Goal: Task Accomplishment & Management: Manage account settings

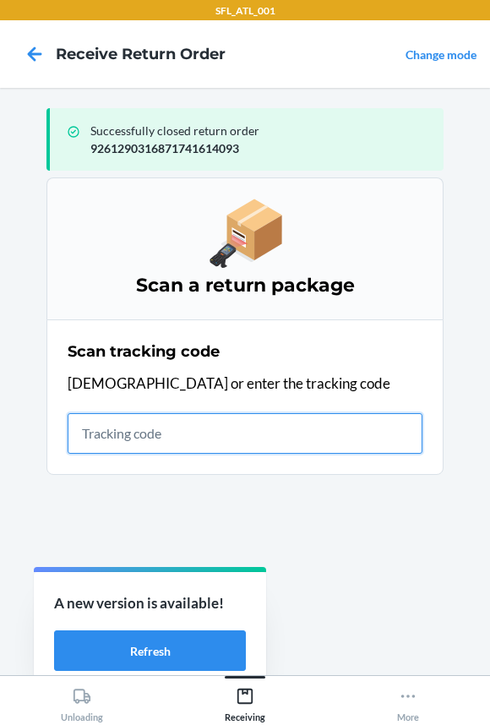
click at [113, 432] on input "text" at bounding box center [245, 433] width 355 height 41
click at [100, 421] on input "text" at bounding box center [245, 433] width 355 height 41
click at [108, 441] on input "text" at bounding box center [245, 433] width 355 height 41
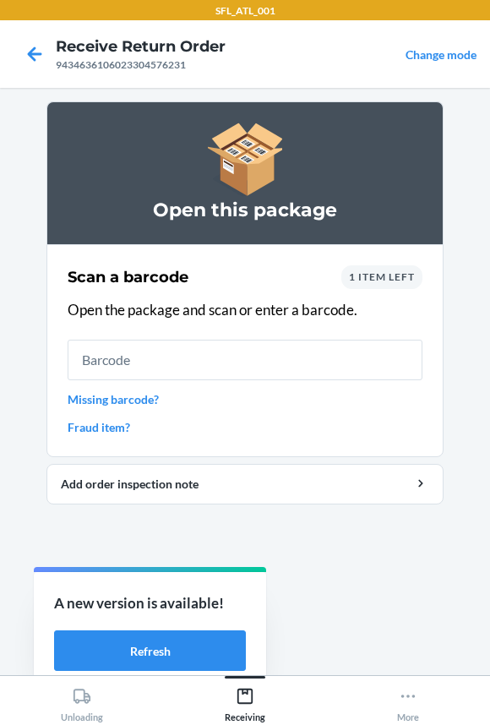
click at [111, 362] on input "text" at bounding box center [245, 359] width 355 height 41
click at [381, 275] on span "1 item left" at bounding box center [382, 276] width 66 height 13
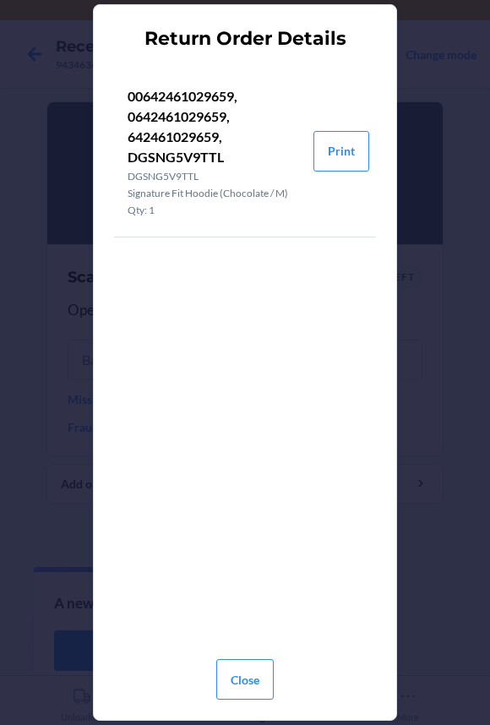
click at [162, 137] on p "00642461029659, 0642461029659, 642461029659, DGSNG5V9TTL" at bounding box center [214, 126] width 172 height 81
copy p "642461029659"
click at [252, 684] on button "Close" at bounding box center [244, 679] width 57 height 41
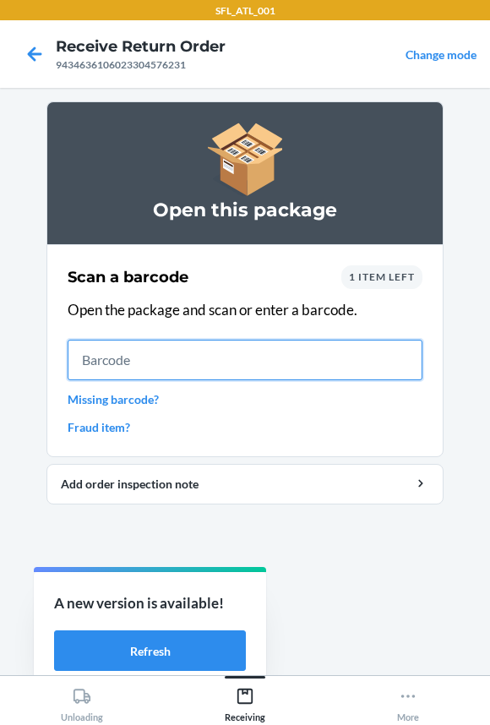
click at [135, 371] on input "text" at bounding box center [245, 359] width 355 height 41
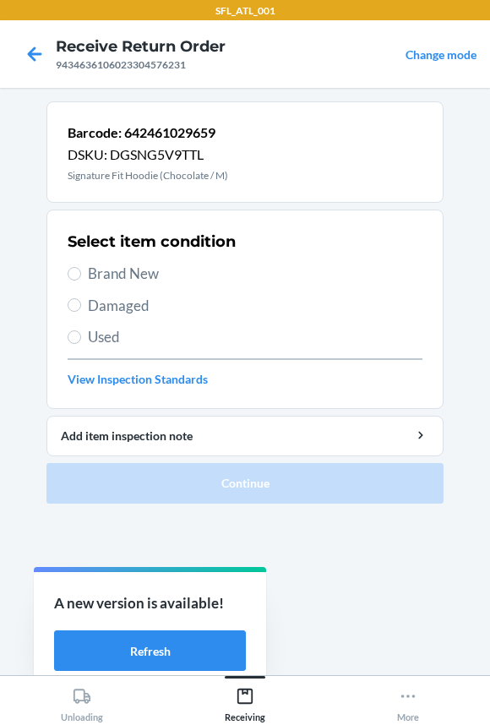
click at [140, 281] on span "Brand New" at bounding box center [255, 274] width 334 height 22
click at [81, 280] on input "Brand New" at bounding box center [75, 274] width 14 height 14
radio input "true"
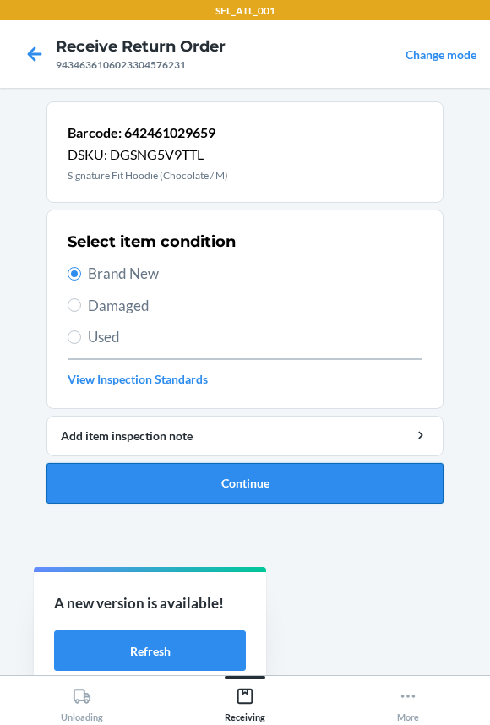
click at [202, 486] on button "Continue" at bounding box center [244, 483] width 397 height 41
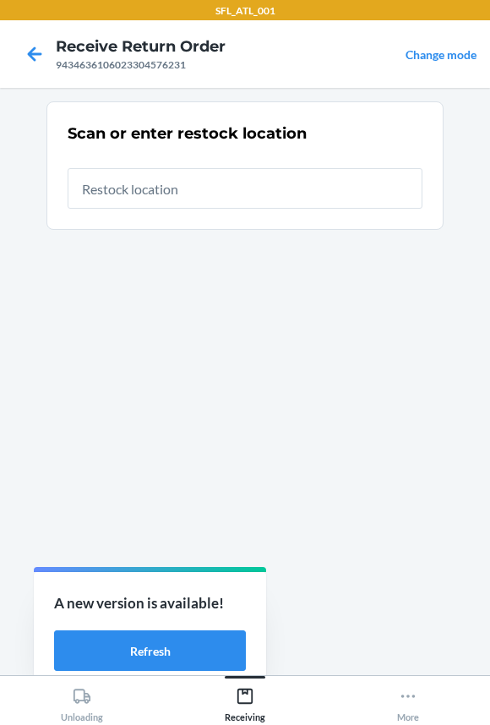
click at [100, 178] on input "text" at bounding box center [245, 188] width 355 height 41
type input "RTCart011"
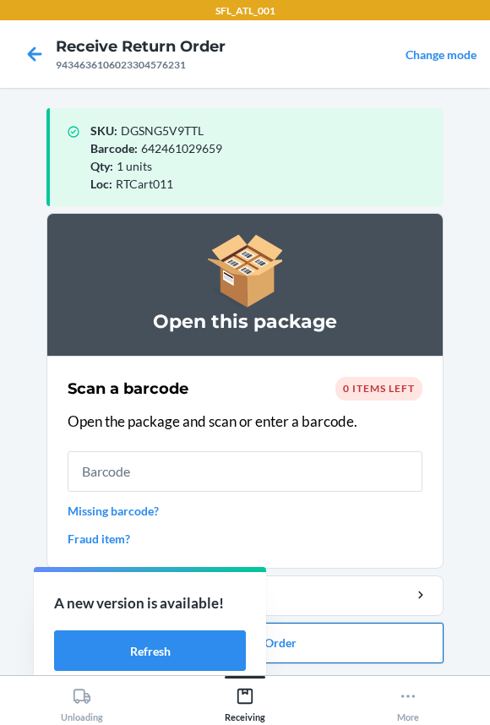
click at [277, 647] on button "Close Return Order" at bounding box center [244, 642] width 397 height 41
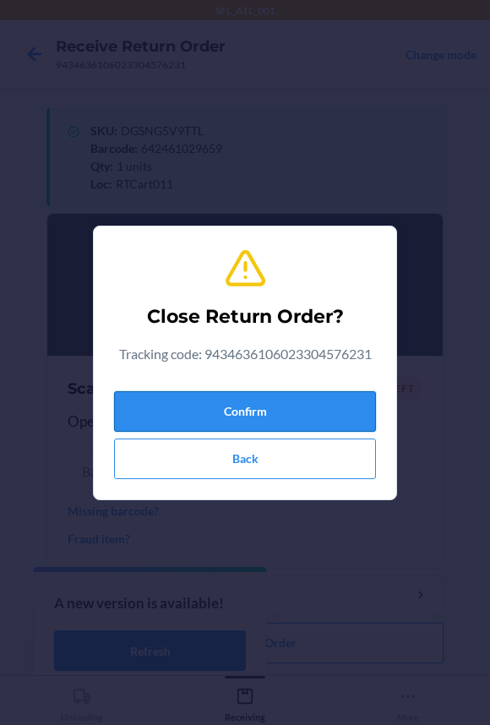
click at [208, 410] on button "Confirm" at bounding box center [245, 411] width 262 height 41
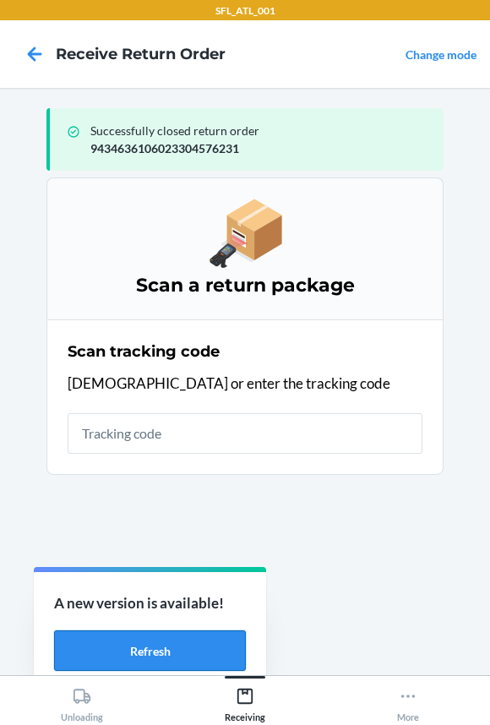
click at [164, 643] on button "Refresh" at bounding box center [150, 650] width 192 height 41
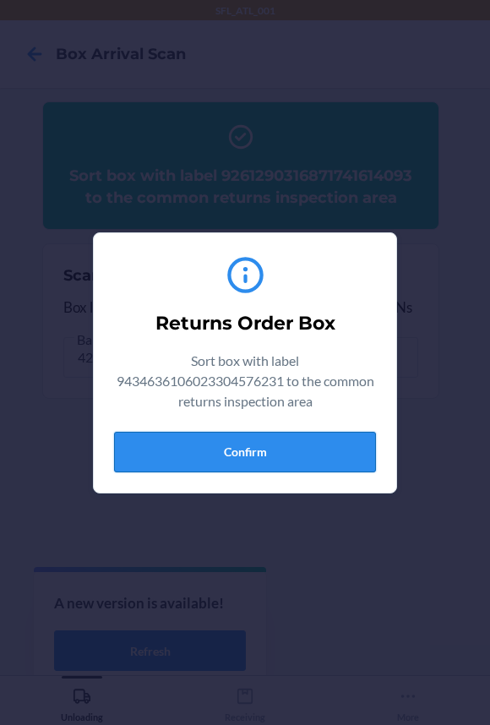
click at [329, 448] on button "Confirm" at bounding box center [245, 452] width 262 height 41
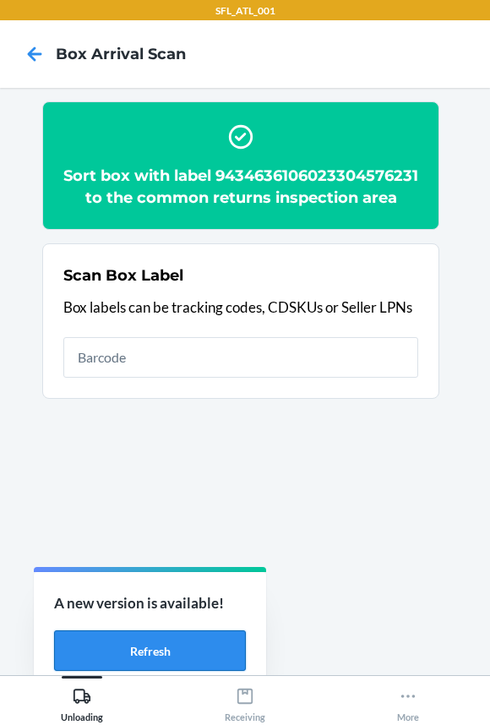
click at [214, 654] on button "Refresh" at bounding box center [150, 650] width 192 height 41
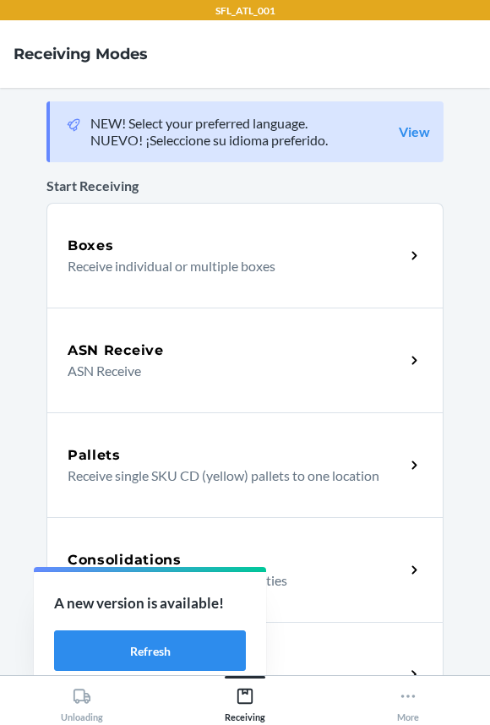
click at [322, 650] on div "Return Orders Receive return order package items" at bounding box center [244, 674] width 397 height 105
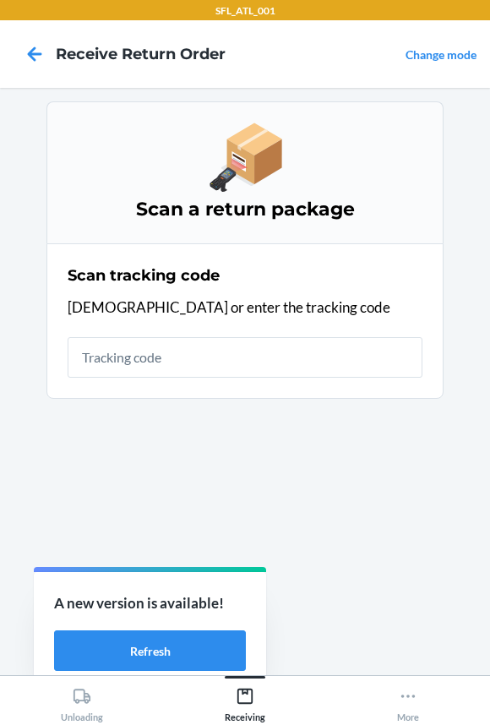
click at [134, 355] on input "text" at bounding box center [245, 357] width 355 height 41
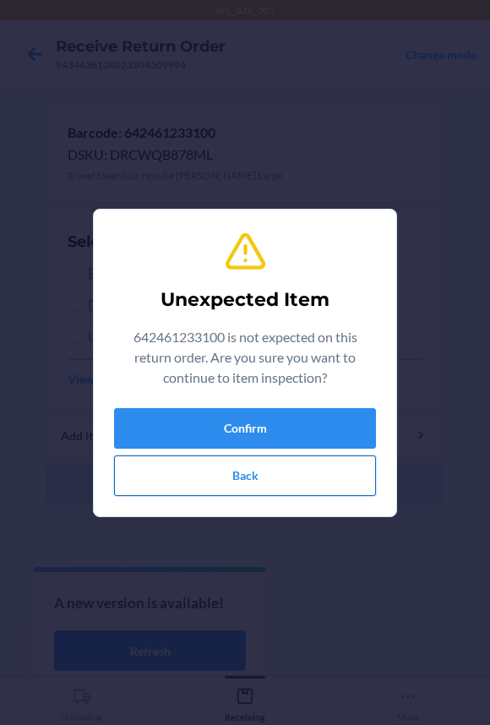
click at [165, 473] on button "Back" at bounding box center [245, 475] width 262 height 41
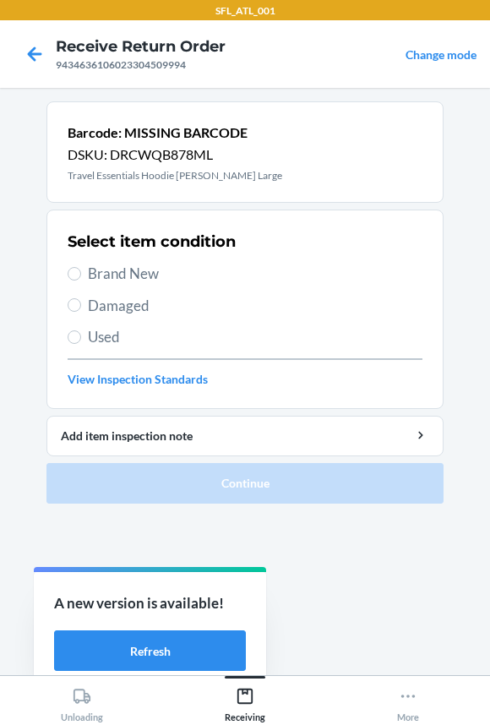
click at [111, 266] on span "Brand New" at bounding box center [255, 274] width 334 height 22
click at [81, 267] on input "Brand New" at bounding box center [75, 274] width 14 height 14
radio input "true"
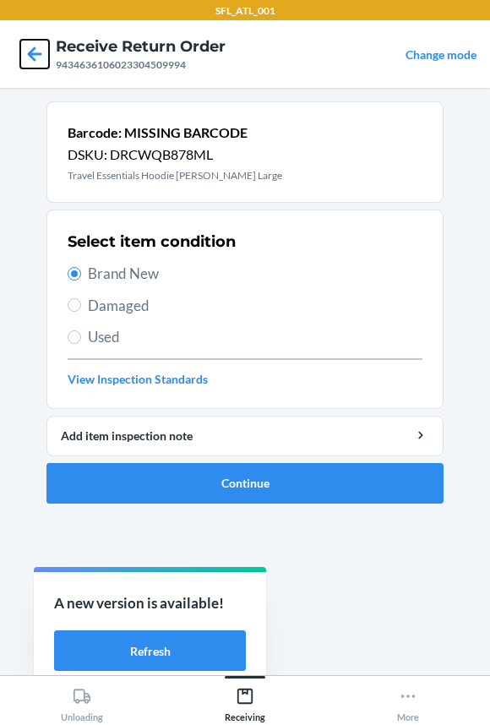
click at [35, 57] on icon at bounding box center [34, 54] width 29 height 29
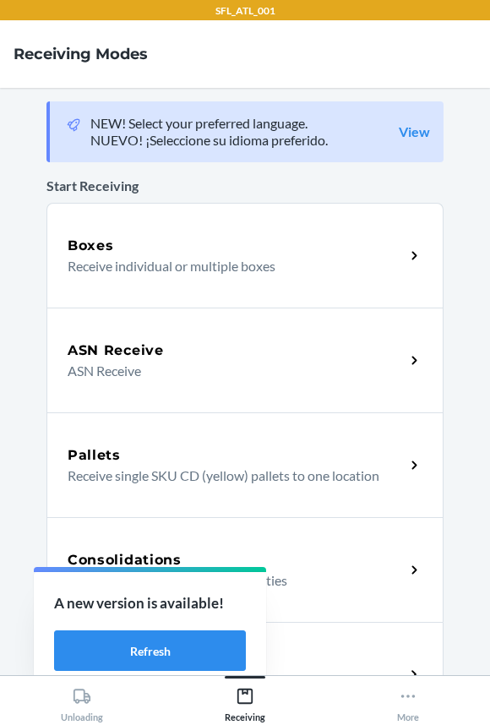
click at [347, 650] on div "Return Orders Receive return order package items" at bounding box center [244, 674] width 397 height 105
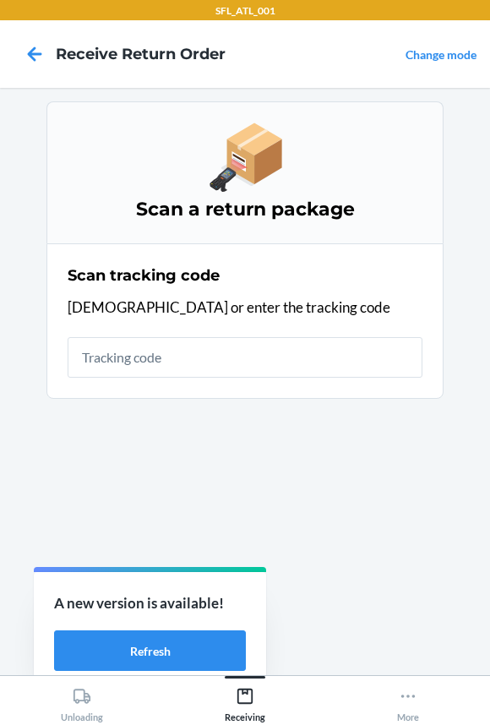
click at [213, 358] on input "text" at bounding box center [245, 357] width 355 height 41
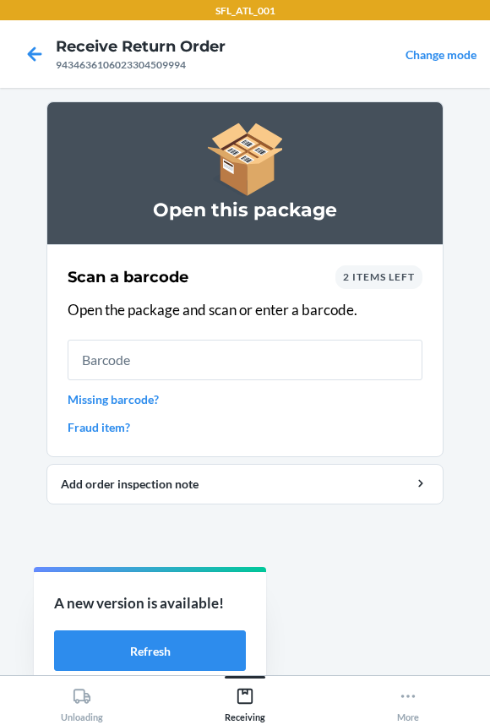
click at [213, 358] on input "text" at bounding box center [245, 359] width 355 height 41
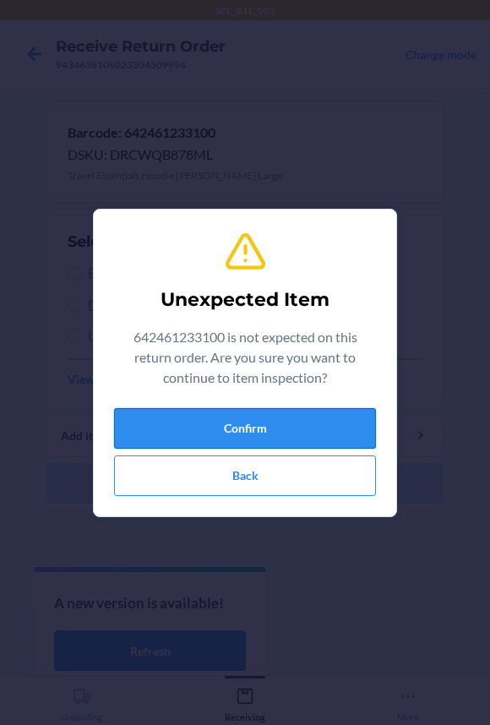
click at [220, 434] on button "Confirm" at bounding box center [245, 428] width 262 height 41
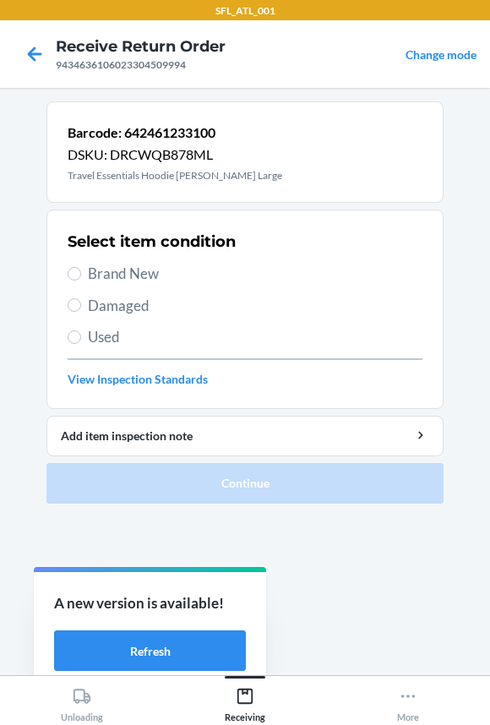
click at [121, 270] on span "Brand New" at bounding box center [255, 274] width 334 height 22
click at [81, 270] on input "Brand New" at bounding box center [75, 274] width 14 height 14
radio input "true"
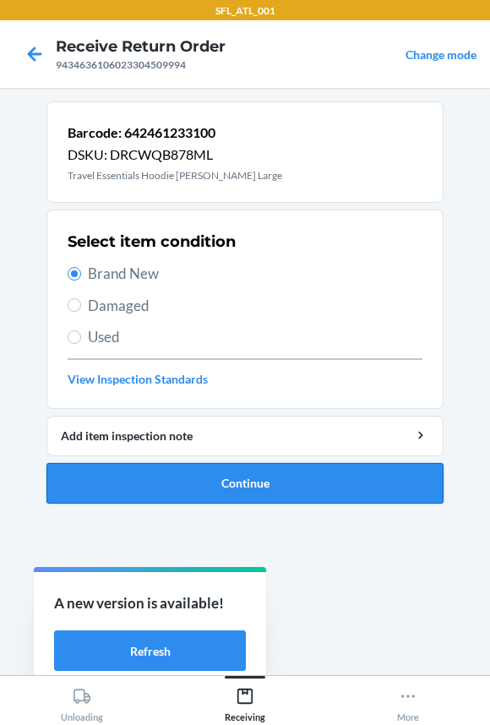
click at [154, 489] on button "Continue" at bounding box center [244, 483] width 397 height 41
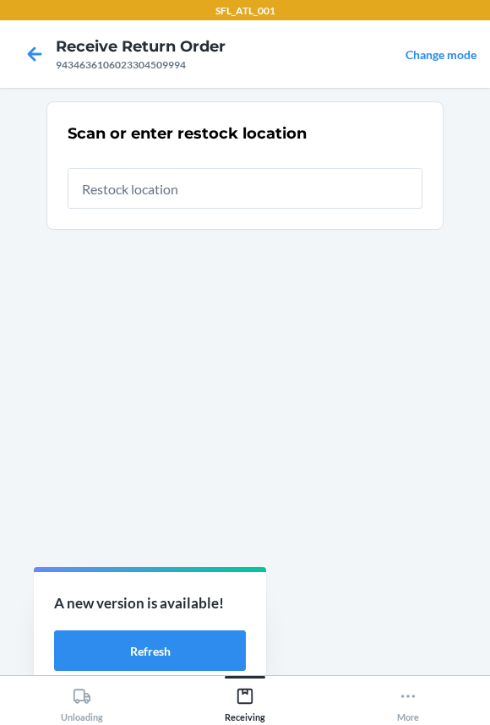
click at [98, 205] on input "text" at bounding box center [245, 188] width 355 height 41
type input "RTCart011"
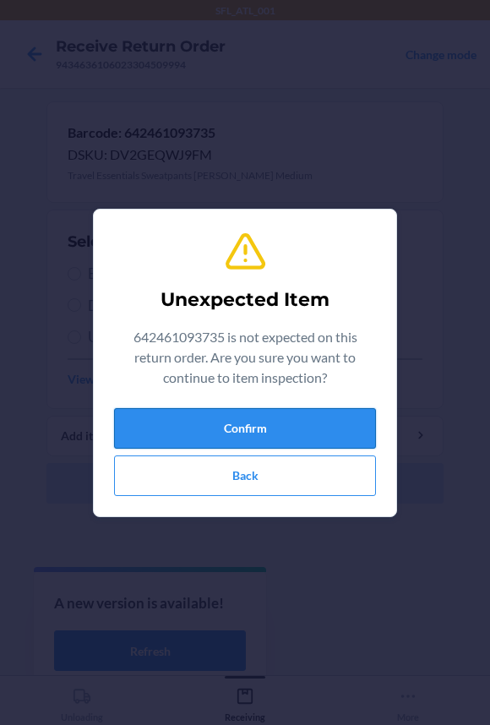
click at [160, 415] on button "Confirm" at bounding box center [245, 428] width 262 height 41
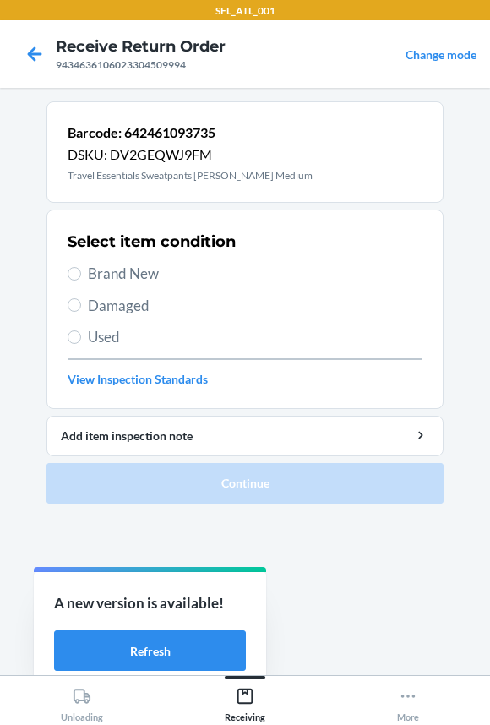
click at [129, 284] on div "Select item condition Brand New Damaged Used View Inspection Standards" at bounding box center [245, 308] width 355 height 167
click at [140, 263] on span "Brand New" at bounding box center [255, 274] width 334 height 22
click at [81, 267] on input "Brand New" at bounding box center [75, 274] width 14 height 14
radio input "true"
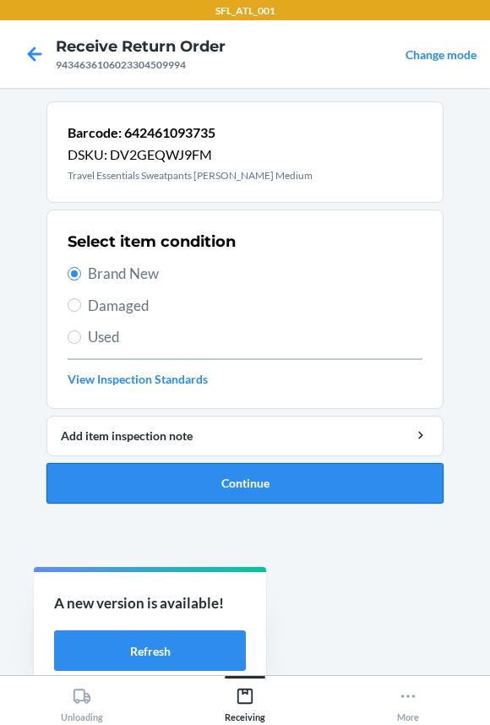
click at [127, 485] on button "Continue" at bounding box center [244, 483] width 397 height 41
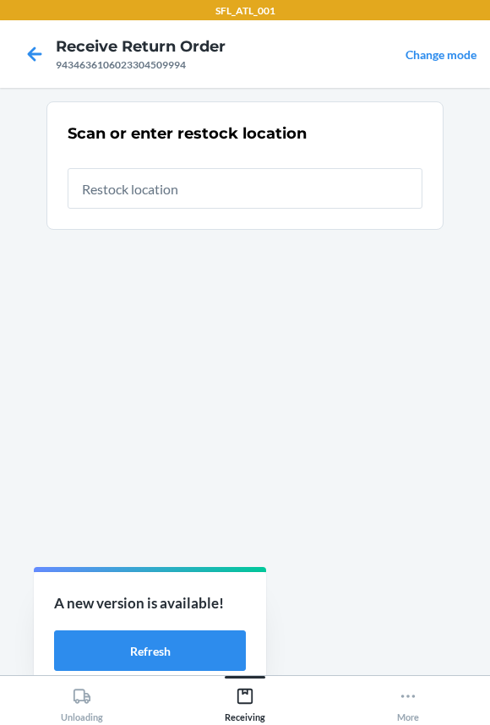
click at [121, 205] on input "text" at bounding box center [245, 188] width 355 height 41
type input "RTCart011"
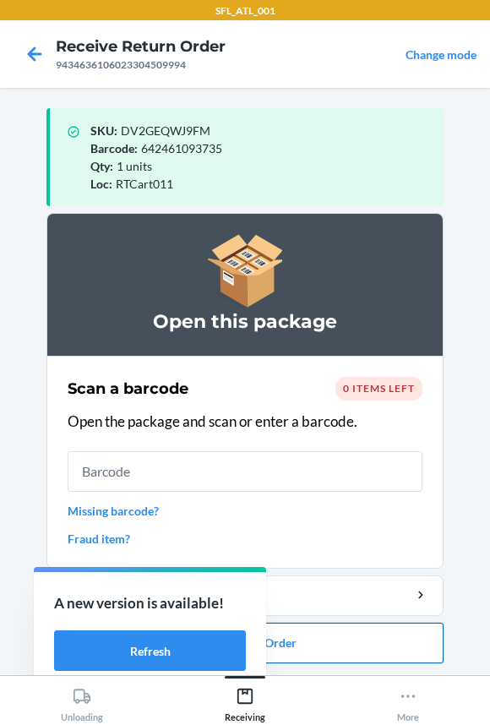
click at [344, 646] on button "Close Return Order" at bounding box center [244, 642] width 397 height 41
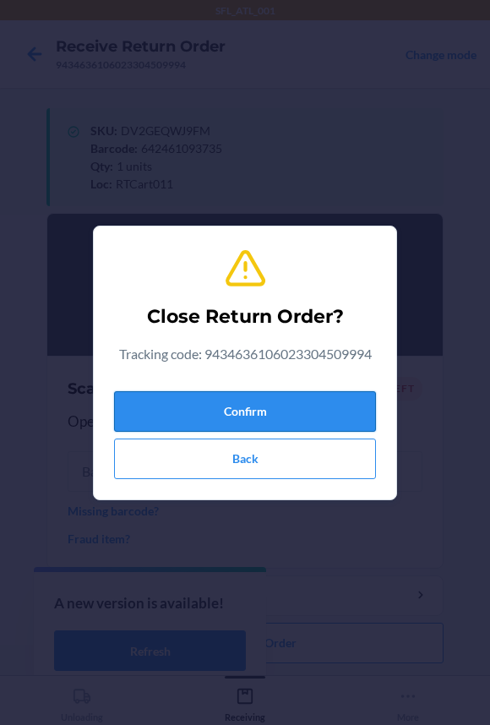
click at [260, 391] on button "Confirm" at bounding box center [245, 411] width 262 height 41
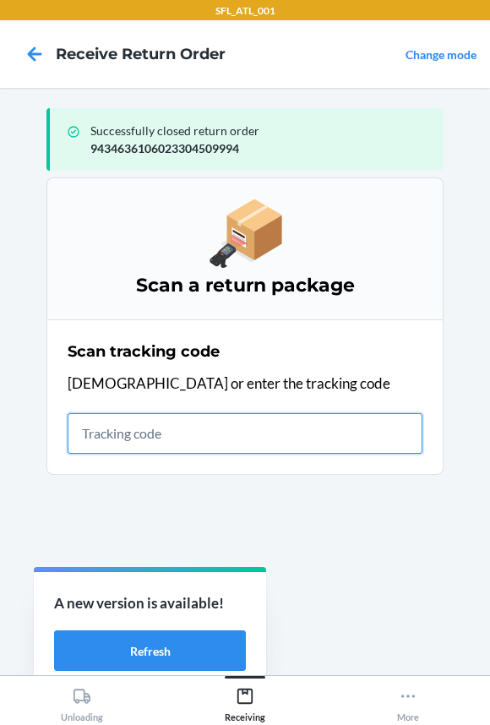
click at [113, 434] on input "text" at bounding box center [245, 433] width 355 height 41
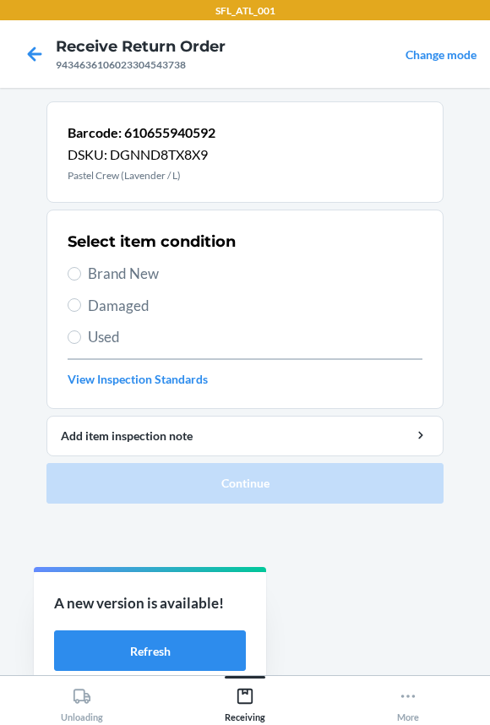
click at [127, 280] on span "Brand New" at bounding box center [255, 274] width 334 height 22
click at [81, 280] on input "Brand New" at bounding box center [75, 274] width 14 height 14
radio input "true"
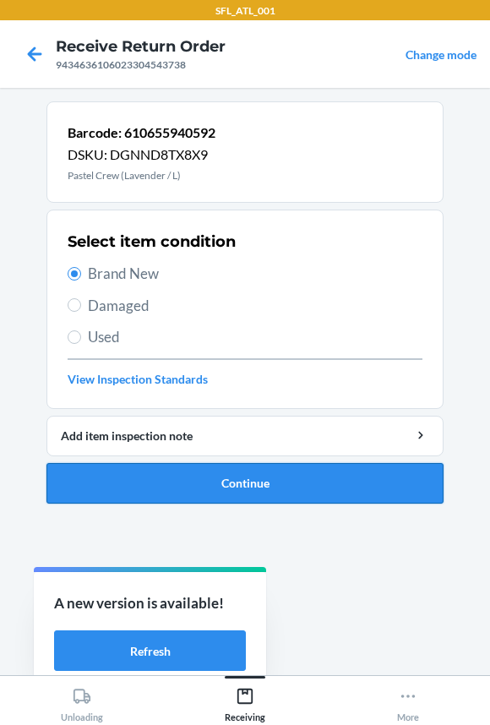
click at [136, 493] on button "Continue" at bounding box center [244, 483] width 397 height 41
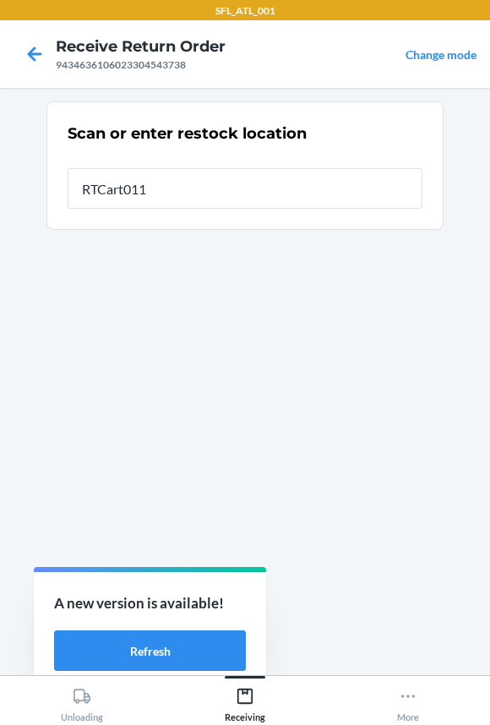
type input "RTCart011"
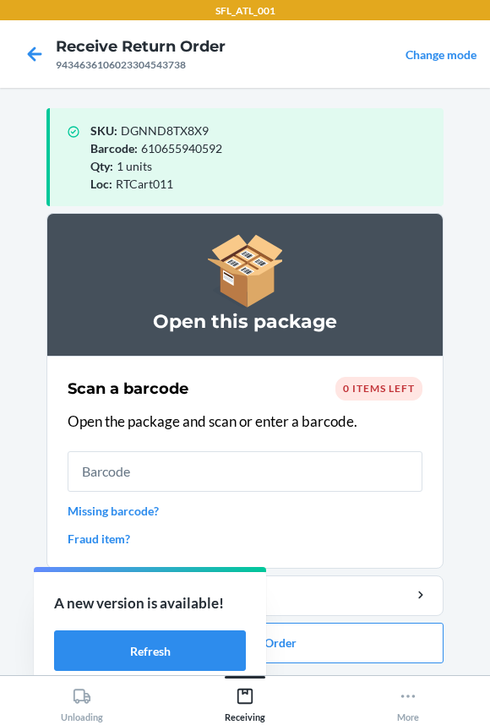
click at [147, 468] on input "text" at bounding box center [245, 471] width 355 height 41
click at [323, 657] on button "Close Return Order" at bounding box center [244, 642] width 397 height 41
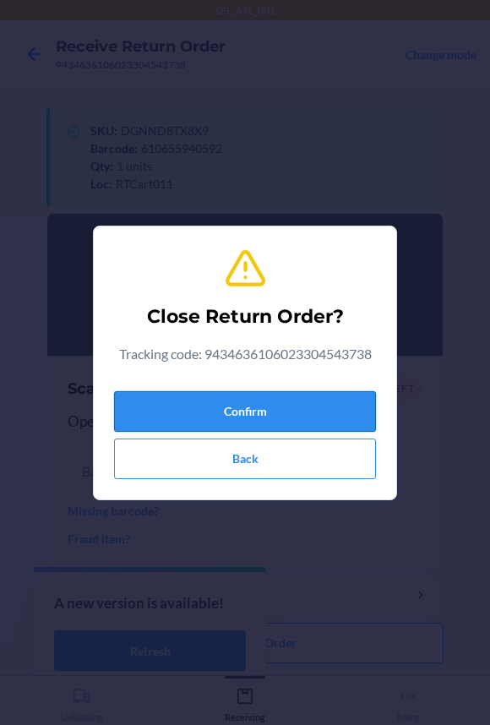
click at [243, 397] on button "Confirm" at bounding box center [245, 411] width 262 height 41
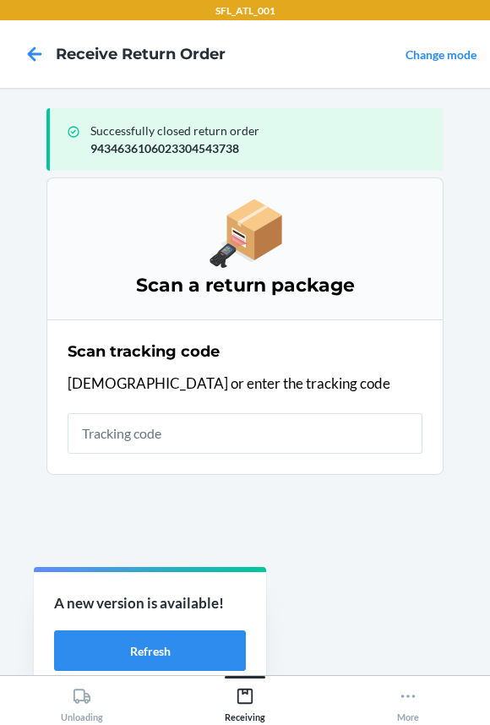
click at [168, 442] on input "text" at bounding box center [245, 433] width 355 height 41
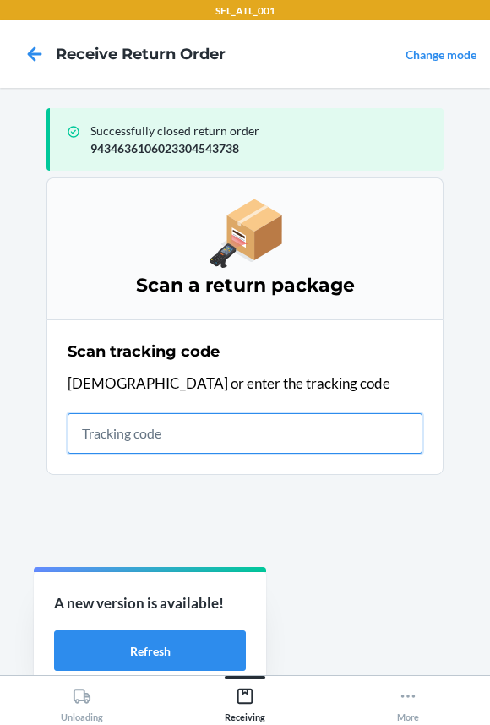
click at [183, 443] on input "text" at bounding box center [245, 433] width 355 height 41
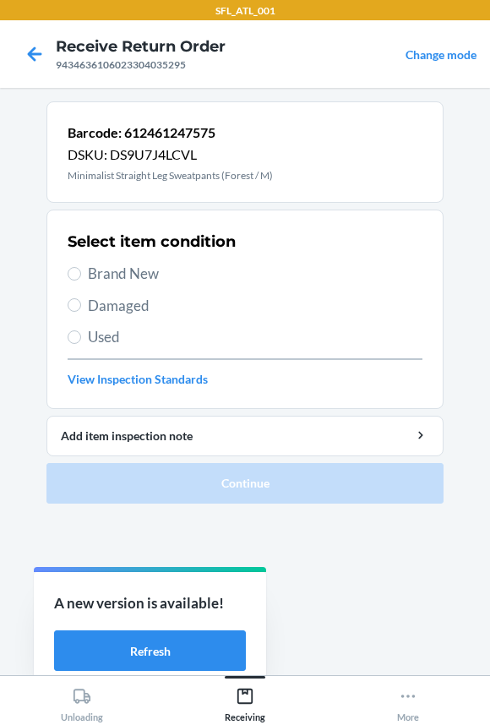
click at [106, 275] on span "Brand New" at bounding box center [255, 274] width 334 height 22
click at [81, 275] on input "Brand New" at bounding box center [75, 274] width 14 height 14
radio input "true"
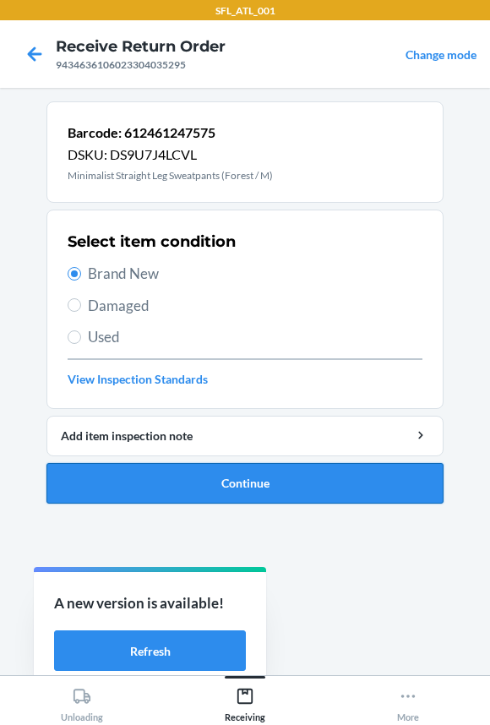
click at [158, 473] on button "Continue" at bounding box center [244, 483] width 397 height 41
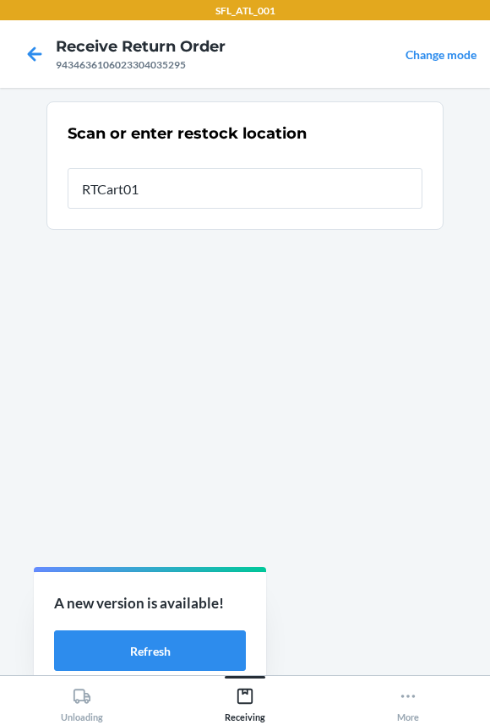
type input "RTCart011"
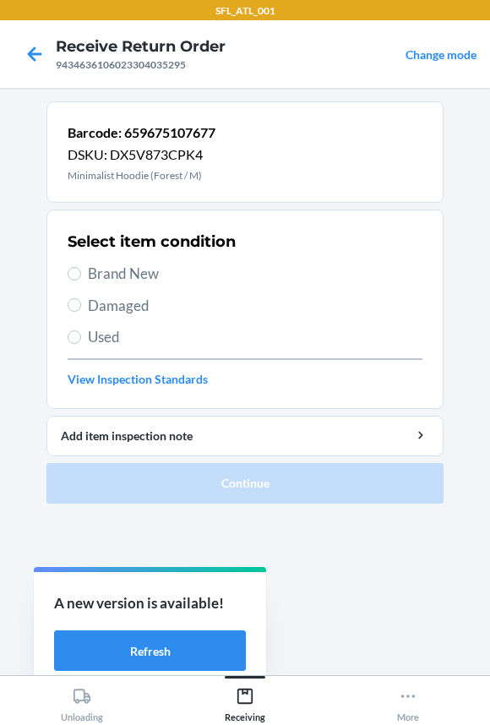
click at [100, 337] on span "Used" at bounding box center [255, 337] width 334 height 22
click at [81, 337] on input "Used" at bounding box center [75, 337] width 14 height 14
radio input "true"
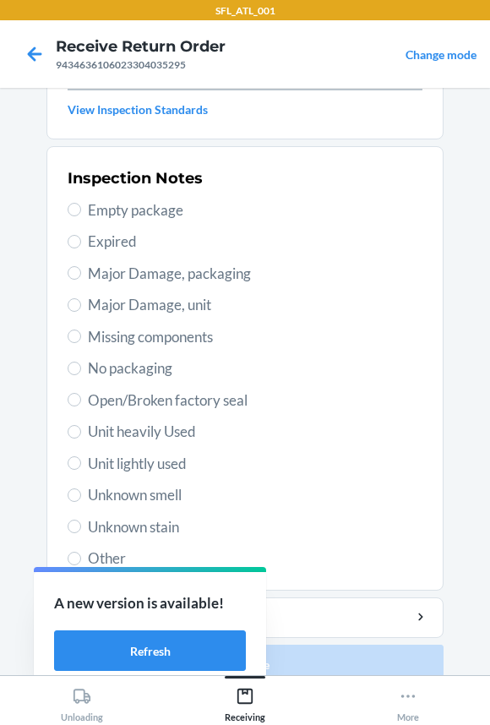
scroll to position [290, 0]
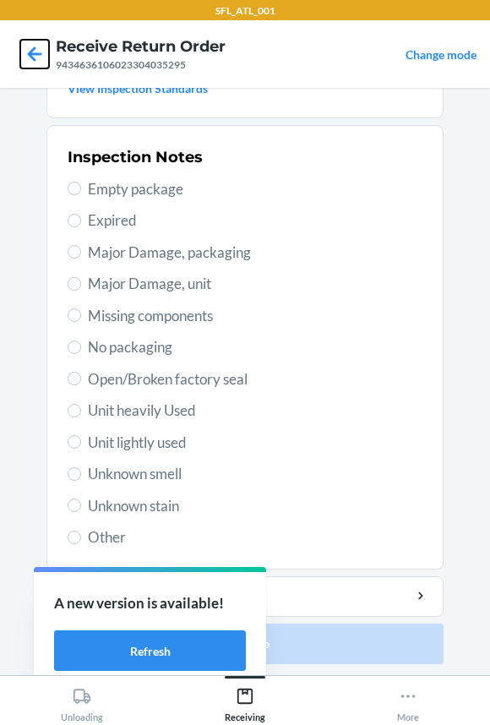
click at [35, 46] on icon at bounding box center [34, 54] width 29 height 29
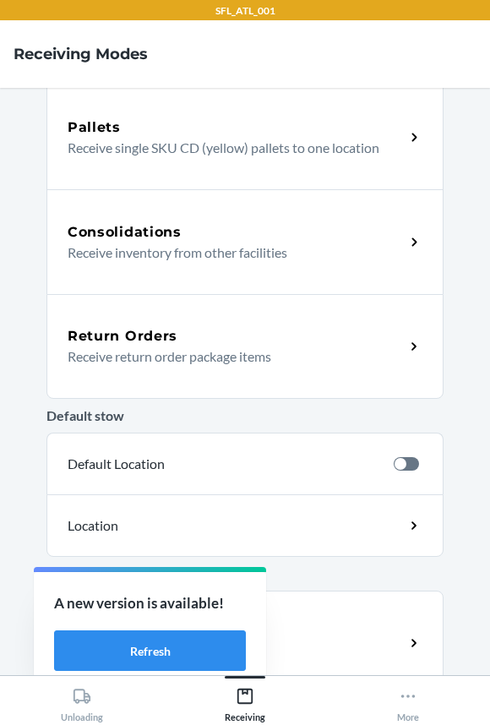
scroll to position [346, 0]
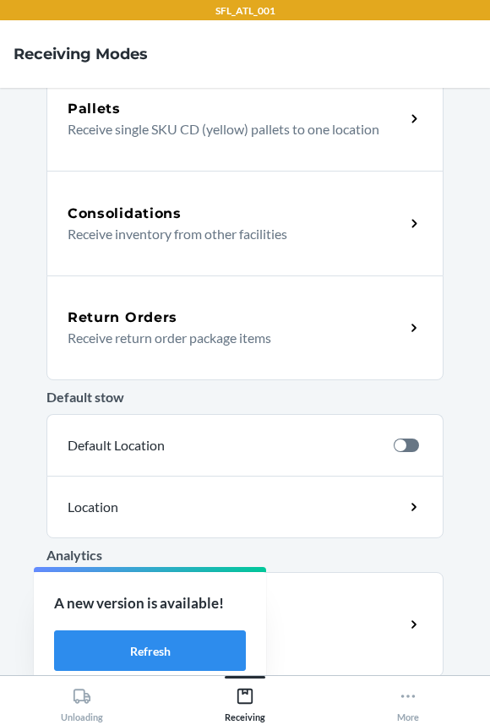
click at [226, 318] on div "Return Orders" at bounding box center [236, 317] width 337 height 20
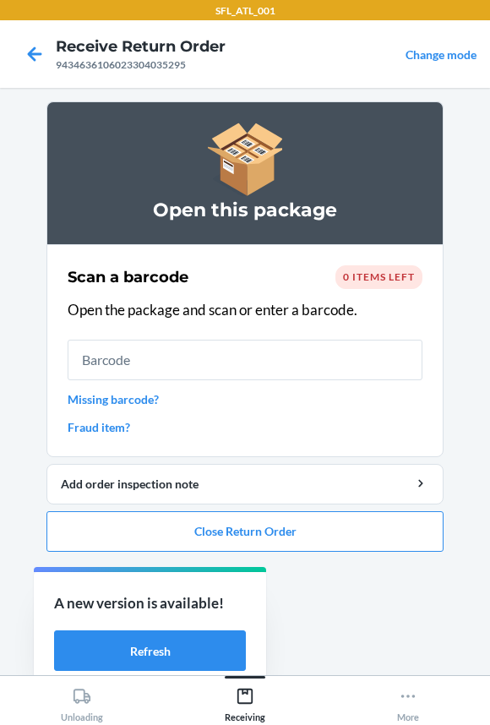
click at [162, 362] on input "text" at bounding box center [245, 359] width 355 height 41
click at [190, 527] on button "Close Return Order" at bounding box center [244, 531] width 397 height 41
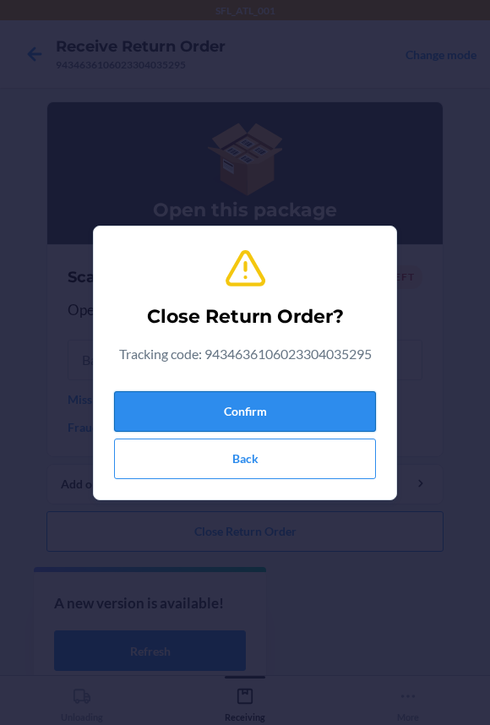
click at [192, 407] on button "Confirm" at bounding box center [245, 411] width 262 height 41
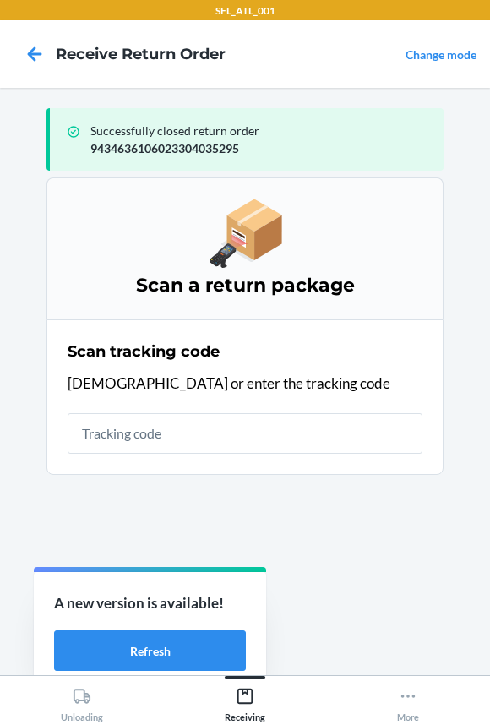
click at [188, 421] on input "text" at bounding box center [245, 433] width 355 height 41
click at [132, 648] on button "Refresh" at bounding box center [150, 650] width 192 height 41
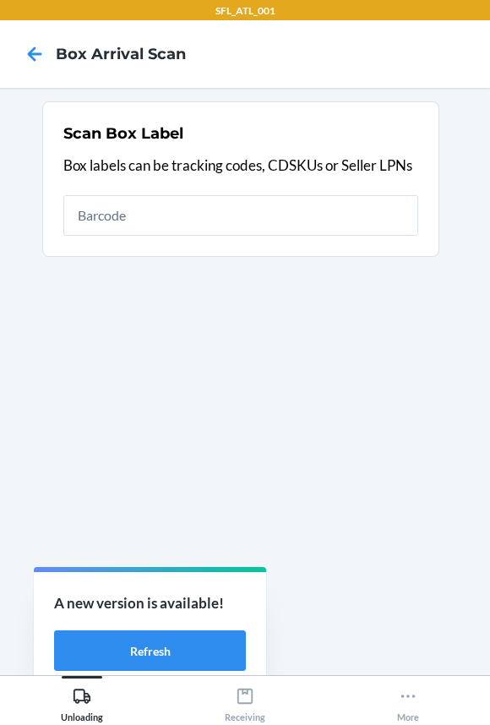
click at [226, 213] on input "text" at bounding box center [240, 215] width 355 height 41
click at [139, 643] on button "Refresh" at bounding box center [150, 650] width 192 height 41
click at [149, 217] on input "text" at bounding box center [240, 215] width 355 height 41
type input "420302599434636106023304509994"
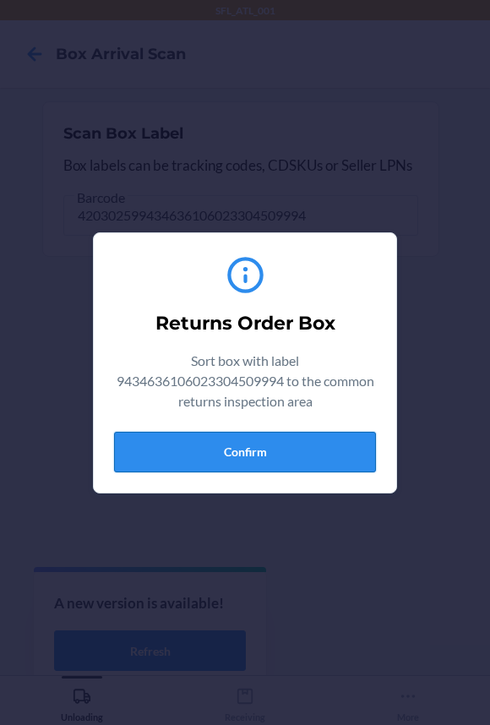
click at [256, 442] on button "Confirm" at bounding box center [245, 452] width 262 height 41
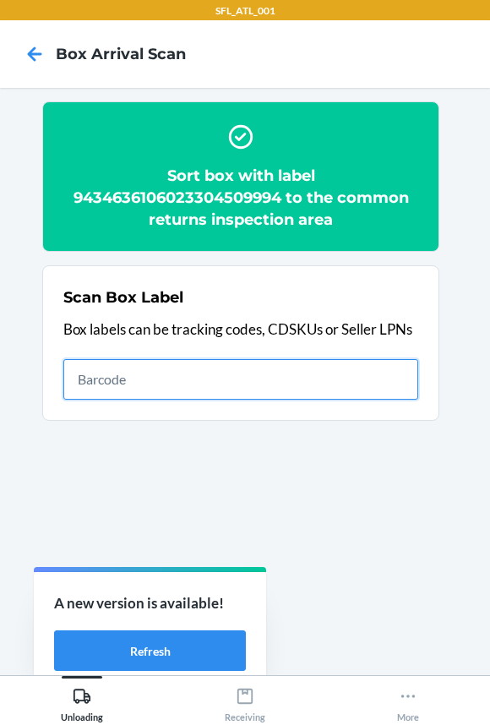
click at [267, 388] on input "text" at bounding box center [240, 379] width 355 height 41
type input "420302599434636106023304543738"
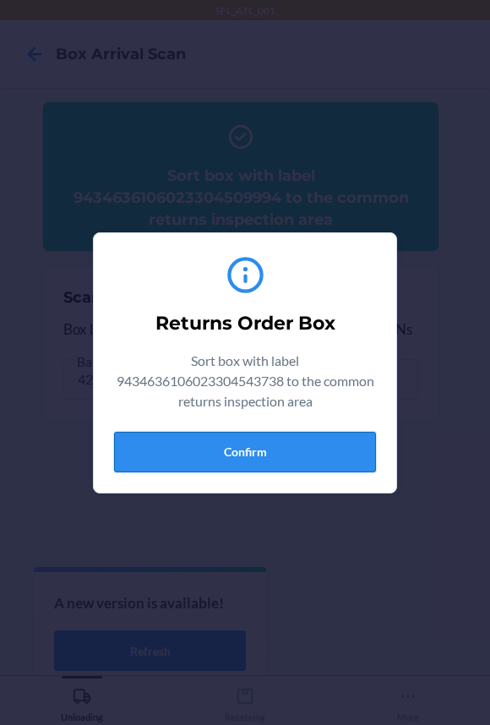
click at [292, 456] on button "Confirm" at bounding box center [245, 452] width 262 height 41
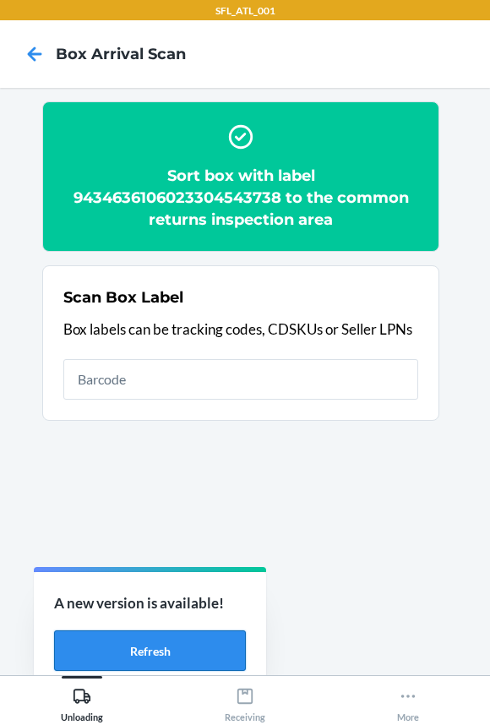
click at [190, 641] on button "Refresh" at bounding box center [150, 650] width 192 height 41
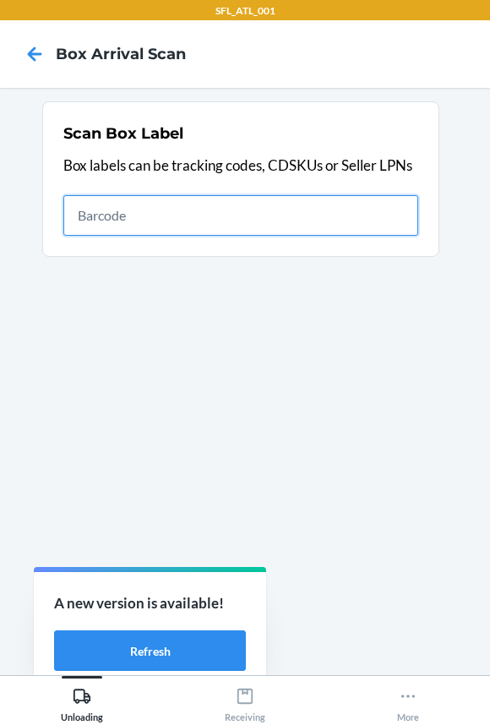
click at [139, 202] on input "text" at bounding box center [240, 215] width 355 height 41
type input "420302599434636106023304035295"
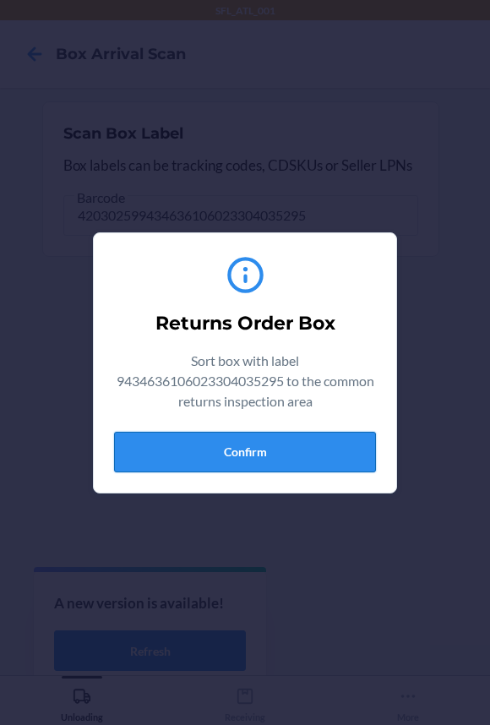
click at [217, 462] on button "Confirm" at bounding box center [245, 452] width 262 height 41
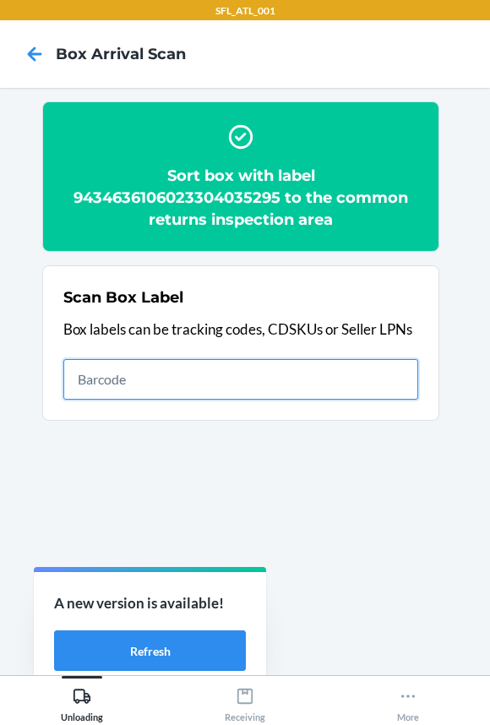
click at [351, 388] on input "text" at bounding box center [240, 379] width 355 height 41
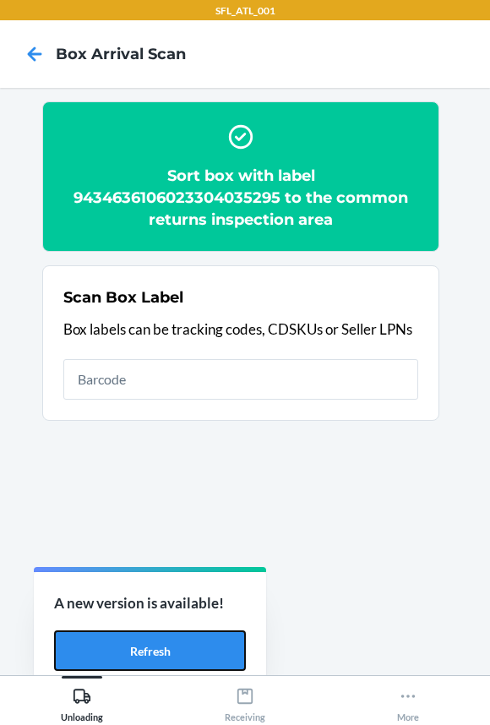
drag, startPoint x: 128, startPoint y: 652, endPoint x: 157, endPoint y: 606, distance: 54.3
click at [128, 652] on button "Refresh" at bounding box center [150, 650] width 192 height 41
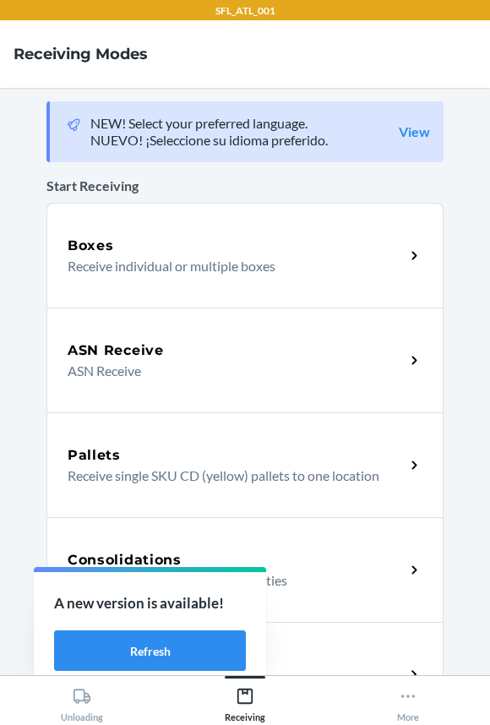
click at [330, 643] on div "Return Orders Receive return order package items" at bounding box center [244, 674] width 397 height 105
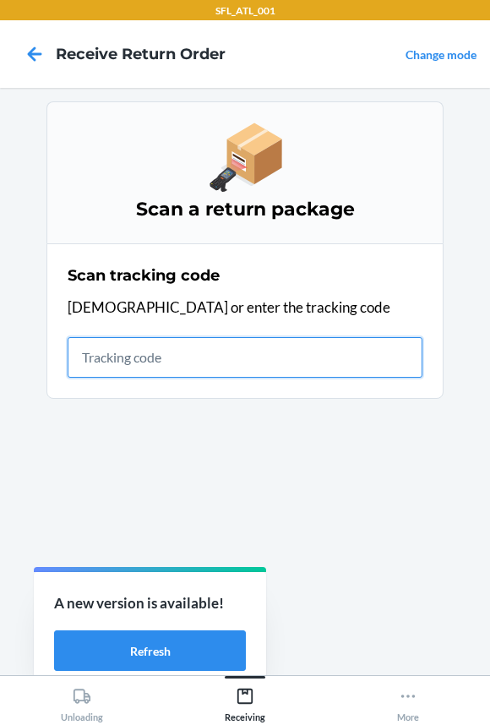
click at [171, 363] on input "text" at bounding box center [245, 357] width 355 height 41
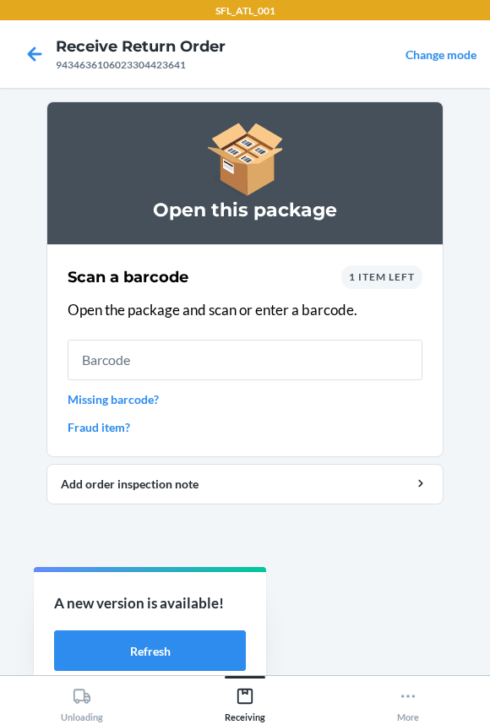
click at [369, 280] on span "1 item left" at bounding box center [382, 276] width 66 height 13
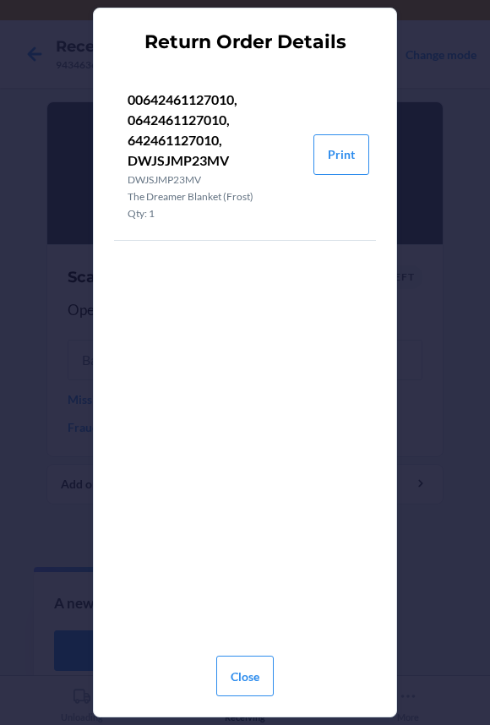
click at [181, 143] on p "00642461127010, 0642461127010, 642461127010, DWJSJMP23MV" at bounding box center [214, 130] width 172 height 81
copy p "642461127010"
click at [236, 677] on button "Close" at bounding box center [244, 675] width 57 height 41
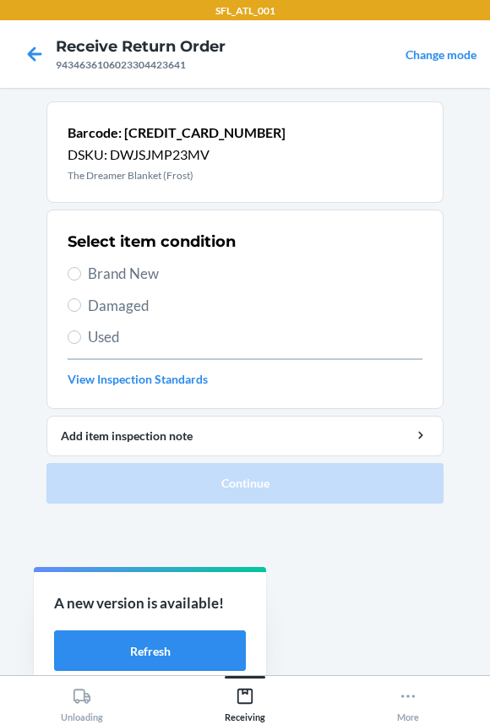
click at [117, 339] on span "Used" at bounding box center [255, 337] width 334 height 22
click at [81, 339] on input "Used" at bounding box center [75, 337] width 14 height 14
radio input "true"
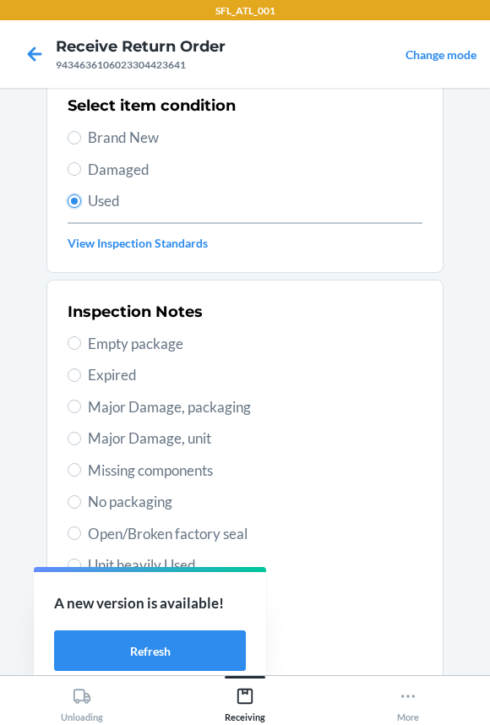
scroll to position [290, 0]
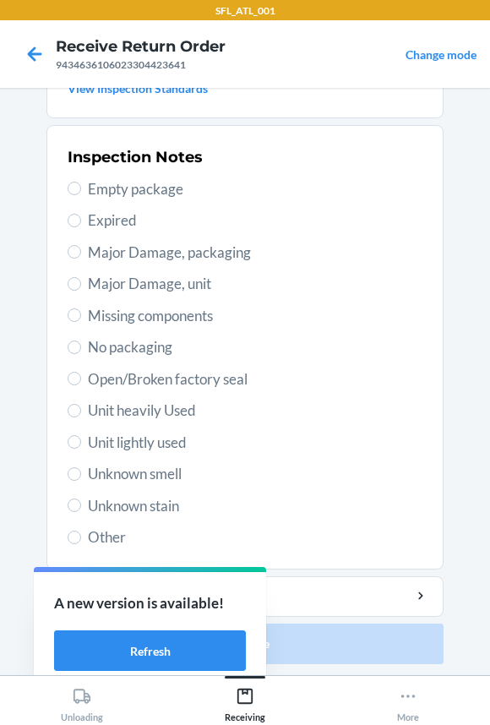
click at [118, 189] on span "Empty package" at bounding box center [255, 189] width 334 height 22
click at [81, 189] on input "Empty package" at bounding box center [75, 189] width 14 height 14
radio input "true"
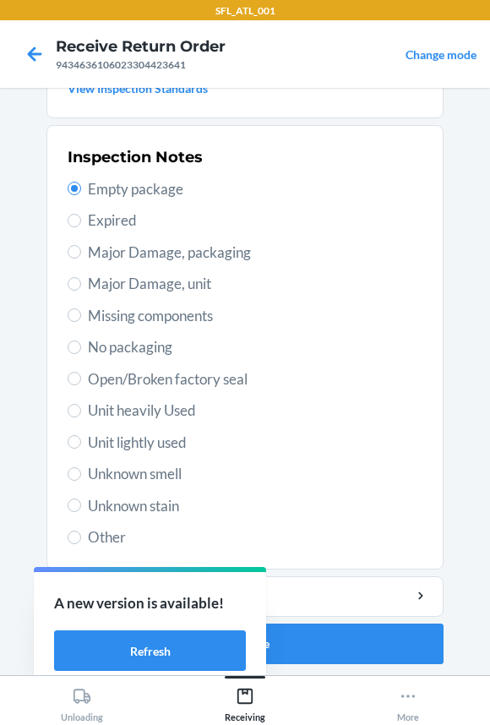
click at [121, 346] on span "No packaging" at bounding box center [255, 347] width 334 height 22
click at [81, 346] on input "No packaging" at bounding box center [75, 347] width 14 height 14
radio input "true"
radio input "false"
click at [345, 642] on button "Continue" at bounding box center [244, 643] width 397 height 41
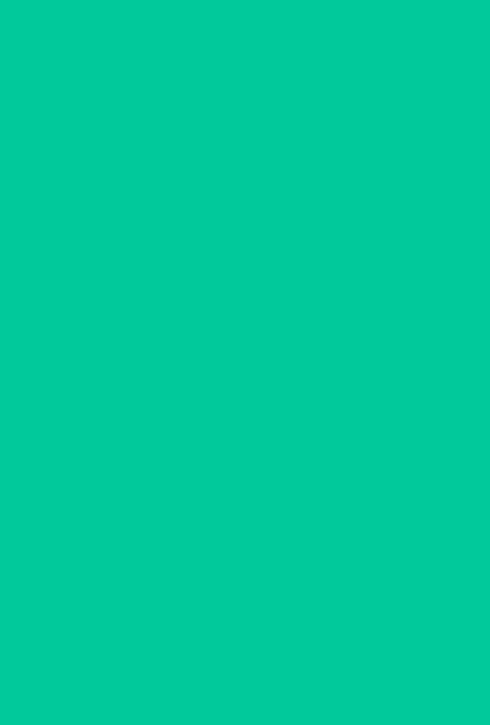
scroll to position [0, 0]
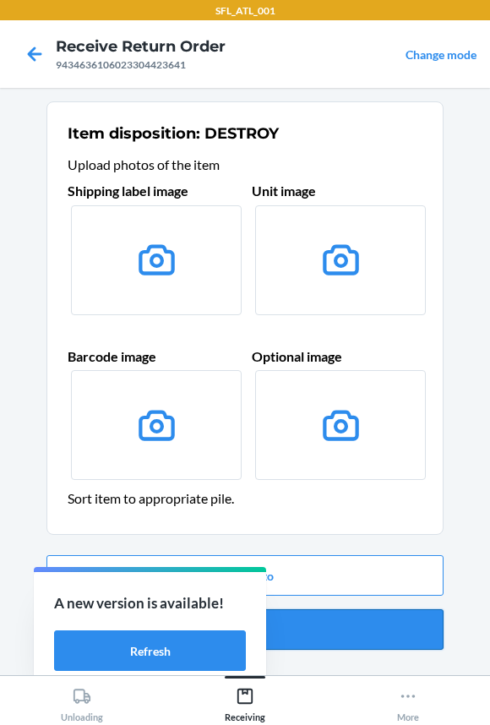
click at [289, 626] on button "Confirm" at bounding box center [244, 629] width 397 height 41
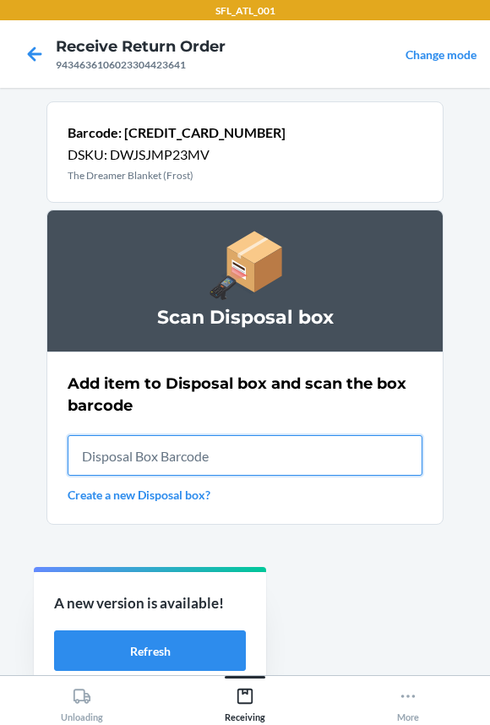
paste input "RB00000191O"
type input "RB00000191O"
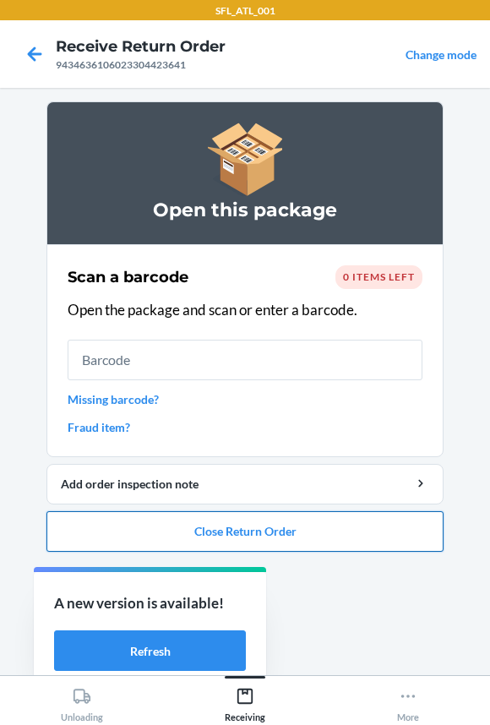
click at [182, 538] on button "Close Return Order" at bounding box center [244, 531] width 397 height 41
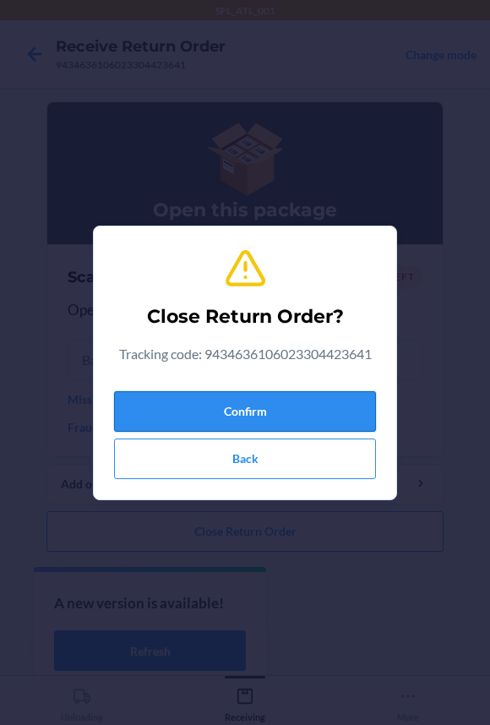
click at [149, 414] on button "Confirm" at bounding box center [245, 411] width 262 height 41
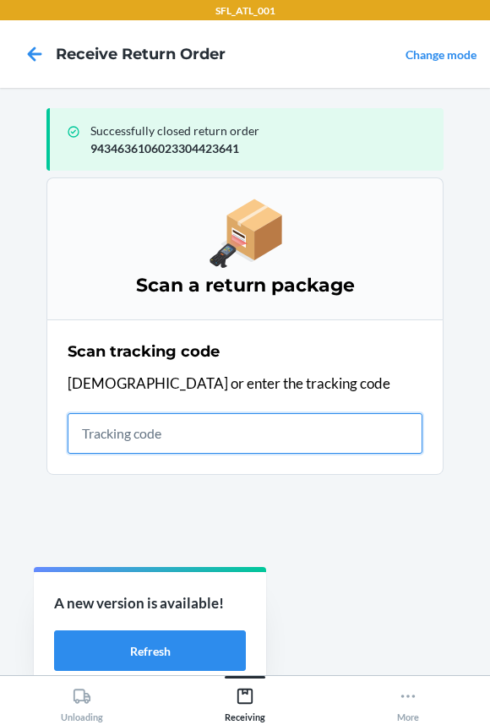
click at [162, 437] on input "text" at bounding box center [245, 433] width 355 height 41
type input "42030259943463610602330436"
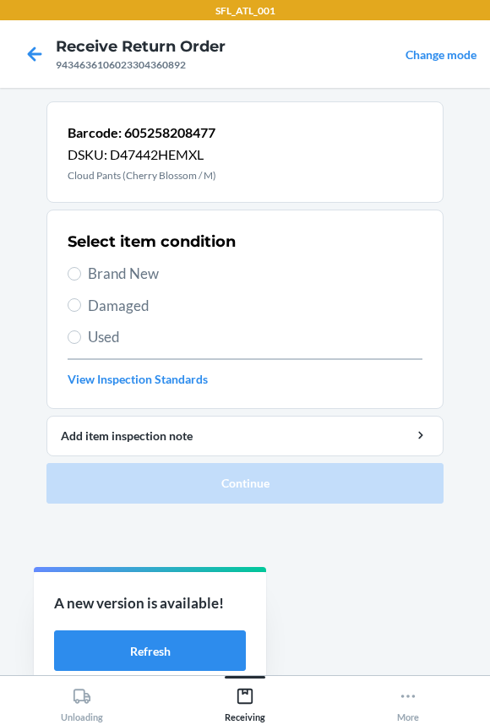
click at [127, 271] on span "Brand New" at bounding box center [255, 274] width 334 height 22
click at [81, 271] on input "Brand New" at bounding box center [75, 274] width 14 height 14
radio input "true"
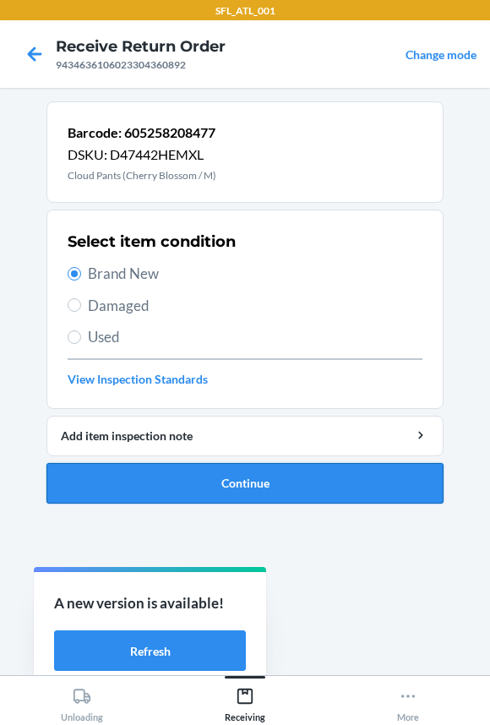
click at [163, 473] on button "Continue" at bounding box center [244, 483] width 397 height 41
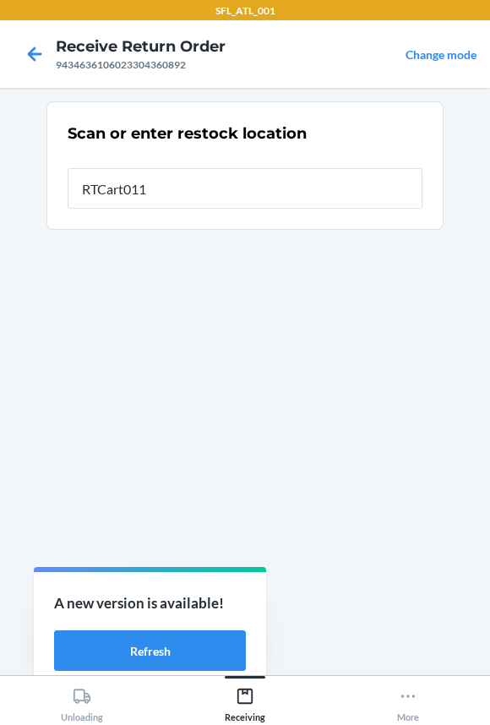
type input "RTCart011"
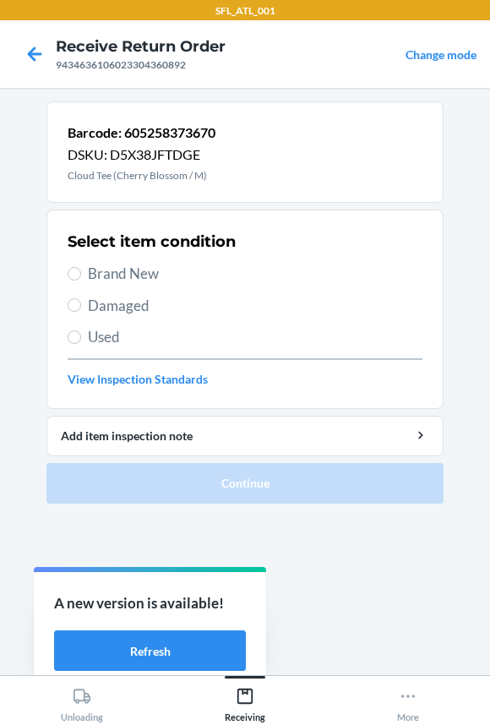
click at [130, 274] on span "Brand New" at bounding box center [255, 274] width 334 height 22
click at [81, 274] on input "Brand New" at bounding box center [75, 274] width 14 height 14
radio input "true"
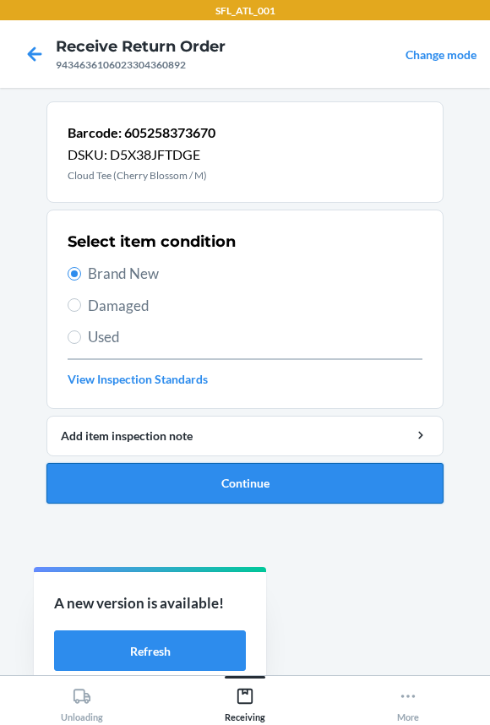
click at [144, 465] on button "Continue" at bounding box center [244, 483] width 397 height 41
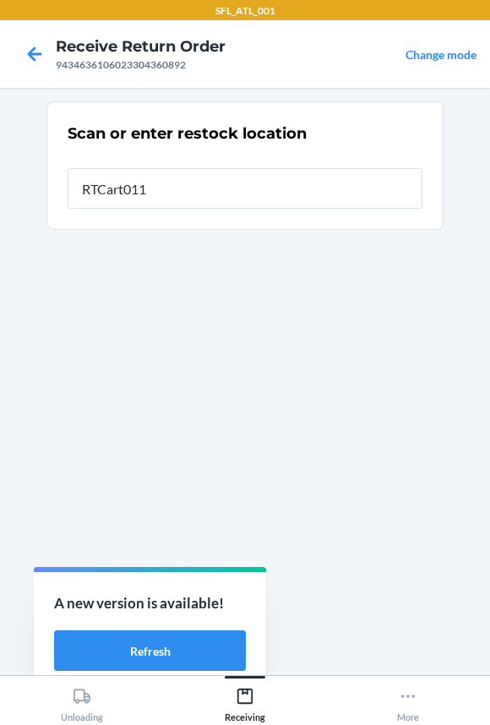
type input "RTCart011"
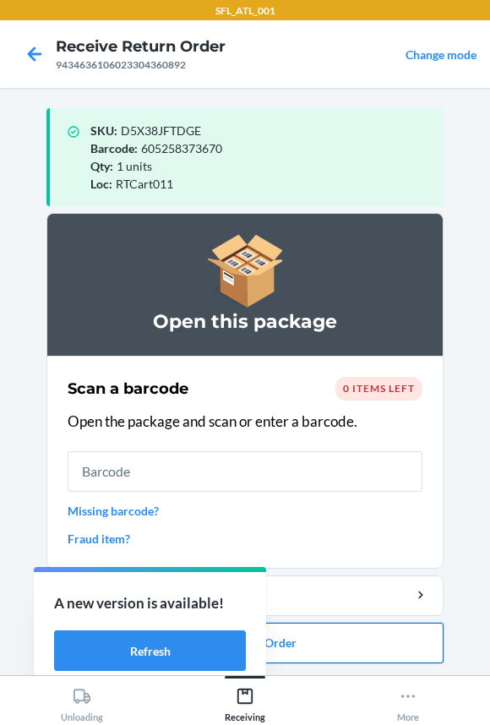
click at [302, 639] on button "Close Return Order" at bounding box center [244, 642] width 397 height 41
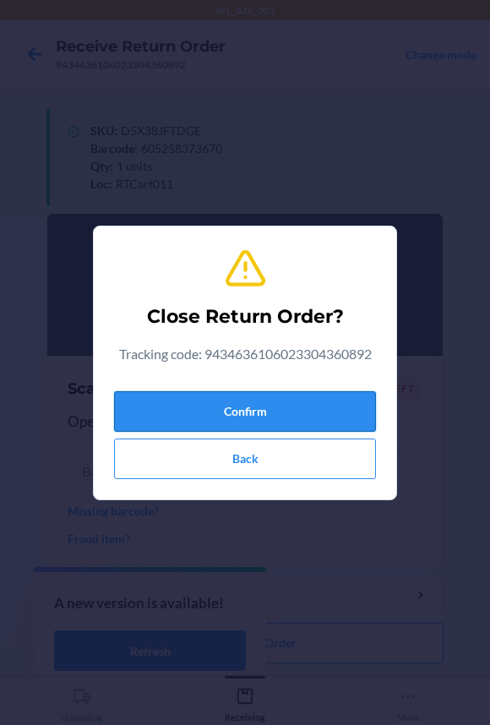
click at [266, 415] on button "Confirm" at bounding box center [245, 411] width 262 height 41
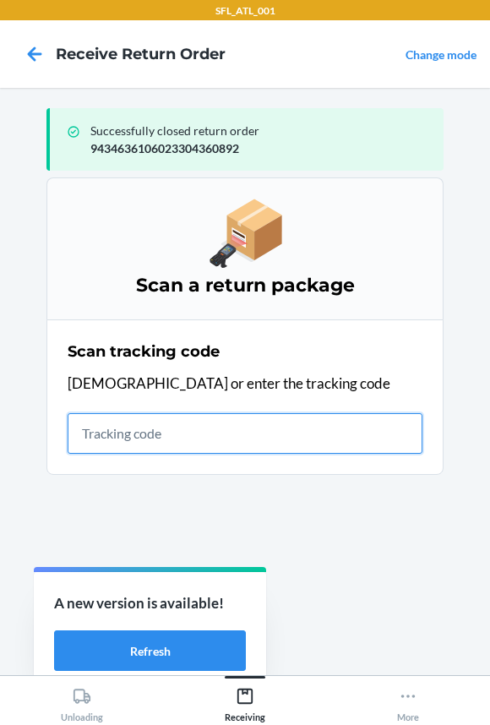
click at [174, 429] on input "text" at bounding box center [245, 433] width 355 height 41
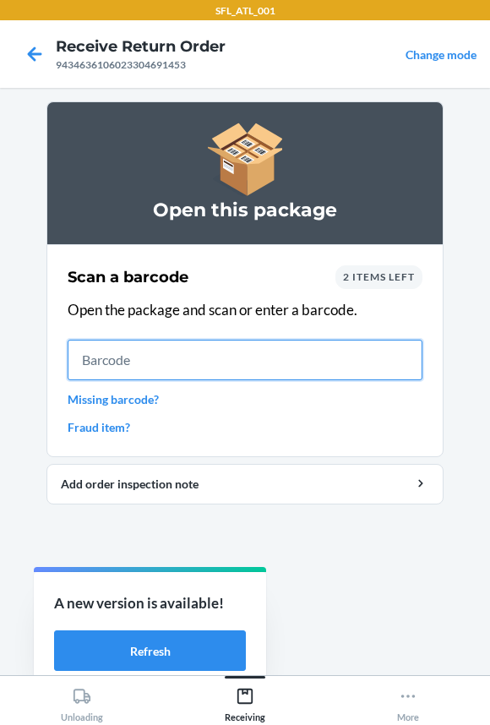
click at [167, 364] on input "text" at bounding box center [245, 359] width 355 height 41
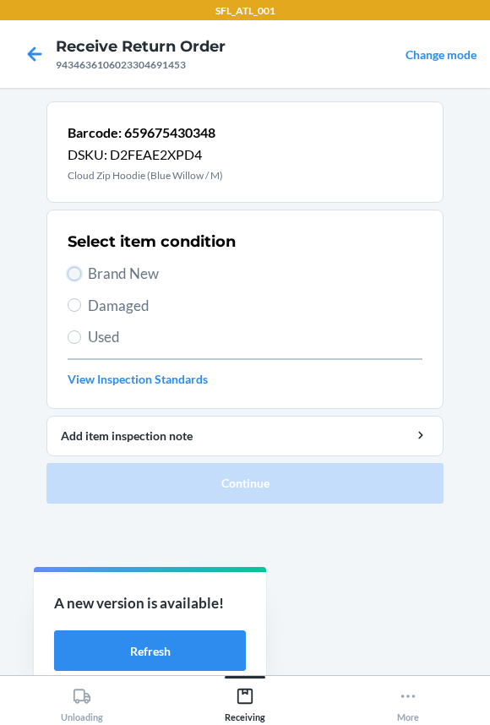
click at [76, 267] on input "Brand New" at bounding box center [75, 274] width 14 height 14
radio input "true"
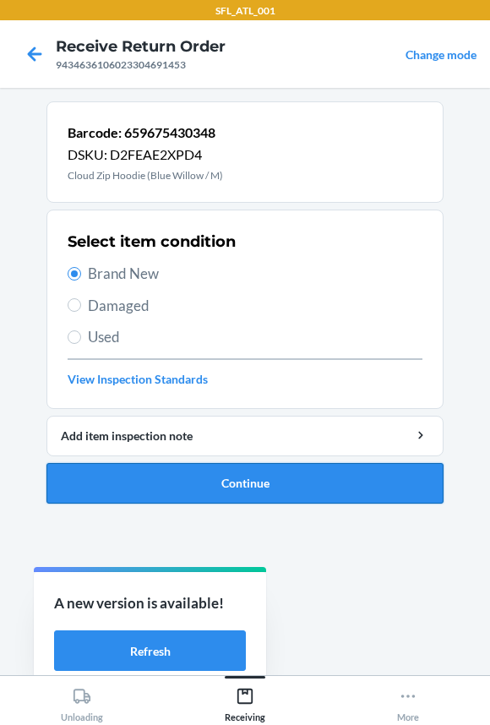
click at [116, 487] on button "Continue" at bounding box center [244, 483] width 397 height 41
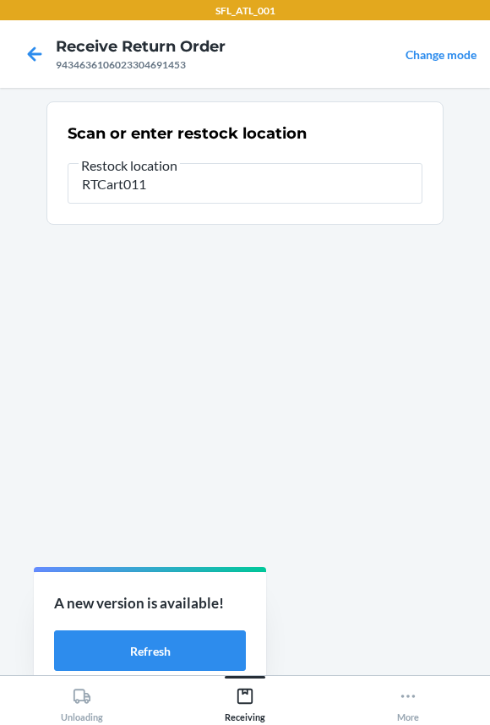
type input "RTCart011"
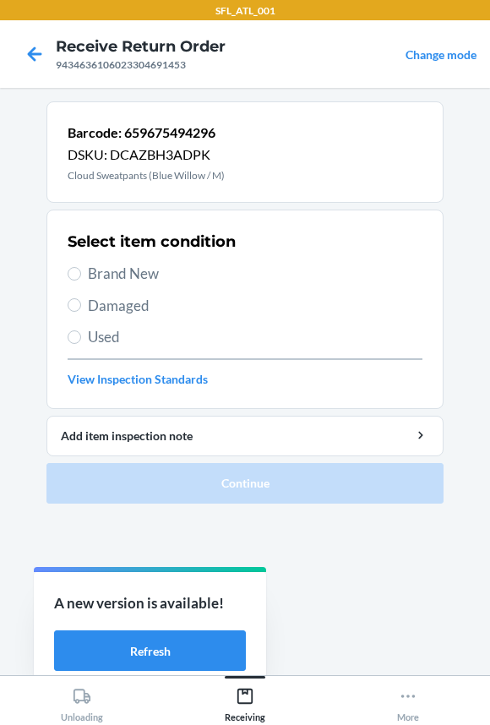
click at [109, 274] on span "Brand New" at bounding box center [255, 274] width 334 height 22
click at [81, 274] on input "Brand New" at bounding box center [75, 274] width 14 height 14
radio input "true"
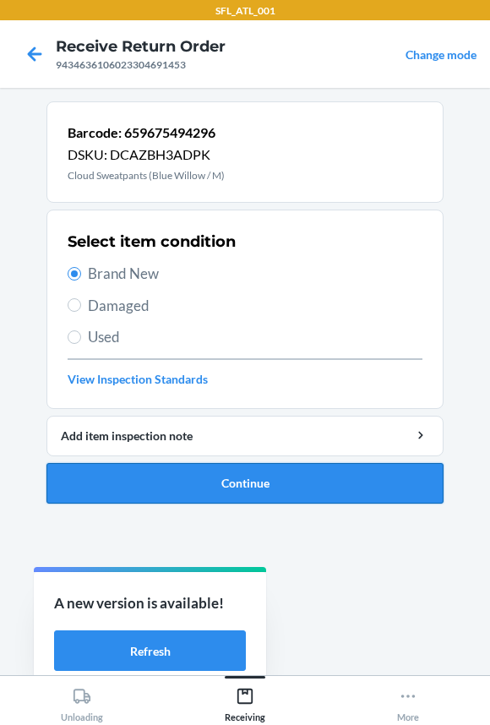
click at [95, 471] on button "Continue" at bounding box center [244, 483] width 397 height 41
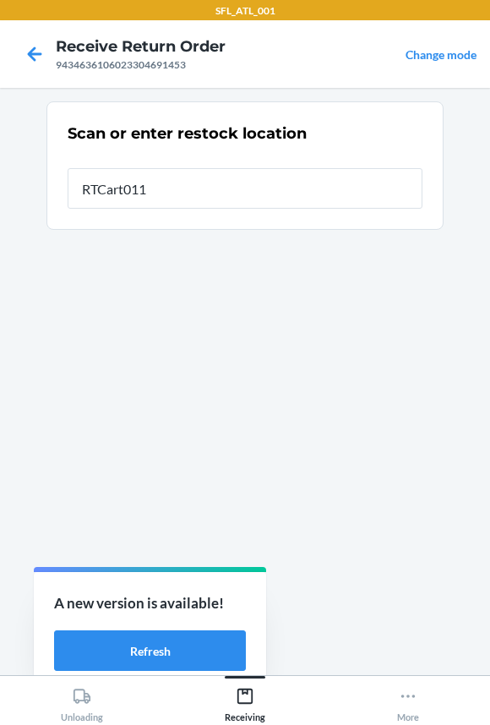
type input "RTCart011"
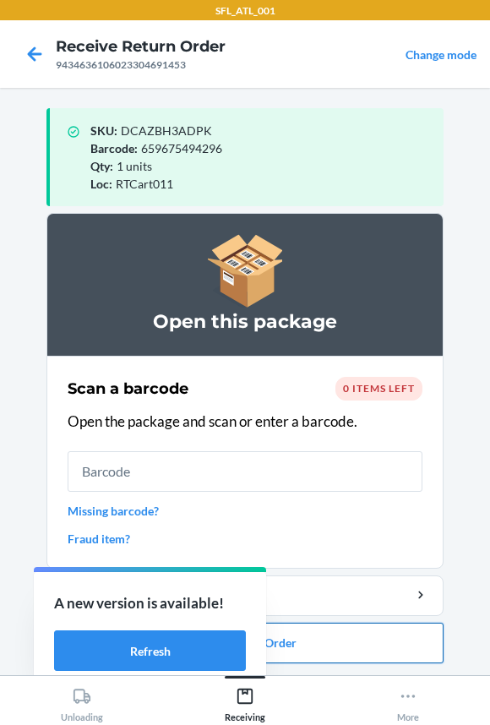
click at [305, 644] on button "Close Return Order" at bounding box center [244, 642] width 397 height 41
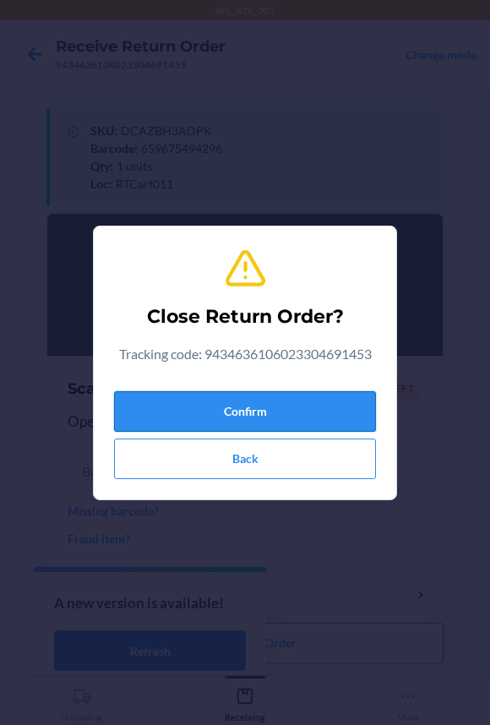
click at [250, 410] on button "Confirm" at bounding box center [245, 411] width 262 height 41
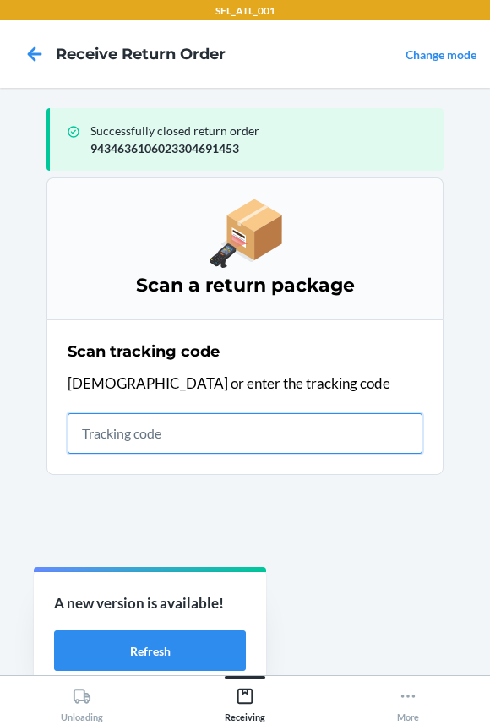
click at [257, 440] on input "text" at bounding box center [245, 433] width 355 height 41
type input "42030259943463610602330"
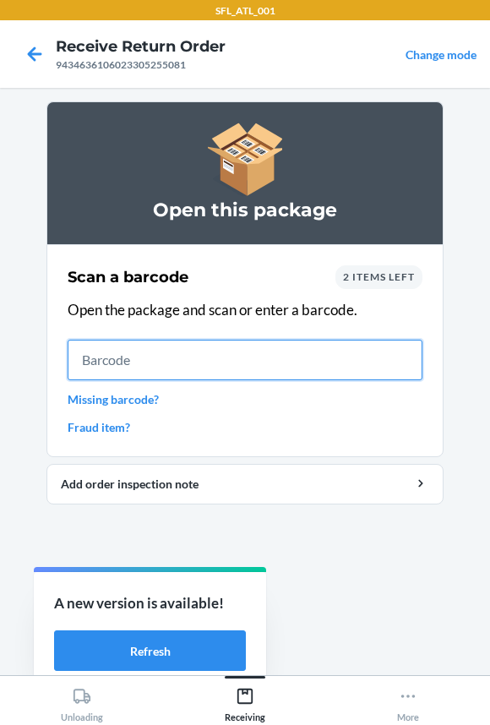
click at [199, 370] on input "text" at bounding box center [245, 359] width 355 height 41
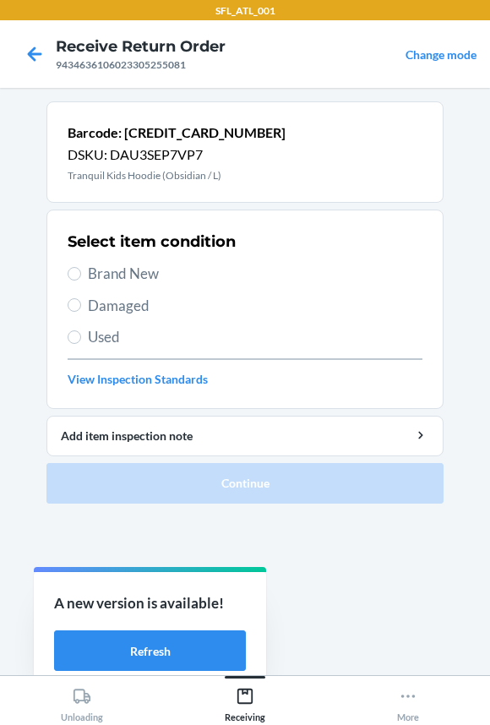
click at [93, 276] on span "Brand New" at bounding box center [255, 274] width 334 height 22
click at [81, 276] on input "Brand New" at bounding box center [75, 274] width 14 height 14
radio input "true"
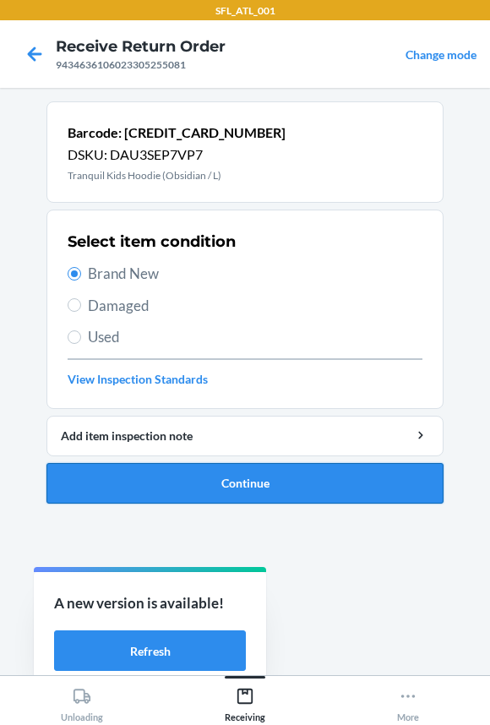
click at [198, 481] on button "Continue" at bounding box center [244, 483] width 397 height 41
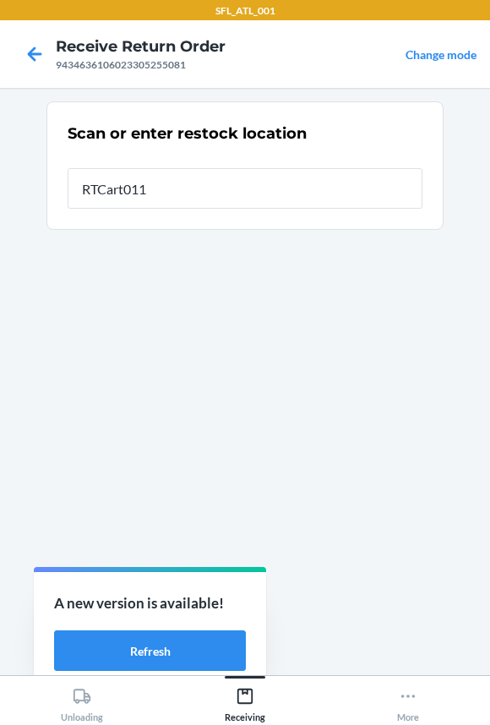
type input "RTCart011"
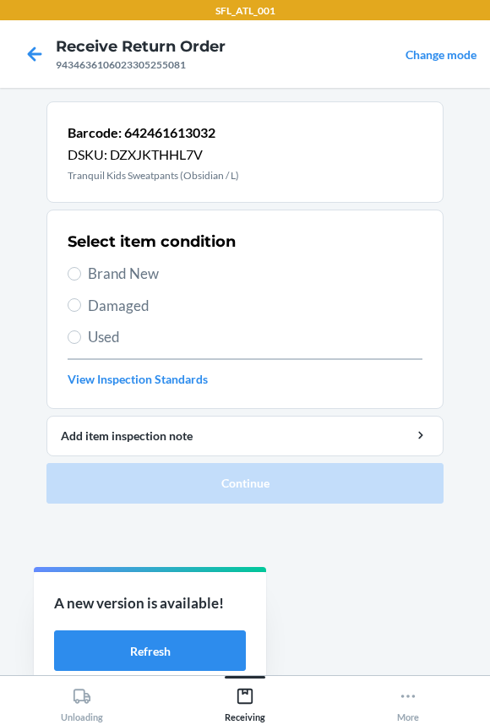
click at [133, 269] on span "Brand New" at bounding box center [255, 274] width 334 height 22
click at [81, 269] on input "Brand New" at bounding box center [75, 274] width 14 height 14
radio input "true"
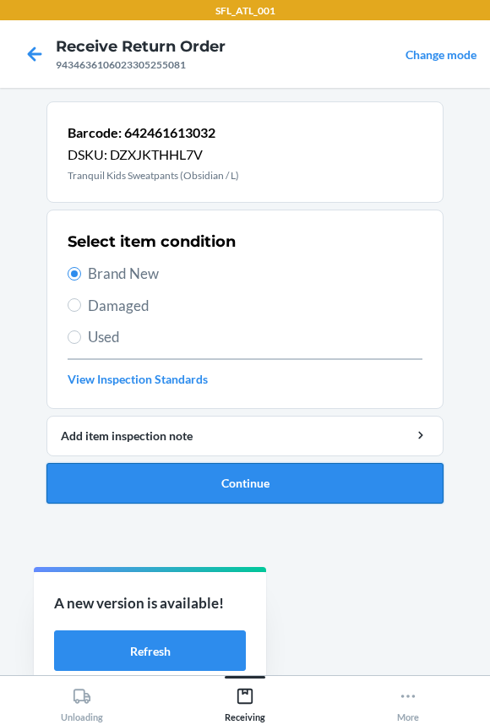
click at [144, 488] on button "Continue" at bounding box center [244, 483] width 397 height 41
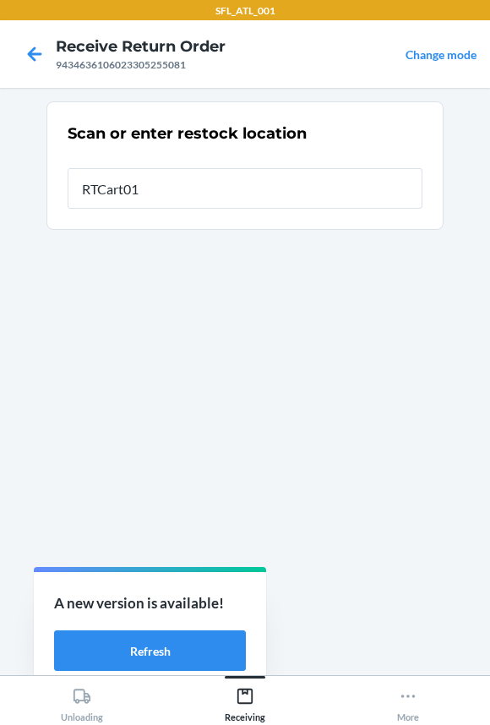
type input "RTCart011"
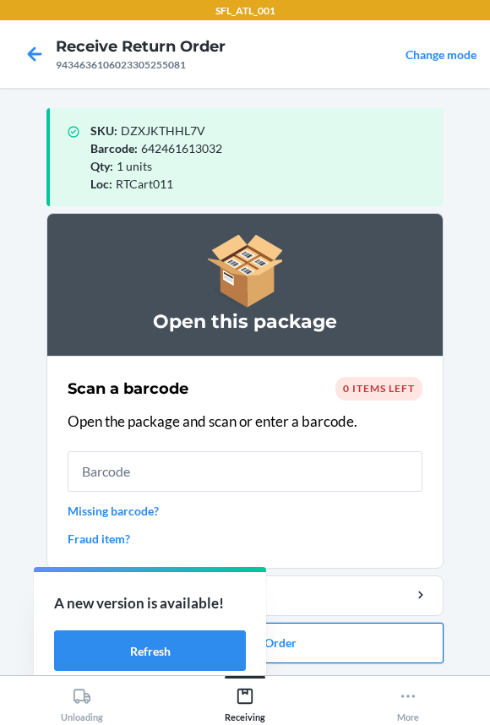
click at [330, 648] on button "Close Return Order" at bounding box center [244, 642] width 397 height 41
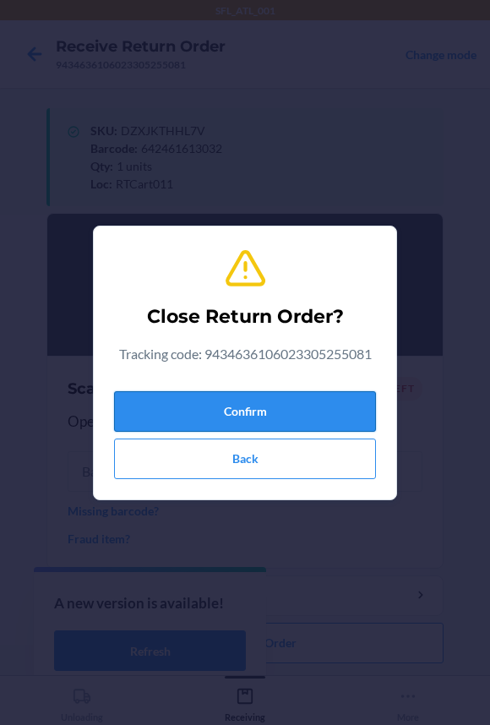
click at [221, 422] on button "Confirm" at bounding box center [245, 411] width 262 height 41
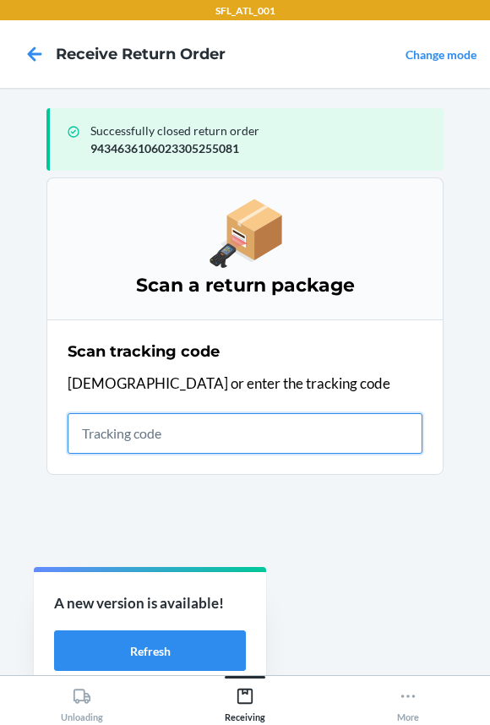
click at [134, 433] on input "text" at bounding box center [245, 433] width 355 height 41
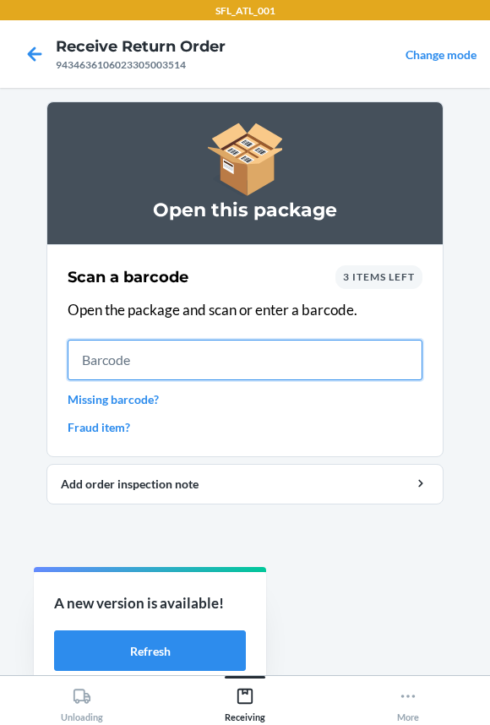
click at [149, 354] on input "text" at bounding box center [245, 359] width 355 height 41
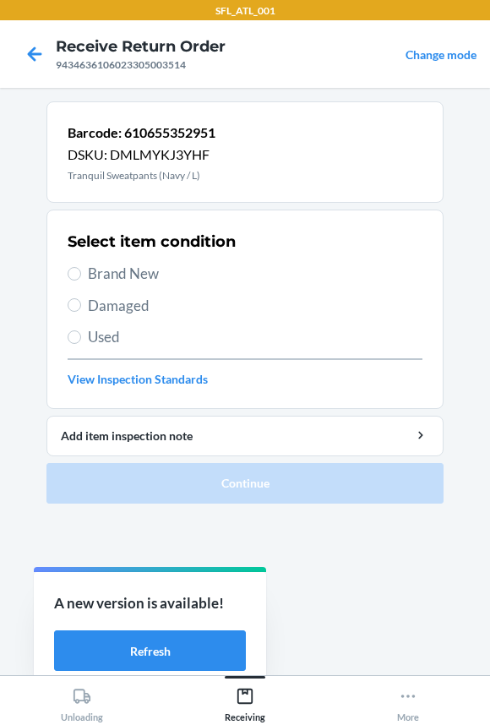
click at [138, 270] on span "Brand New" at bounding box center [255, 274] width 334 height 22
click at [81, 270] on input "Brand New" at bounding box center [75, 274] width 14 height 14
radio input "true"
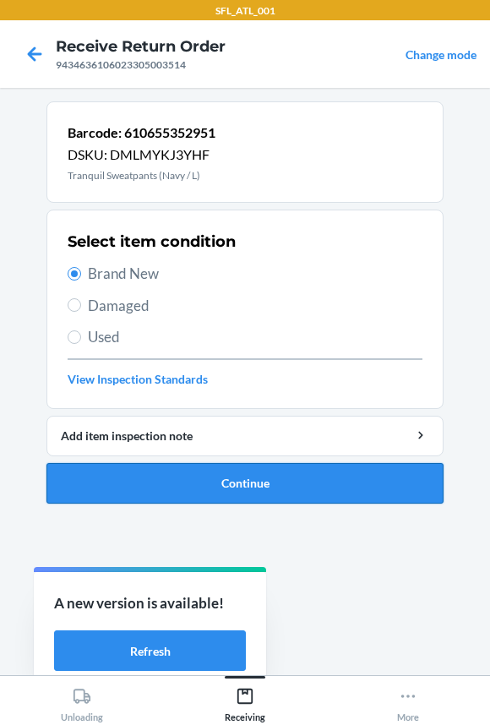
click at [121, 466] on button "Continue" at bounding box center [244, 483] width 397 height 41
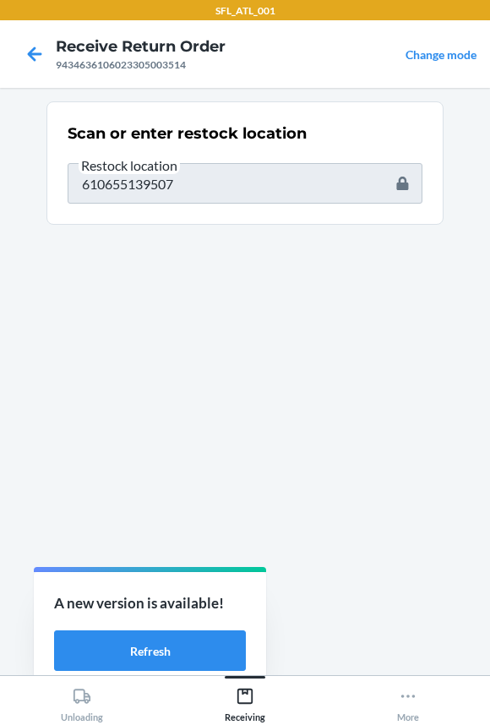
click at [0, 182] on html "SFL_ATL_001 Receive Return Order 9434636106023305003514 Change mode Scan or ent…" at bounding box center [245, 362] width 490 height 725
type input "RTCart011"
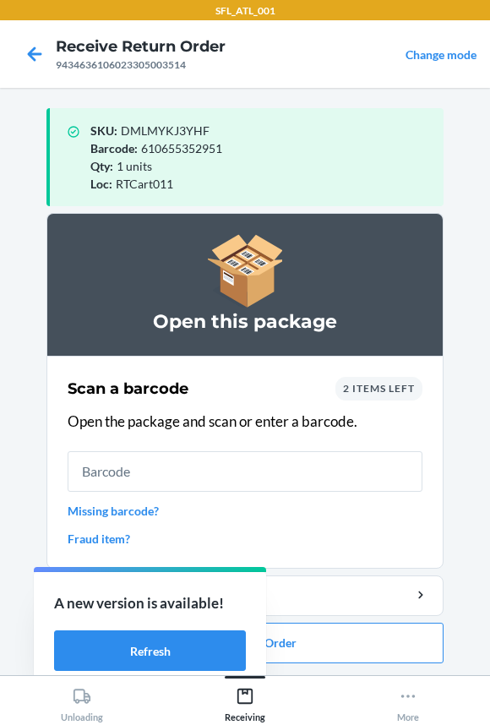
click at [158, 471] on input "text" at bounding box center [245, 471] width 355 height 41
click at [141, 452] on input "text" at bounding box center [245, 471] width 355 height 41
click at [144, 467] on input "text" at bounding box center [245, 471] width 355 height 41
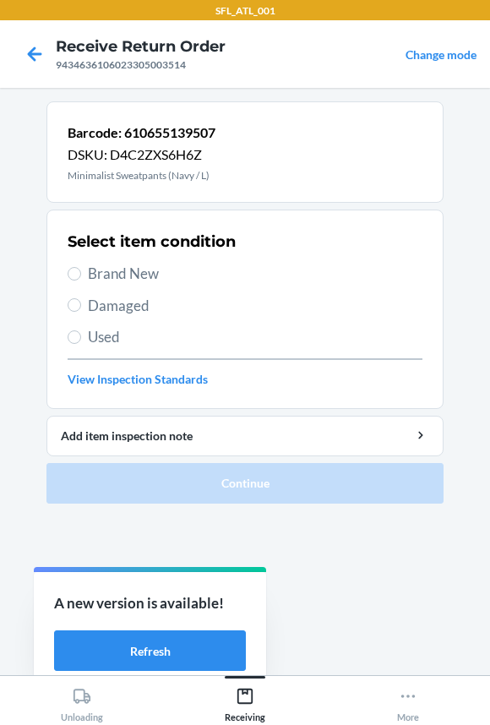
click at [135, 275] on span "Brand New" at bounding box center [255, 274] width 334 height 22
click at [81, 275] on input "Brand New" at bounding box center [75, 274] width 14 height 14
radio input "true"
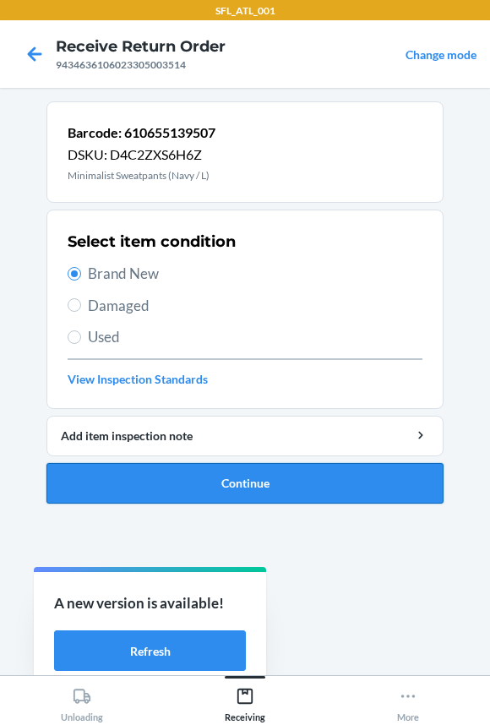
click at [150, 472] on button "Continue" at bounding box center [244, 483] width 397 height 41
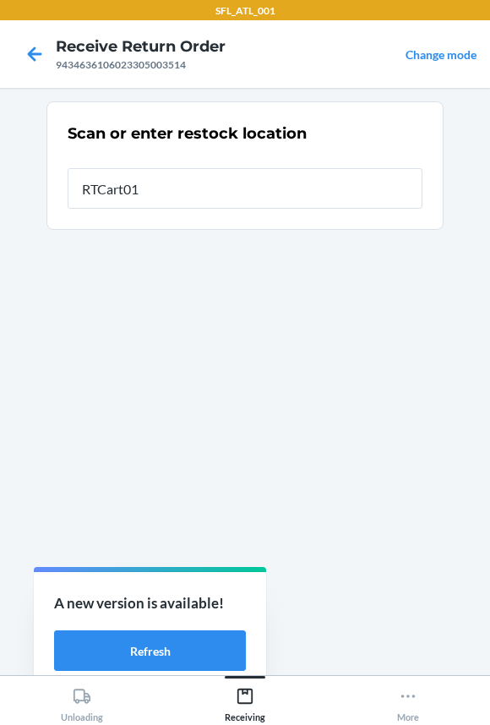
type input "RTCart011"
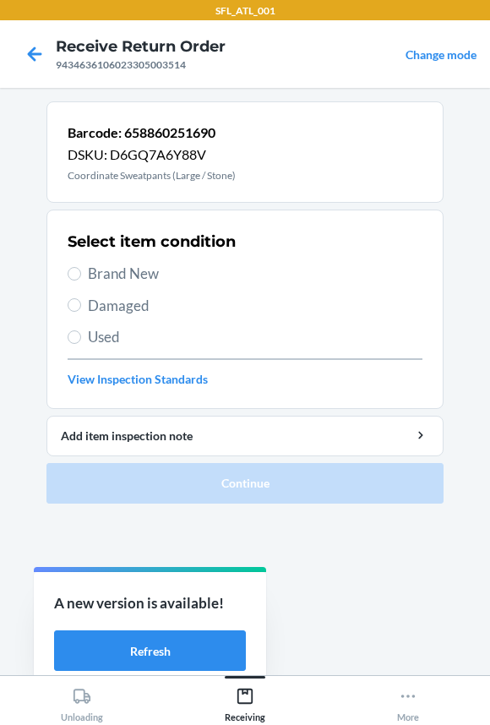
click at [138, 275] on span "Brand New" at bounding box center [255, 274] width 334 height 22
click at [81, 275] on input "Brand New" at bounding box center [75, 274] width 14 height 14
radio input "true"
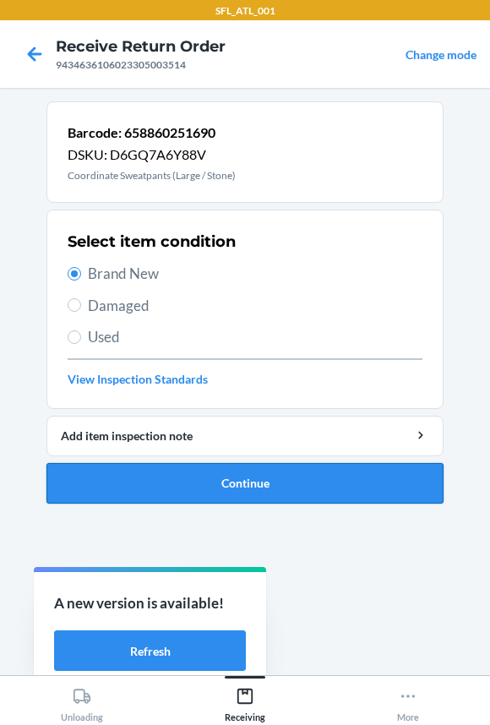
click at [159, 472] on button "Continue" at bounding box center [244, 483] width 397 height 41
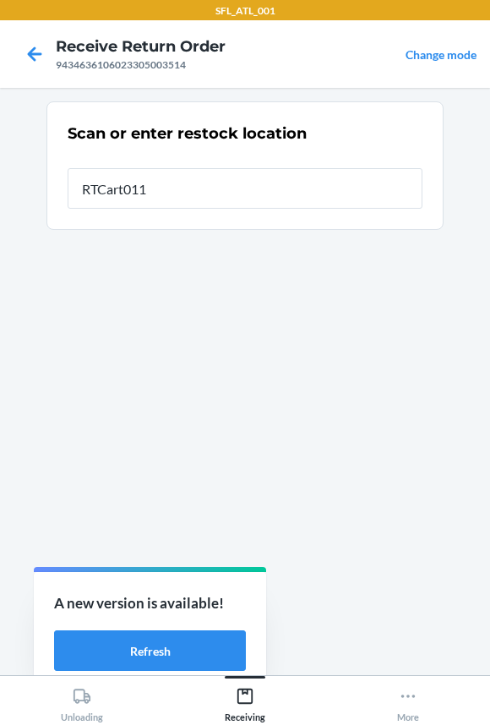
type input "RTCart011"
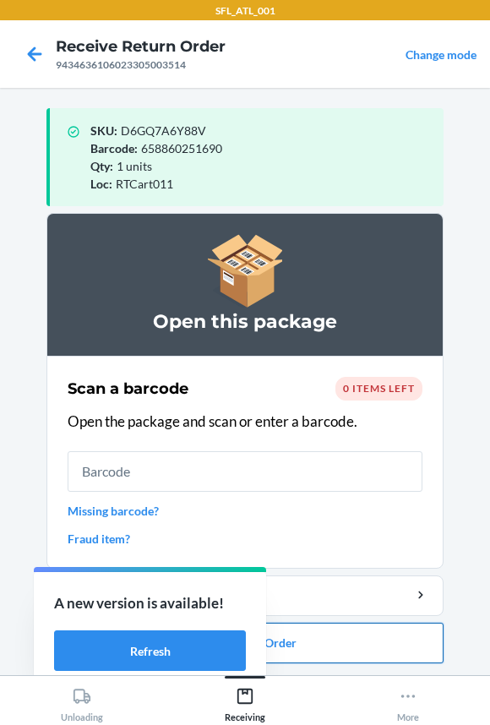
click at [295, 649] on button "Close Return Order" at bounding box center [244, 642] width 397 height 41
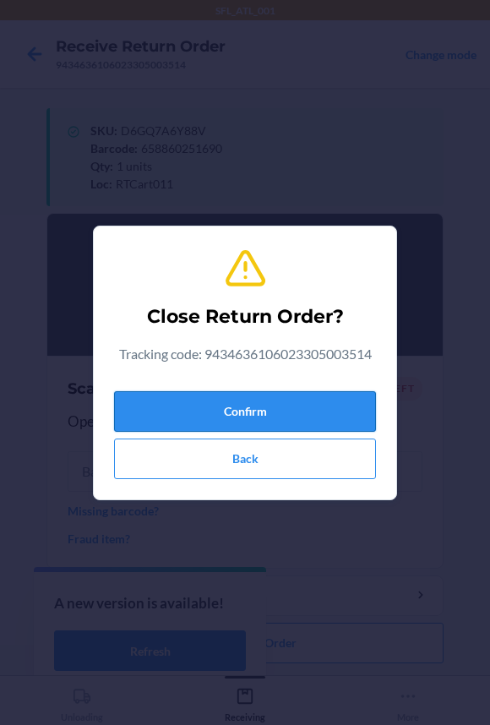
click at [258, 410] on button "Confirm" at bounding box center [245, 411] width 262 height 41
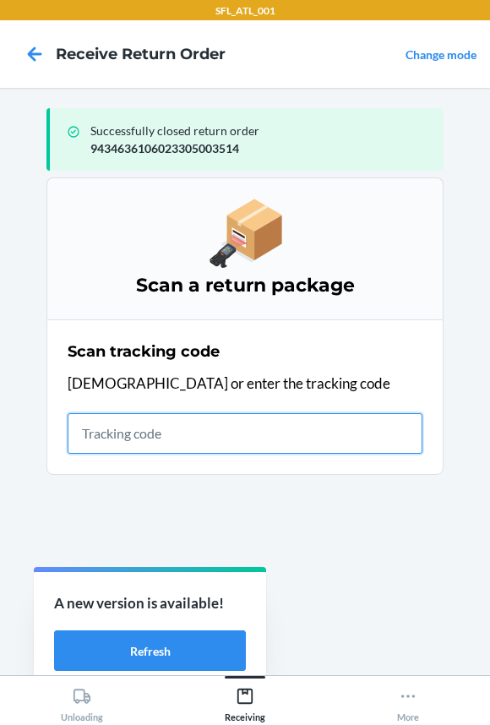
click at [174, 439] on input "text" at bounding box center [245, 433] width 355 height 41
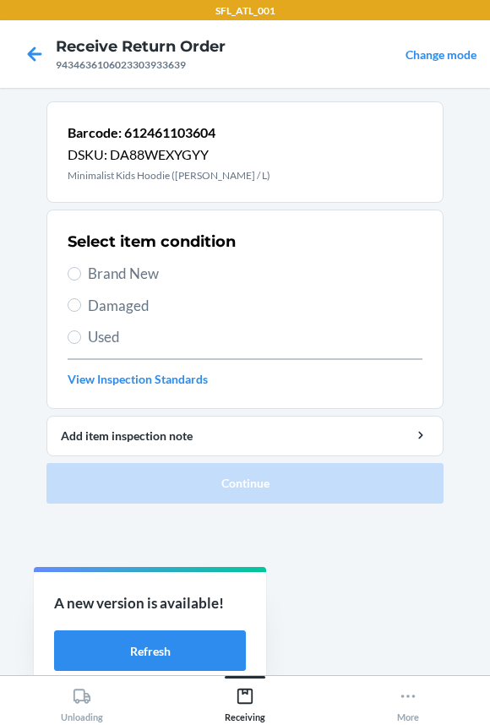
click at [99, 278] on span "Brand New" at bounding box center [255, 274] width 334 height 22
click at [81, 278] on input "Brand New" at bounding box center [75, 274] width 14 height 14
radio input "true"
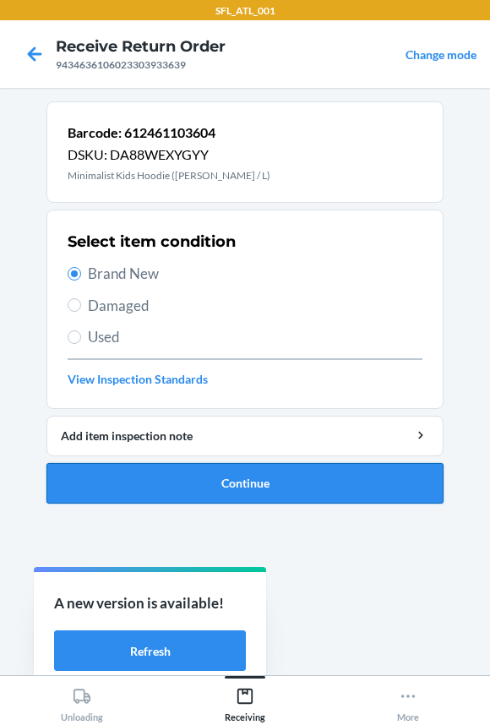
click at [159, 479] on button "Continue" at bounding box center [244, 483] width 397 height 41
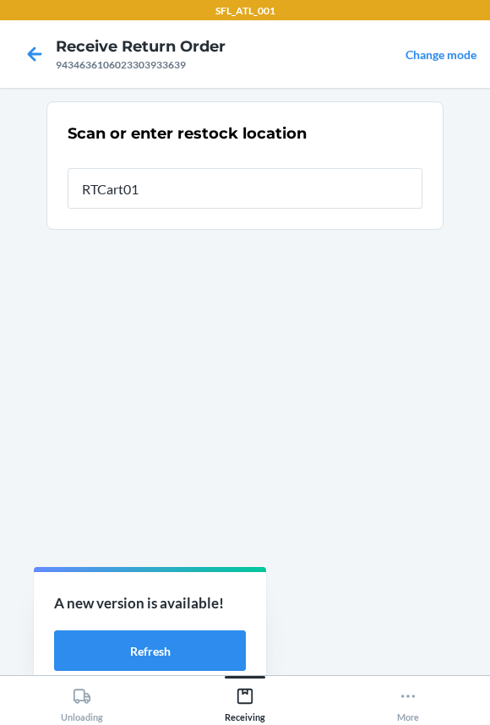
type input "RTCart011"
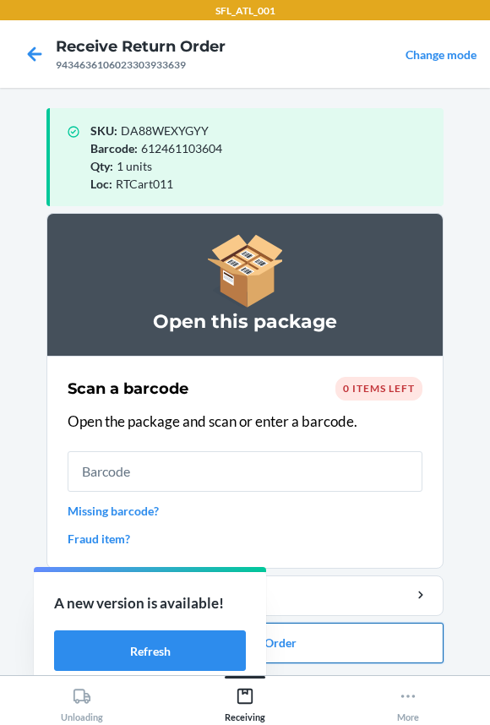
click at [279, 647] on button "Close Return Order" at bounding box center [244, 642] width 397 height 41
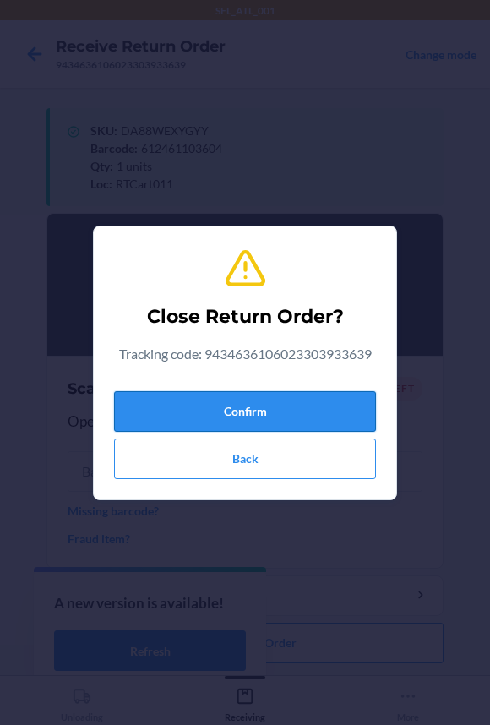
click at [247, 410] on button "Confirm" at bounding box center [245, 411] width 262 height 41
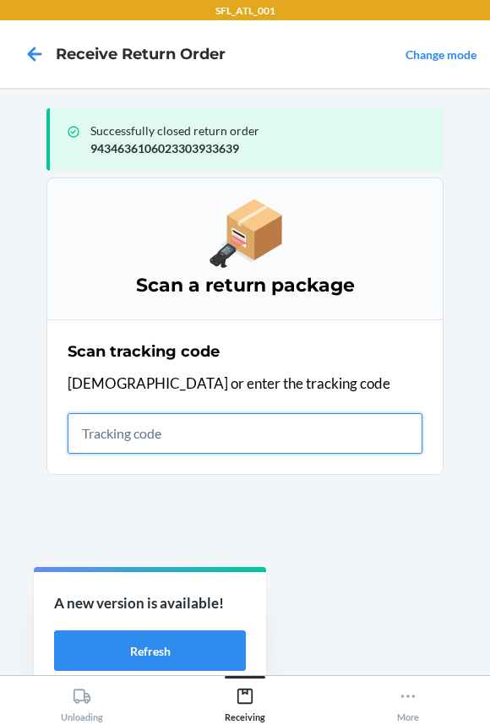
click at [85, 432] on input "text" at bounding box center [245, 433] width 355 height 41
type input "420302599434636106023"
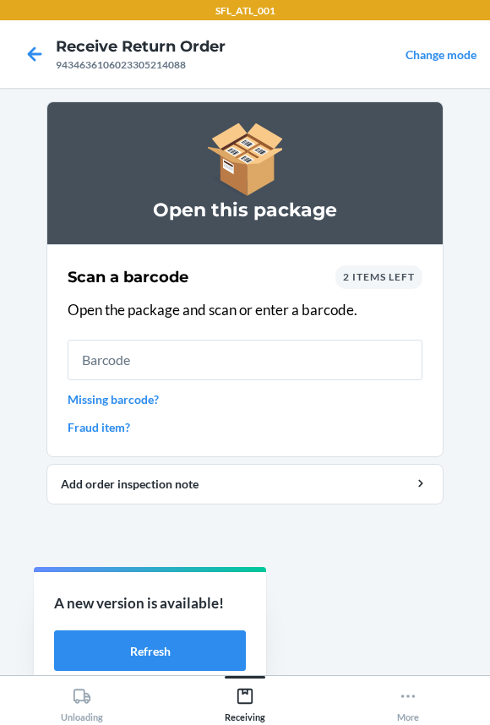
click at [100, 356] on input "text" at bounding box center [245, 359] width 355 height 41
click at [99, 356] on input "text" at bounding box center [245, 359] width 355 height 41
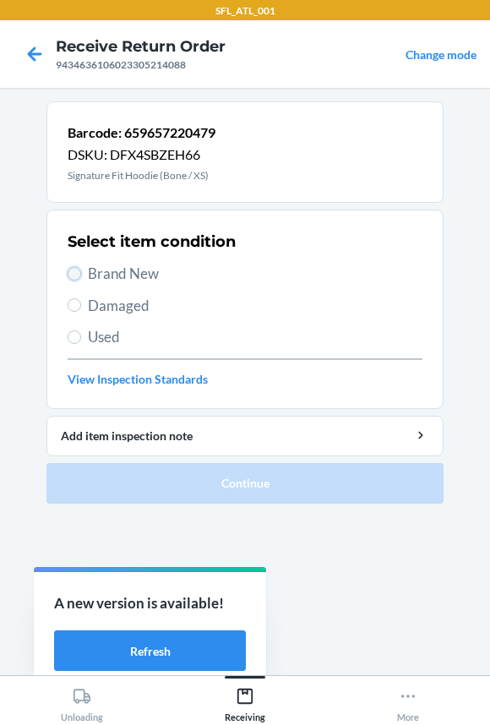
click at [76, 273] on input "Brand New" at bounding box center [75, 274] width 14 height 14
radio input "true"
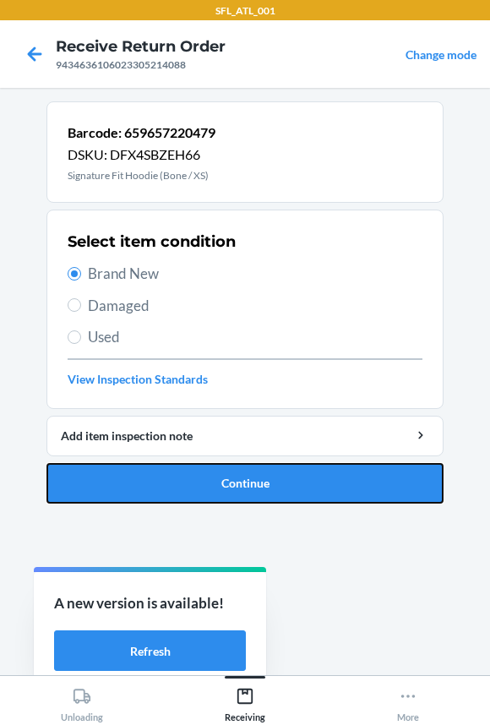
click at [84, 501] on button "Continue" at bounding box center [244, 483] width 397 height 41
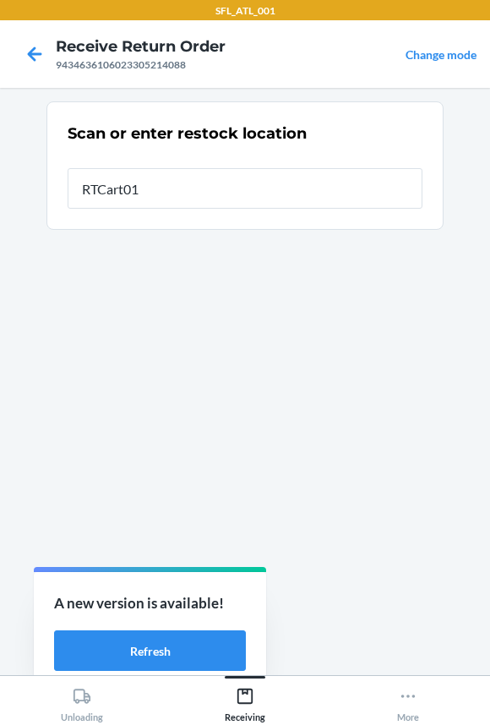
type input "RTCart011"
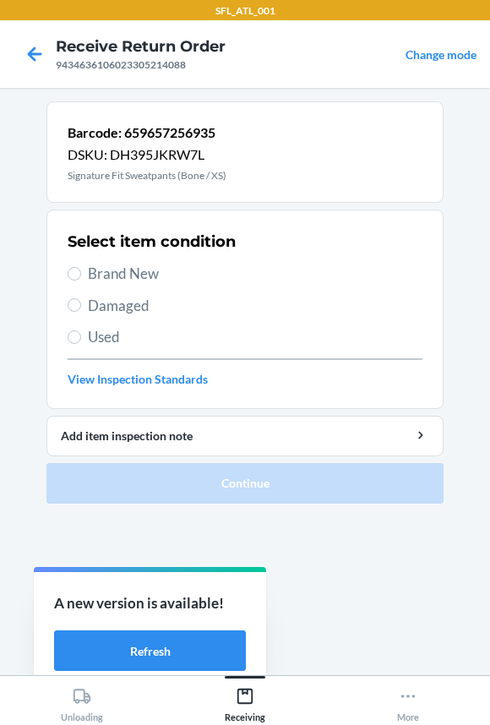
click at [106, 271] on span "Brand New" at bounding box center [255, 274] width 334 height 22
click at [81, 271] on input "Brand New" at bounding box center [75, 274] width 14 height 14
radio input "true"
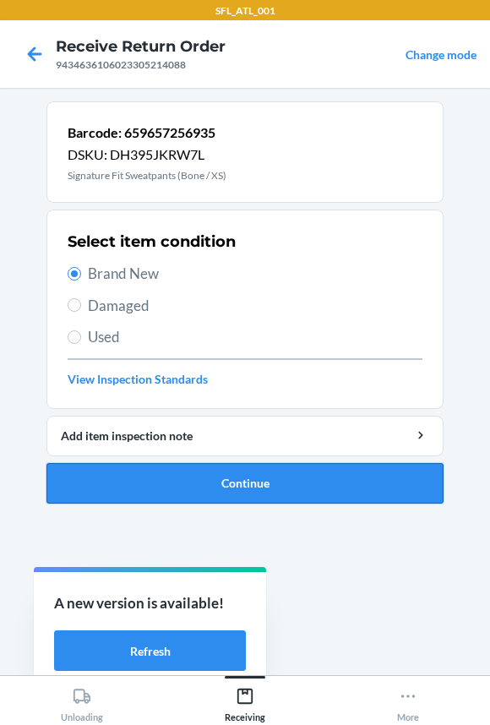
click at [152, 472] on button "Continue" at bounding box center [244, 483] width 397 height 41
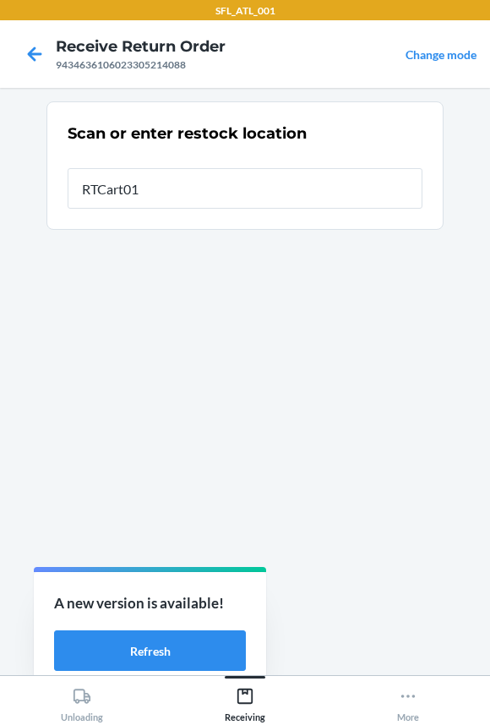
type input "RTCart011"
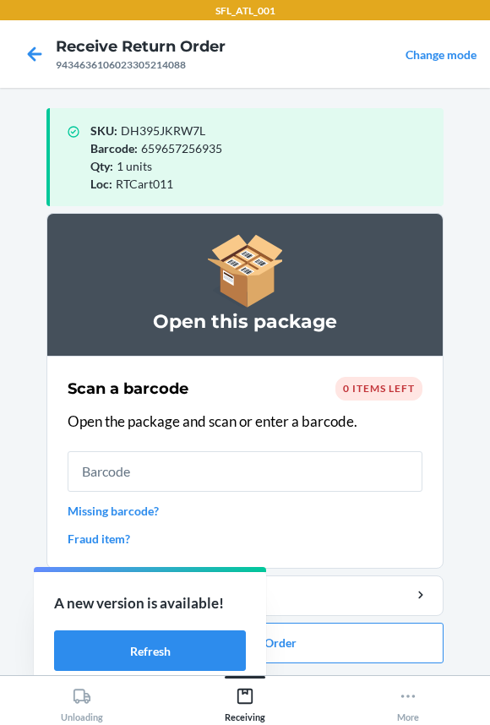
click at [149, 473] on input "text" at bounding box center [245, 471] width 355 height 41
click at [296, 628] on button "Close Return Order" at bounding box center [244, 642] width 397 height 41
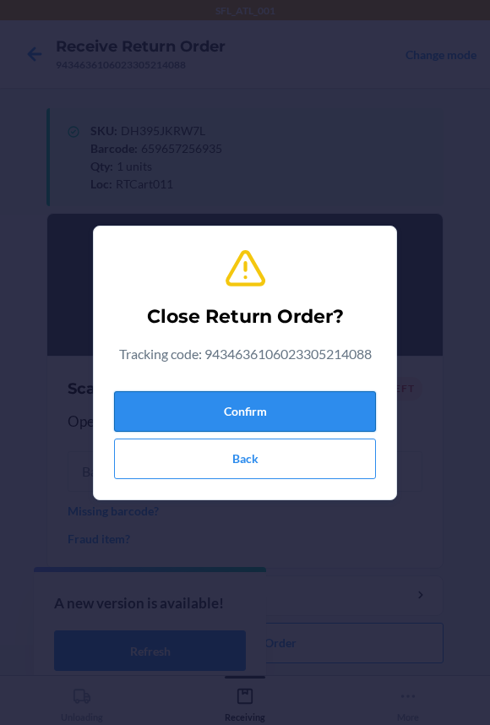
click at [223, 404] on button "Confirm" at bounding box center [245, 411] width 262 height 41
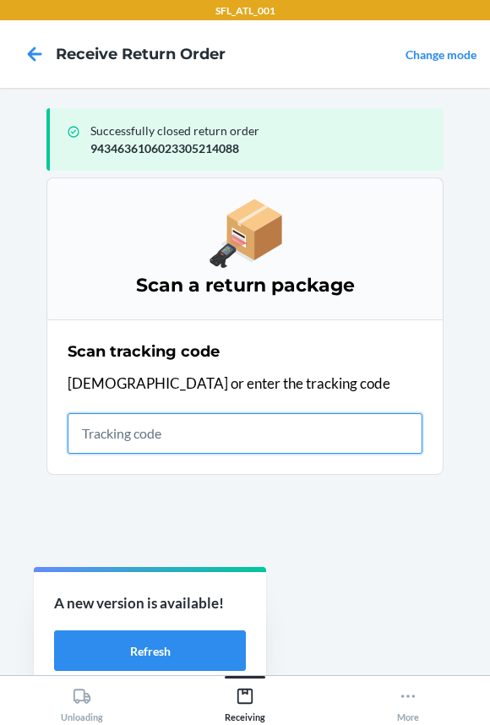
click at [155, 432] on input "text" at bounding box center [245, 433] width 355 height 41
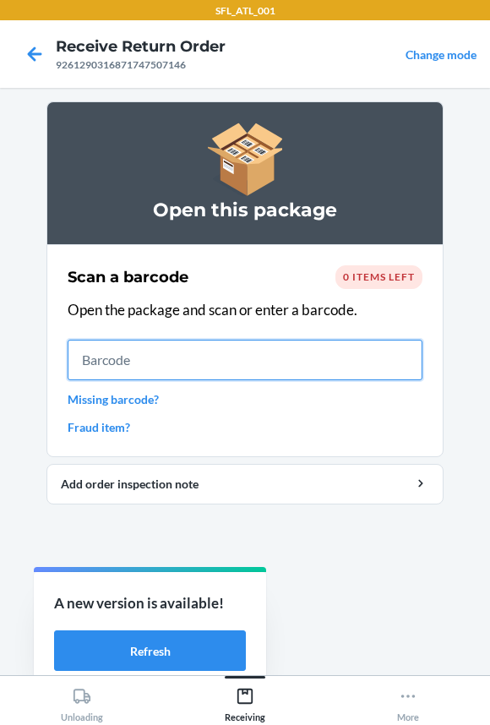
click at [197, 353] on input "text" at bounding box center [245, 359] width 355 height 41
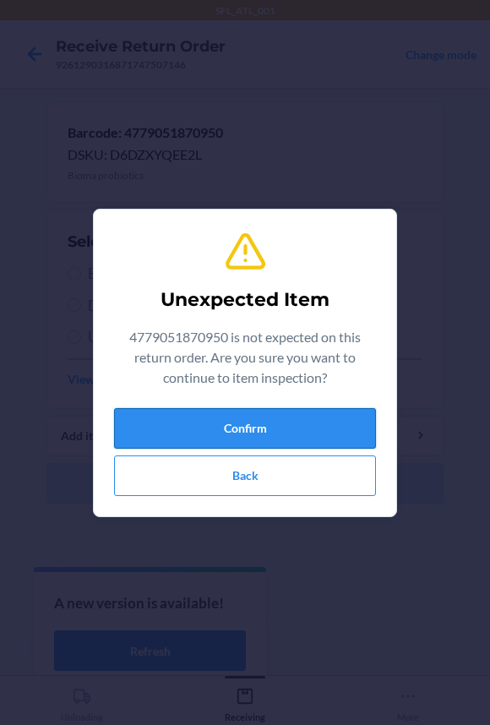
click at [198, 437] on button "Confirm" at bounding box center [245, 428] width 262 height 41
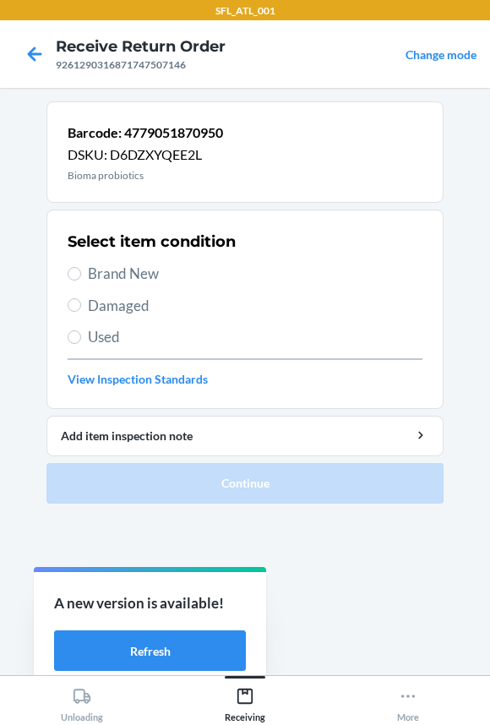
click at [111, 340] on span "Used" at bounding box center [255, 337] width 334 height 22
click at [81, 340] on input "Used" at bounding box center [75, 337] width 14 height 14
radio input "true"
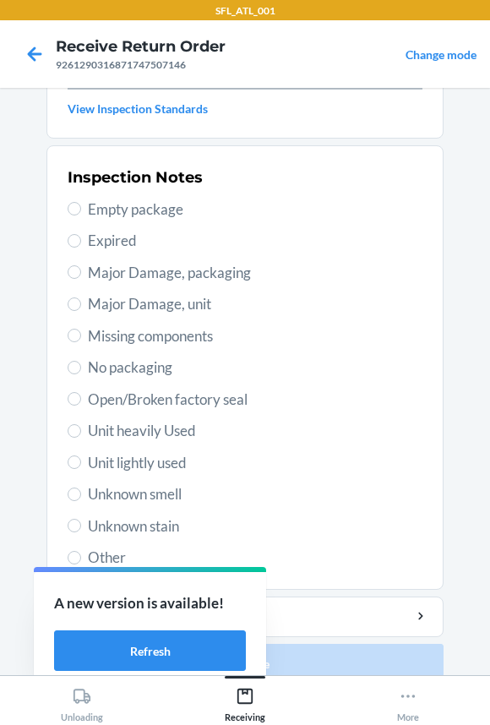
scroll to position [290, 0]
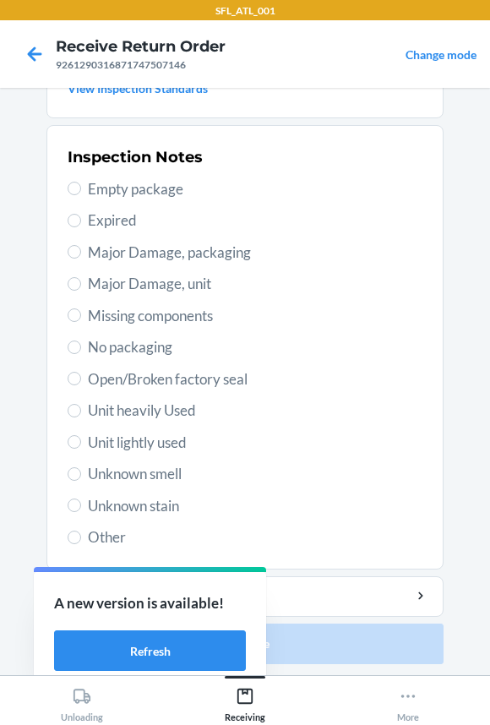
drag, startPoint x: 105, startPoint y: 532, endPoint x: 346, endPoint y: 595, distance: 249.7
click at [106, 532] on span "Other" at bounding box center [255, 537] width 334 height 22
click at [81, 532] on input "Other" at bounding box center [75, 537] width 14 height 14
radio input "true"
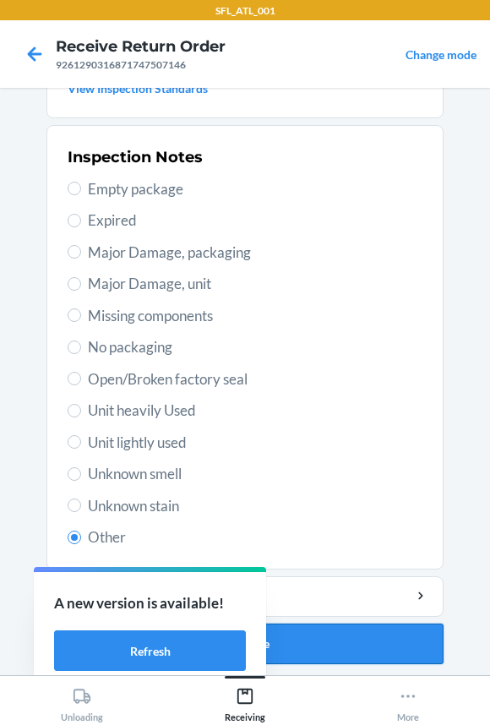
click at [339, 633] on button "Continue" at bounding box center [244, 643] width 397 height 41
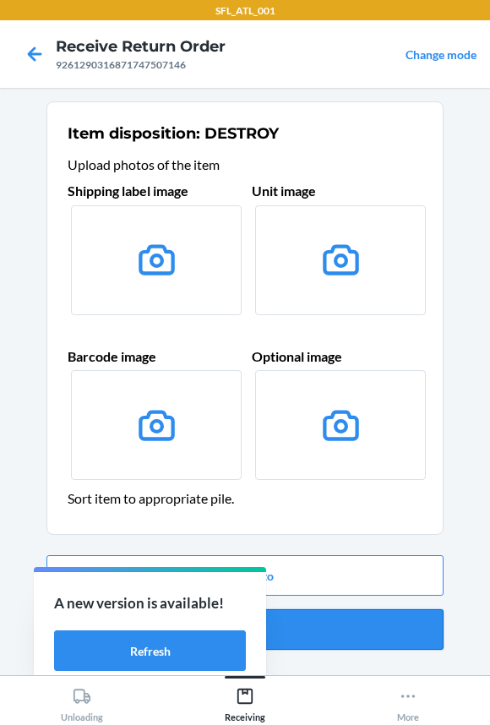
click at [320, 617] on button "Confirm" at bounding box center [244, 629] width 397 height 41
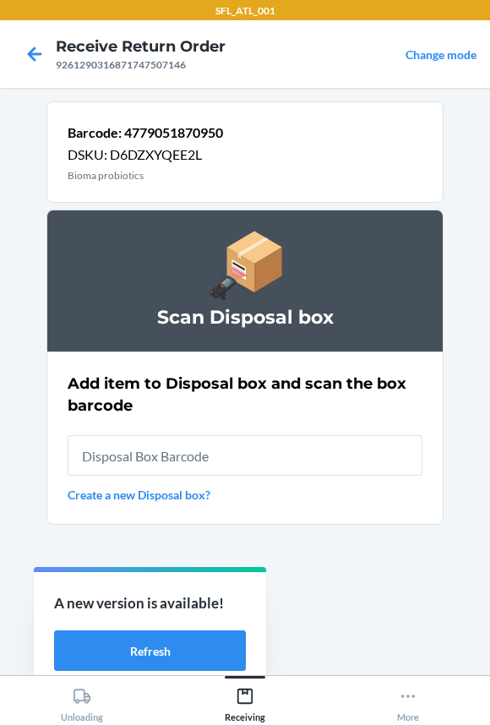
type input "RB00000191O"
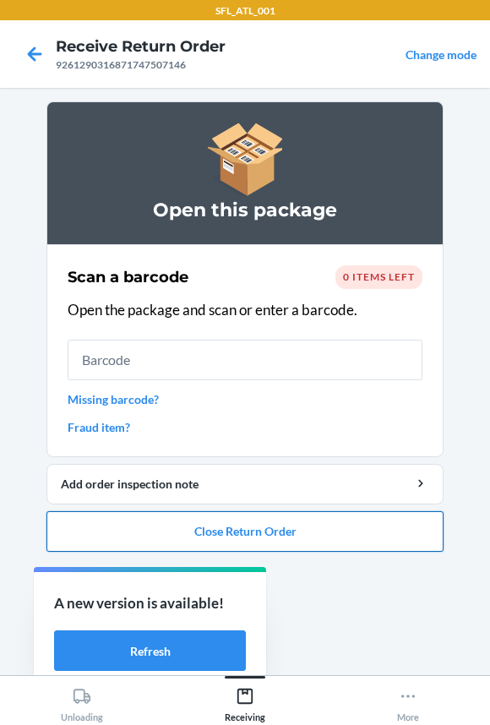
click at [139, 531] on button "Close Return Order" at bounding box center [244, 531] width 397 height 41
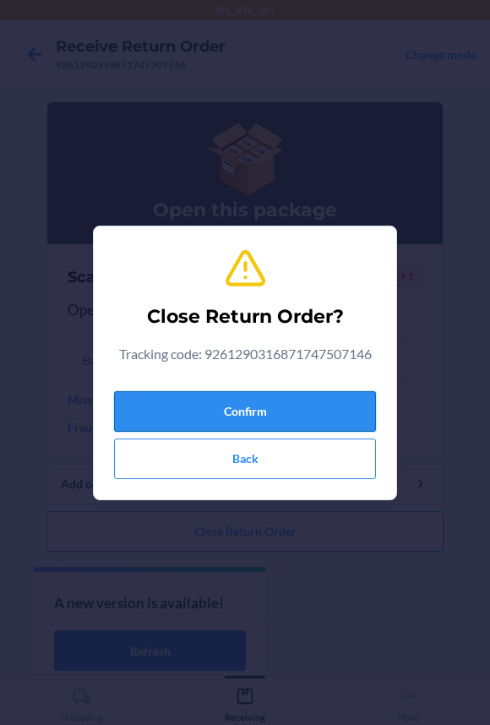
click at [170, 411] on button "Confirm" at bounding box center [245, 411] width 262 height 41
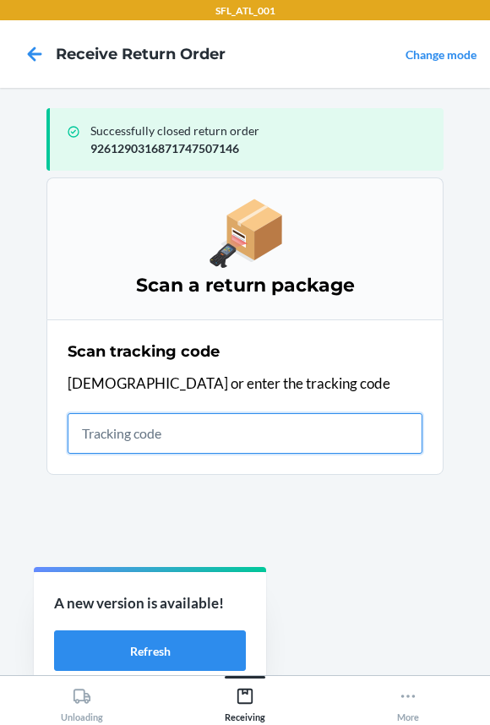
click at [138, 431] on input "text" at bounding box center [245, 433] width 355 height 41
type input "42030259943463610602330"
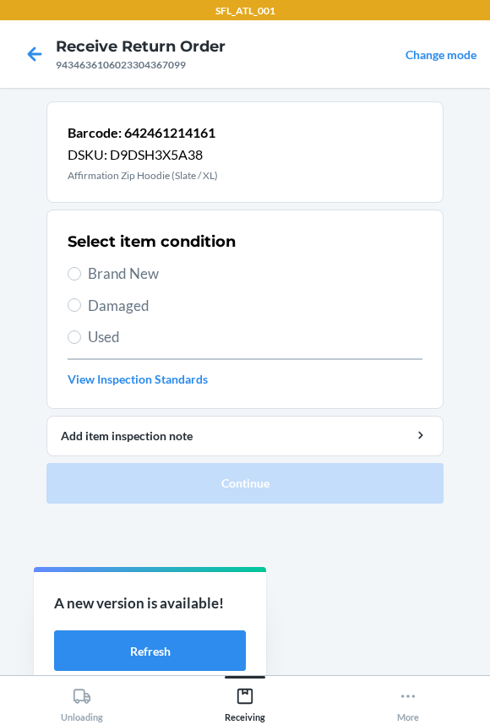
click at [122, 272] on span "Brand New" at bounding box center [255, 274] width 334 height 22
click at [81, 272] on input "Brand New" at bounding box center [75, 274] width 14 height 14
radio input "true"
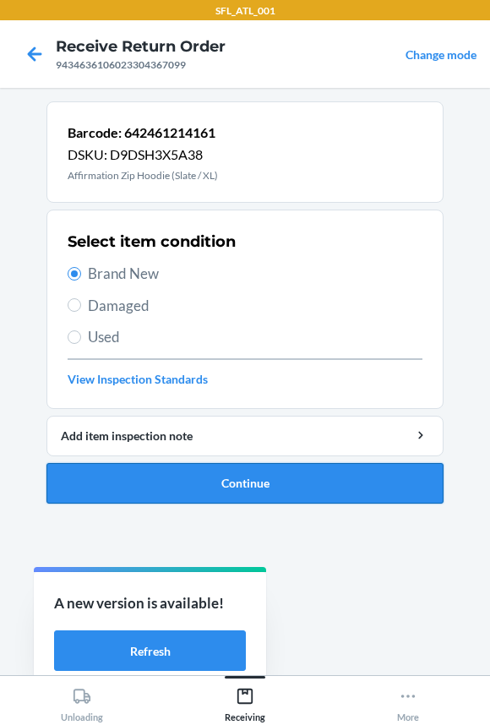
click at [149, 485] on button "Continue" at bounding box center [244, 483] width 397 height 41
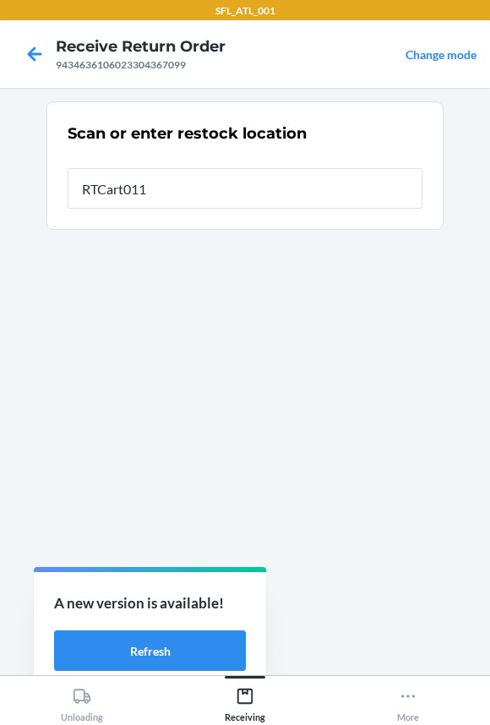
type input "RTCart011"
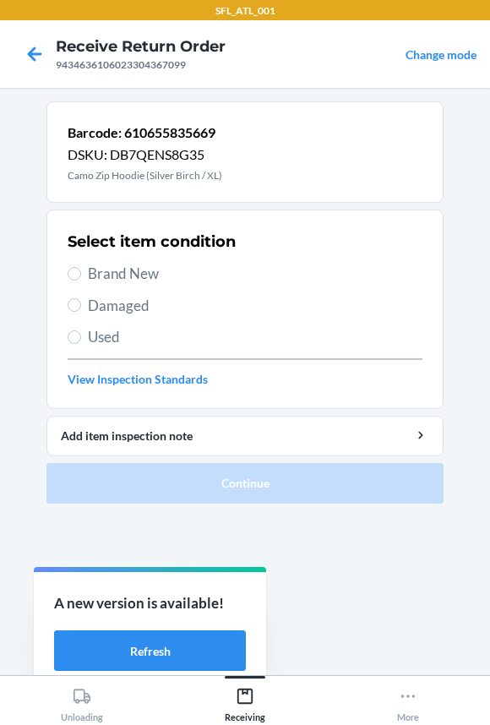
click at [109, 281] on span "Brand New" at bounding box center [255, 274] width 334 height 22
click at [81, 280] on input "Brand New" at bounding box center [75, 274] width 14 height 14
radio input "true"
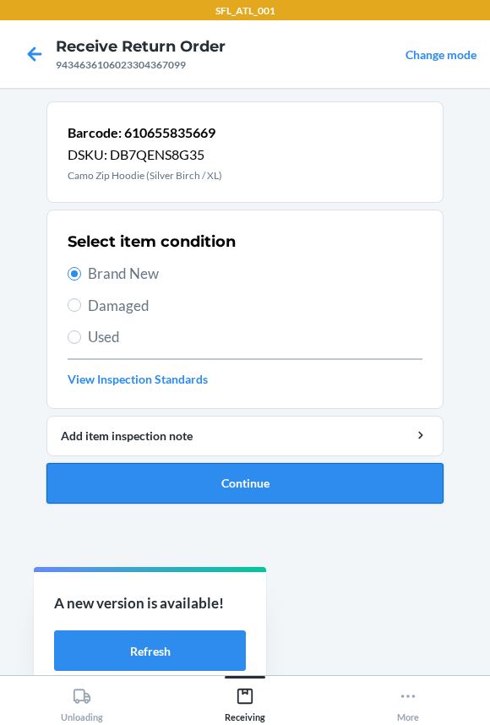
click at [157, 481] on button "Continue" at bounding box center [244, 483] width 397 height 41
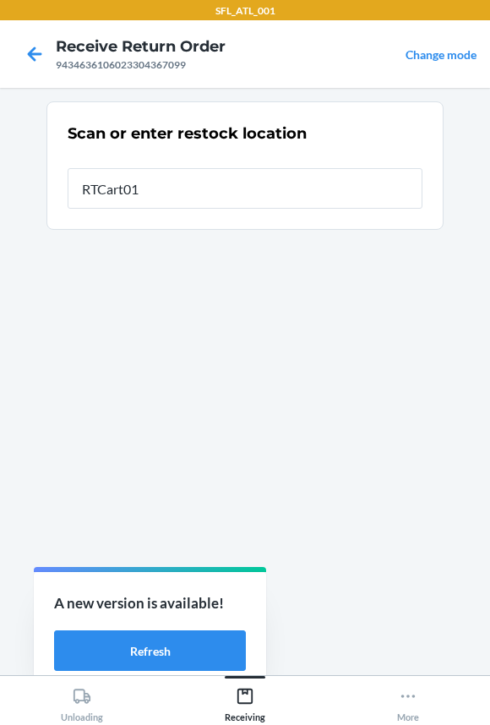
type input "RTCart011"
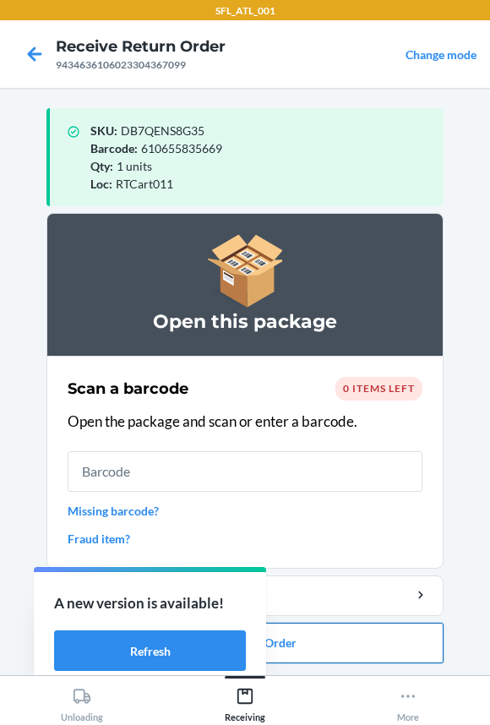
click at [318, 643] on button "Close Return Order" at bounding box center [244, 642] width 397 height 41
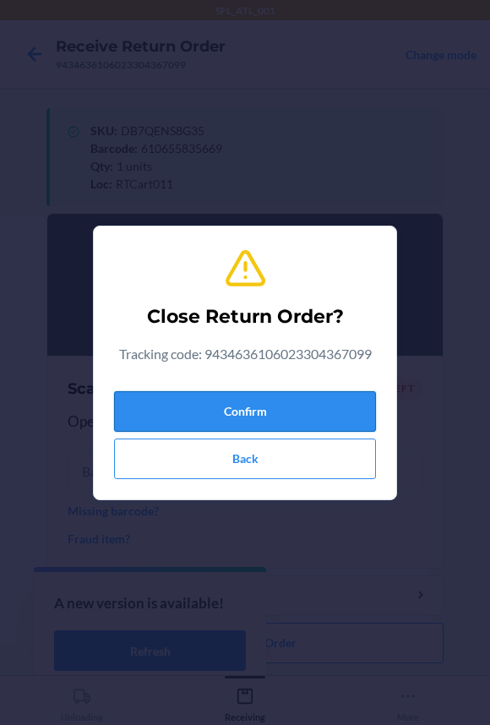
click at [205, 399] on button "Confirm" at bounding box center [245, 411] width 262 height 41
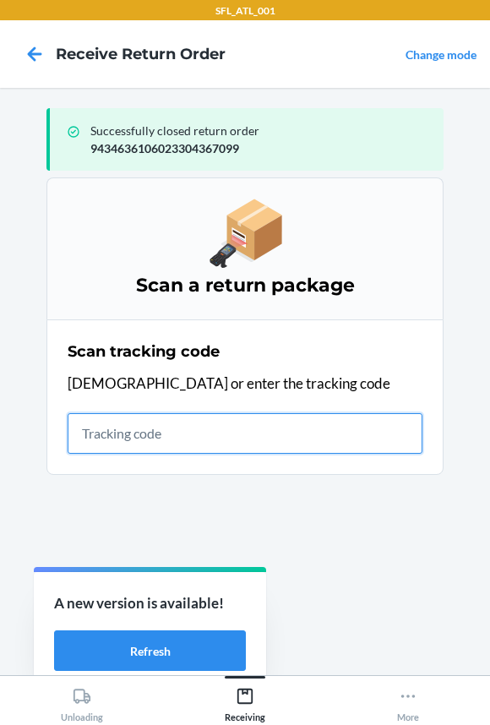
drag, startPoint x: 128, startPoint y: 442, endPoint x: 118, endPoint y: 442, distance: 10.1
click at [128, 442] on input "text" at bounding box center [245, 433] width 355 height 41
type input "42030259"
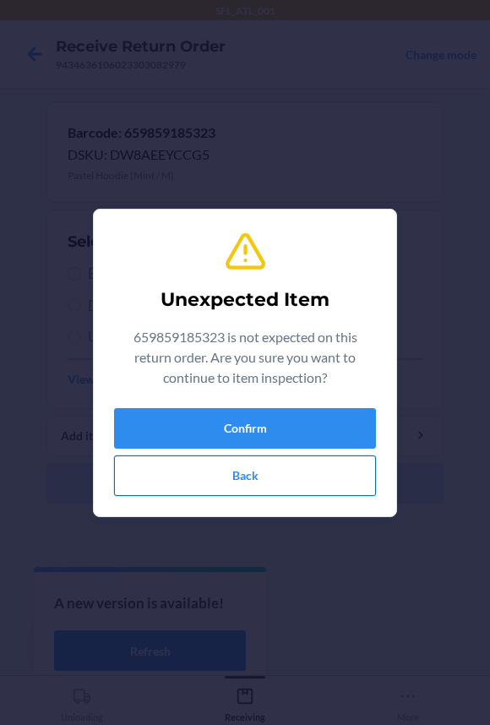
click at [174, 485] on button "Back" at bounding box center [245, 475] width 262 height 41
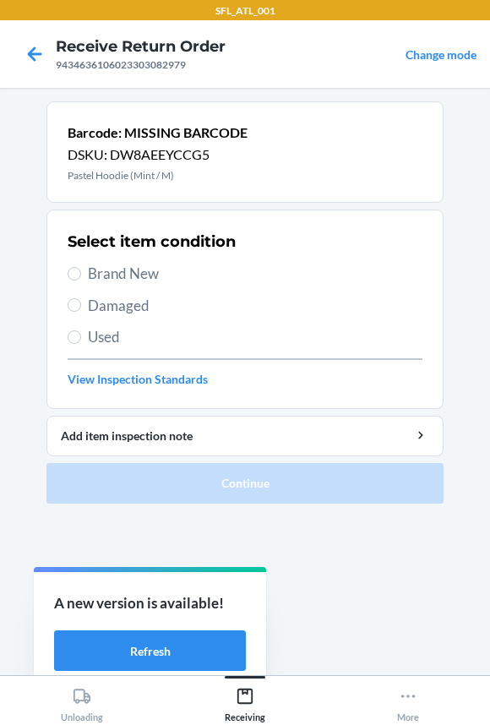
click at [92, 263] on span "Brand New" at bounding box center [255, 274] width 334 height 22
click at [81, 267] on input "Brand New" at bounding box center [75, 274] width 14 height 14
radio input "true"
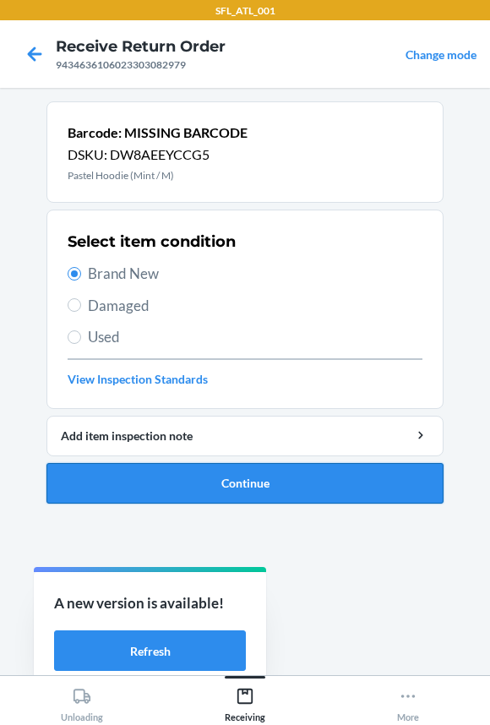
click at [142, 480] on button "Continue" at bounding box center [244, 483] width 397 height 41
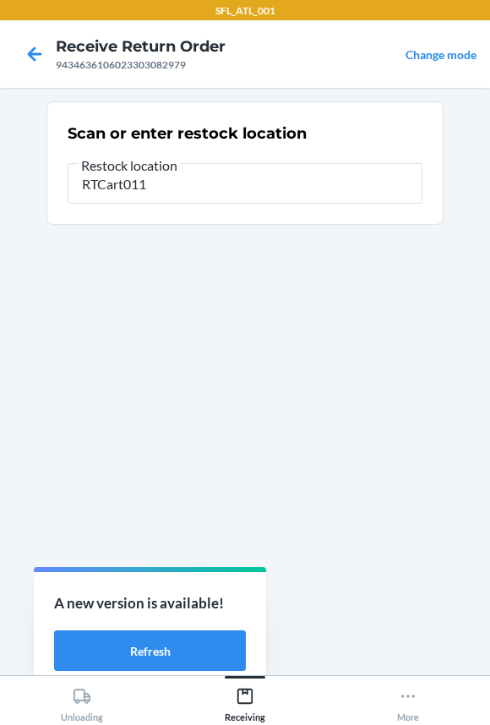
type input "RTCart011"
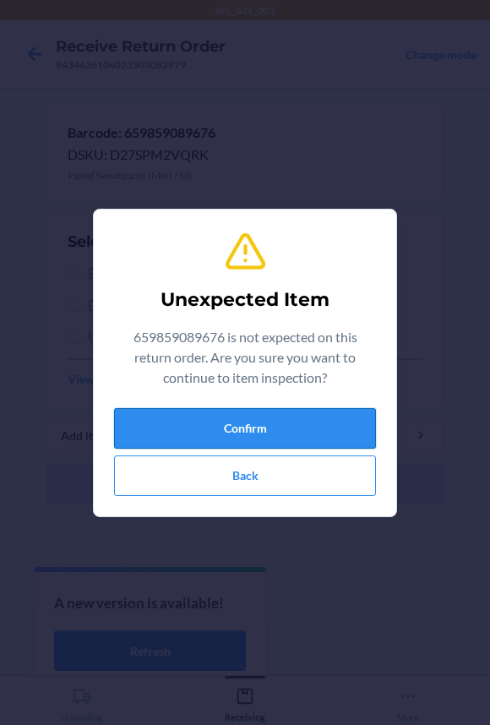
click at [134, 433] on button "Confirm" at bounding box center [245, 428] width 262 height 41
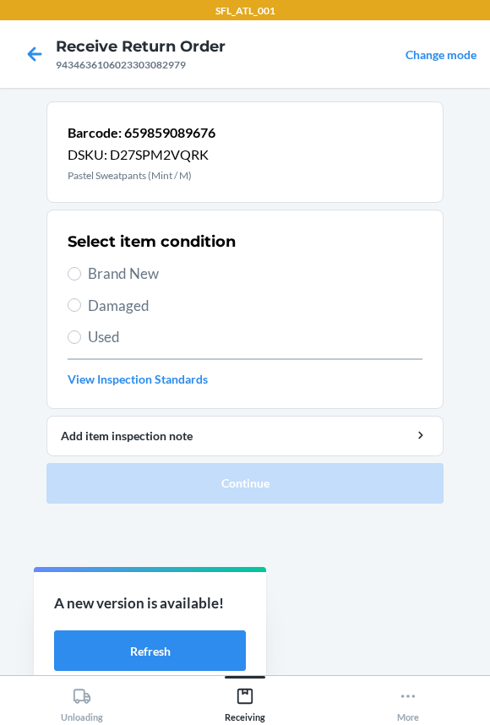
click at [127, 271] on span "Brand New" at bounding box center [255, 274] width 334 height 22
click at [81, 271] on input "Brand New" at bounding box center [75, 274] width 14 height 14
radio input "true"
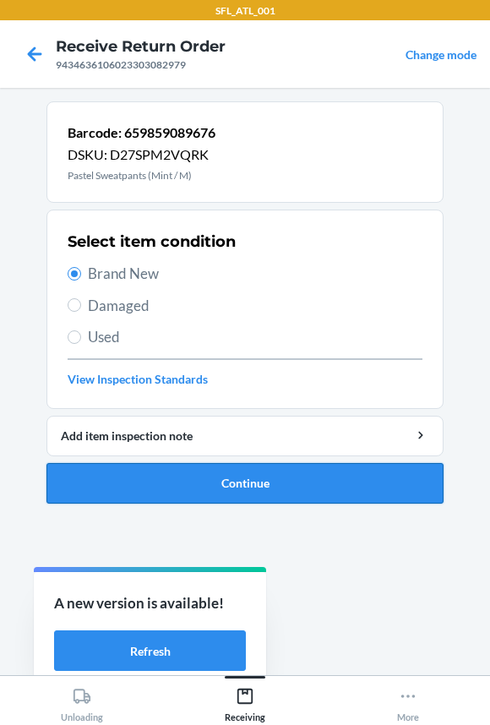
click at [176, 475] on button "Continue" at bounding box center [244, 483] width 397 height 41
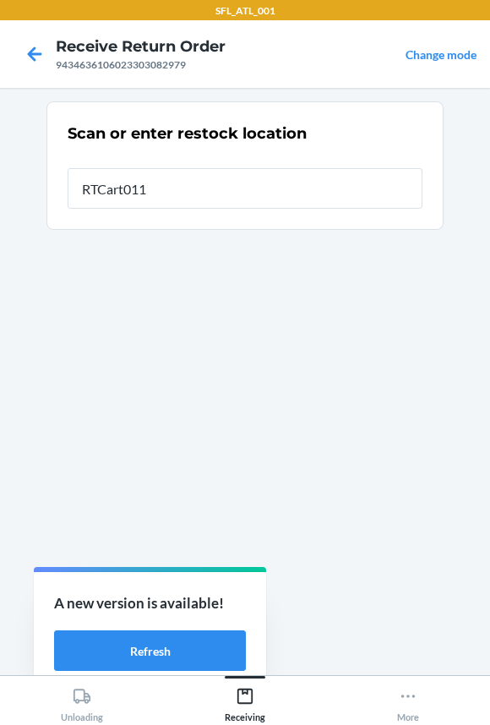
type input "RTCart011"
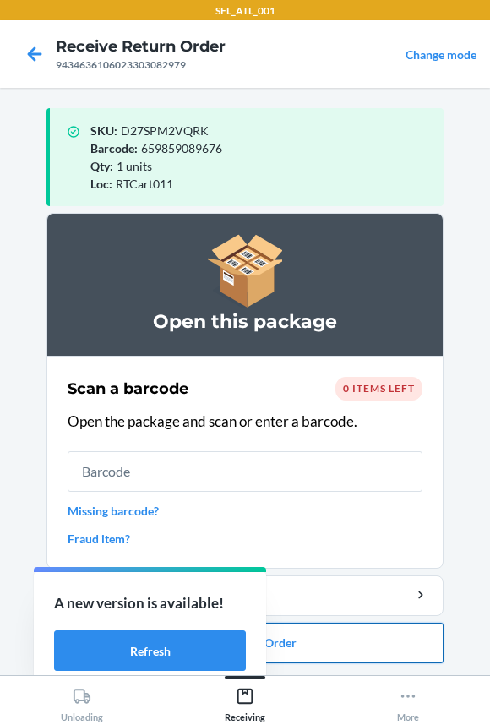
click at [312, 647] on button "Close Return Order" at bounding box center [244, 642] width 397 height 41
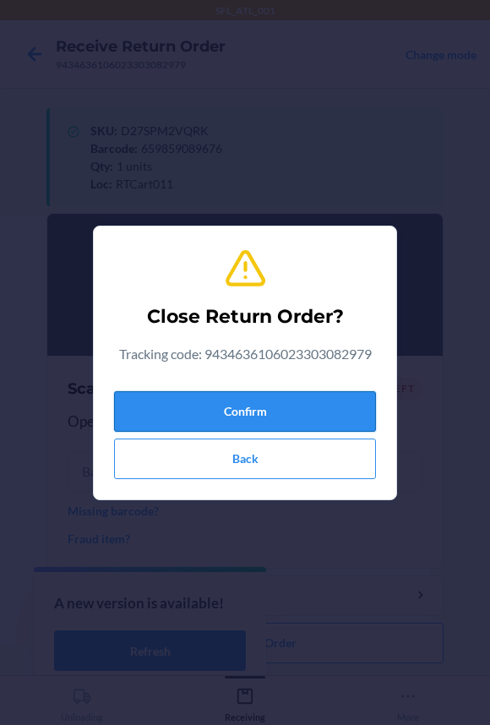
click at [254, 416] on button "Confirm" at bounding box center [245, 411] width 262 height 41
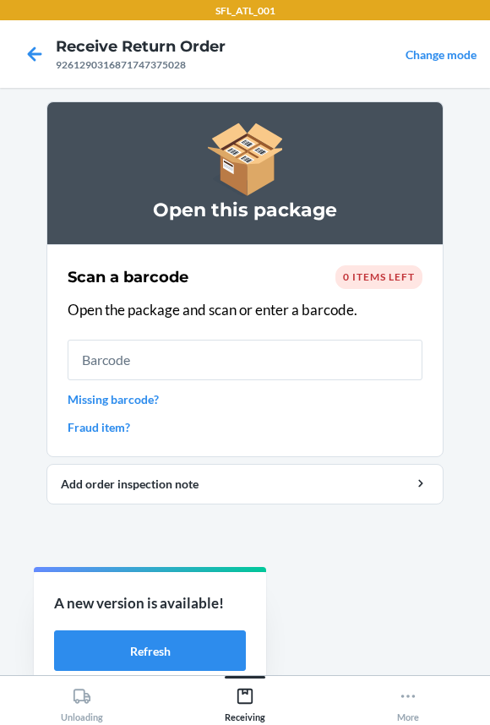
click at [144, 371] on input "text" at bounding box center [245, 359] width 355 height 41
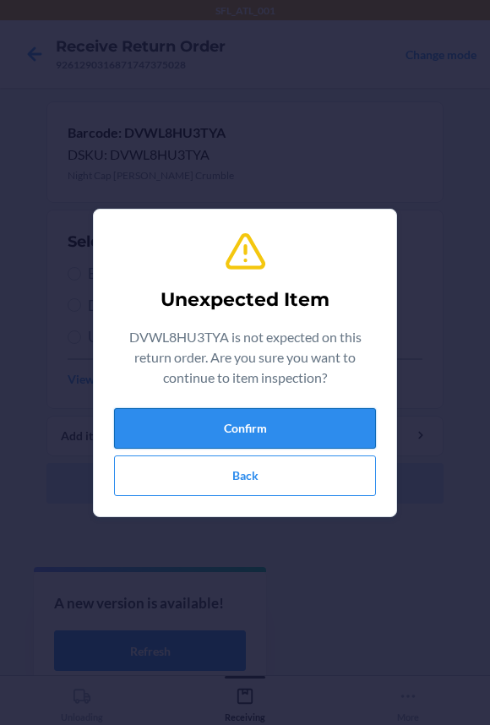
click at [155, 422] on button "Confirm" at bounding box center [245, 428] width 262 height 41
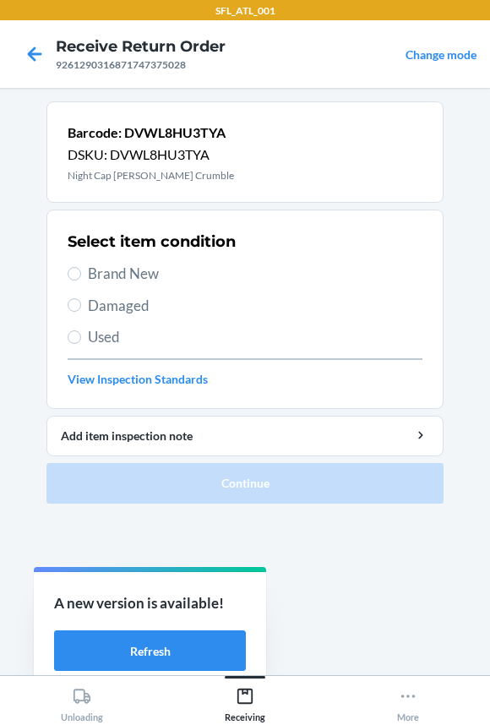
click at [111, 332] on span "Used" at bounding box center [255, 337] width 334 height 22
click at [81, 332] on input "Used" at bounding box center [75, 337] width 14 height 14
radio input "true"
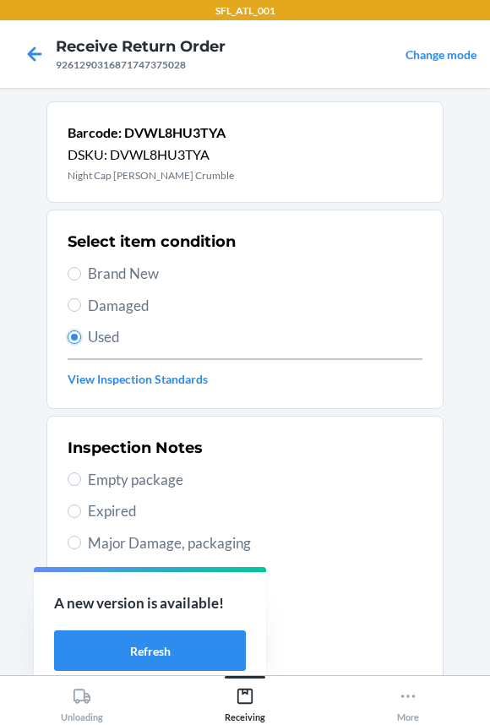
scroll to position [290, 0]
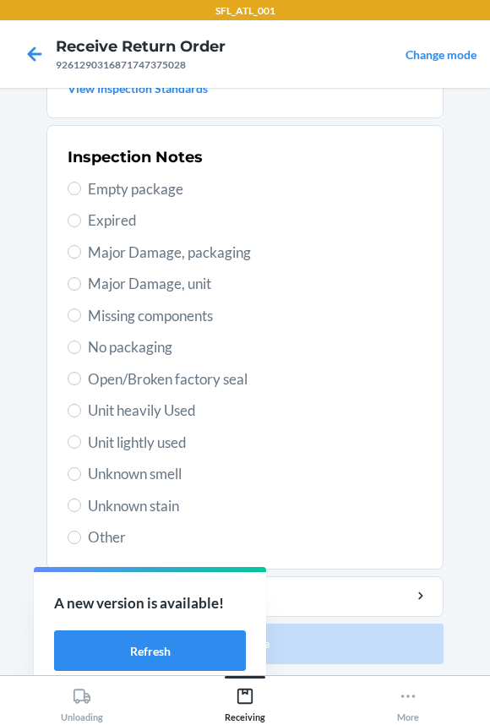
click at [79, 532] on label "Other" at bounding box center [245, 537] width 355 height 22
click at [79, 532] on input "Other" at bounding box center [75, 537] width 14 height 14
radio input "true"
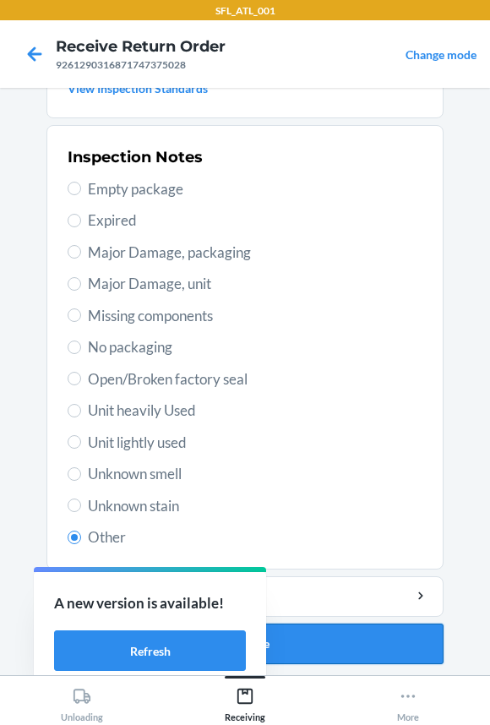
click at [311, 645] on button "Continue" at bounding box center [244, 643] width 397 height 41
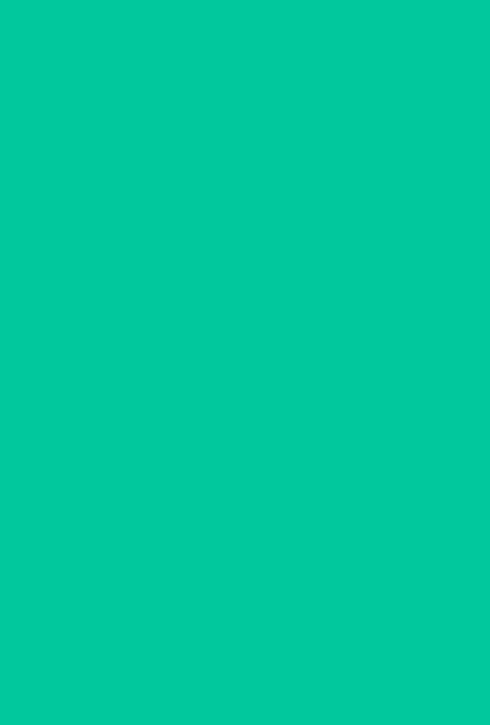
scroll to position [0, 0]
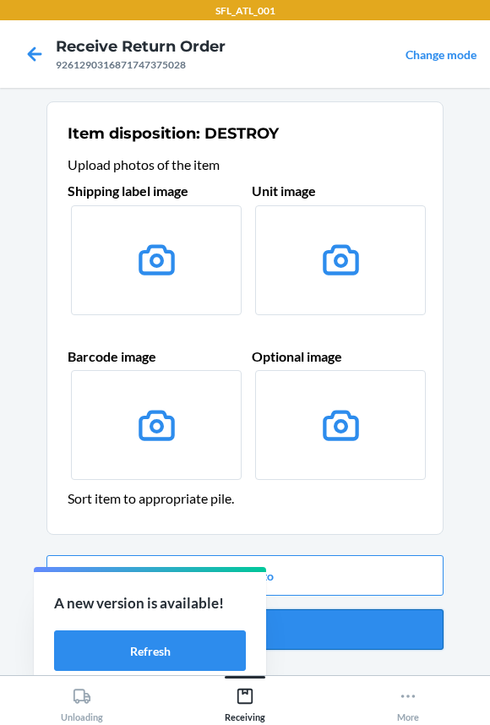
drag, startPoint x: 316, startPoint y: 638, endPoint x: 333, endPoint y: 583, distance: 58.2
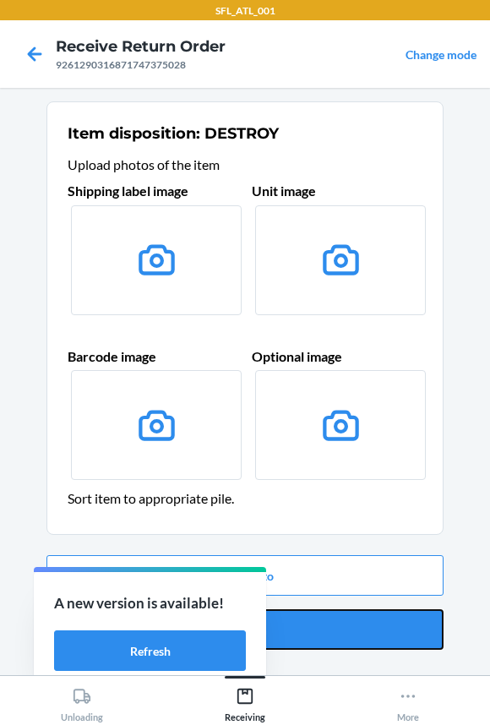
click at [318, 638] on button "Confirm" at bounding box center [244, 629] width 397 height 41
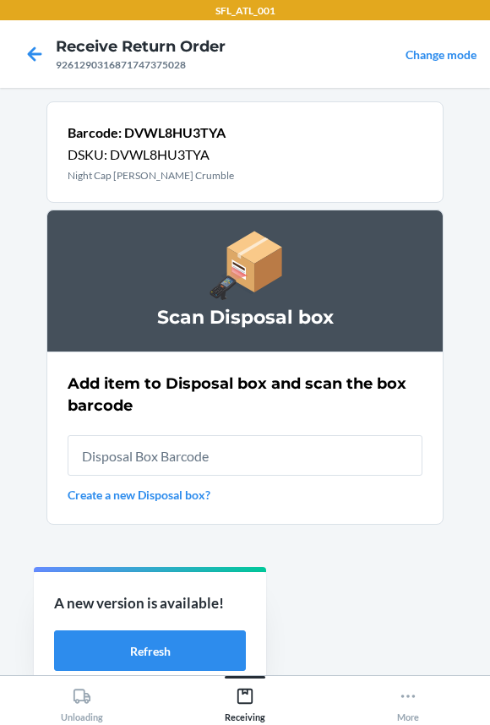
type input "RB00000191O"
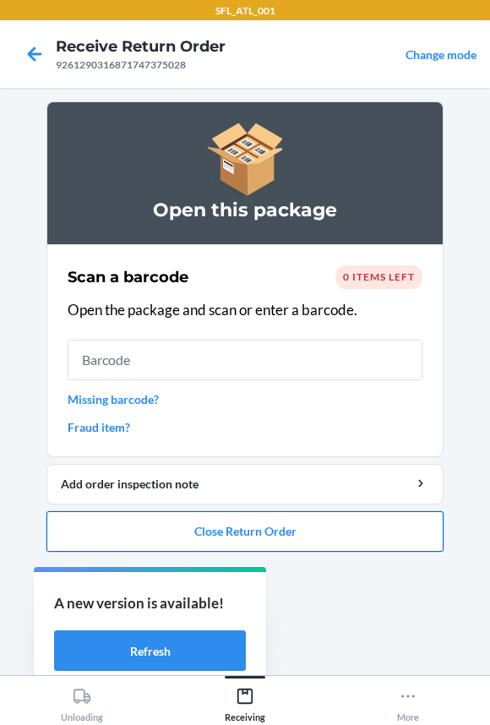
click at [201, 535] on button "Close Return Order" at bounding box center [244, 531] width 397 height 41
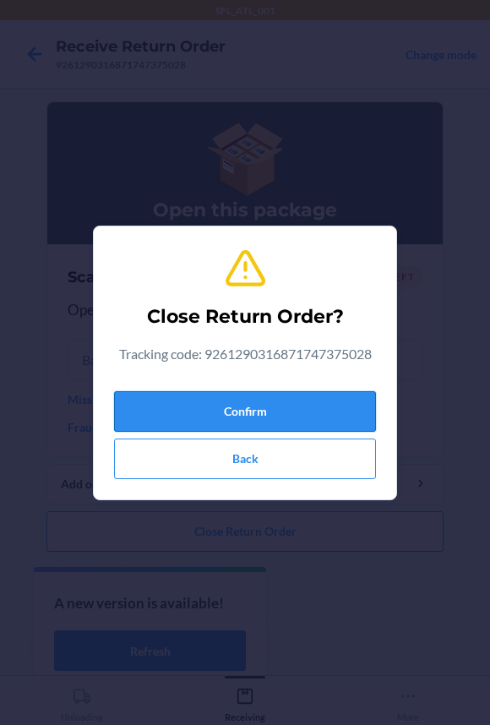
click at [193, 418] on button "Confirm" at bounding box center [245, 411] width 262 height 41
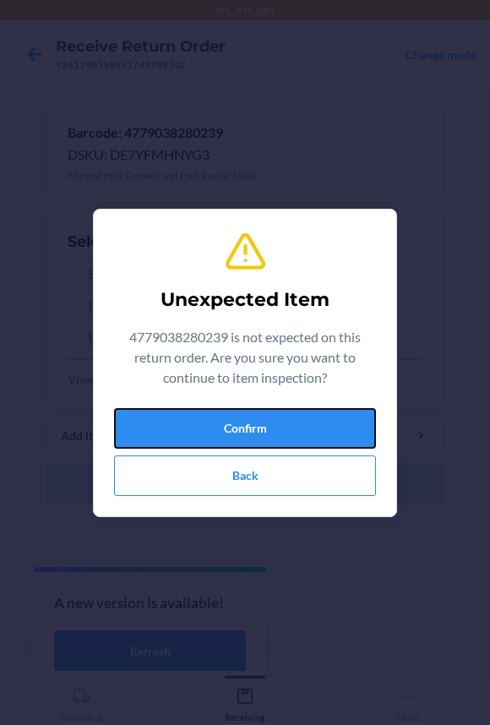
click at [315, 432] on button "Confirm" at bounding box center [245, 428] width 262 height 41
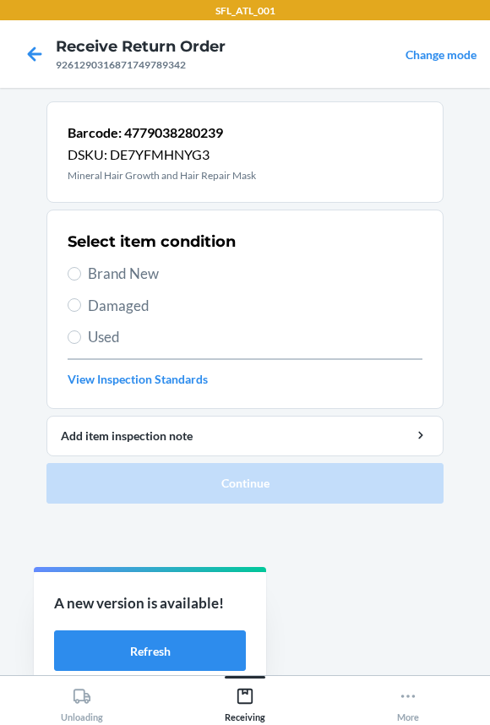
click at [128, 277] on span "Brand New" at bounding box center [255, 274] width 334 height 22
click at [81, 277] on input "Brand New" at bounding box center [75, 274] width 14 height 14
radio input "true"
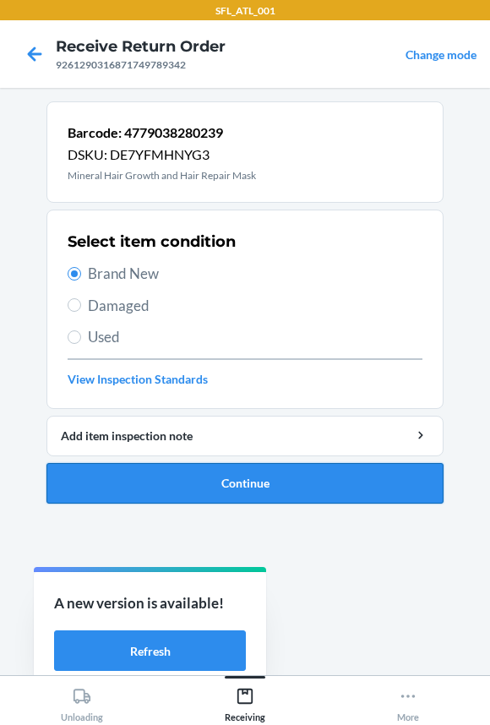
click at [190, 475] on button "Continue" at bounding box center [244, 483] width 397 height 41
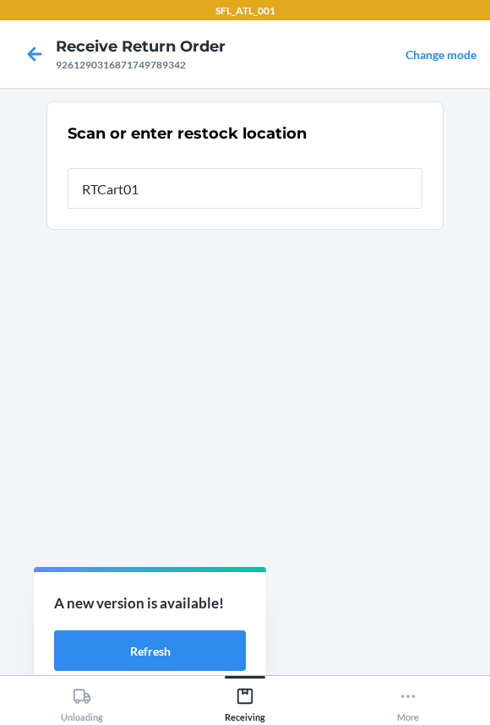
type input "RTCart011"
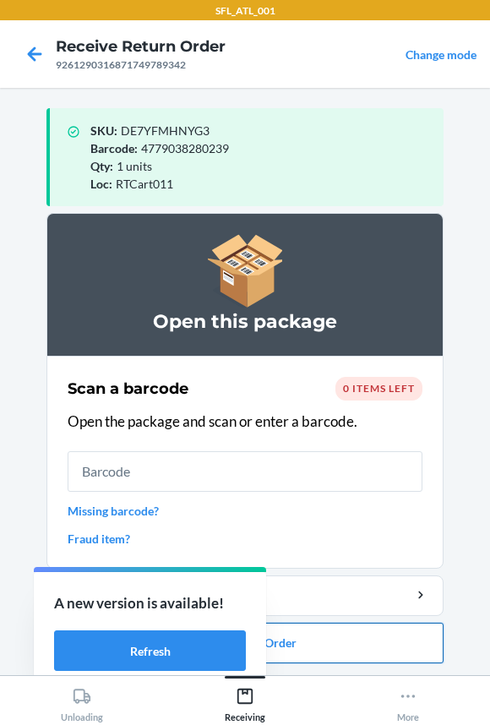
click at [307, 657] on button "Close Return Order" at bounding box center [244, 642] width 397 height 41
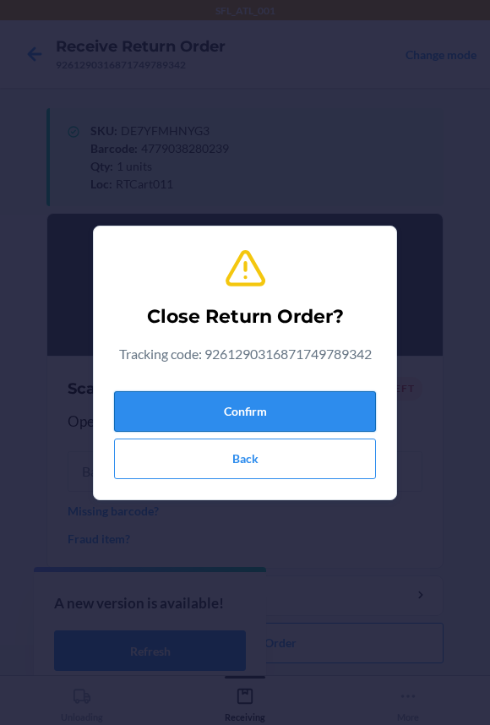
click at [254, 409] on button "Confirm" at bounding box center [245, 411] width 262 height 41
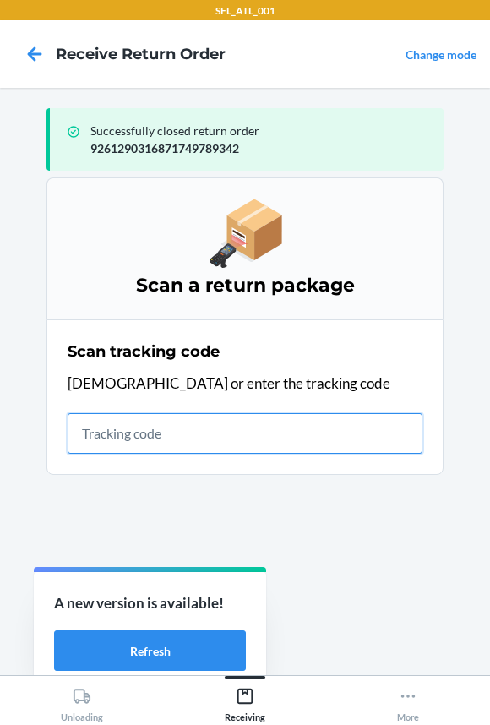
click at [99, 430] on input "text" at bounding box center [245, 433] width 355 height 41
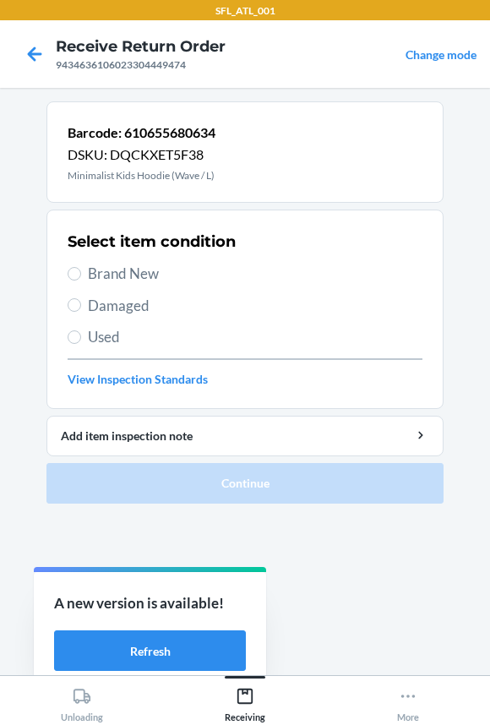
click at [88, 278] on span "Brand New" at bounding box center [255, 274] width 334 height 22
click at [81, 278] on input "Brand New" at bounding box center [75, 274] width 14 height 14
radio input "true"
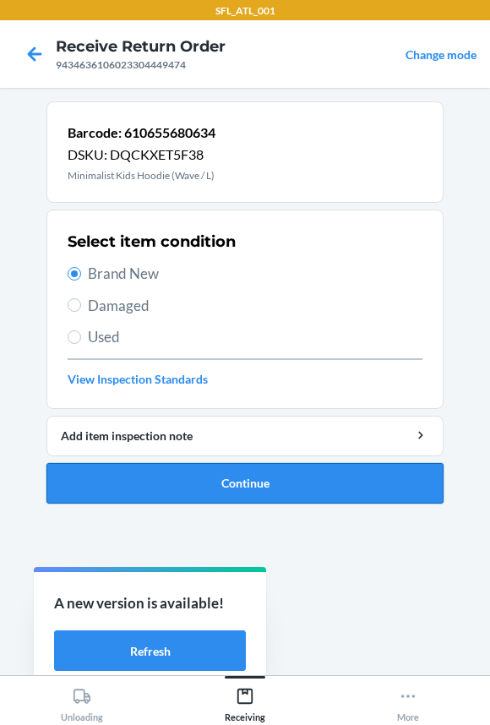
click at [144, 481] on button "Continue" at bounding box center [244, 483] width 397 height 41
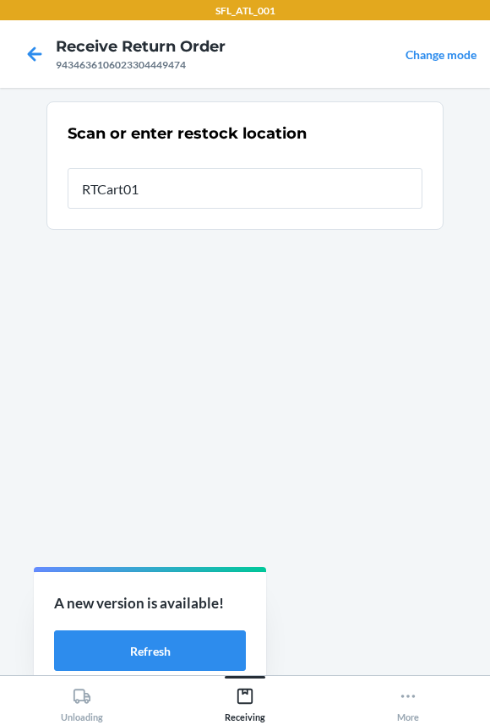
type input "RTCart011"
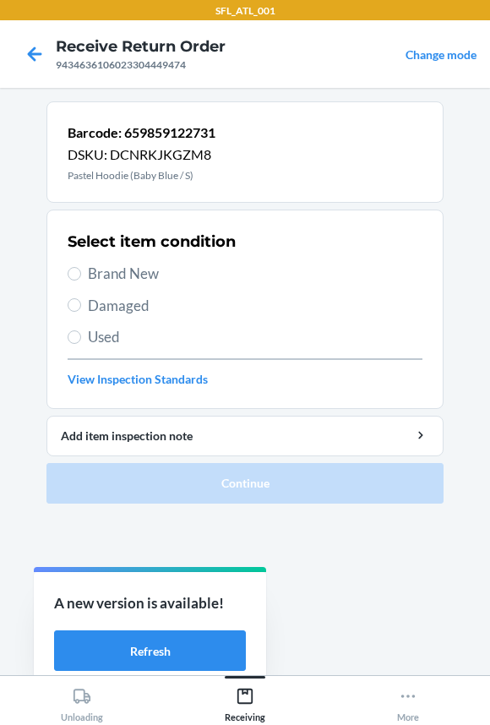
click at [131, 270] on span "Brand New" at bounding box center [255, 274] width 334 height 22
click at [81, 270] on input "Brand New" at bounding box center [75, 274] width 14 height 14
radio input "true"
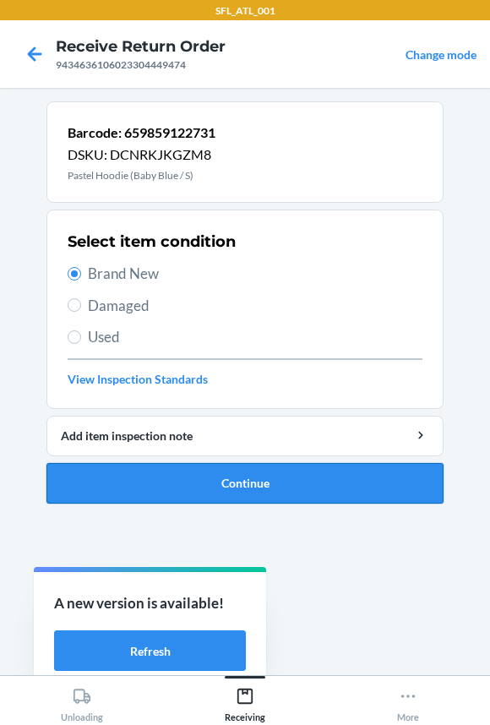
click at [153, 489] on button "Continue" at bounding box center [244, 483] width 397 height 41
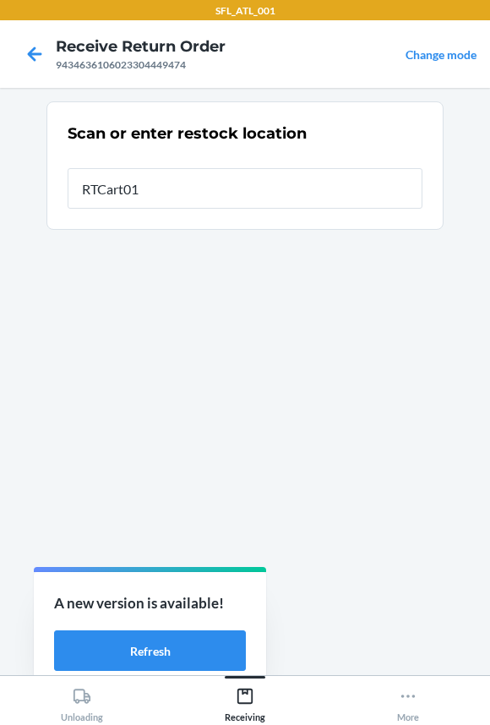
type input "RTCart011"
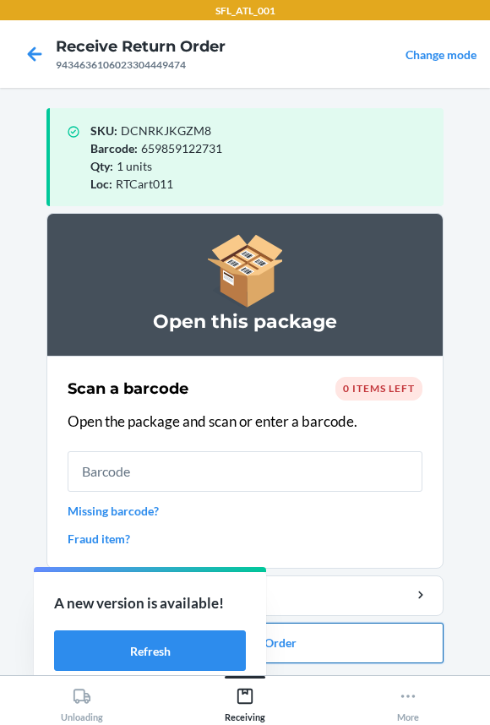
click at [369, 648] on button "Close Return Order" at bounding box center [244, 642] width 397 height 41
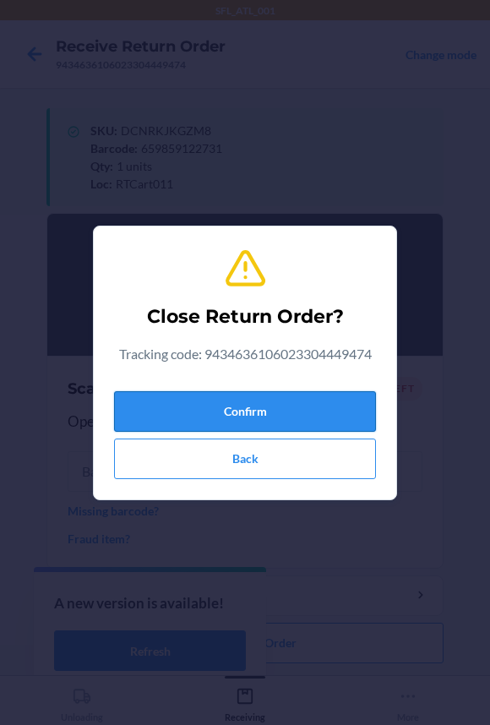
click at [260, 410] on button "Confirm" at bounding box center [245, 411] width 262 height 41
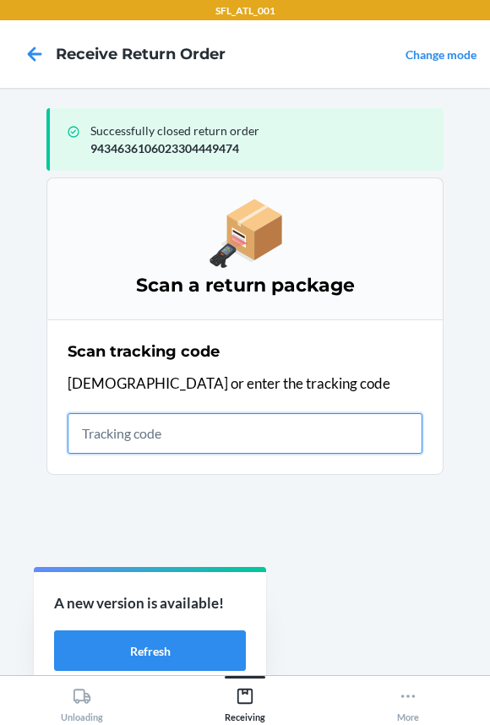
click at [129, 437] on input "text" at bounding box center [245, 433] width 355 height 41
click at [169, 439] on input "text" at bounding box center [245, 433] width 355 height 41
type input "42030259943"
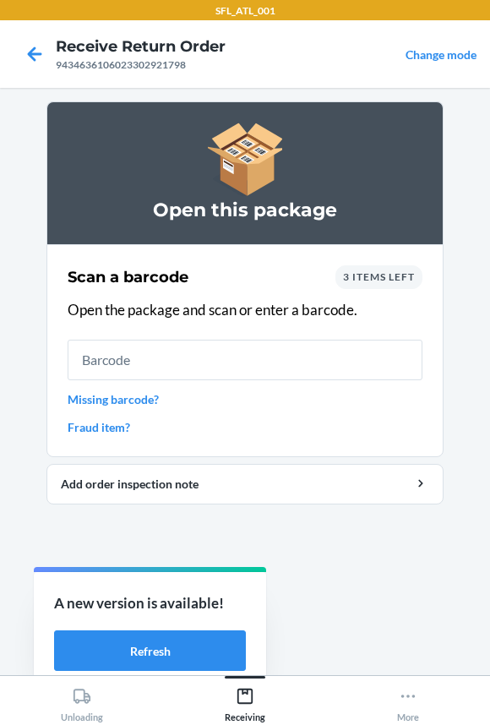
click at [363, 281] on span "3 items left" at bounding box center [379, 276] width 72 height 13
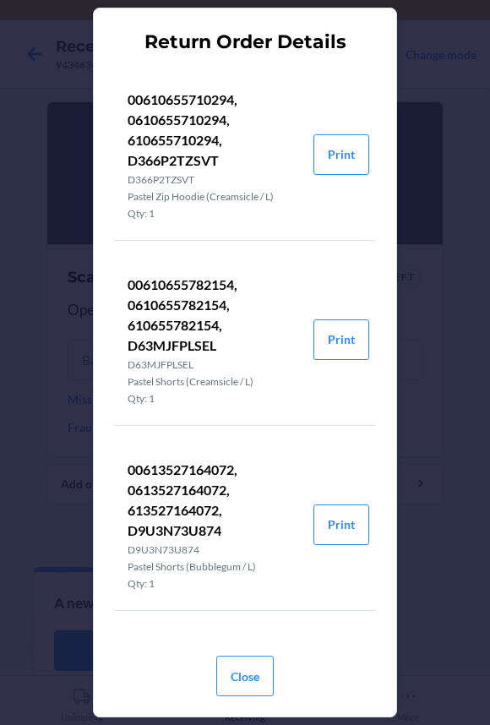
click at [167, 510] on p "00613527164072, 0613527164072, 613527164072, D9U3N73U874" at bounding box center [214, 499] width 172 height 81
copy p "613527164072"
click at [239, 672] on button "Close" at bounding box center [244, 675] width 57 height 41
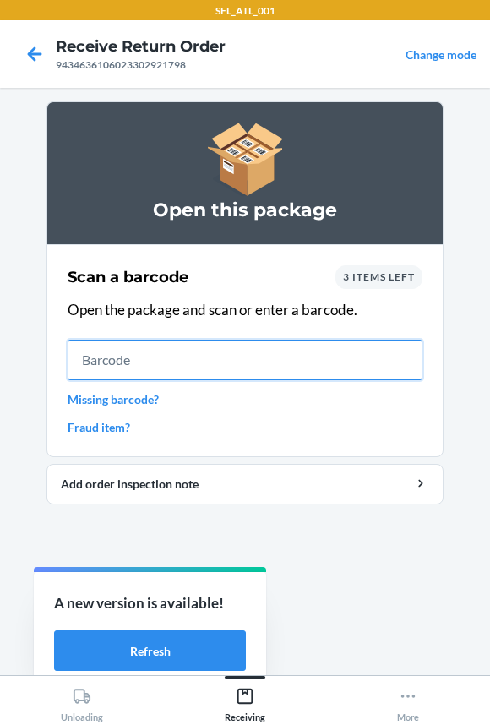
click at [123, 366] on input "text" at bounding box center [245, 359] width 355 height 41
click at [106, 365] on input "text" at bounding box center [245, 359] width 355 height 41
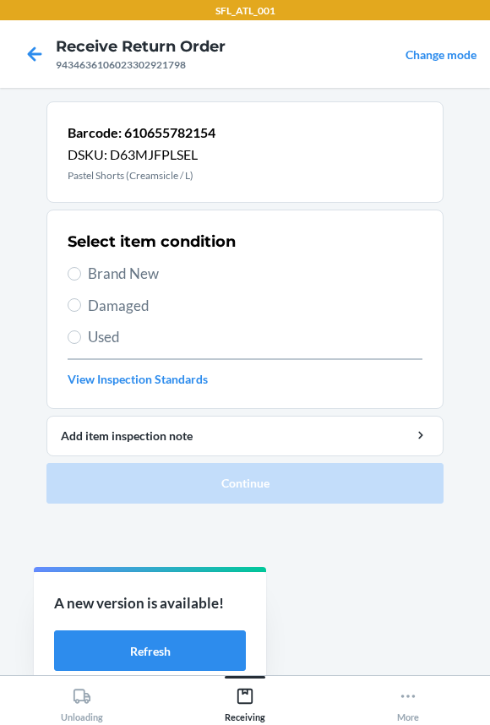
click at [121, 267] on span "Brand New" at bounding box center [255, 274] width 334 height 22
click at [81, 267] on input "Brand New" at bounding box center [75, 274] width 14 height 14
radio input "true"
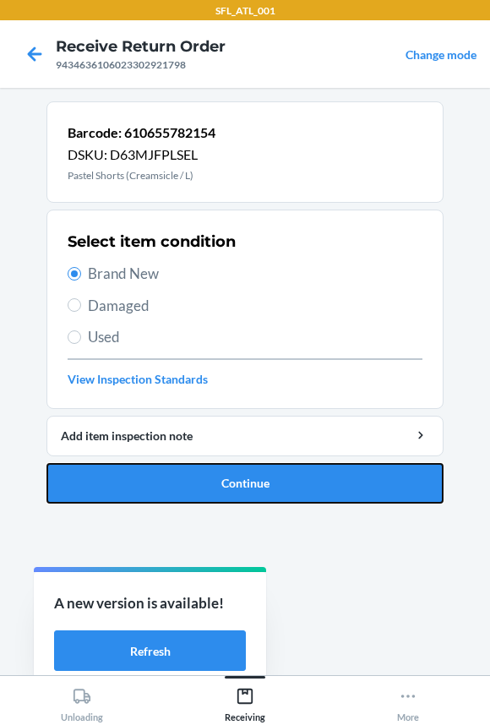
click at [133, 464] on button "Continue" at bounding box center [244, 483] width 397 height 41
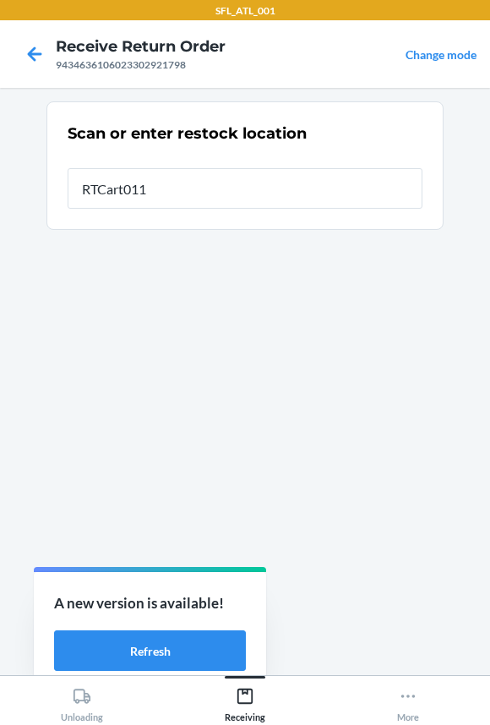
type input "RTCart011"
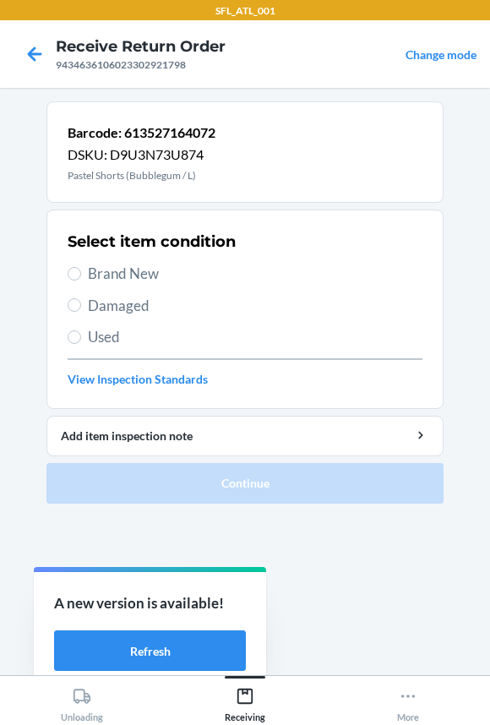
click at [122, 274] on span "Brand New" at bounding box center [255, 274] width 334 height 22
click at [81, 274] on input "Brand New" at bounding box center [75, 274] width 14 height 14
radio input "true"
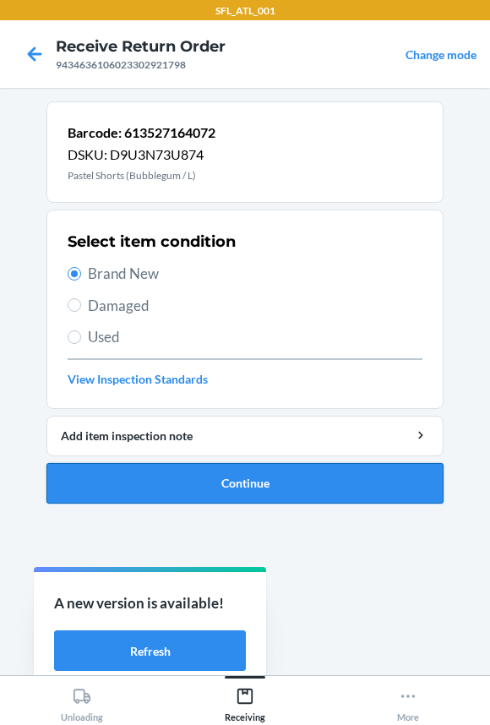
click at [135, 482] on button "Continue" at bounding box center [244, 483] width 397 height 41
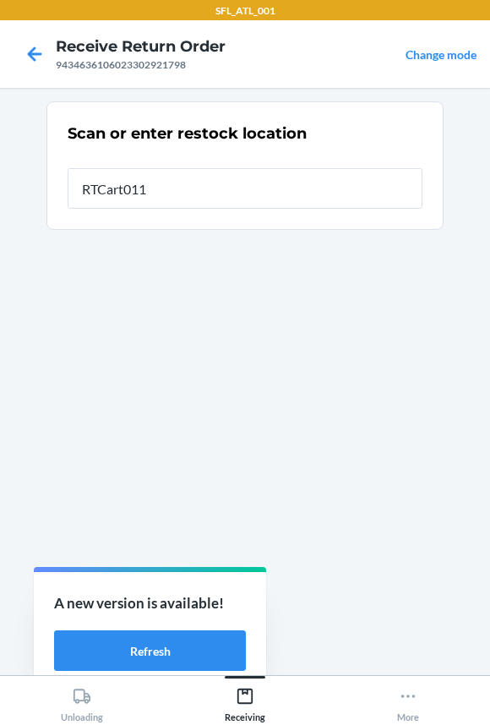
type input "RTCart011"
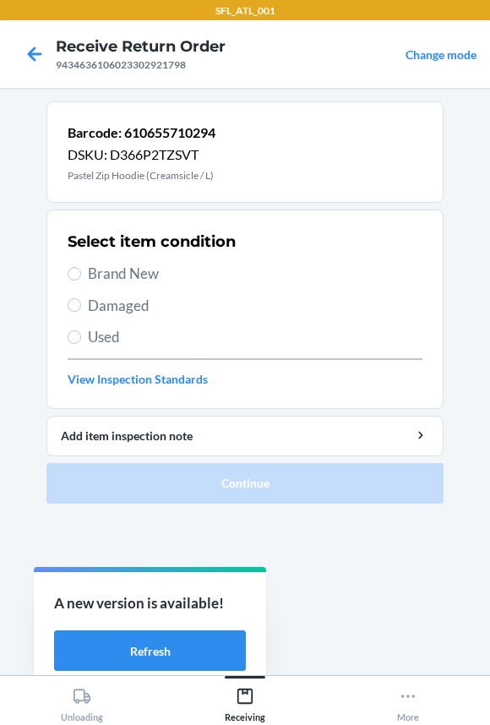
click at [115, 276] on span "Brand New" at bounding box center [255, 274] width 334 height 22
click at [81, 276] on input "Brand New" at bounding box center [75, 274] width 14 height 14
radio input "true"
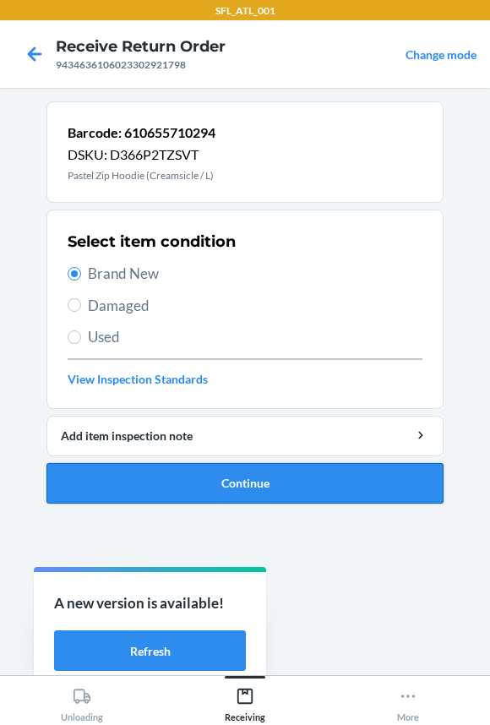
click at [126, 481] on button "Continue" at bounding box center [244, 483] width 397 height 41
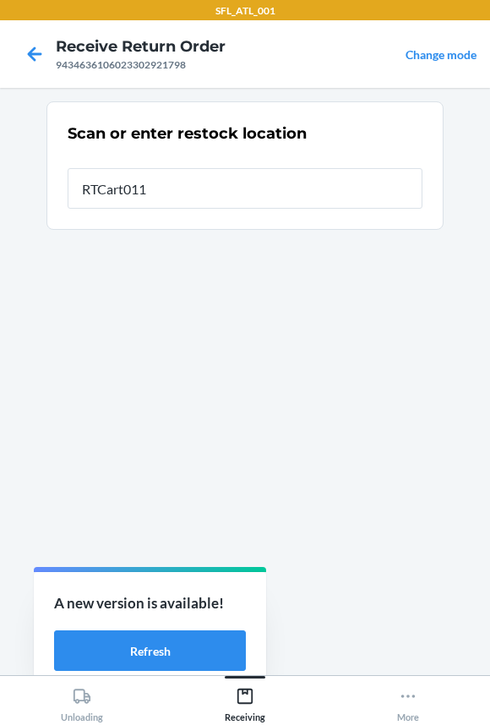
type input "RTCart011"
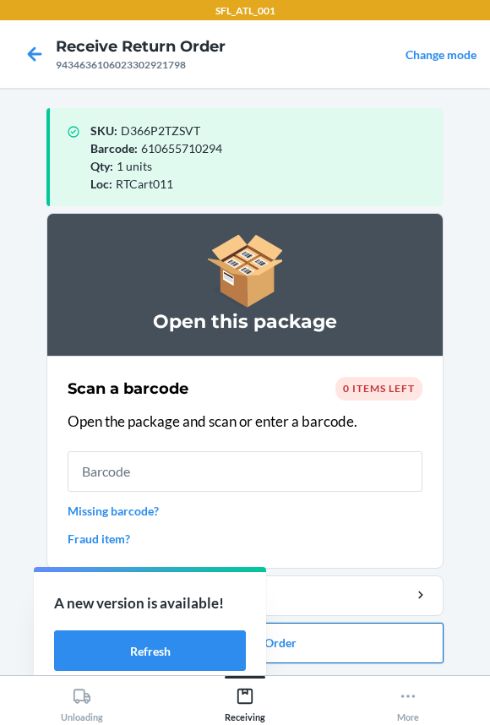
click at [314, 644] on button "Close Return Order" at bounding box center [244, 642] width 397 height 41
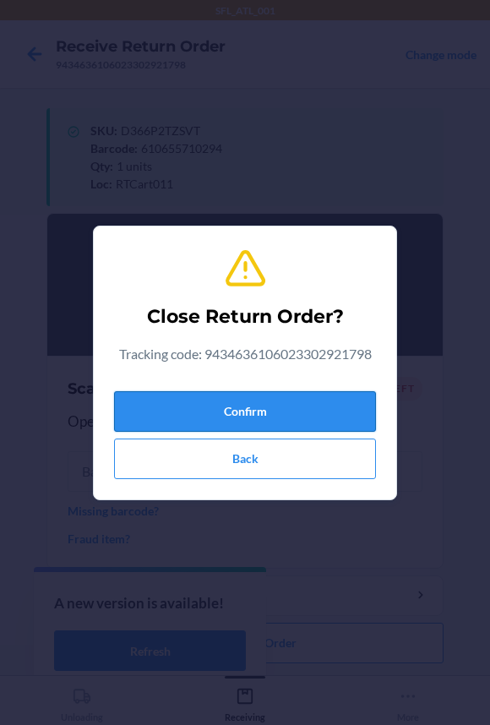
click at [221, 413] on button "Confirm" at bounding box center [245, 411] width 262 height 41
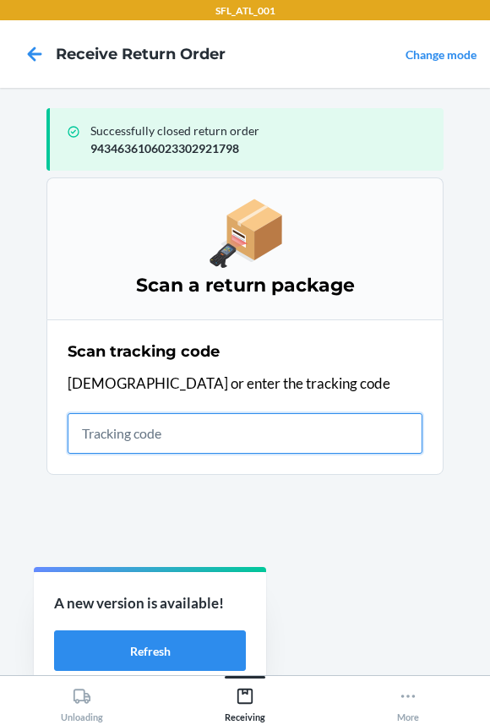
click at [214, 448] on input "text" at bounding box center [245, 433] width 355 height 41
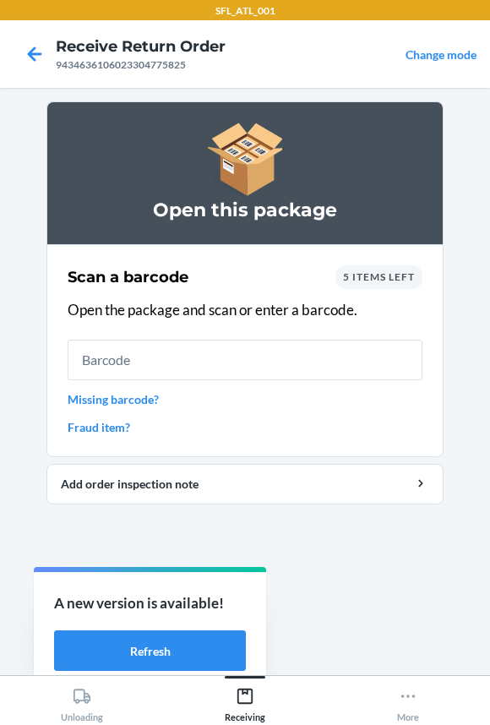
click at [170, 360] on input "text" at bounding box center [245, 359] width 355 height 41
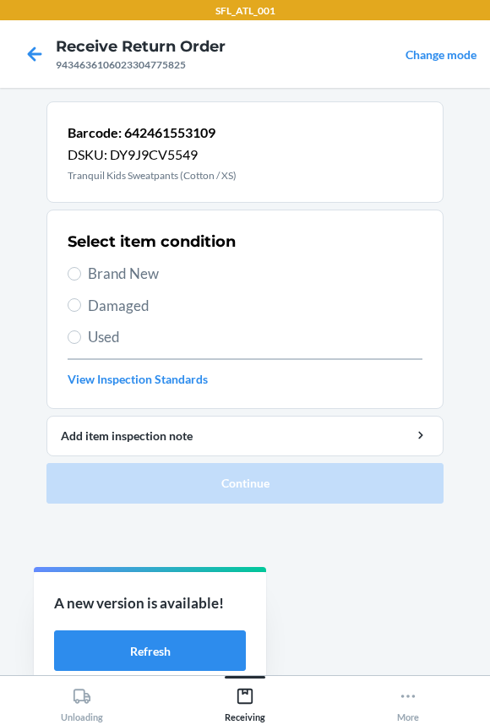
click at [84, 266] on label "Brand New" at bounding box center [245, 274] width 355 height 22
click at [81, 267] on input "Brand New" at bounding box center [75, 274] width 14 height 14
radio input "true"
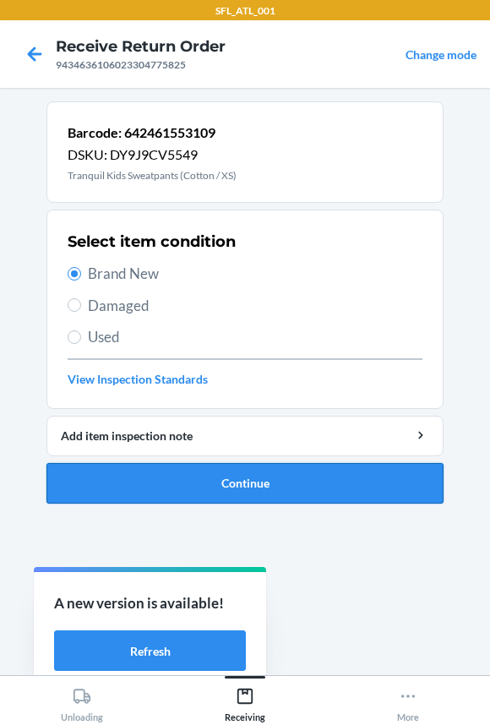
click at [185, 494] on button "Continue" at bounding box center [244, 483] width 397 height 41
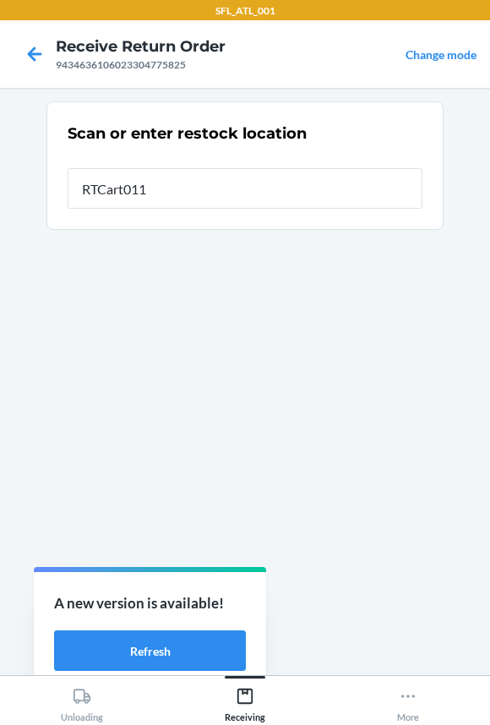
type input "RTCart011"
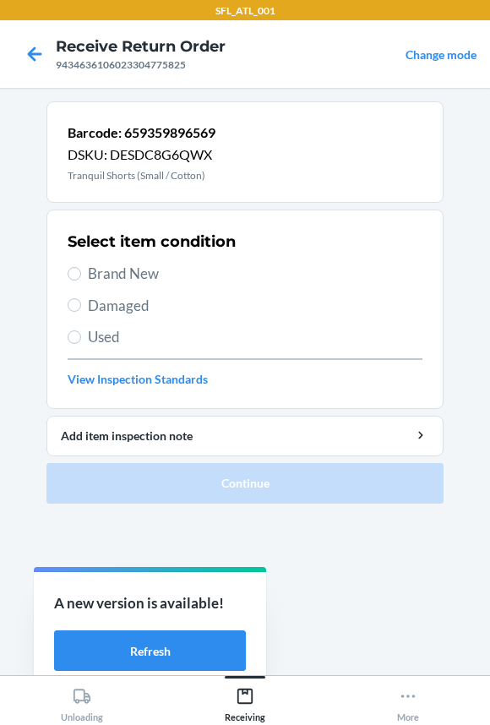
click at [119, 275] on span "Brand New" at bounding box center [255, 274] width 334 height 22
click at [81, 275] on input "Brand New" at bounding box center [75, 274] width 14 height 14
radio input "true"
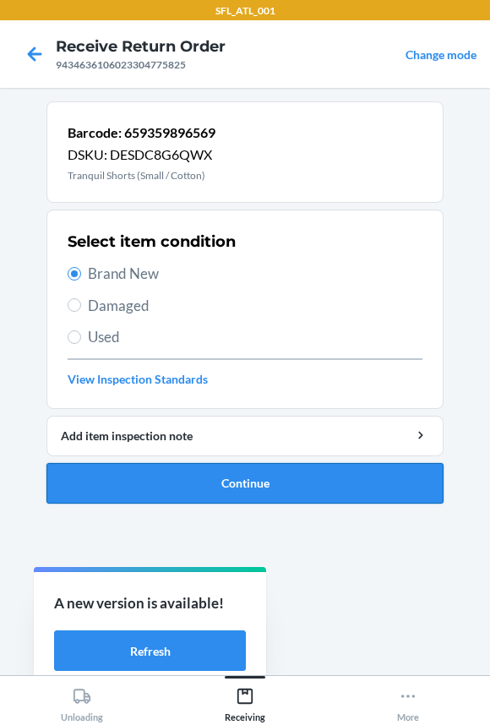
click at [193, 492] on button "Continue" at bounding box center [244, 483] width 397 height 41
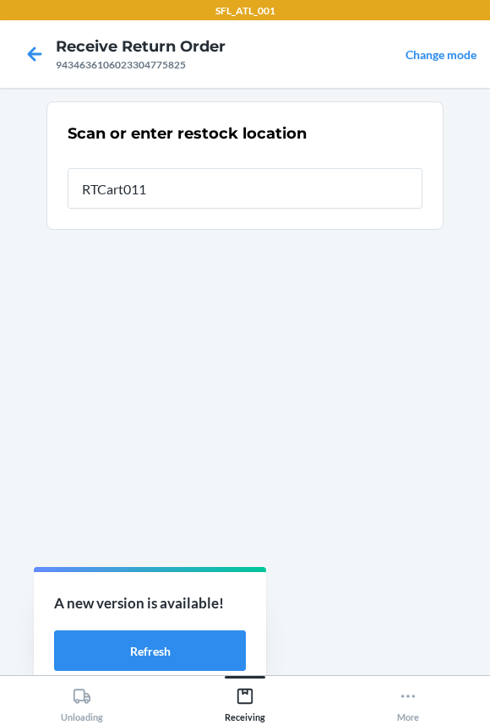
type input "RTCart011"
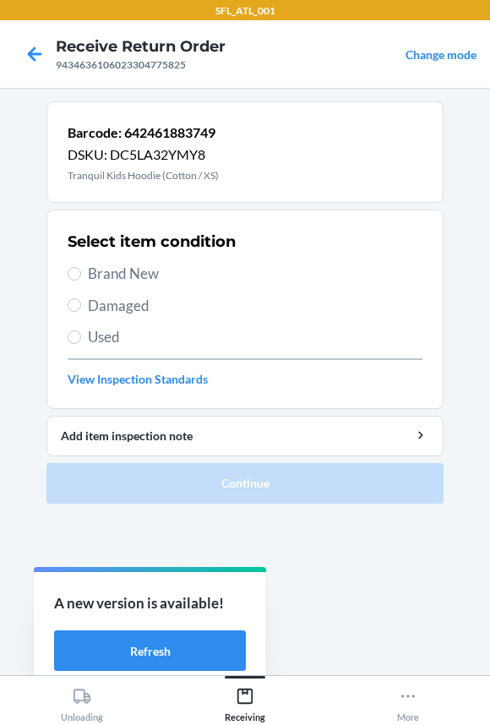
click at [123, 261] on div "Select item condition Brand New Damaged Used View Inspection Standards" at bounding box center [245, 308] width 355 height 167
click at [131, 270] on span "Brand New" at bounding box center [255, 274] width 334 height 22
click at [81, 270] on input "Brand New" at bounding box center [75, 274] width 14 height 14
radio input "true"
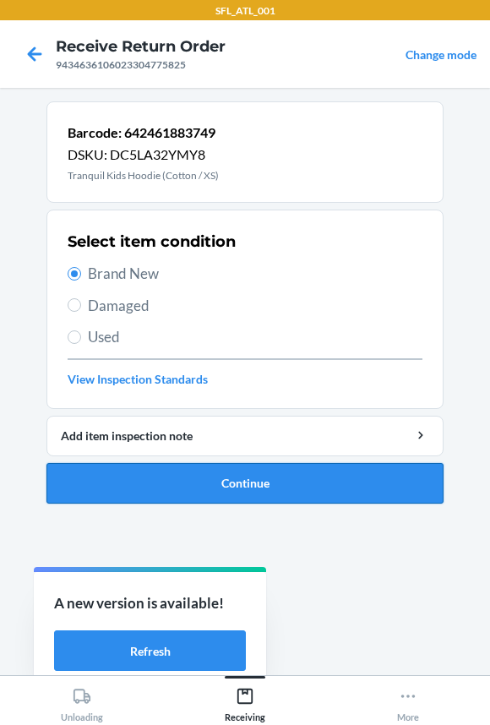
click at [166, 481] on button "Continue" at bounding box center [244, 483] width 397 height 41
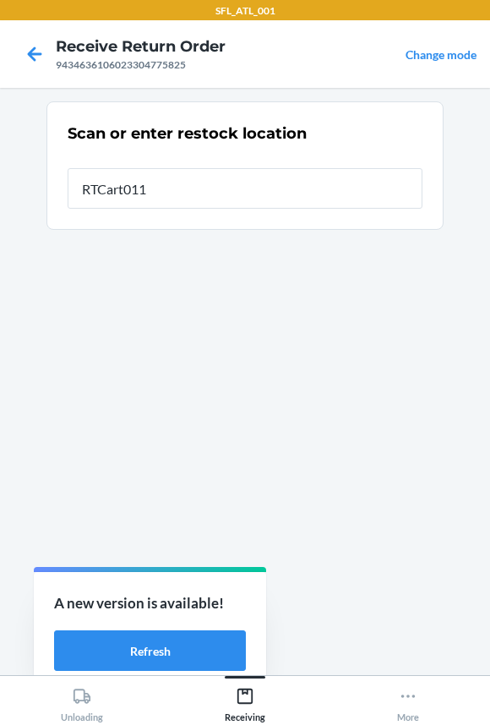
type input "RTCart011"
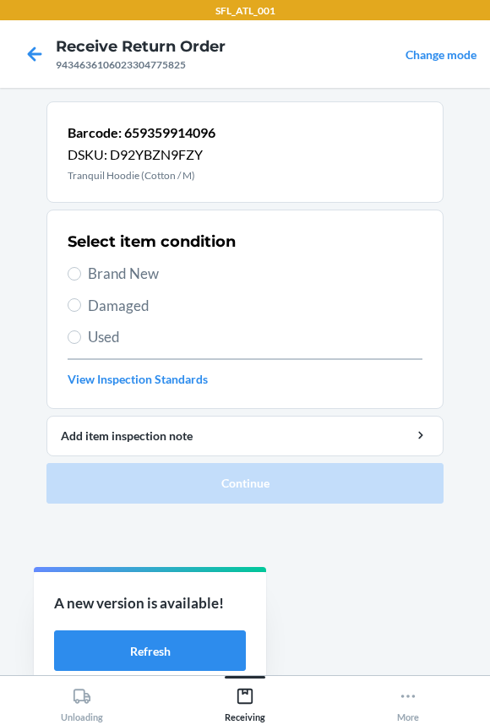
click at [122, 278] on span "Brand New" at bounding box center [255, 274] width 334 height 22
click at [81, 278] on input "Brand New" at bounding box center [75, 274] width 14 height 14
radio input "true"
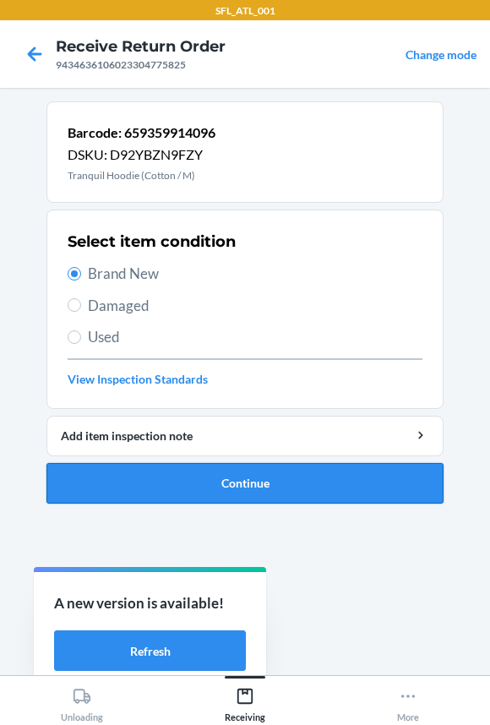
click at [131, 474] on button "Continue" at bounding box center [244, 483] width 397 height 41
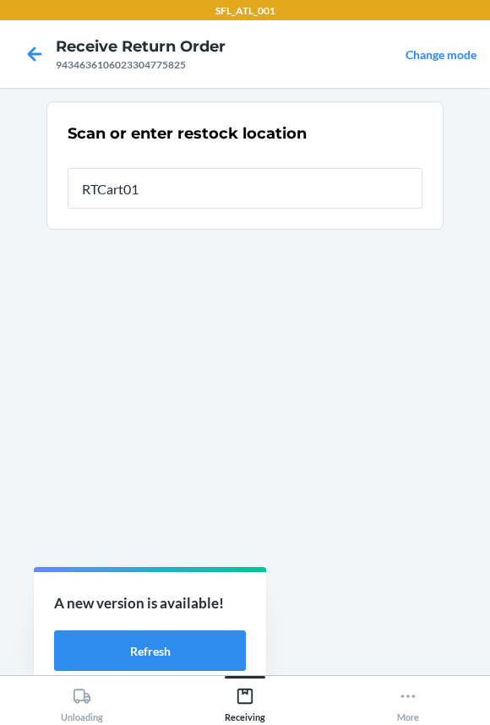
type input "RTCart011"
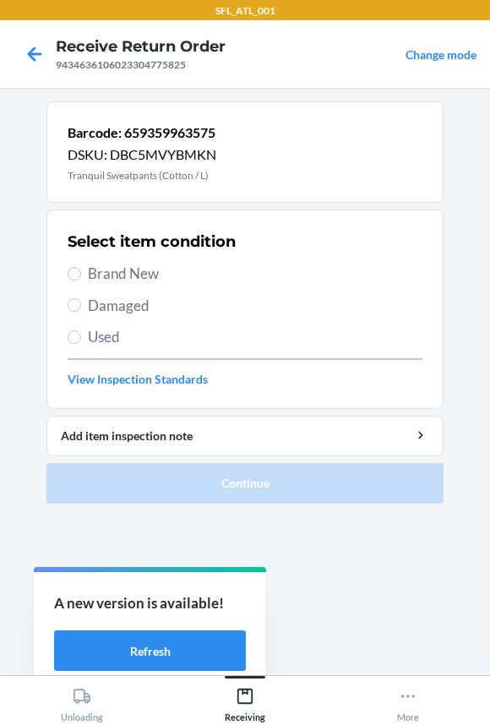
click at [142, 272] on span "Brand New" at bounding box center [255, 274] width 334 height 22
click at [81, 272] on input "Brand New" at bounding box center [75, 274] width 14 height 14
radio input "true"
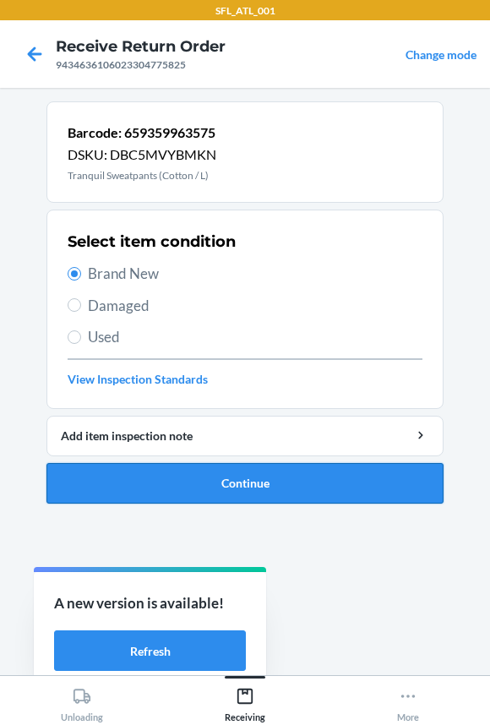
click at [169, 483] on button "Continue" at bounding box center [244, 483] width 397 height 41
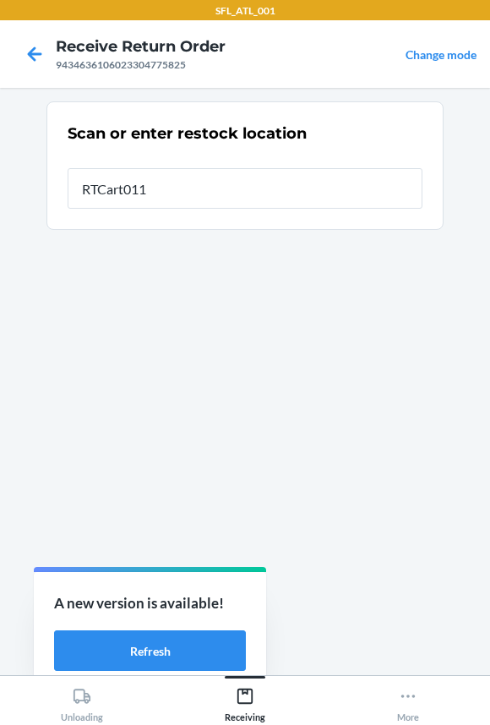
type input "RTCart011"
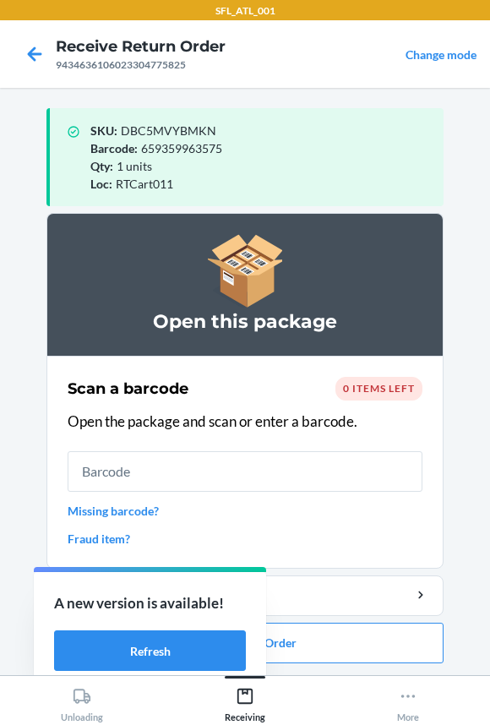
click at [169, 484] on input "text" at bounding box center [245, 471] width 355 height 41
click at [296, 633] on button "Close Return Order" at bounding box center [244, 642] width 397 height 41
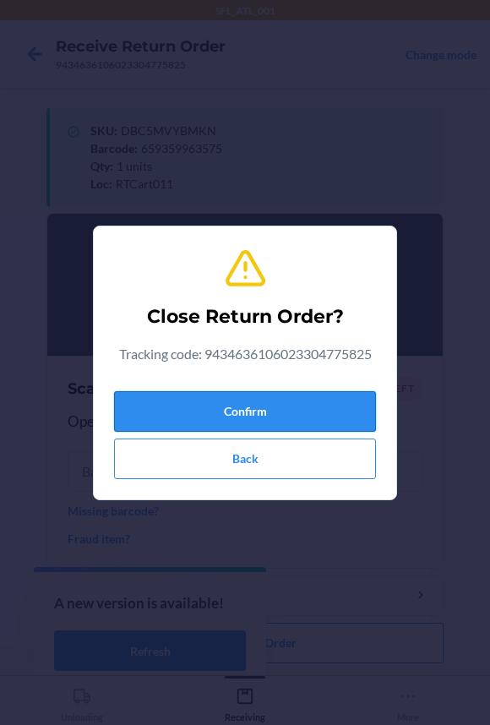
click at [269, 413] on button "Confirm" at bounding box center [245, 411] width 262 height 41
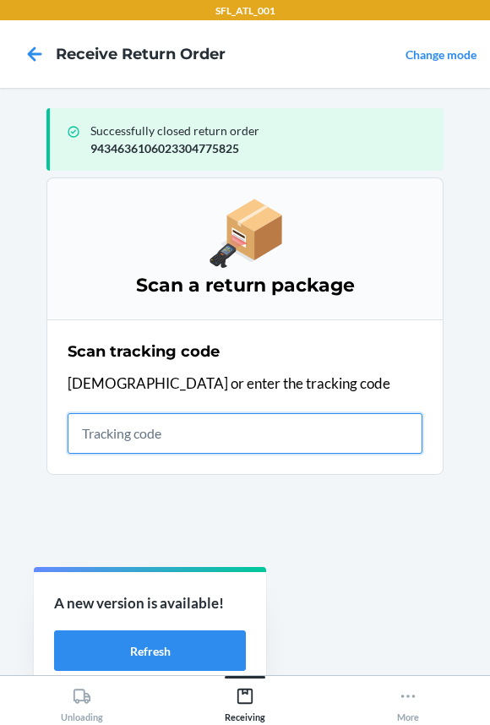
click at [82, 427] on input "text" at bounding box center [245, 433] width 355 height 41
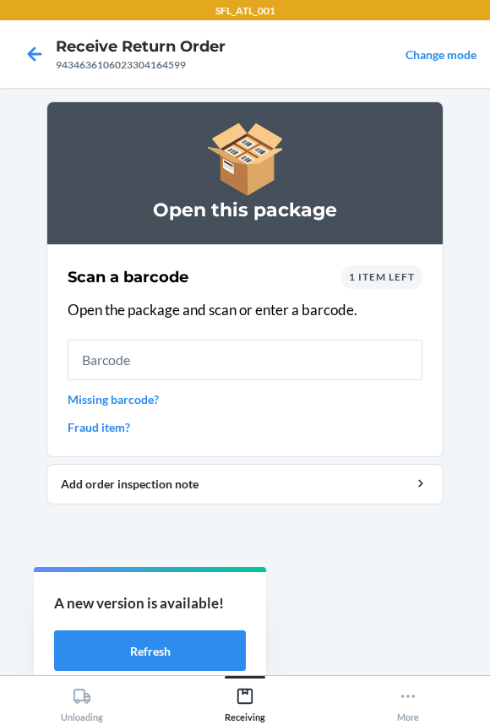
click at [159, 355] on input "text" at bounding box center [245, 359] width 355 height 41
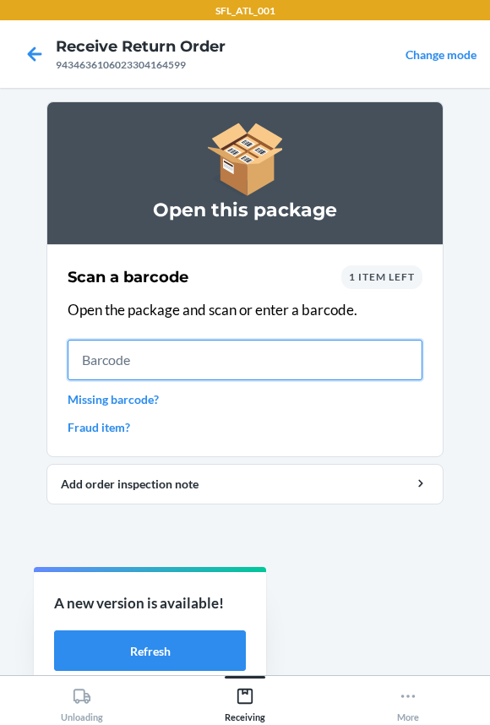
click at [117, 362] on input "text" at bounding box center [245, 359] width 355 height 41
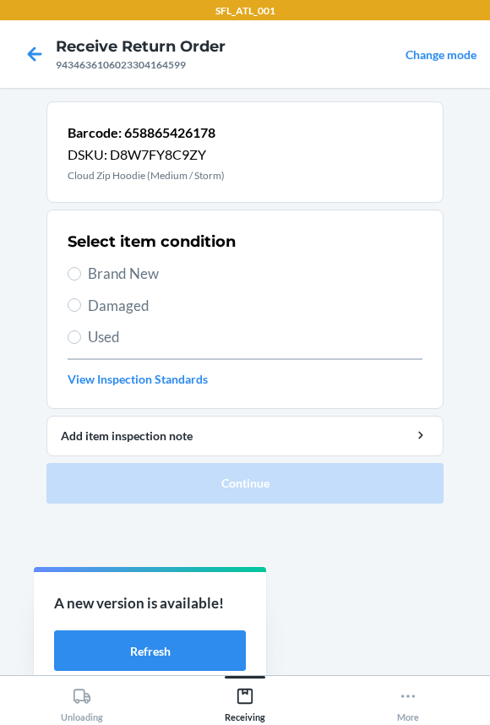
click at [120, 263] on span "Brand New" at bounding box center [255, 274] width 334 height 22
click at [81, 267] on input "Brand New" at bounding box center [75, 274] width 14 height 14
radio input "true"
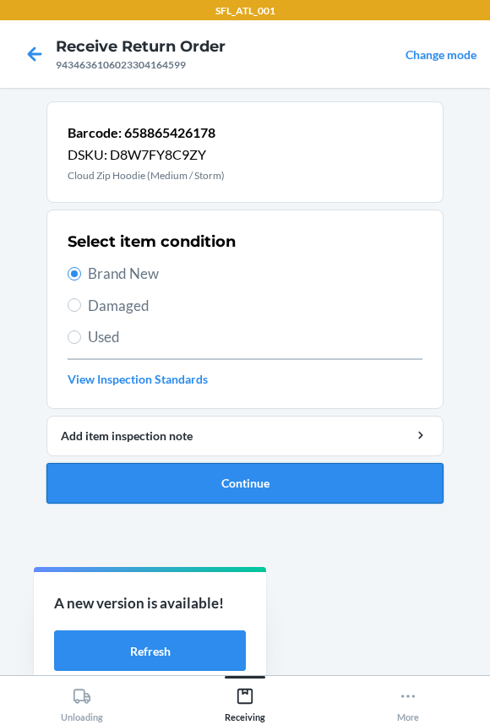
click at [164, 491] on button "Continue" at bounding box center [244, 483] width 397 height 41
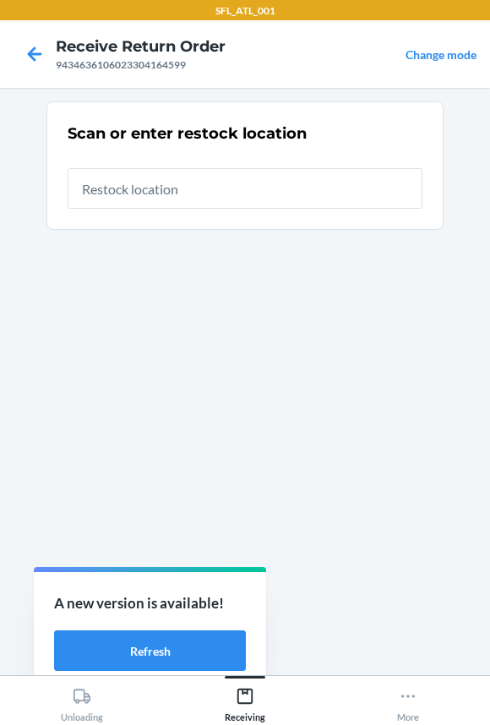
click at [135, 185] on input "text" at bounding box center [245, 188] width 355 height 41
type input "RTCart011"
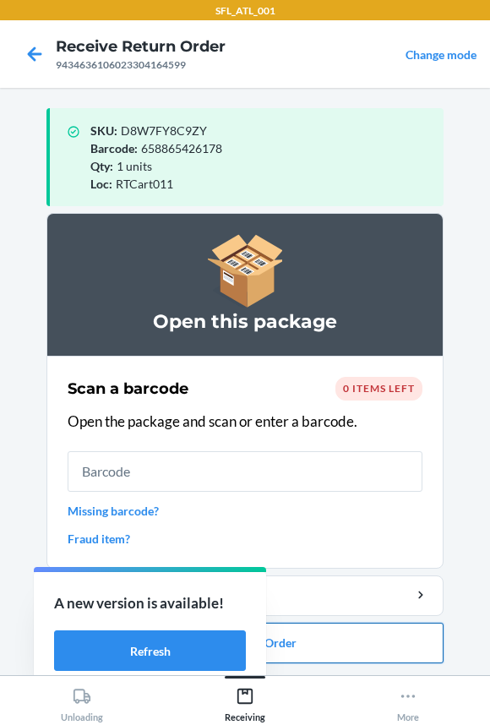
click at [329, 642] on button "Close Return Order" at bounding box center [244, 642] width 397 height 41
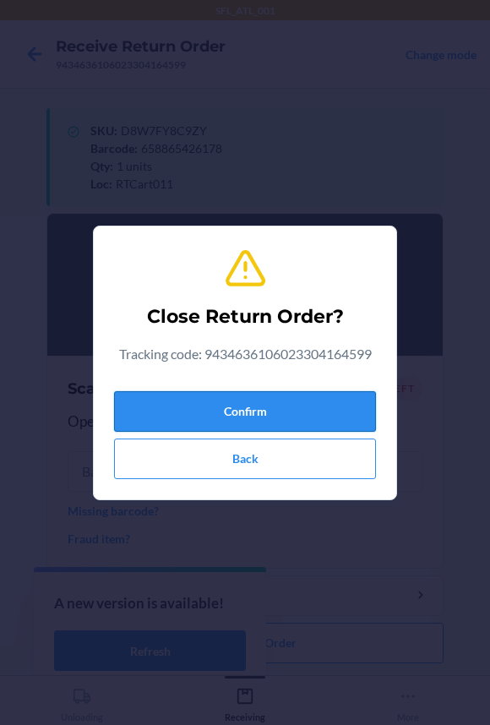
click at [277, 408] on button "Confirm" at bounding box center [245, 411] width 262 height 41
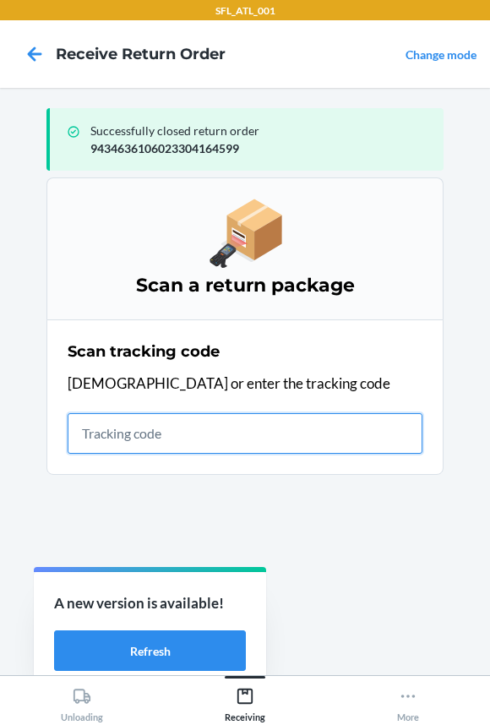
click at [158, 437] on input "text" at bounding box center [245, 433] width 355 height 41
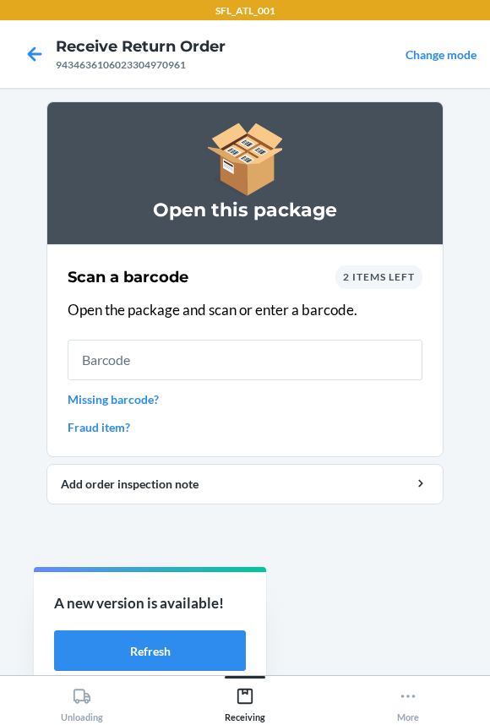
click at [160, 359] on input "text" at bounding box center [245, 359] width 355 height 41
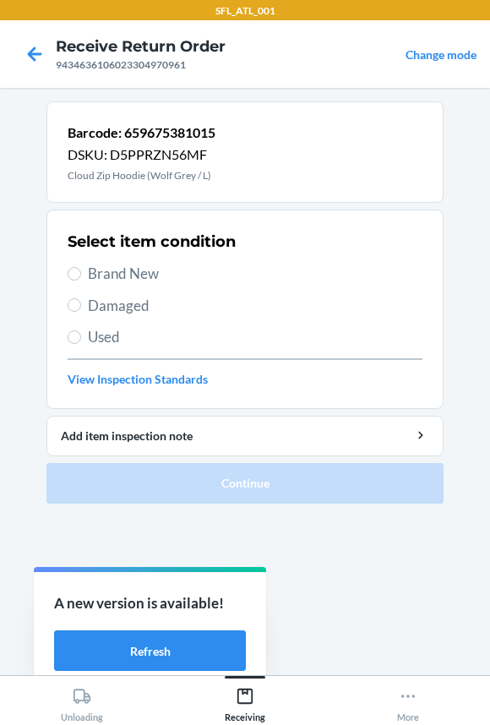
click at [125, 263] on span "Brand New" at bounding box center [255, 274] width 334 height 22
click at [81, 267] on input "Brand New" at bounding box center [75, 274] width 14 height 14
radio input "true"
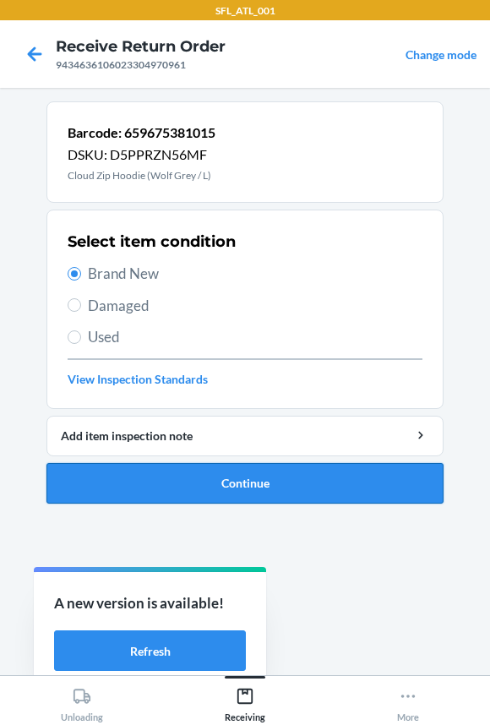
click at [144, 480] on button "Continue" at bounding box center [244, 483] width 397 height 41
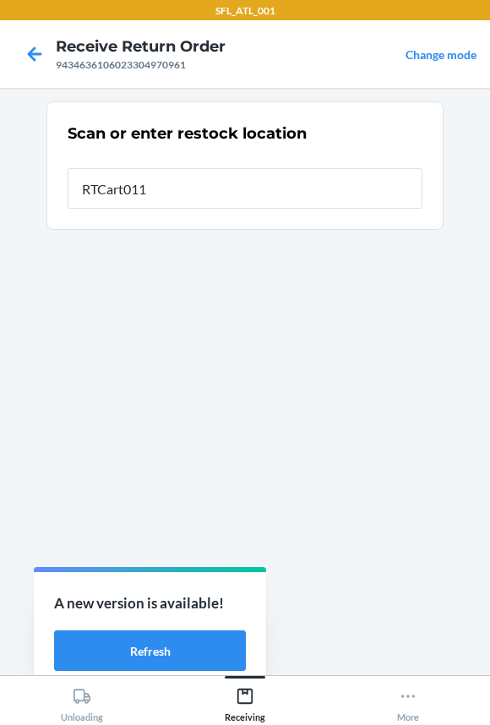
type input "RTCart011"
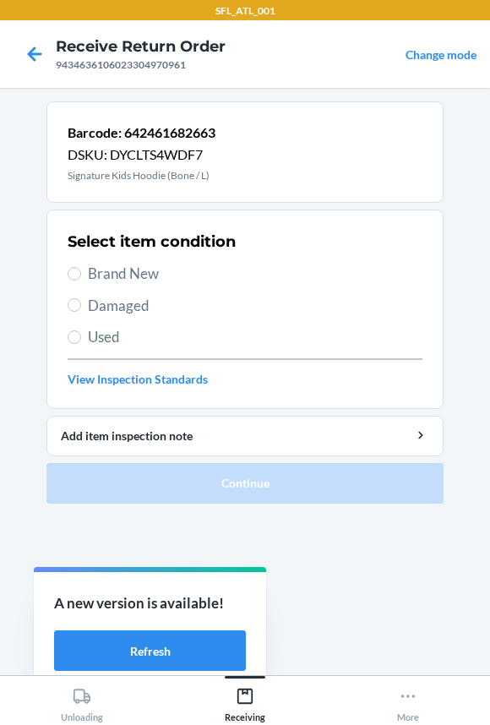
click at [101, 263] on span "Brand New" at bounding box center [255, 274] width 334 height 22
click at [81, 267] on input "Brand New" at bounding box center [75, 274] width 14 height 14
radio input "true"
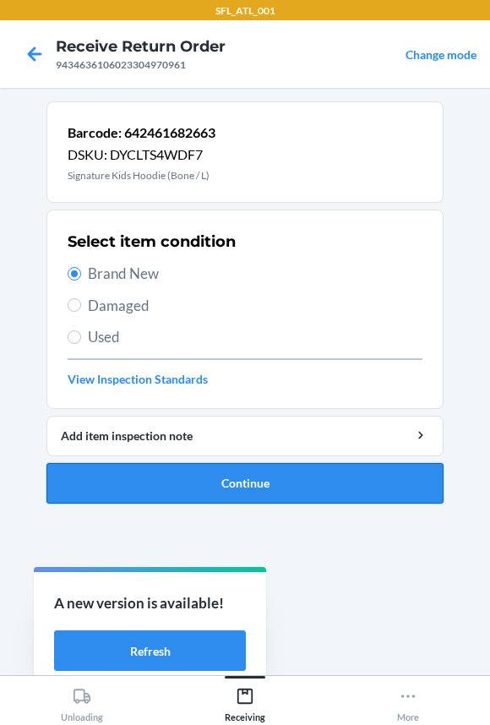
click at [117, 492] on button "Continue" at bounding box center [244, 483] width 397 height 41
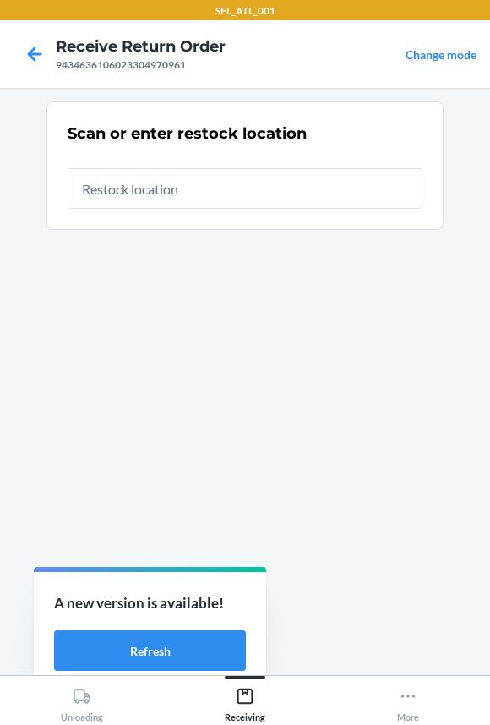
click at [136, 193] on input "text" at bounding box center [245, 188] width 355 height 41
type input "RTCart011"
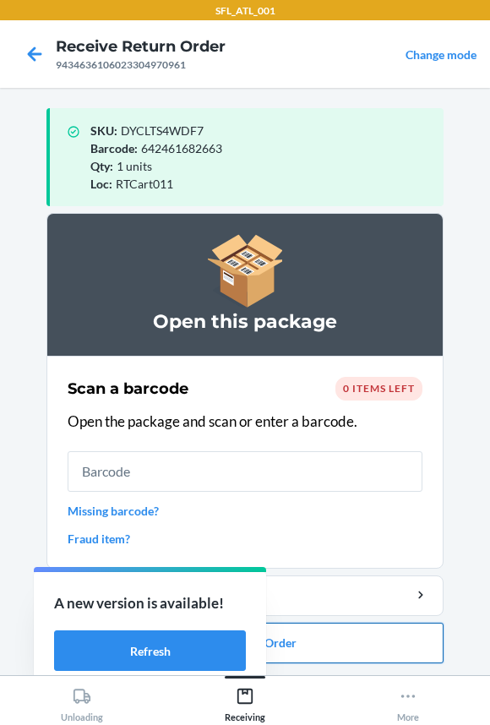
click at [312, 644] on button "Close Return Order" at bounding box center [244, 642] width 397 height 41
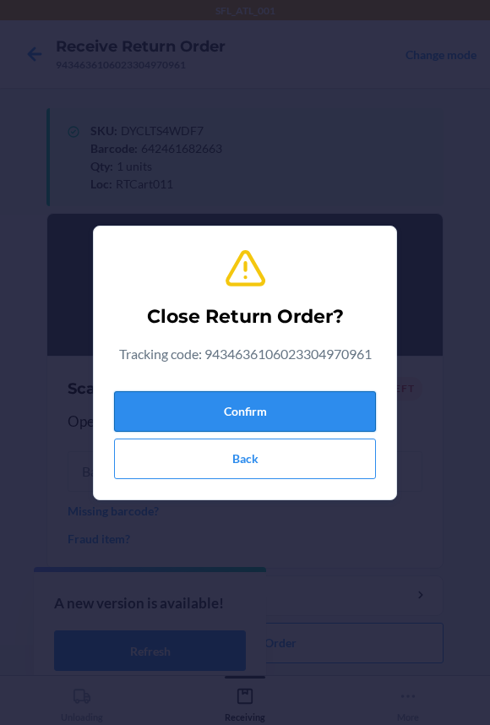
click at [252, 411] on button "Confirm" at bounding box center [245, 411] width 262 height 41
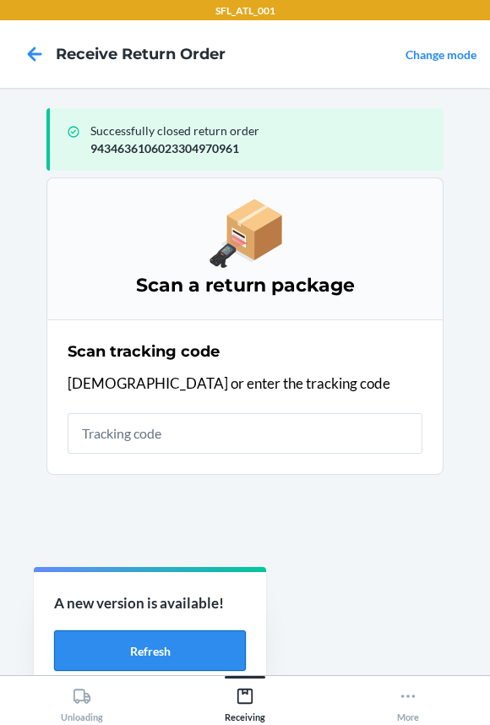
click at [133, 652] on button "Refresh" at bounding box center [150, 650] width 192 height 41
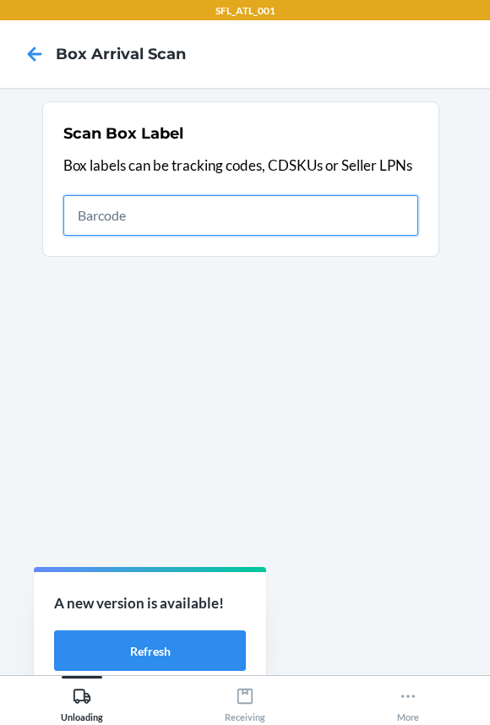
click at [151, 219] on input "text" at bounding box center [240, 215] width 355 height 41
click at [223, 222] on input "text" at bounding box center [240, 215] width 355 height 41
type input "420302599434636106023304423641"
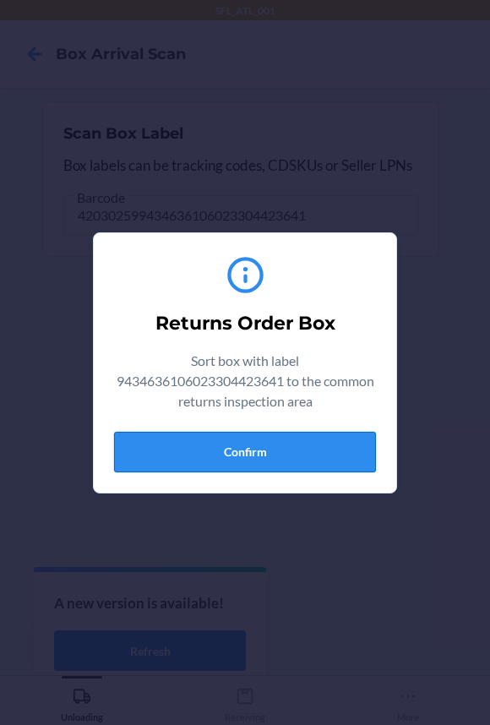
click at [248, 463] on button "Confirm" at bounding box center [245, 452] width 262 height 41
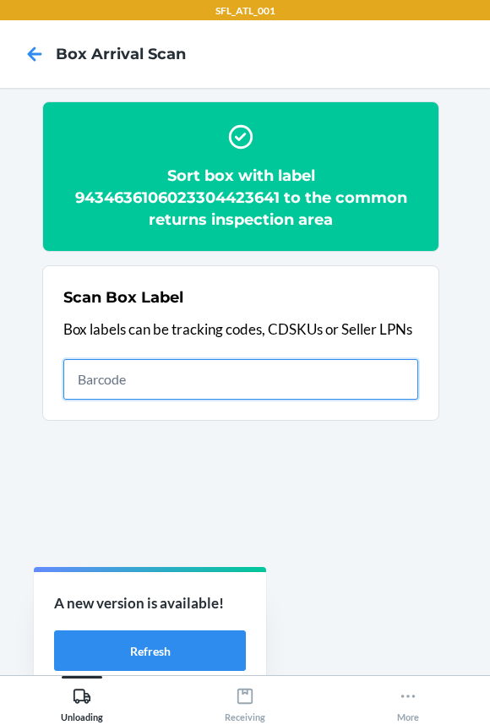
click at [360, 377] on input "text" at bounding box center [240, 379] width 355 height 41
type input "420302599434636106023304360892"
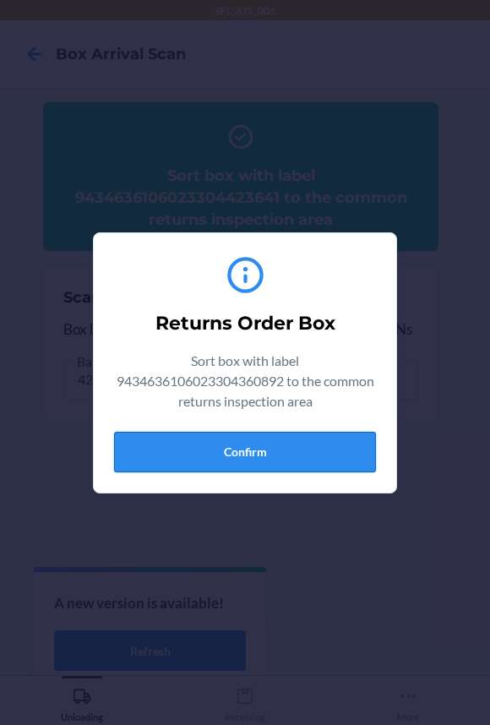
click at [335, 464] on button "Confirm" at bounding box center [245, 452] width 262 height 41
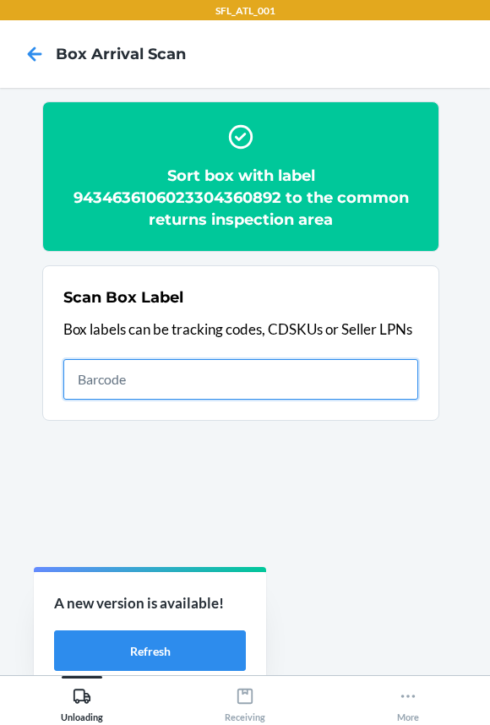
click at [374, 377] on input "text" at bounding box center [240, 379] width 355 height 41
type input "420302599434636106023304691453"
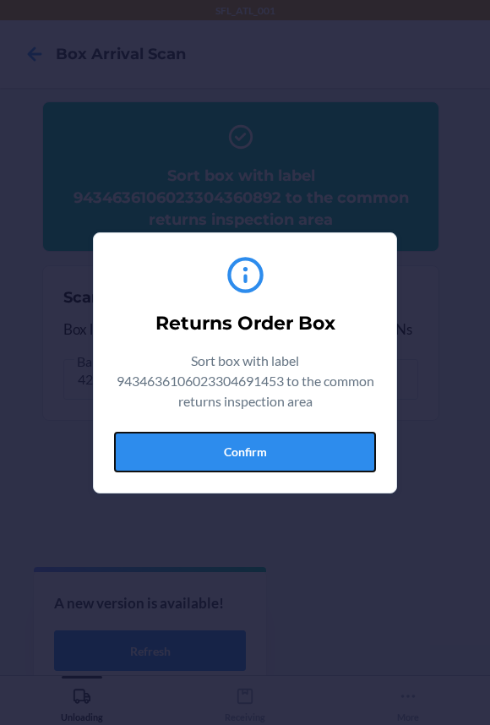
drag, startPoint x: 174, startPoint y: 455, endPoint x: 257, endPoint y: 439, distance: 84.3
click at [174, 455] on button "Confirm" at bounding box center [245, 452] width 262 height 41
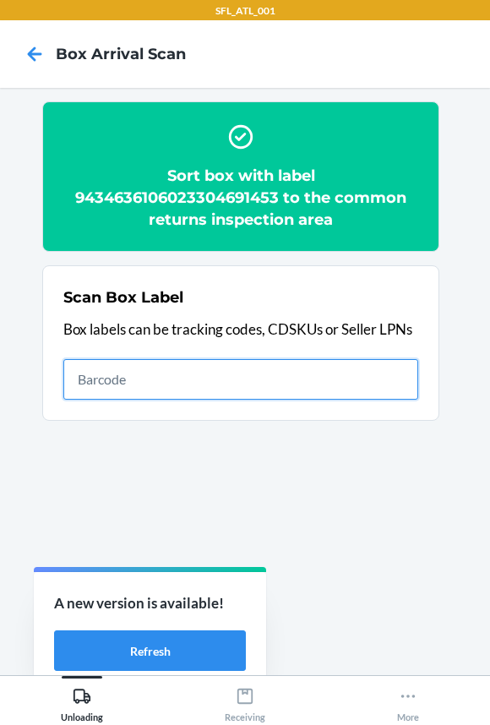
click at [83, 383] on input "text" at bounding box center [240, 379] width 355 height 41
click at [134, 381] on input "text" at bounding box center [240, 379] width 355 height 41
type input "420302599434636106023305255081"
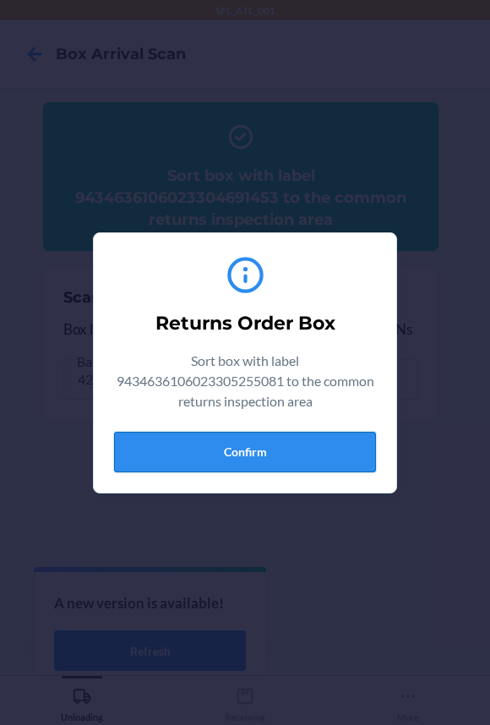
click at [268, 463] on button "Confirm" at bounding box center [245, 452] width 262 height 41
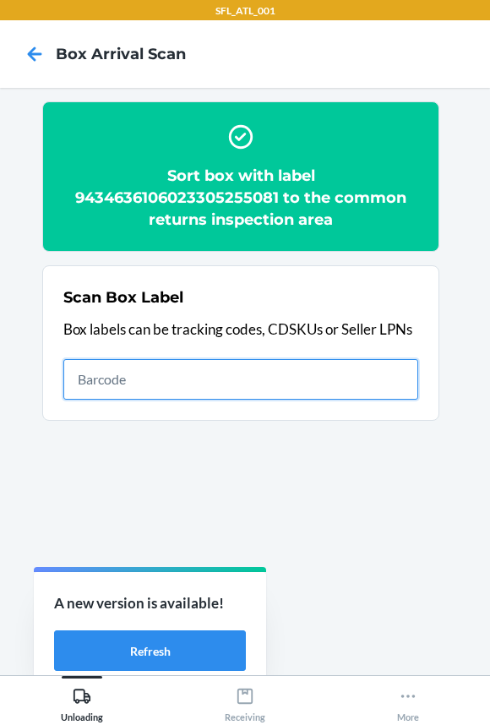
click at [331, 395] on input "text" at bounding box center [240, 379] width 355 height 41
click at [388, 394] on input "text" at bounding box center [240, 379] width 355 height 41
type input "420302599434636106023305003514"
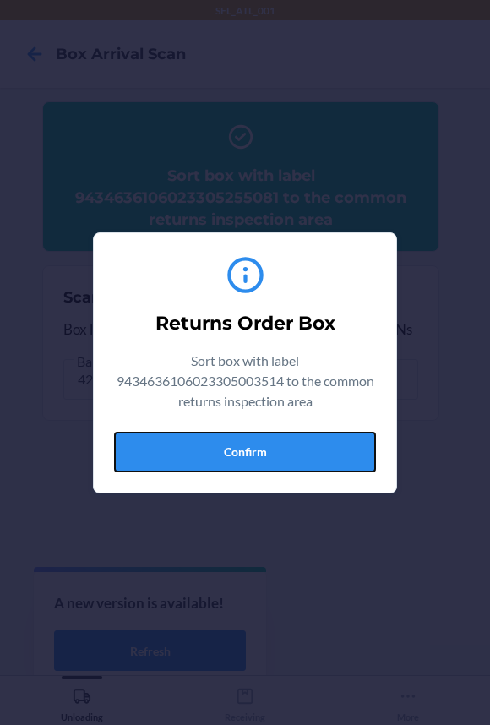
click at [196, 440] on button "Confirm" at bounding box center [245, 452] width 262 height 41
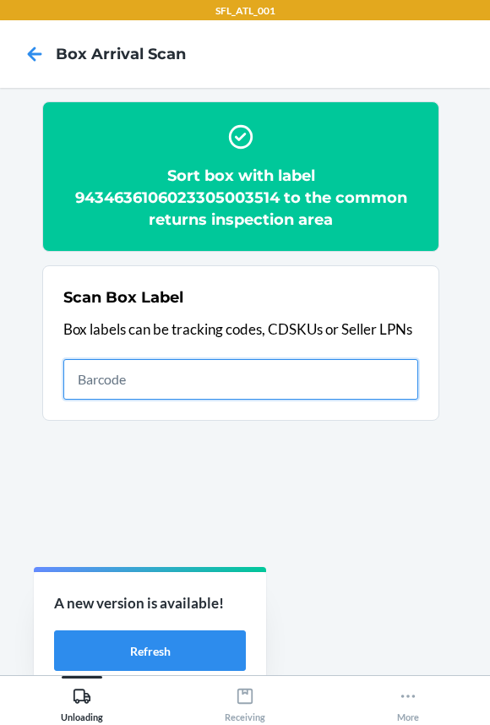
click at [368, 378] on input "text" at bounding box center [240, 379] width 355 height 41
type input "420302599434636106023303933639"
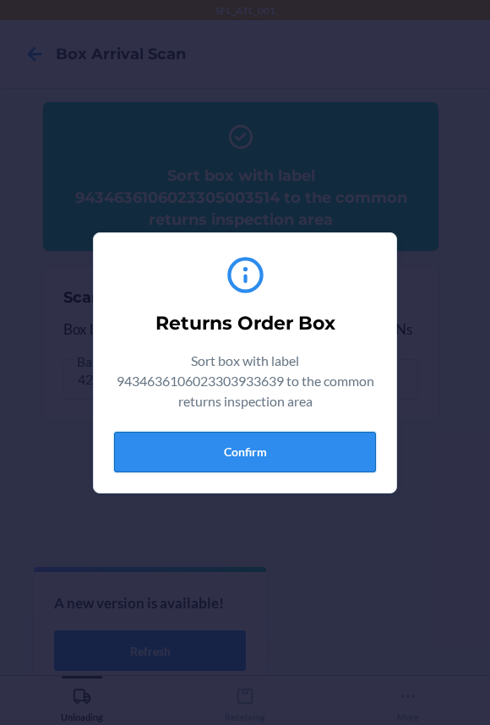
click at [272, 458] on button "Confirm" at bounding box center [245, 452] width 262 height 41
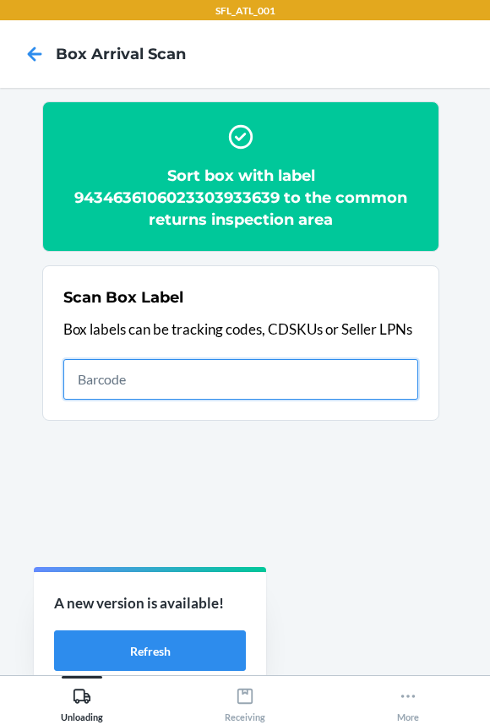
click at [194, 382] on input "text" at bounding box center [240, 379] width 355 height 41
click at [198, 383] on input "text" at bounding box center [240, 379] width 355 height 41
type input "420302599434636106023305214088"
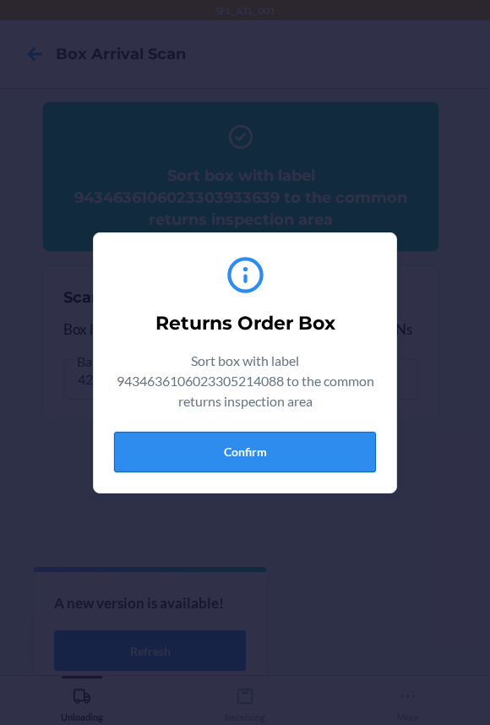
click at [211, 449] on button "Confirm" at bounding box center [245, 452] width 262 height 41
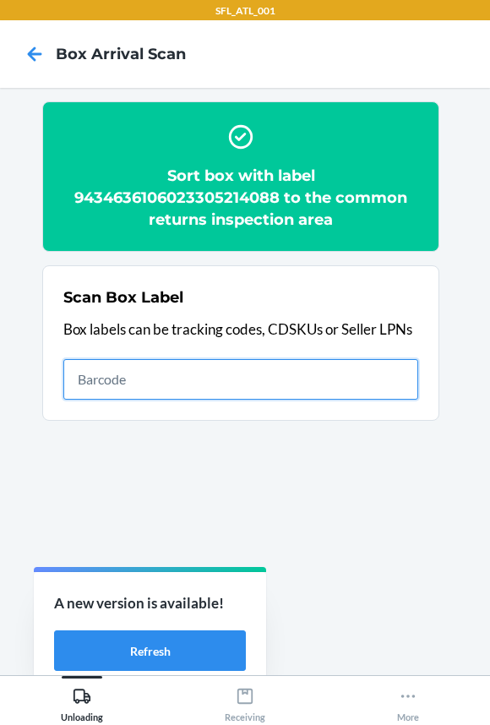
click at [348, 375] on input "text" at bounding box center [240, 379] width 355 height 41
type input "9261290316871747507146"
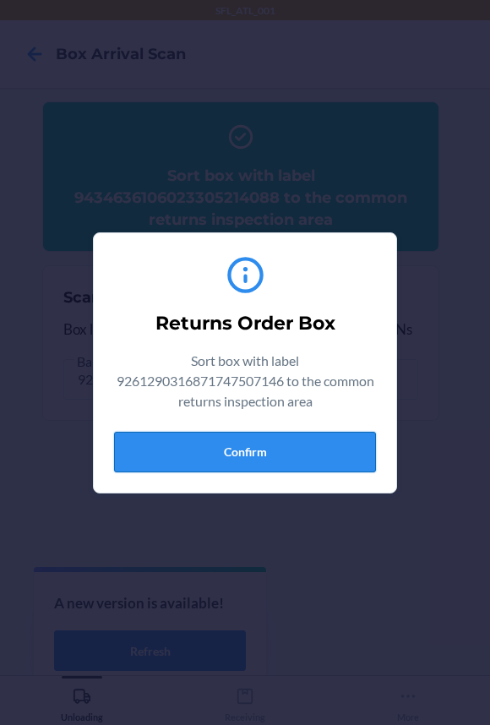
click at [354, 433] on button "Confirm" at bounding box center [245, 452] width 262 height 41
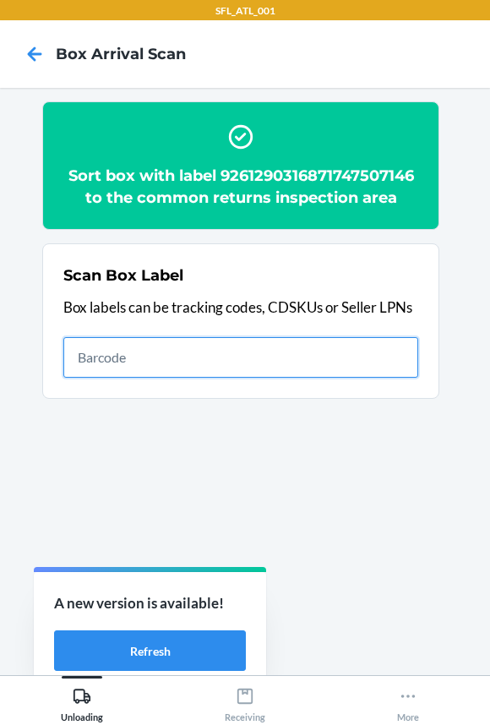
click at [339, 350] on input "text" at bounding box center [240, 357] width 355 height 41
type input "420302599434636106023304367099"
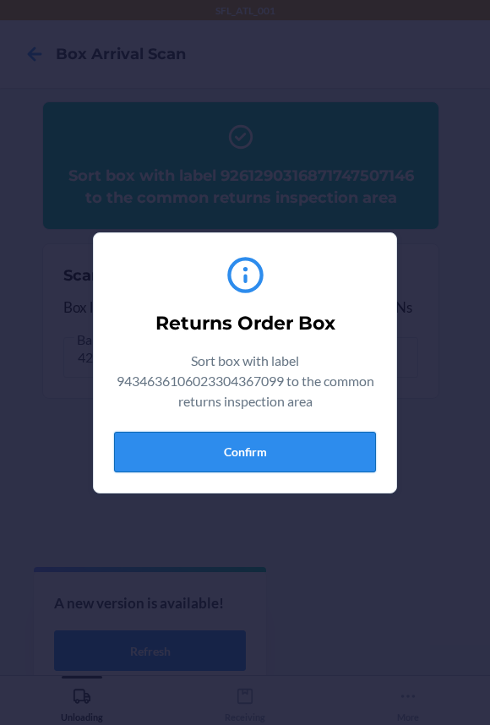
click at [246, 453] on button "Confirm" at bounding box center [245, 452] width 262 height 41
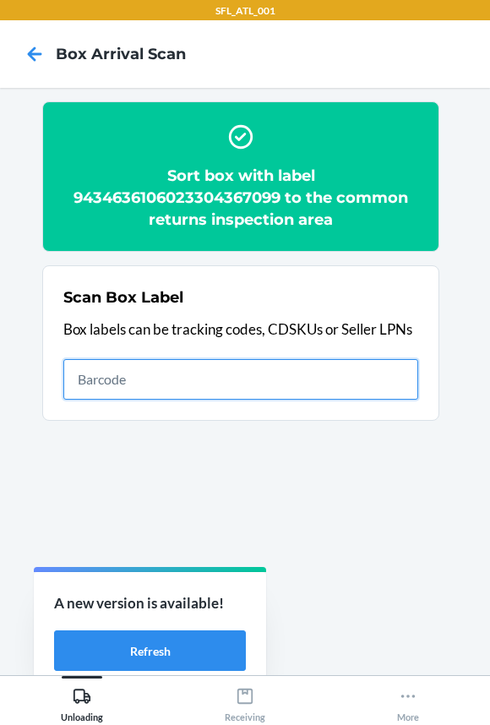
click at [280, 378] on input "text" at bounding box center [240, 379] width 355 height 41
type input "420302599434636106023303082979"
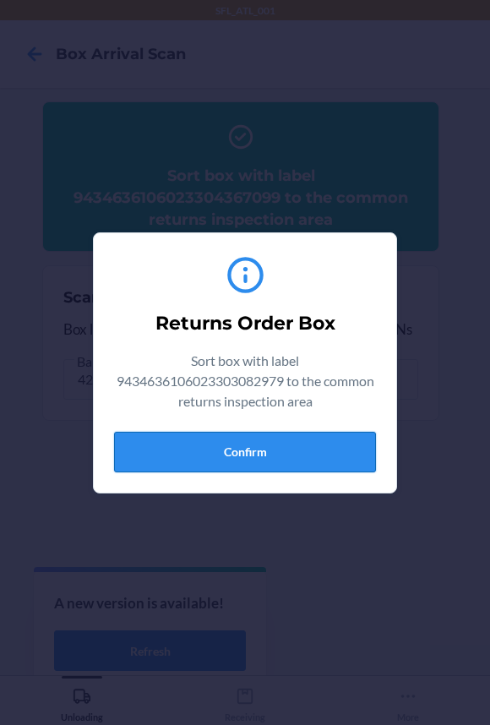
click at [262, 452] on button "Confirm" at bounding box center [245, 452] width 262 height 41
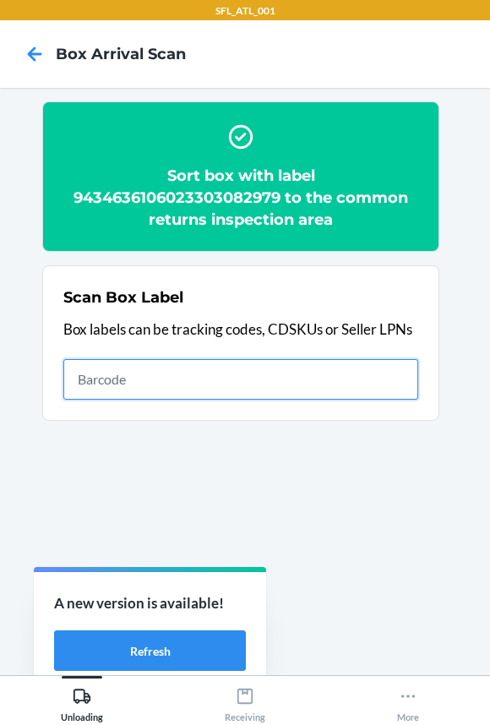
click at [249, 378] on input "text" at bounding box center [240, 379] width 355 height 41
type input "420296729261290316871747375028"
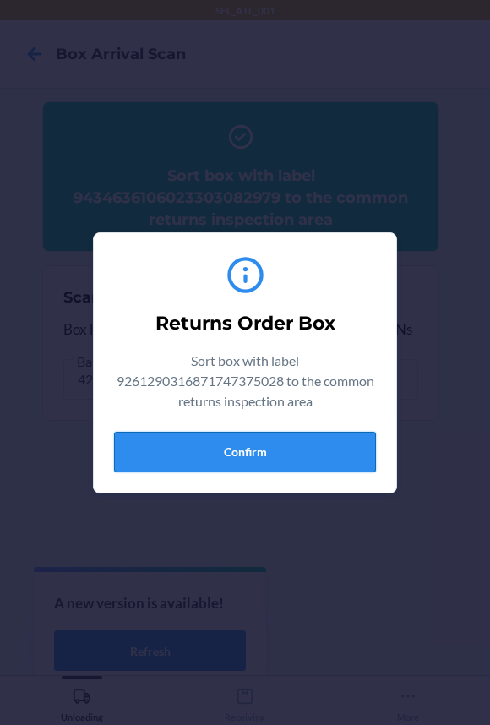
click at [239, 464] on button "Confirm" at bounding box center [245, 452] width 262 height 41
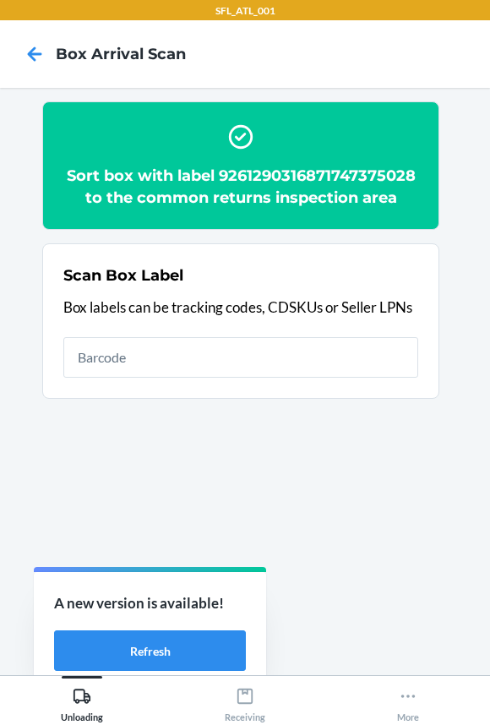
click at [265, 174] on h2 "Sort box with label 9261290316871747375028 to the common returns inspection area" at bounding box center [240, 187] width 355 height 44
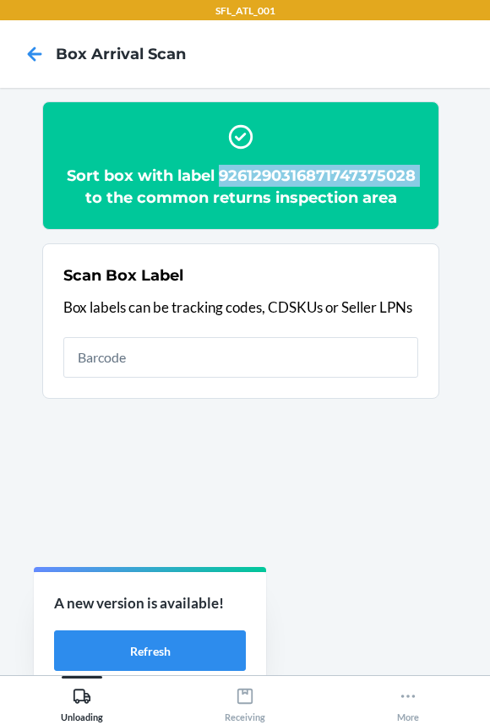
click at [265, 174] on h2 "Sort box with label 9261290316871747375028 to the common returns inspection area" at bounding box center [240, 187] width 355 height 44
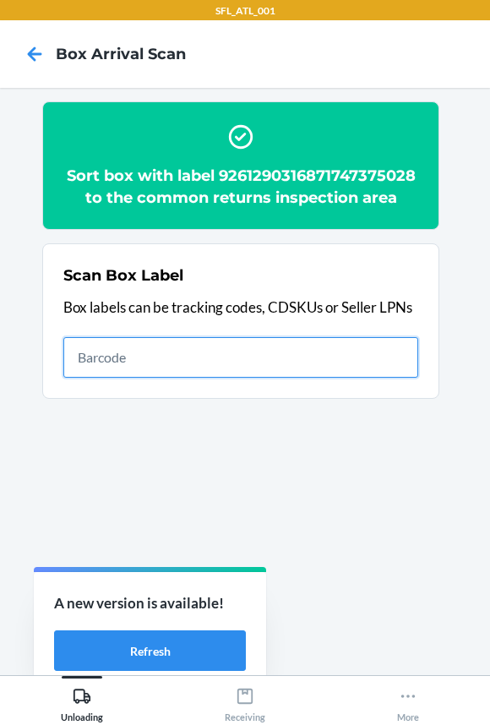
click at [359, 369] on input "text" at bounding box center [240, 357] width 355 height 41
type input "420628969261290316871749789342"
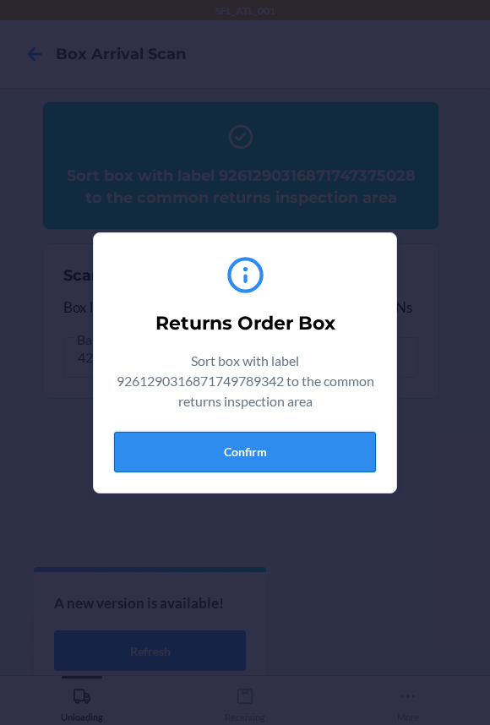
click at [270, 445] on button "Confirm" at bounding box center [245, 452] width 262 height 41
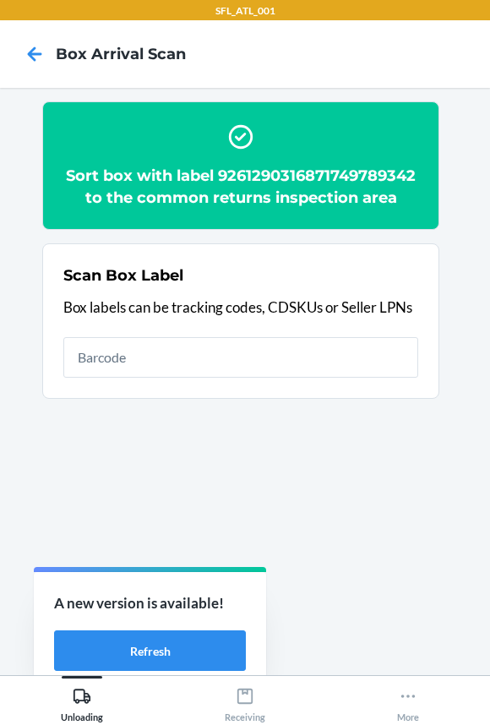
click at [300, 176] on h2 "Sort box with label 9261290316871749789342 to the common returns inspection area" at bounding box center [240, 187] width 355 height 44
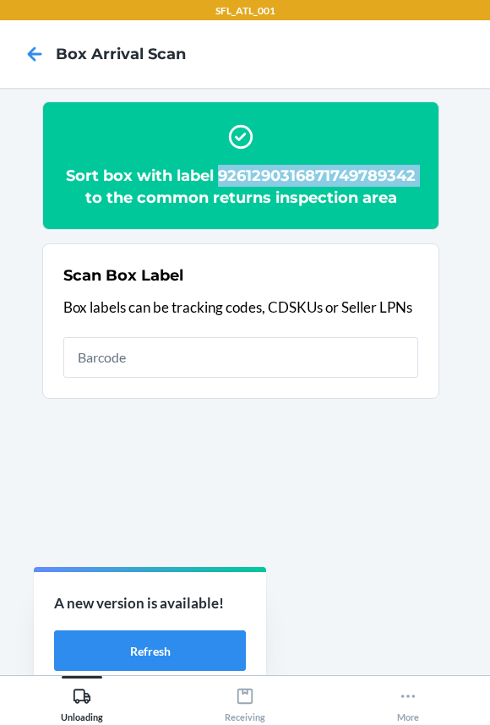
click at [300, 176] on h2 "Sort box with label 9261290316871749789342 to the common returns inspection area" at bounding box center [240, 187] width 355 height 44
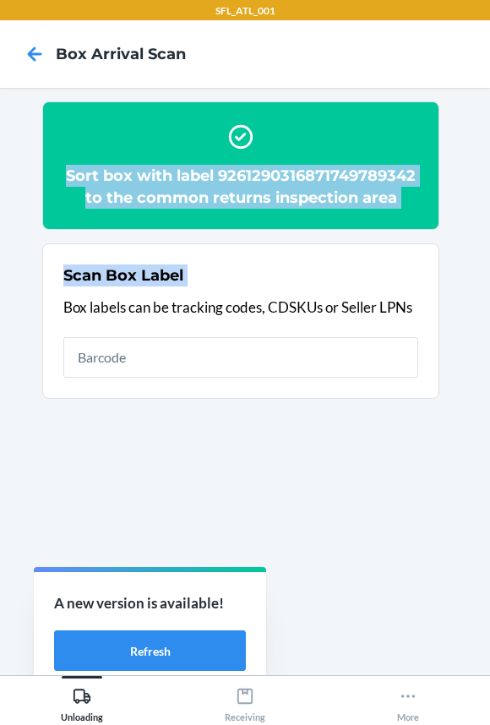
drag, startPoint x: 300, startPoint y: 176, endPoint x: 701, endPoint y: 238, distance: 406.0
click at [489, 238] on html "SFL_ATL_001 Box Arrival Scan Sort box with label 9261290316871749789342 to the …" at bounding box center [245, 362] width 490 height 725
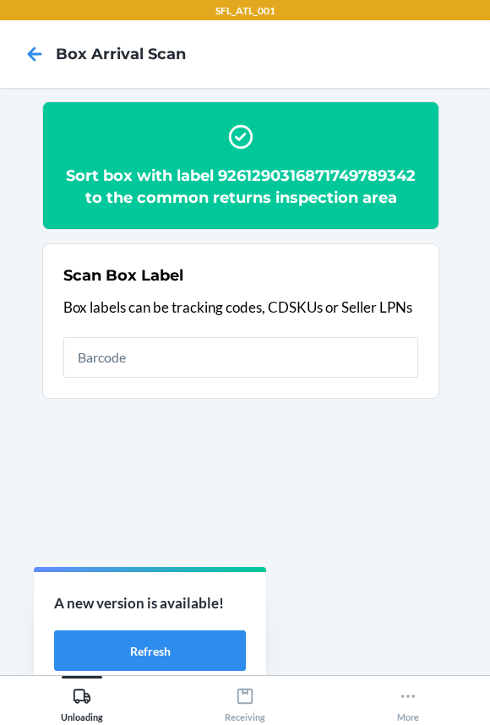
click at [340, 291] on div "Scan Box Label Box labels can be tracking codes, CDSKUs or Seller LPNs" at bounding box center [240, 320] width 355 height 123
click at [350, 163] on div "Sort box with label 9261290316871749789342 to the common returns inspection area" at bounding box center [240, 166] width 355 height 100
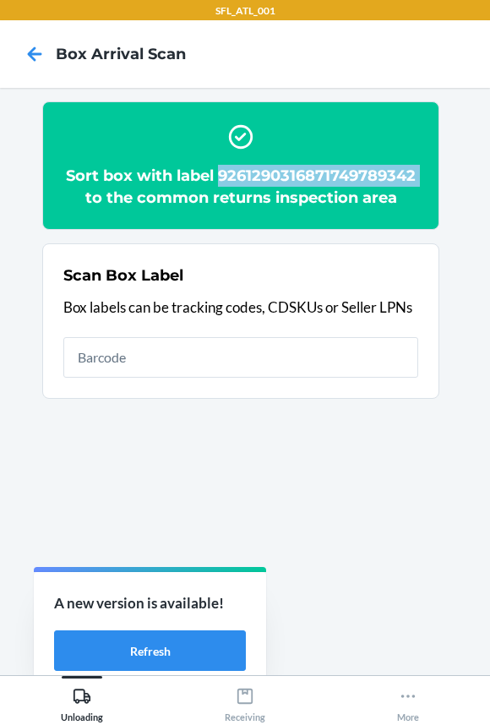
click at [350, 163] on div "Sort box with label 9261290316871749789342 to the common returns inspection area" at bounding box center [240, 166] width 355 height 100
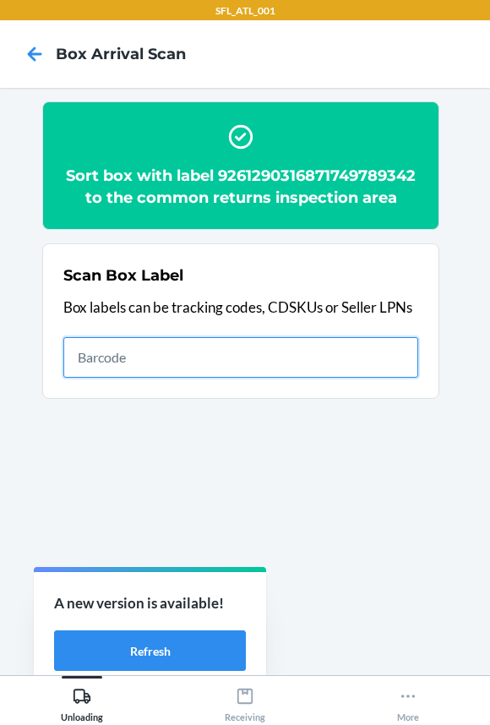
click at [327, 366] on input "text" at bounding box center [240, 357] width 355 height 41
click at [344, 372] on input "text" at bounding box center [240, 357] width 355 height 41
type input "420302599434636106023304449474"
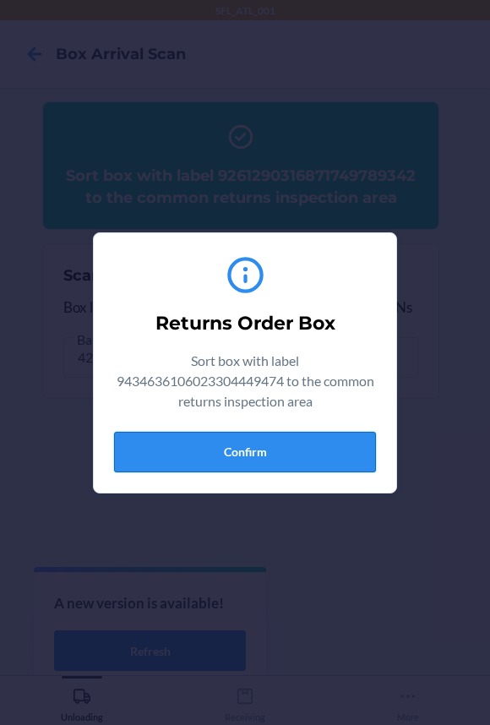
click at [289, 437] on button "Confirm" at bounding box center [245, 452] width 262 height 41
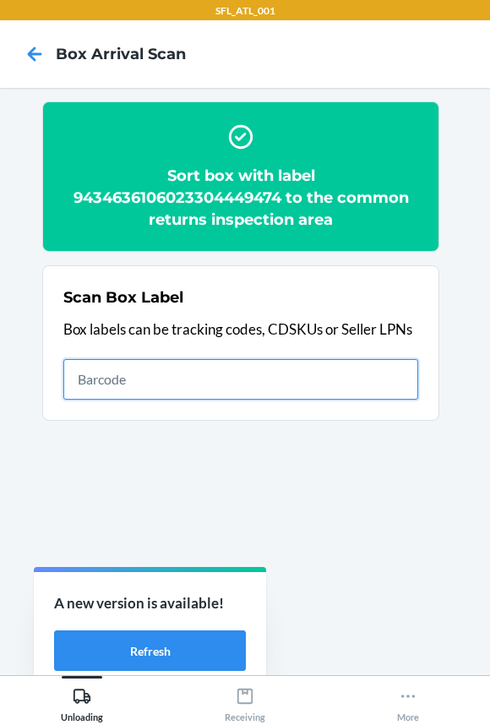
click at [128, 383] on input "text" at bounding box center [240, 379] width 355 height 41
click at [191, 372] on input "text" at bounding box center [240, 379] width 355 height 41
type input "420302599434636106023302921798"
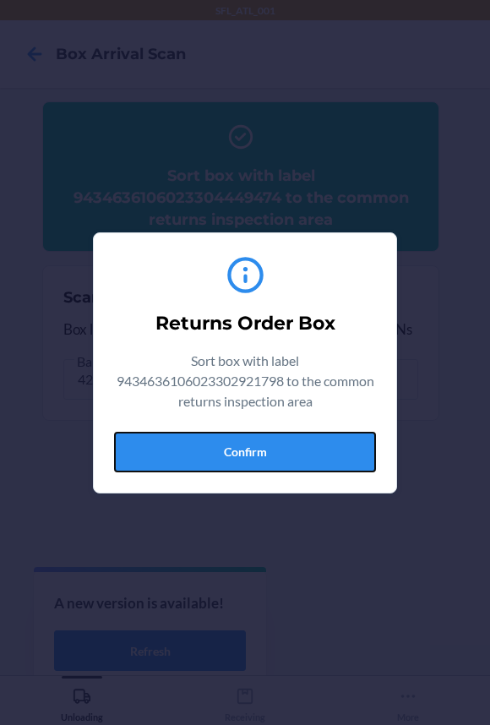
drag, startPoint x: 279, startPoint y: 448, endPoint x: 466, endPoint y: 439, distance: 187.7
click at [279, 448] on button "Confirm" at bounding box center [245, 452] width 262 height 41
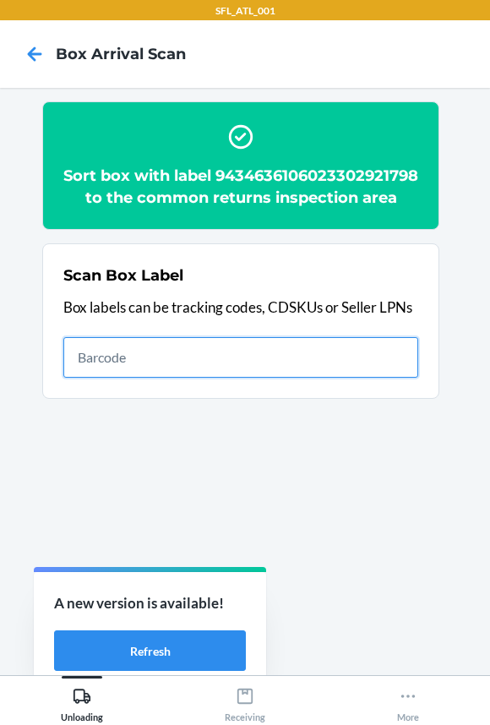
click at [357, 377] on input "text" at bounding box center [240, 357] width 355 height 41
type input "420302599434636106023304775825"
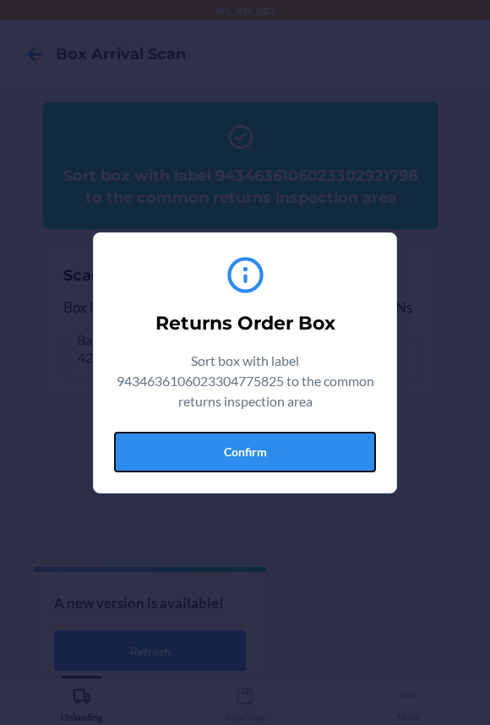
drag, startPoint x: 281, startPoint y: 448, endPoint x: 475, endPoint y: 438, distance: 194.5
click at [288, 444] on button "Confirm" at bounding box center [245, 452] width 262 height 41
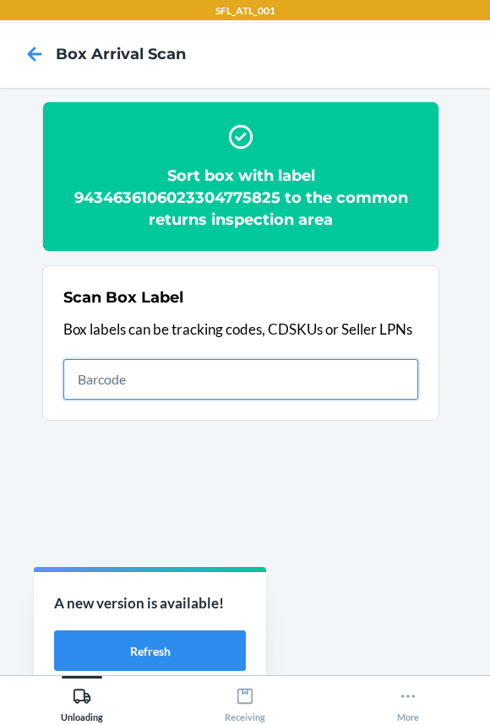
click at [371, 377] on input "text" at bounding box center [240, 379] width 355 height 41
type input "420302599434636106023304164599"
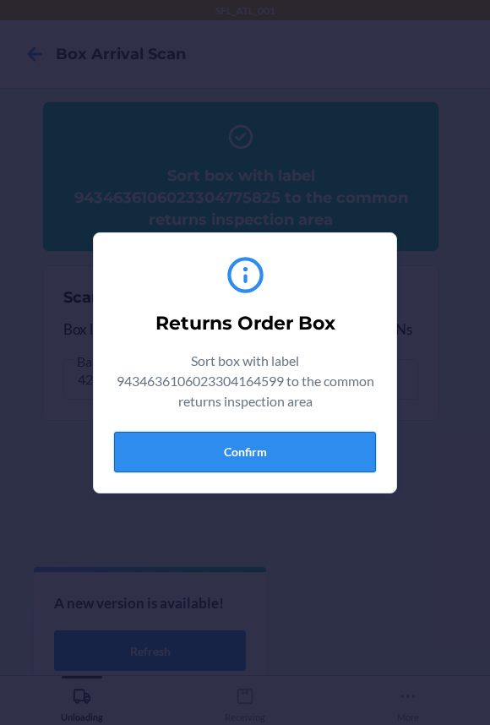
click at [280, 444] on button "Confirm" at bounding box center [245, 452] width 262 height 41
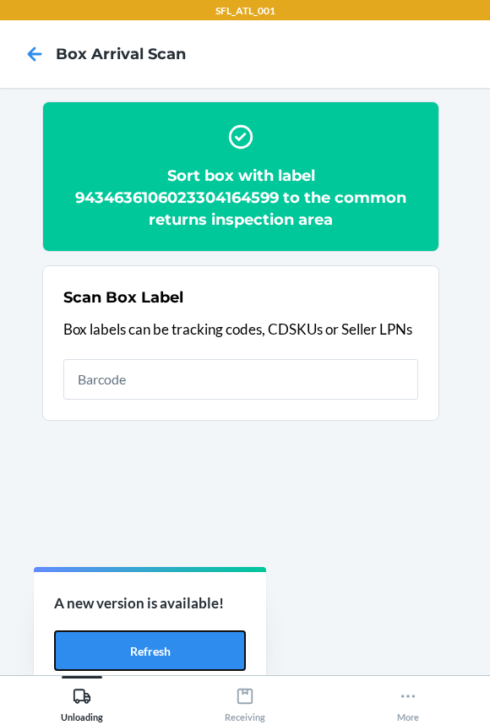
drag, startPoint x: 96, startPoint y: 653, endPoint x: 123, endPoint y: 597, distance: 61.9
click at [96, 653] on button "Refresh" at bounding box center [150, 650] width 192 height 41
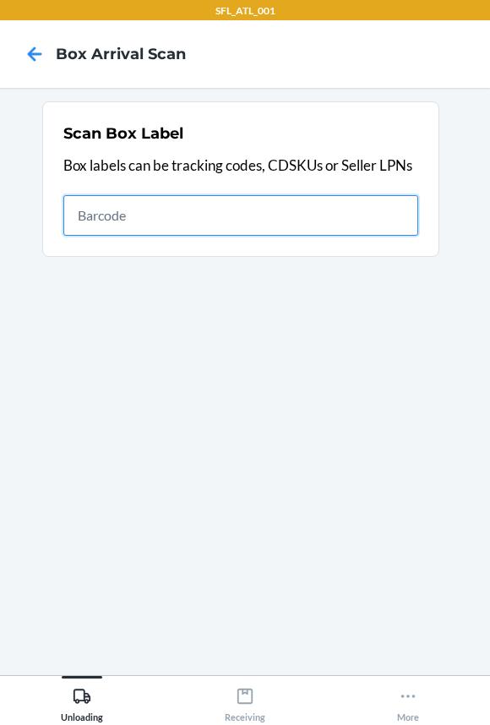
click at [123, 217] on input "text" at bounding box center [240, 215] width 355 height 41
type input "420302599434636106023304970961"
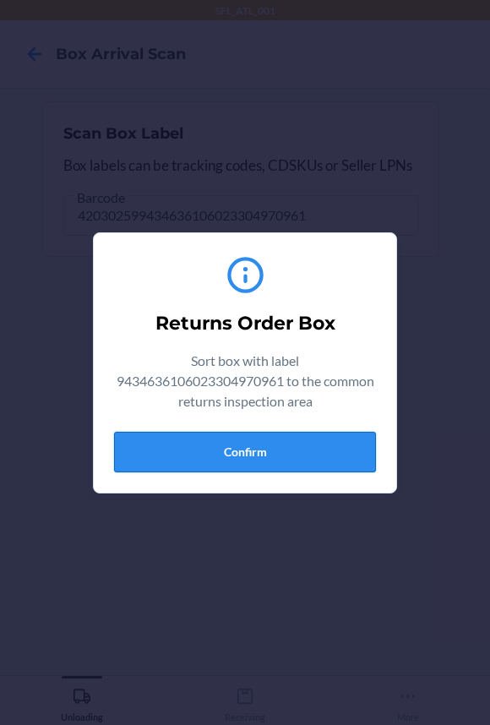
click at [269, 463] on button "Confirm" at bounding box center [245, 452] width 262 height 41
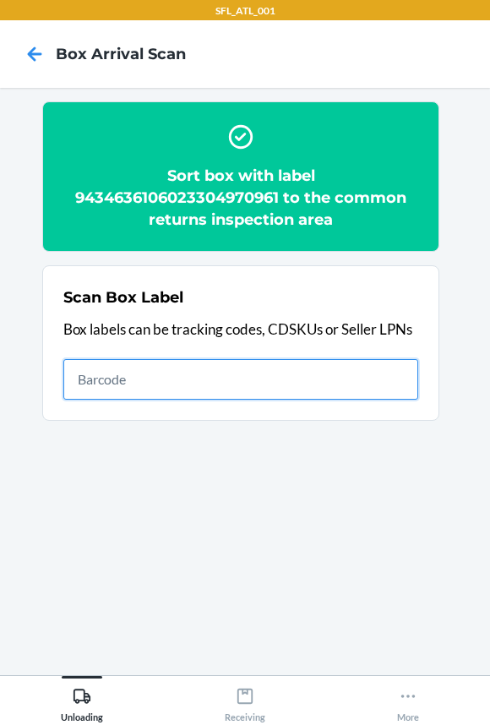
click at [346, 377] on input "text" at bounding box center [240, 379] width 355 height 41
click at [294, 380] on input "text" at bounding box center [240, 379] width 355 height 41
click at [364, 383] on input "text" at bounding box center [240, 379] width 355 height 41
type input "420302599434636106023304545787"
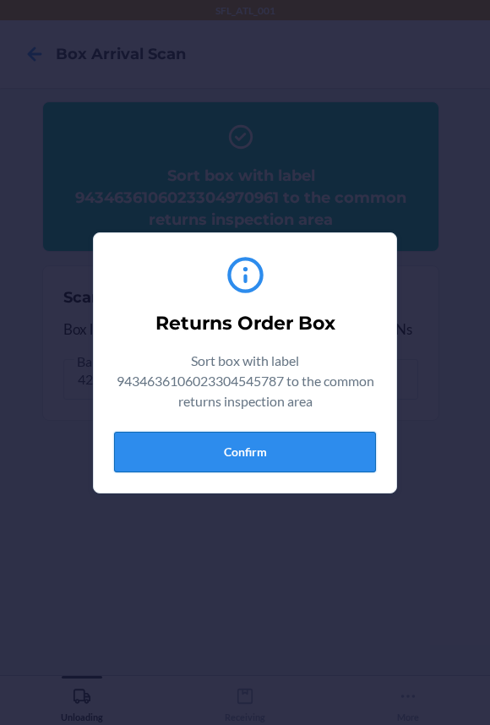
click at [331, 464] on button "Confirm" at bounding box center [245, 452] width 262 height 41
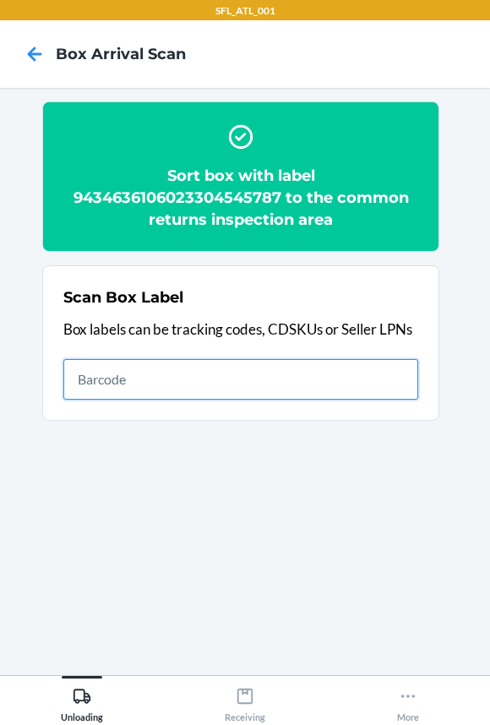
click at [338, 377] on input "text" at bounding box center [240, 379] width 355 height 41
type input "420302599434636106023304588357"
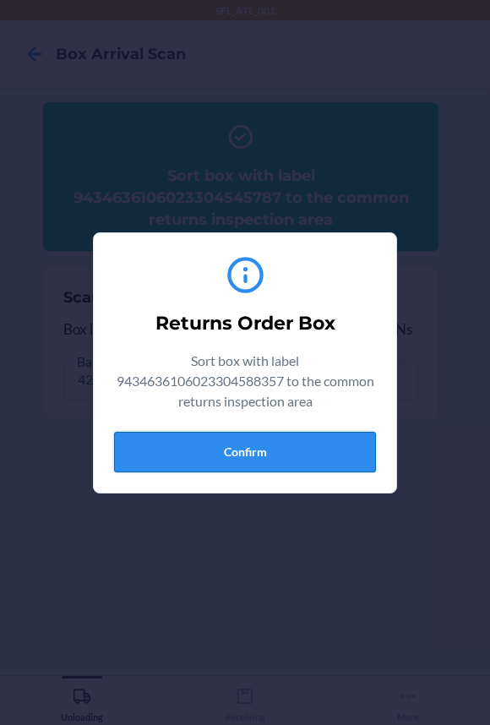
click at [285, 464] on button "Confirm" at bounding box center [245, 452] width 262 height 41
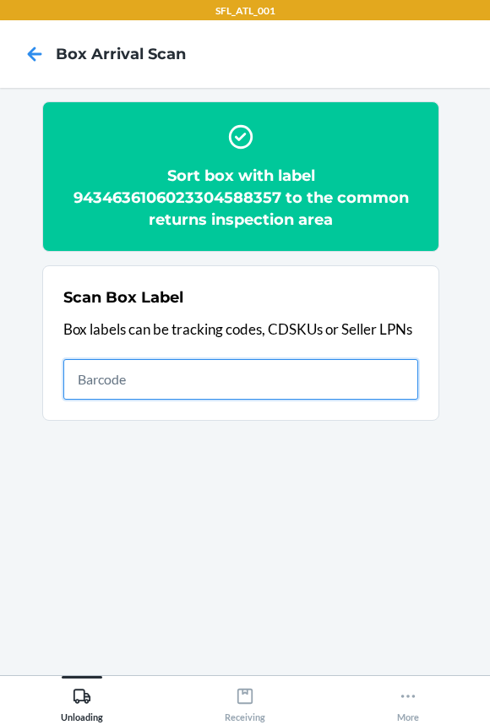
click at [153, 381] on input "text" at bounding box center [240, 379] width 355 height 41
type input "420302599434636106023303840128"
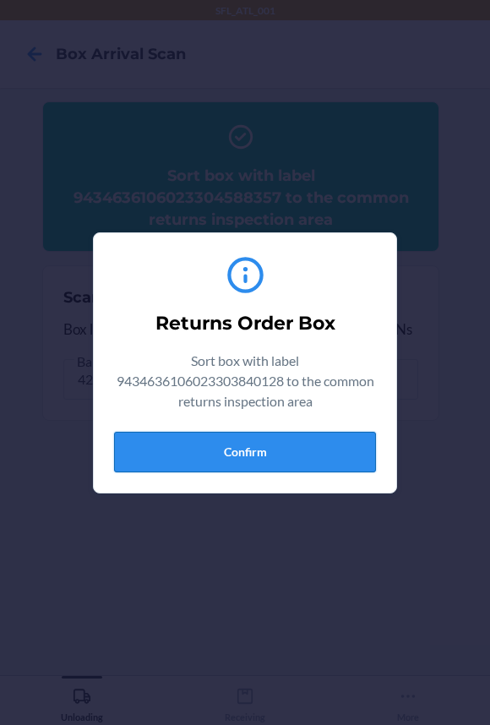
click at [246, 464] on button "Confirm" at bounding box center [245, 452] width 262 height 41
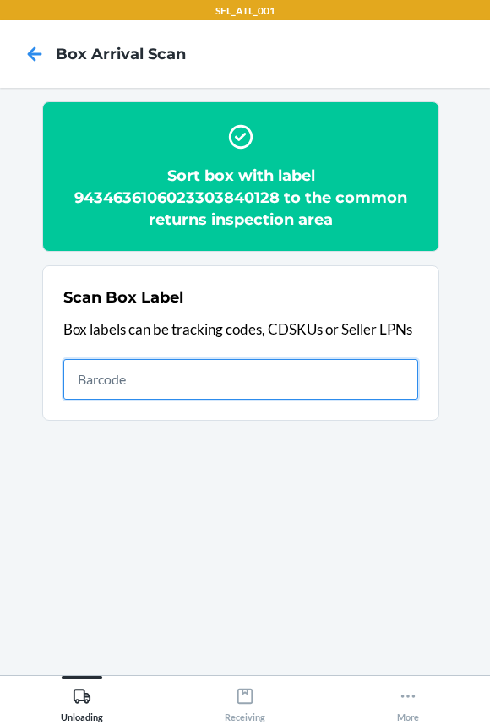
click at [307, 379] on input "text" at bounding box center [240, 379] width 355 height 41
type input "420302599434636106023304887375"
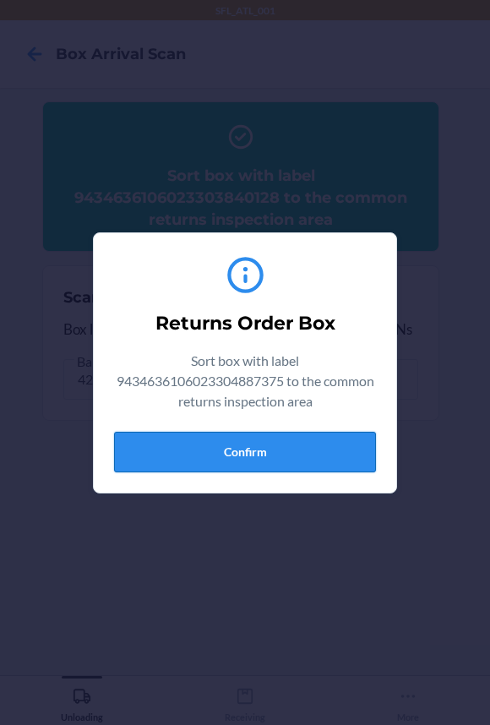
click at [293, 444] on button "Confirm" at bounding box center [245, 452] width 262 height 41
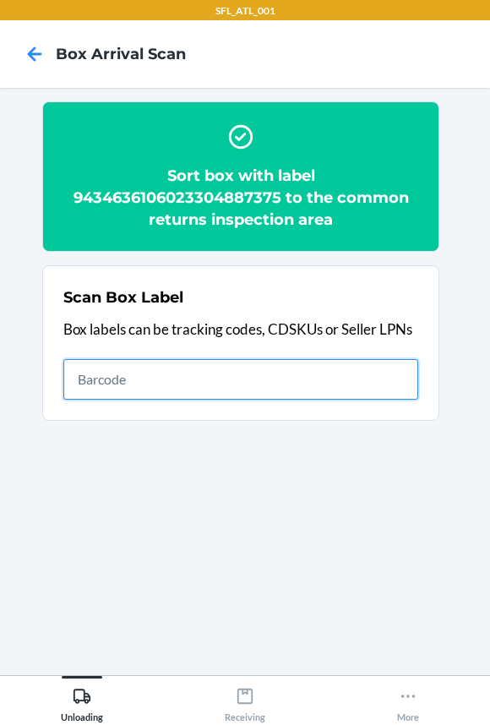
click at [307, 376] on input "text" at bounding box center [240, 379] width 355 height 41
type input "420302599434636106023304644237"
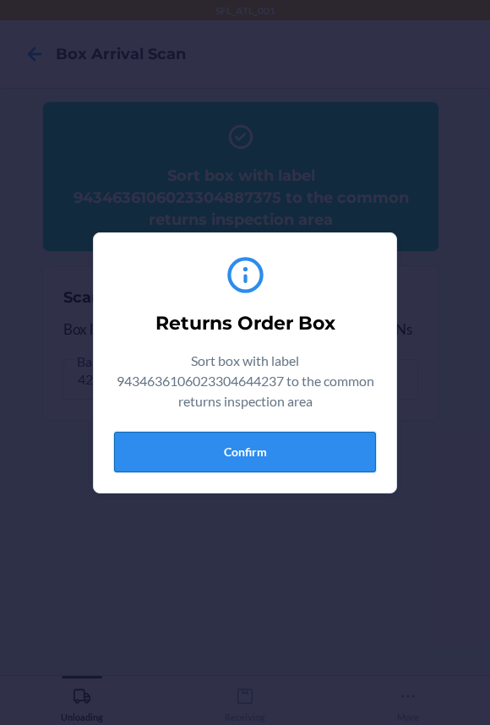
click at [279, 448] on button "Confirm" at bounding box center [245, 452] width 262 height 41
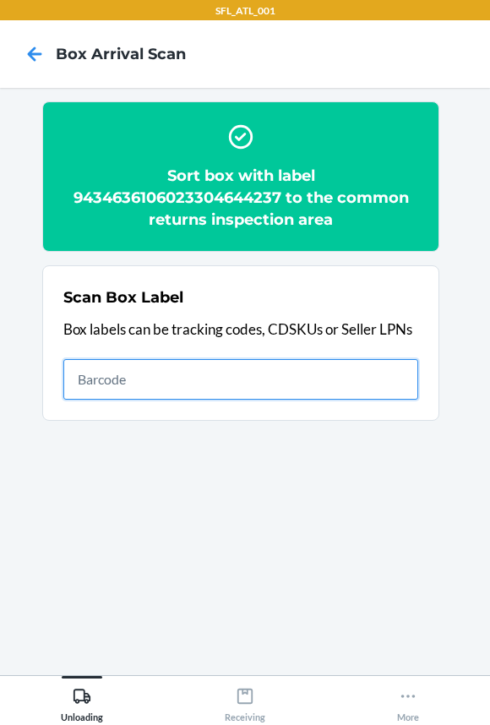
click at [123, 389] on input "text" at bounding box center [240, 379] width 355 height 41
click at [126, 390] on input "text" at bounding box center [240, 379] width 355 height 41
type input "420302599434636106023304114389"
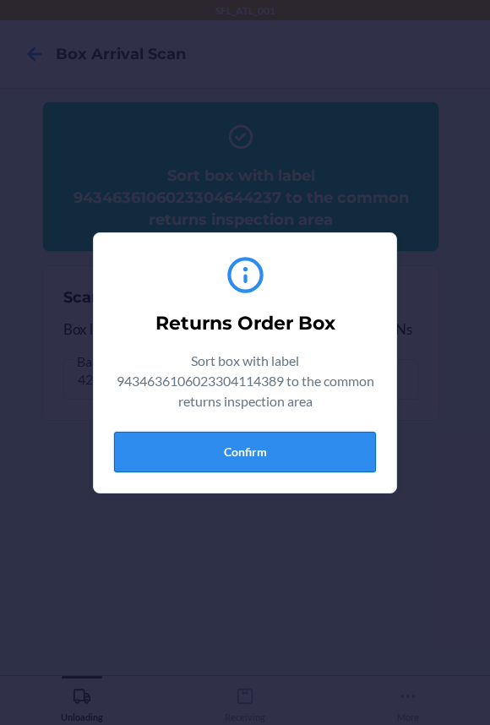
click at [263, 445] on button "Confirm" at bounding box center [245, 452] width 262 height 41
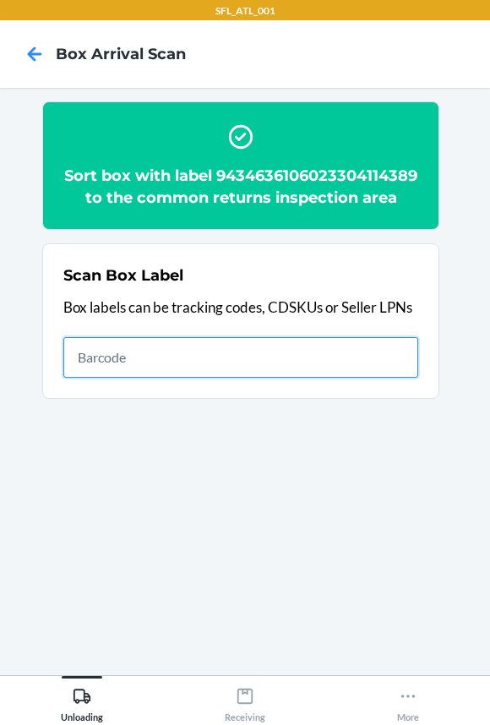
click at [361, 374] on input "text" at bounding box center [240, 357] width 355 height 41
type input "420302599434636106023303485763"
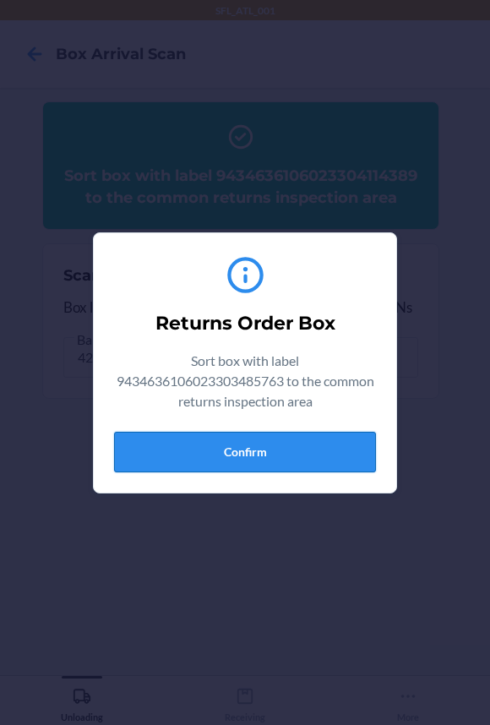
click at [294, 456] on button "Confirm" at bounding box center [245, 452] width 262 height 41
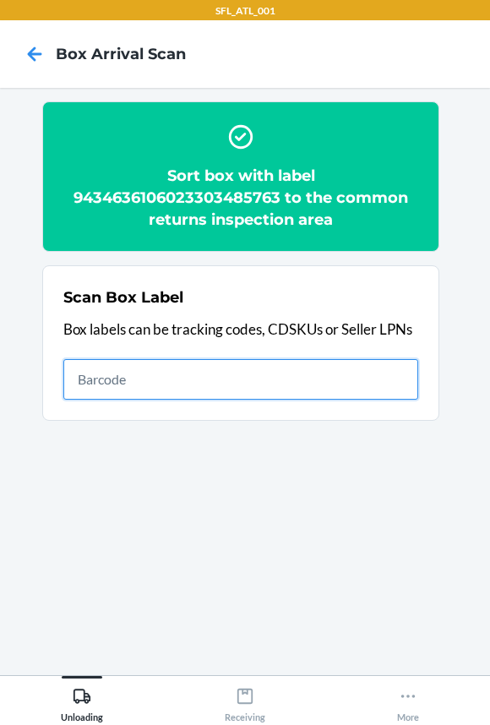
click at [360, 376] on input "text" at bounding box center [240, 379] width 355 height 41
type input "420302599434636106023304895134"
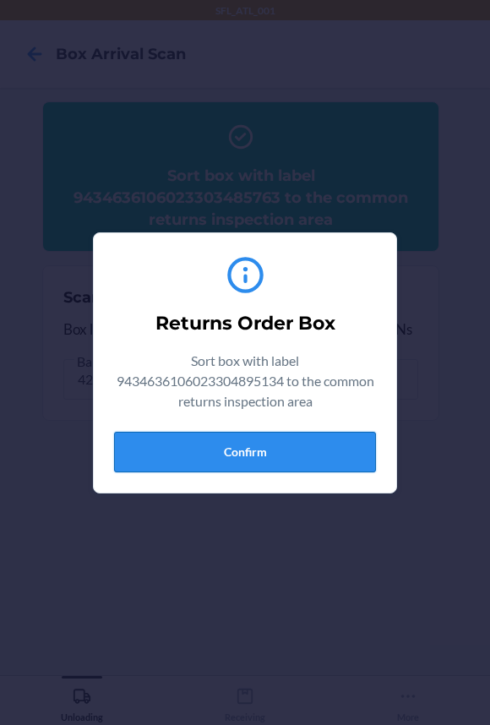
click at [300, 459] on button "Confirm" at bounding box center [245, 452] width 262 height 41
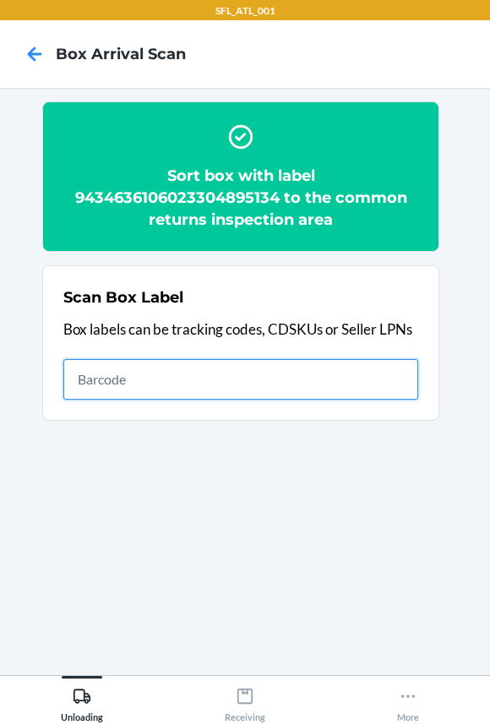
click at [391, 377] on input "text" at bounding box center [240, 379] width 355 height 41
click at [330, 391] on input "text" at bounding box center [240, 379] width 355 height 41
type input "420302599434636106023303700187"
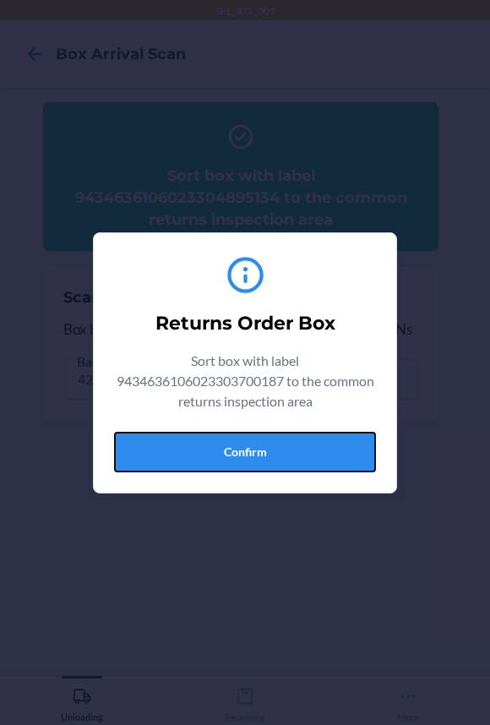
click at [289, 447] on button "Confirm" at bounding box center [245, 452] width 262 height 41
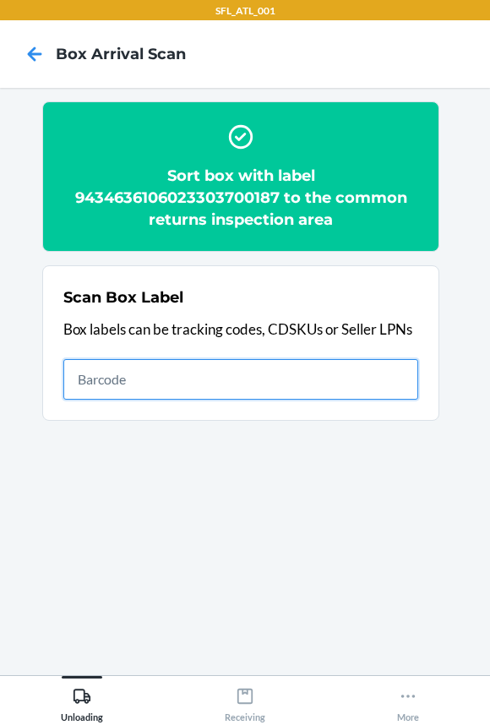
click at [283, 377] on input "text" at bounding box center [240, 379] width 355 height 41
click at [143, 377] on input "text" at bounding box center [240, 379] width 355 height 41
type input "420302599434636106023304371720"
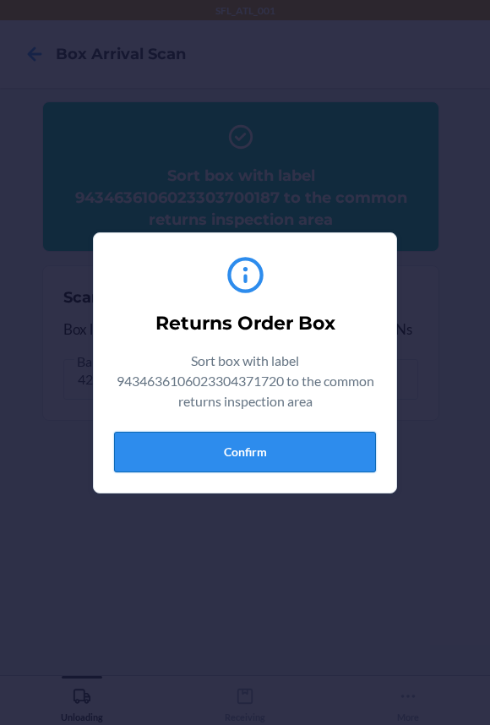
click at [307, 458] on button "Confirm" at bounding box center [245, 452] width 262 height 41
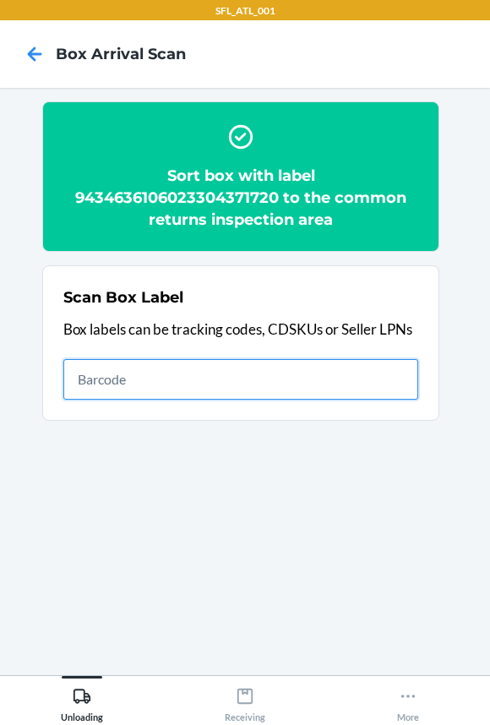
click at [343, 390] on input "text" at bounding box center [240, 379] width 355 height 41
type input "420302599434636106023303018770"
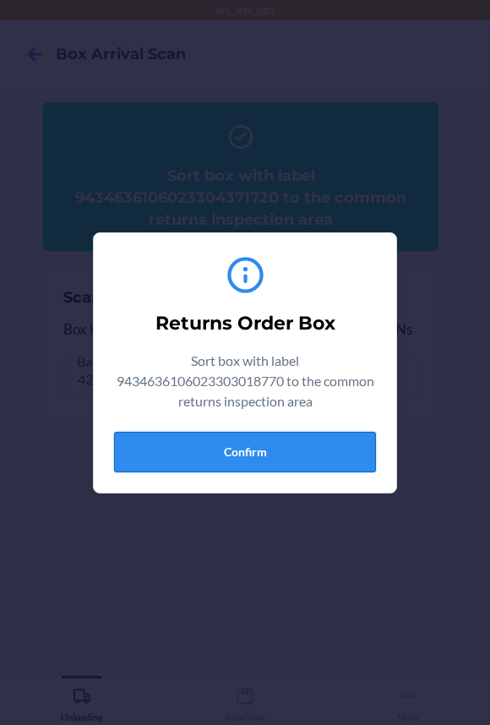
click at [261, 438] on button "Confirm" at bounding box center [245, 452] width 262 height 41
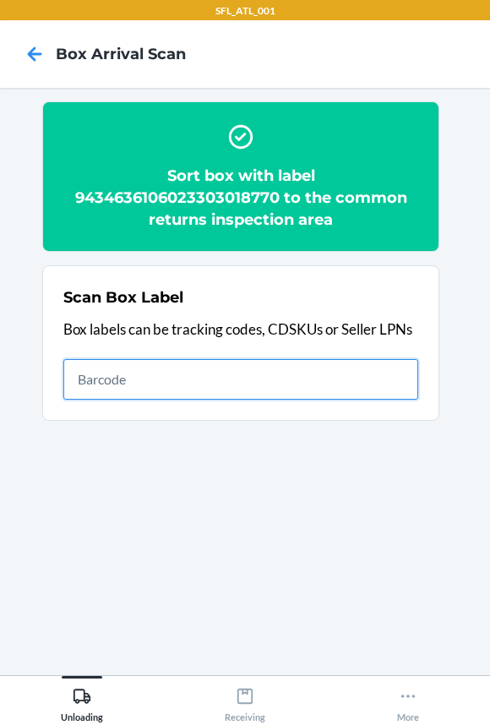
click at [376, 376] on input "text" at bounding box center [240, 379] width 355 height 41
type input "420302599434636106023304864291"
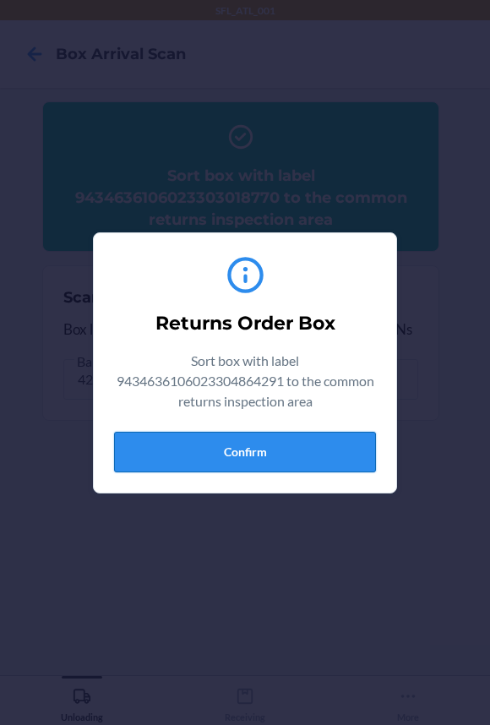
click at [236, 439] on button "Confirm" at bounding box center [245, 452] width 262 height 41
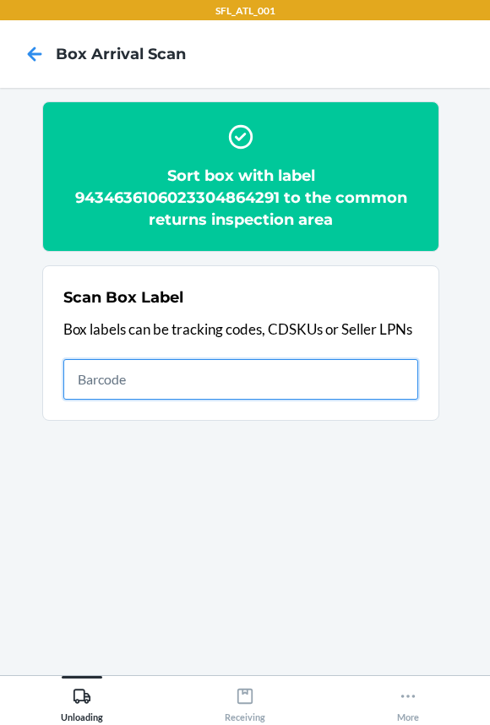
click at [328, 379] on input "text" at bounding box center [240, 379] width 355 height 41
type input "420302599434636106023304862075"
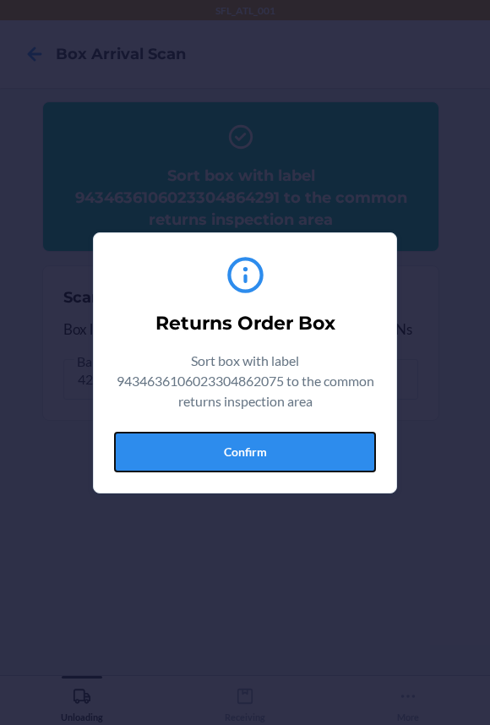
drag, startPoint x: 233, startPoint y: 448, endPoint x: 269, endPoint y: 443, distance: 35.8
click at [234, 448] on button "Confirm" at bounding box center [245, 452] width 262 height 41
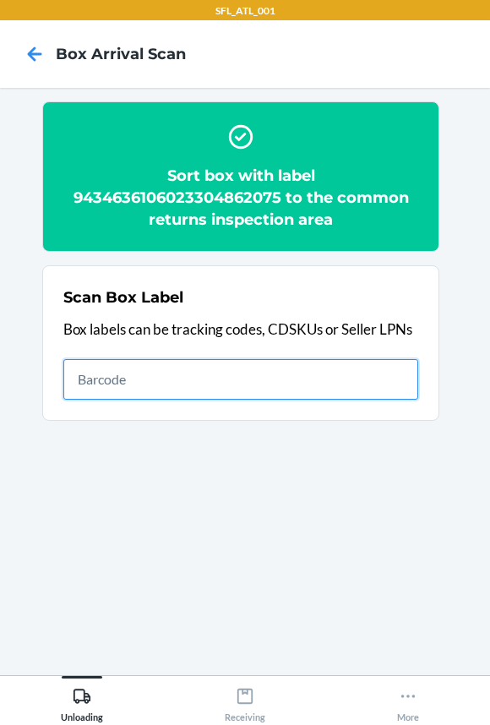
click at [347, 377] on input "text" at bounding box center [240, 379] width 355 height 41
type input "420302599434636106023302481520"
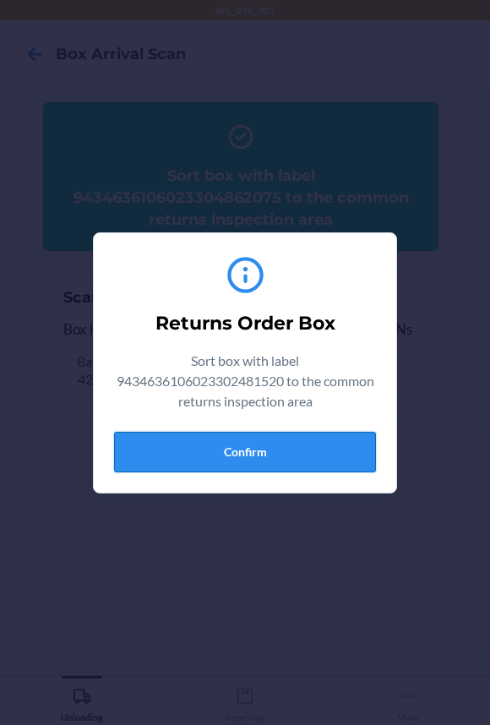
click at [263, 457] on button "Confirm" at bounding box center [245, 452] width 262 height 41
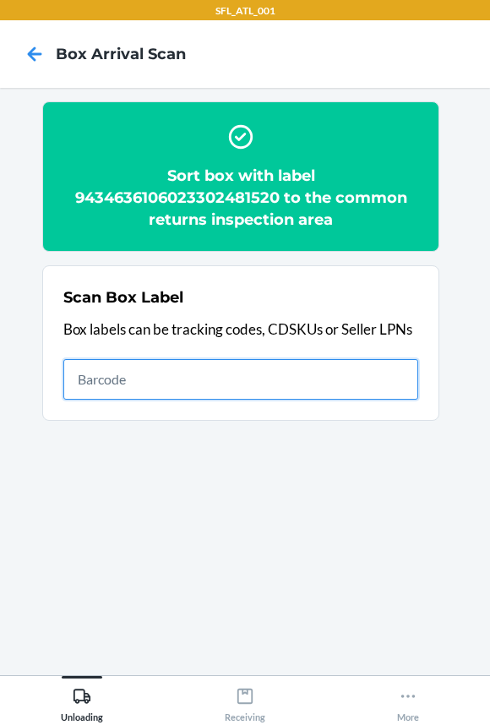
click at [315, 372] on input "text" at bounding box center [240, 379] width 355 height 41
type input "420302599434636106023304805232"
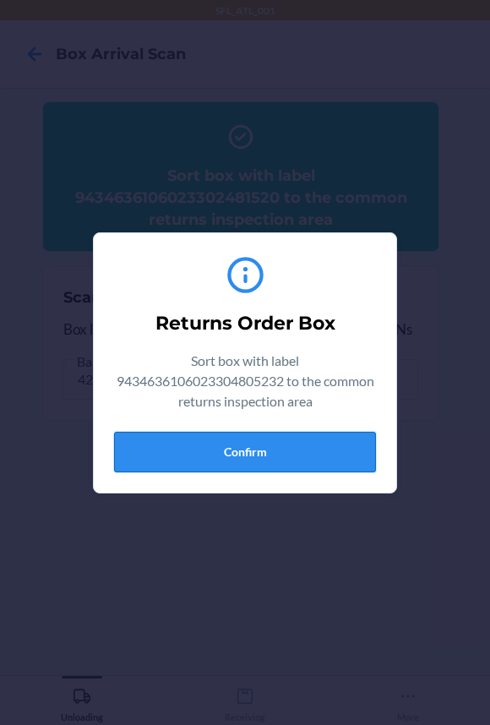
click at [274, 453] on button "Confirm" at bounding box center [245, 452] width 262 height 41
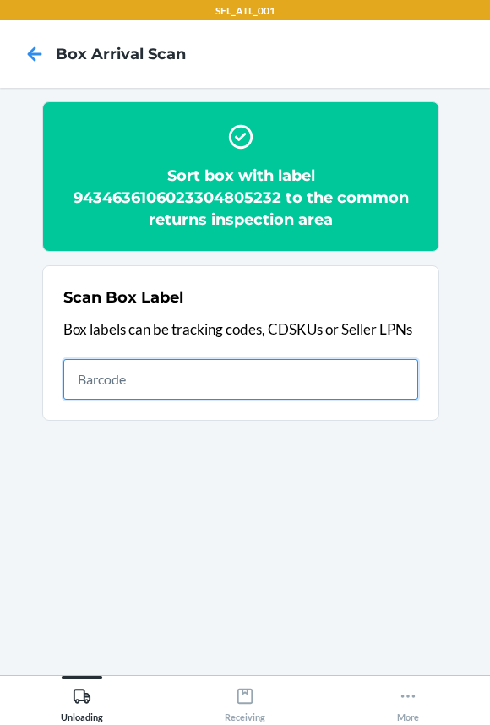
click at [324, 376] on input "text" at bounding box center [240, 379] width 355 height 41
type input "420302599434636106023304661456"
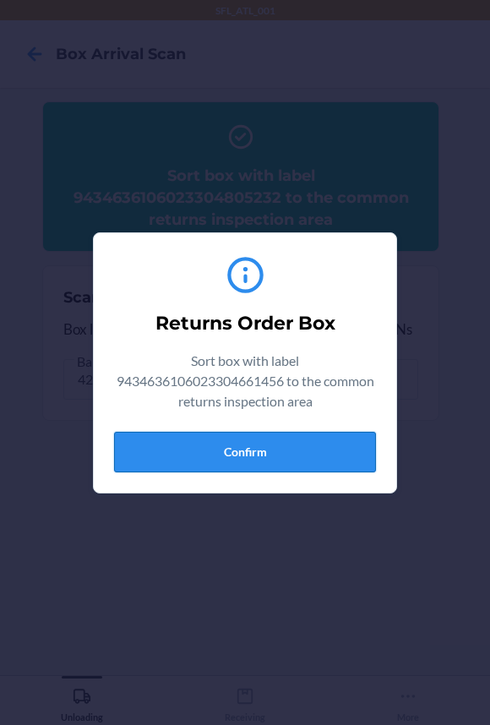
click at [329, 439] on button "Confirm" at bounding box center [245, 452] width 262 height 41
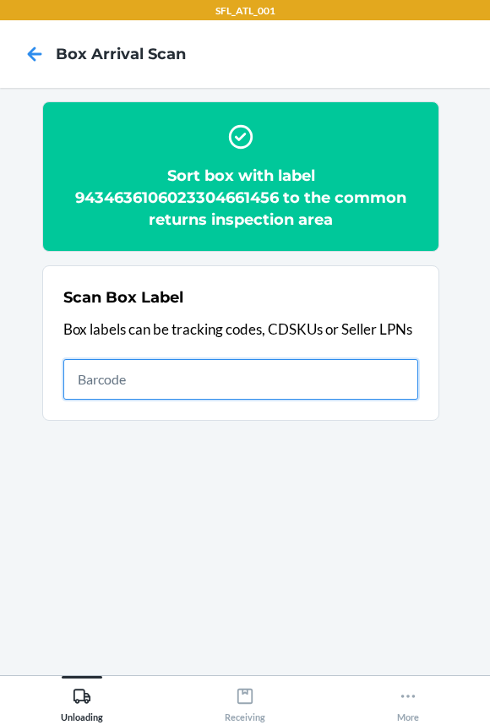
click at [291, 385] on input "text" at bounding box center [240, 379] width 355 height 41
click at [176, 388] on input "text" at bounding box center [240, 379] width 355 height 41
click at [171, 377] on input "text" at bounding box center [240, 379] width 355 height 41
click at [209, 386] on input "text" at bounding box center [240, 379] width 355 height 41
type input "420302599434636106023304382757"
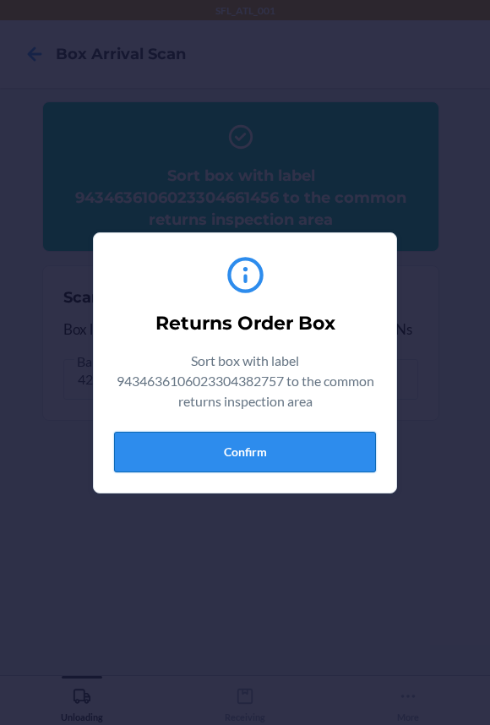
click at [252, 459] on button "Confirm" at bounding box center [245, 452] width 262 height 41
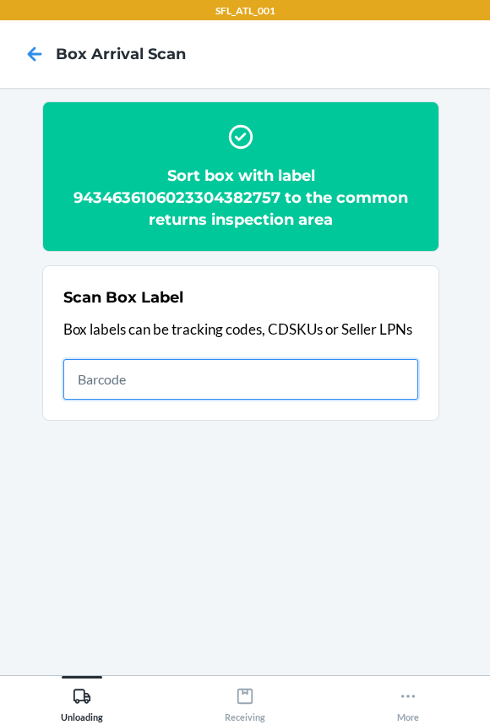
click at [328, 376] on input "text" at bounding box center [240, 379] width 355 height 41
click at [294, 372] on input "text" at bounding box center [240, 379] width 355 height 41
click at [140, 369] on input "text" at bounding box center [240, 379] width 355 height 41
type input "420302599434636106023303817342"
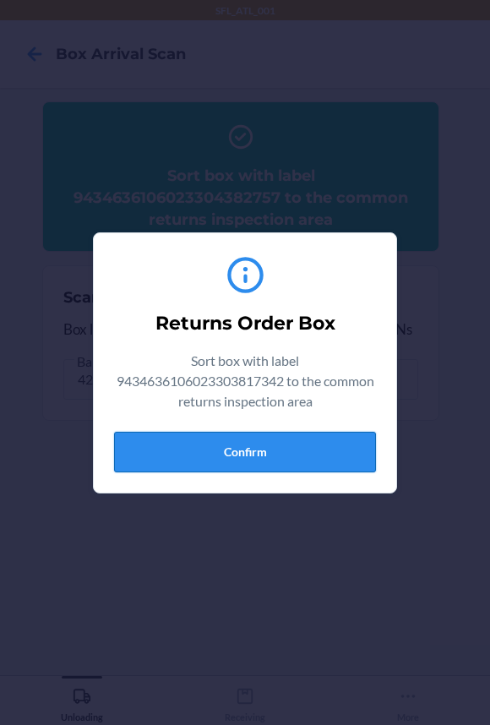
click at [259, 441] on button "Confirm" at bounding box center [245, 452] width 262 height 41
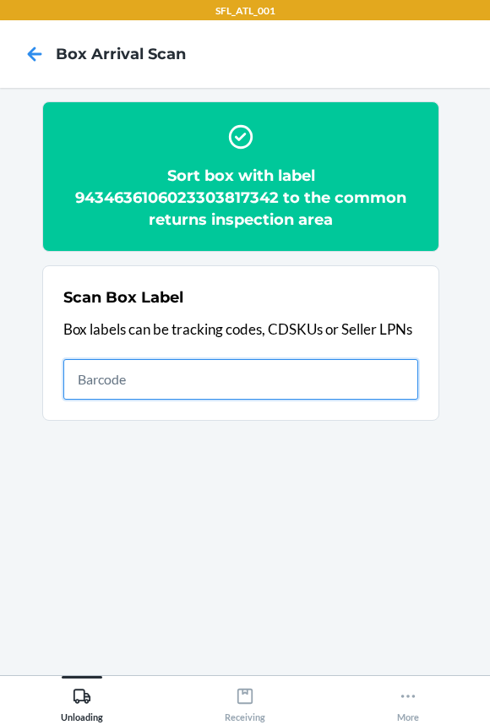
click at [346, 382] on input "text" at bounding box center [240, 379] width 355 height 41
click at [351, 384] on input "text" at bounding box center [240, 379] width 355 height 41
type input "420383729261290316871748565800"
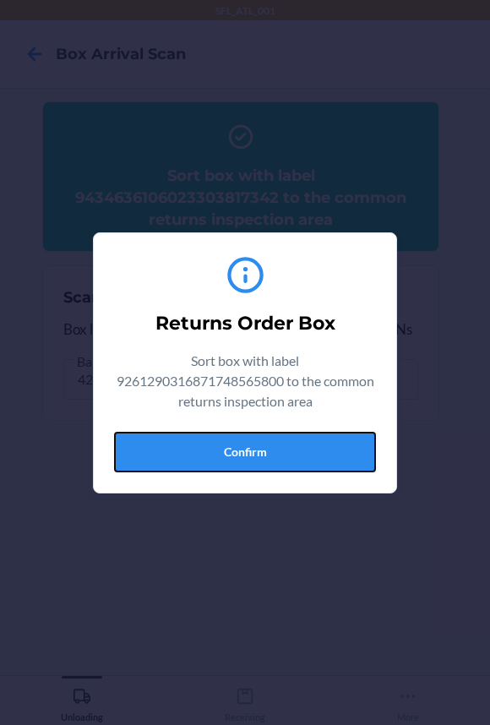
drag, startPoint x: 244, startPoint y: 459, endPoint x: 484, endPoint y: 406, distance: 245.7
click at [250, 454] on button "Confirm" at bounding box center [245, 452] width 262 height 41
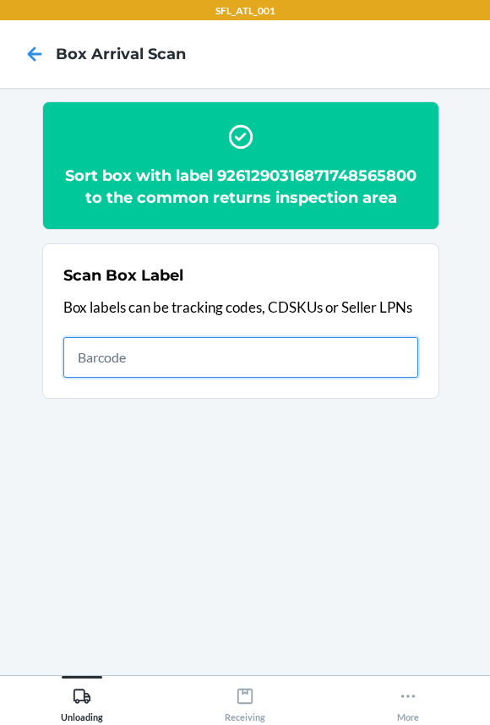
click at [312, 362] on input "text" at bounding box center [240, 357] width 355 height 41
type input "420380399261290316871749774942"
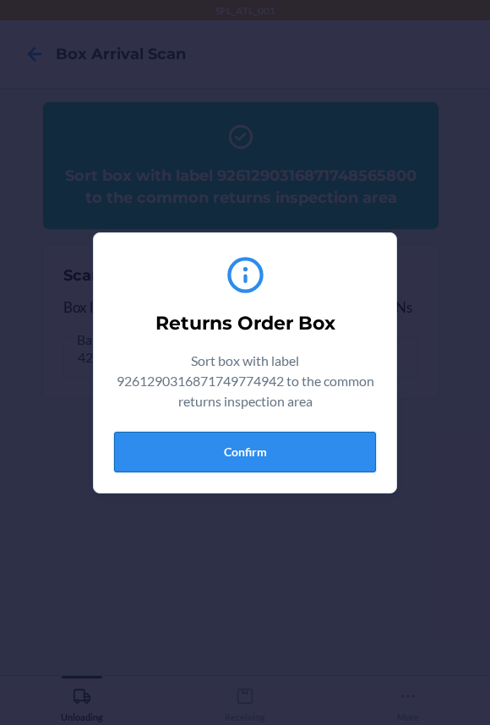
click at [284, 449] on button "Confirm" at bounding box center [245, 452] width 262 height 41
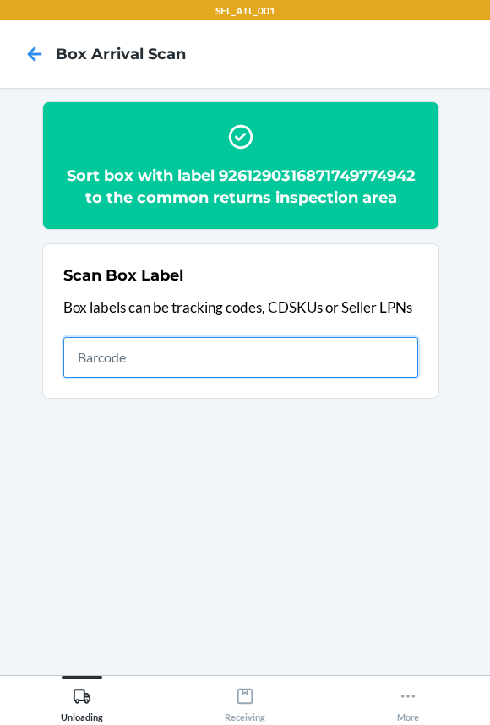
click at [230, 362] on input "text" at bounding box center [240, 357] width 355 height 41
click at [247, 357] on input "text" at bounding box center [240, 357] width 355 height 41
type input "420302599434636106023304227287"
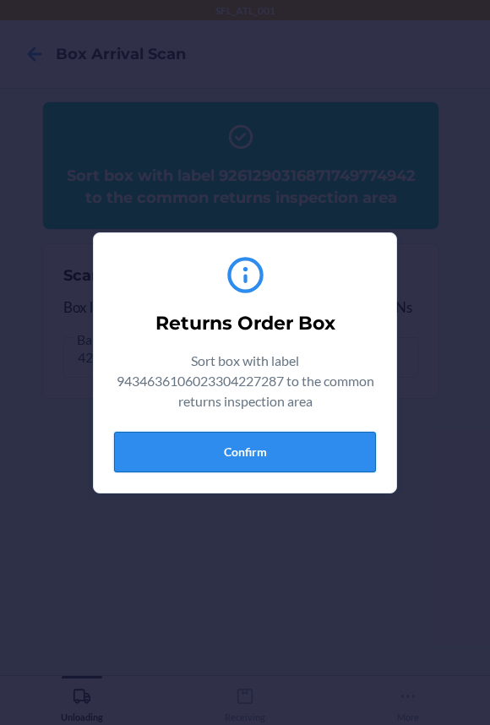
click at [231, 453] on button "Confirm" at bounding box center [245, 452] width 262 height 41
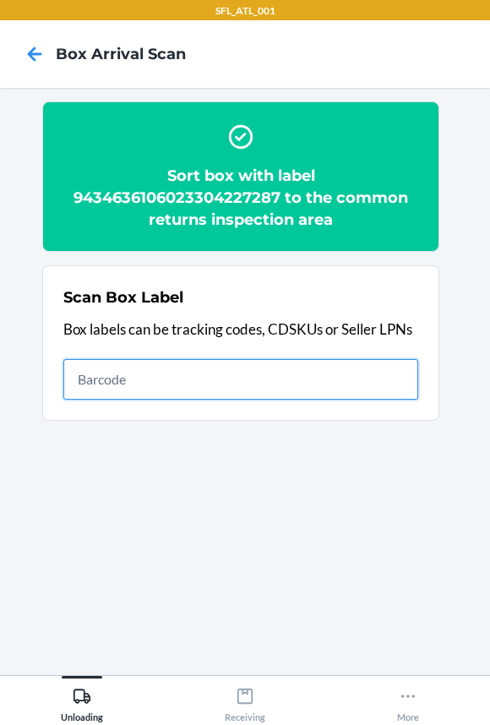
click at [150, 373] on input "text" at bounding box center [240, 379] width 355 height 41
type input "420302599434636106023304591630"
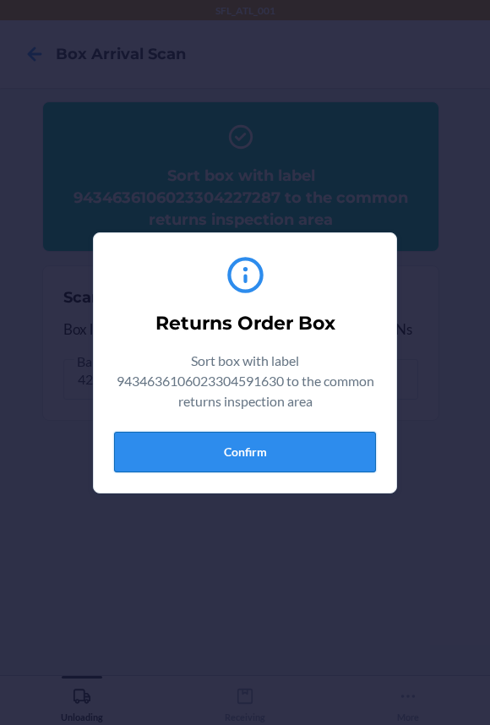
click at [230, 444] on button "Confirm" at bounding box center [245, 452] width 262 height 41
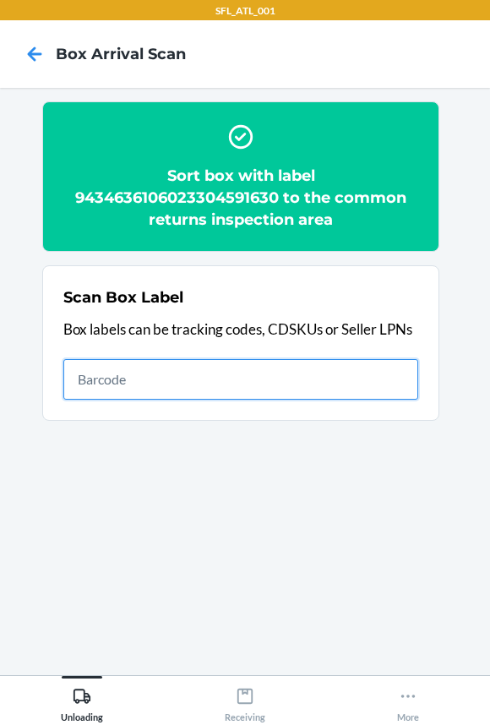
click at [363, 393] on input "text" at bounding box center [240, 379] width 355 height 41
click at [322, 377] on input "text" at bounding box center [240, 379] width 355 height 41
type input "420302599434636106023305002272"
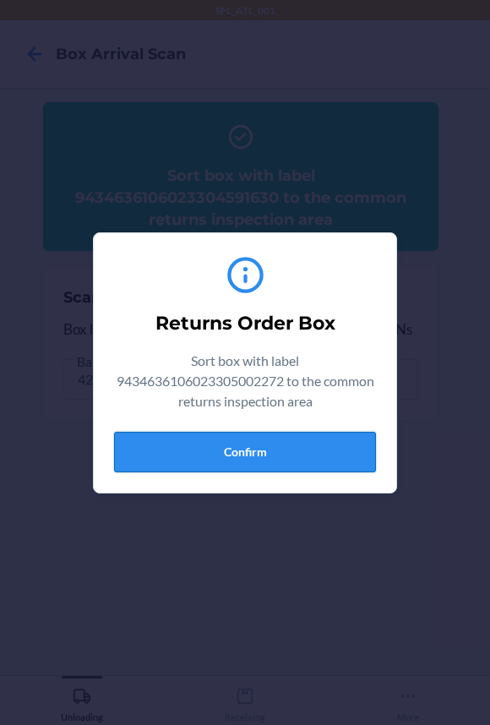
click at [307, 446] on button "Confirm" at bounding box center [245, 452] width 262 height 41
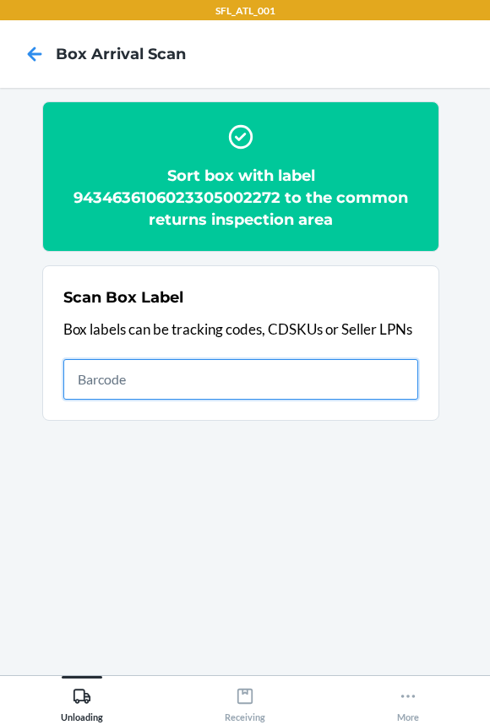
click at [222, 383] on input "text" at bounding box center [240, 379] width 355 height 41
type input "420302599434636106023304690395"
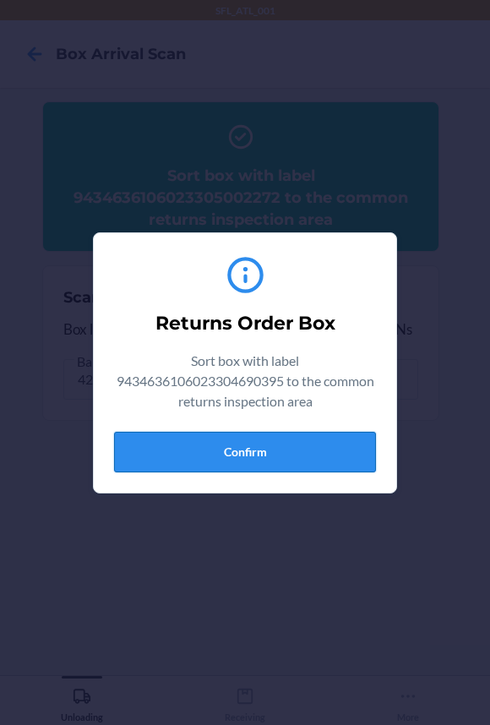
click at [220, 450] on button "Confirm" at bounding box center [245, 452] width 262 height 41
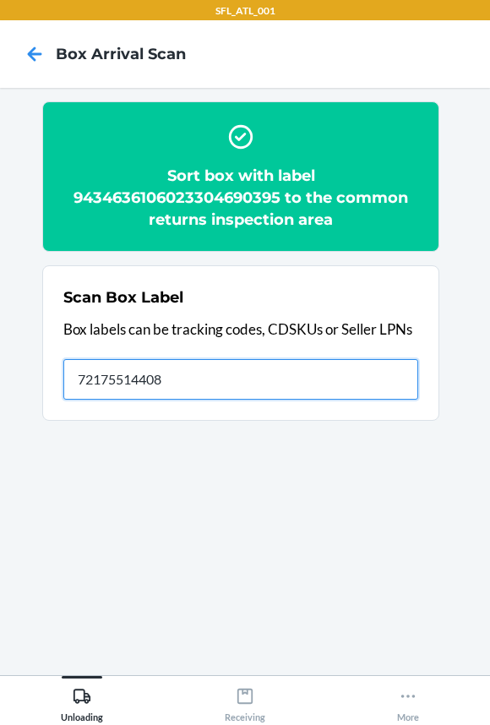
type input "721755144084"
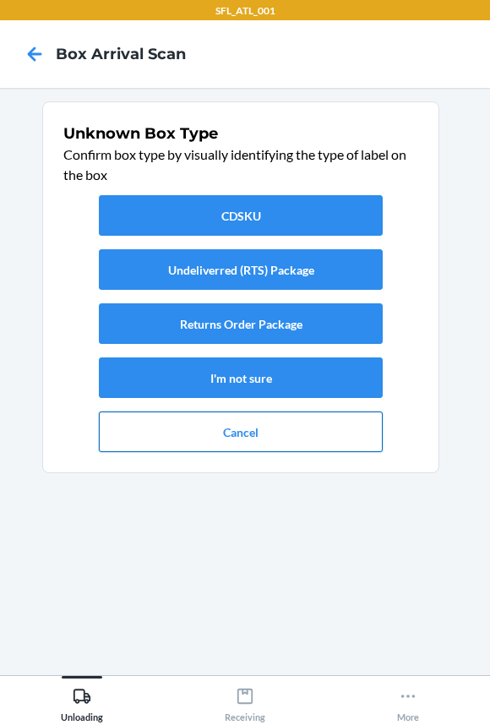
click at [211, 432] on button "Cancel" at bounding box center [241, 431] width 284 height 41
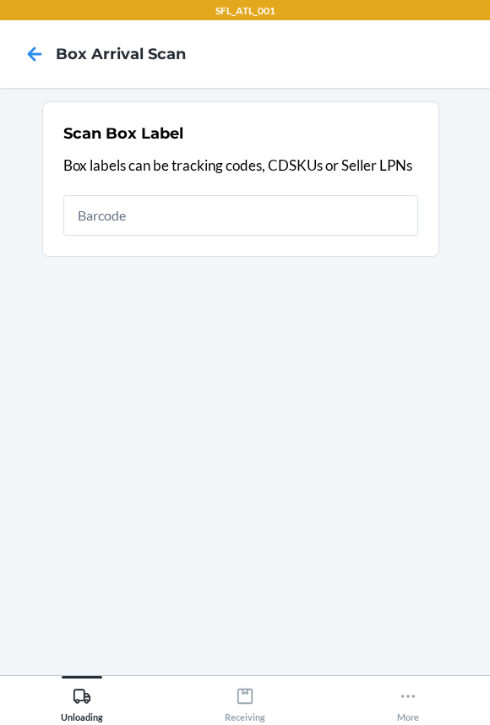
click at [228, 221] on input "text" at bounding box center [240, 215] width 355 height 41
type input "420302599434636106023304690395"
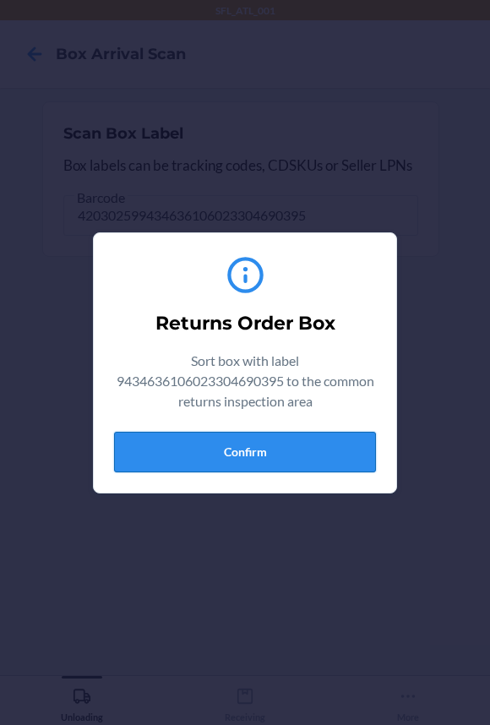
click at [274, 464] on button "Confirm" at bounding box center [245, 452] width 262 height 41
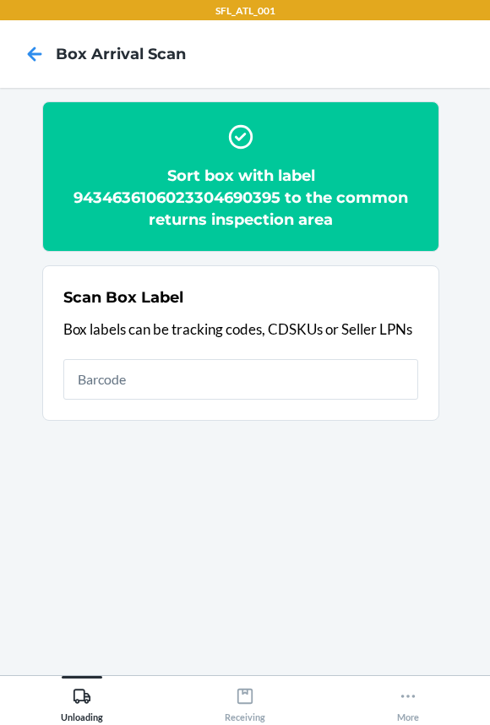
click at [264, 197] on h2 "Sort box with label 9434636106023304690395 to the common returns inspection area" at bounding box center [240, 198] width 355 height 66
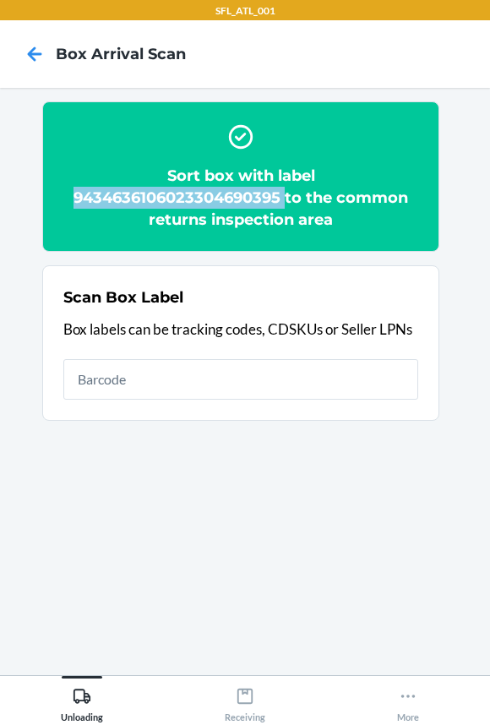
click at [264, 197] on h2 "Sort box with label 9434636106023304690395 to the common returns inspection area" at bounding box center [240, 198] width 355 height 66
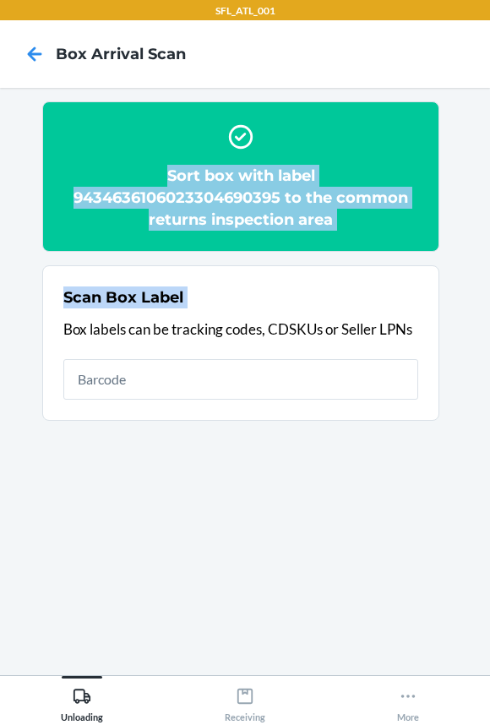
drag, startPoint x: 264, startPoint y: 197, endPoint x: 635, endPoint y: 252, distance: 374.8
click at [489, 252] on html "SFL_ATL_001 Box Arrival Scan Sort box with label 9434636106023304690395 to the …" at bounding box center [245, 362] width 490 height 725
click at [324, 253] on ol "Sort box with label 9434636106023304690395 to the common returns inspection are…" at bounding box center [244, 267] width 405 height 333
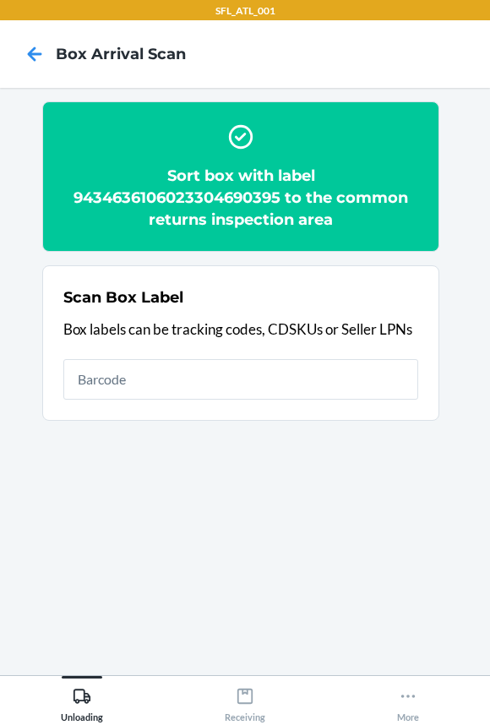
click at [275, 193] on h2 "Sort box with label 9434636106023304690395 to the common returns inspection area" at bounding box center [240, 198] width 355 height 66
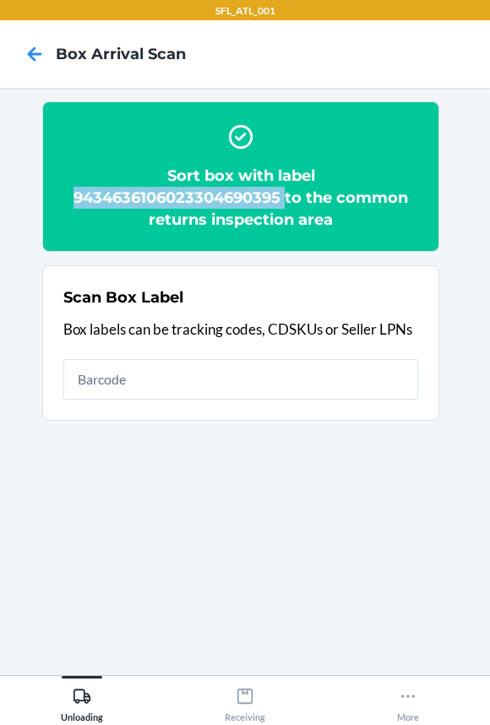
click at [275, 193] on h2 "Sort box with label 9434636106023304690395 to the common returns inspection area" at bounding box center [240, 198] width 355 height 66
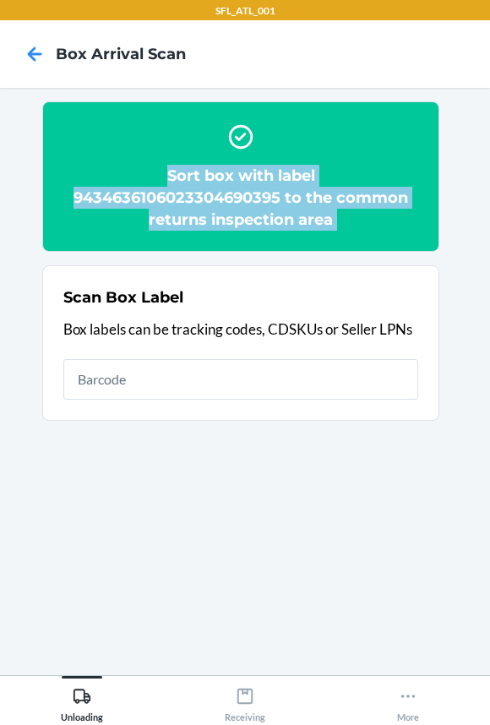
click at [275, 193] on h2 "Sort box with label 9434636106023304690395 to the common returns inspection area" at bounding box center [240, 198] width 355 height 66
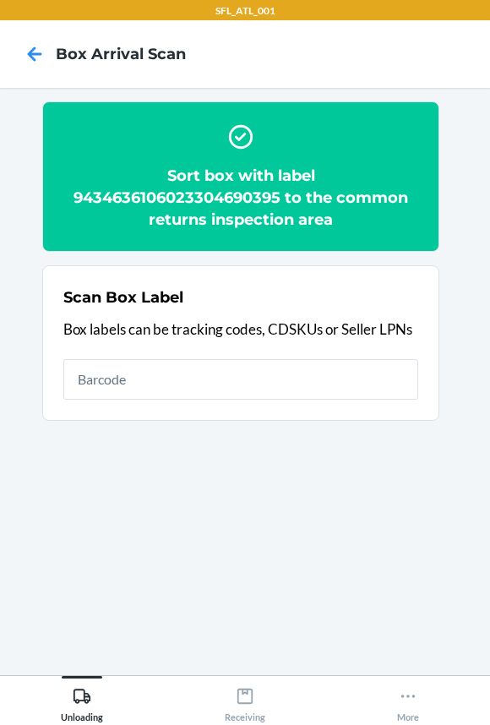
click at [258, 193] on h2 "Sort box with label 9434636106023304690395 to the common returns inspection area" at bounding box center [240, 198] width 355 height 66
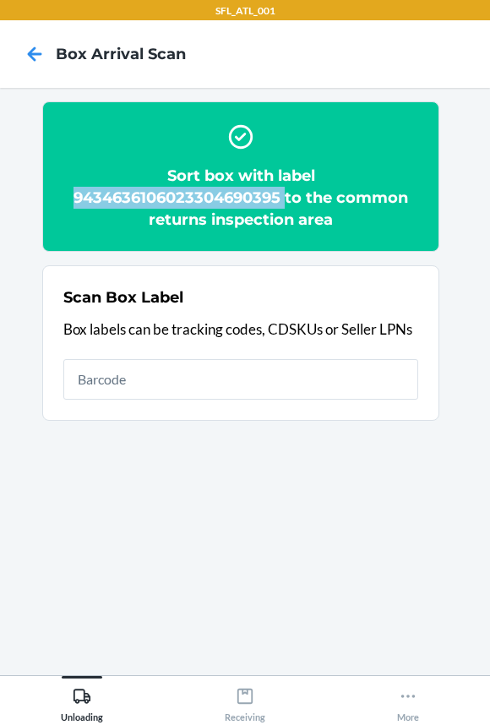
click at [258, 193] on h2 "Sort box with label 9434636106023304690395 to the common returns inspection area" at bounding box center [240, 198] width 355 height 66
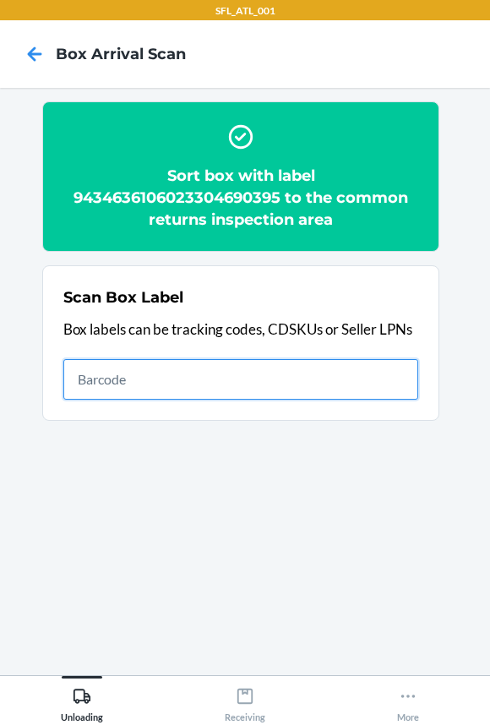
click at [349, 385] on input "text" at bounding box center [240, 379] width 355 height 41
click at [323, 380] on input "text" at bounding box center [240, 379] width 355 height 41
type input "420302599434636106023305091542"
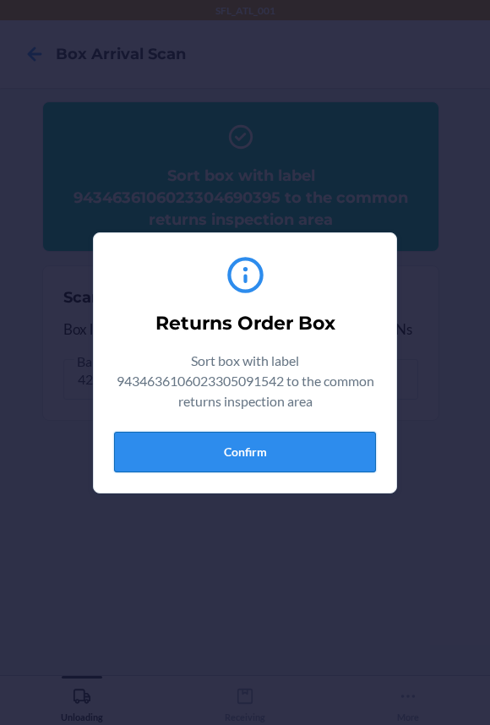
click at [235, 448] on button "Confirm" at bounding box center [245, 452] width 262 height 41
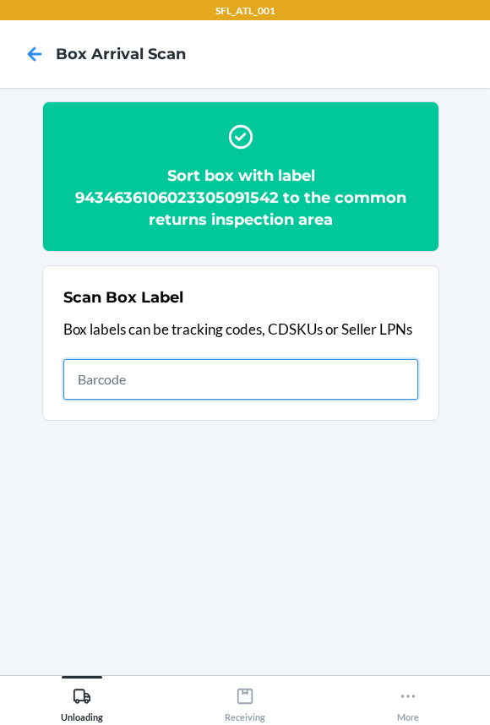
click at [246, 367] on input "text" at bounding box center [240, 379] width 355 height 41
click at [170, 376] on input "text" at bounding box center [240, 379] width 355 height 41
type input "420302599434636106023304195661"
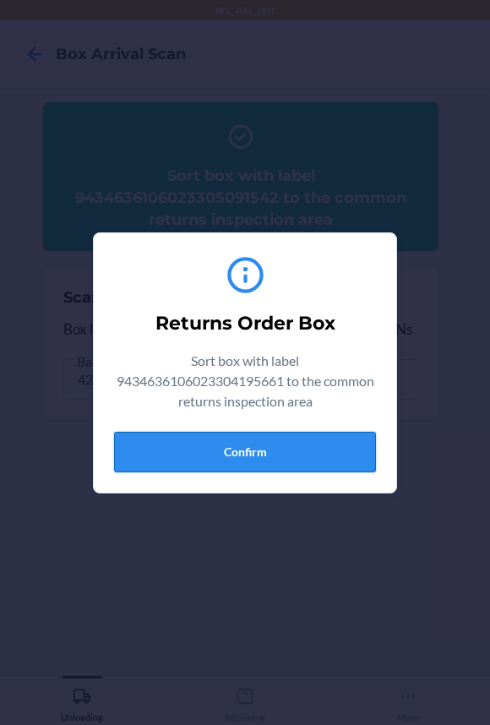
click at [241, 449] on button "Confirm" at bounding box center [245, 452] width 262 height 41
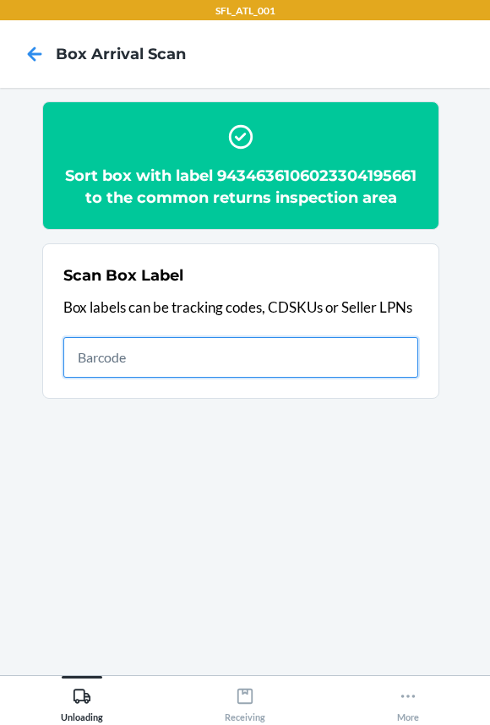
click at [379, 377] on input "text" at bounding box center [240, 357] width 355 height 41
type input "420302599434636106023304208958"
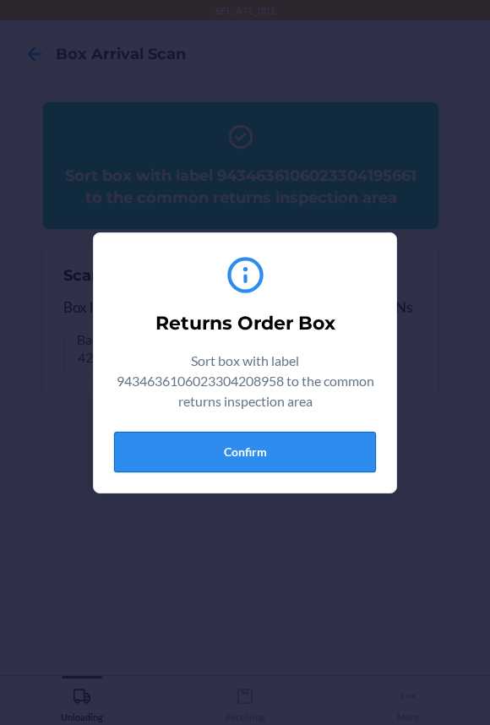
click at [269, 448] on button "Confirm" at bounding box center [245, 452] width 262 height 41
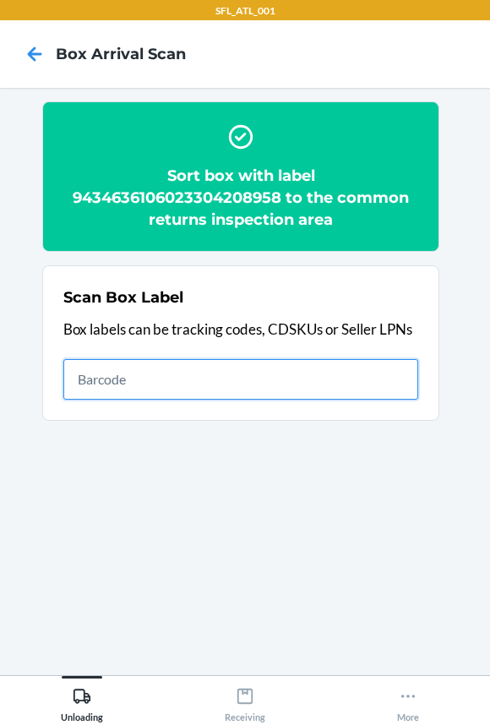
click at [290, 369] on input "text" at bounding box center [240, 379] width 355 height 41
type input "420302599434636106023303762406"
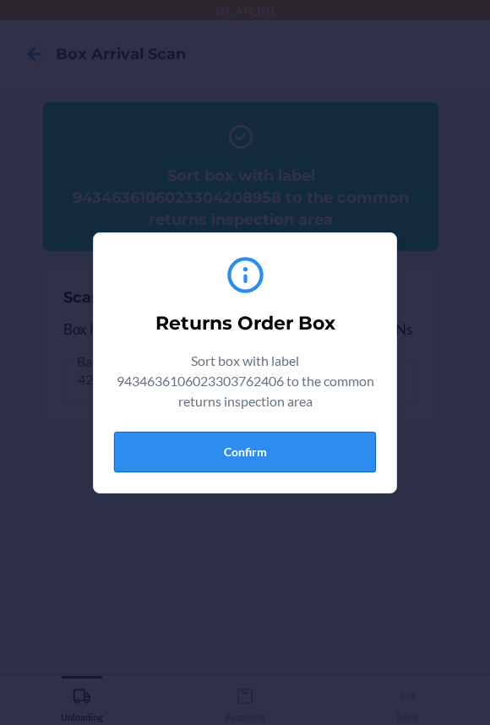
click at [264, 458] on button "Confirm" at bounding box center [245, 452] width 262 height 41
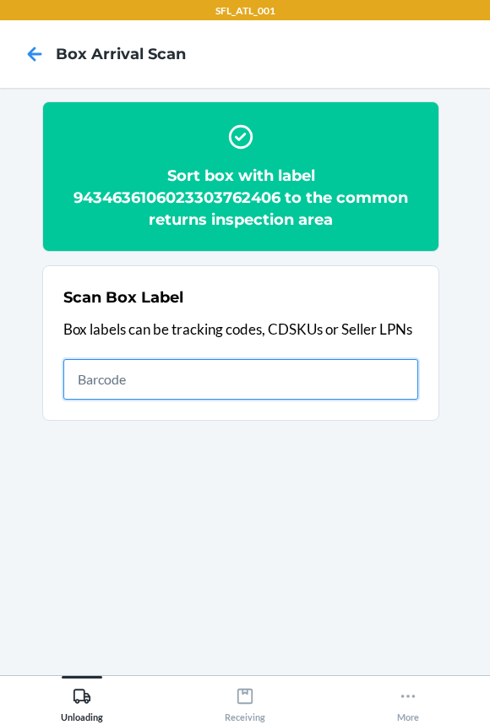
click at [327, 384] on input "text" at bounding box center [240, 379] width 355 height 41
type input "420302599434636106023304718433"
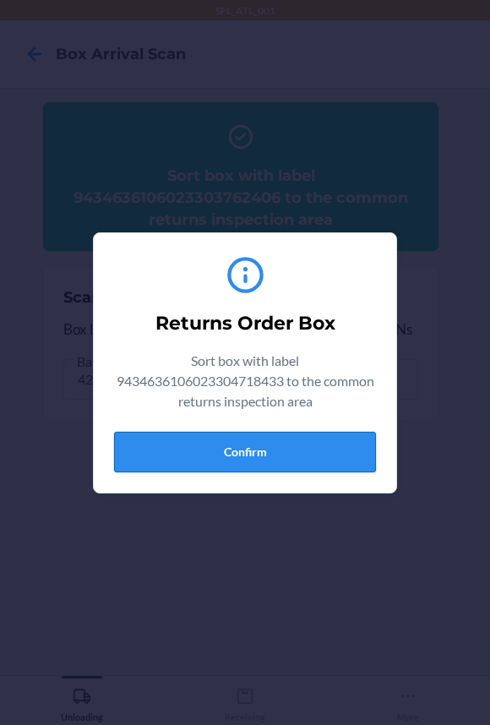
click at [248, 459] on button "Confirm" at bounding box center [245, 452] width 262 height 41
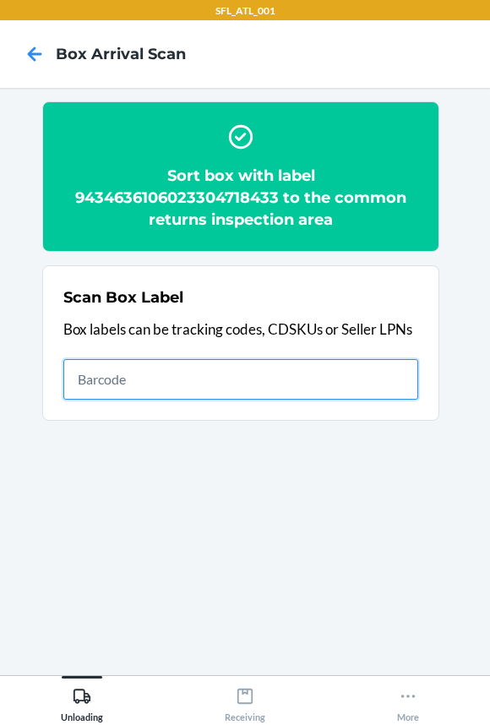
drag, startPoint x: 347, startPoint y: 377, endPoint x: 339, endPoint y: 380, distance: 8.8
click at [345, 379] on input "text" at bounding box center [240, 379] width 355 height 41
type input "420302599434636106023304121028"
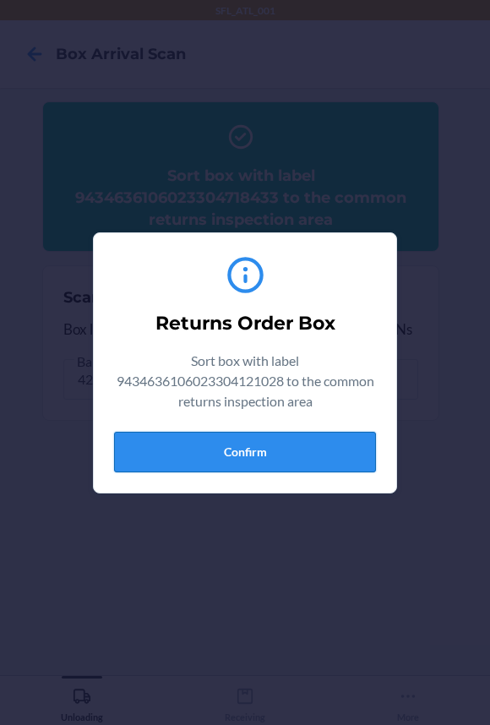
click at [288, 445] on button "Confirm" at bounding box center [245, 452] width 262 height 41
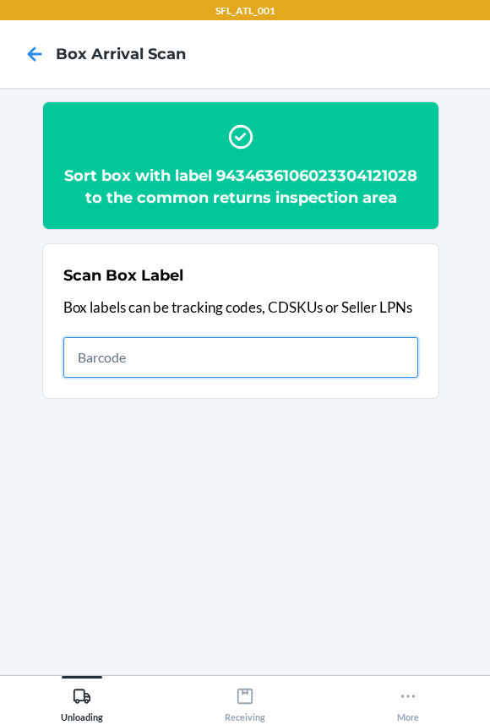
click at [345, 365] on input "text" at bounding box center [240, 357] width 355 height 41
type input "420302599434636106023304477071"
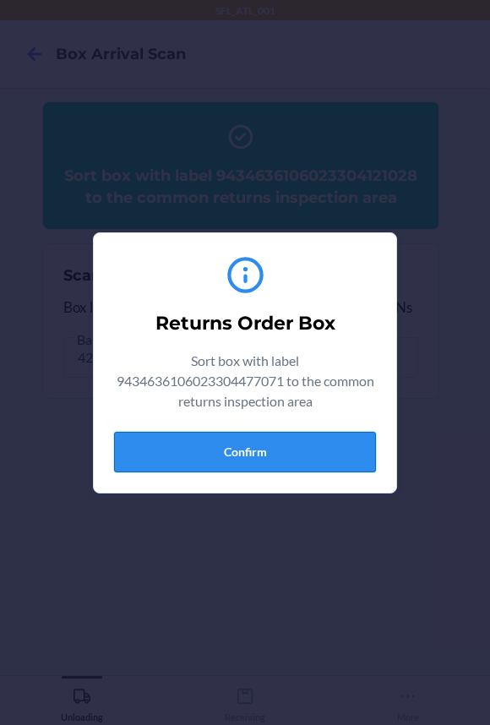
click at [288, 446] on button "Confirm" at bounding box center [245, 452] width 262 height 41
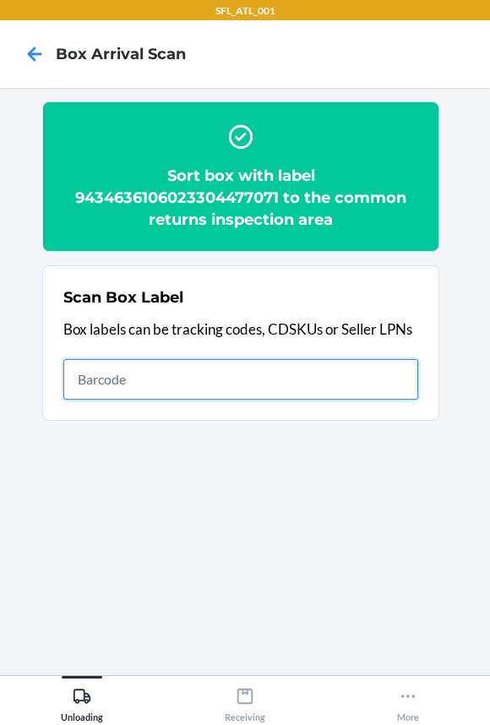
click at [274, 376] on input "text" at bounding box center [240, 379] width 355 height 41
click at [294, 361] on input "text" at bounding box center [240, 379] width 355 height 41
type input "420302599434636106023303408397"
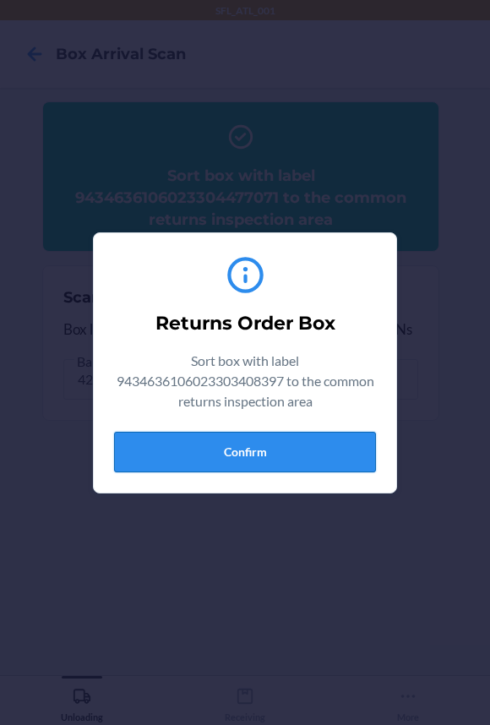
click at [290, 440] on button "Confirm" at bounding box center [245, 452] width 262 height 41
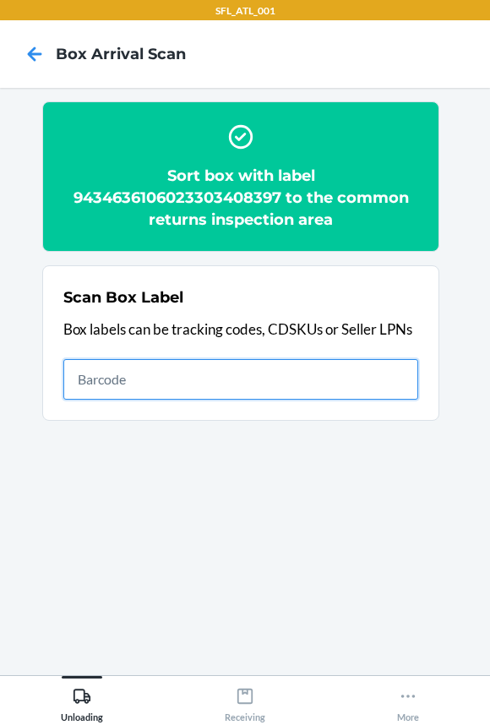
click at [320, 385] on input "text" at bounding box center [240, 379] width 355 height 41
type input "420302599434636106023302804145"
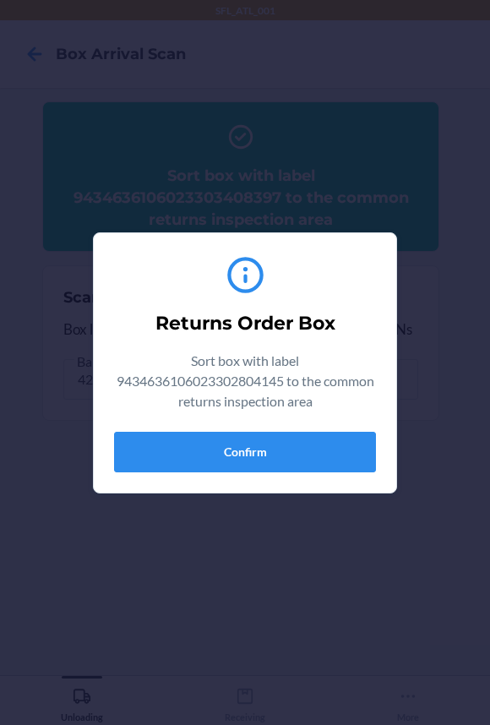
click at [293, 473] on div "Returns Order Box Sort box with label 9434636106023302804145 to the common retu…" at bounding box center [245, 363] width 262 height 232
click at [298, 452] on button "Confirm" at bounding box center [245, 452] width 262 height 41
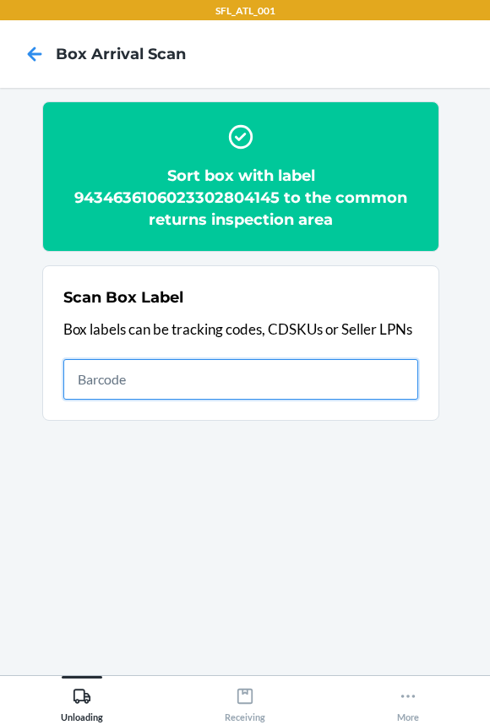
click at [344, 380] on input "text" at bounding box center [240, 379] width 355 height 41
type input "420302599434636106023304396747"
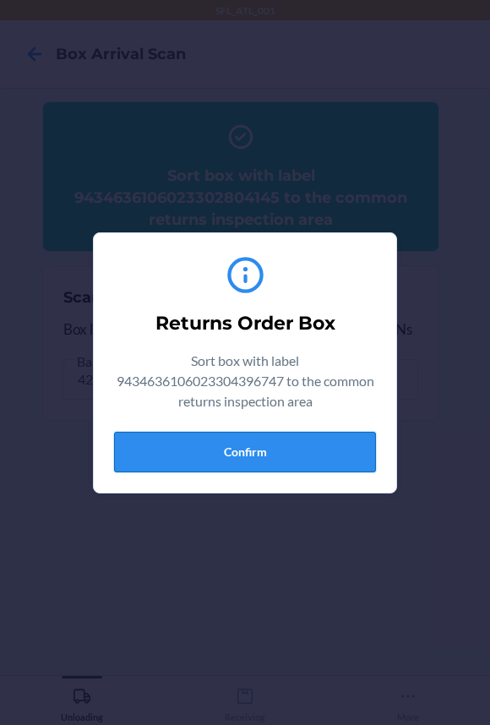
click at [291, 459] on button "Confirm" at bounding box center [245, 452] width 262 height 41
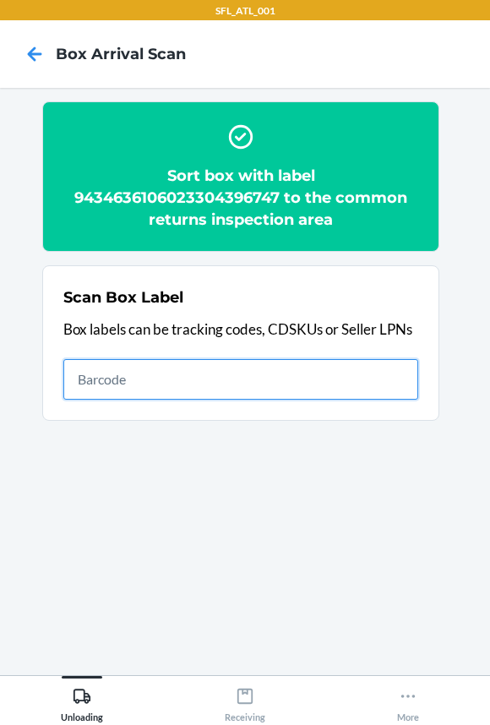
click at [182, 388] on input "text" at bounding box center [240, 379] width 355 height 41
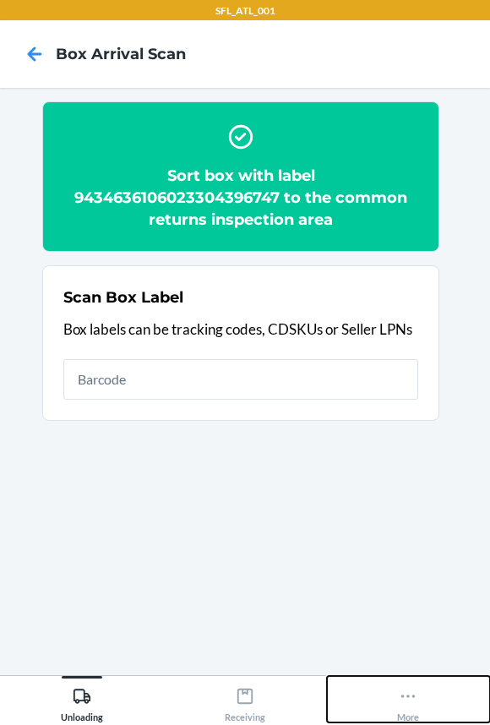
click at [403, 701] on icon at bounding box center [408, 696] width 19 height 19
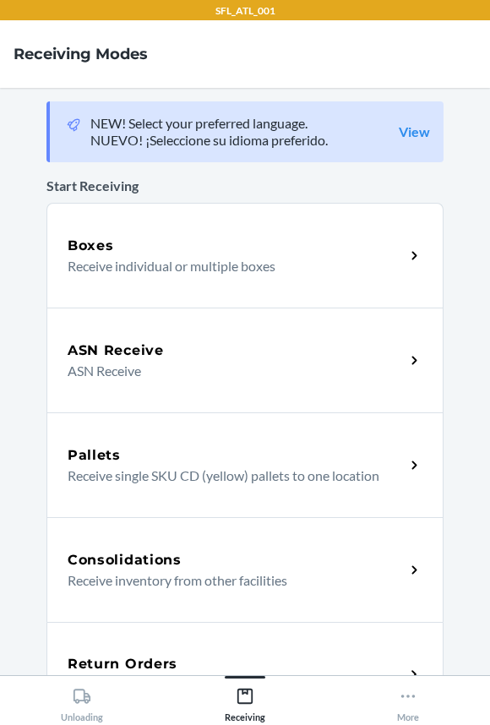
click at [142, 646] on div "Return Orders Receive return order package items" at bounding box center [244, 674] width 397 height 105
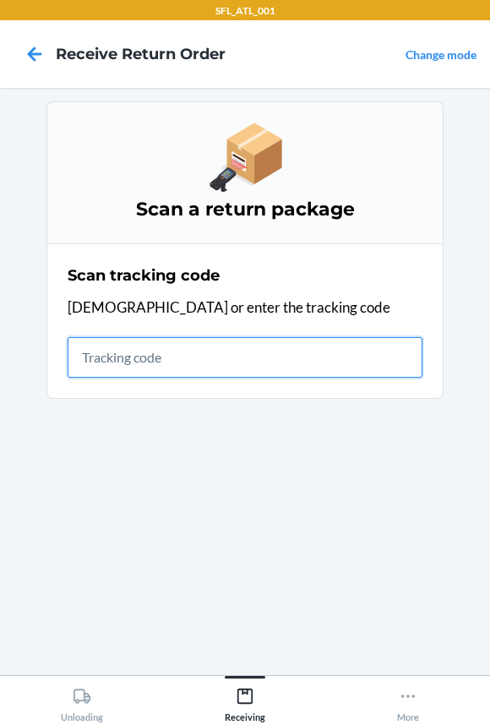
click at [341, 365] on input "text" at bounding box center [245, 357] width 355 height 41
type input "42030259943463610602"
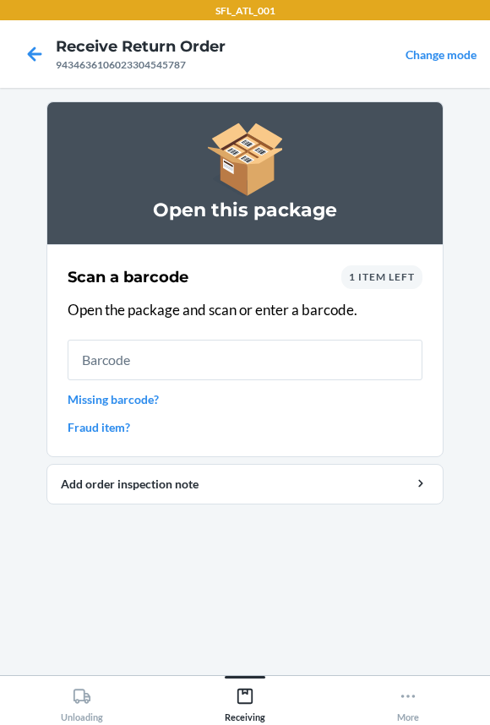
click at [204, 358] on input "text" at bounding box center [245, 359] width 355 height 41
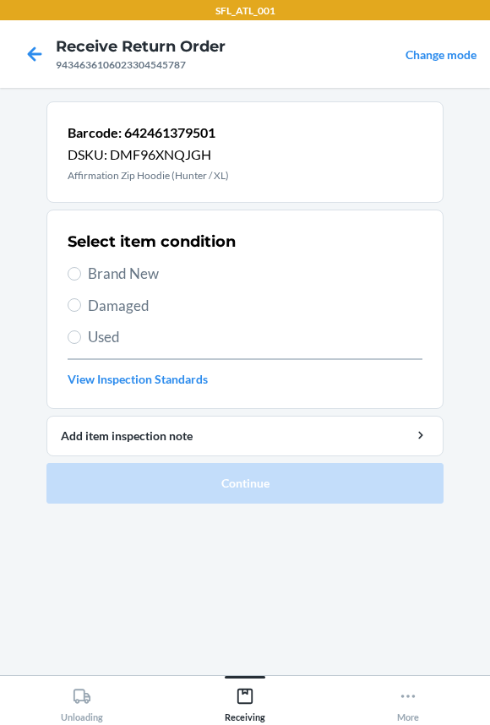
click at [144, 263] on span "Brand New" at bounding box center [255, 274] width 334 height 22
click at [81, 267] on input "Brand New" at bounding box center [75, 274] width 14 height 14
radio input "true"
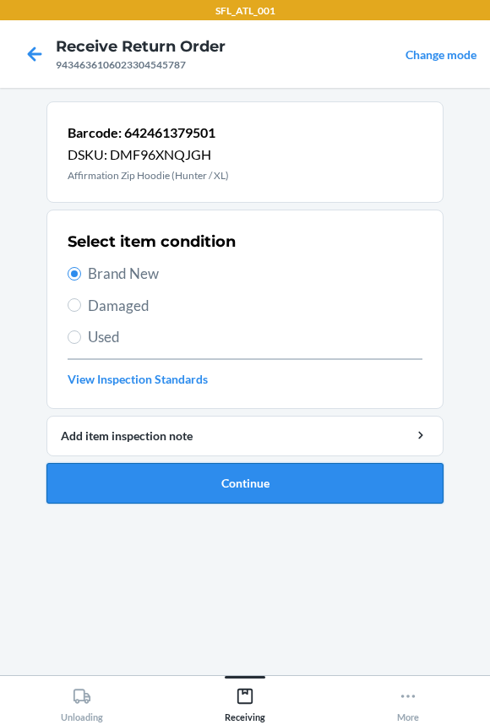
click at [153, 484] on button "Continue" at bounding box center [244, 483] width 397 height 41
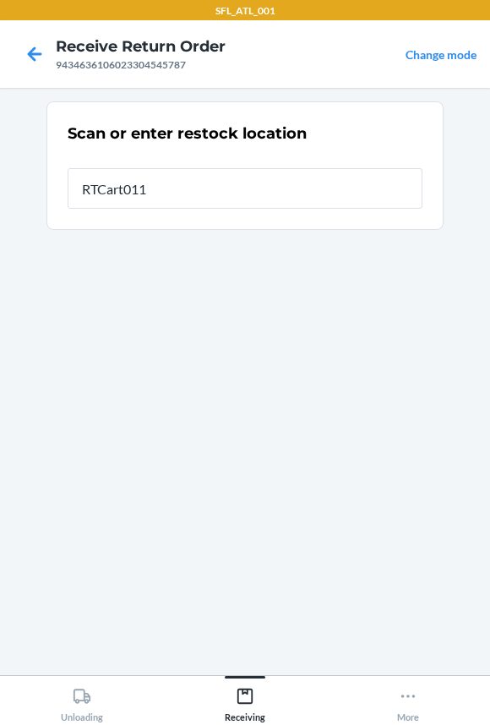
type input "RTCart011"
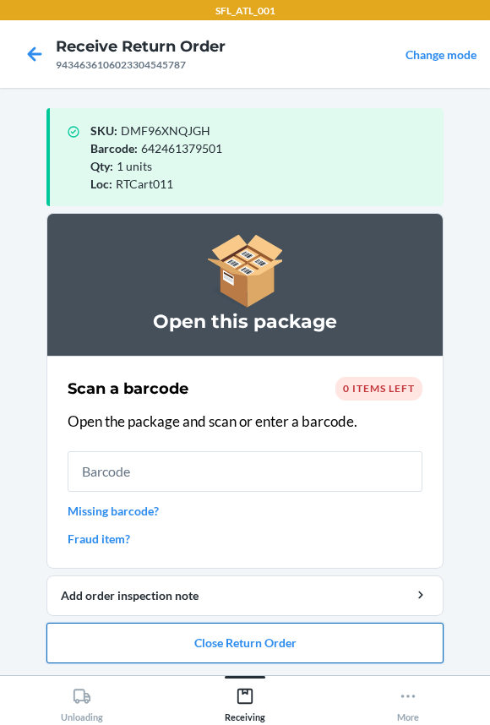
click at [185, 640] on button "Close Return Order" at bounding box center [244, 642] width 397 height 41
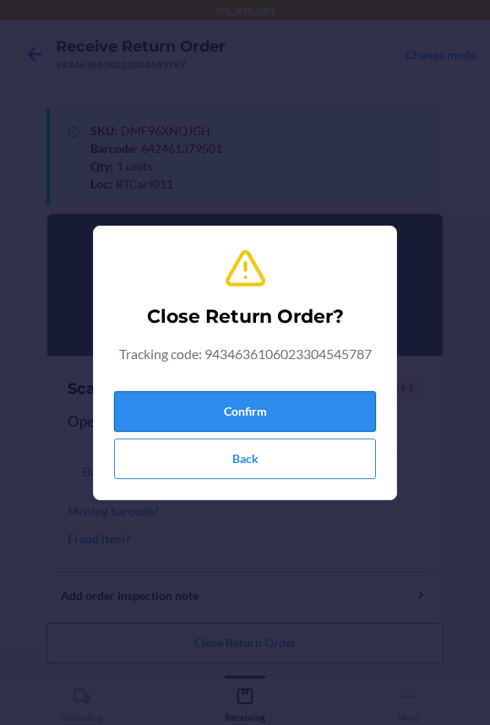
click at [191, 426] on button "Confirm" at bounding box center [245, 411] width 262 height 41
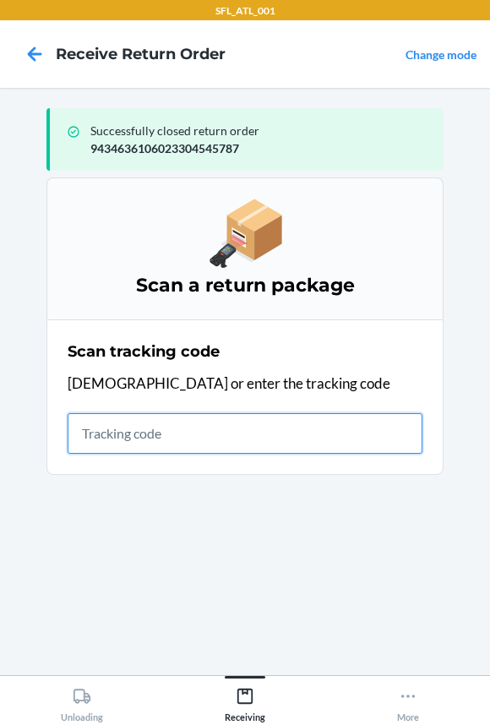
click at [187, 424] on input "text" at bounding box center [245, 433] width 355 height 41
type input "42030259943463610602330458835"
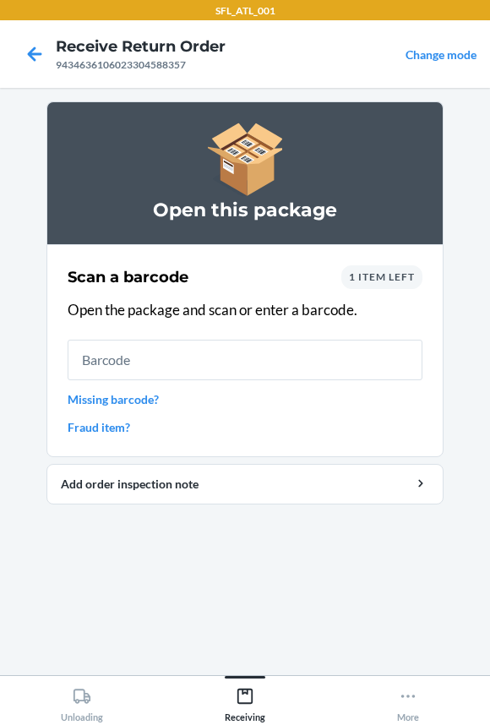
click at [172, 364] on input "text" at bounding box center [245, 359] width 355 height 41
click at [195, 362] on input "text" at bounding box center [245, 359] width 355 height 41
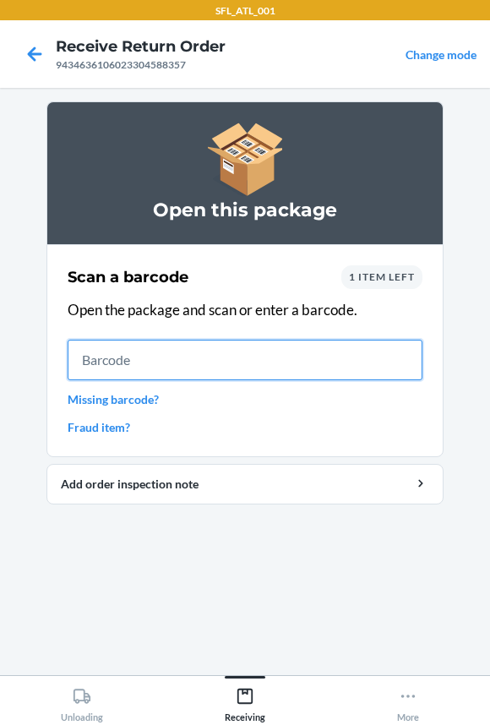
click at [195, 371] on input "text" at bounding box center [245, 359] width 355 height 41
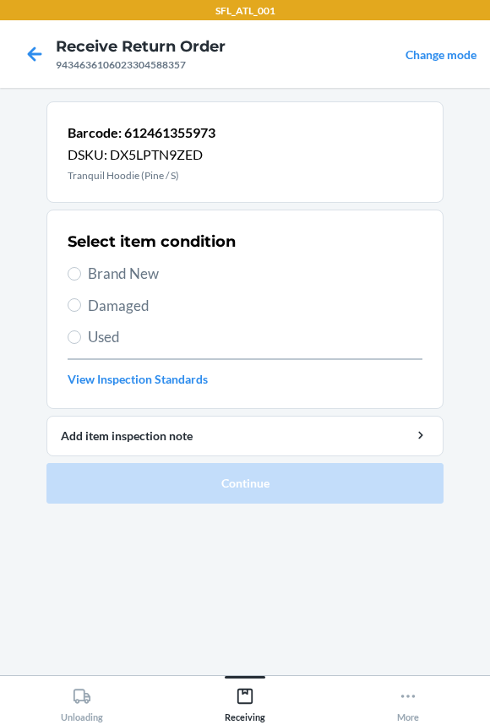
click at [136, 276] on span "Brand New" at bounding box center [255, 274] width 334 height 22
click at [81, 276] on input "Brand New" at bounding box center [75, 274] width 14 height 14
radio input "true"
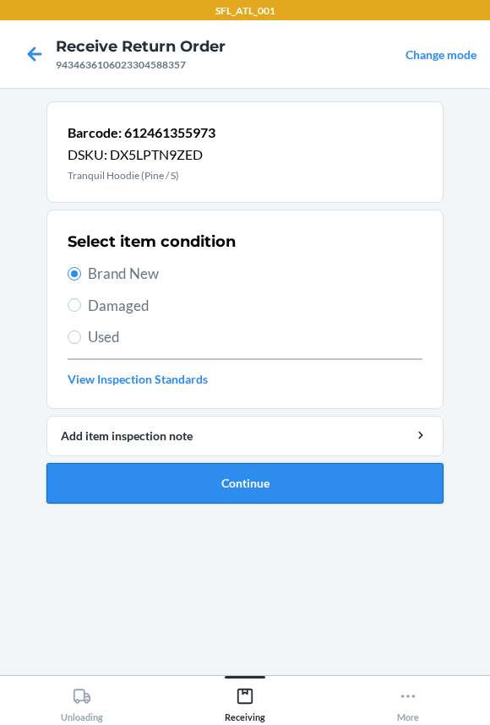
click at [175, 497] on button "Continue" at bounding box center [244, 483] width 397 height 41
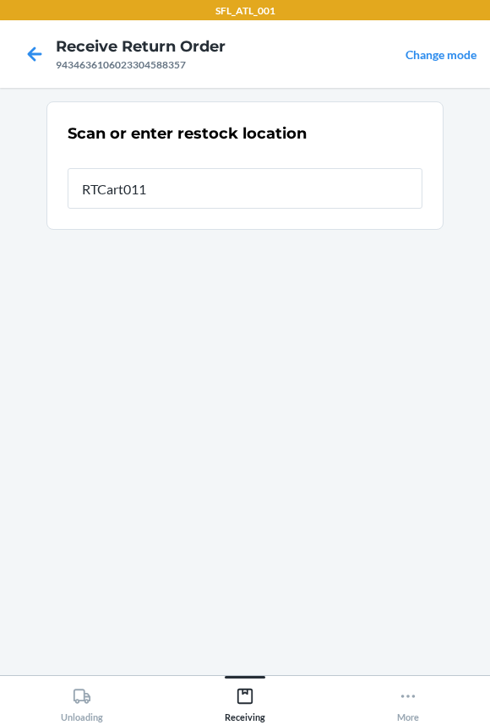
type input "RTCart011"
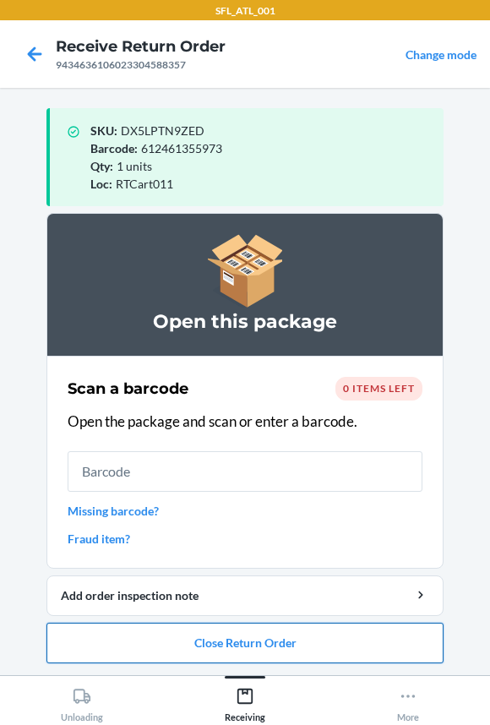
click at [139, 638] on button "Close Return Order" at bounding box center [244, 642] width 397 height 41
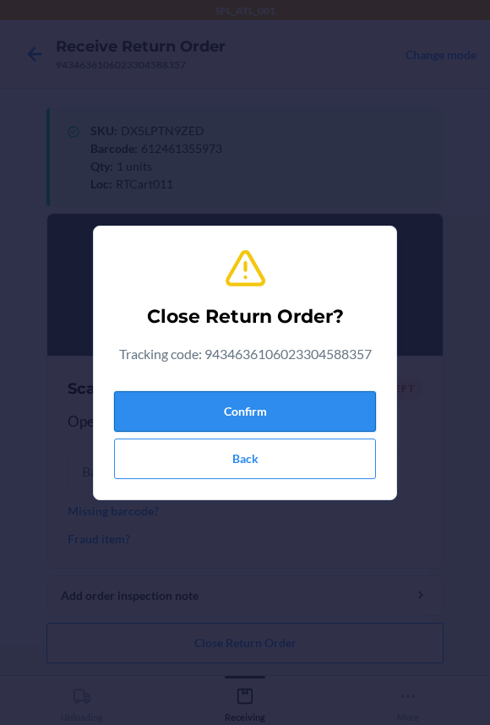
click at [135, 391] on button "Confirm" at bounding box center [245, 411] width 262 height 41
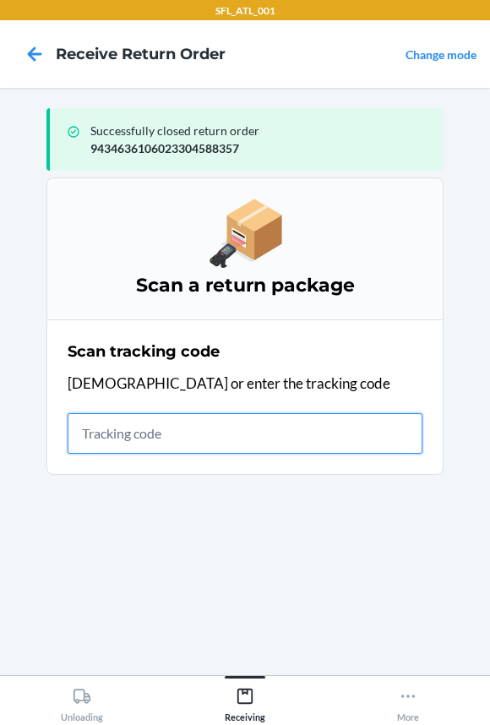
click at [96, 432] on input "text" at bounding box center [245, 433] width 355 height 41
type input "420302599434636106"
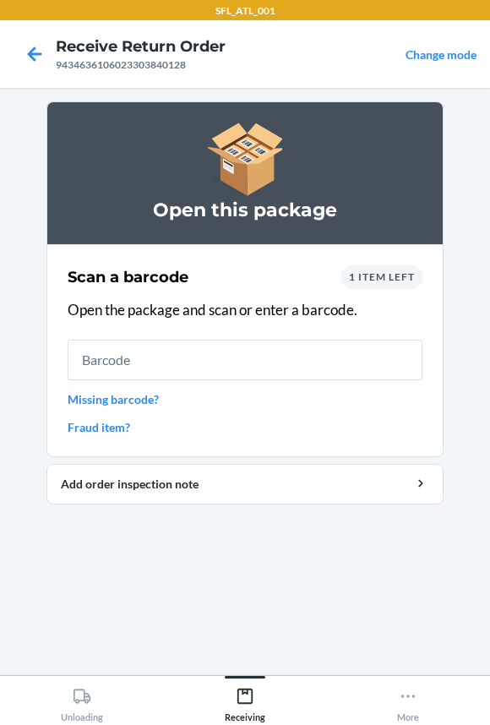
click at [137, 351] on input "text" at bounding box center [245, 359] width 355 height 41
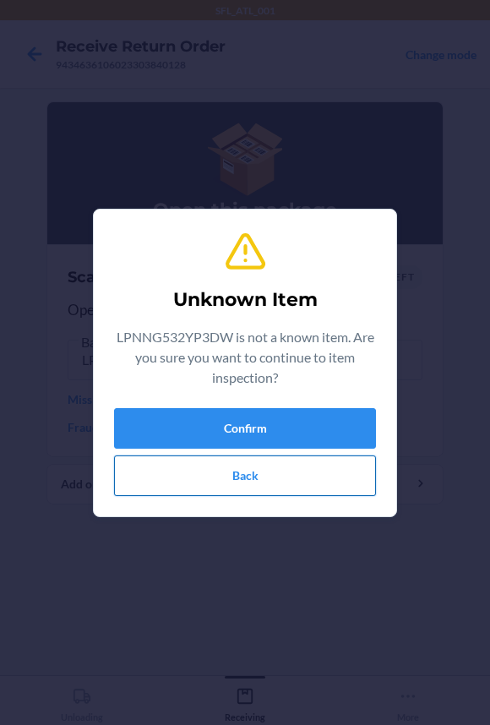
click at [204, 469] on button "Back" at bounding box center [245, 475] width 262 height 41
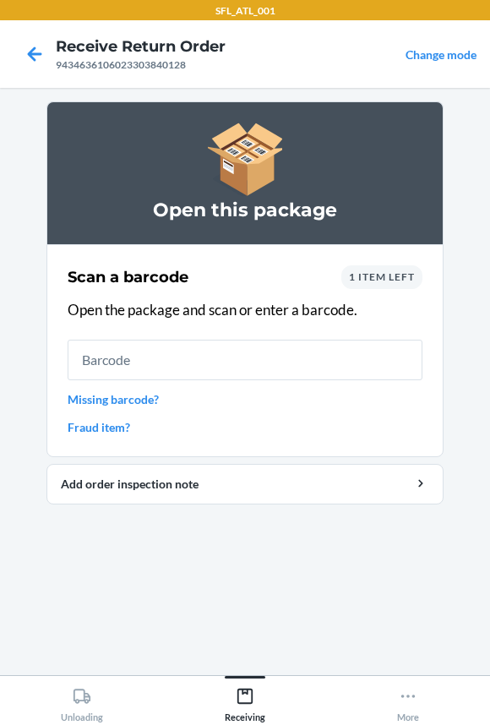
click at [349, 271] on span "1 item left" at bounding box center [382, 276] width 66 height 13
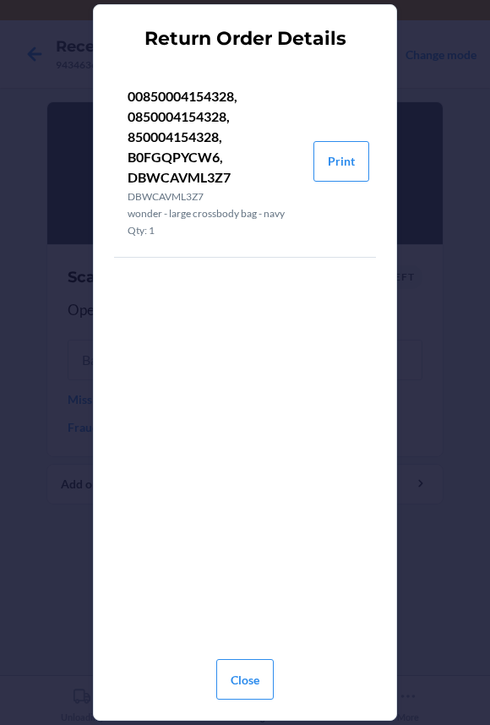
click at [189, 150] on p "00850004154328, 0850004154328, 850004154328, B0FGQPYCW6, DBWCAVML3Z7" at bounding box center [214, 136] width 172 height 101
click at [178, 129] on p "00850004154328, 0850004154328, 850004154328, B0FGQPYCW6, DBWCAVML3Z7" at bounding box center [214, 136] width 172 height 101
click at [178, 130] on p "00850004154328, 0850004154328, 850004154328, B0FGQPYCW6, DBWCAVML3Z7" at bounding box center [214, 136] width 172 height 101
copy p "850004154328"
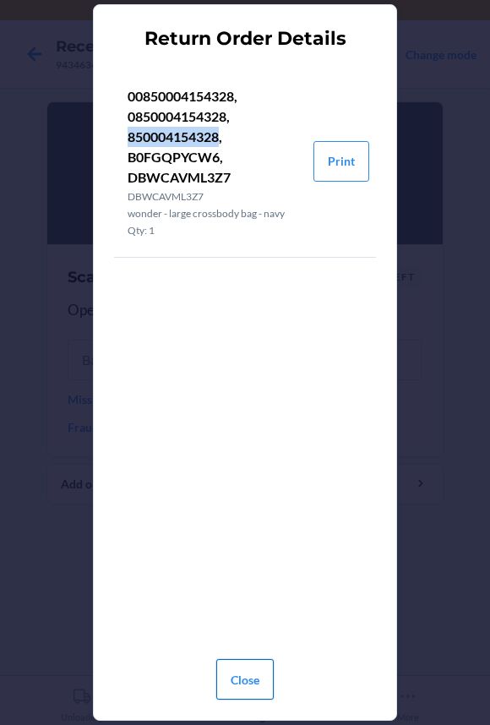
click at [236, 695] on button "Close" at bounding box center [244, 679] width 57 height 41
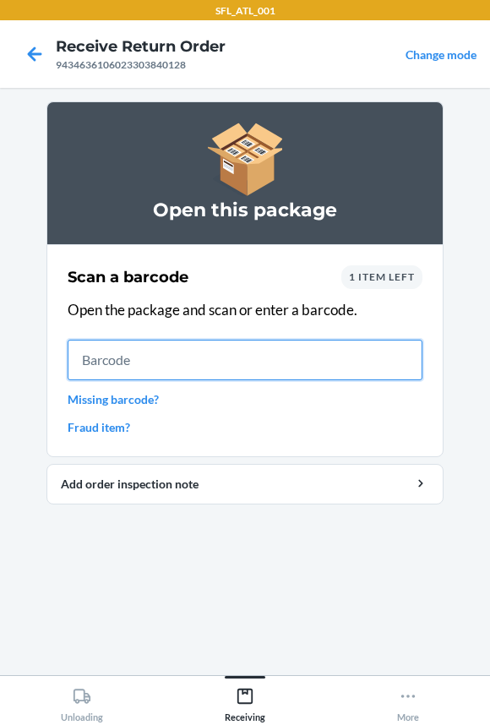
click at [208, 362] on input "text" at bounding box center [245, 359] width 355 height 41
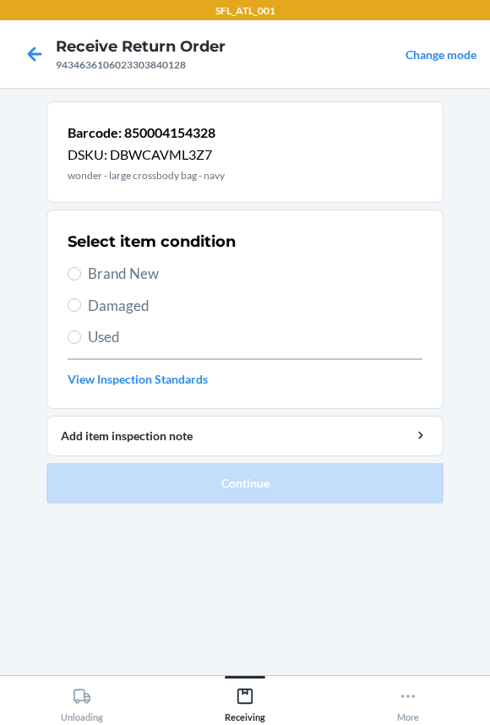
click at [106, 334] on span "Used" at bounding box center [255, 337] width 334 height 22
click at [81, 334] on input "Used" at bounding box center [75, 337] width 14 height 14
radio input "true"
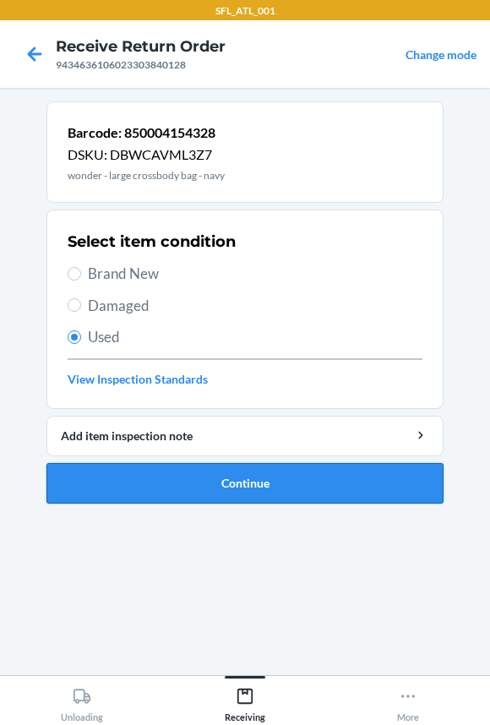
click at [194, 480] on button "Continue" at bounding box center [244, 483] width 397 height 41
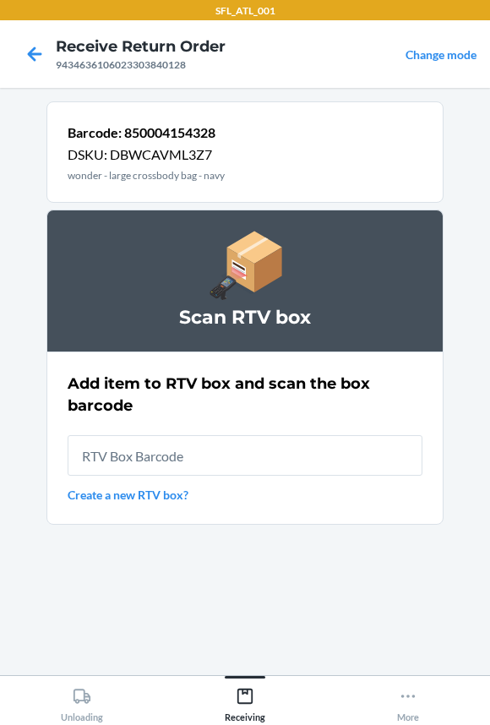
click at [185, 463] on input "text" at bounding box center [245, 455] width 355 height 41
type input "RB00000199E"
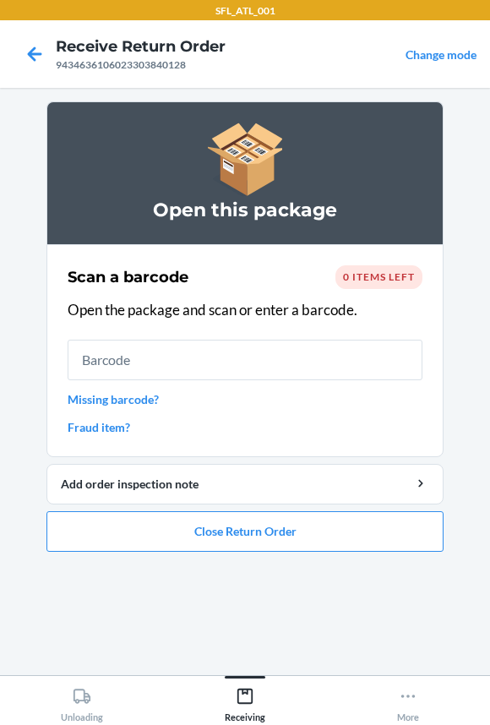
click at [182, 352] on input "text" at bounding box center [245, 359] width 355 height 41
click at [304, 544] on button "Close Return Order" at bounding box center [244, 531] width 397 height 41
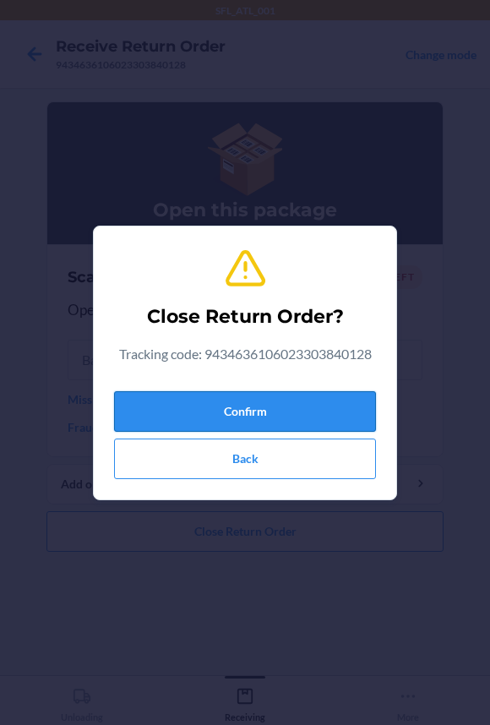
click at [296, 401] on button "Confirm" at bounding box center [245, 411] width 262 height 41
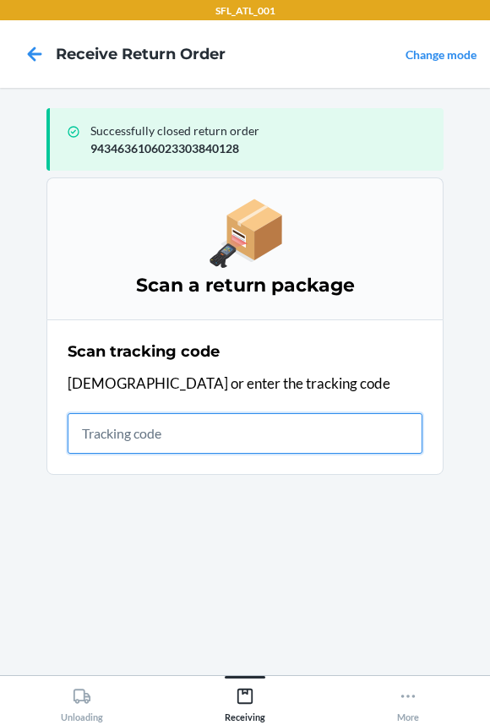
click at [175, 438] on input "text" at bounding box center [245, 433] width 355 height 41
type input "420302599434"
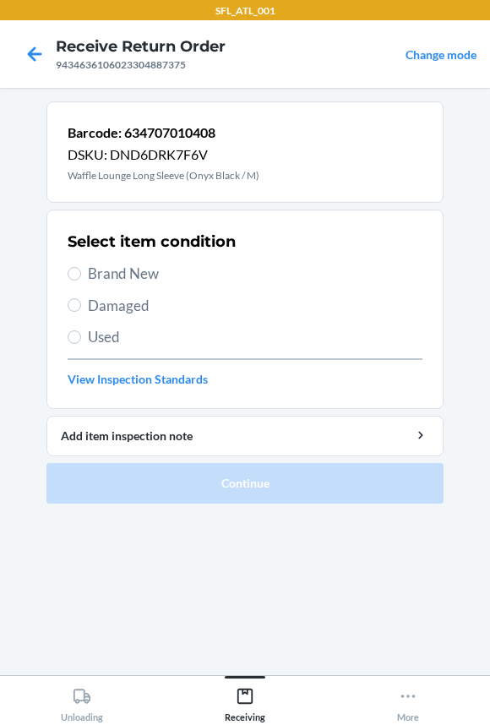
click at [89, 274] on span "Brand New" at bounding box center [255, 274] width 334 height 22
click at [81, 274] on input "Brand New" at bounding box center [75, 274] width 14 height 14
radio input "true"
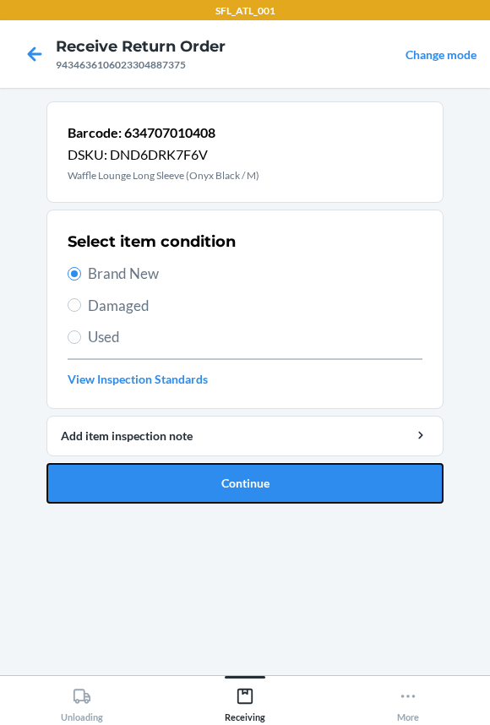
click at [121, 478] on button "Continue" at bounding box center [244, 483] width 397 height 41
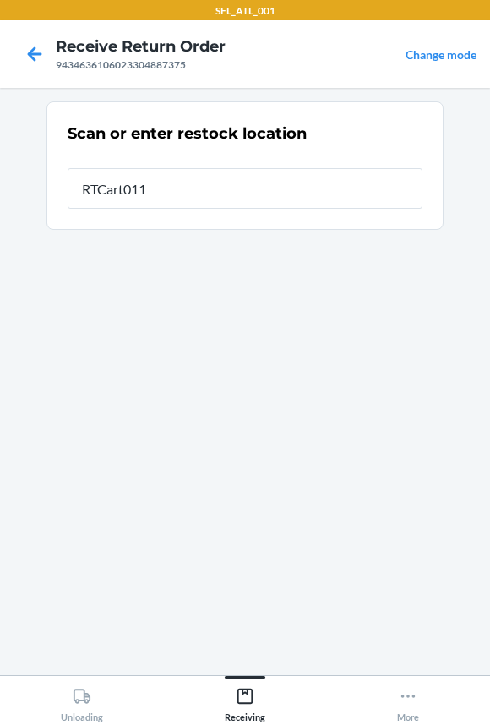
type input "RTCart011"
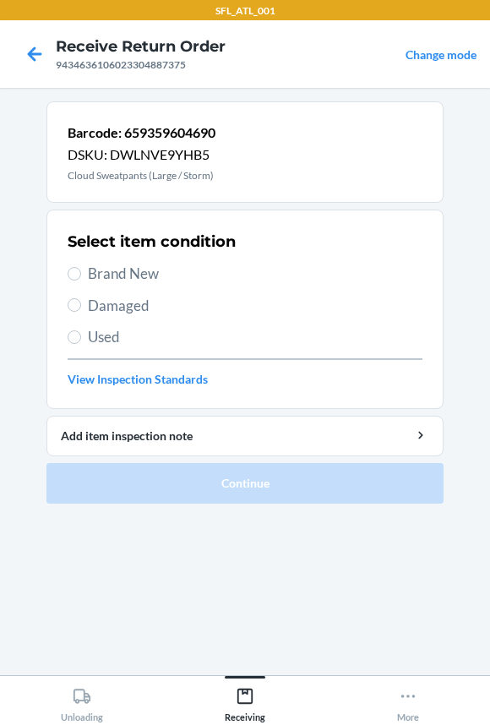
click at [133, 281] on span "Brand New" at bounding box center [255, 274] width 334 height 22
click at [81, 280] on input "Brand New" at bounding box center [75, 274] width 14 height 14
radio input "true"
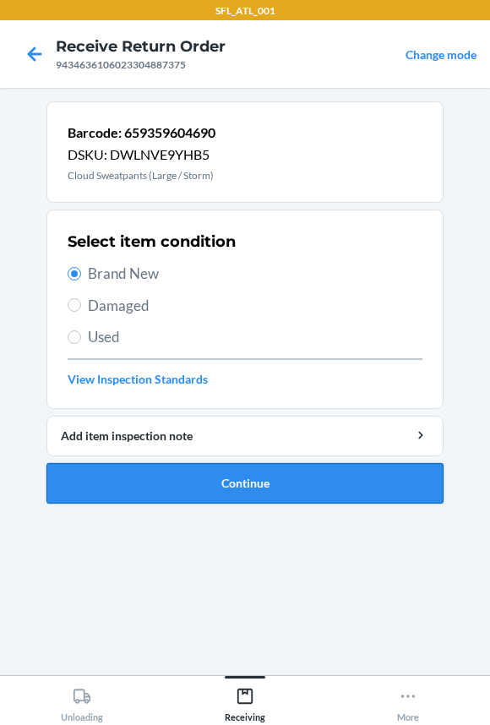
click at [178, 481] on button "Continue" at bounding box center [244, 483] width 397 height 41
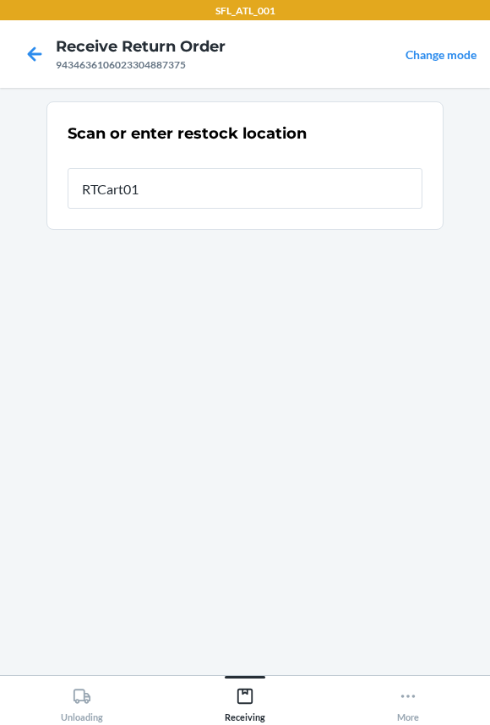
type input "RTCart011"
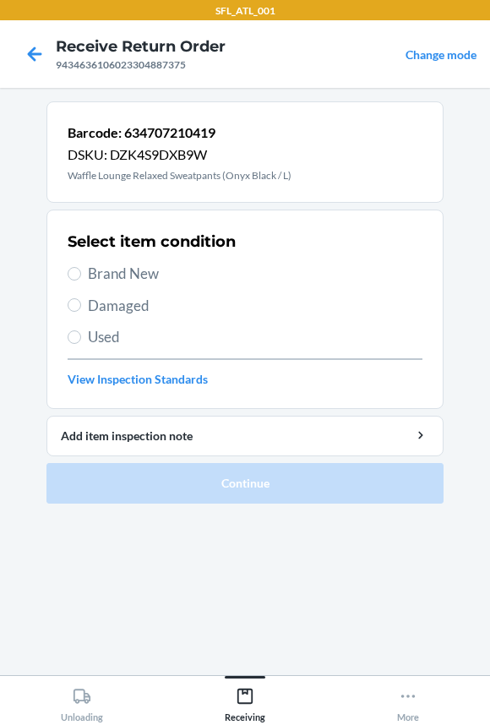
click at [133, 264] on span "Brand New" at bounding box center [255, 274] width 334 height 22
click at [81, 267] on input "Brand New" at bounding box center [75, 274] width 14 height 14
radio input "true"
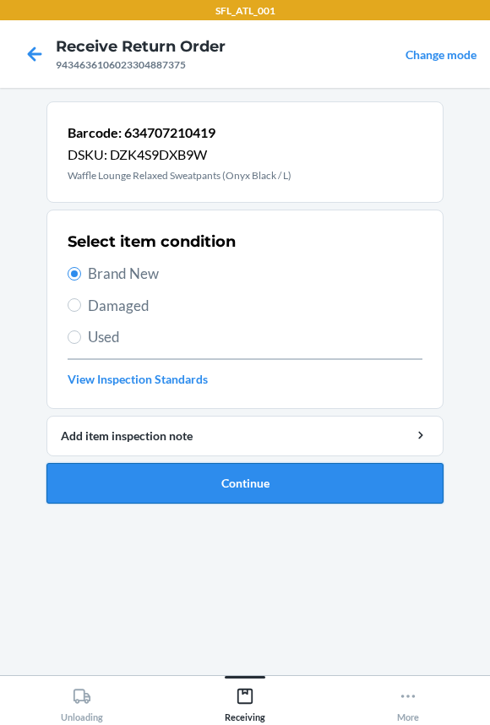
click at [174, 485] on button "Continue" at bounding box center [244, 483] width 397 height 41
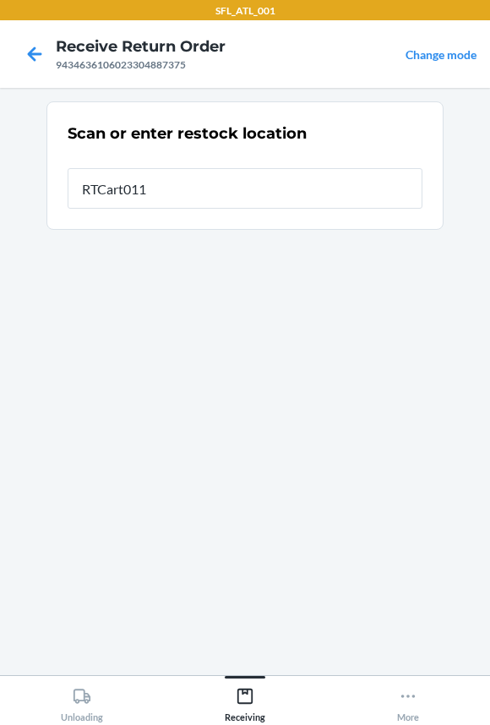
type input "RTCart011"
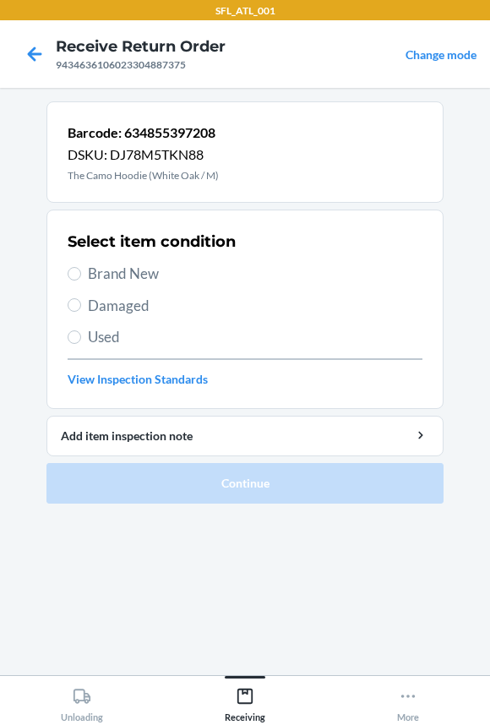
click at [156, 269] on span "Brand New" at bounding box center [255, 274] width 334 height 22
click at [81, 269] on input "Brand New" at bounding box center [75, 274] width 14 height 14
radio input "true"
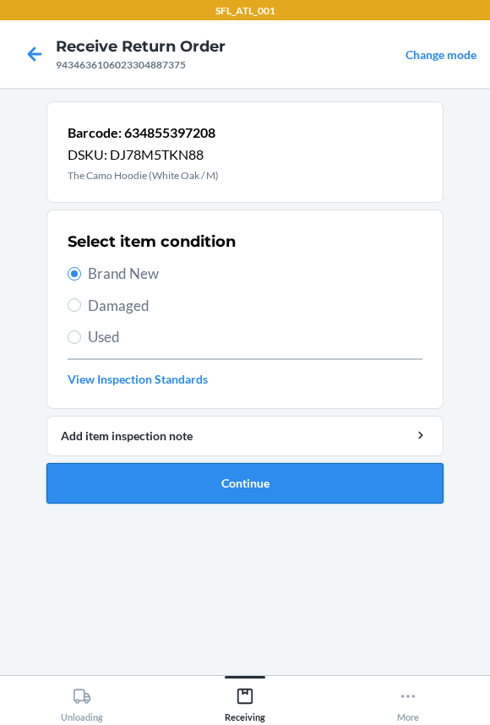
click at [165, 474] on button "Continue" at bounding box center [244, 483] width 397 height 41
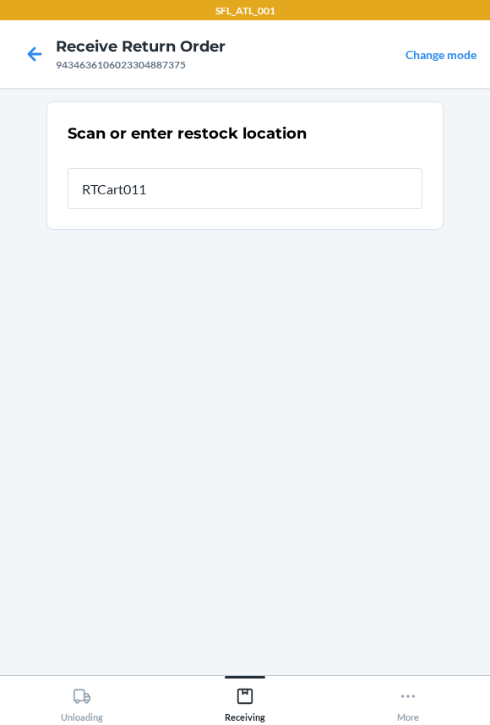
type input "RTCart011"
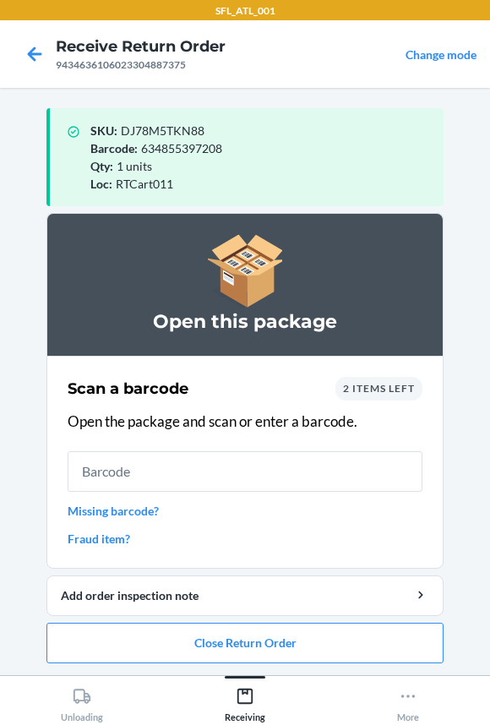
click at [165, 474] on input "text" at bounding box center [245, 471] width 355 height 41
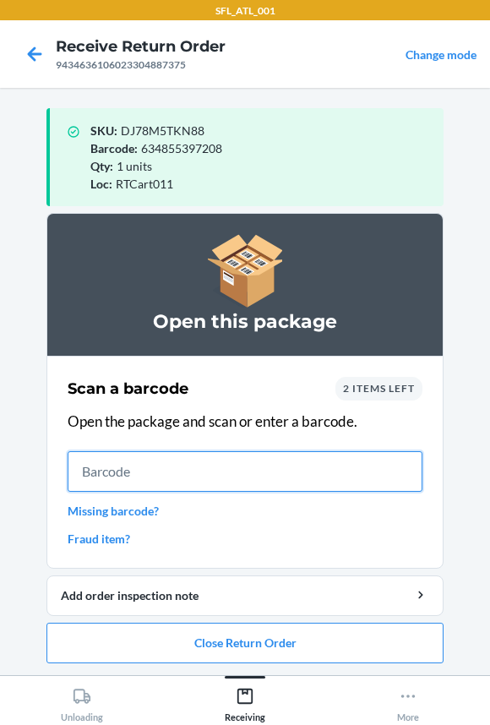
click at [73, 479] on input "text" at bounding box center [245, 471] width 355 height 41
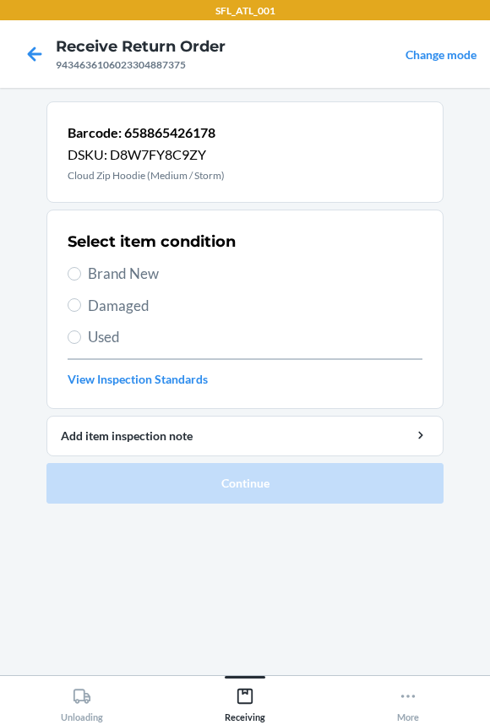
click at [95, 269] on span "Brand New" at bounding box center [255, 274] width 334 height 22
click at [81, 269] on input "Brand New" at bounding box center [75, 274] width 14 height 14
radio input "true"
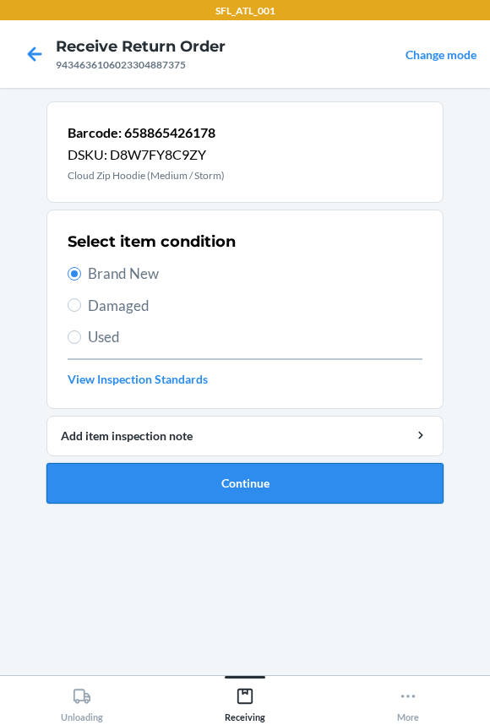
click at [122, 479] on button "Continue" at bounding box center [244, 483] width 397 height 41
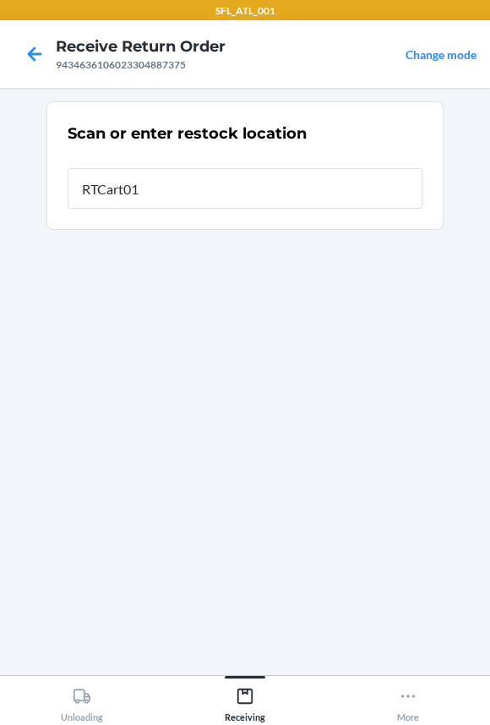
type input "RTCart011"
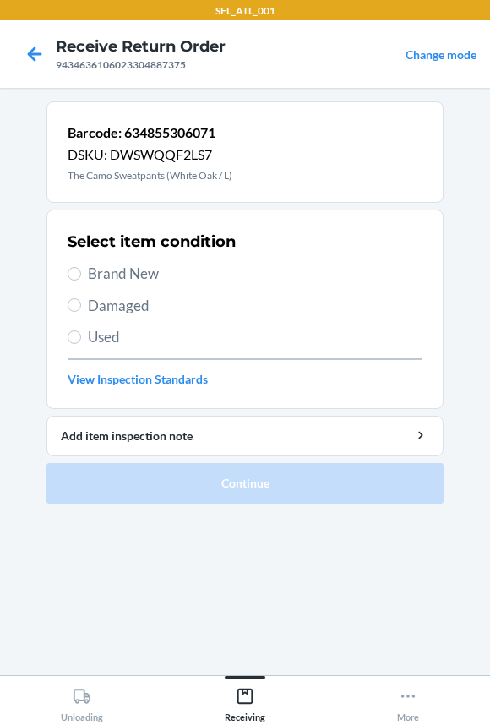
click at [133, 274] on span "Brand New" at bounding box center [255, 274] width 334 height 22
click at [81, 274] on input "Brand New" at bounding box center [75, 274] width 14 height 14
radio input "true"
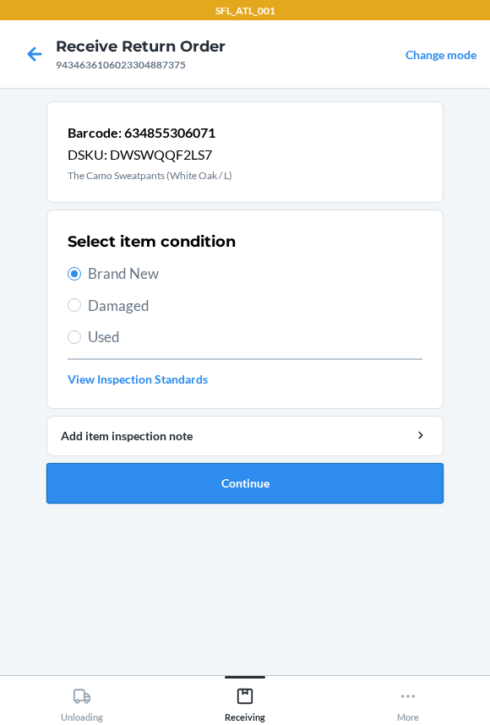
click at [126, 475] on button "Continue" at bounding box center [244, 483] width 397 height 41
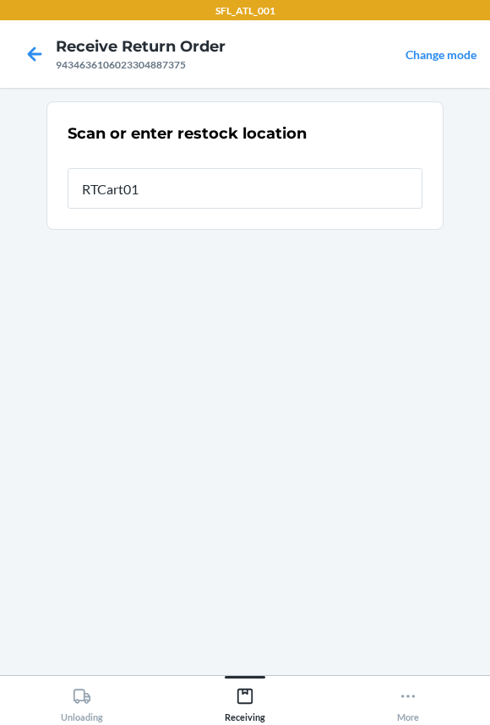
type input "RTCart011"
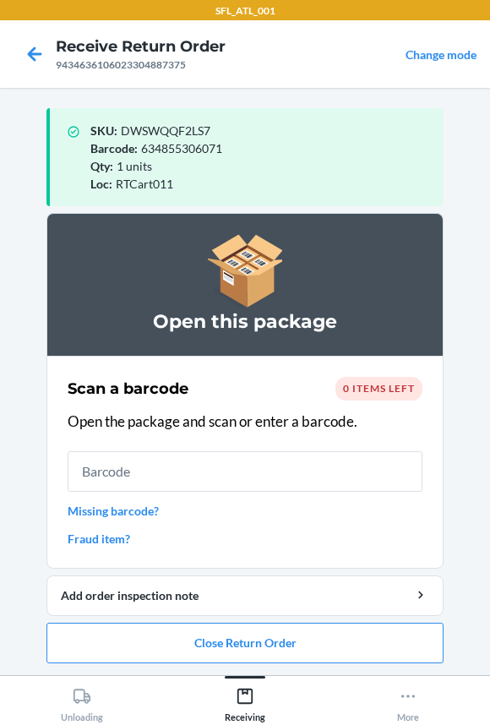
click at [114, 471] on input "text" at bounding box center [245, 471] width 355 height 41
click at [245, 640] on button "Close Return Order" at bounding box center [244, 642] width 397 height 41
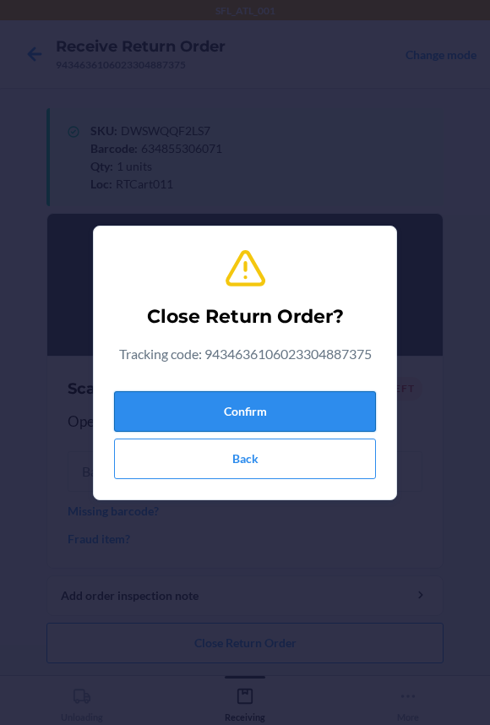
click at [198, 399] on button "Confirm" at bounding box center [245, 411] width 262 height 41
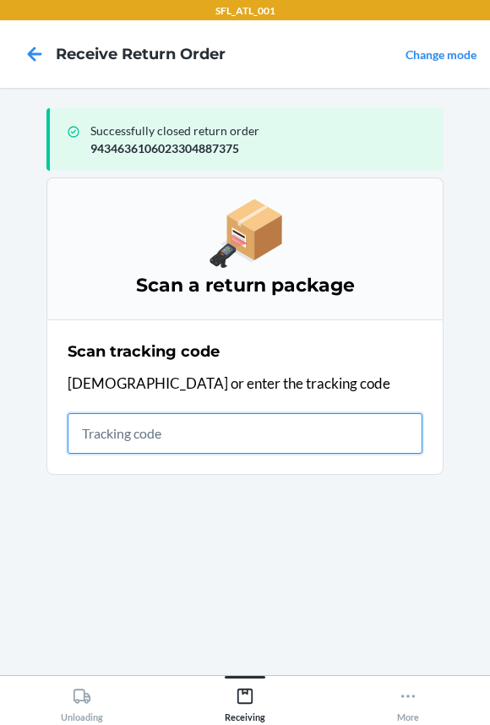
click at [137, 437] on input "text" at bounding box center [245, 433] width 355 height 41
type input "42030259943463610602330464"
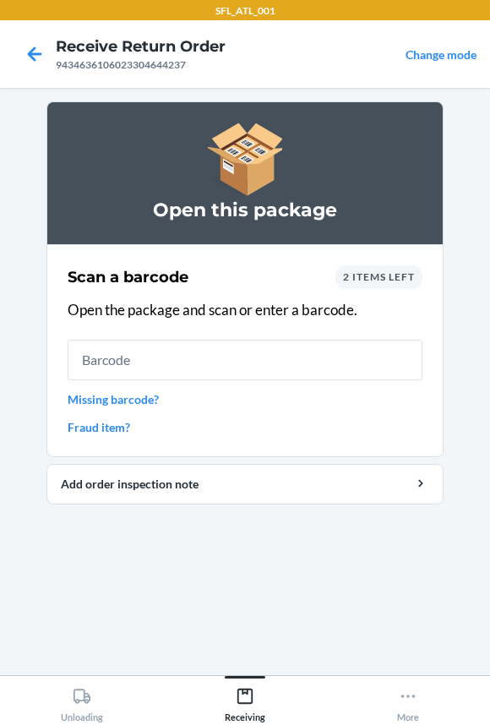
click at [138, 367] on input "text" at bounding box center [245, 359] width 355 height 41
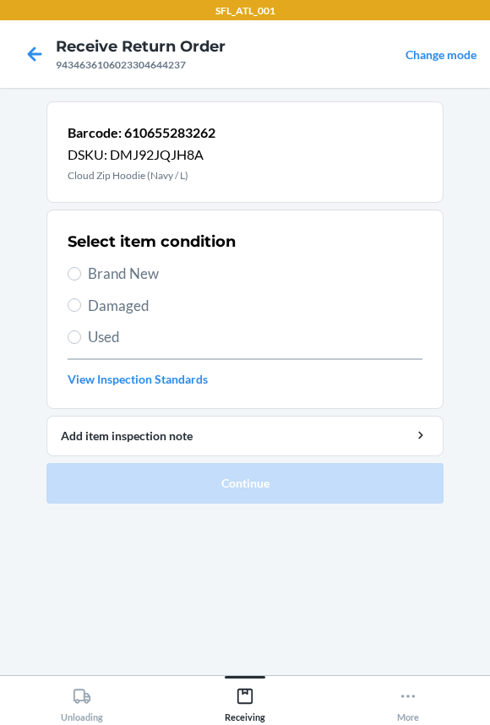
click at [85, 272] on label "Brand New" at bounding box center [245, 274] width 355 height 22
click at [81, 272] on input "Brand New" at bounding box center [75, 274] width 14 height 14
radio input "true"
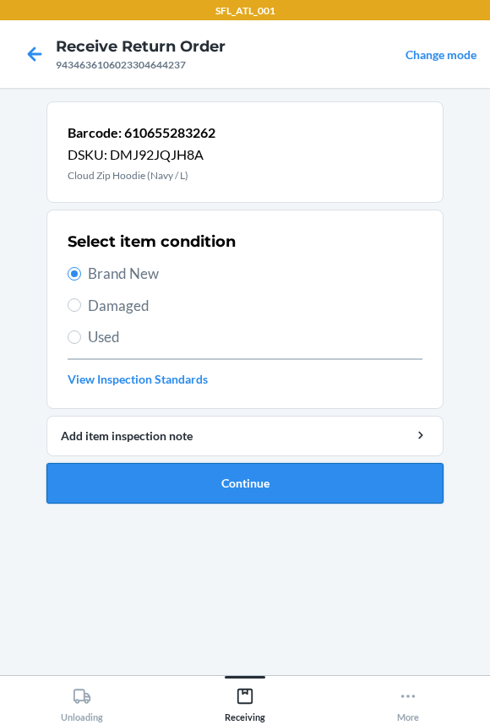
click at [123, 481] on button "Continue" at bounding box center [244, 483] width 397 height 41
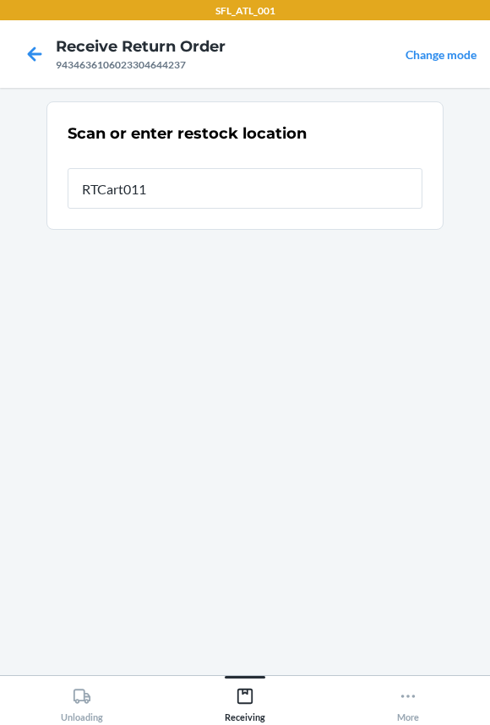
type input "RTCart011"
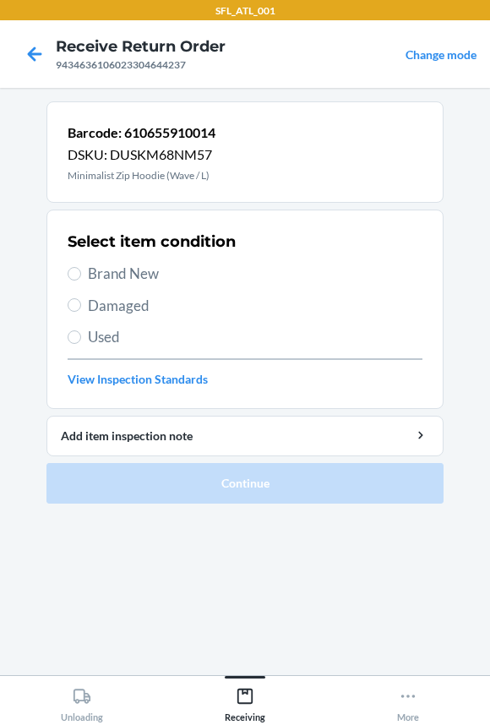
click at [130, 260] on div "Select item condition Brand New Damaged Used View Inspection Standards" at bounding box center [245, 308] width 355 height 167
click at [131, 278] on span "Brand New" at bounding box center [255, 274] width 334 height 22
click at [81, 278] on input "Brand New" at bounding box center [75, 274] width 14 height 14
radio input "true"
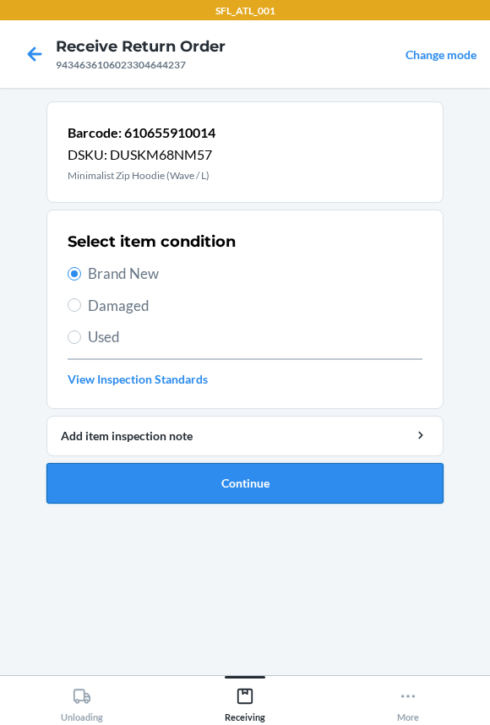
click at [127, 475] on button "Continue" at bounding box center [244, 483] width 397 height 41
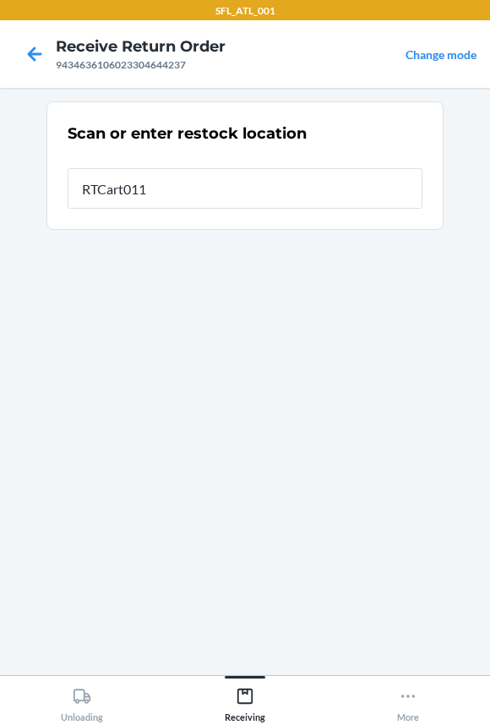
type input "RTCart011"
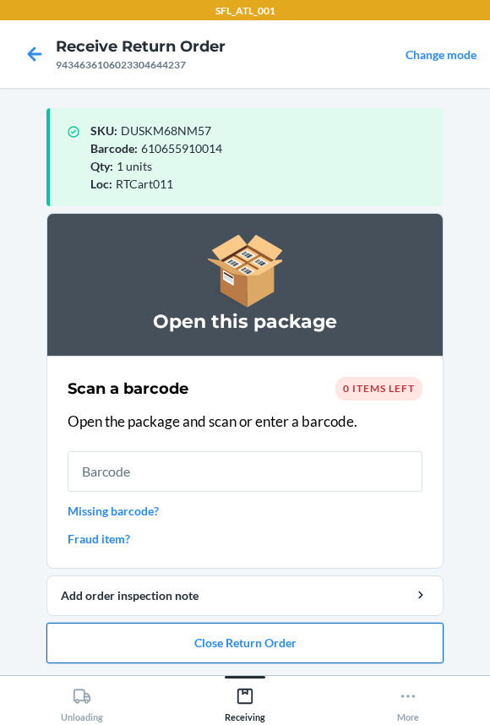
drag, startPoint x: 149, startPoint y: 642, endPoint x: 152, endPoint y: 633, distance: 8.8
click at [150, 639] on button "Close Return Order" at bounding box center [244, 642] width 397 height 41
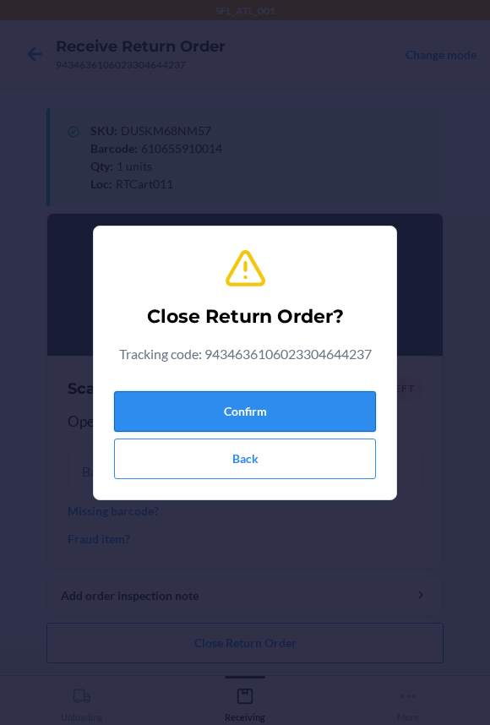
click at [225, 403] on button "Confirm" at bounding box center [245, 411] width 262 height 41
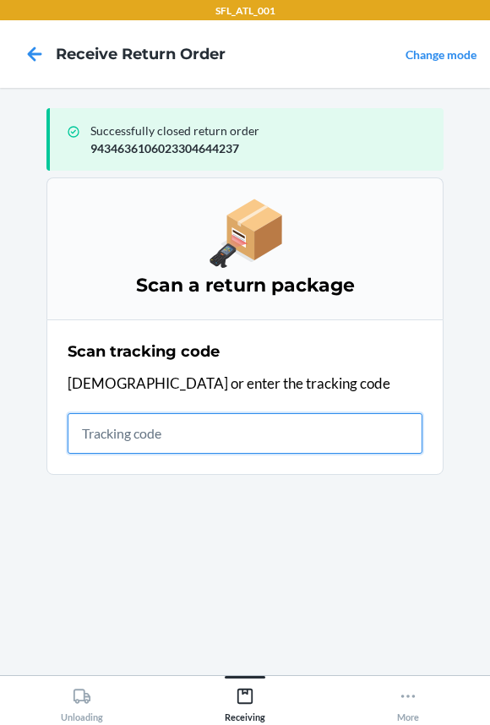
click at [182, 452] on input "text" at bounding box center [245, 433] width 355 height 41
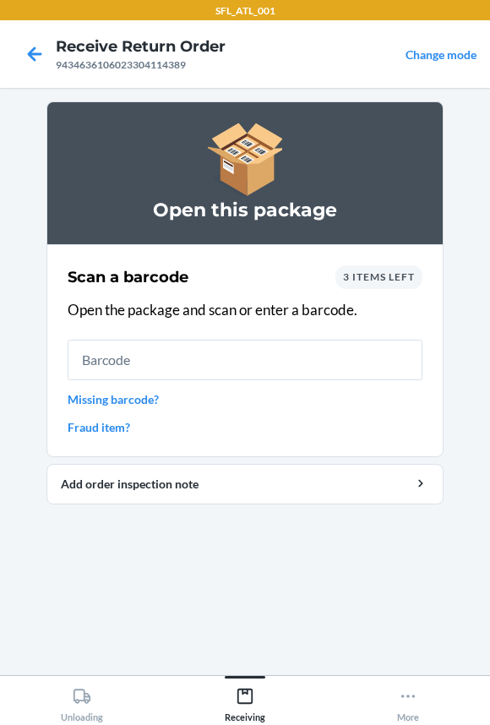
click at [100, 362] on input "text" at bounding box center [245, 359] width 355 height 41
click at [352, 284] on div "3 items left" at bounding box center [378, 277] width 87 height 24
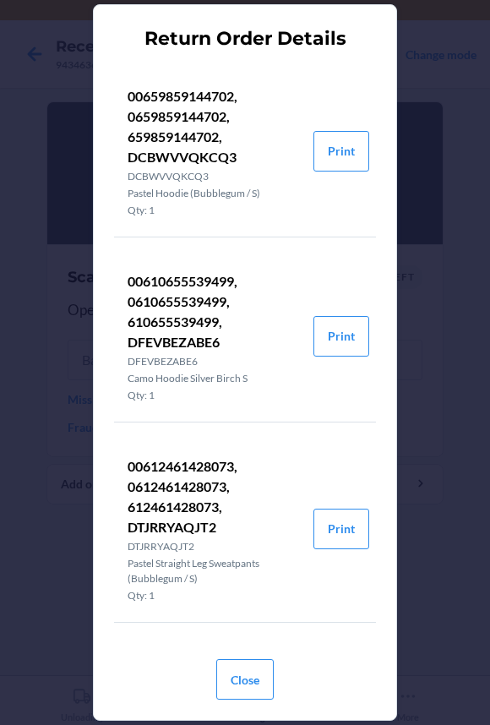
click at [157, 319] on p "00610655539499, 0610655539499, 610655539499, DFEVBEZABE6" at bounding box center [214, 311] width 172 height 81
drag, startPoint x: 157, startPoint y: 319, endPoint x: 60, endPoint y: 388, distance: 118.8
drag, startPoint x: 60, startPoint y: 388, endPoint x: 57, endPoint y: 302, distance: 85.3
click at [57, 302] on div "Return Order Details 00659859144702, 0659859144702, 659859144702, DCBWVVQKCQ3 D…" at bounding box center [245, 362] width 490 height 725
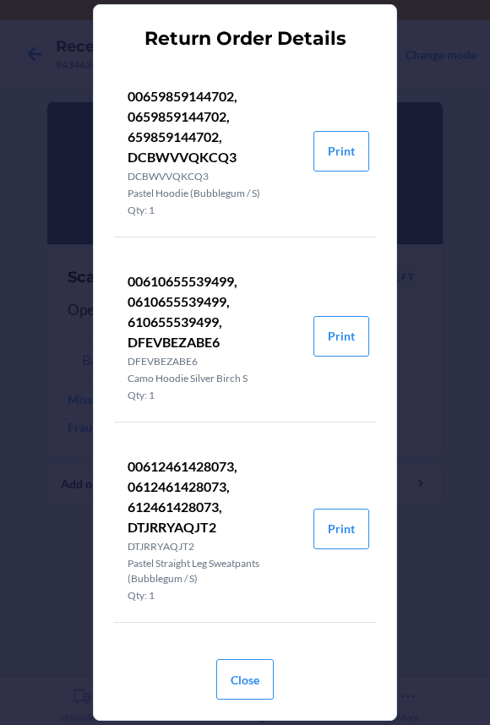
click at [152, 321] on p "00610655539499, 0610655539499, 610655539499, DFEVBEZABE6" at bounding box center [214, 311] width 172 height 81
copy p "610655539499"
click at [253, 666] on button "Close" at bounding box center [244, 679] width 57 height 41
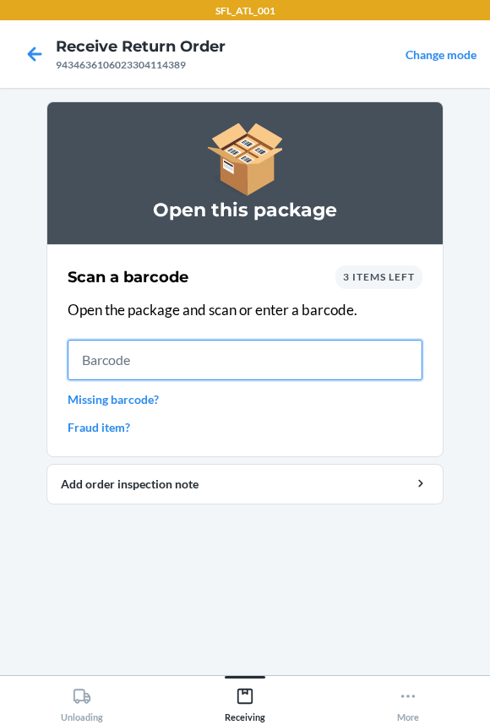
drag, startPoint x: 105, startPoint y: 367, endPoint x: 112, endPoint y: 360, distance: 10.7
click at [104, 372] on input "text" at bounding box center [245, 359] width 355 height 41
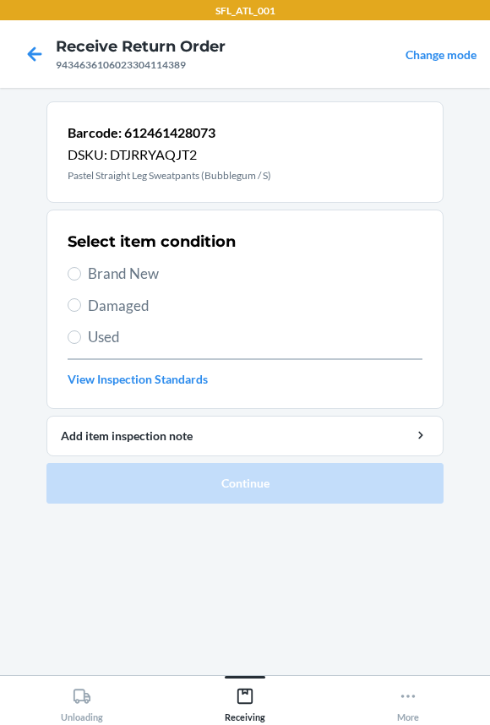
click at [106, 275] on span "Brand New" at bounding box center [255, 274] width 334 height 22
click at [81, 275] on input "Brand New" at bounding box center [75, 274] width 14 height 14
radio input "true"
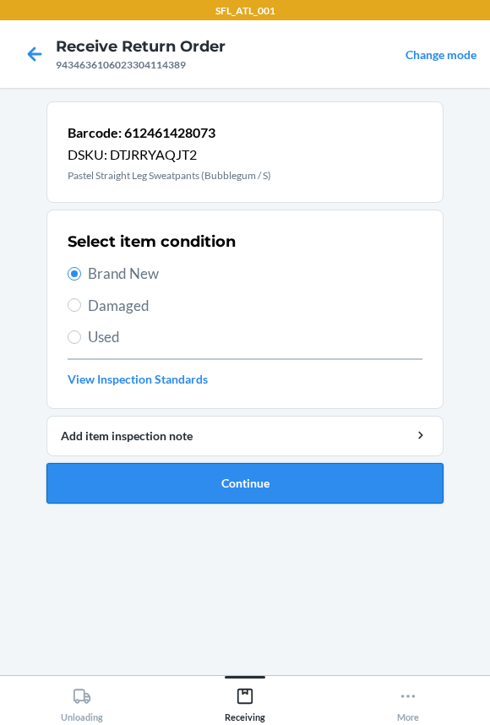
click at [105, 479] on button "Continue" at bounding box center [244, 483] width 397 height 41
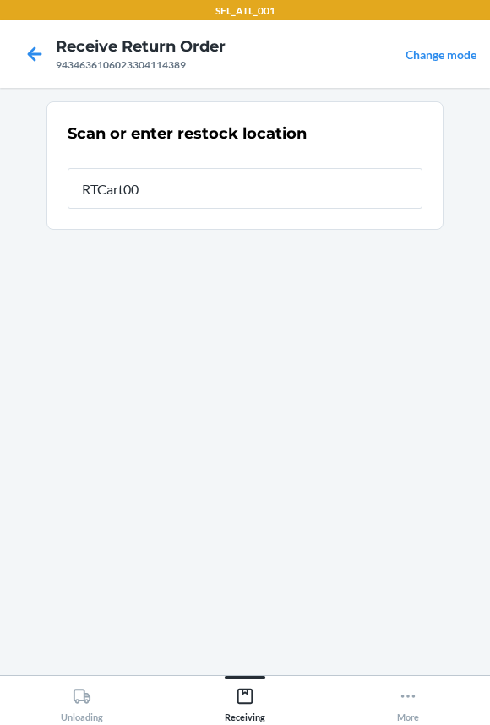
type input "RTCart001"
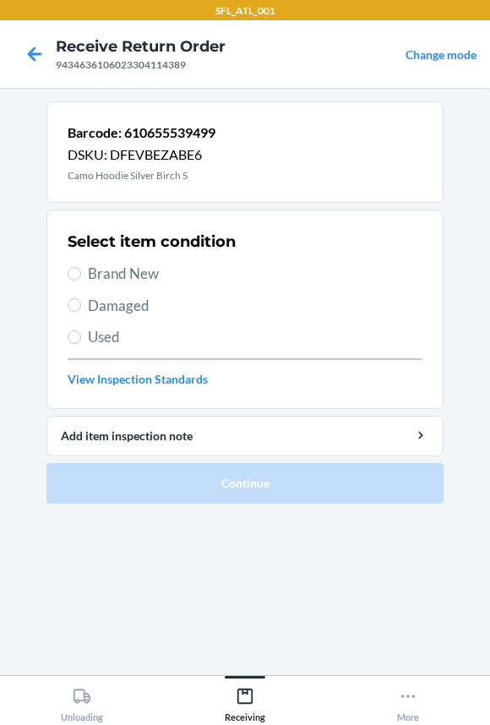
click at [139, 263] on span "Brand New" at bounding box center [255, 274] width 334 height 22
click at [81, 267] on input "Brand New" at bounding box center [75, 274] width 14 height 14
radio input "true"
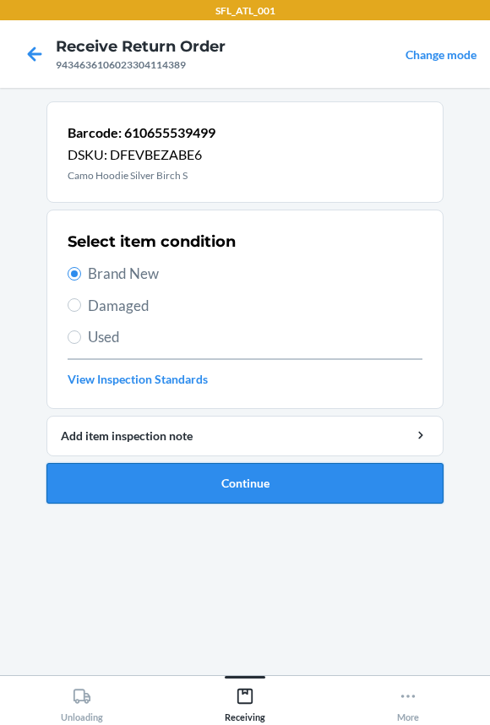
click at [134, 470] on button "Continue" at bounding box center [244, 483] width 397 height 41
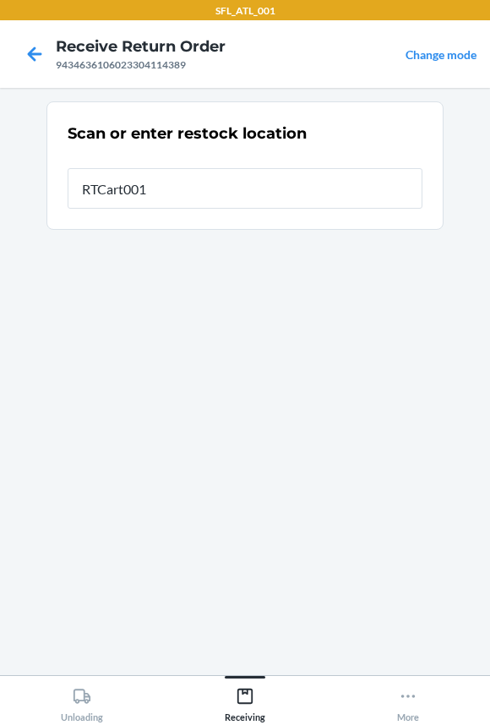
type input "RTCart001"
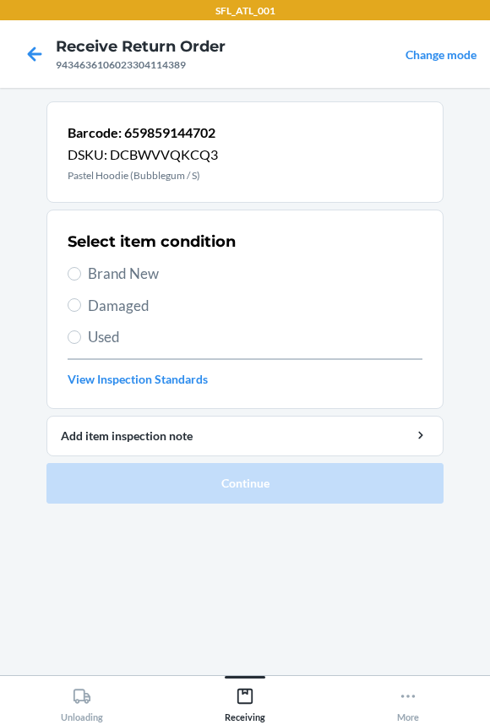
click at [116, 282] on span "Brand New" at bounding box center [255, 274] width 334 height 22
click at [81, 280] on input "Brand New" at bounding box center [75, 274] width 14 height 14
radio input "true"
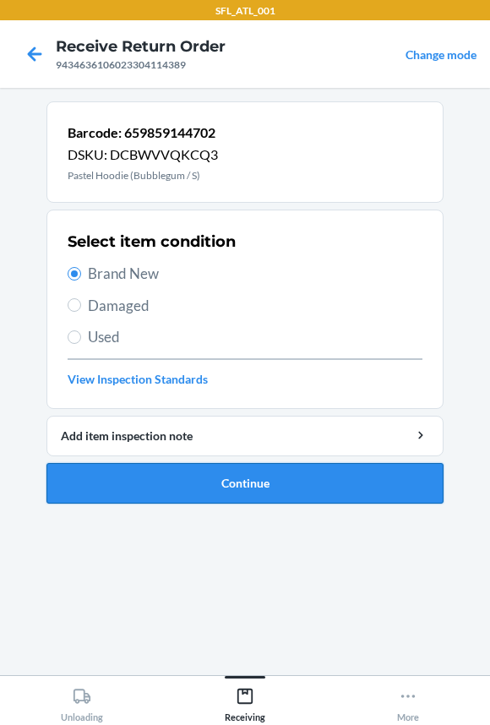
click at [107, 489] on button "Continue" at bounding box center [244, 483] width 397 height 41
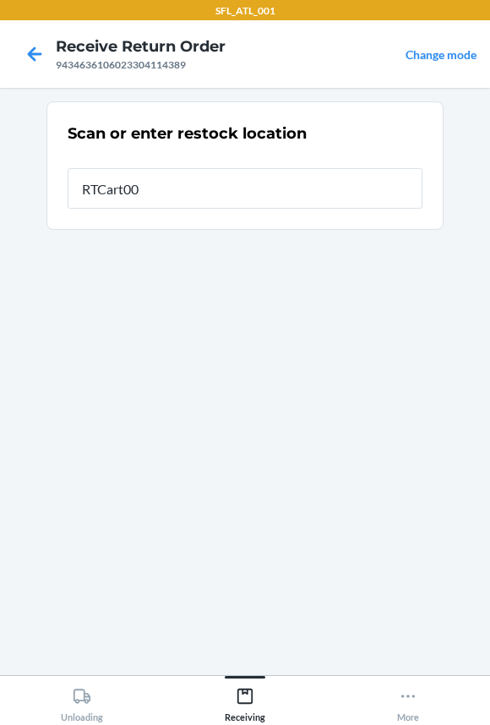
type input "RTCart001"
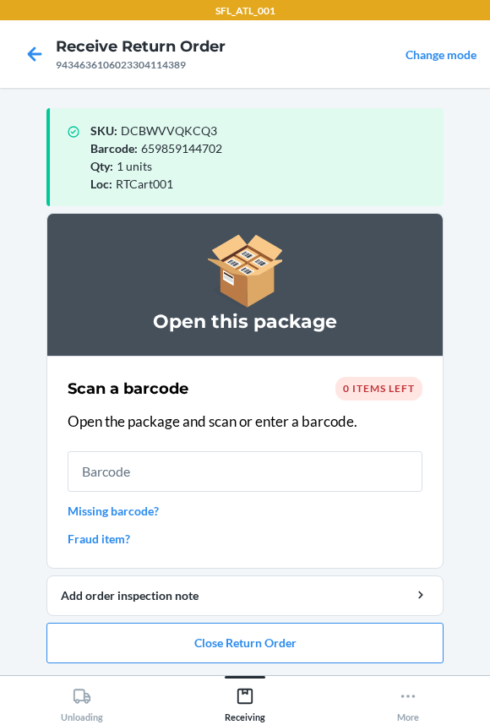
click at [103, 486] on input "text" at bounding box center [245, 471] width 355 height 41
click at [181, 640] on button "Close Return Order" at bounding box center [244, 642] width 397 height 41
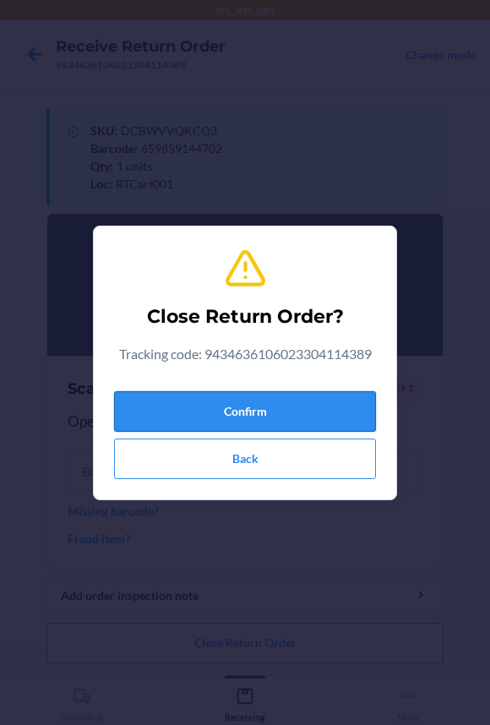
click at [200, 421] on button "Confirm" at bounding box center [245, 411] width 262 height 41
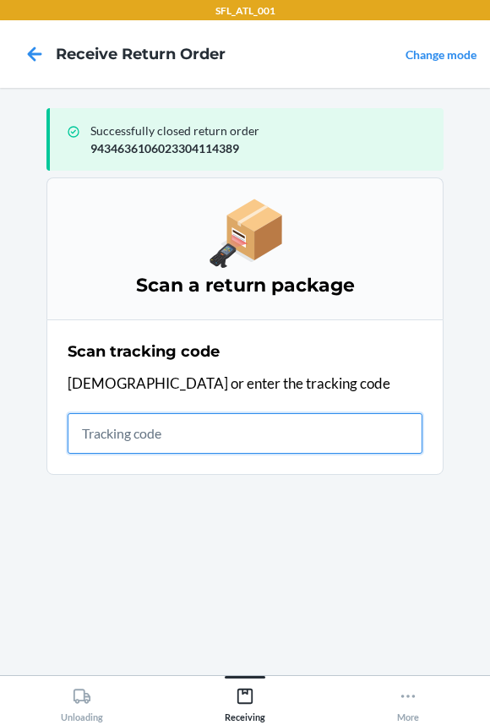
click at [271, 433] on input "text" at bounding box center [245, 433] width 355 height 41
type input "42030259943463610602330"
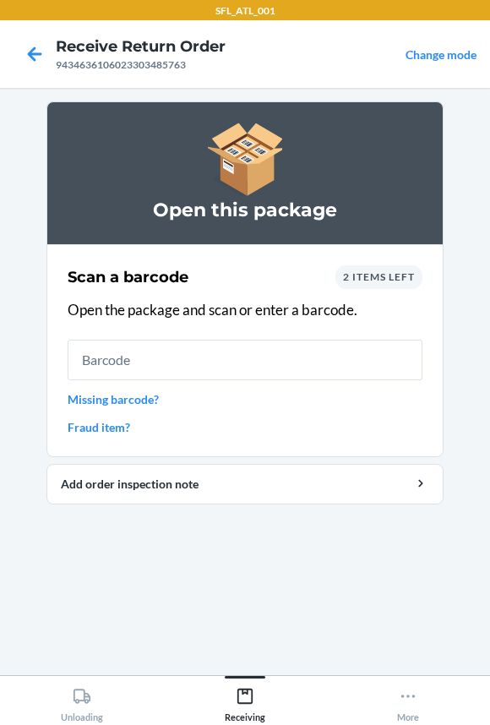
click at [119, 352] on input "text" at bounding box center [245, 359] width 355 height 41
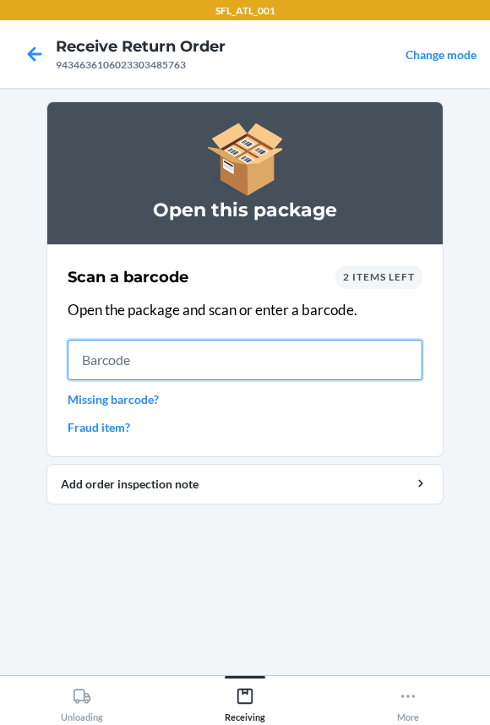
click at [141, 361] on input "text" at bounding box center [245, 359] width 355 height 41
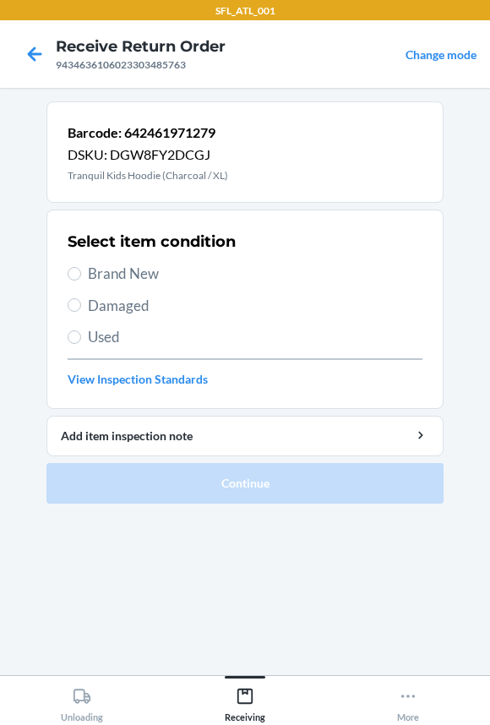
click at [111, 339] on span "Used" at bounding box center [255, 337] width 334 height 22
click at [81, 339] on input "Used" at bounding box center [75, 337] width 14 height 14
radio input "true"
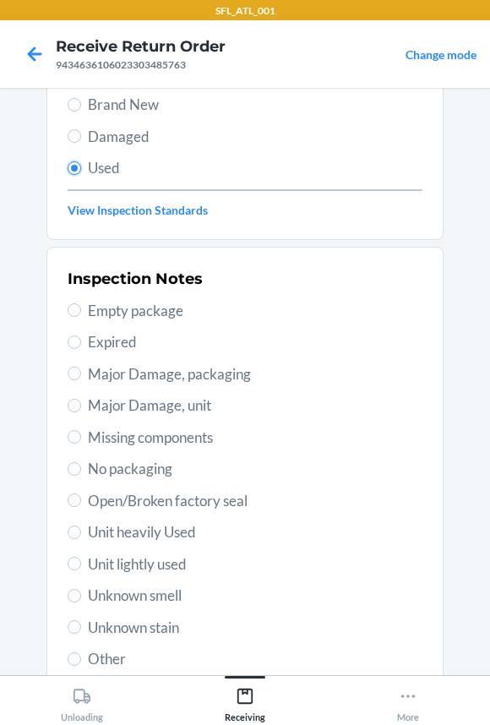
scroll to position [290, 0]
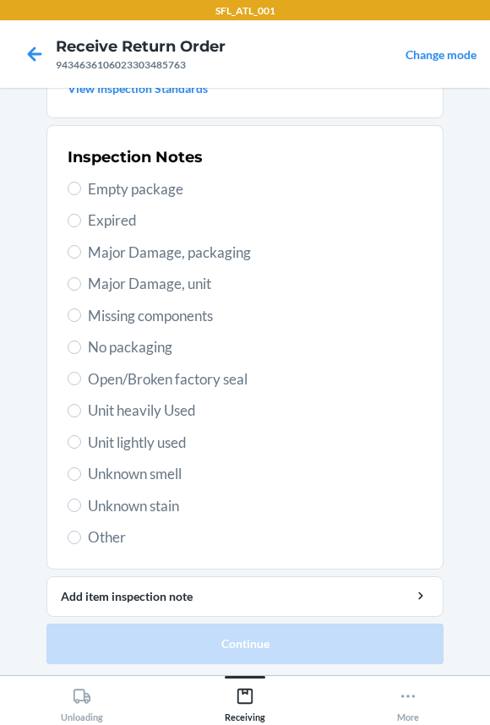
click at [102, 529] on span "Other" at bounding box center [255, 537] width 334 height 22
click at [81, 530] on input "Other" at bounding box center [75, 537] width 14 height 14
radio input "true"
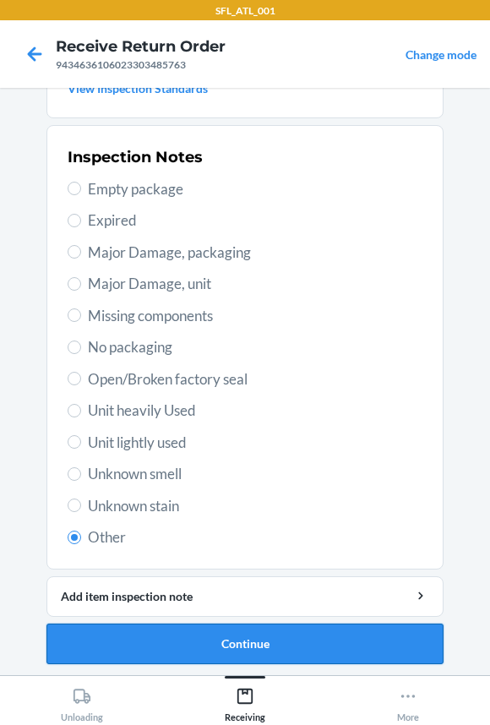
click at [169, 652] on button "Continue" at bounding box center [244, 643] width 397 height 41
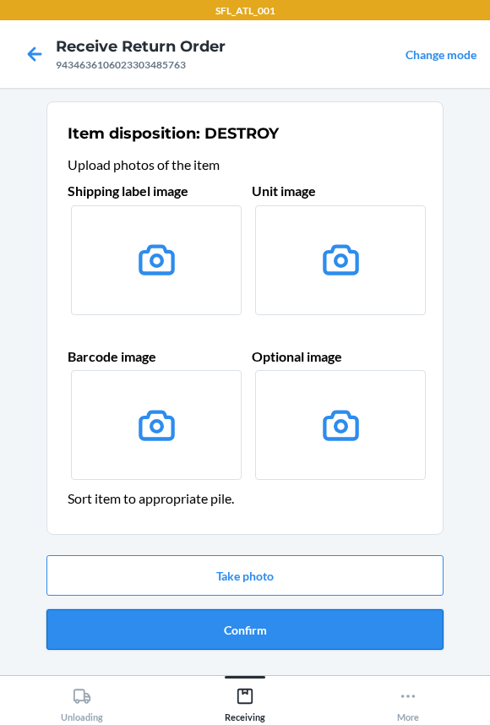
click at [165, 631] on button "Confirm" at bounding box center [244, 629] width 397 height 41
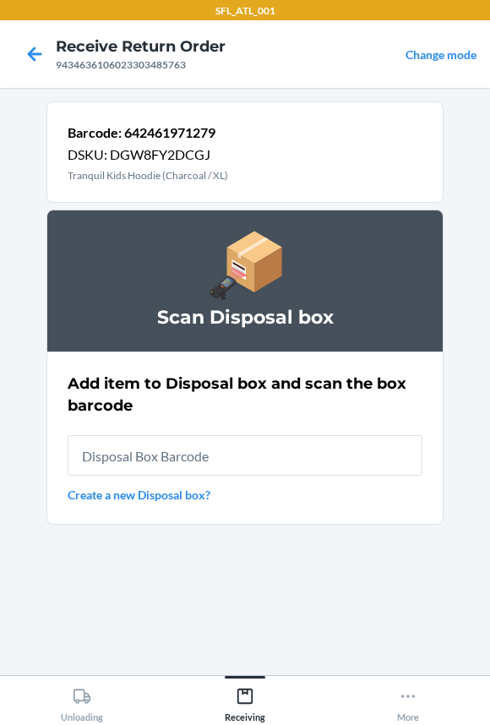
type input "RB00000191O"
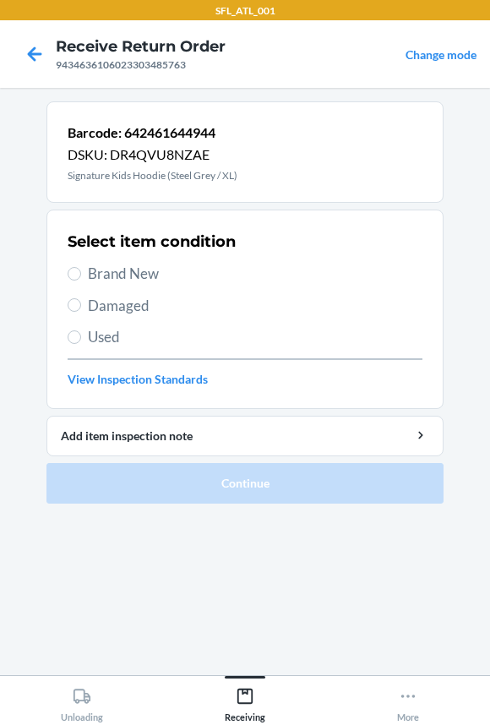
click at [90, 343] on span "Used" at bounding box center [255, 337] width 334 height 22
click at [81, 343] on input "Used" at bounding box center [75, 337] width 14 height 14
radio input "true"
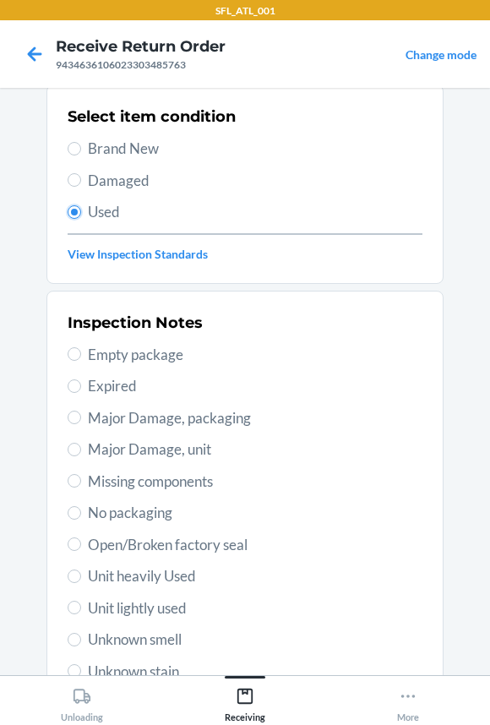
scroll to position [290, 0]
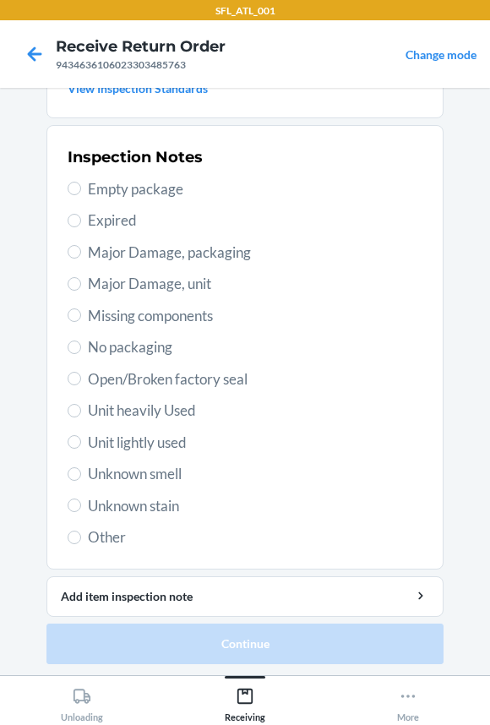
click at [100, 541] on span "Other" at bounding box center [255, 537] width 334 height 22
click at [81, 541] on input "Other" at bounding box center [75, 537] width 14 height 14
radio input "true"
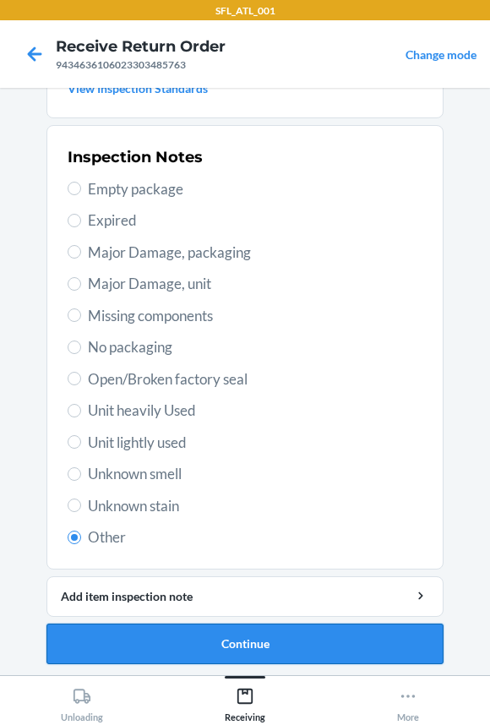
click at [165, 638] on button "Continue" at bounding box center [244, 643] width 397 height 41
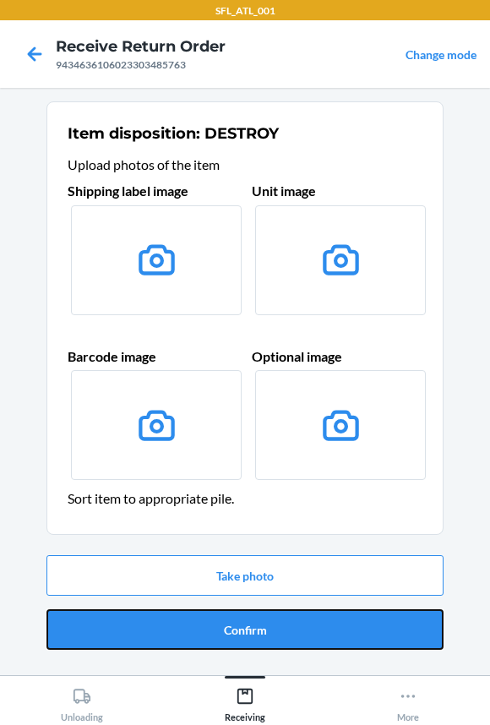
drag, startPoint x: 165, startPoint y: 618, endPoint x: 164, endPoint y: 589, distance: 29.6
click at [166, 618] on button "Confirm" at bounding box center [244, 629] width 397 height 41
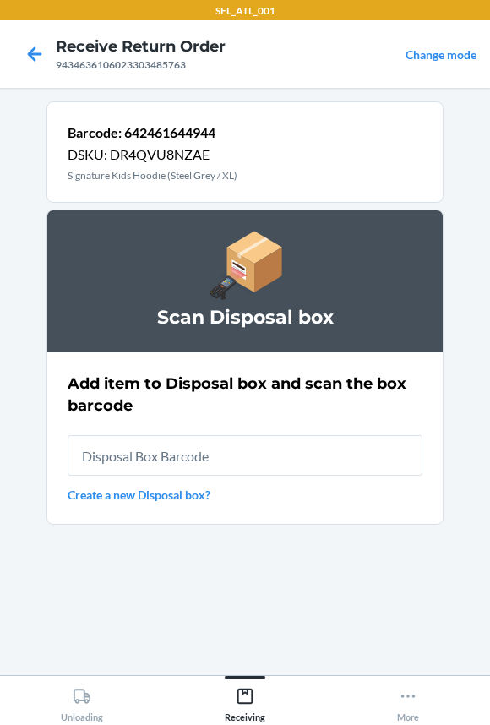
type input "RB00000191O"
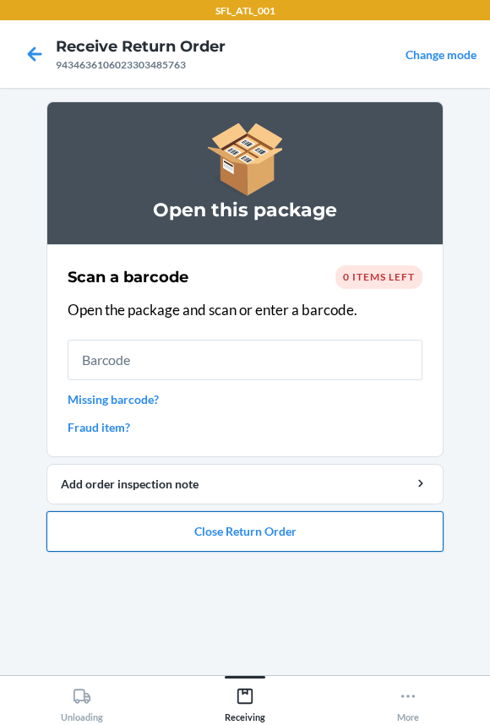
click at [177, 530] on button "Close Return Order" at bounding box center [244, 531] width 397 height 41
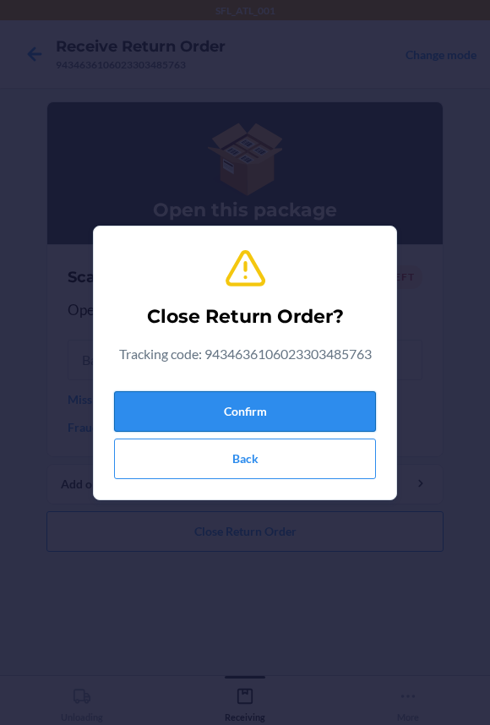
click at [176, 421] on button "Confirm" at bounding box center [245, 411] width 262 height 41
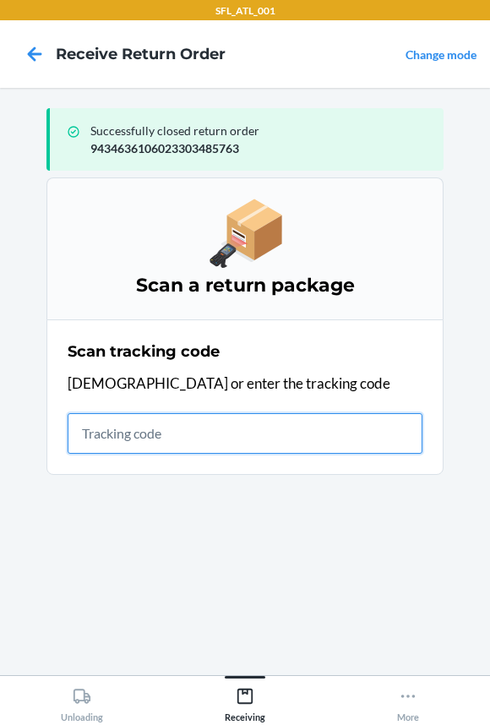
click at [258, 448] on input "text" at bounding box center [245, 433] width 355 height 41
type input "4203025994346361060233"
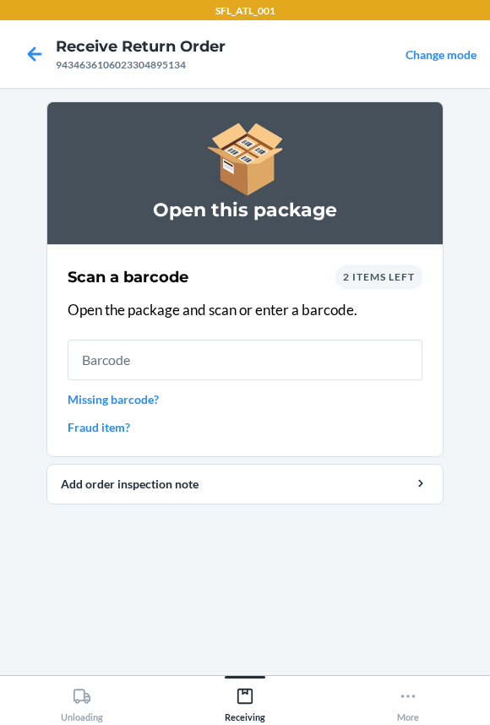
click at [252, 371] on input "text" at bounding box center [245, 359] width 355 height 41
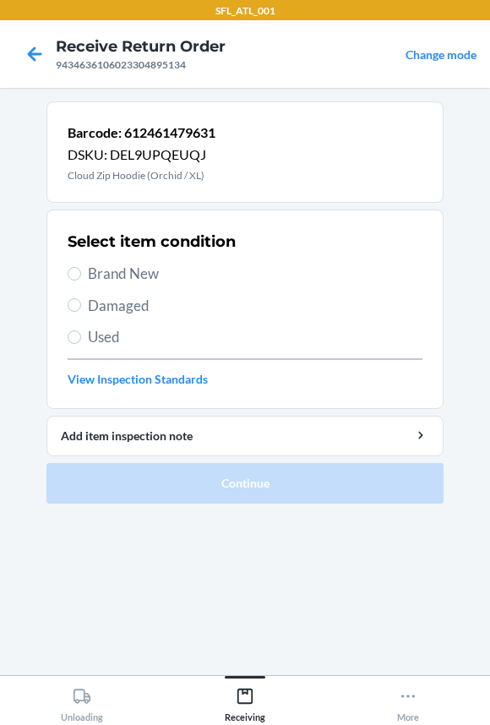
click at [124, 276] on span "Brand New" at bounding box center [255, 274] width 334 height 22
click at [81, 276] on input "Brand New" at bounding box center [75, 274] width 14 height 14
radio input "true"
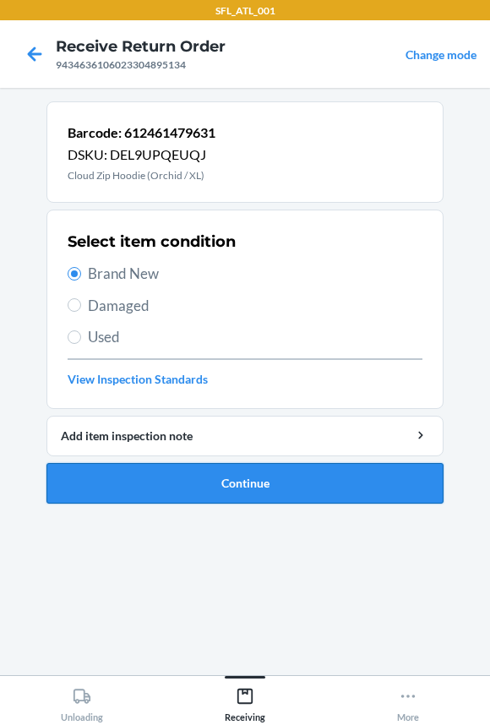
click at [166, 469] on button "Continue" at bounding box center [244, 483] width 397 height 41
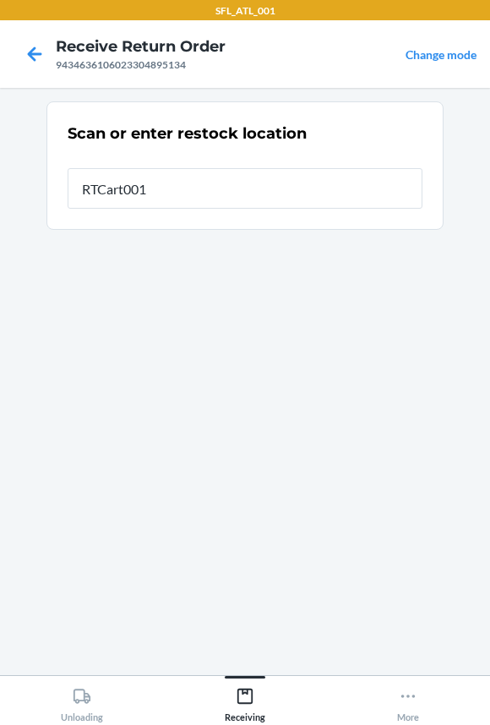
type input "RTCart001"
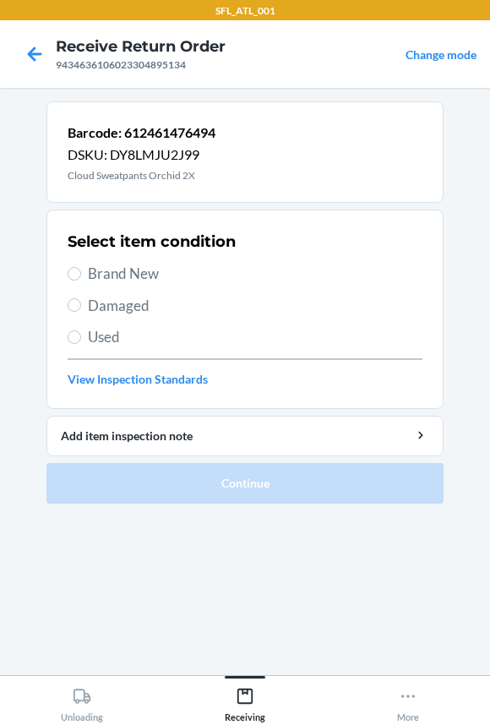
click at [92, 269] on span "Brand New" at bounding box center [255, 274] width 334 height 22
click at [81, 269] on input "Brand New" at bounding box center [75, 274] width 14 height 14
radio input "true"
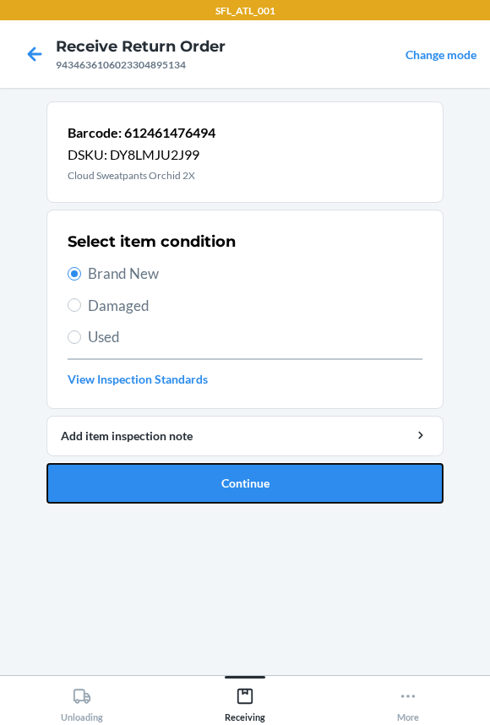
click at [106, 475] on button "Continue" at bounding box center [244, 483] width 397 height 41
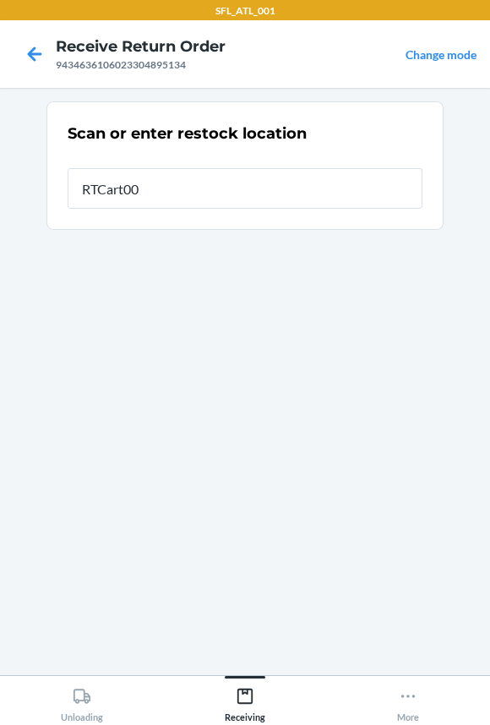
type input "RTCart001"
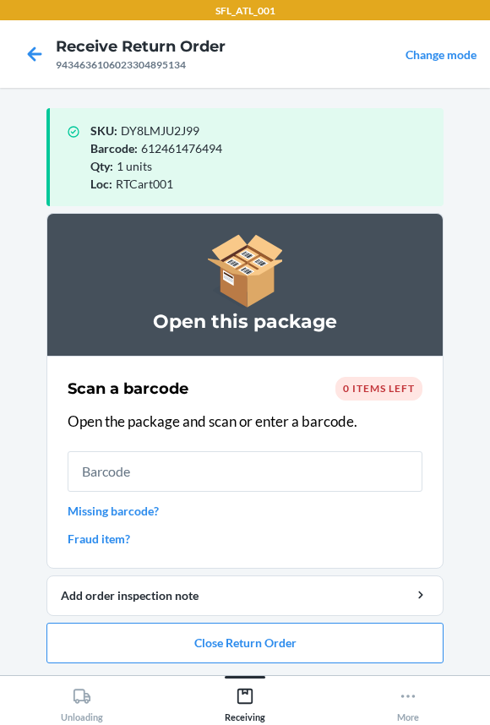
click at [111, 483] on input "text" at bounding box center [245, 471] width 355 height 41
click at [116, 652] on button "Close Return Order" at bounding box center [244, 642] width 397 height 41
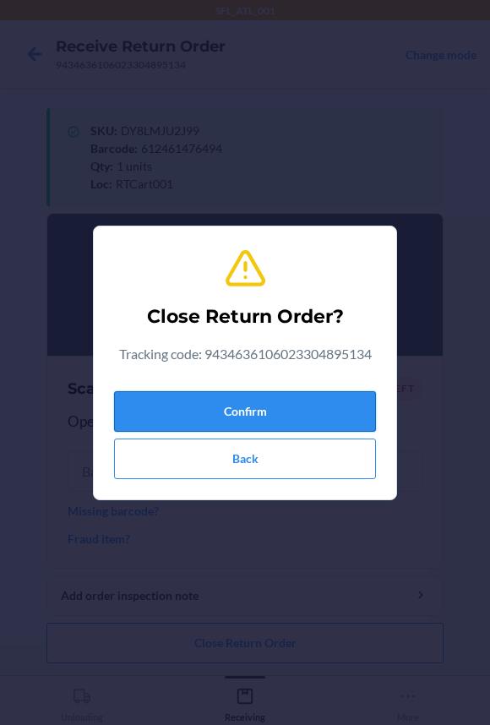
click at [183, 402] on button "Confirm" at bounding box center [245, 411] width 262 height 41
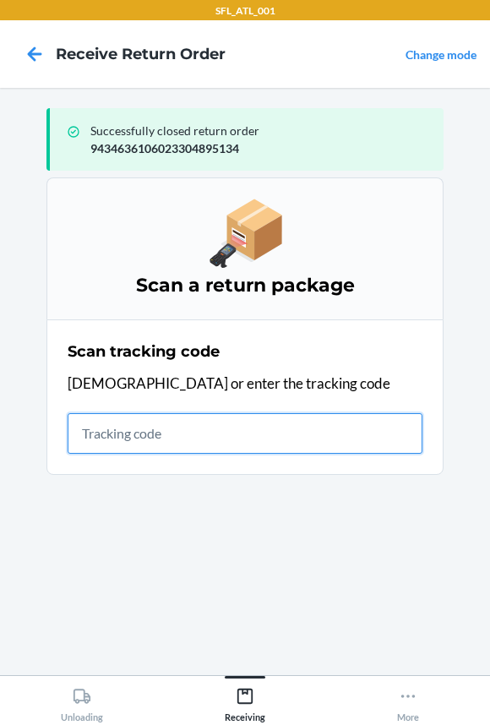
click at [92, 440] on input "text" at bounding box center [245, 433] width 355 height 41
type input "420302599434636106023303"
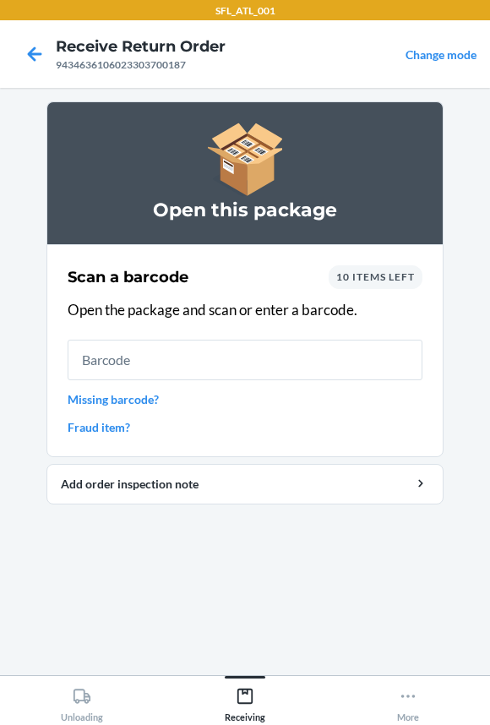
drag, startPoint x: 101, startPoint y: 358, endPoint x: 111, endPoint y: 355, distance: 9.9
click at [110, 355] on input "text" at bounding box center [245, 359] width 355 height 41
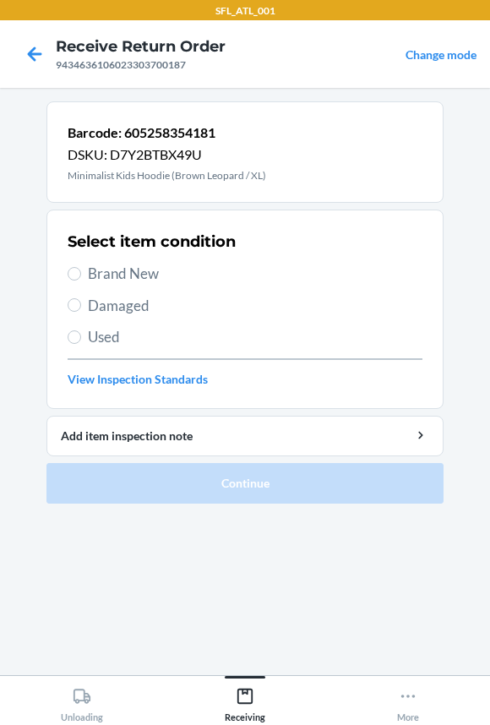
click at [95, 254] on div "Select item condition Brand New Damaged Used View Inspection Standards" at bounding box center [245, 308] width 355 height 167
drag, startPoint x: 95, startPoint y: 263, endPoint x: 105, endPoint y: 276, distance: 16.4
click at [96, 263] on span "Brand New" at bounding box center [255, 274] width 334 height 22
click at [81, 267] on input "Brand New" at bounding box center [75, 274] width 14 height 14
radio input "true"
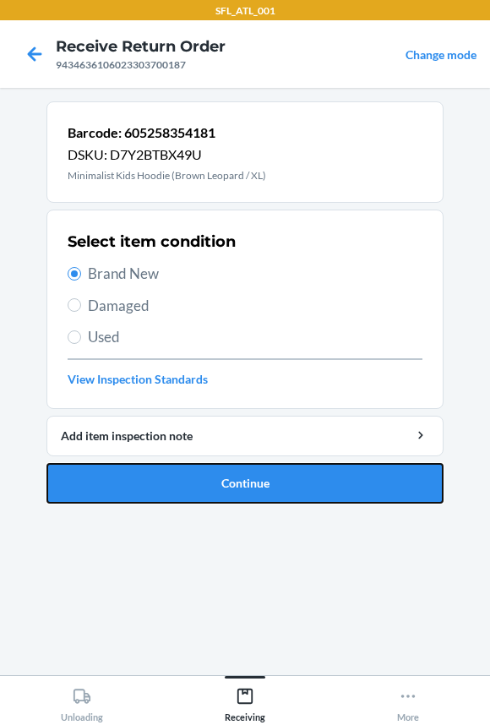
click at [144, 471] on button "Continue" at bounding box center [244, 483] width 397 height 41
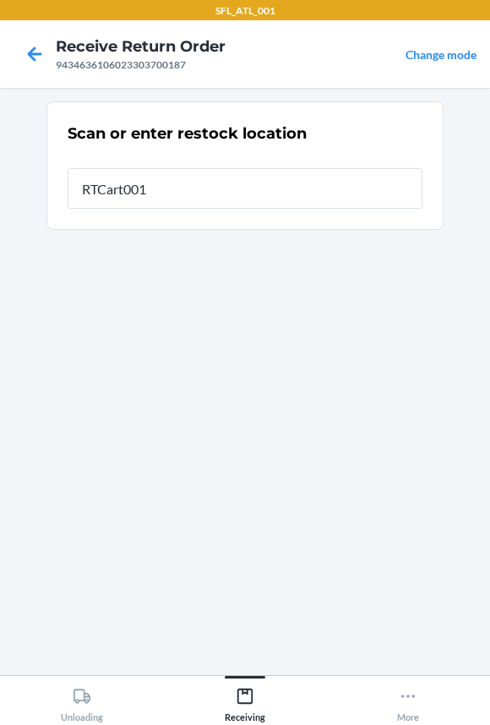
type input "RTCart001"
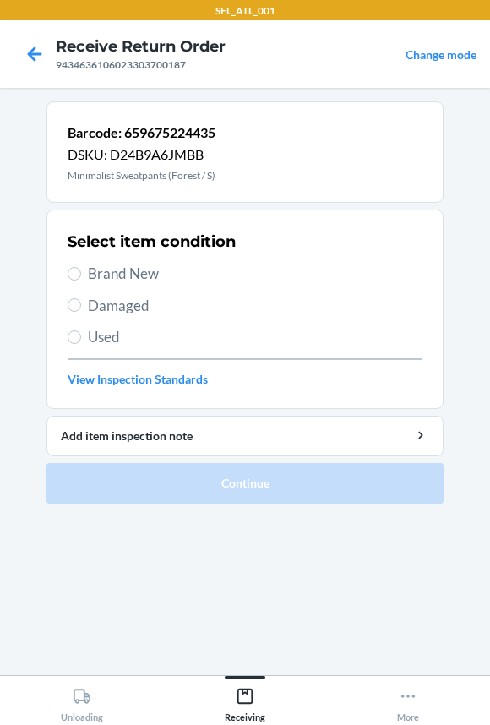
click at [68, 263] on label "Brand New" at bounding box center [245, 274] width 355 height 22
click at [68, 267] on input "Brand New" at bounding box center [75, 274] width 14 height 14
radio input "true"
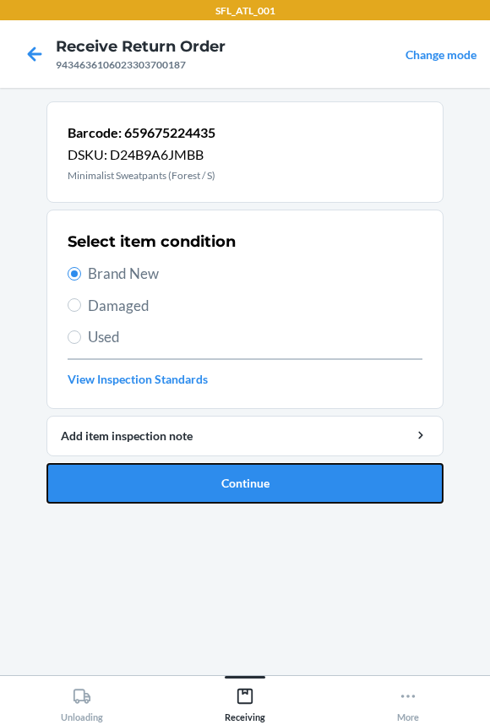
click at [132, 475] on button "Continue" at bounding box center [244, 483] width 397 height 41
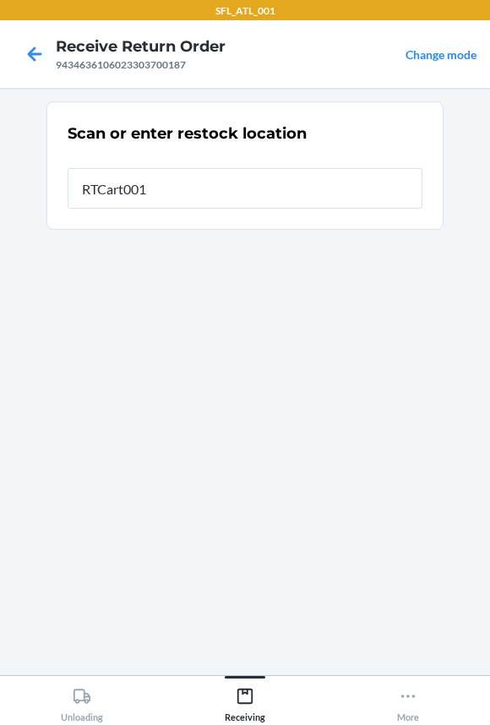
type input "RTCart001"
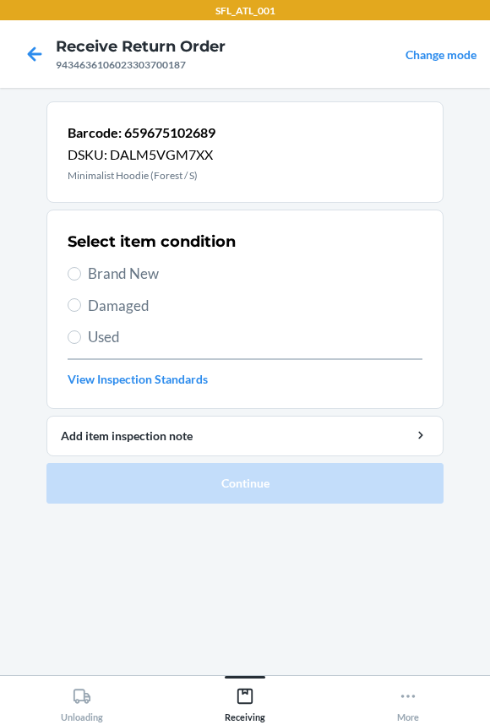
click at [111, 278] on span "Brand New" at bounding box center [255, 274] width 334 height 22
click at [81, 278] on input "Brand New" at bounding box center [75, 274] width 14 height 14
radio input "true"
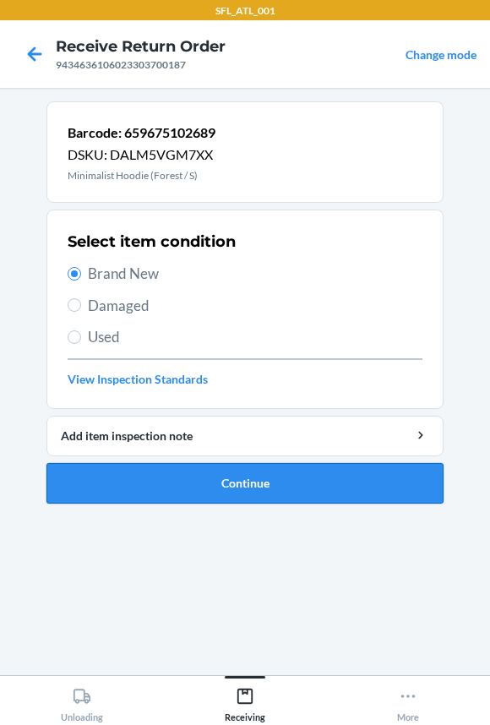
click at [163, 476] on button "Continue" at bounding box center [244, 483] width 397 height 41
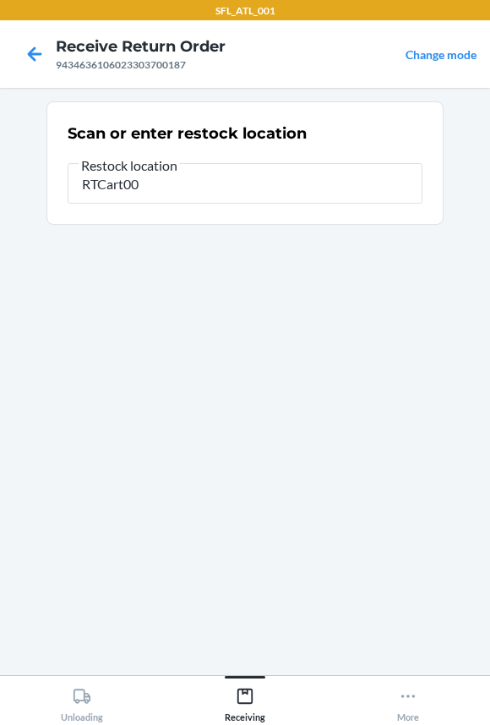
type input "RTCart001"
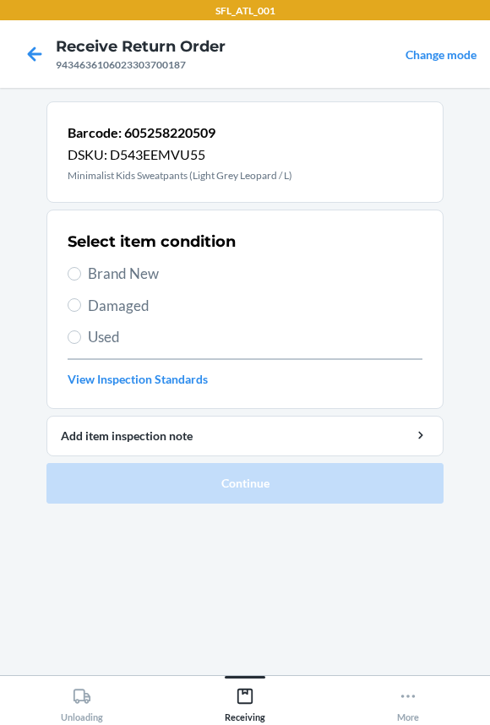
click at [133, 278] on span "Brand New" at bounding box center [255, 274] width 334 height 22
click at [81, 278] on input "Brand New" at bounding box center [75, 274] width 14 height 14
radio input "true"
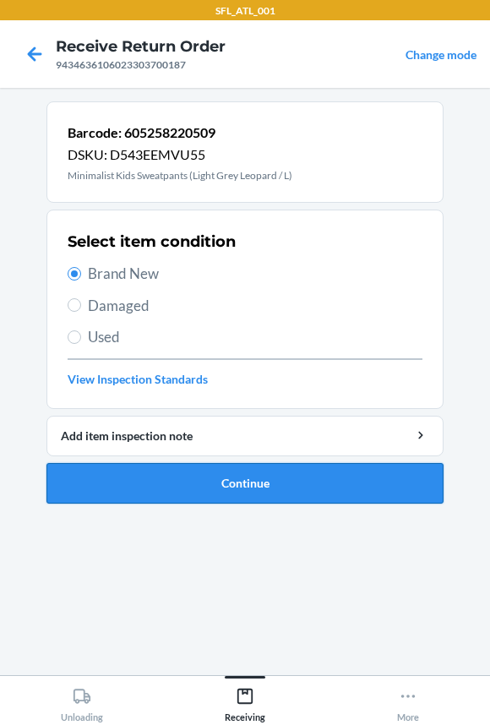
click at [171, 490] on button "Continue" at bounding box center [244, 483] width 397 height 41
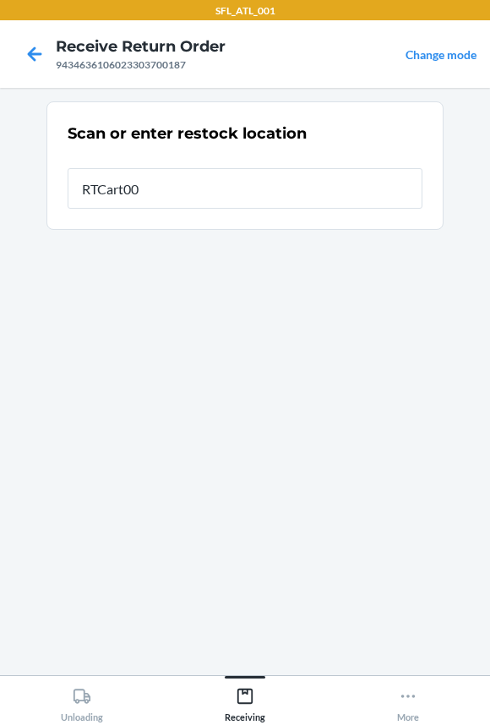
type input "RTCart001"
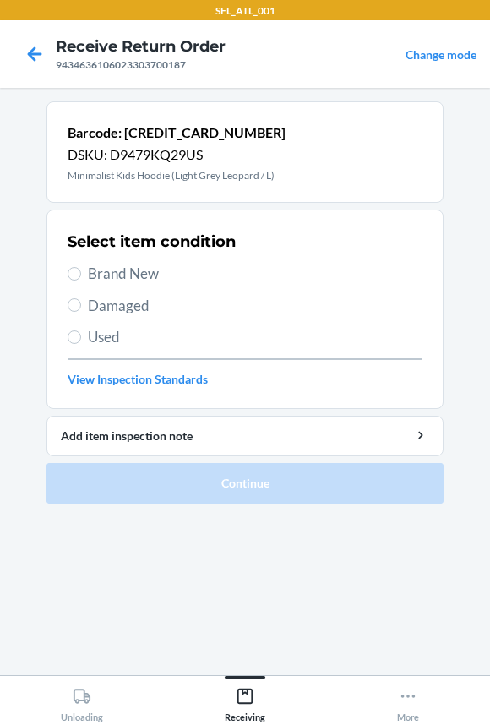
click at [131, 266] on span "Brand New" at bounding box center [255, 274] width 334 height 22
click at [81, 267] on input "Brand New" at bounding box center [75, 274] width 14 height 14
radio input "true"
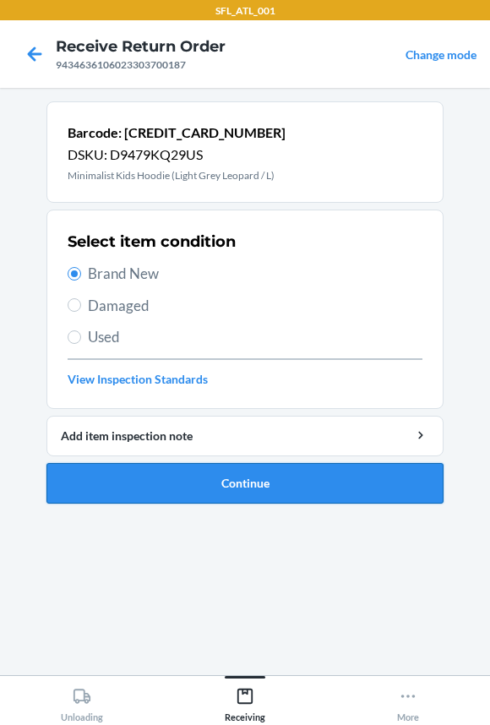
click at [123, 467] on button "Continue" at bounding box center [244, 483] width 397 height 41
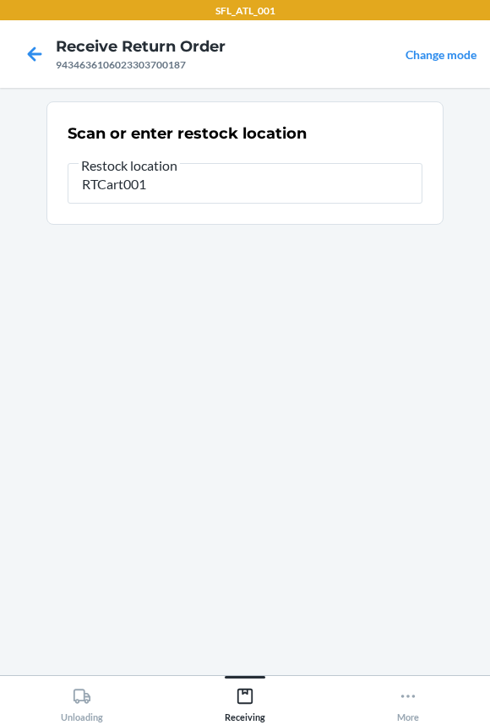
type input "RTCart001"
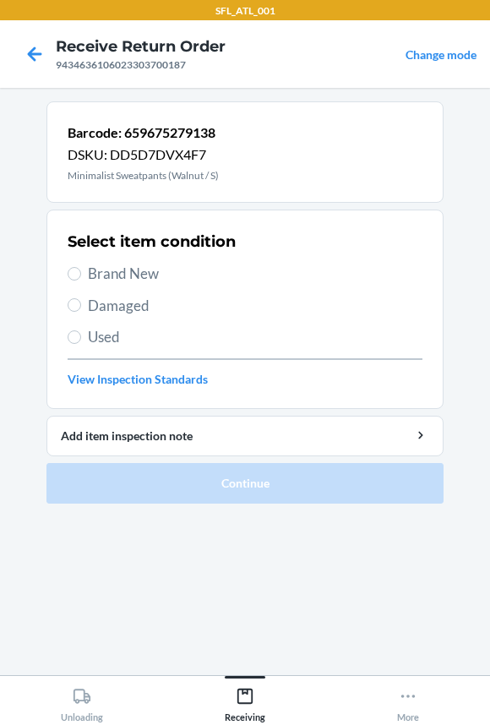
click at [120, 274] on span "Brand New" at bounding box center [255, 274] width 334 height 22
click at [81, 274] on input "Brand New" at bounding box center [75, 274] width 14 height 14
radio input "true"
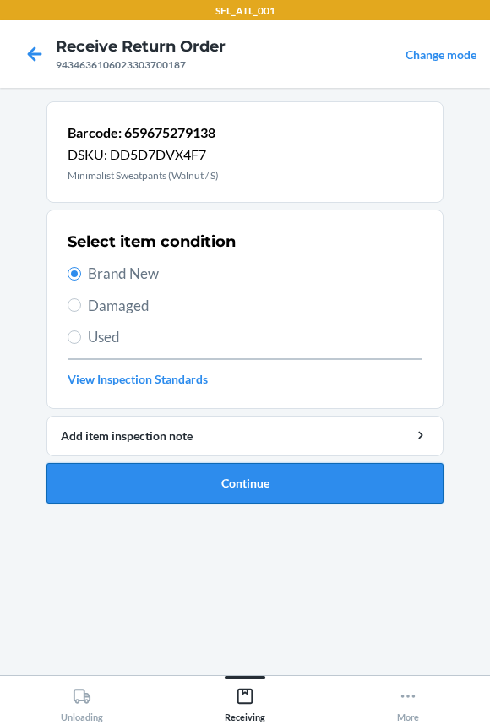
click at [120, 485] on button "Continue" at bounding box center [244, 483] width 397 height 41
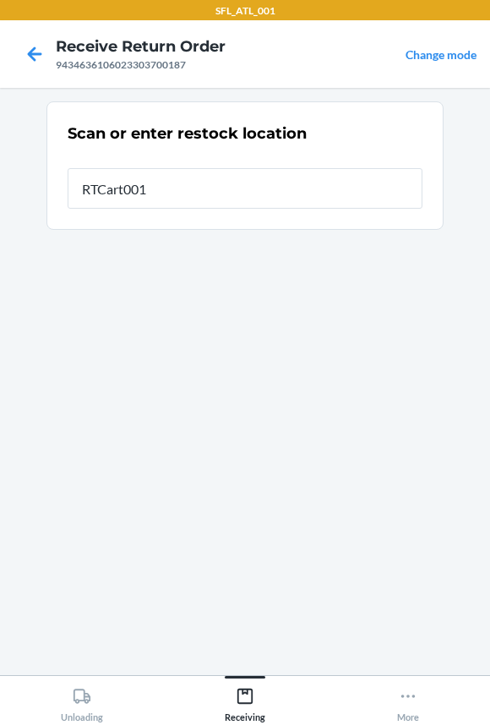
type input "RTCart001"
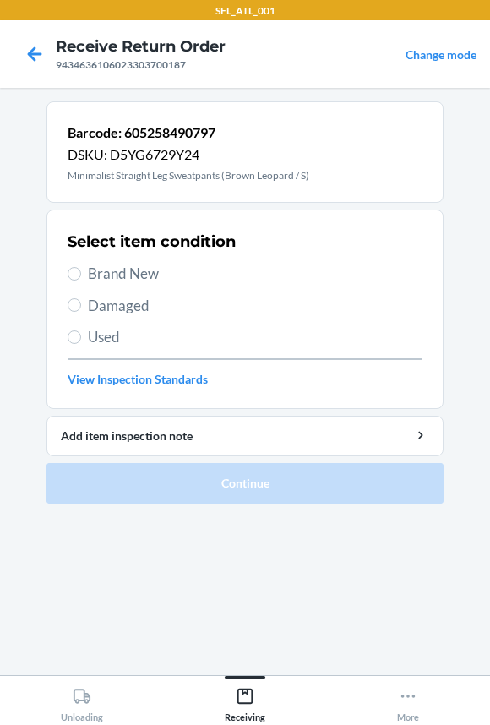
click at [81, 268] on label "Brand New" at bounding box center [245, 274] width 355 height 22
click at [81, 268] on input "Brand New" at bounding box center [75, 274] width 14 height 14
radio input "true"
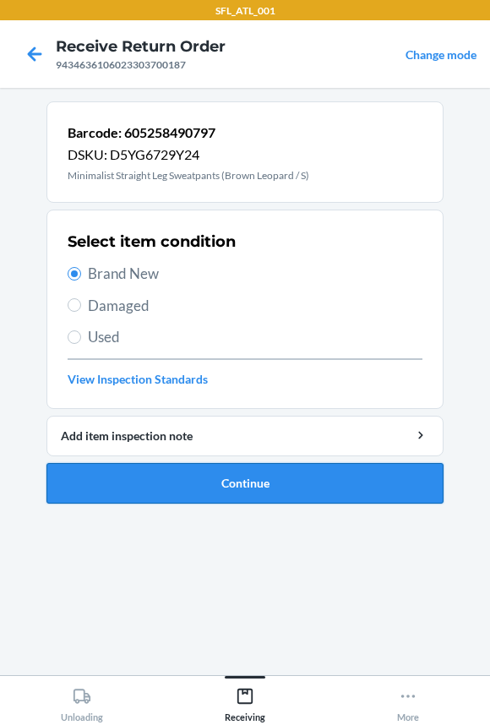
click at [128, 475] on button "Continue" at bounding box center [244, 483] width 397 height 41
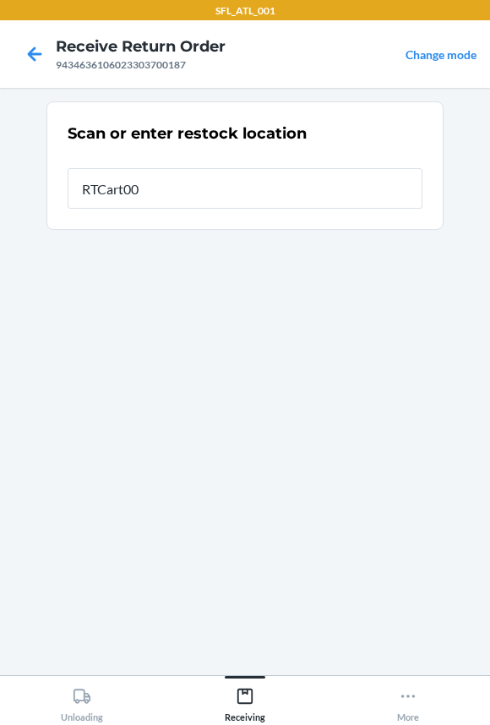
type input "RTCart001"
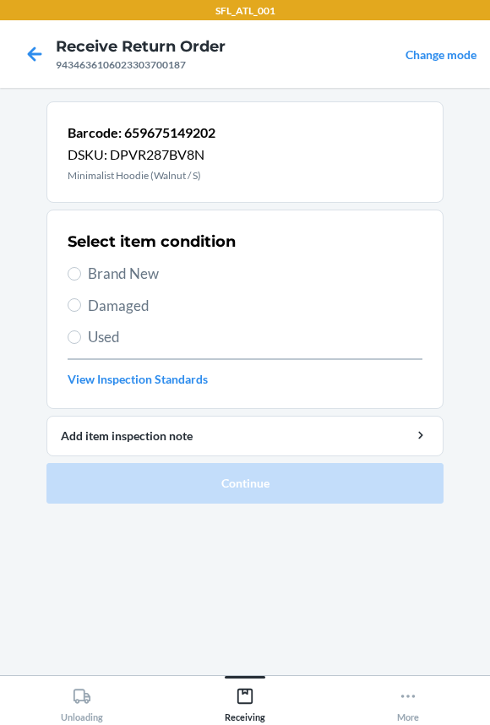
click at [116, 268] on span "Brand New" at bounding box center [255, 274] width 334 height 22
click at [81, 268] on input "Brand New" at bounding box center [75, 274] width 14 height 14
radio input "true"
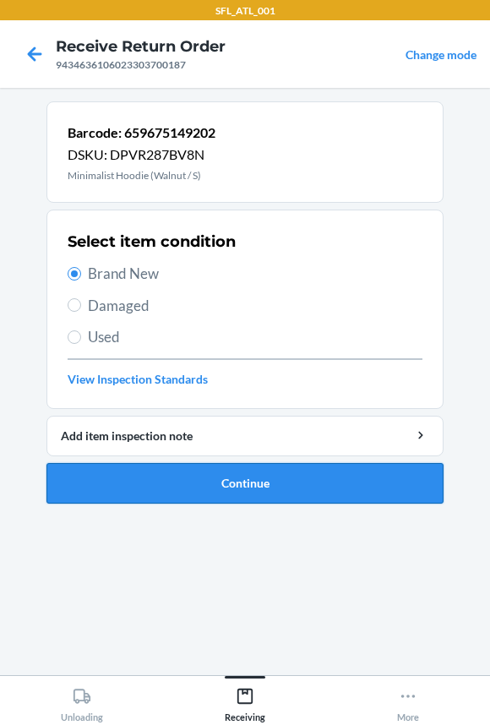
click at [121, 483] on button "Continue" at bounding box center [244, 483] width 397 height 41
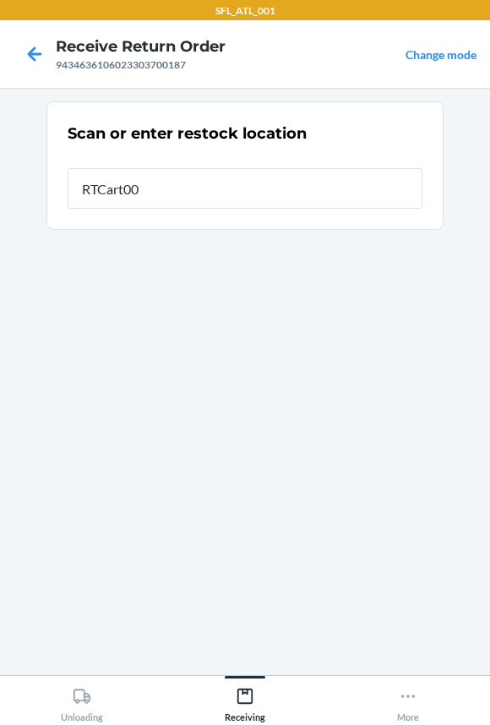
type input "RTCart001"
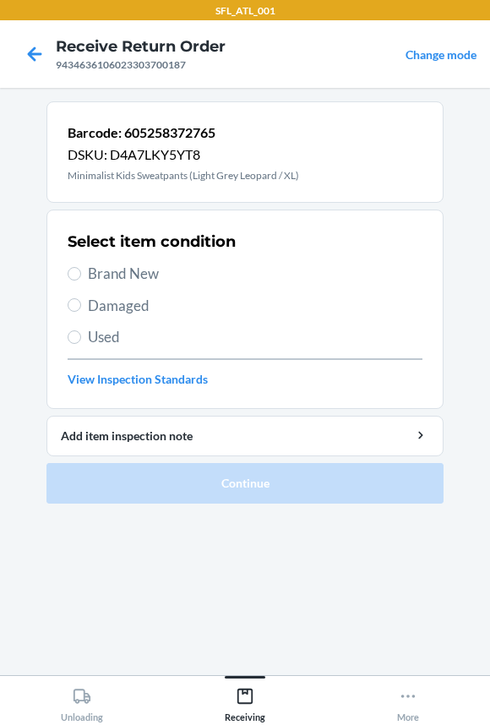
click at [84, 272] on label "Brand New" at bounding box center [245, 274] width 355 height 22
click at [81, 272] on input "Brand New" at bounding box center [75, 274] width 14 height 14
radio input "true"
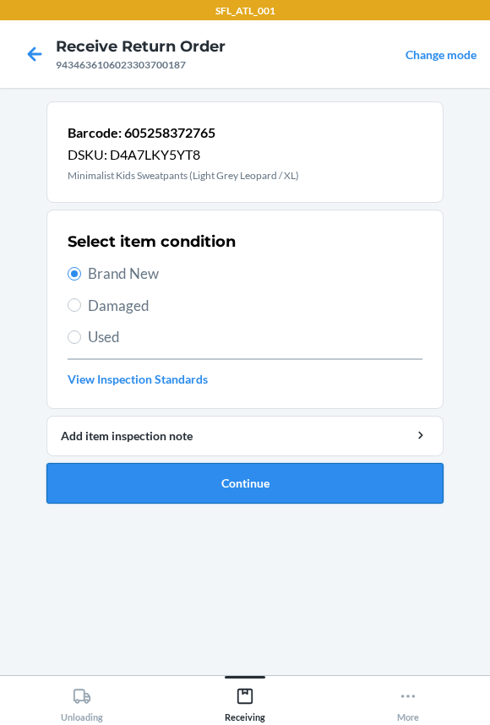
click at [92, 476] on button "Continue" at bounding box center [244, 483] width 397 height 41
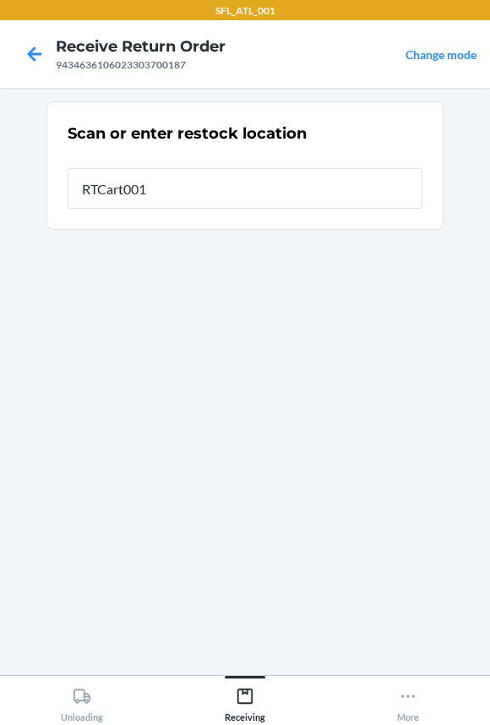
type input "RTCart001"
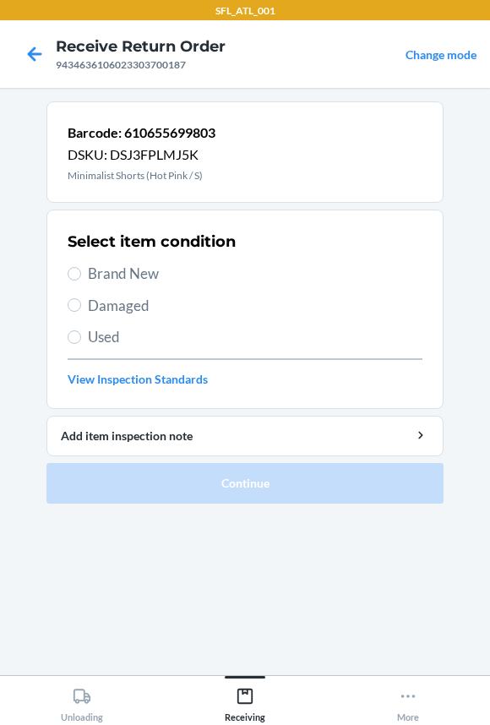
click at [95, 274] on span "Brand New" at bounding box center [255, 274] width 334 height 22
click at [81, 274] on input "Brand New" at bounding box center [75, 274] width 14 height 14
radio input "true"
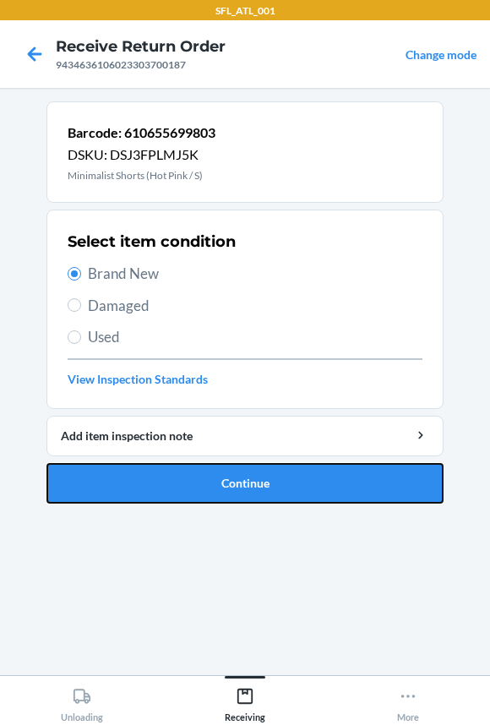
click at [71, 497] on button "Continue" at bounding box center [244, 483] width 397 height 41
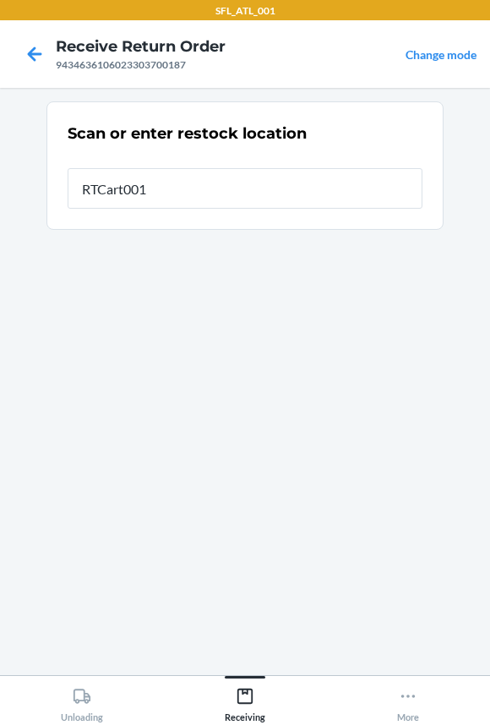
type input "RTCart001"
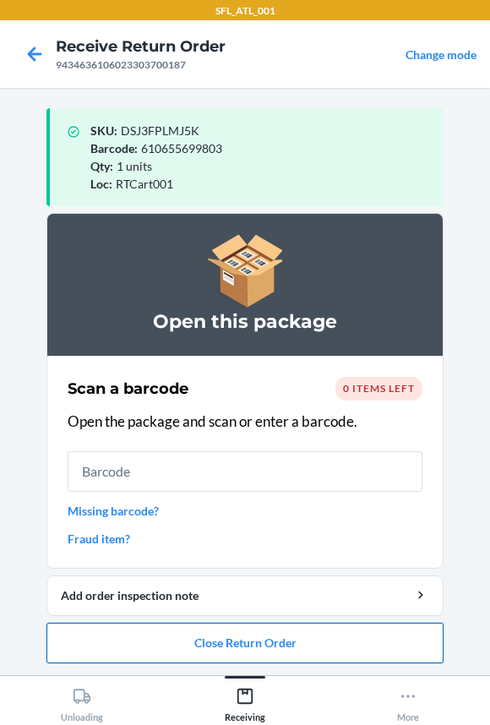
click at [175, 638] on button "Close Return Order" at bounding box center [244, 642] width 397 height 41
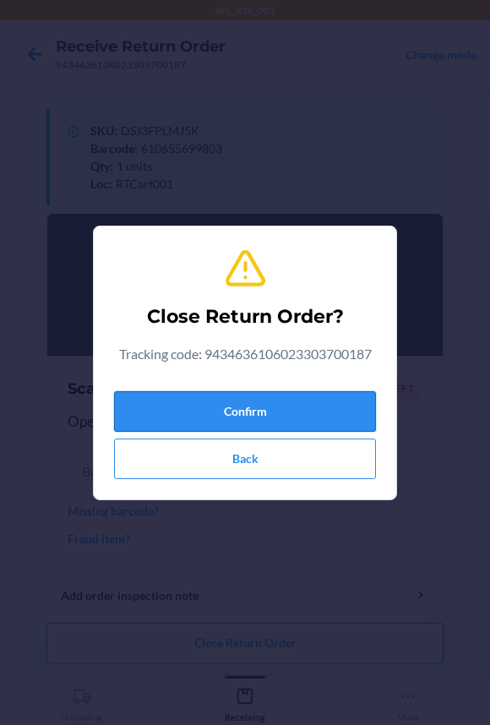
click at [218, 428] on button "Confirm" at bounding box center [245, 411] width 262 height 41
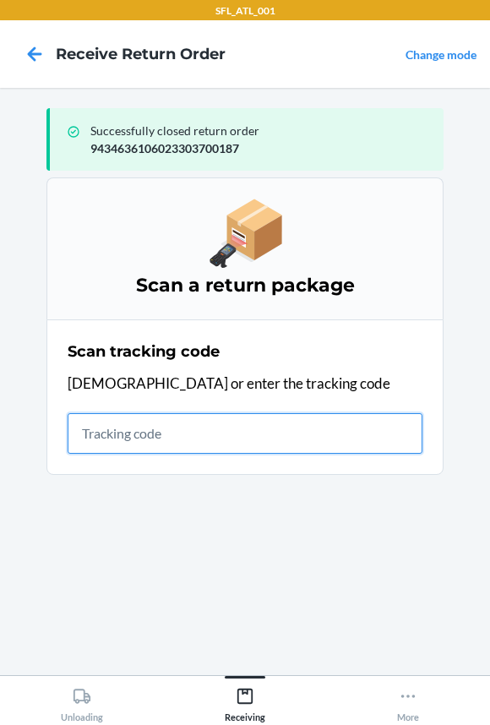
drag, startPoint x: 120, startPoint y: 423, endPoint x: 109, endPoint y: 421, distance: 11.1
click at [128, 425] on input "text" at bounding box center [245, 433] width 355 height 41
type input "42030259943463610602330437172"
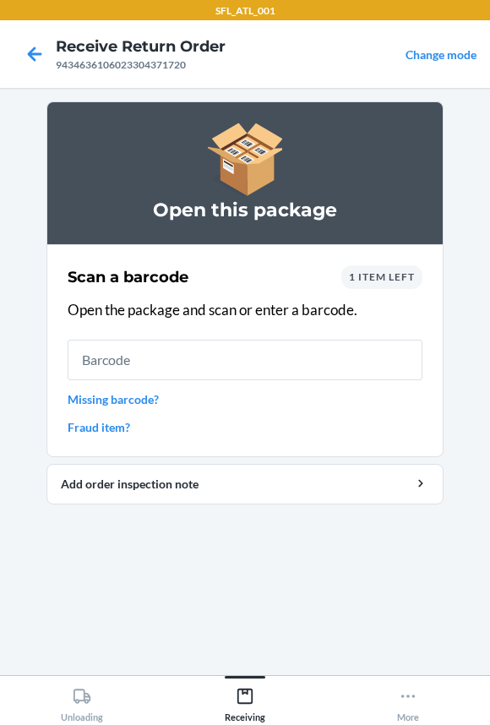
click at [128, 356] on input "text" at bounding box center [245, 359] width 355 height 41
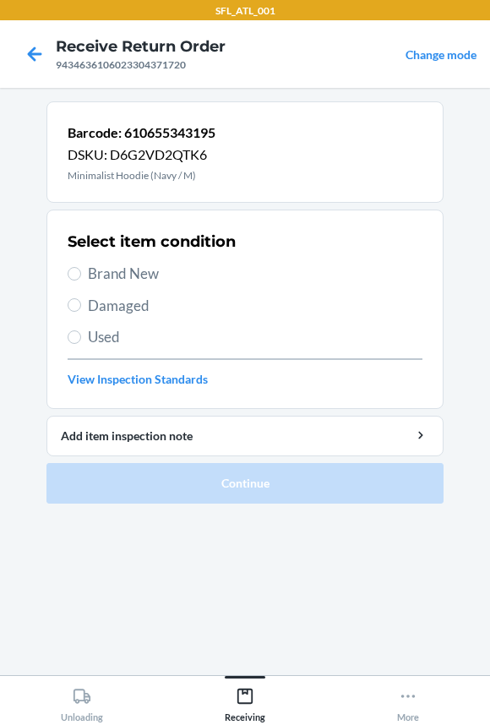
click at [85, 270] on label "Brand New" at bounding box center [245, 274] width 355 height 22
click at [81, 270] on input "Brand New" at bounding box center [75, 274] width 14 height 14
radio input "true"
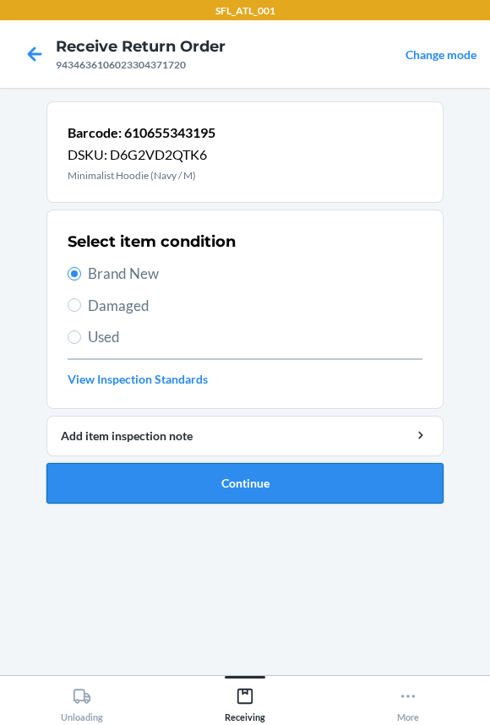
click at [85, 486] on button "Continue" at bounding box center [244, 483] width 397 height 41
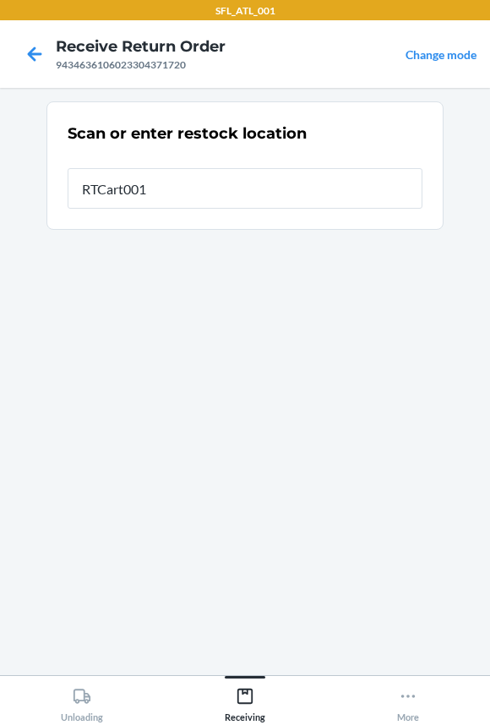
type input "RTCart001"
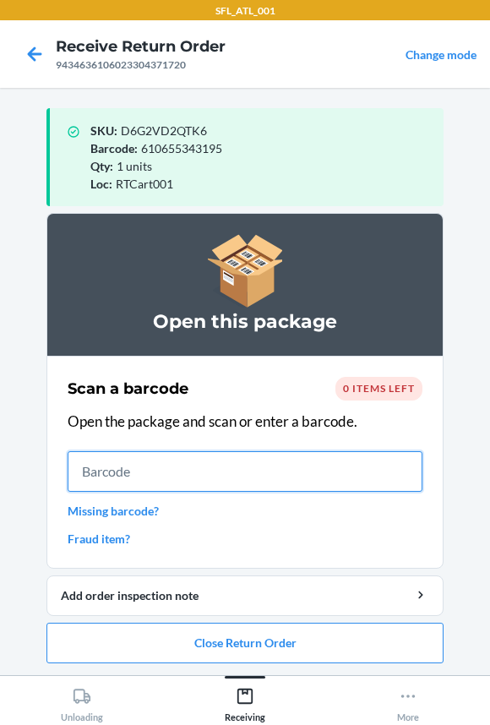
click at [94, 473] on input "text" at bounding box center [245, 471] width 355 height 41
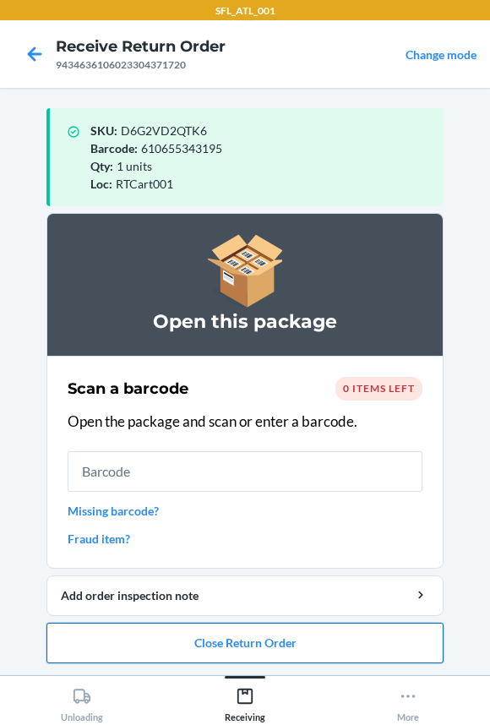
click at [118, 645] on button "Close Return Order" at bounding box center [244, 642] width 397 height 41
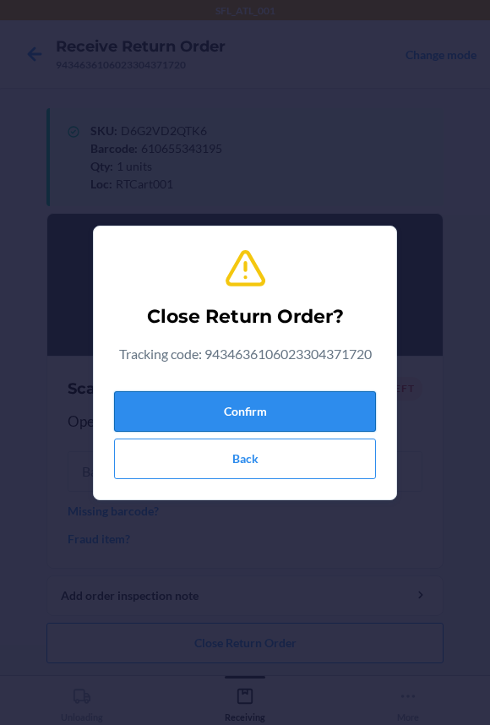
click at [187, 407] on button "Confirm" at bounding box center [245, 411] width 262 height 41
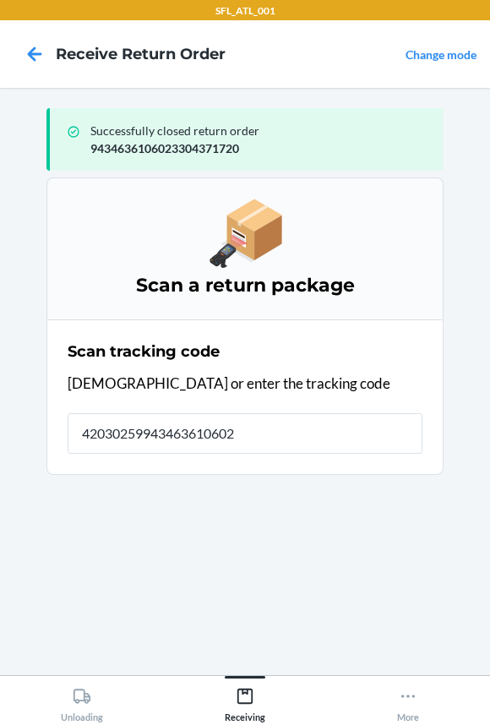
type input "420302599434636106023"
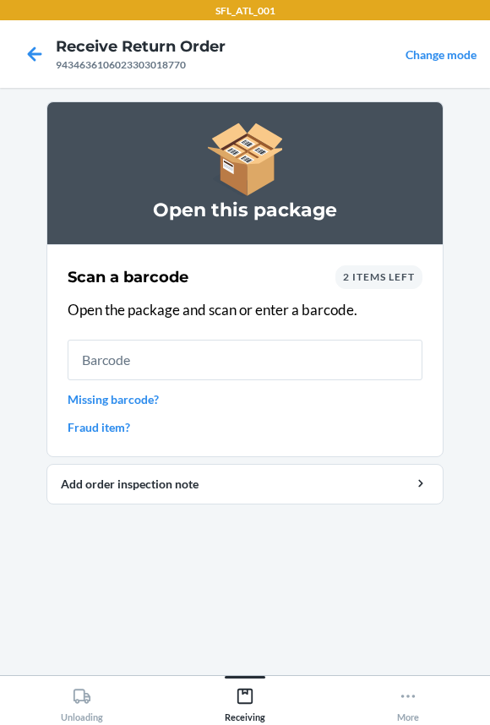
click at [194, 336] on div "Scan a barcode 2 items left Open the package and scan or enter a barcode. Missi…" at bounding box center [245, 350] width 355 height 181
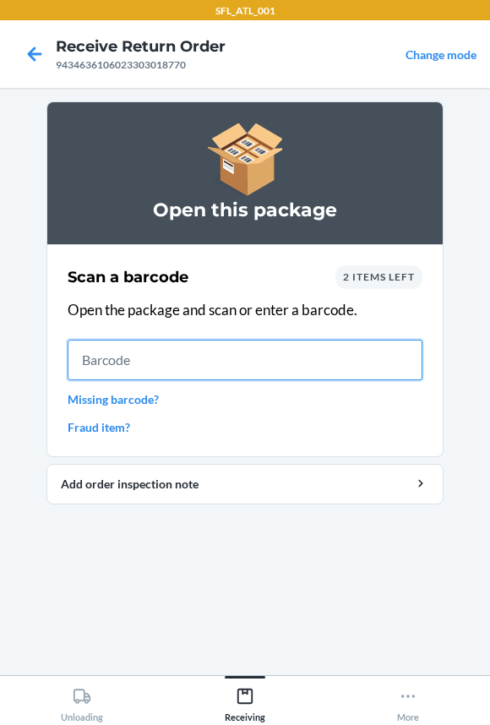
click at [242, 354] on input "text" at bounding box center [245, 359] width 355 height 41
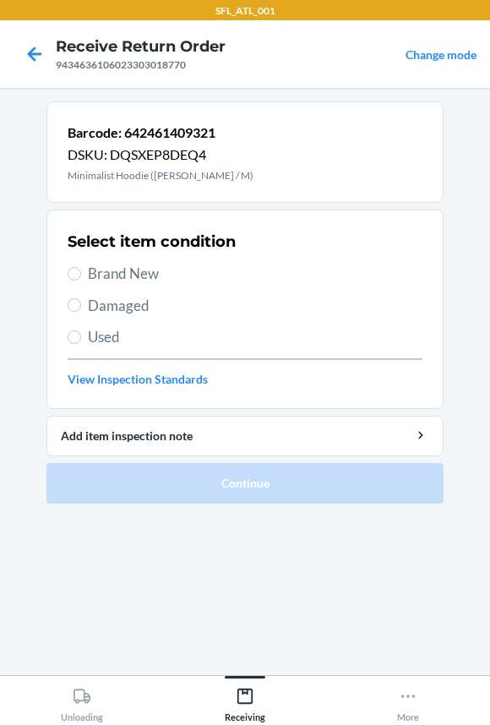
click at [159, 270] on span "Brand New" at bounding box center [255, 274] width 334 height 22
click at [81, 270] on input "Brand New" at bounding box center [75, 274] width 14 height 14
radio input "true"
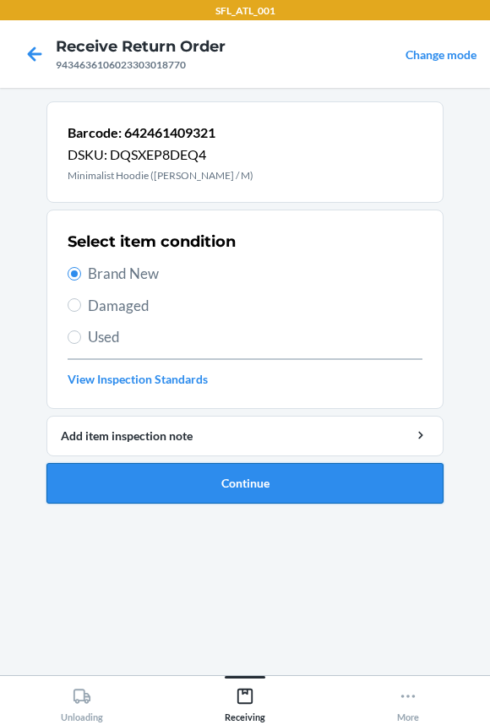
click at [182, 490] on button "Continue" at bounding box center [244, 483] width 397 height 41
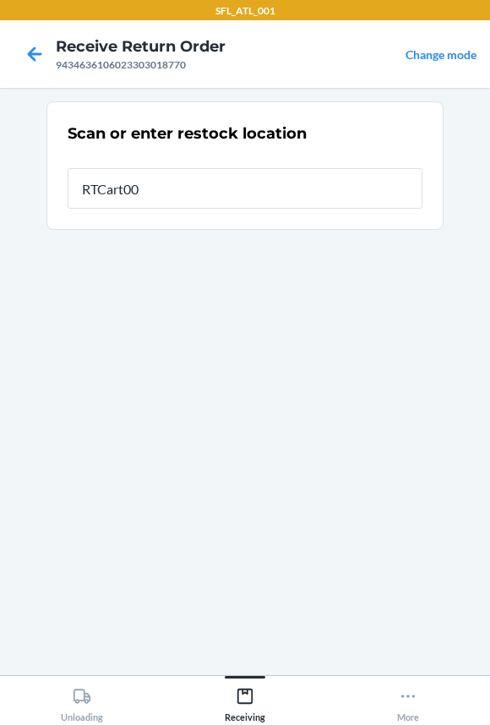
type input "RTCart001"
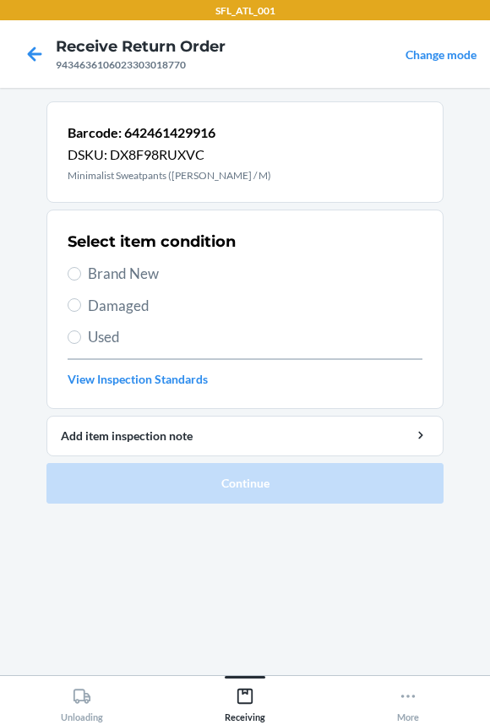
drag, startPoint x: 116, startPoint y: 263, endPoint x: 126, endPoint y: 287, distance: 26.5
click at [118, 265] on span "Brand New" at bounding box center [255, 274] width 334 height 22
click at [81, 267] on input "Brand New" at bounding box center [75, 274] width 14 height 14
radio input "true"
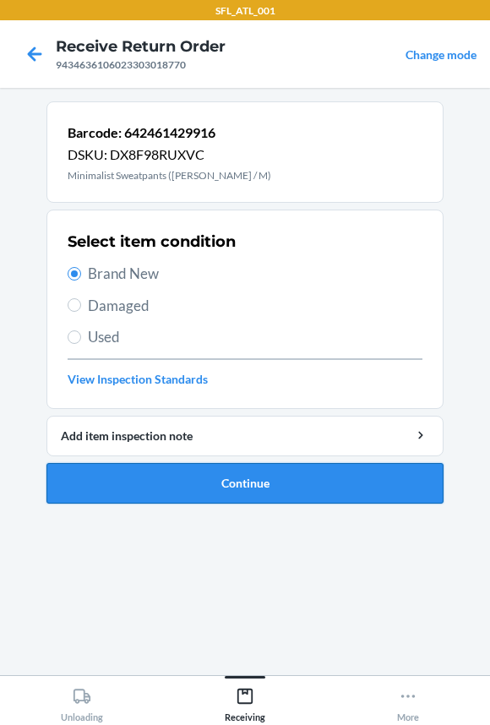
click at [128, 473] on button "Continue" at bounding box center [244, 483] width 397 height 41
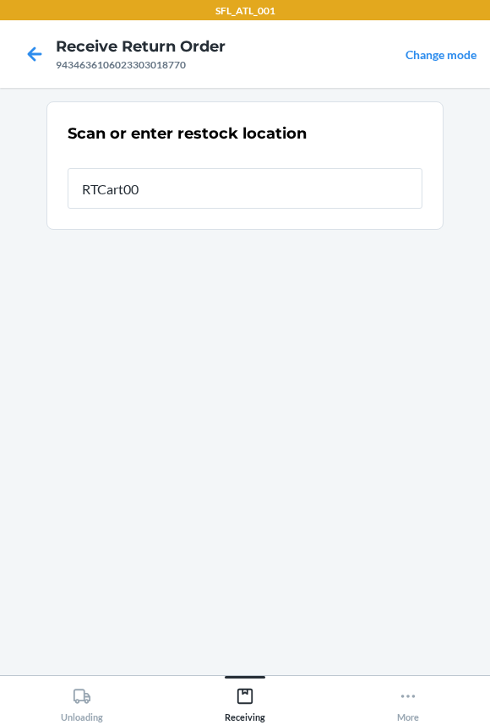
type input "RTCart001"
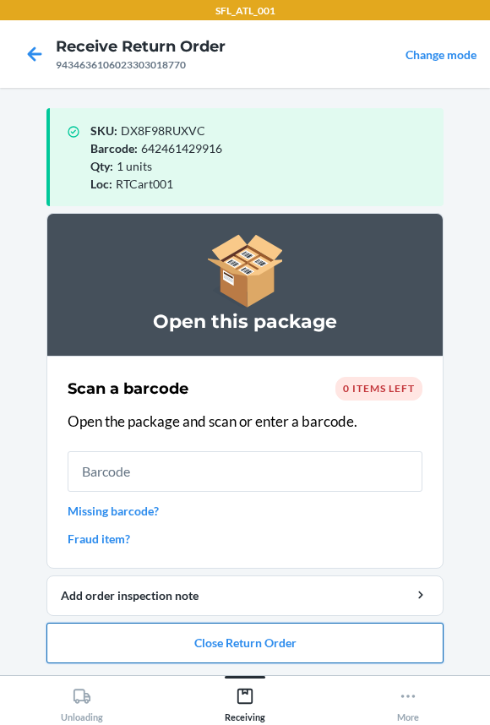
drag, startPoint x: 186, startPoint y: 642, endPoint x: 187, endPoint y: 631, distance: 11.0
click at [187, 631] on button "Close Return Order" at bounding box center [244, 642] width 397 height 41
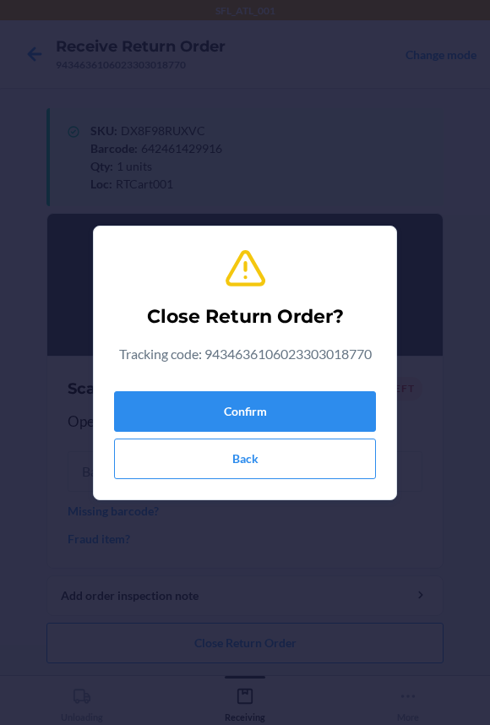
click at [202, 388] on div "Confirm Back" at bounding box center [245, 431] width 262 height 95
click at [155, 413] on button "Confirm" at bounding box center [245, 411] width 262 height 41
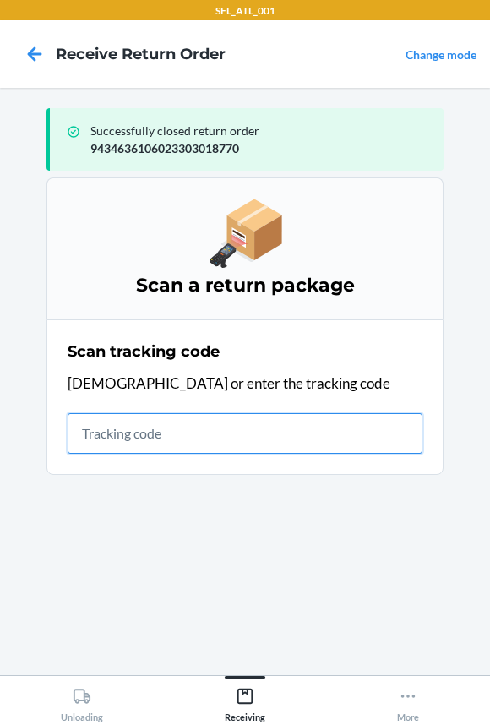
click at [97, 426] on input "text" at bounding box center [245, 433] width 355 height 41
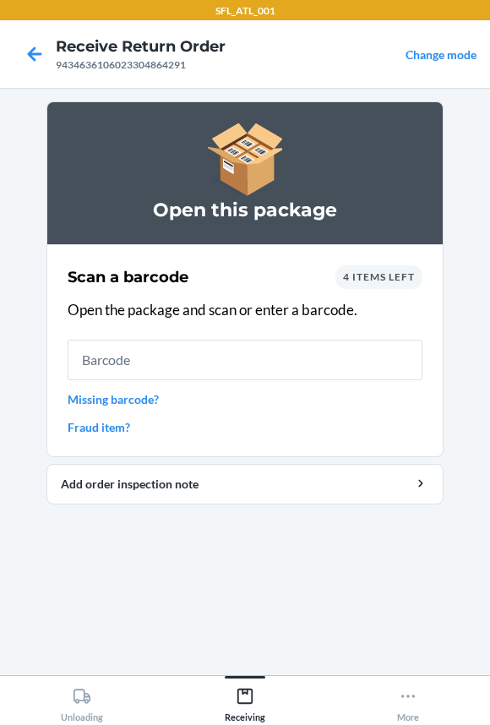
click at [210, 373] on input "text" at bounding box center [245, 359] width 355 height 41
click at [388, 274] on span "4 items left" at bounding box center [379, 276] width 72 height 13
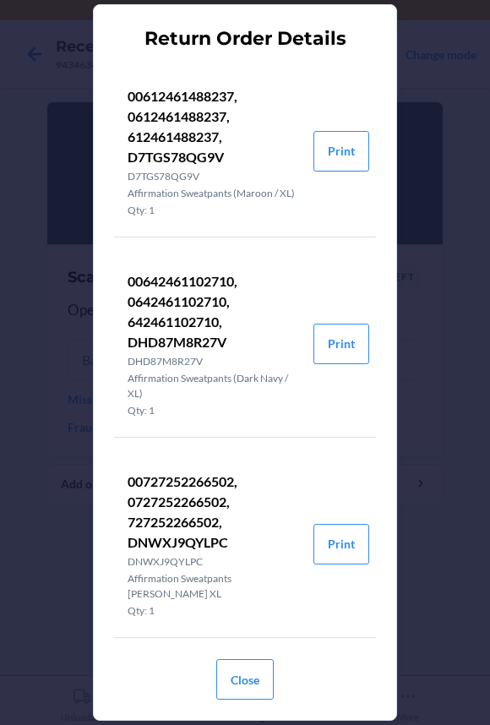
click at [190, 135] on p "00612461488237, 0612461488237, 612461488237, D7TGS78QG9V" at bounding box center [214, 126] width 172 height 81
click at [222, 169] on p "D7TGS78QG9V" at bounding box center [214, 176] width 172 height 15
click at [160, 535] on p "00727252266502, 0727252266502, 727252266502, DNWXJ9QYLPC" at bounding box center [214, 511] width 172 height 81
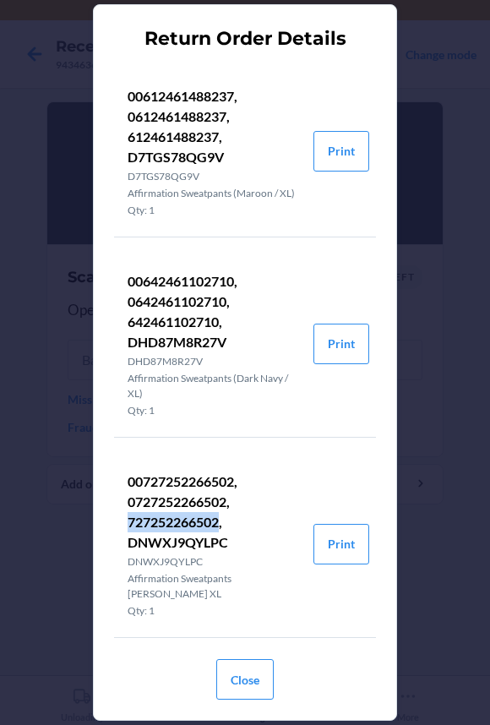
copy p "727252266502"
click at [161, 336] on p "00642461102710, 0642461102710, 642461102710, DHD87M8R27V" at bounding box center [214, 311] width 172 height 81
copy p "642461102710"
click at [159, 138] on p "00612461488237, 0612461488237, 612461488237, D7TGS78QG9V" at bounding box center [214, 126] width 172 height 81
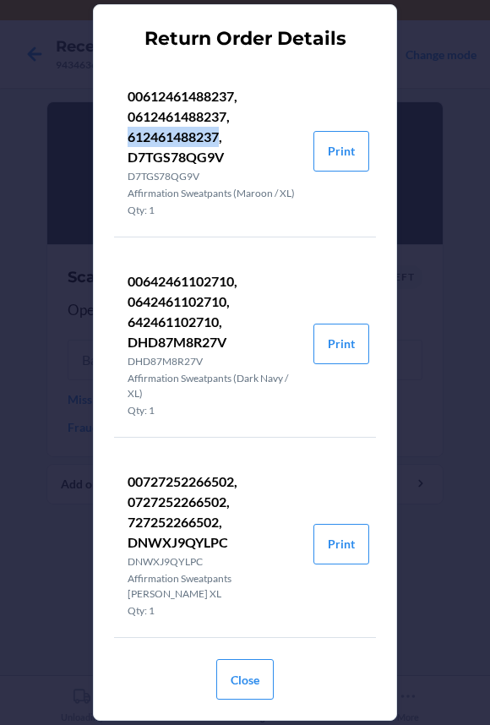
click at [159, 138] on p "00612461488237, 0612461488237, 612461488237, D7TGS78QG9V" at bounding box center [214, 126] width 172 height 81
copy p "612461488237"
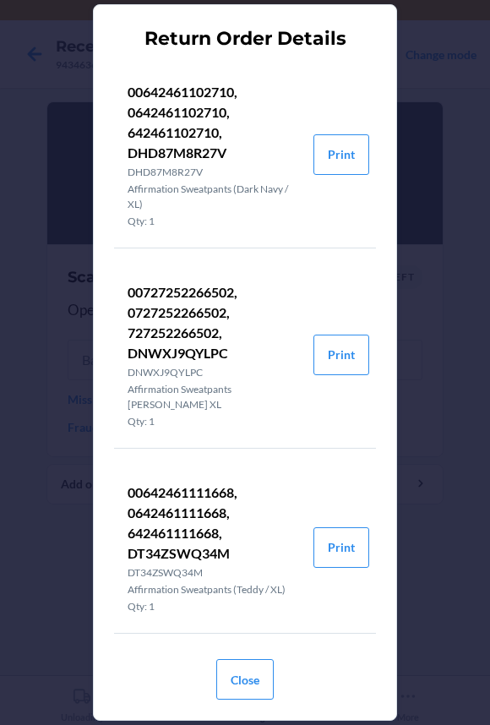
click at [175, 527] on p "00642461111668, 0642461111668, 642461111668, DT34ZSWQ34M" at bounding box center [214, 522] width 172 height 81
copy p "642461111668"
click at [263, 683] on button "Close" at bounding box center [244, 679] width 57 height 41
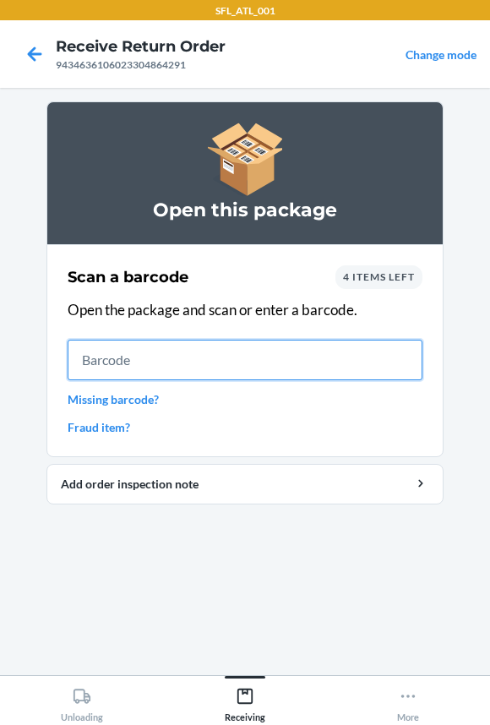
click at [220, 366] on input "text" at bounding box center [245, 359] width 355 height 41
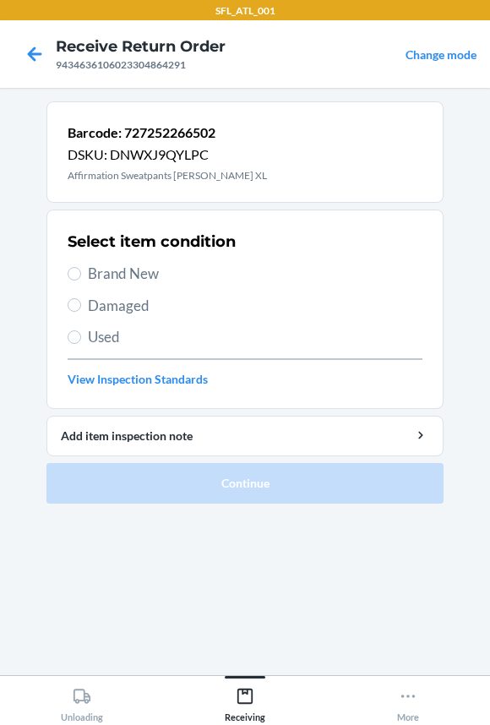
click at [101, 265] on span "Brand New" at bounding box center [255, 274] width 334 height 22
click at [81, 267] on input "Brand New" at bounding box center [75, 274] width 14 height 14
radio input "true"
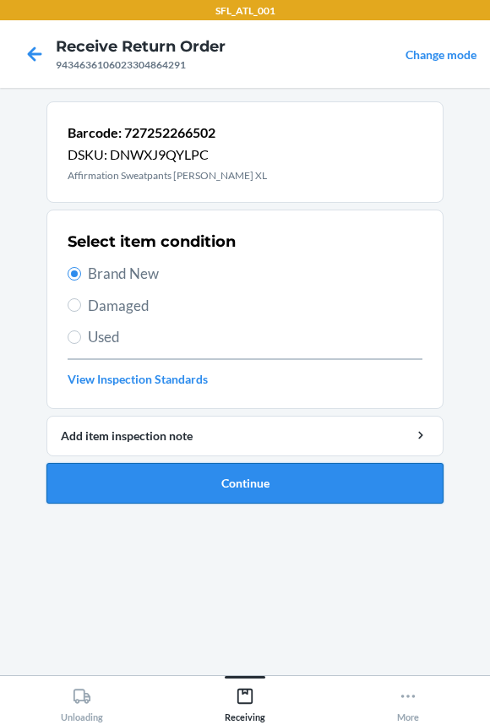
click at [118, 495] on button "Continue" at bounding box center [244, 483] width 397 height 41
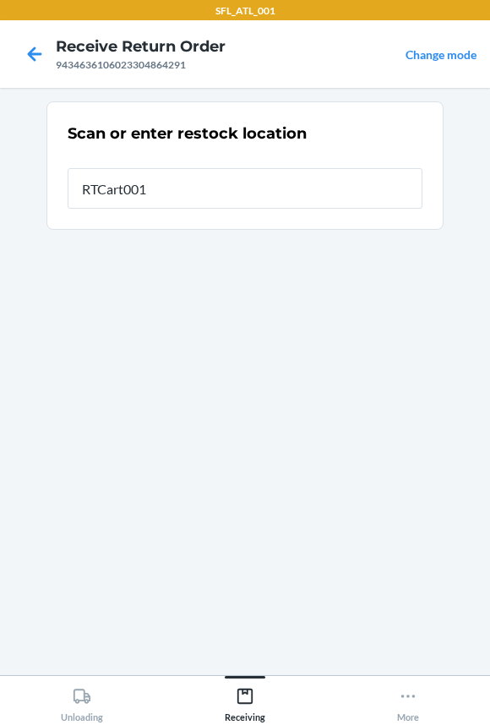
type input "RTCart001"
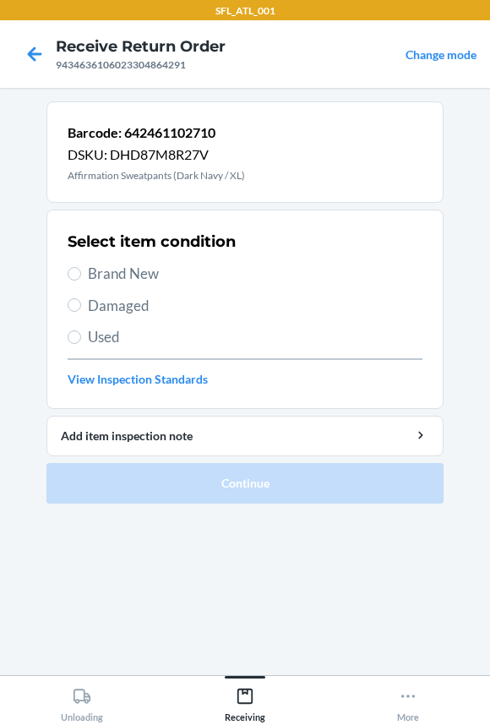
click at [121, 280] on span "Brand New" at bounding box center [255, 274] width 334 height 22
click at [81, 280] on input "Brand New" at bounding box center [75, 274] width 14 height 14
radio input "true"
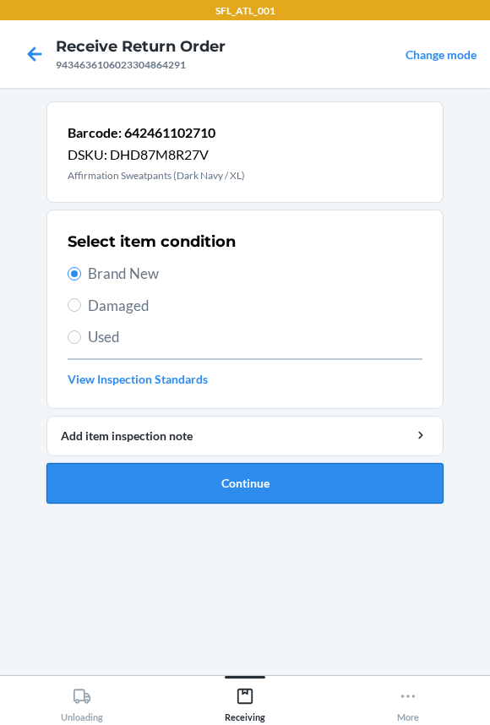
click at [138, 475] on button "Continue" at bounding box center [244, 483] width 397 height 41
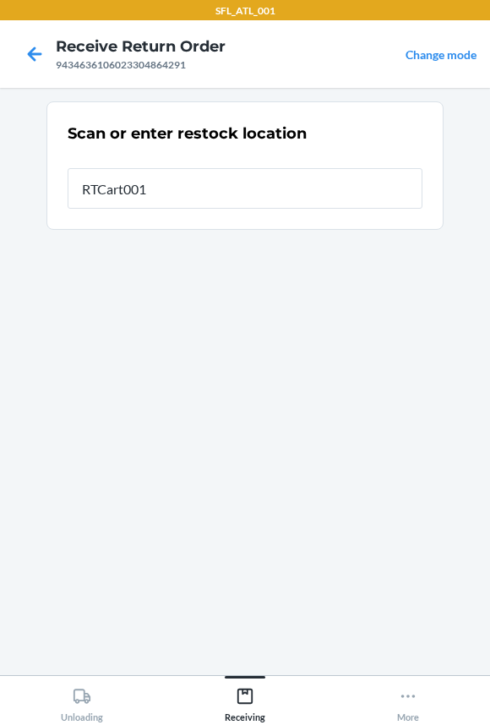
type input "RTCart001"
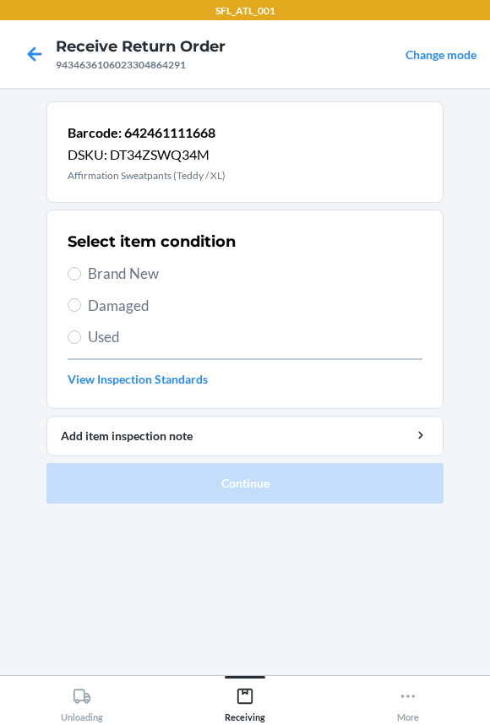
click at [106, 278] on span "Brand New" at bounding box center [255, 274] width 334 height 22
click at [81, 278] on input "Brand New" at bounding box center [75, 274] width 14 height 14
radio input "true"
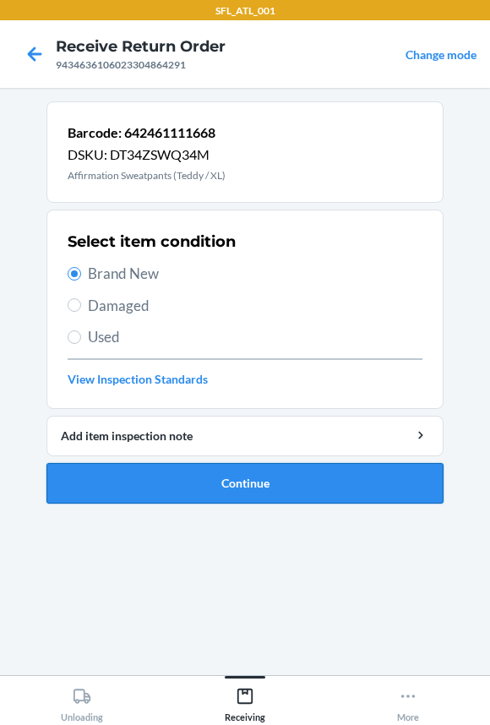
click at [144, 475] on button "Continue" at bounding box center [244, 483] width 397 height 41
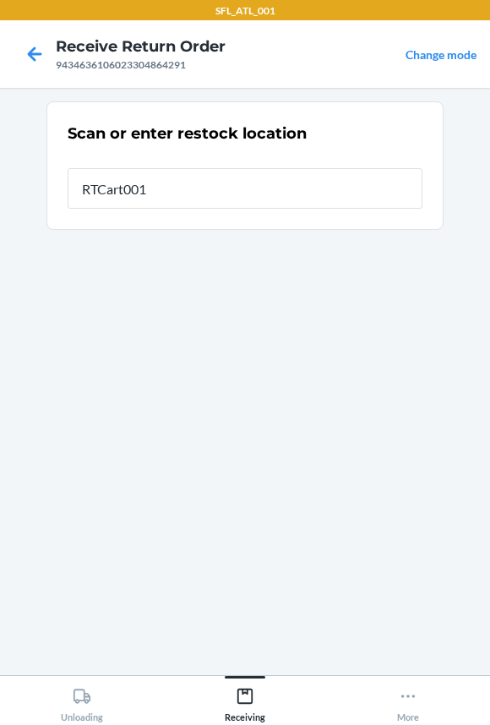
type input "RTCart001"
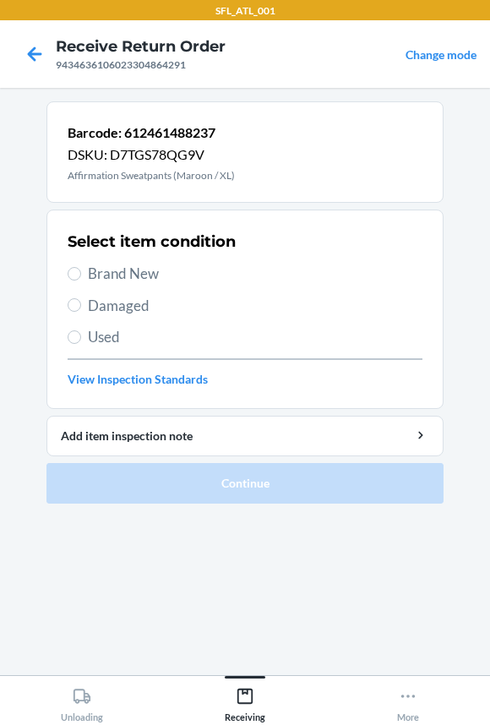
click at [124, 276] on span "Brand New" at bounding box center [255, 274] width 334 height 22
click at [81, 276] on input "Brand New" at bounding box center [75, 274] width 14 height 14
radio input "true"
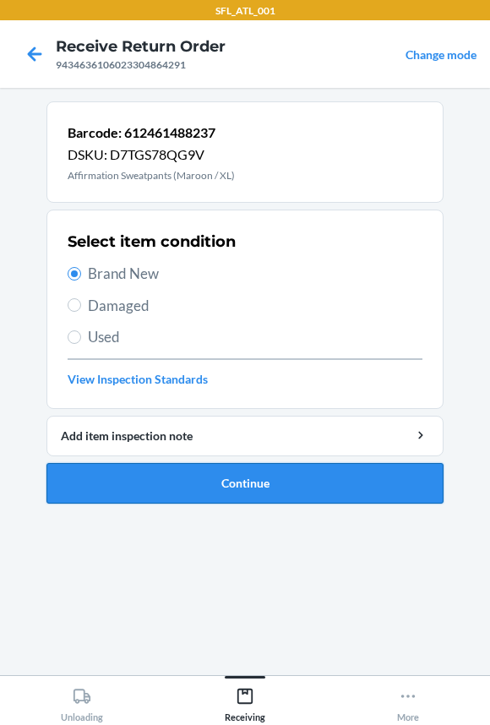
click at [117, 482] on button "Continue" at bounding box center [244, 483] width 397 height 41
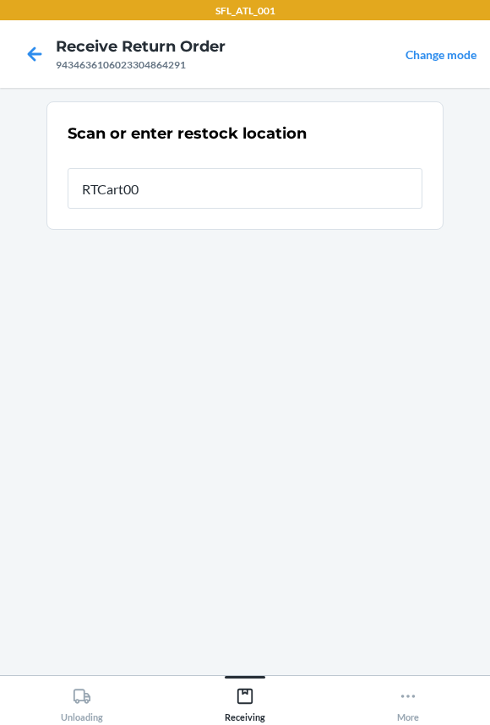
type input "RTCart001"
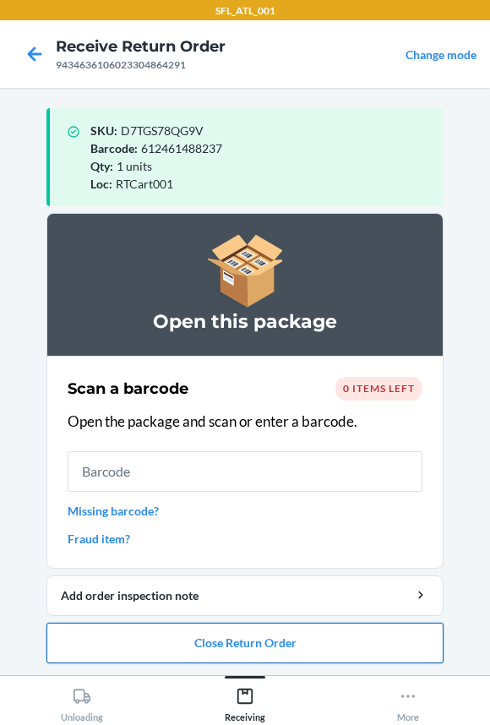
click at [236, 642] on button "Close Return Order" at bounding box center [244, 642] width 397 height 41
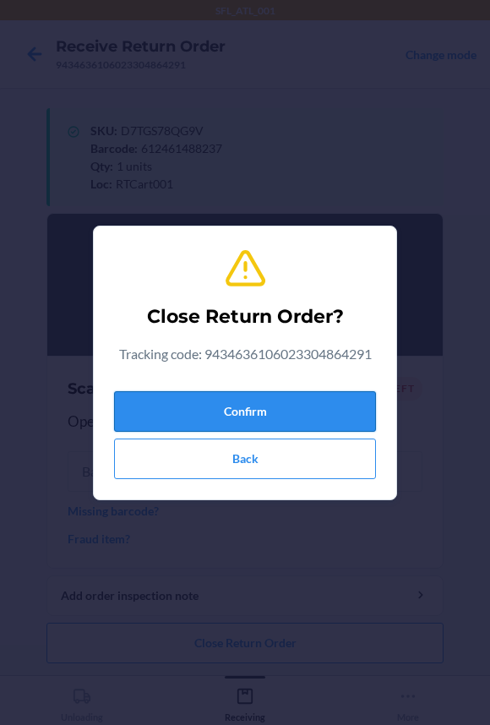
click at [249, 421] on button "Confirm" at bounding box center [245, 411] width 262 height 41
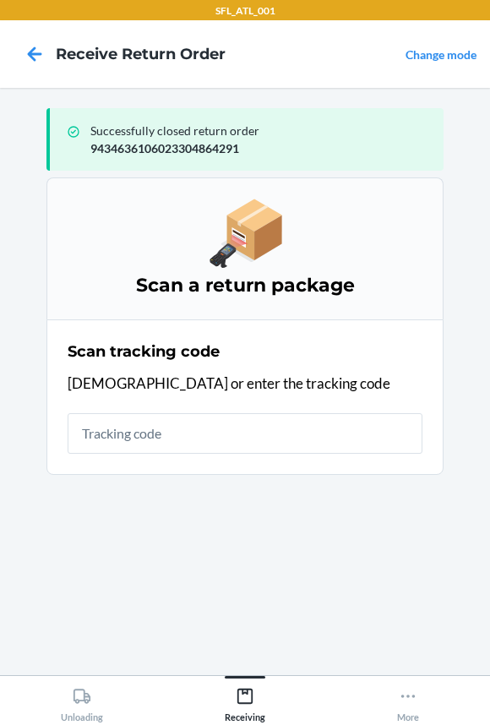
click at [151, 437] on input "text" at bounding box center [245, 433] width 355 height 41
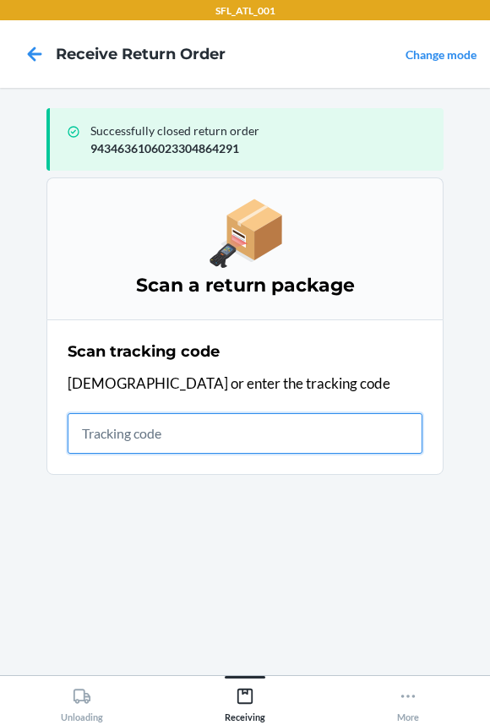
click at [180, 425] on input "text" at bounding box center [245, 433] width 355 height 41
type input "4203025994346361060233048"
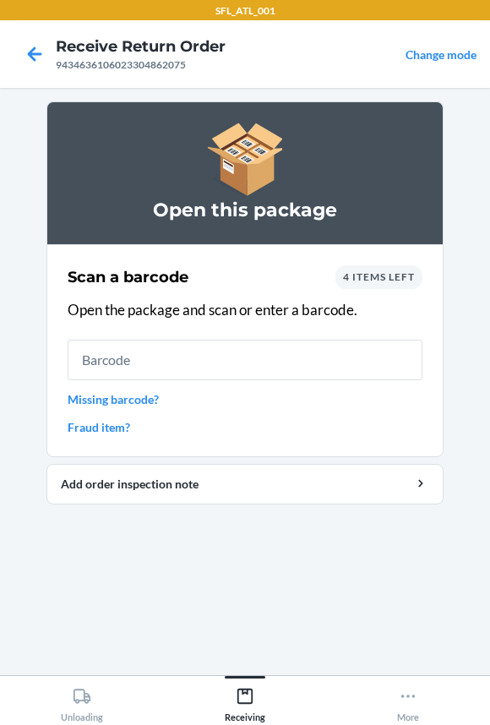
click at [163, 353] on input "text" at bounding box center [245, 359] width 355 height 41
click at [156, 353] on input "text" at bounding box center [245, 359] width 355 height 41
click at [347, 284] on div "4 items left" at bounding box center [378, 277] width 87 height 24
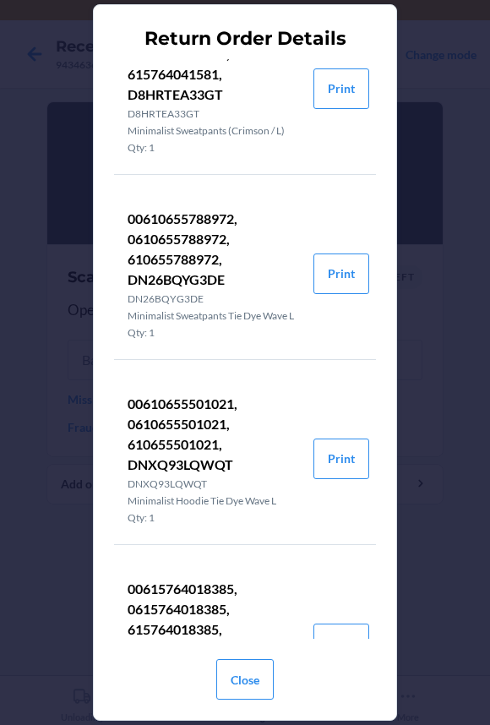
scroll to position [174, 0]
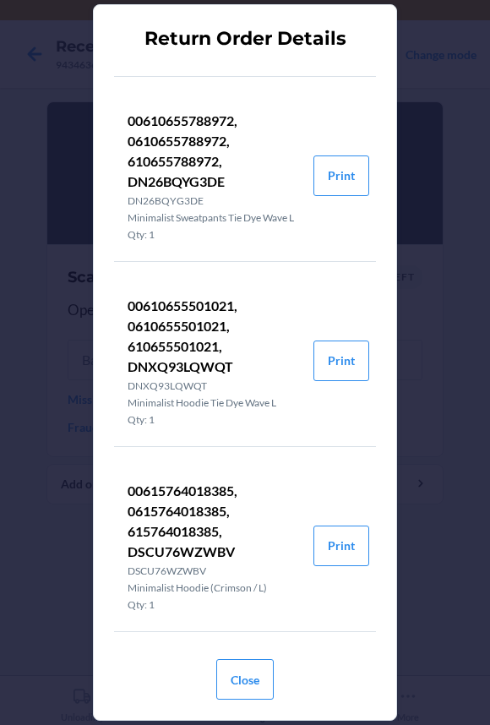
click at [176, 528] on p "00615764018385, 0615764018385, 615764018385, DSCU76WZWBV" at bounding box center [214, 521] width 172 height 81
copy p "615764018385"
click at [261, 679] on button "Close" at bounding box center [244, 679] width 57 height 41
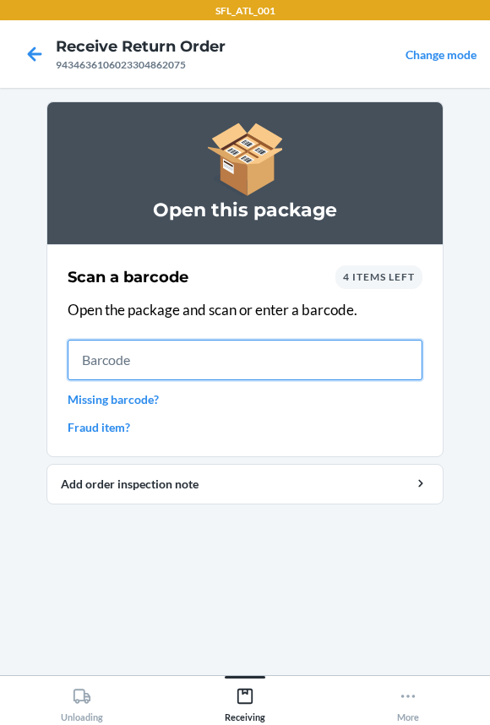
click at [141, 357] on input "text" at bounding box center [245, 359] width 355 height 41
click at [146, 358] on input "text" at bounding box center [245, 359] width 355 height 41
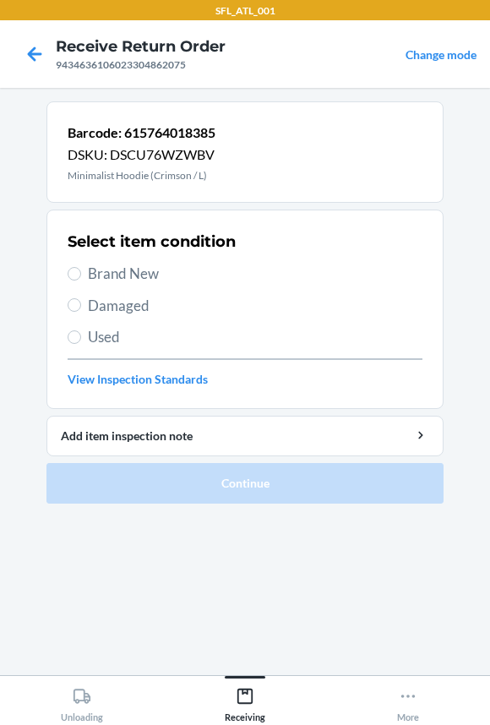
click at [102, 334] on span "Used" at bounding box center [255, 337] width 334 height 22
click at [81, 334] on input "Used" at bounding box center [75, 337] width 14 height 14
radio input "true"
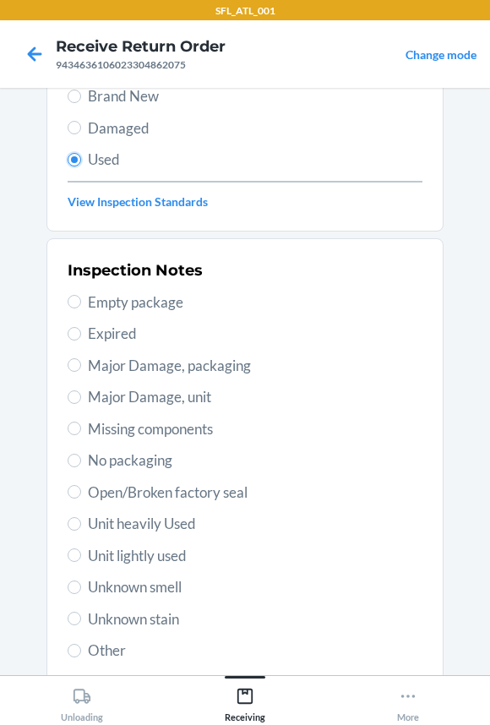
scroll to position [290, 0]
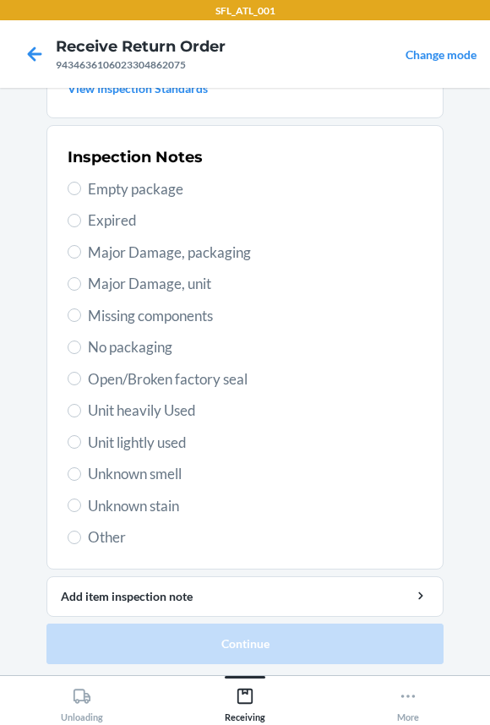
click at [120, 535] on span "Other" at bounding box center [255, 537] width 334 height 22
click at [81, 535] on input "Other" at bounding box center [75, 537] width 14 height 14
radio input "true"
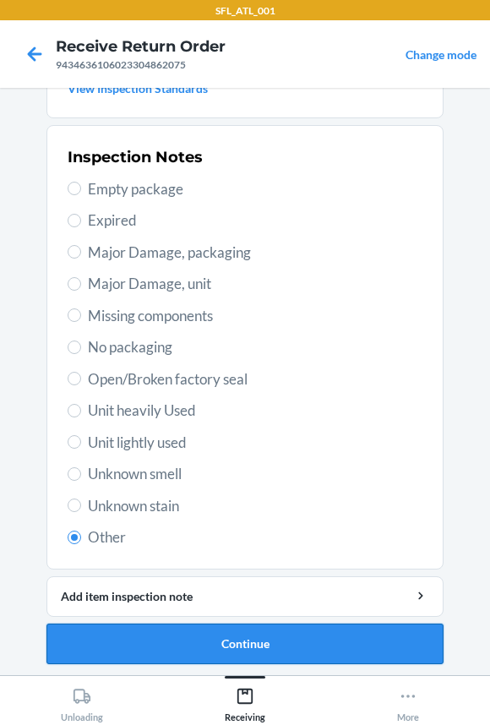
click at [218, 634] on button "Continue" at bounding box center [244, 643] width 397 height 41
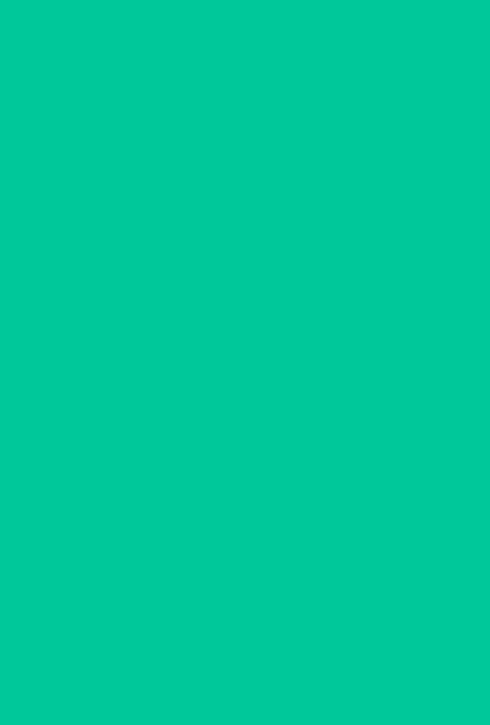
scroll to position [0, 0]
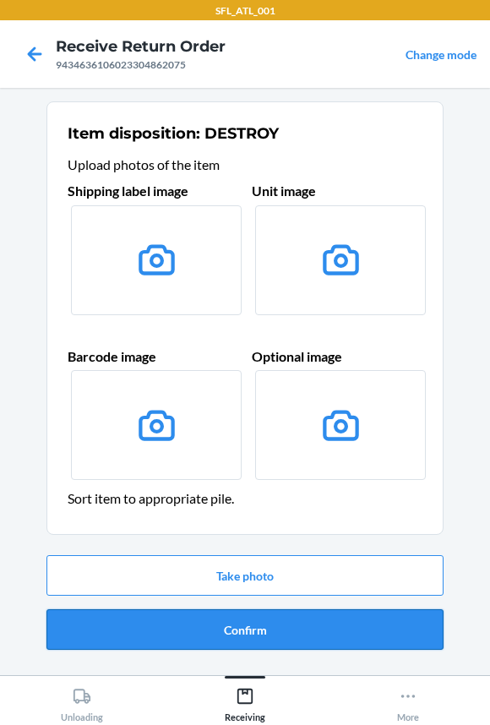
click at [197, 628] on button "Confirm" at bounding box center [244, 629] width 397 height 41
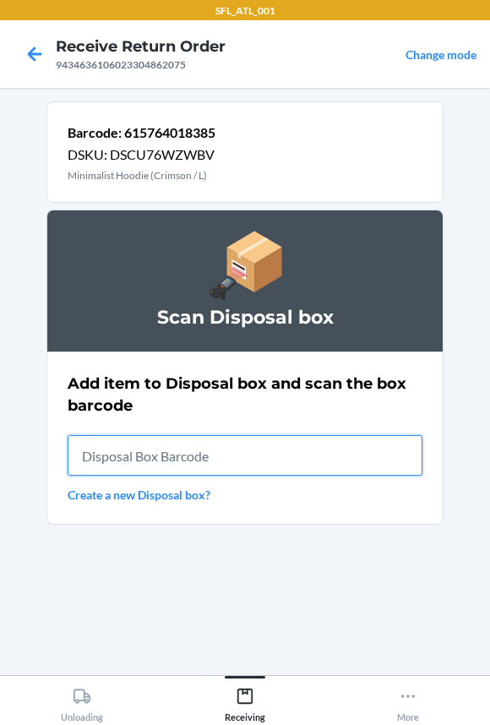
click at [165, 456] on input "text" at bounding box center [245, 455] width 355 height 41
type input "RB00000191O"
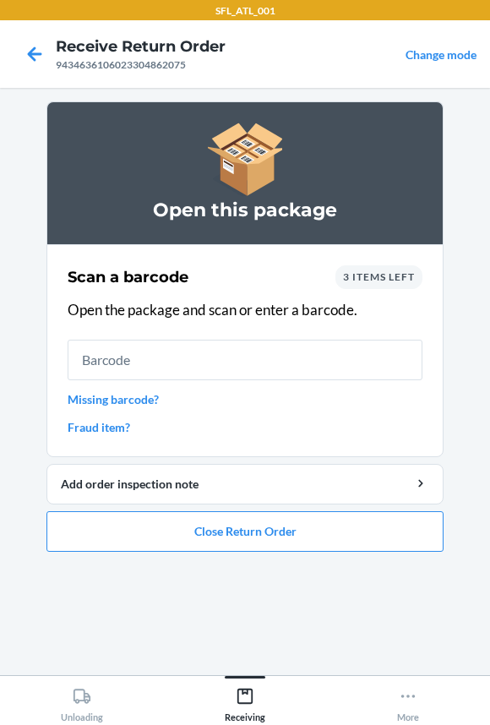
click at [167, 360] on input "text" at bounding box center [245, 359] width 355 height 41
click at [372, 274] on span "3 items left" at bounding box center [379, 276] width 72 height 13
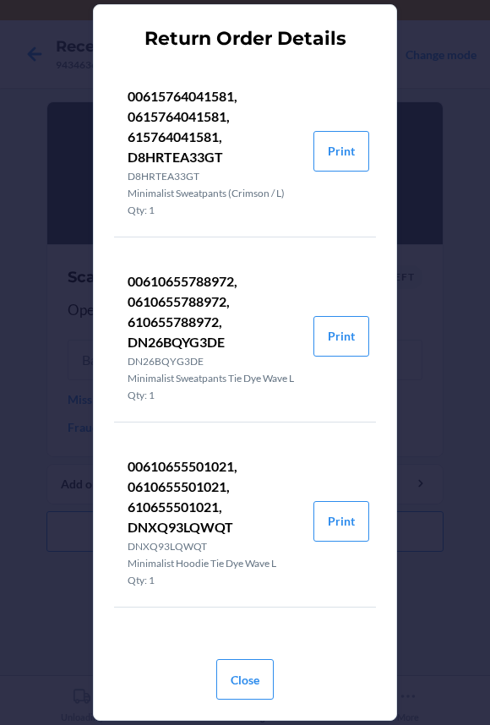
click at [184, 515] on p "00610655501021, 0610655501021, 610655501021, DNXQ93LQWQT" at bounding box center [214, 496] width 172 height 81
copy p "610655501021"
click at [153, 321] on p "00610655788972, 0610655788972, 610655788972, DN26BQYG3DE" at bounding box center [214, 311] width 172 height 81
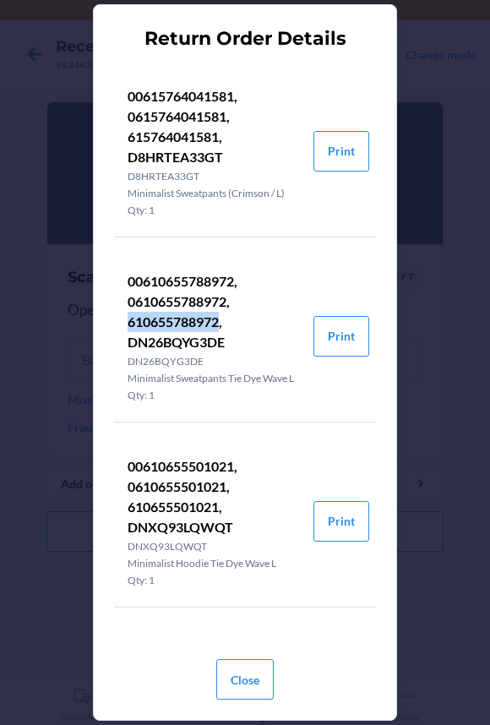
copy p "610655788972"
click at [182, 136] on p "00615764041581, 0615764041581, 615764041581, D8HRTEA33GT" at bounding box center [214, 126] width 172 height 81
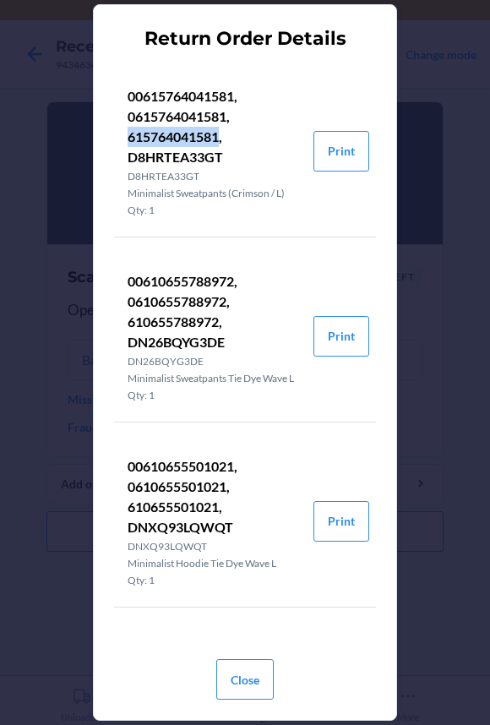
click at [182, 136] on p "00615764041581, 0615764041581, 615764041581, D8HRTEA33GT" at bounding box center [214, 126] width 172 height 81
copy p "615764041581"
drag, startPoint x: 238, startPoint y: 687, endPoint x: 236, endPoint y: 676, distance: 12.1
click at [238, 687] on button "Close" at bounding box center [244, 679] width 57 height 41
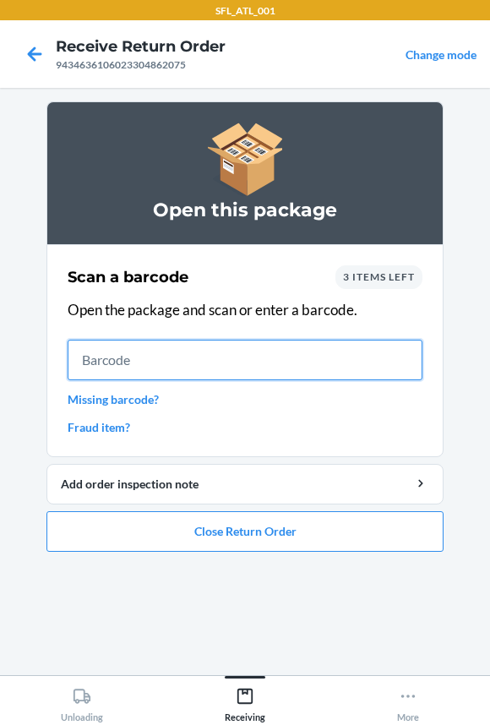
click at [145, 355] on input "text" at bounding box center [245, 359] width 355 height 41
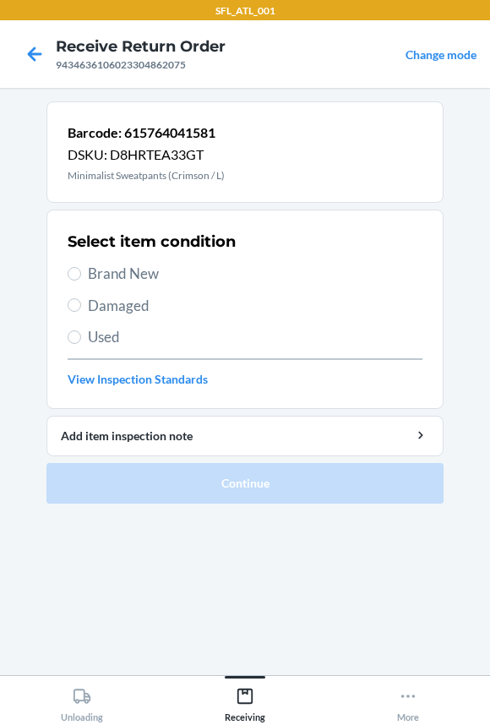
click at [96, 280] on span "Brand New" at bounding box center [255, 274] width 334 height 22
click at [81, 280] on input "Brand New" at bounding box center [75, 274] width 14 height 14
radio input "true"
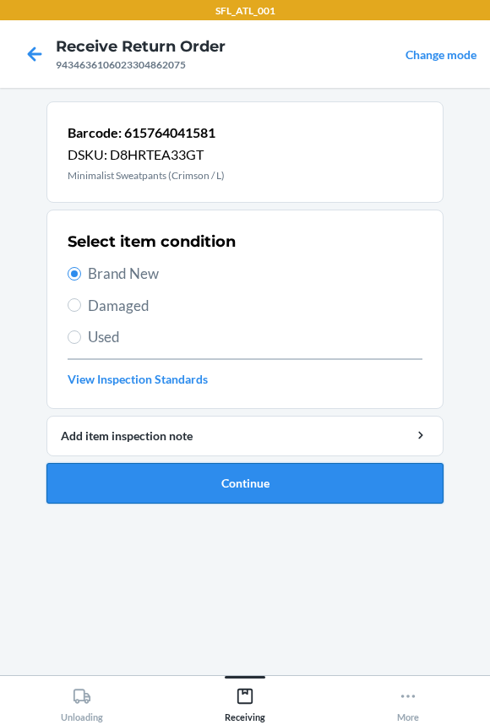
click at [137, 497] on button "Continue" at bounding box center [244, 483] width 397 height 41
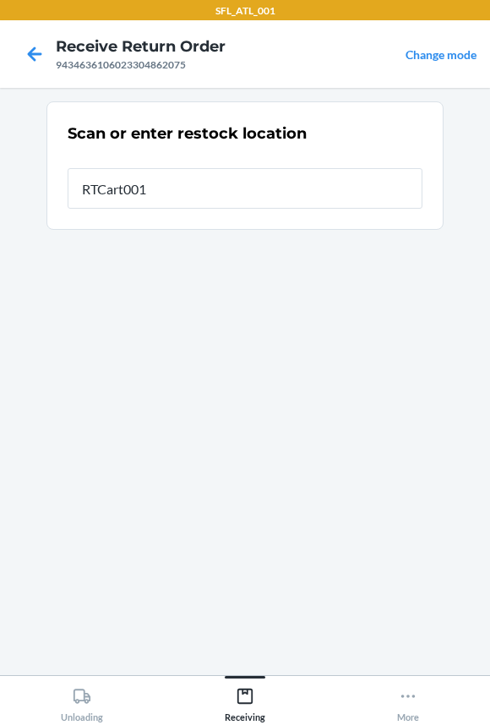
type input "RTCart001"
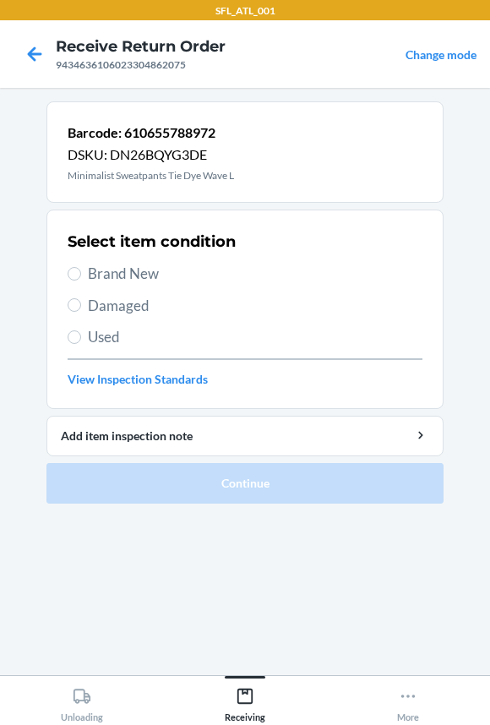
click at [118, 276] on span "Brand New" at bounding box center [255, 274] width 334 height 22
click at [81, 276] on input "Brand New" at bounding box center [75, 274] width 14 height 14
radio input "true"
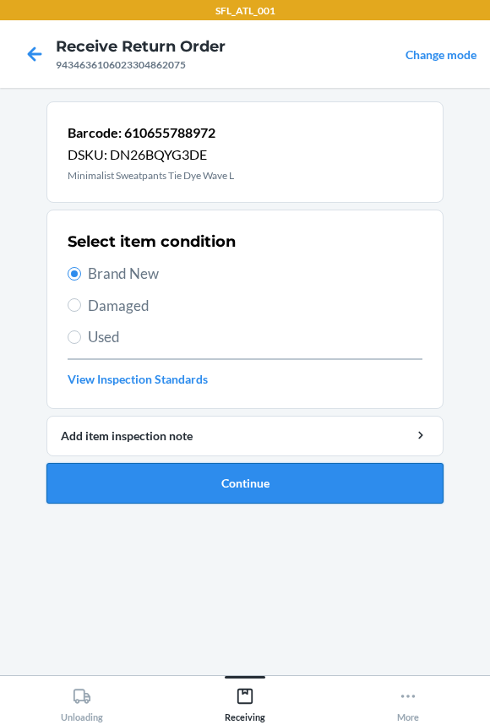
click at [111, 491] on button "Continue" at bounding box center [244, 483] width 397 height 41
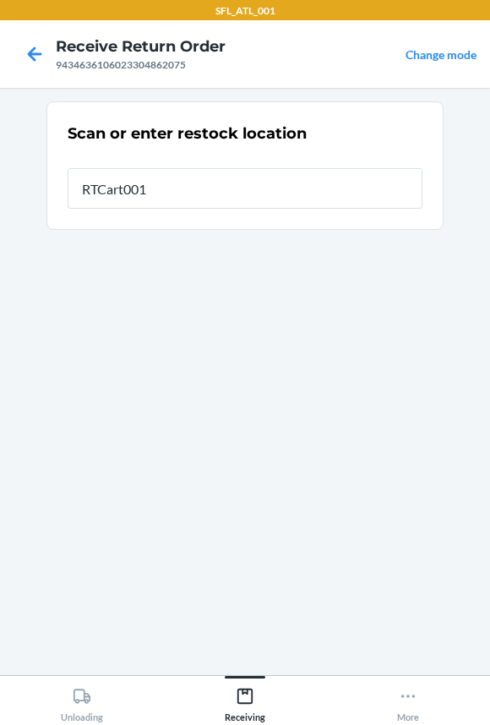
type input "RTCart001"
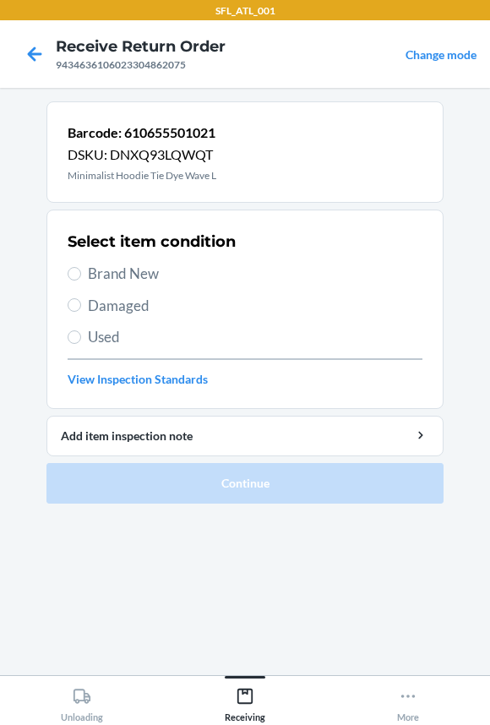
click at [129, 269] on span "Brand New" at bounding box center [255, 274] width 334 height 22
click at [81, 269] on input "Brand New" at bounding box center [75, 274] width 14 height 14
radio input "true"
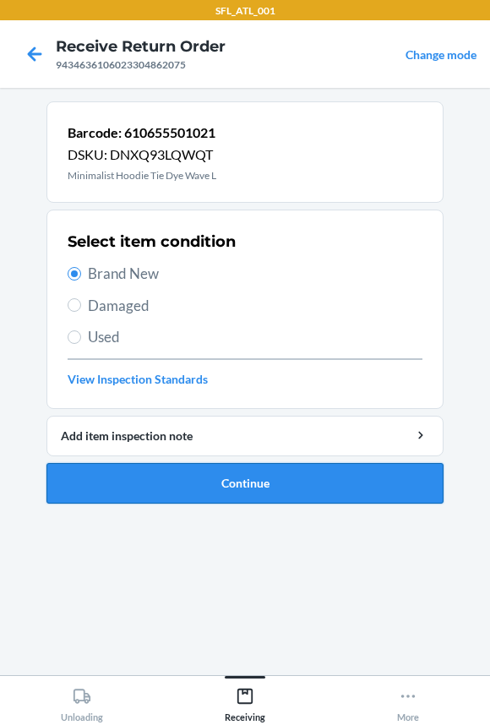
click at [158, 474] on button "Continue" at bounding box center [244, 483] width 397 height 41
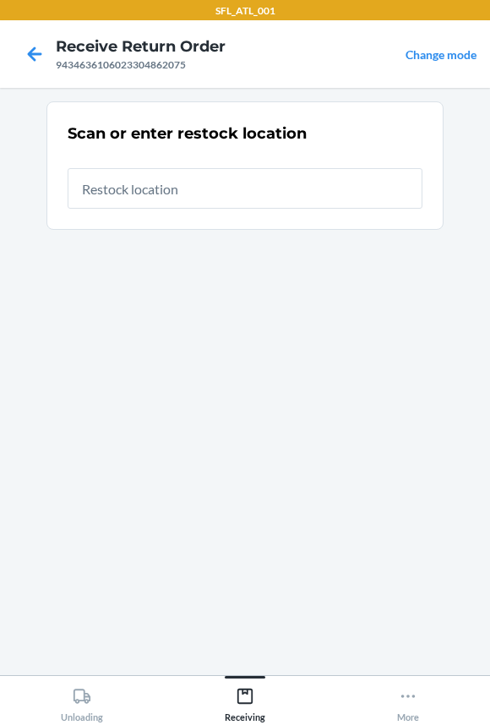
drag, startPoint x: 143, startPoint y: 203, endPoint x: 148, endPoint y: 191, distance: 12.9
click at [148, 191] on input "text" at bounding box center [245, 188] width 355 height 41
type input "RTCart001"
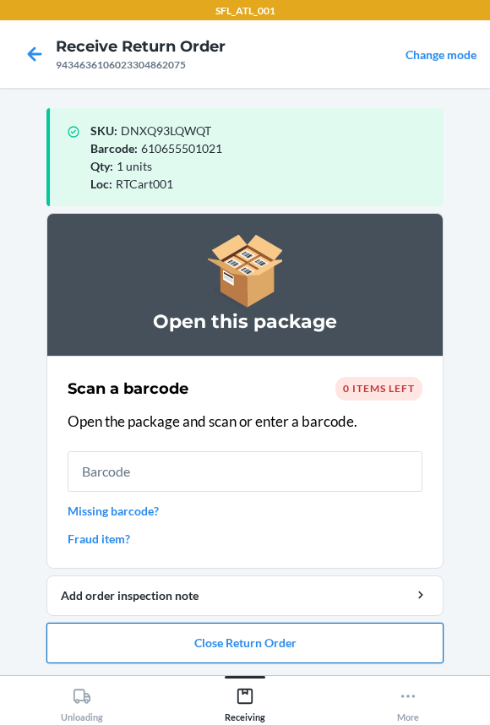
click at [166, 641] on button "Close Return Order" at bounding box center [244, 642] width 397 height 41
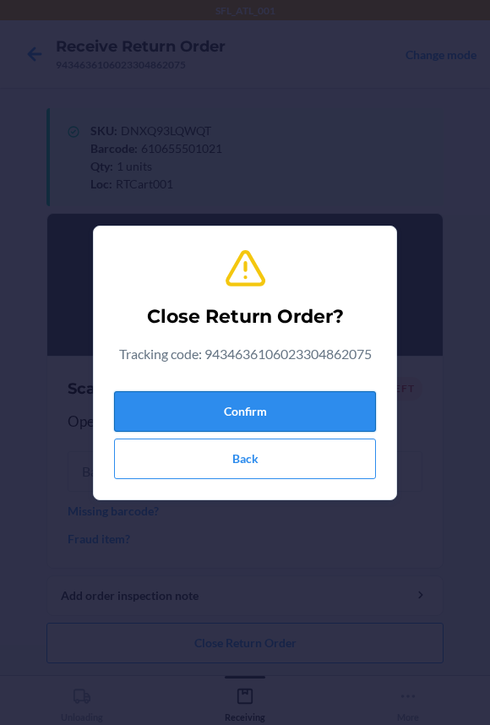
click at [171, 409] on button "Confirm" at bounding box center [245, 411] width 262 height 41
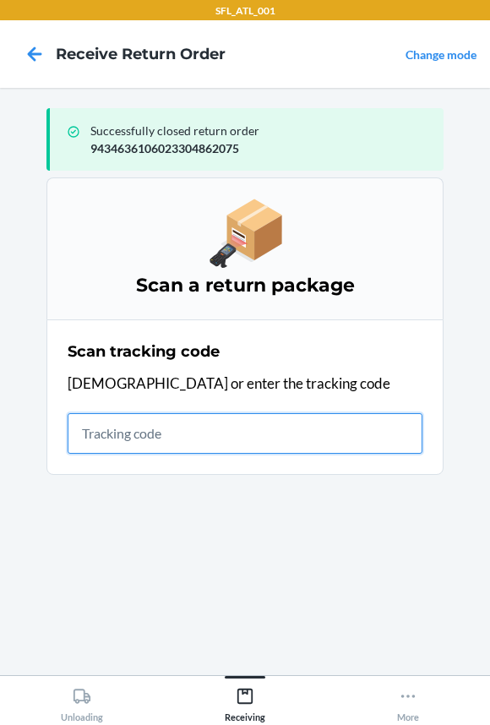
click at [200, 446] on input "text" at bounding box center [245, 433] width 355 height 41
type input "4203025994346361060233"
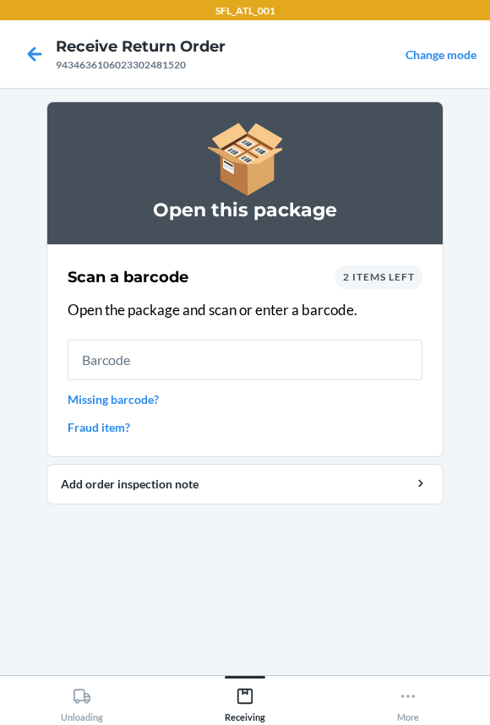
click at [176, 359] on input "text" at bounding box center [245, 359] width 355 height 41
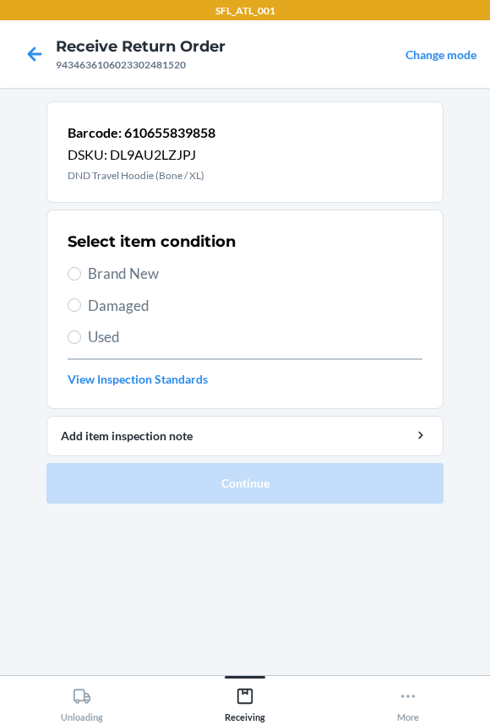
click at [80, 338] on label "Used" at bounding box center [245, 337] width 355 height 22
click at [80, 338] on input "Used" at bounding box center [75, 337] width 14 height 14
radio input "true"
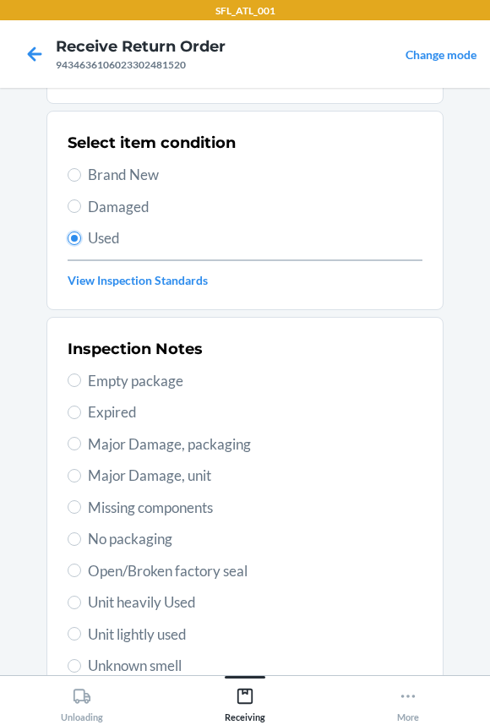
scroll to position [290, 0]
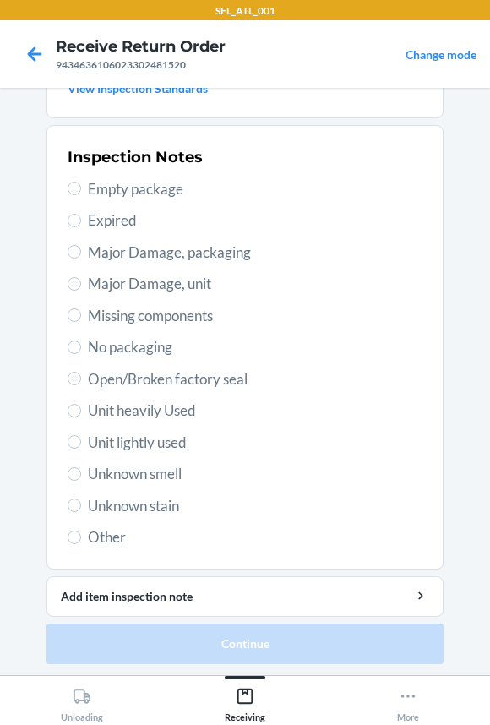
click at [125, 408] on span "Unit heavily Used" at bounding box center [255, 410] width 334 height 22
click at [81, 408] on input "Unit heavily Used" at bounding box center [75, 411] width 14 height 14
radio input "true"
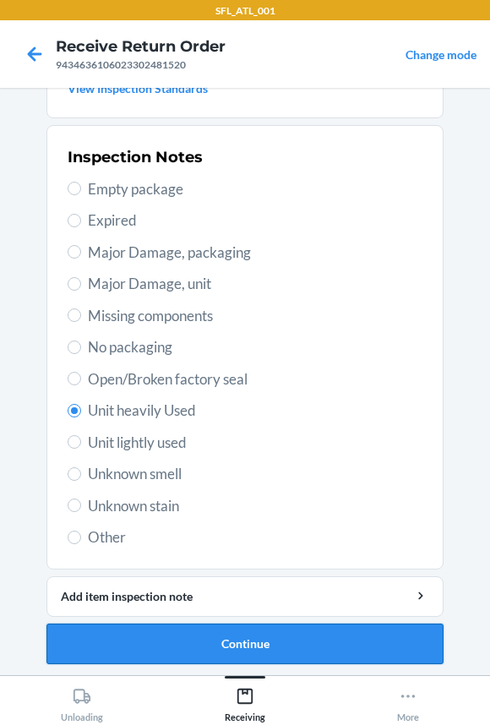
click at [170, 652] on button "Continue" at bounding box center [244, 643] width 397 height 41
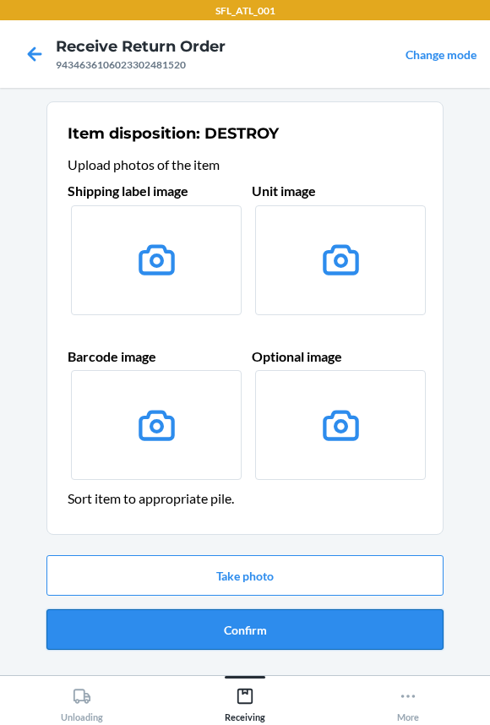
click at [172, 616] on button "Confirm" at bounding box center [244, 629] width 397 height 41
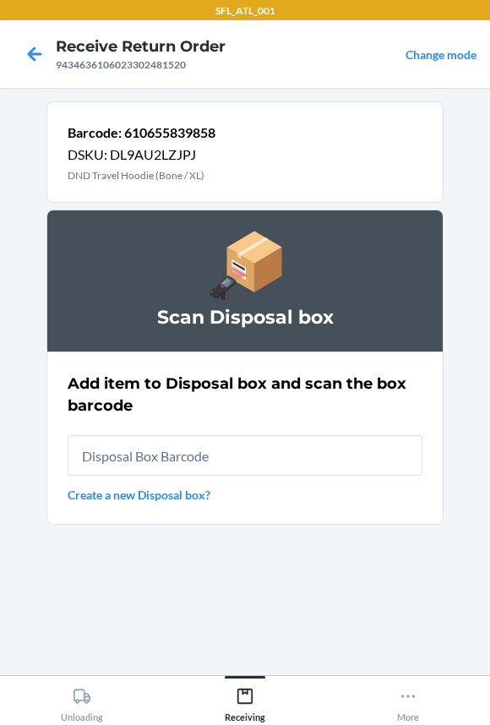
type input "RB00000191O"
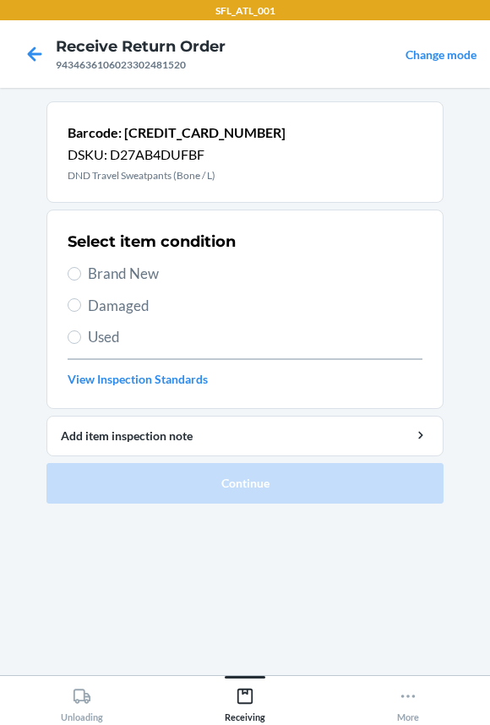
click at [100, 334] on span "Used" at bounding box center [255, 337] width 334 height 22
click at [81, 334] on input "Used" at bounding box center [75, 337] width 14 height 14
radio input "true"
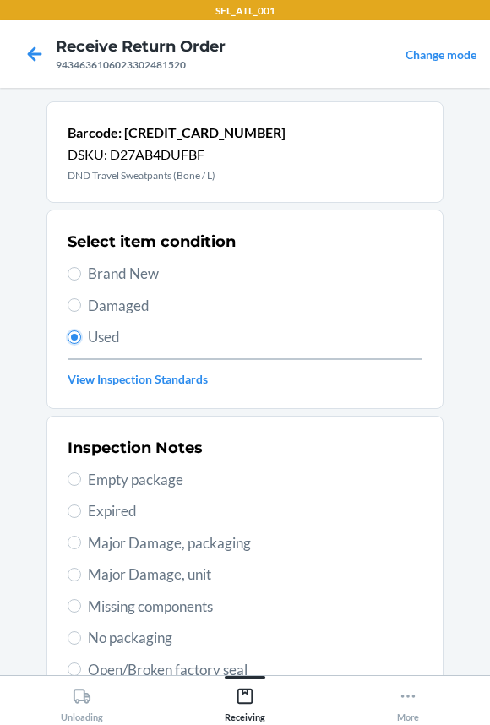
scroll to position [290, 0]
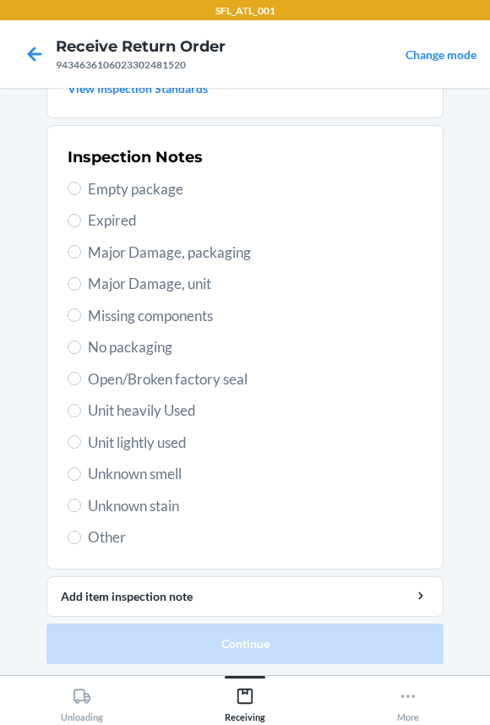
click at [114, 414] on span "Unit heavily Used" at bounding box center [255, 410] width 334 height 22
click at [81, 414] on input "Unit heavily Used" at bounding box center [75, 411] width 14 height 14
radio input "true"
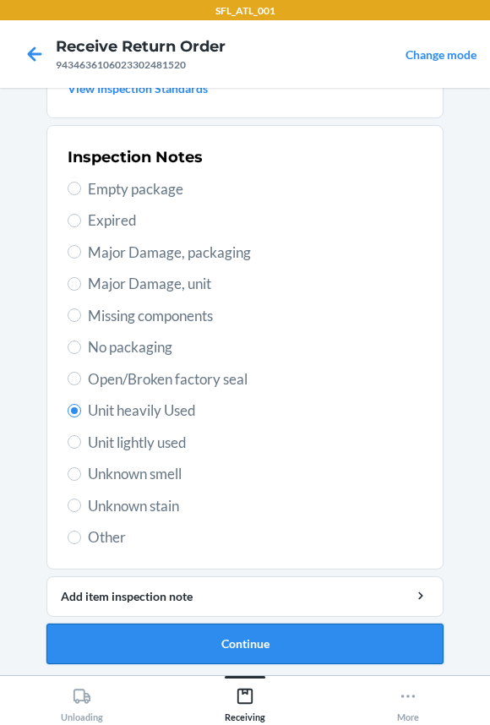
click at [154, 634] on button "Continue" at bounding box center [244, 643] width 397 height 41
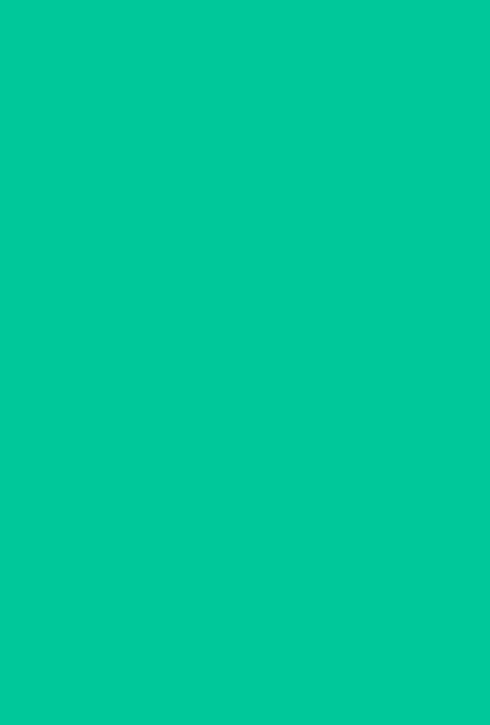
scroll to position [0, 0]
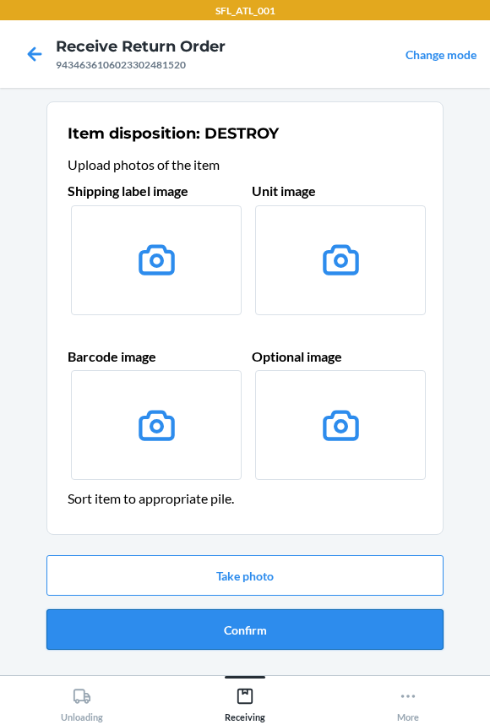
click at [163, 633] on button "Confirm" at bounding box center [244, 629] width 397 height 41
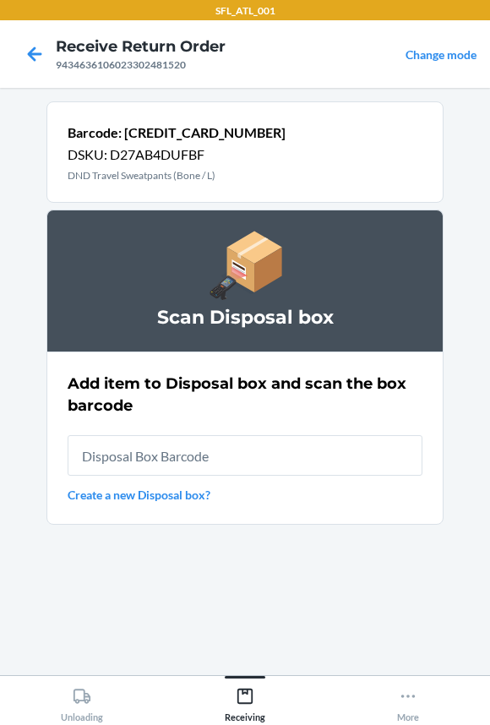
type input "RB00000191O"
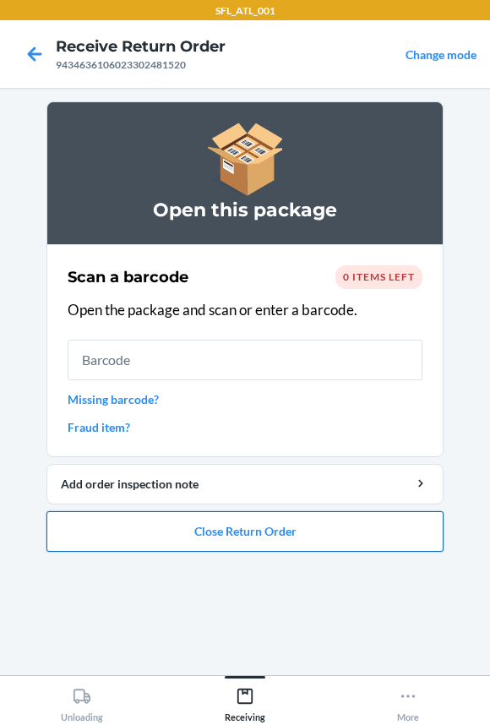
click at [205, 538] on button "Close Return Order" at bounding box center [244, 531] width 397 height 41
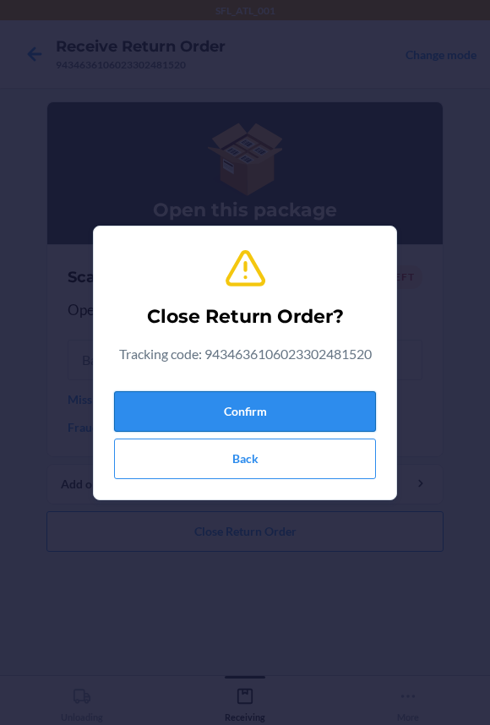
click at [213, 406] on button "Confirm" at bounding box center [245, 411] width 262 height 41
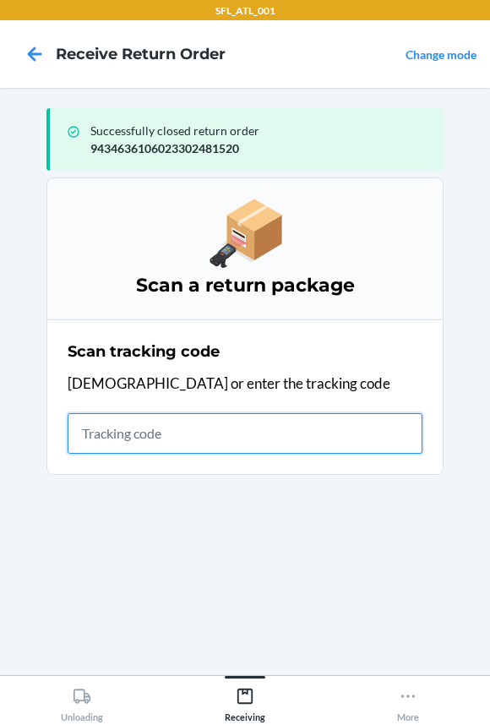
click at [124, 443] on input "text" at bounding box center [245, 433] width 355 height 41
type input "4203025994346361060"
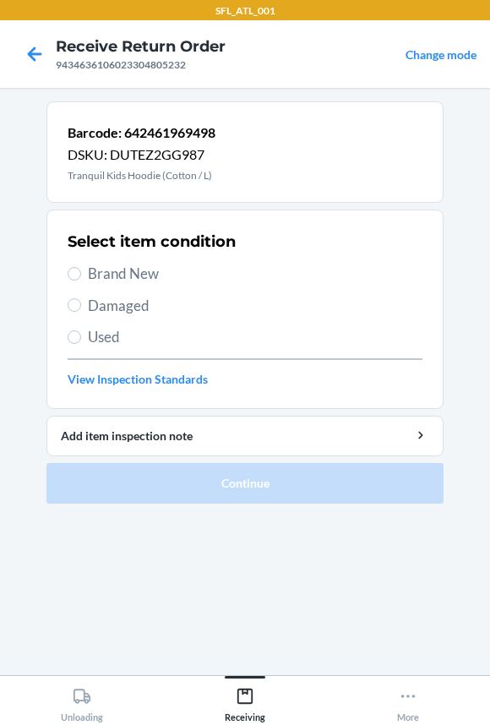
click at [63, 264] on section "Select item condition Brand New Damaged Used View Inspection Standards" at bounding box center [244, 308] width 397 height 199
click at [84, 274] on label "Brand New" at bounding box center [245, 274] width 355 height 22
click at [81, 274] on input "Brand New" at bounding box center [75, 274] width 14 height 14
radio input "true"
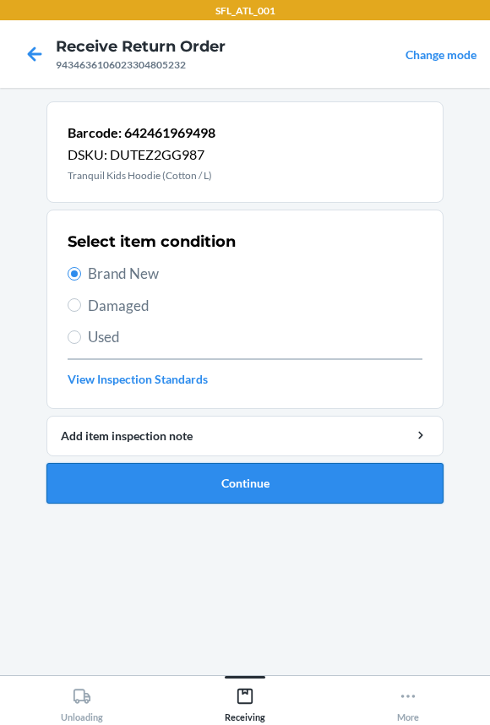
click at [143, 479] on button "Continue" at bounding box center [244, 483] width 397 height 41
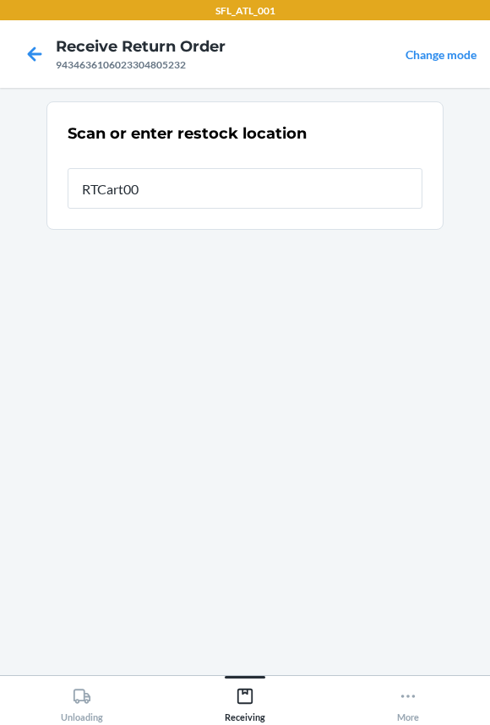
type input "RTCart001"
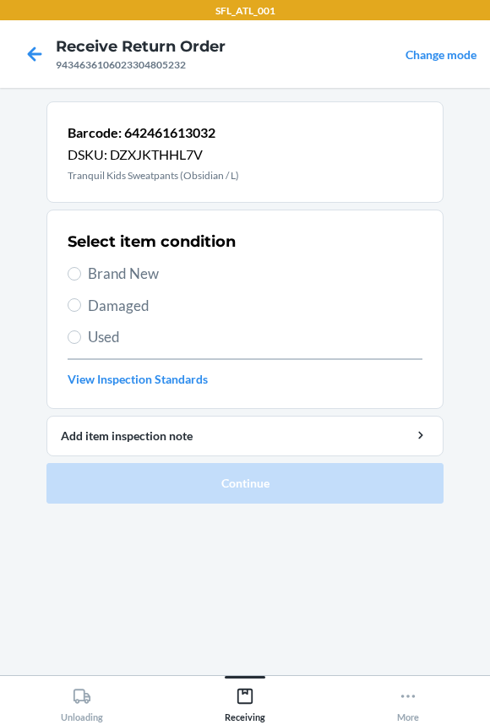
click at [102, 268] on span "Brand New" at bounding box center [255, 274] width 334 height 22
click at [81, 268] on input "Brand New" at bounding box center [75, 274] width 14 height 14
radio input "true"
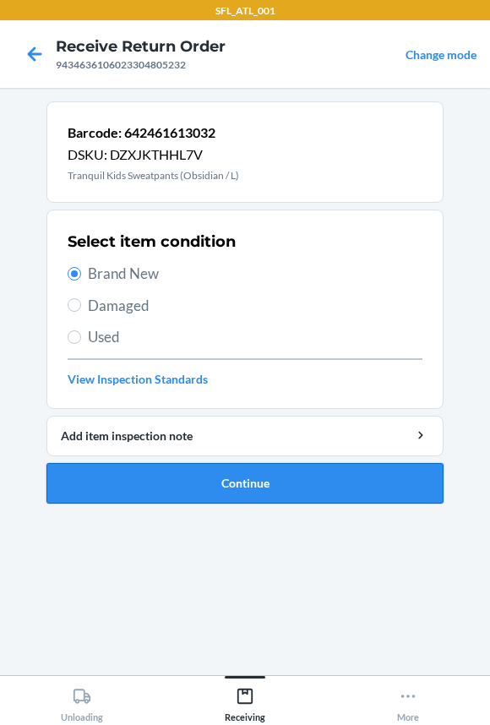
click at [137, 481] on button "Continue" at bounding box center [244, 483] width 397 height 41
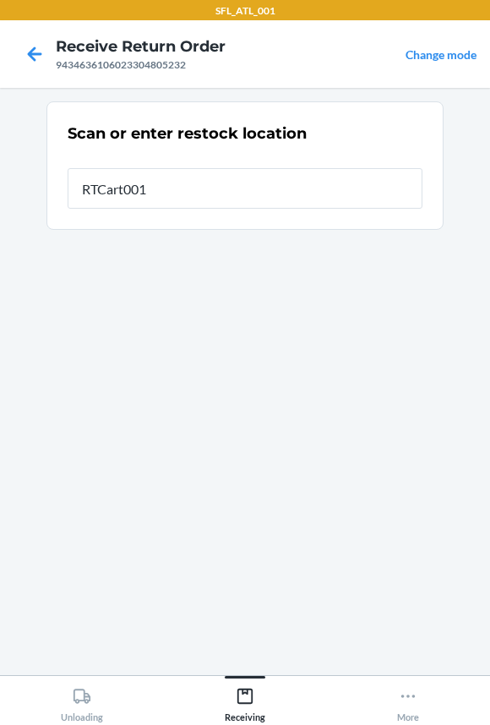
type input "RTCart001"
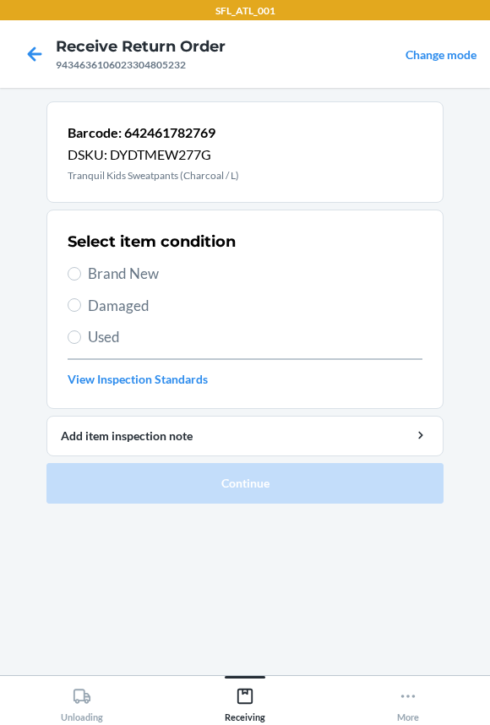
click at [149, 270] on span "Brand New" at bounding box center [255, 274] width 334 height 22
click at [81, 270] on input "Brand New" at bounding box center [75, 274] width 14 height 14
radio input "true"
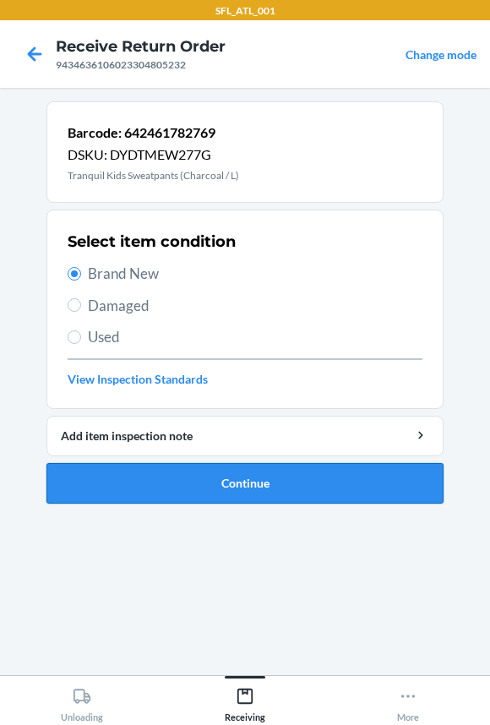
click at [158, 484] on button "Continue" at bounding box center [244, 483] width 397 height 41
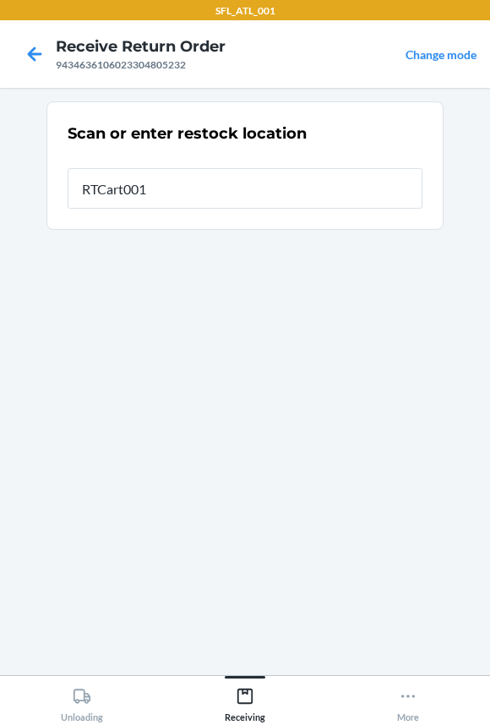
type input "RTCart001"
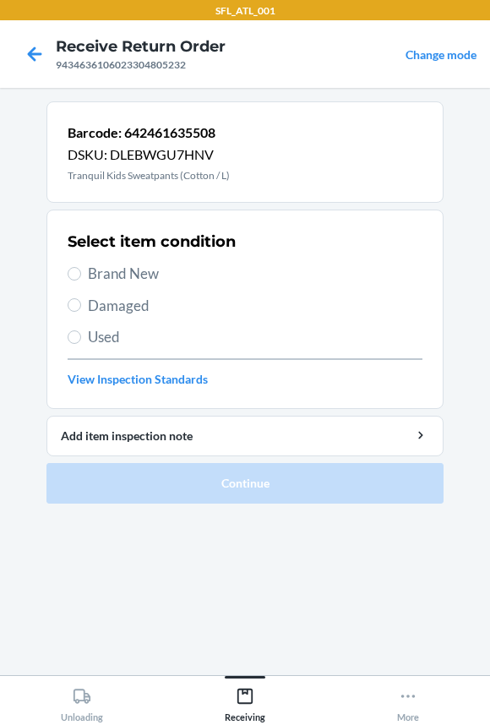
click at [110, 263] on span "Brand New" at bounding box center [255, 274] width 334 height 22
click at [81, 267] on input "Brand New" at bounding box center [75, 274] width 14 height 14
radio input "true"
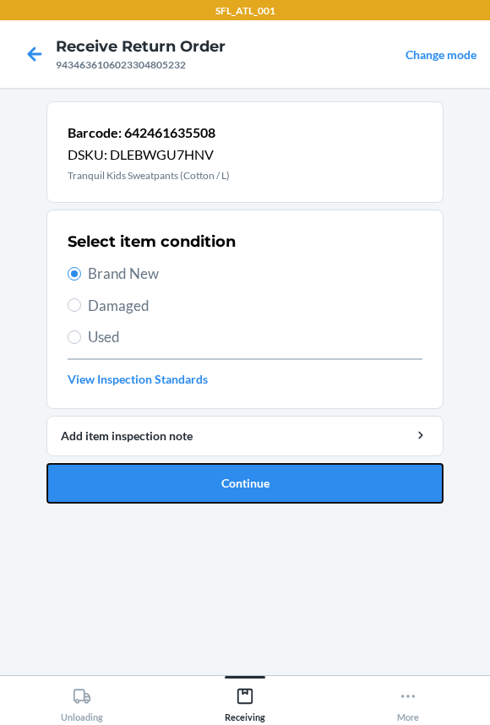
click at [130, 472] on button "Continue" at bounding box center [244, 483] width 397 height 41
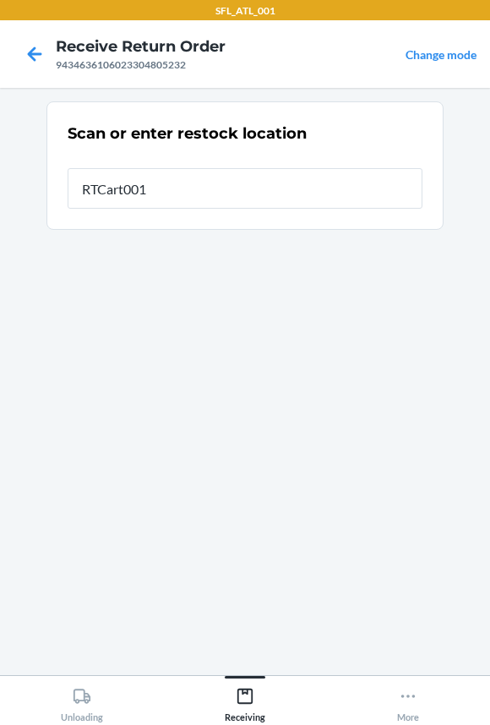
type input "RTCart001"
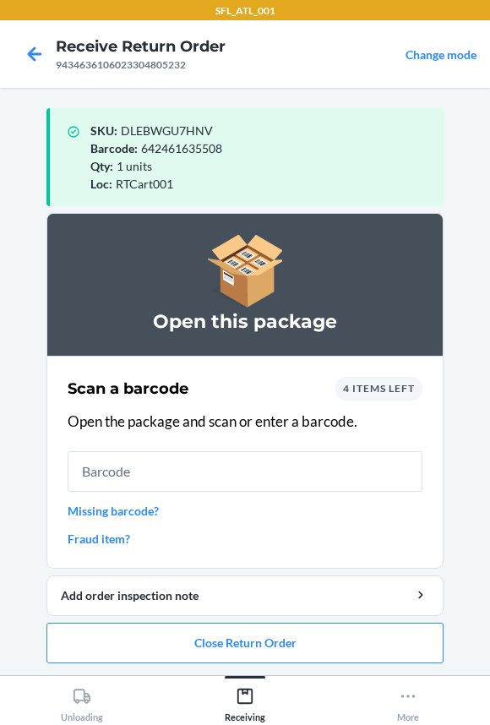
drag, startPoint x: 77, startPoint y: 475, endPoint x: 67, endPoint y: 475, distance: 10.2
click at [78, 475] on input "text" at bounding box center [245, 471] width 355 height 41
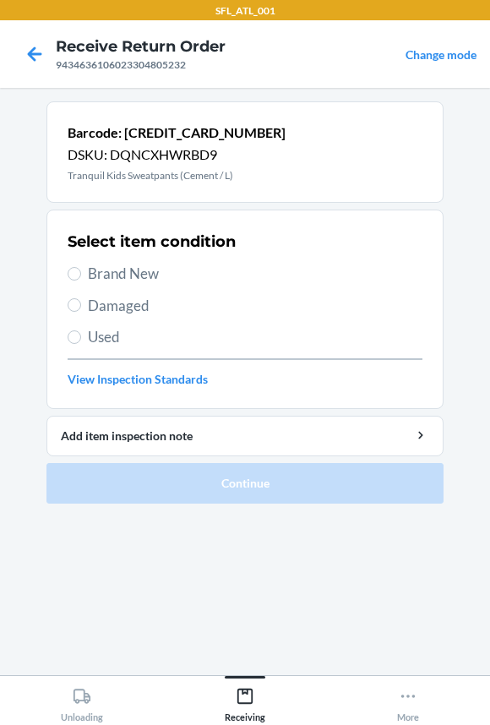
click at [105, 280] on span "Brand New" at bounding box center [255, 274] width 334 height 22
click at [81, 280] on input "Brand New" at bounding box center [75, 274] width 14 height 14
radio input "true"
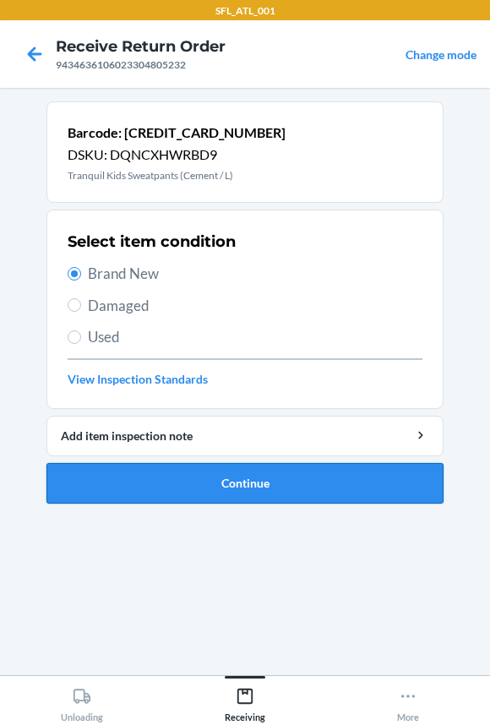
click at [127, 488] on button "Continue" at bounding box center [244, 483] width 397 height 41
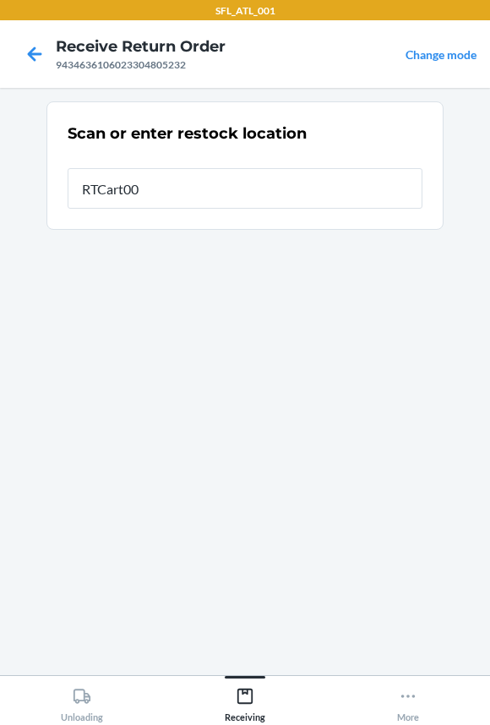
type input "RTCart001"
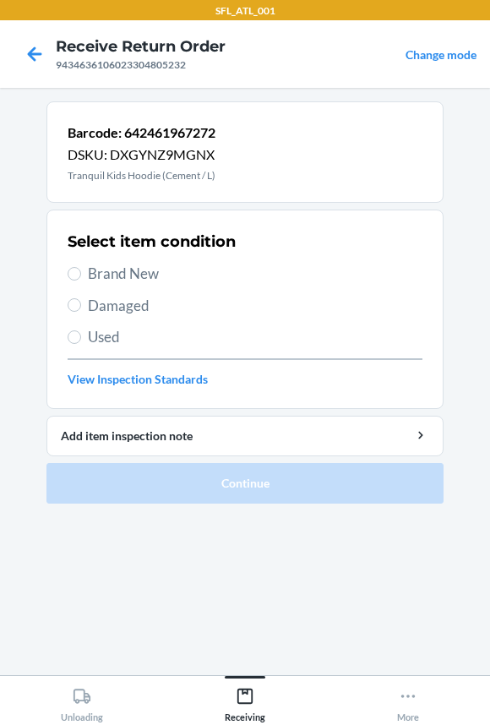
click at [104, 285] on div "Select item condition Brand New Damaged Used View Inspection Standards" at bounding box center [245, 308] width 355 height 167
click at [113, 270] on span "Brand New" at bounding box center [255, 274] width 334 height 22
click at [81, 270] on input "Brand New" at bounding box center [75, 274] width 14 height 14
radio input "true"
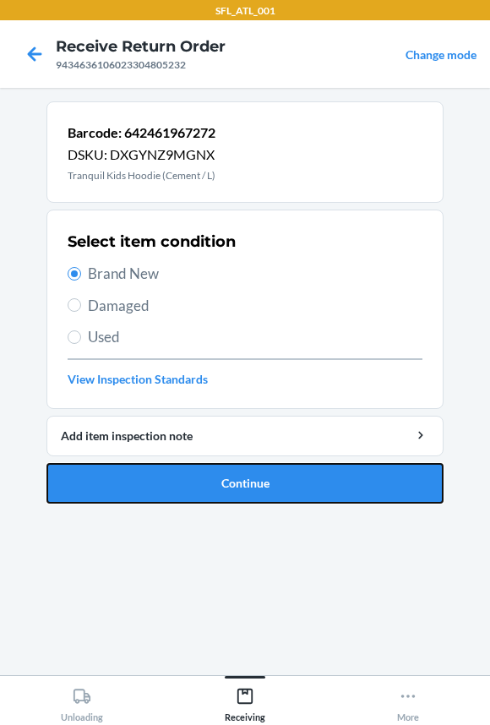
click at [107, 489] on button "Continue" at bounding box center [244, 483] width 397 height 41
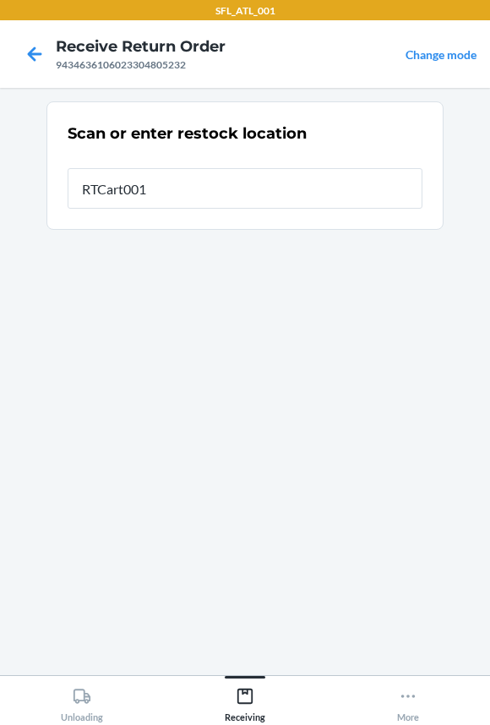
type input "RTCart001"
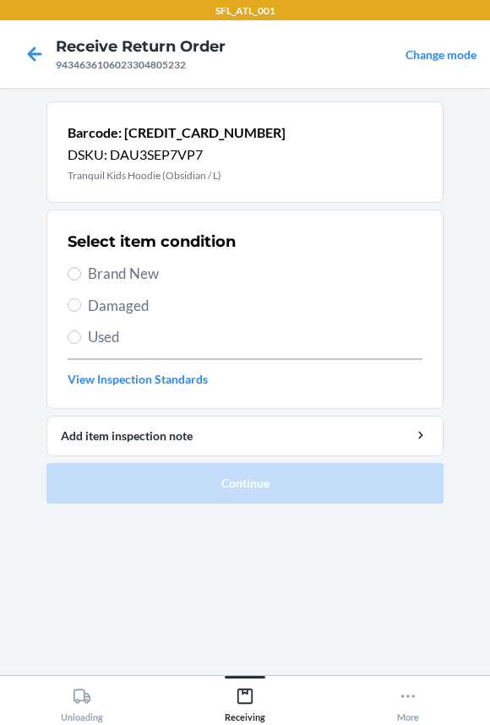
click at [107, 269] on span "Brand New" at bounding box center [255, 274] width 334 height 22
click at [81, 269] on input "Brand New" at bounding box center [75, 274] width 14 height 14
radio input "true"
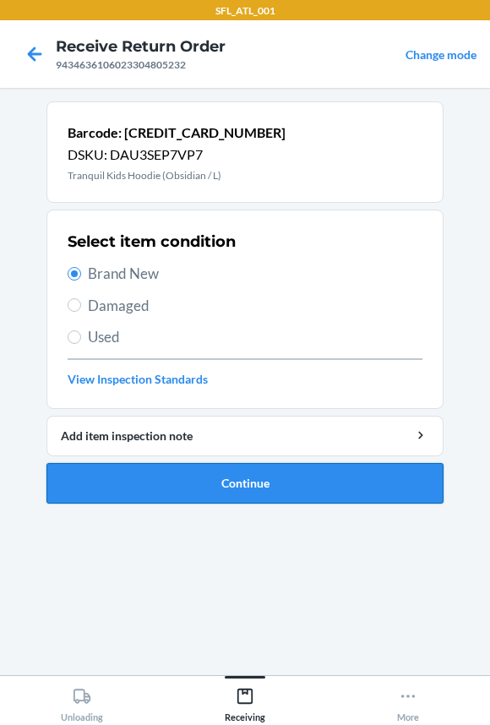
click at [117, 484] on button "Continue" at bounding box center [244, 483] width 397 height 41
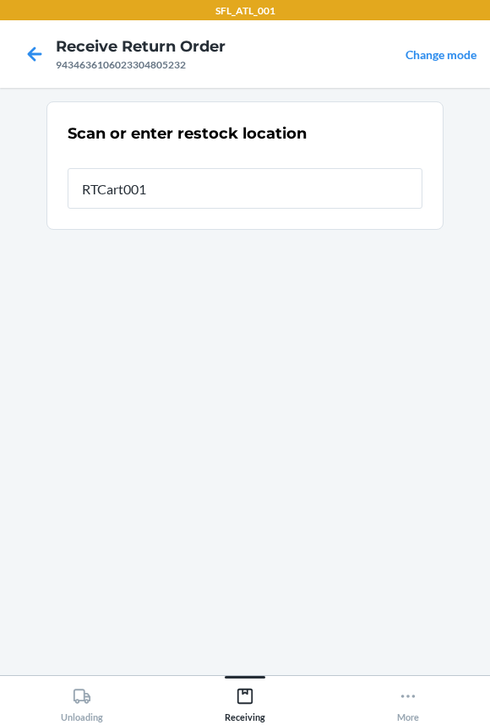
type input "RTCart001"
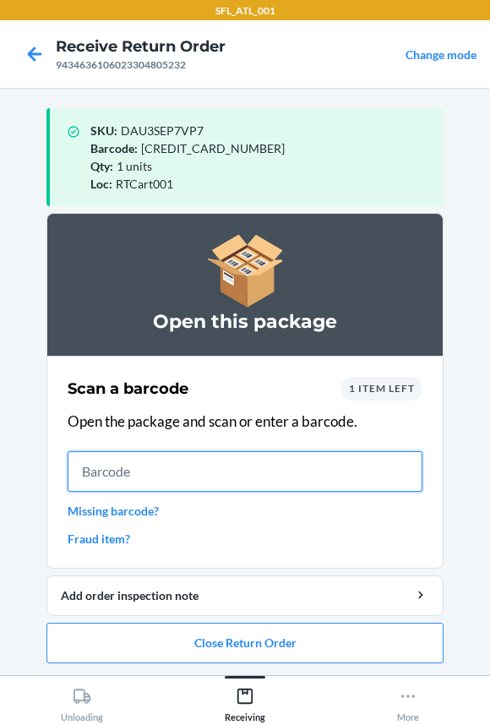
click at [118, 475] on input "text" at bounding box center [245, 471] width 355 height 41
click at [171, 468] on input "text" at bounding box center [245, 471] width 355 height 41
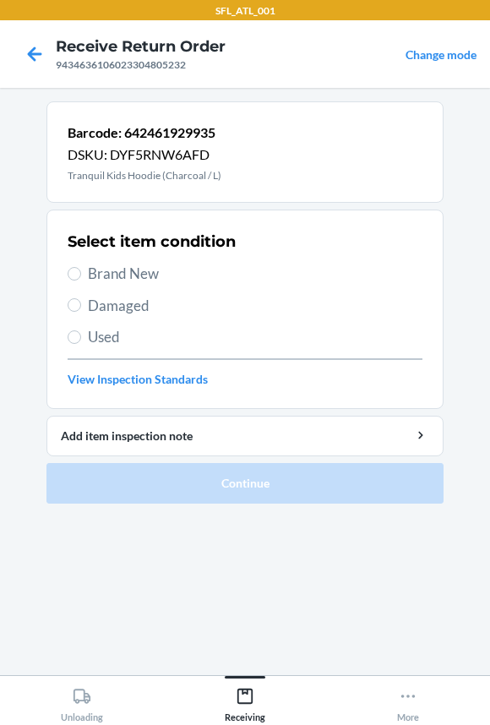
click at [107, 275] on span "Brand New" at bounding box center [255, 274] width 334 height 22
click at [81, 275] on input "Brand New" at bounding box center [75, 274] width 14 height 14
radio input "true"
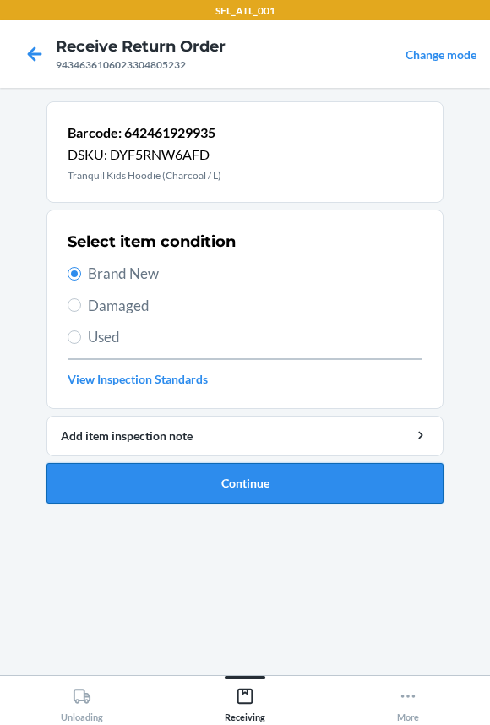
click at [104, 477] on button "Continue" at bounding box center [244, 483] width 397 height 41
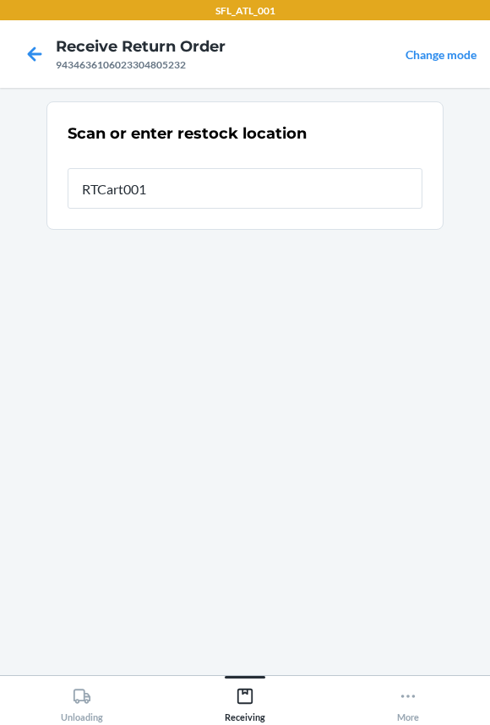
type input "RTCart001"
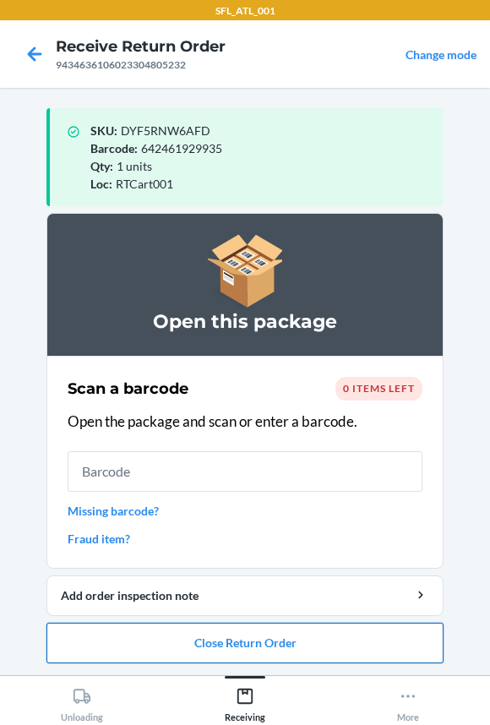
click at [118, 649] on button "Close Return Order" at bounding box center [244, 642] width 397 height 41
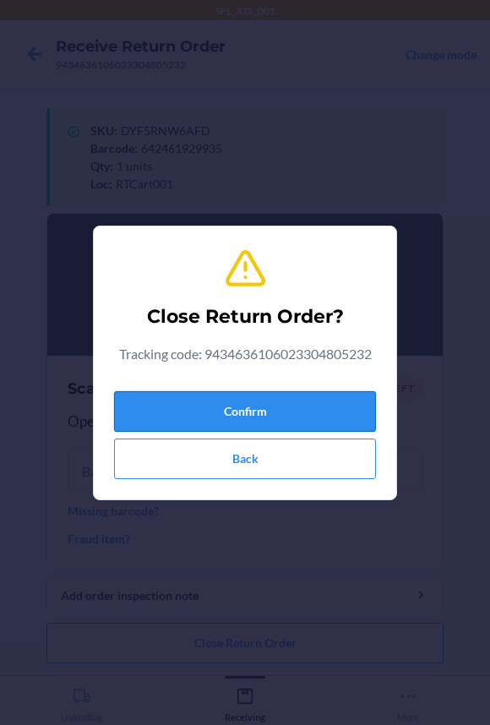
click at [156, 404] on button "Confirm" at bounding box center [245, 411] width 262 height 41
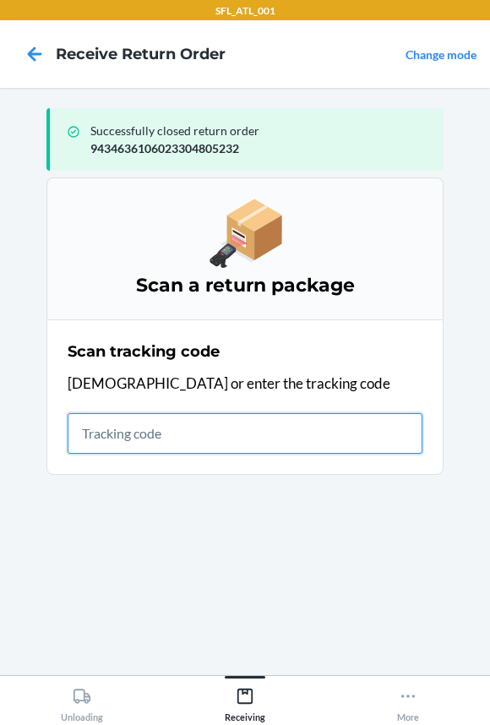
click at [99, 433] on input "text" at bounding box center [245, 433] width 355 height 41
type input "42030259943463610602330"
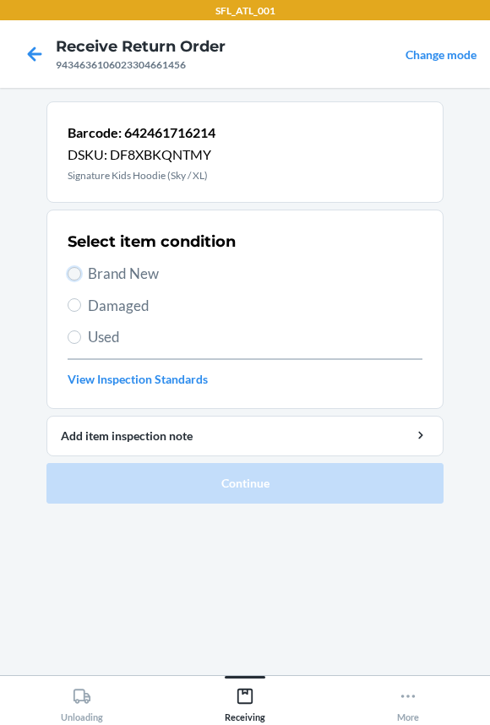
click at [77, 270] on input "Brand New" at bounding box center [75, 274] width 14 height 14
radio input "true"
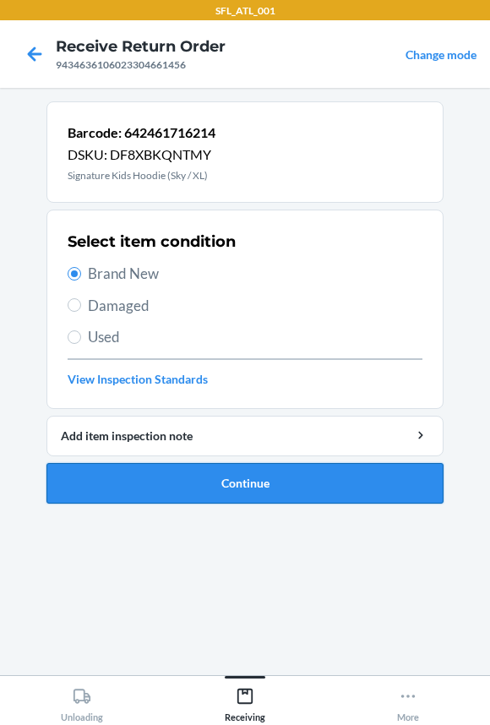
click at [84, 481] on button "Continue" at bounding box center [244, 483] width 397 height 41
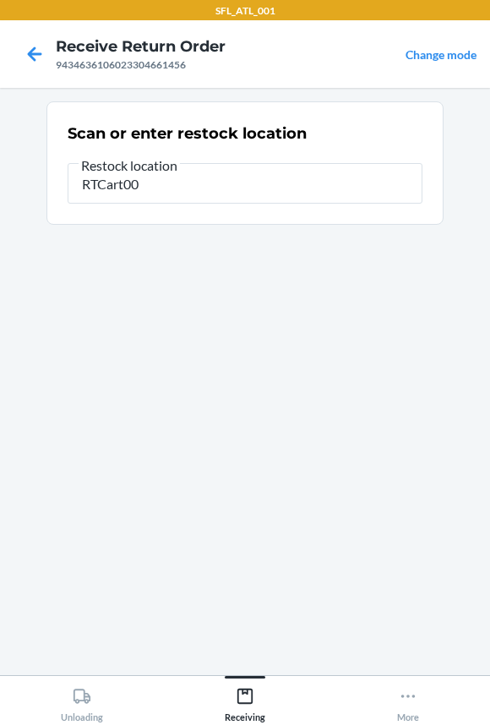
type input "RTCart001"
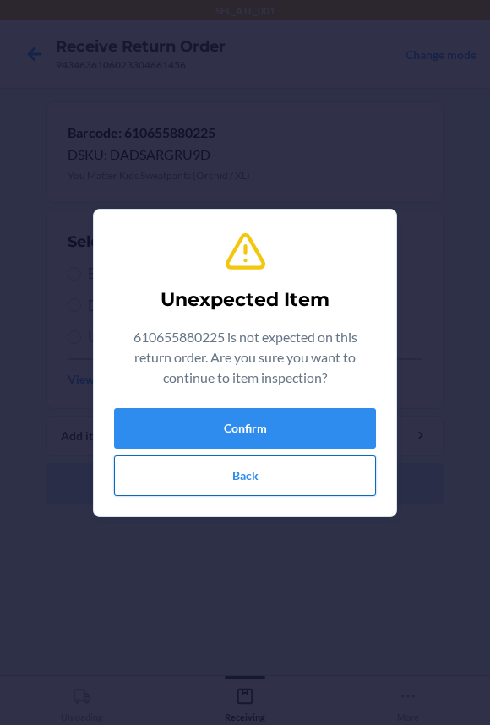
click at [182, 475] on button "Back" at bounding box center [245, 475] width 262 height 41
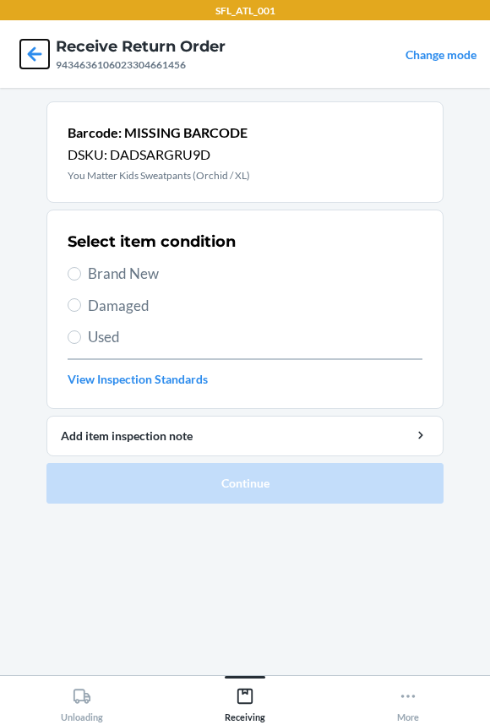
click at [37, 53] on icon at bounding box center [35, 53] width 14 height 14
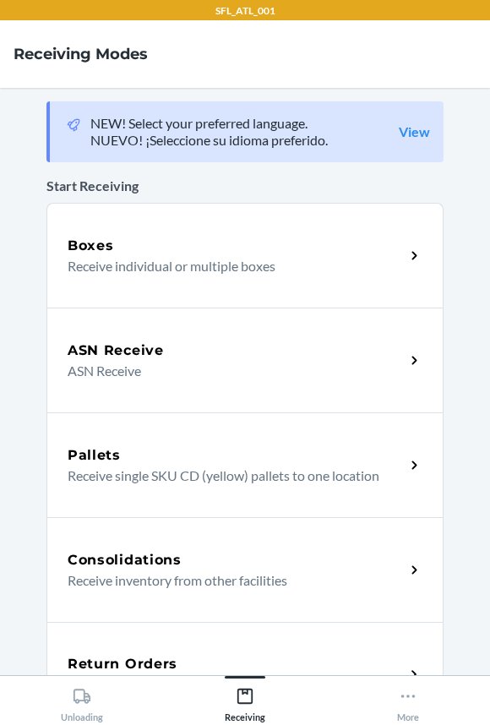
click at [164, 654] on h5 "Return Orders" at bounding box center [123, 664] width 110 height 20
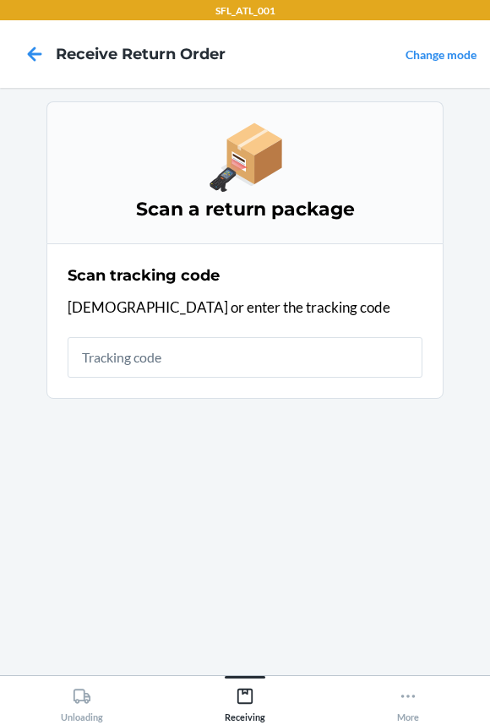
click at [171, 346] on input "text" at bounding box center [245, 357] width 355 height 41
type input "420302599434636"
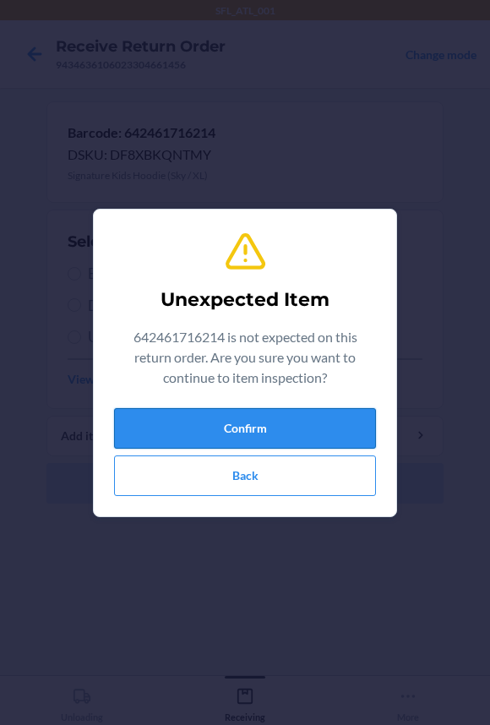
click at [189, 427] on button "Confirm" at bounding box center [245, 428] width 262 height 41
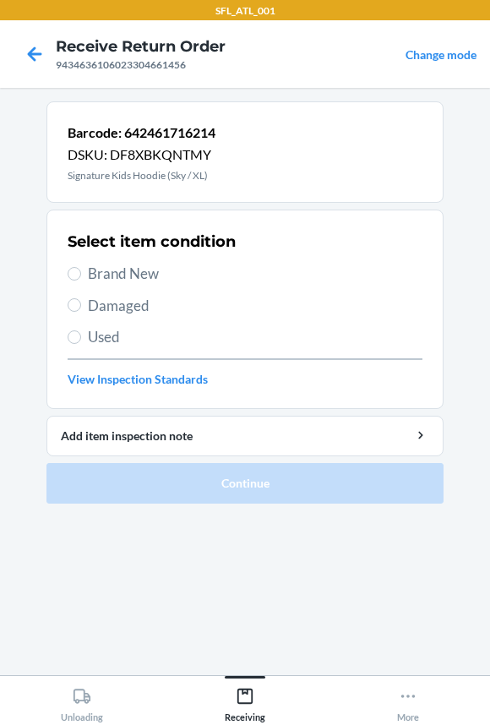
click at [123, 263] on span "Brand New" at bounding box center [255, 274] width 334 height 22
click at [81, 267] on input "Brand New" at bounding box center [75, 274] width 14 height 14
radio input "true"
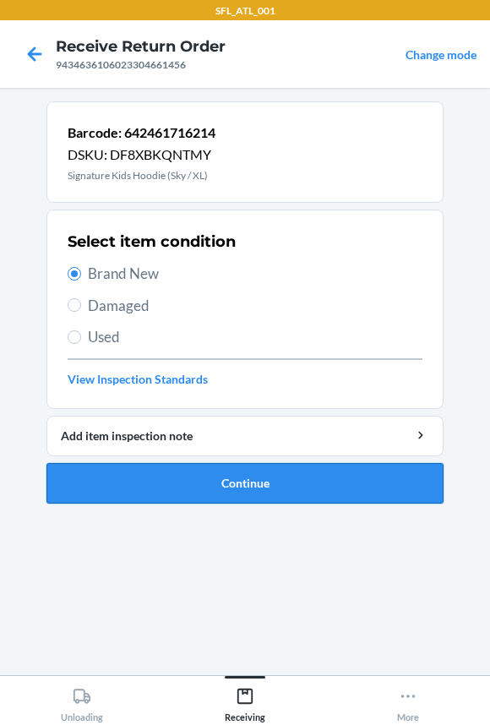
click at [155, 474] on button "Continue" at bounding box center [244, 483] width 397 height 41
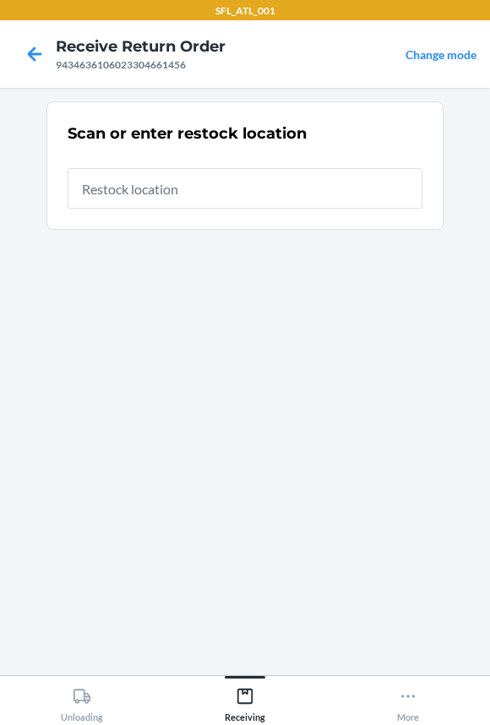
click at [140, 195] on input "text" at bounding box center [245, 188] width 355 height 41
click at [34, 56] on icon at bounding box center [34, 54] width 29 height 29
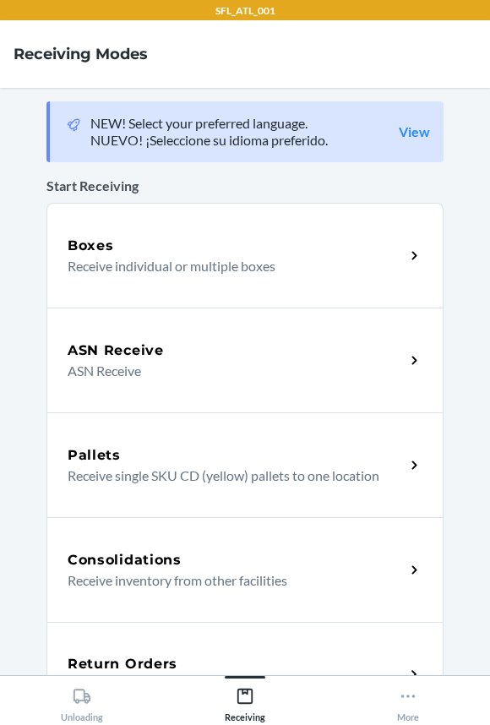
click at [270, 641] on div "Return Orders Receive return order package items" at bounding box center [244, 674] width 397 height 105
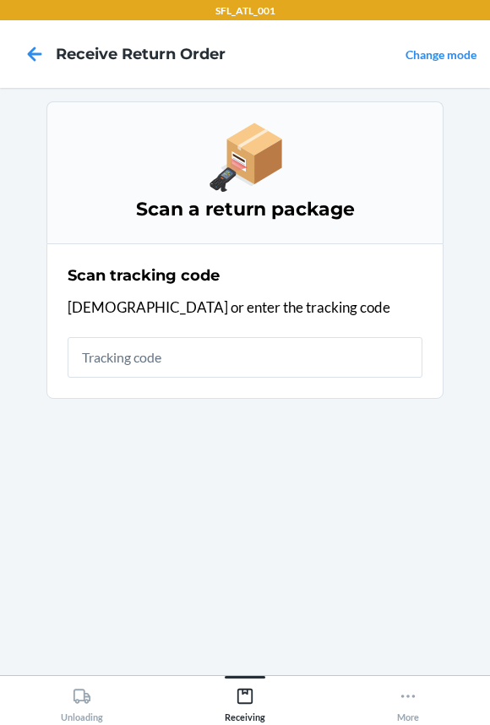
click at [218, 364] on input "text" at bounding box center [245, 357] width 355 height 41
type input "42030259943463610"
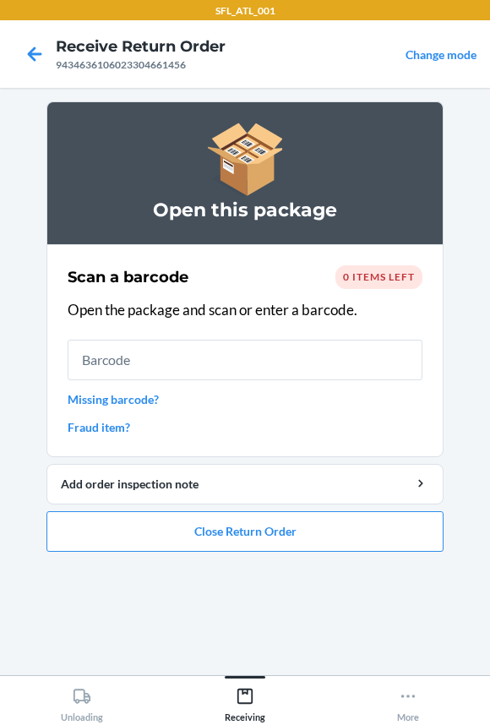
click at [218, 364] on input "text" at bounding box center [245, 359] width 355 height 41
click at [85, 429] on link "Fraud item?" at bounding box center [245, 427] width 355 height 18
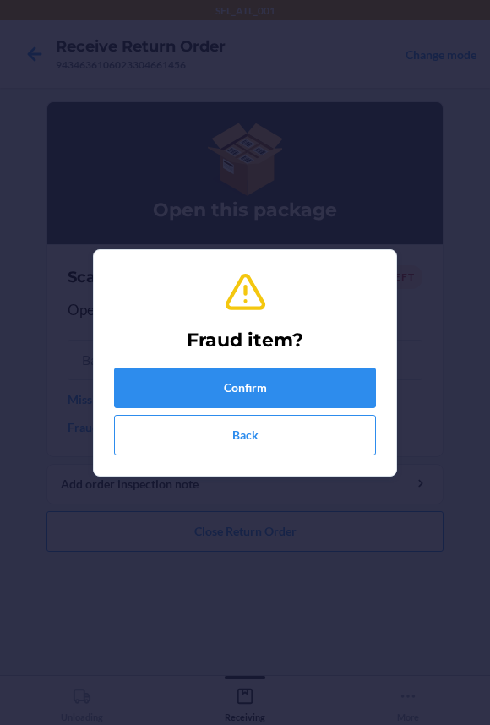
click at [168, 364] on div "Fraud item? Confirm Back" at bounding box center [245, 362] width 262 height 198
click at [165, 386] on button "Confirm" at bounding box center [245, 387] width 262 height 41
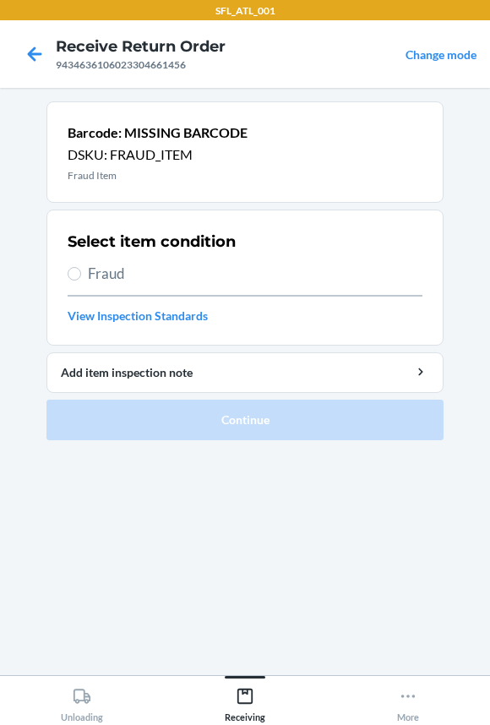
click at [105, 254] on div "Select item condition Fraud View Inspection Standards" at bounding box center [245, 277] width 355 height 104
click at [109, 267] on span "Fraud" at bounding box center [255, 274] width 334 height 22
click at [81, 267] on input "Fraud" at bounding box center [75, 274] width 14 height 14
radio input "true"
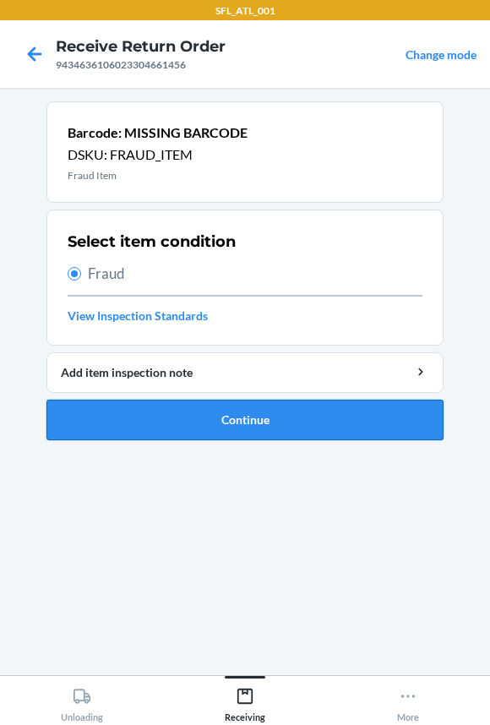
click at [160, 421] on button "Continue" at bounding box center [244, 419] width 397 height 41
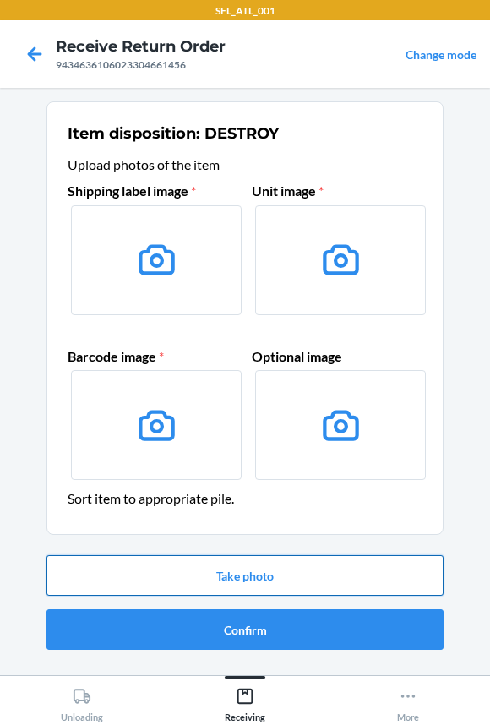
click at [283, 585] on button "Take photo" at bounding box center [244, 575] width 397 height 41
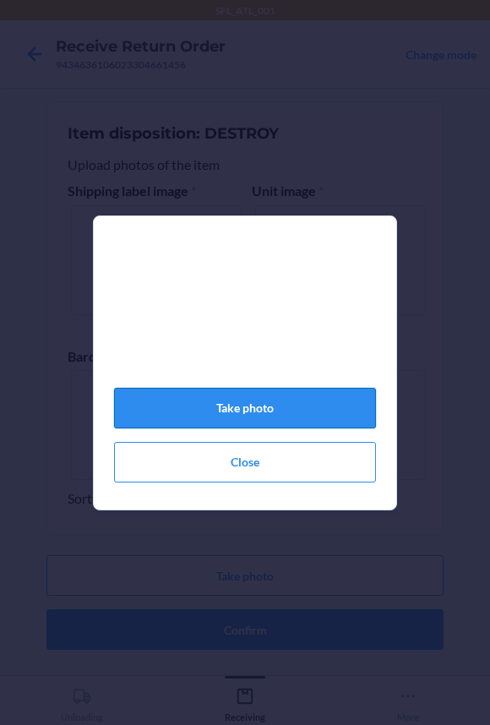
click at [240, 420] on button "Take photo" at bounding box center [245, 408] width 262 height 41
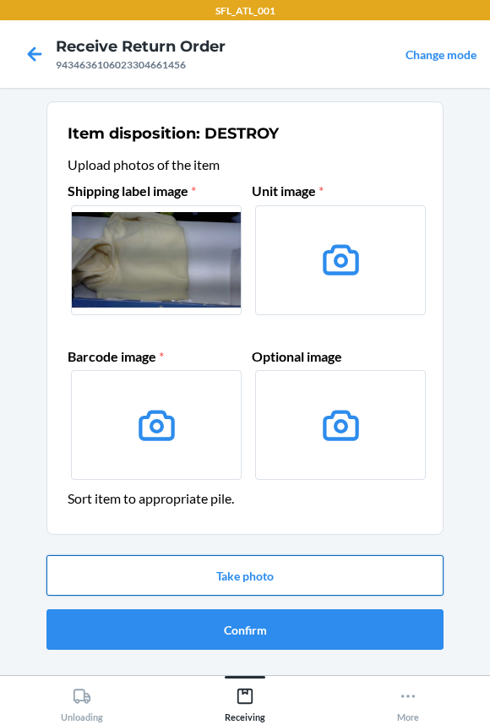
click at [215, 580] on button "Take photo" at bounding box center [244, 575] width 397 height 41
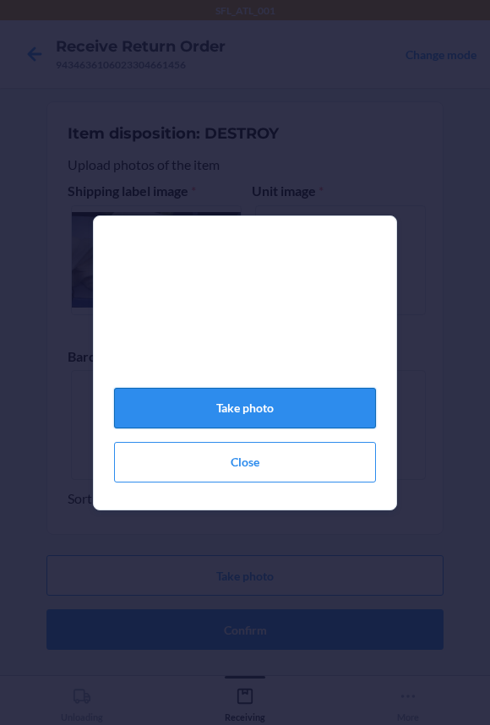
click at [236, 418] on button "Take photo" at bounding box center [245, 408] width 262 height 41
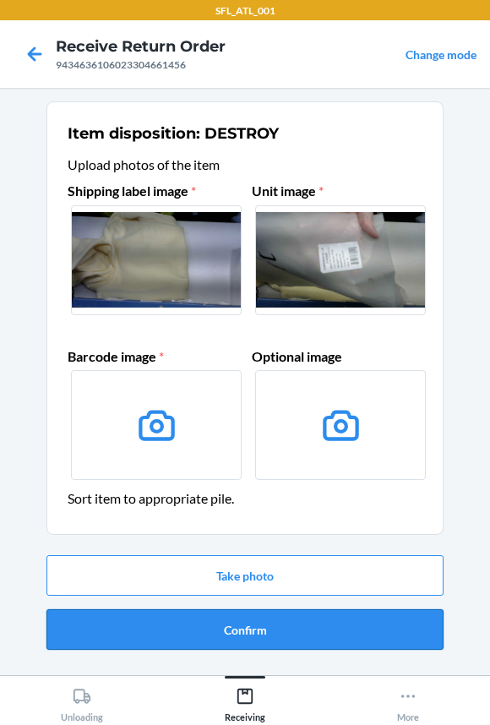
click at [226, 625] on button "Confirm" at bounding box center [244, 629] width 397 height 41
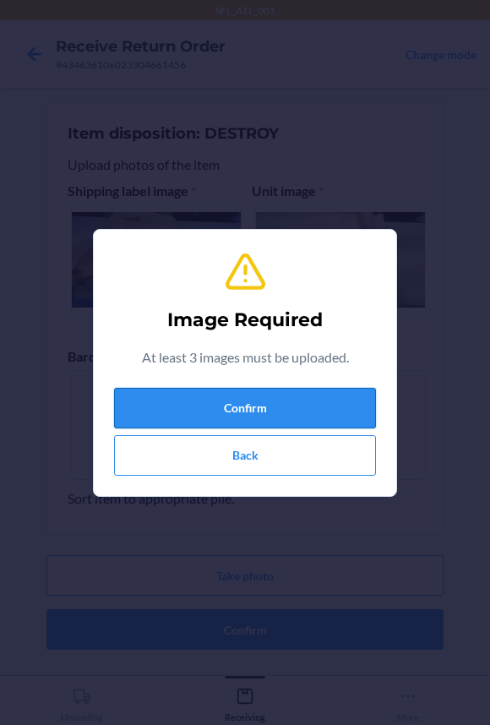
click at [197, 413] on button "Confirm" at bounding box center [245, 408] width 262 height 41
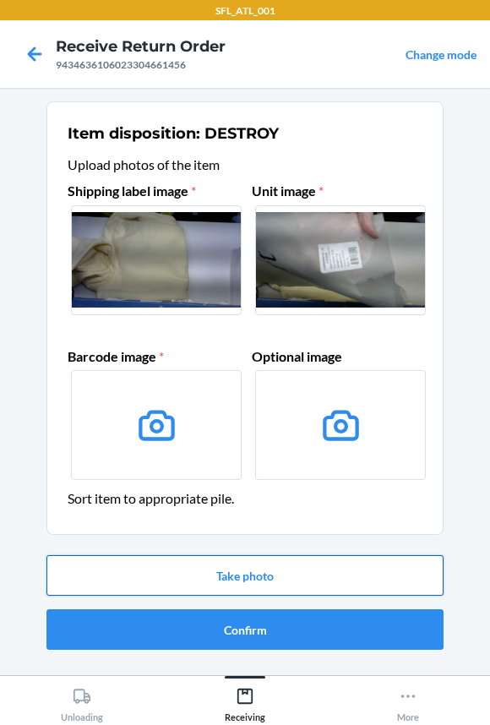
click at [238, 588] on button "Take photo" at bounding box center [244, 575] width 397 height 41
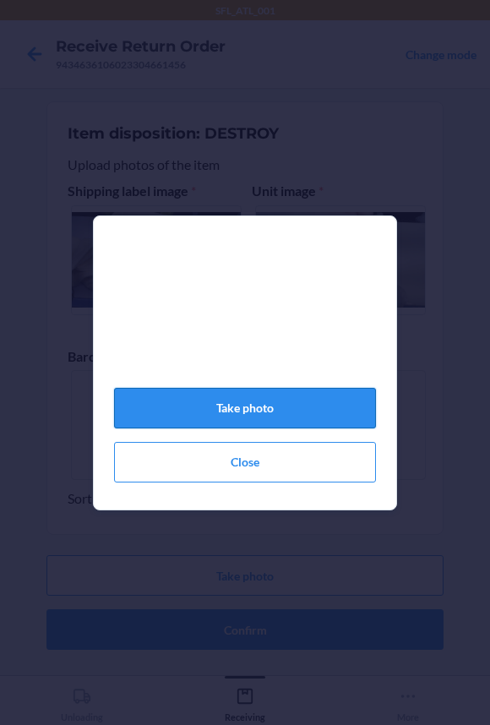
click at [252, 421] on button "Take photo" at bounding box center [245, 408] width 262 height 41
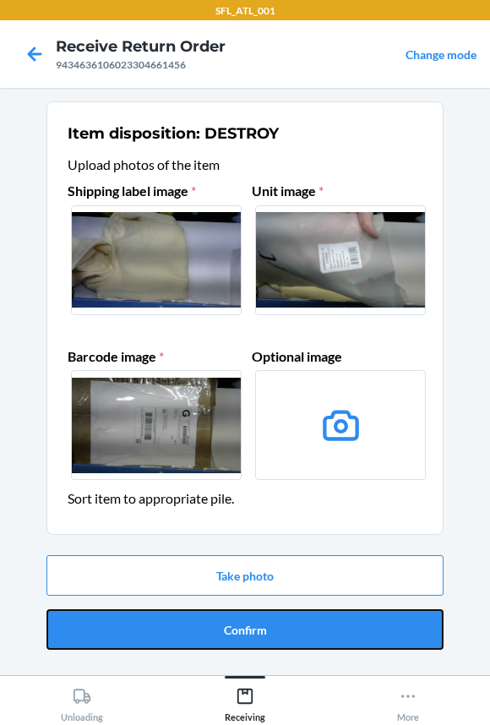
click at [243, 627] on button "Confirm" at bounding box center [244, 629] width 397 height 41
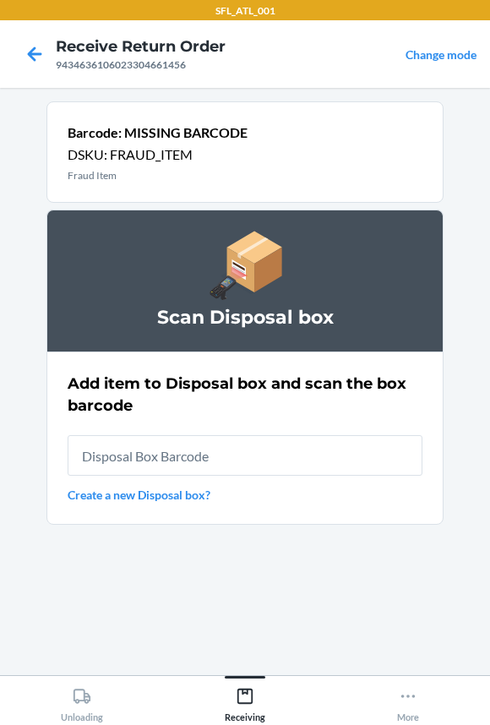
type input "RB00000191O"
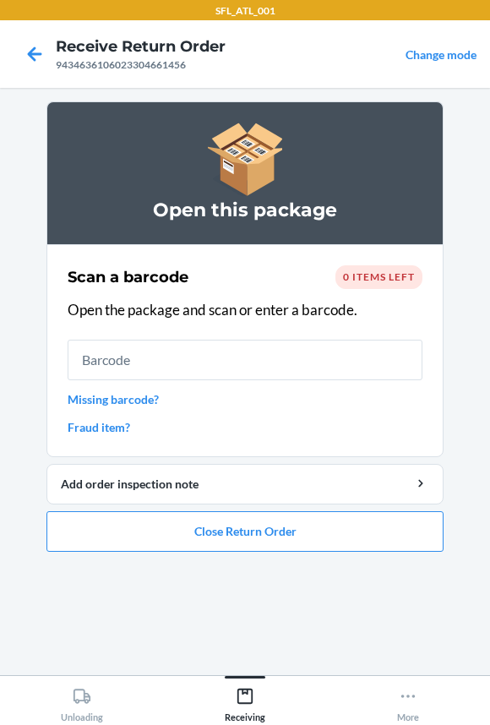
click at [257, 366] on input "text" at bounding box center [245, 359] width 355 height 41
click at [245, 355] on input "text" at bounding box center [245, 359] width 355 height 41
click at [251, 356] on input "text" at bounding box center [245, 359] width 355 height 41
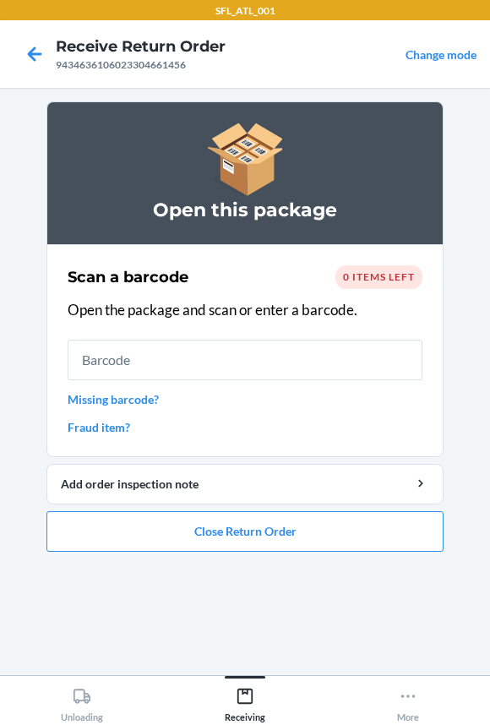
click at [227, 365] on input "text" at bounding box center [245, 359] width 355 height 41
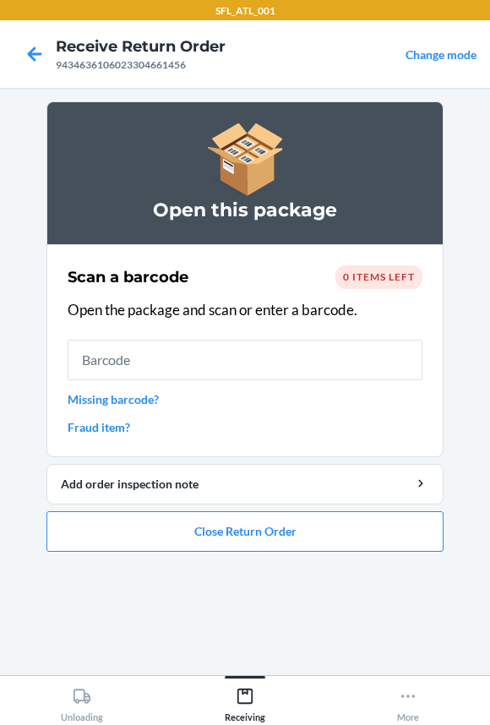
click at [227, 365] on input "text" at bounding box center [245, 359] width 355 height 41
click at [228, 359] on input "text" at bounding box center [245, 359] width 355 height 41
click at [231, 349] on input "text" at bounding box center [245, 359] width 355 height 41
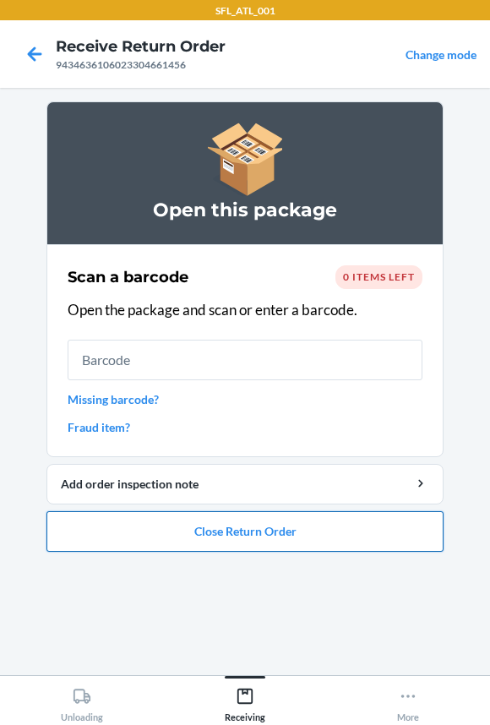
click at [251, 520] on button "Close Return Order" at bounding box center [244, 531] width 397 height 41
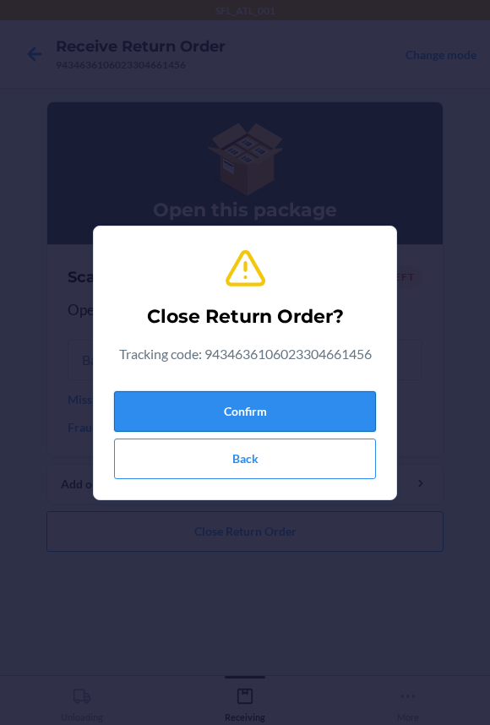
click at [247, 404] on button "Confirm" at bounding box center [245, 411] width 262 height 41
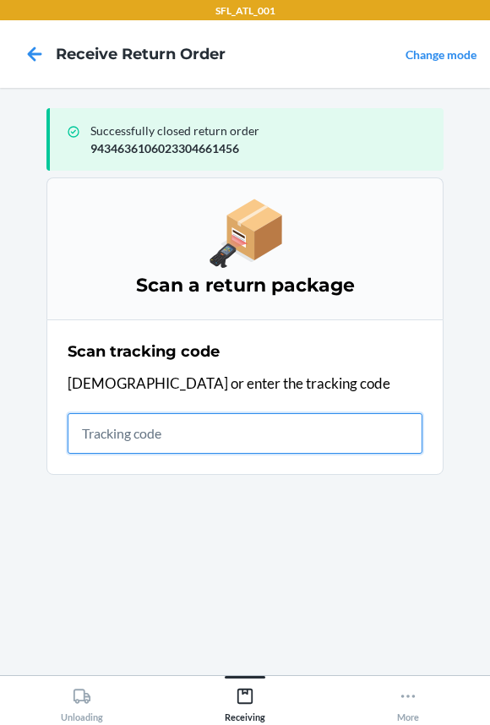
click at [280, 452] on input "text" at bounding box center [245, 433] width 355 height 41
type input "4203025994346"
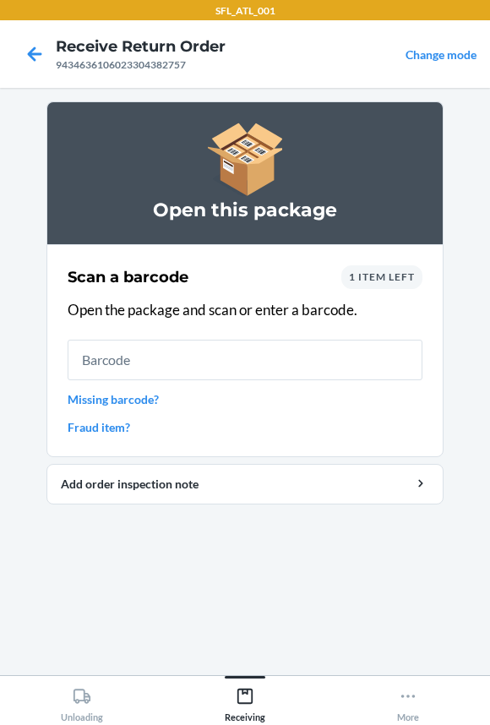
click at [222, 346] on input "text" at bounding box center [245, 359] width 355 height 41
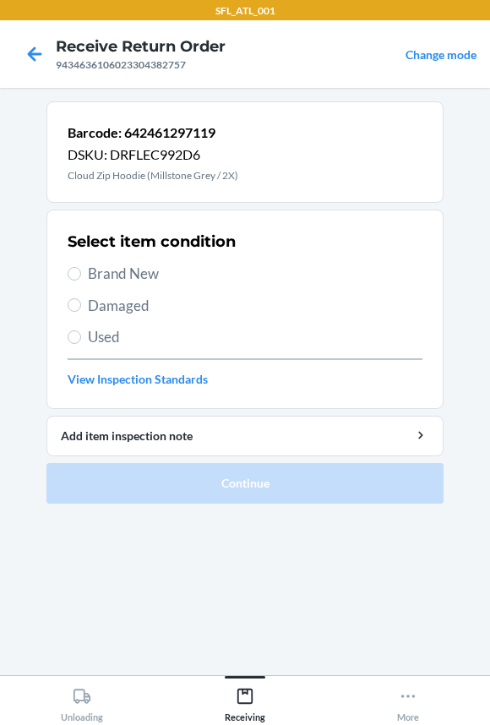
click at [99, 271] on span "Brand New" at bounding box center [255, 274] width 334 height 22
click at [81, 271] on input "Brand New" at bounding box center [75, 274] width 14 height 14
radio input "true"
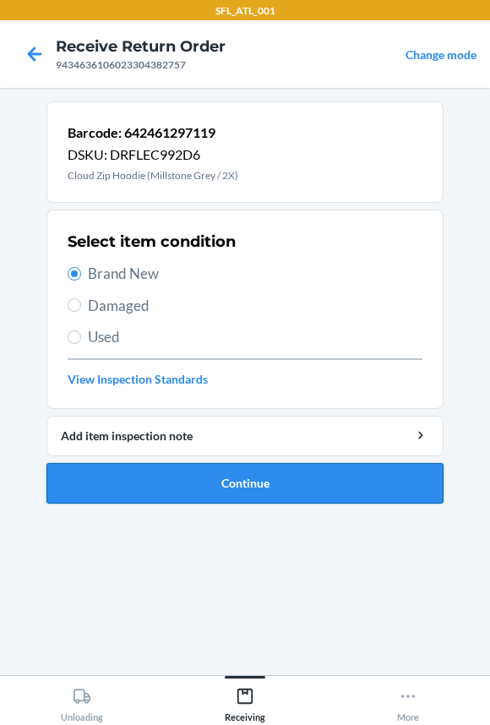
click at [156, 488] on button "Continue" at bounding box center [244, 483] width 397 height 41
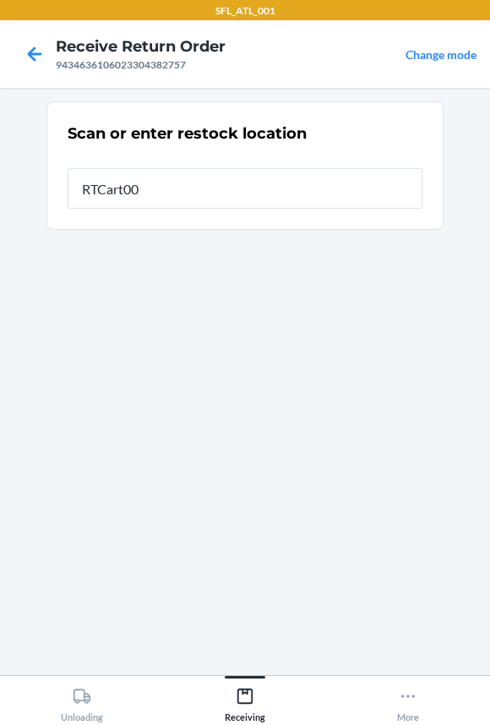
type input "RTCart001"
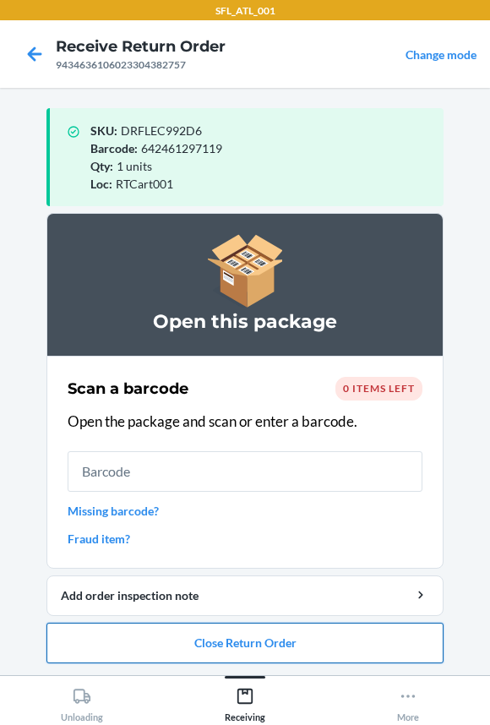
click at [118, 653] on button "Close Return Order" at bounding box center [244, 642] width 397 height 41
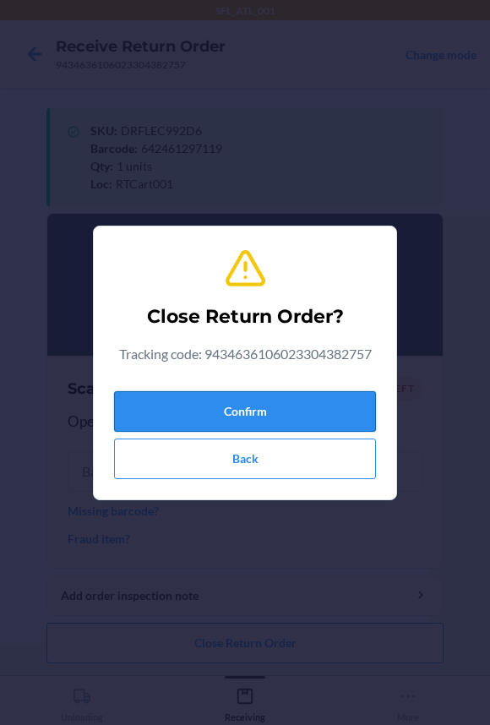
click at [163, 422] on button "Confirm" at bounding box center [245, 411] width 262 height 41
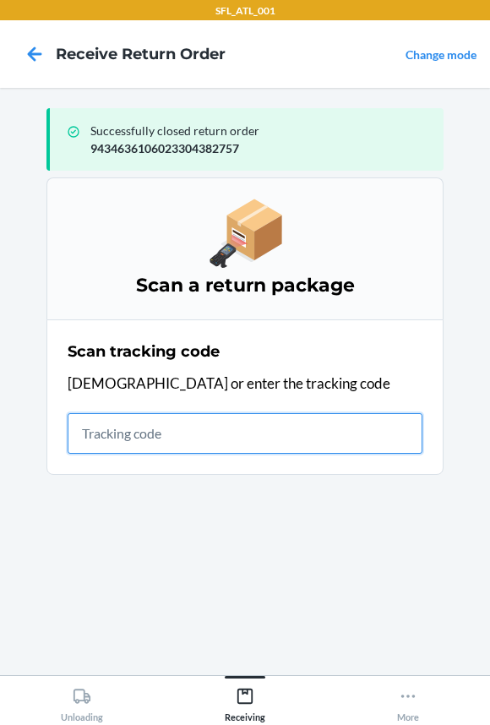
click at [216, 433] on input "text" at bounding box center [245, 433] width 355 height 41
type input "4203"
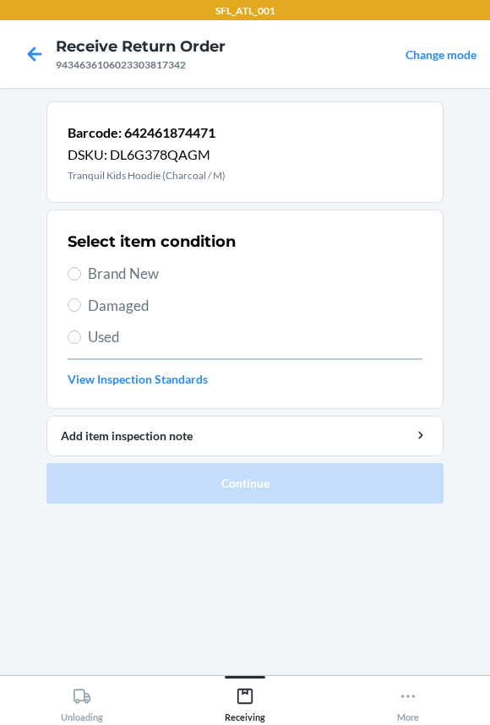
click at [149, 264] on span "Brand New" at bounding box center [255, 274] width 334 height 22
click at [81, 267] on input "Brand New" at bounding box center [75, 274] width 14 height 14
radio input "true"
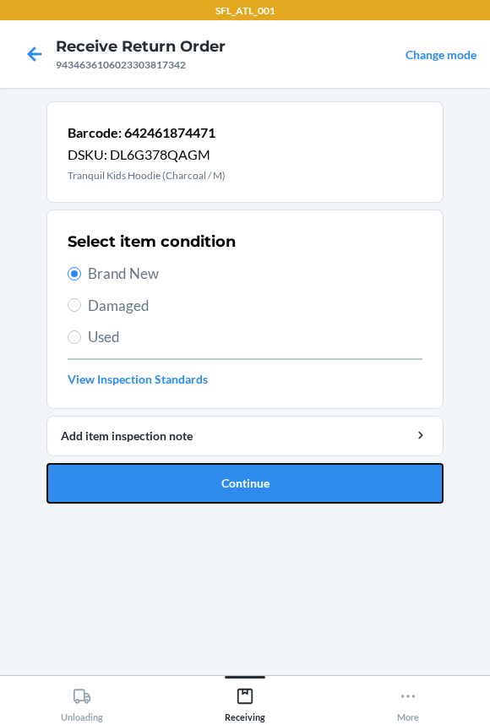
drag, startPoint x: 152, startPoint y: 470, endPoint x: 159, endPoint y: 462, distance: 10.2
click at [156, 464] on button "Continue" at bounding box center [244, 483] width 397 height 41
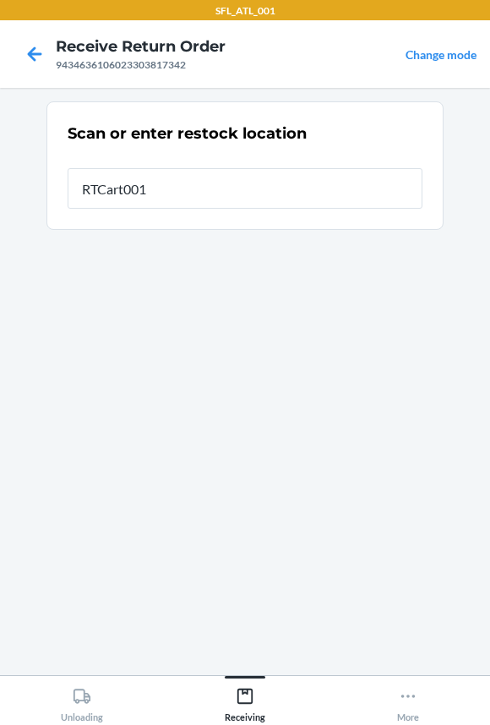
type input "RTCart001"
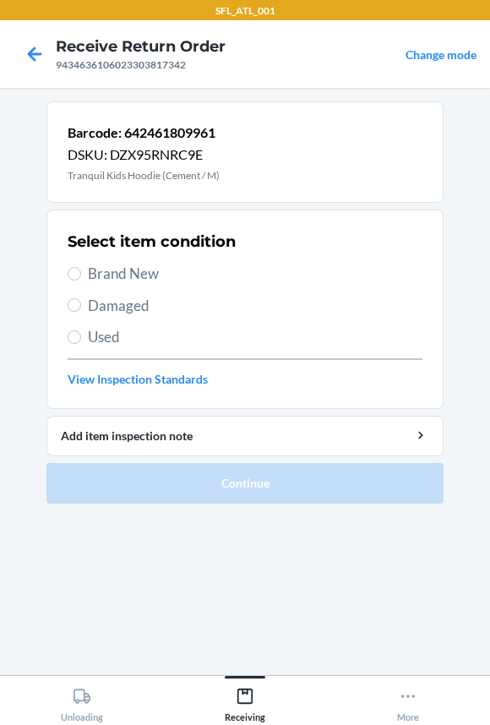
click at [132, 269] on span "Brand New" at bounding box center [255, 274] width 334 height 22
click at [81, 269] on input "Brand New" at bounding box center [75, 274] width 14 height 14
radio input "true"
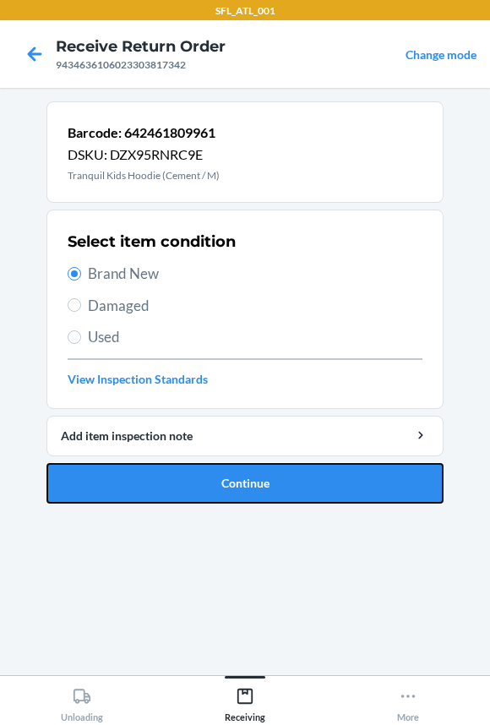
drag, startPoint x: 159, startPoint y: 476, endPoint x: 161, endPoint y: 411, distance: 65.1
click at [160, 467] on button "Continue" at bounding box center [244, 483] width 397 height 41
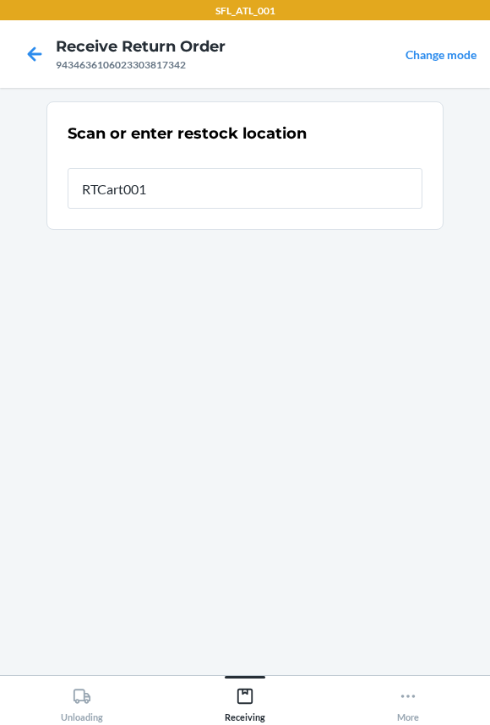
type input "RTCart001"
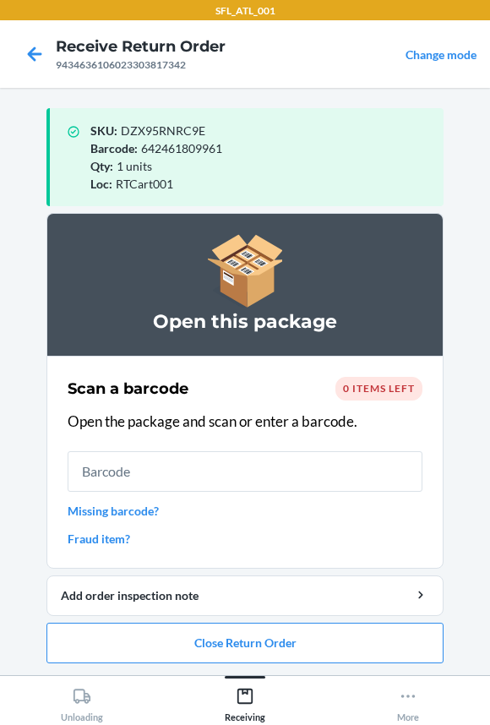
click at [144, 480] on input "text" at bounding box center [245, 471] width 355 height 41
click at [103, 471] on input "text" at bounding box center [245, 471] width 355 height 41
click at [195, 650] on button "Close Return Order" at bounding box center [244, 642] width 397 height 41
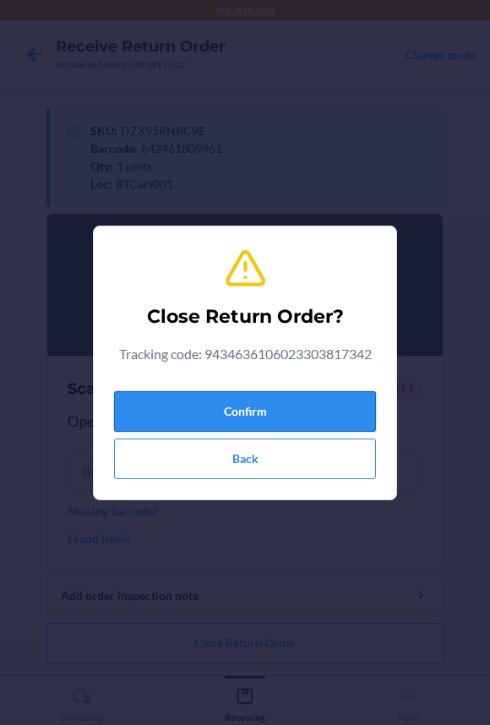
click at [139, 415] on button "Confirm" at bounding box center [245, 411] width 262 height 41
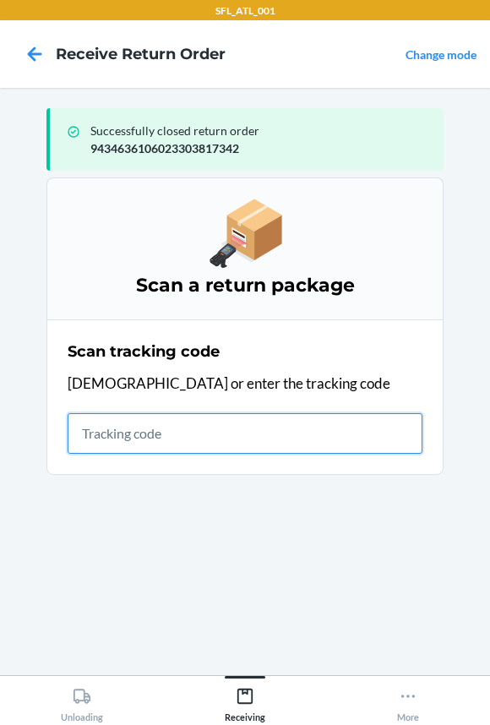
click at [140, 434] on input "text" at bounding box center [245, 433] width 355 height 41
type input "4203837292612903"
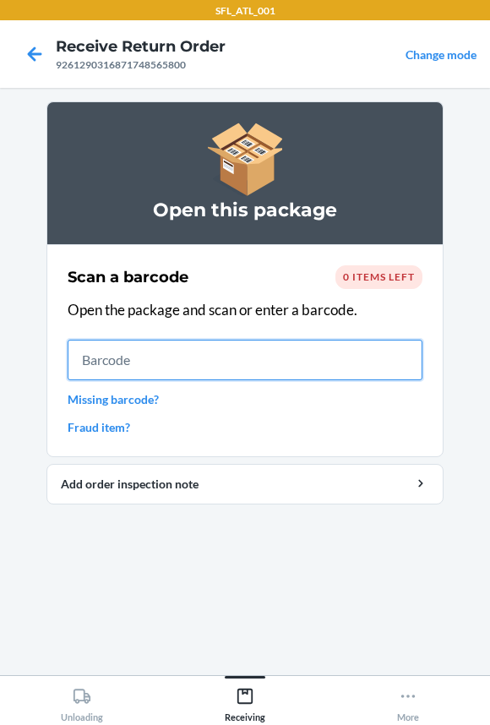
click at [135, 367] on input "text" at bounding box center [245, 359] width 355 height 41
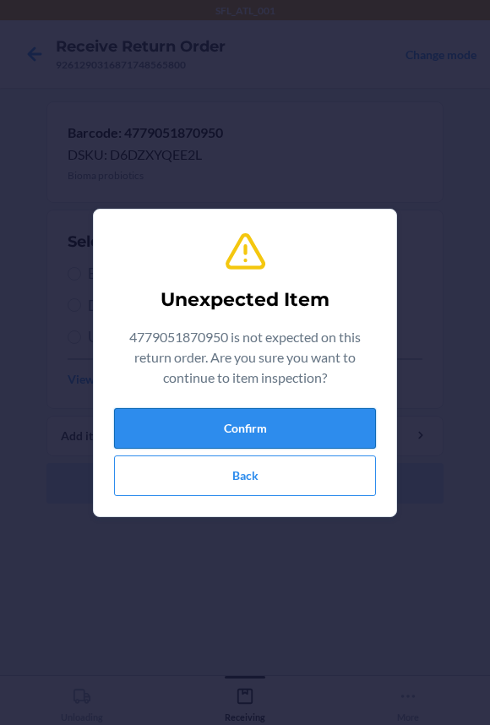
click at [177, 428] on button "Confirm" at bounding box center [245, 428] width 262 height 41
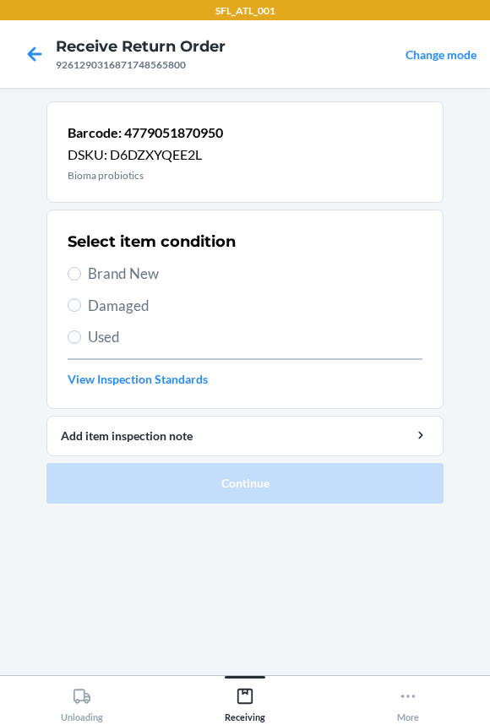
click at [105, 334] on span "Used" at bounding box center [255, 337] width 334 height 22
click at [81, 334] on input "Used" at bounding box center [75, 337] width 14 height 14
radio input "true"
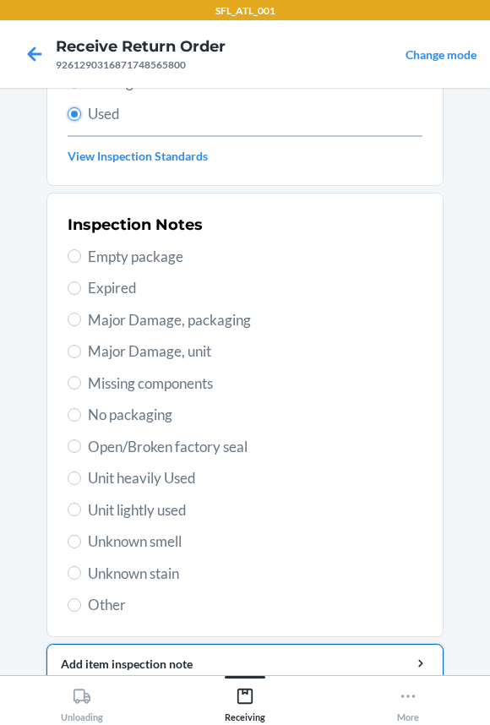
scroll to position [290, 0]
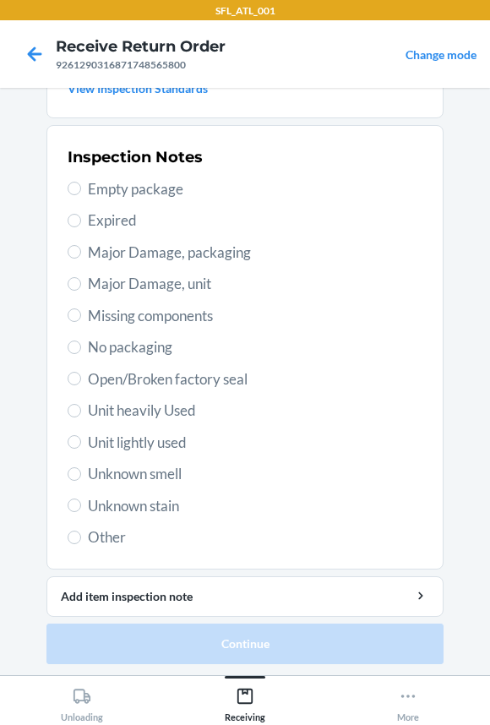
click at [109, 529] on span "Other" at bounding box center [255, 537] width 334 height 22
click at [81, 530] on input "Other" at bounding box center [75, 537] width 14 height 14
radio input "true"
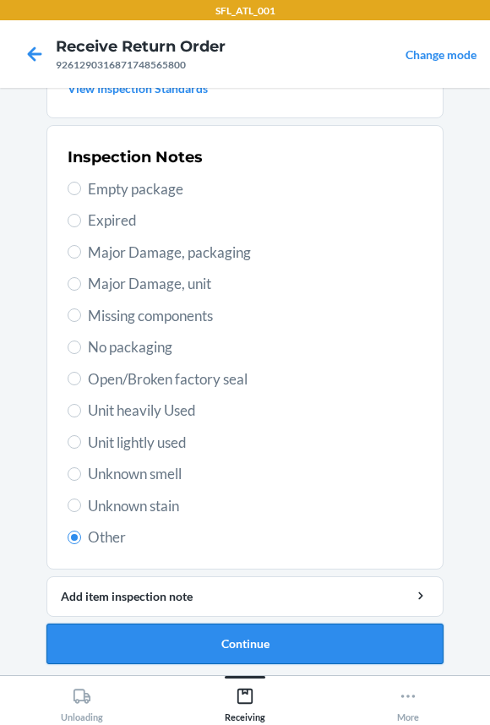
click at [128, 643] on button "Continue" at bounding box center [244, 643] width 397 height 41
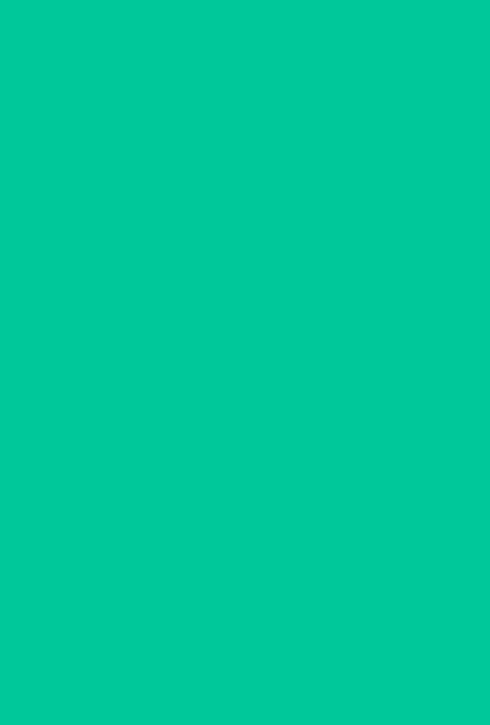
scroll to position [0, 0]
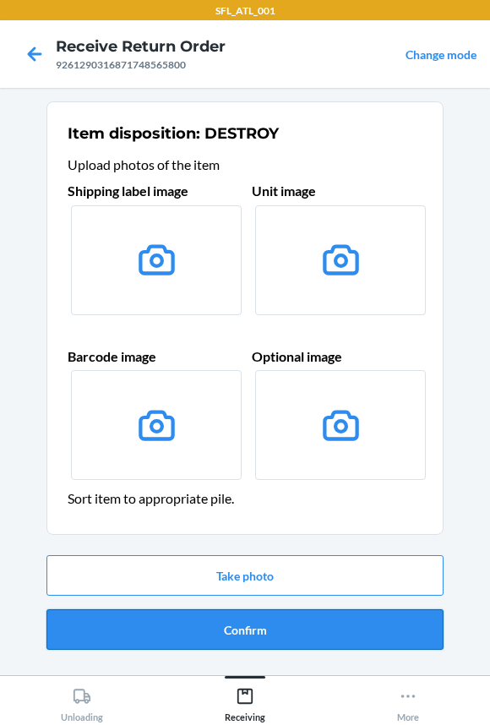
click at [129, 622] on button "Confirm" at bounding box center [244, 629] width 397 height 41
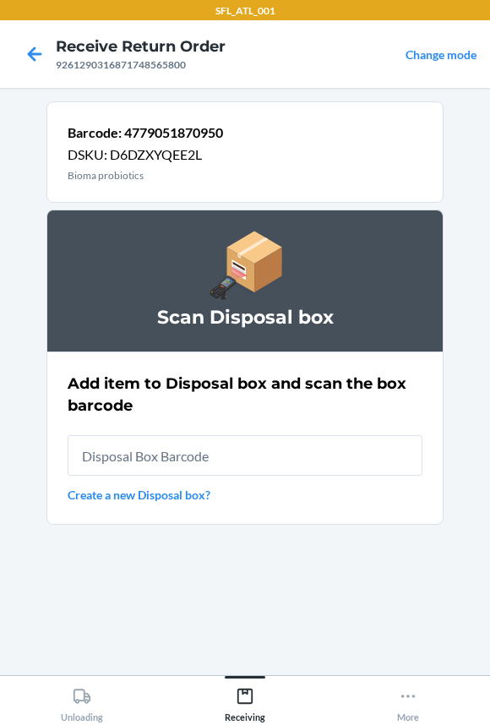
type input "RB00000191O"
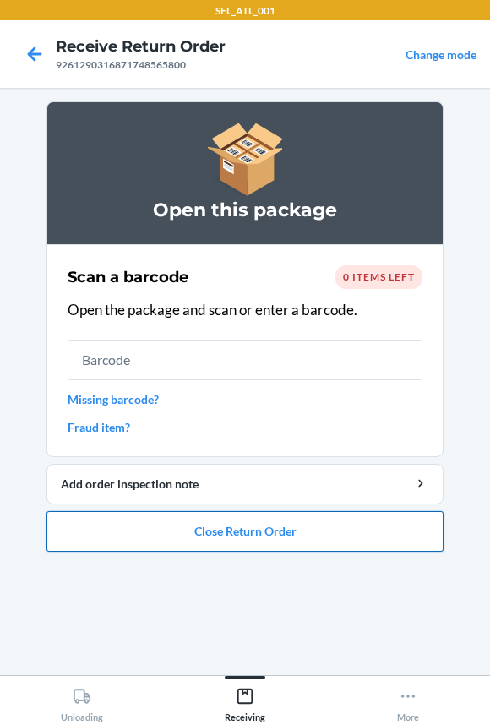
click at [138, 533] on button "Close Return Order" at bounding box center [244, 531] width 397 height 41
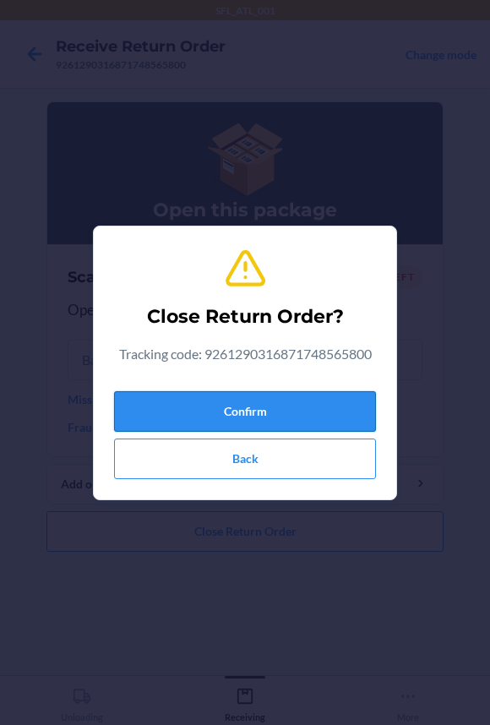
click at [175, 406] on button "Confirm" at bounding box center [245, 411] width 262 height 41
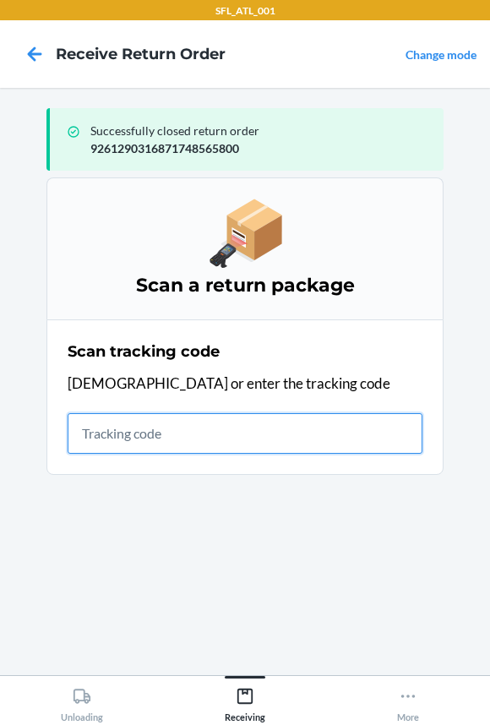
click at [105, 428] on input "text" at bounding box center [245, 433] width 355 height 41
type input "42038039926129"
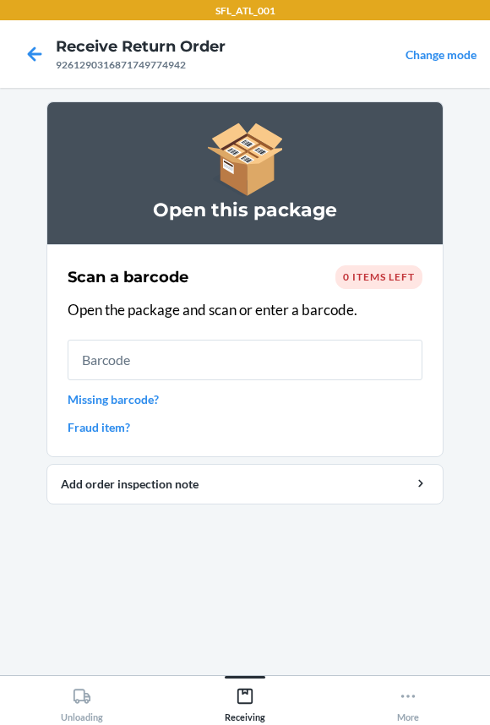
click at [111, 366] on input "text" at bounding box center [245, 359] width 355 height 41
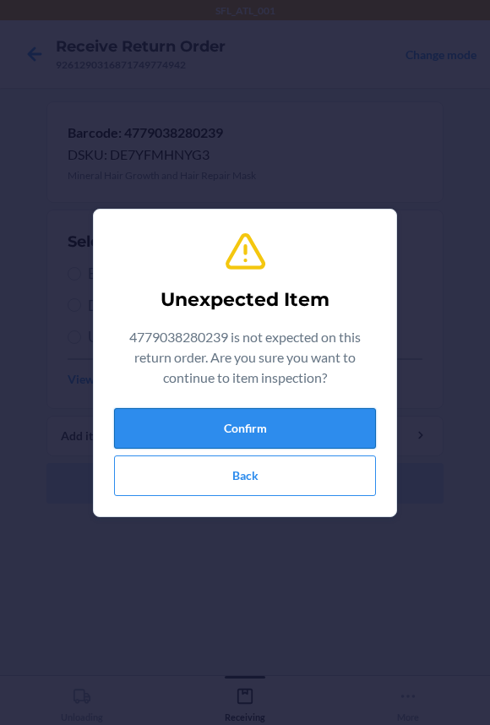
click at [144, 432] on button "Confirm" at bounding box center [245, 428] width 262 height 41
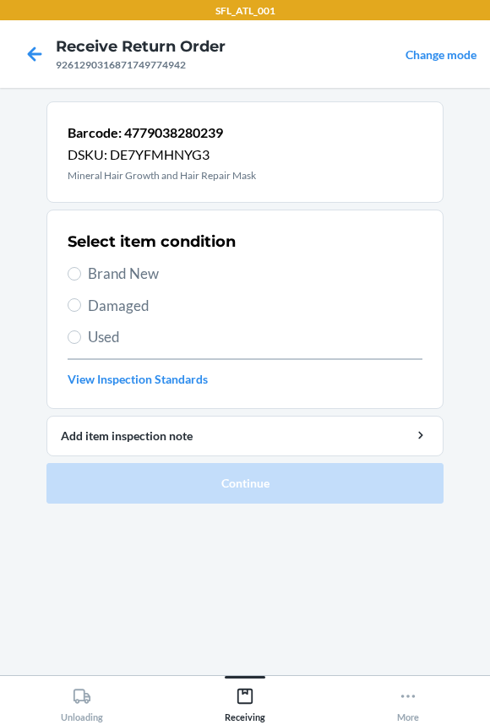
click at [126, 280] on span "Brand New" at bounding box center [255, 274] width 334 height 22
click at [81, 280] on input "Brand New" at bounding box center [75, 274] width 14 height 14
radio input "true"
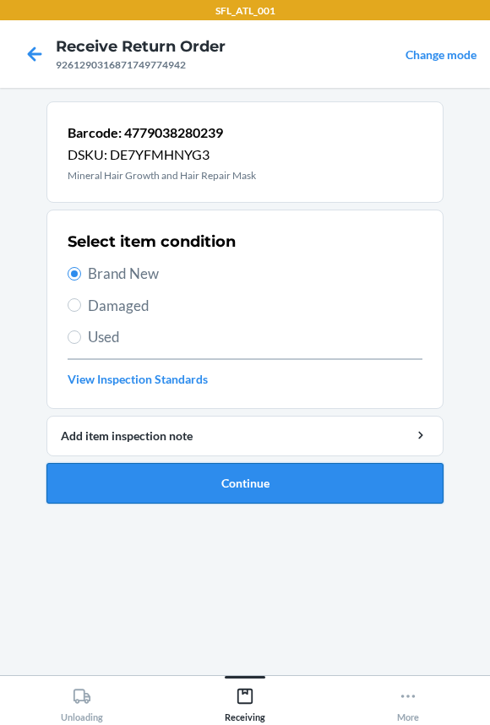
click at [144, 480] on button "Continue" at bounding box center [244, 483] width 397 height 41
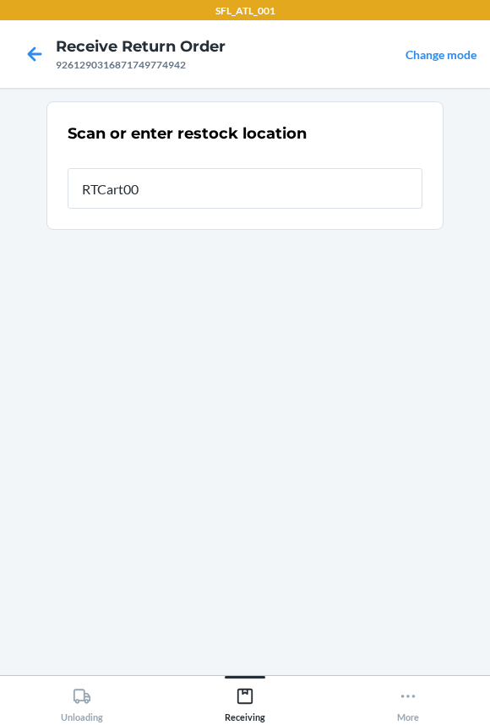
type input "RTCart001"
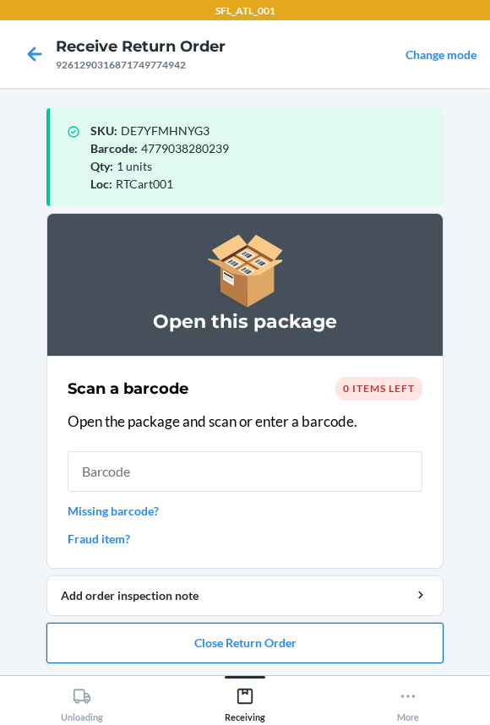
click at [160, 642] on button "Close Return Order" at bounding box center [244, 642] width 397 height 41
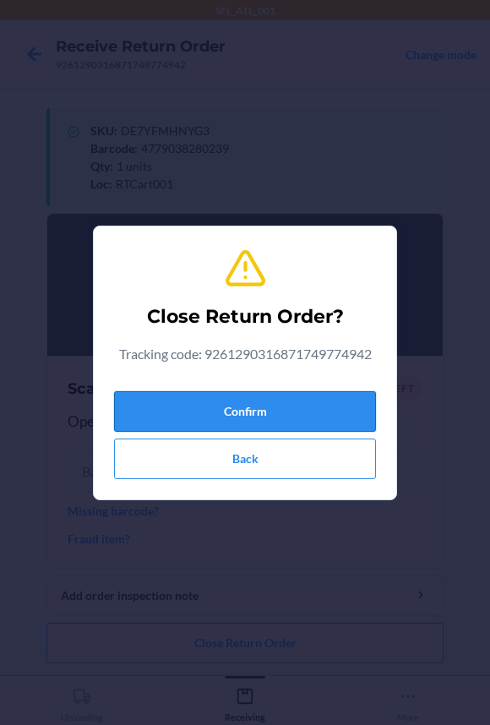
click at [159, 405] on button "Confirm" at bounding box center [245, 411] width 262 height 41
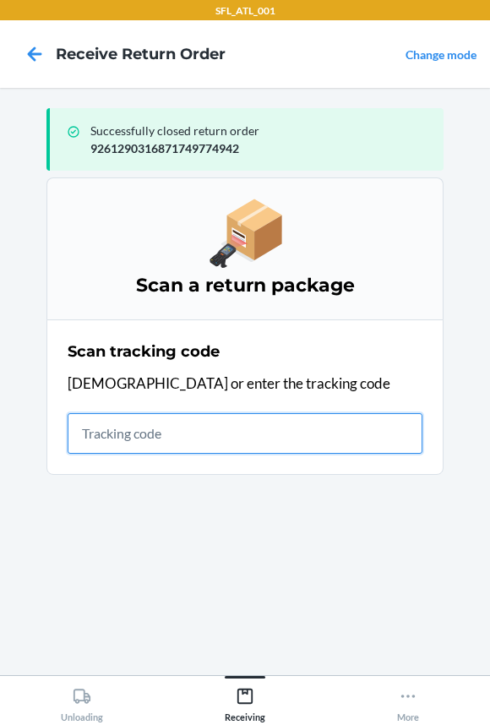
click at [106, 436] on input "text" at bounding box center [245, 433] width 355 height 41
type input "42030259943463610602330422"
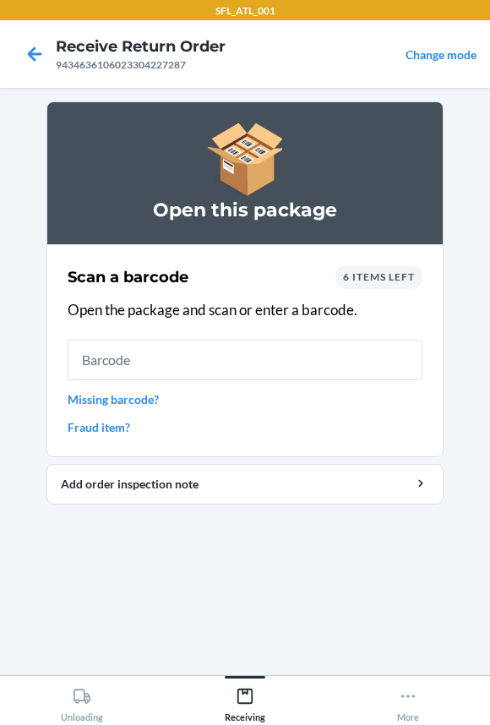
click at [129, 345] on input "text" at bounding box center [245, 359] width 355 height 41
click at [382, 279] on span "6 items left" at bounding box center [379, 276] width 72 height 13
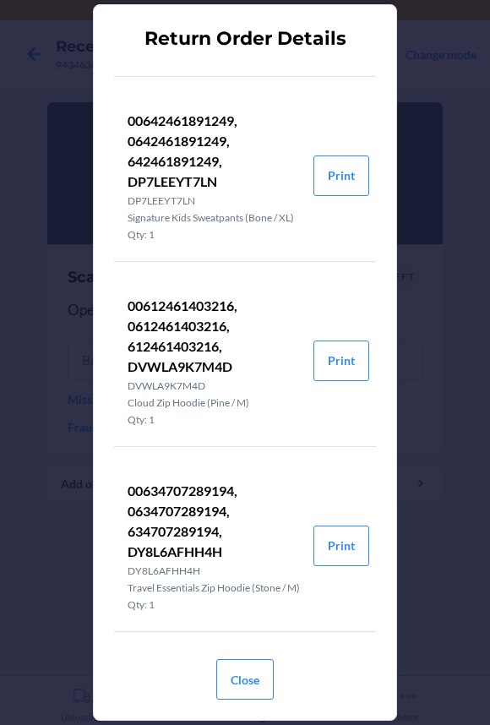
scroll to position [574, 0]
click at [176, 515] on p "00634707289194, 0634707289194, 634707289194, DY8L6AFHH4H" at bounding box center [214, 521] width 172 height 81
drag, startPoint x: 52, startPoint y: 534, endPoint x: 55, endPoint y: 487, distance: 46.5
click at [52, 534] on div "Return Order Details 00642461527346, 0642461527346, 642461527346, D8N4S6329K2 D…" at bounding box center [245, 362] width 490 height 725
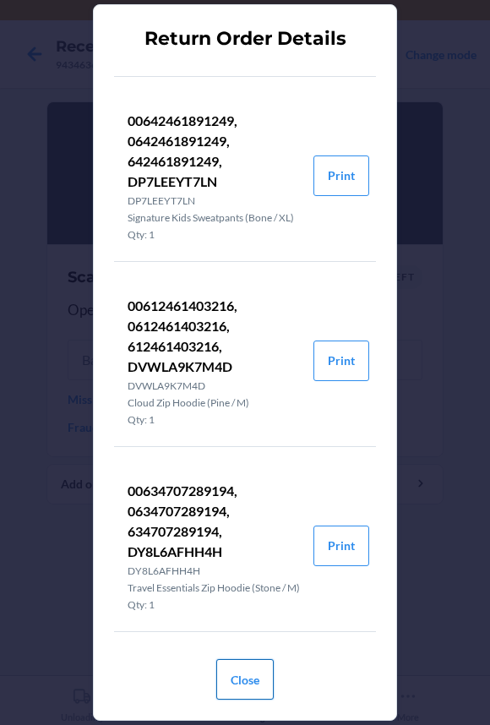
click at [233, 674] on button "Close" at bounding box center [244, 679] width 57 height 41
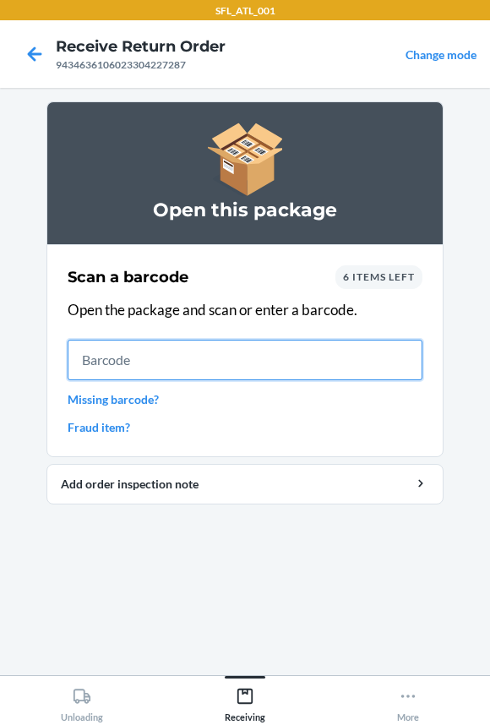
click at [142, 347] on input "text" at bounding box center [245, 359] width 355 height 41
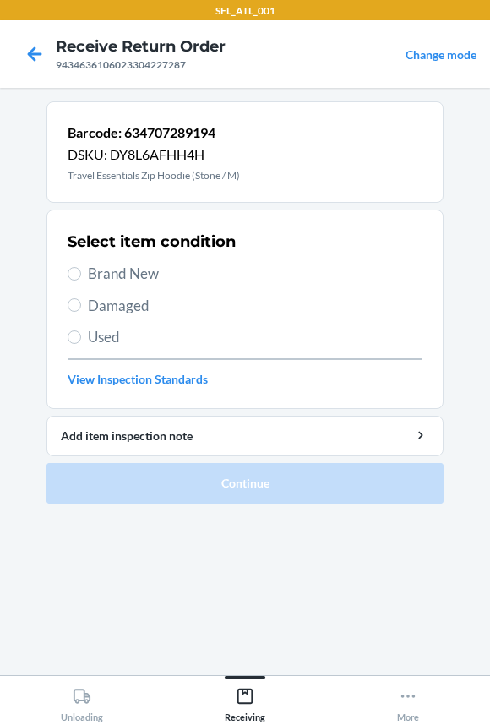
click at [113, 276] on span "Brand New" at bounding box center [255, 274] width 334 height 22
click at [81, 276] on input "Brand New" at bounding box center [75, 274] width 14 height 14
radio input "true"
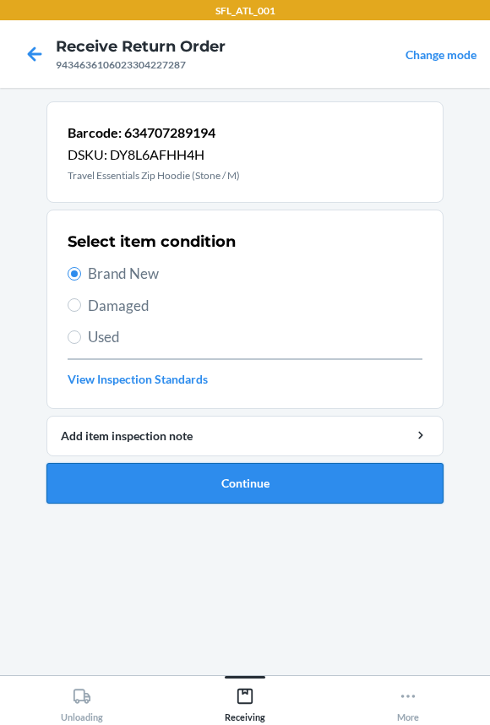
click at [144, 474] on button "Continue" at bounding box center [244, 483] width 397 height 41
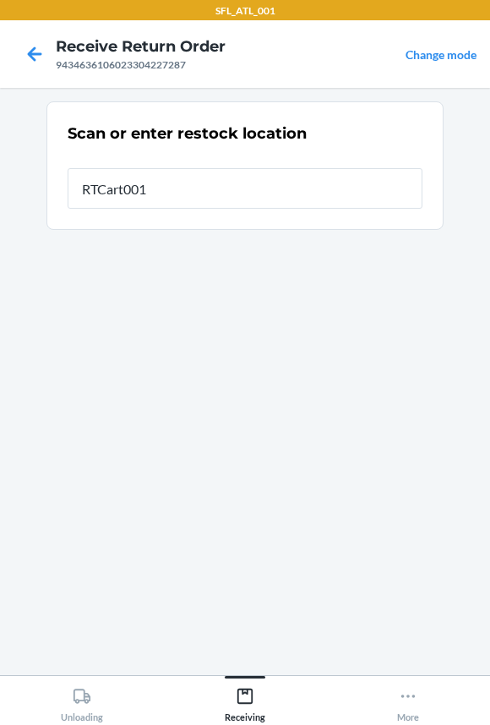
type input "RTCart001"
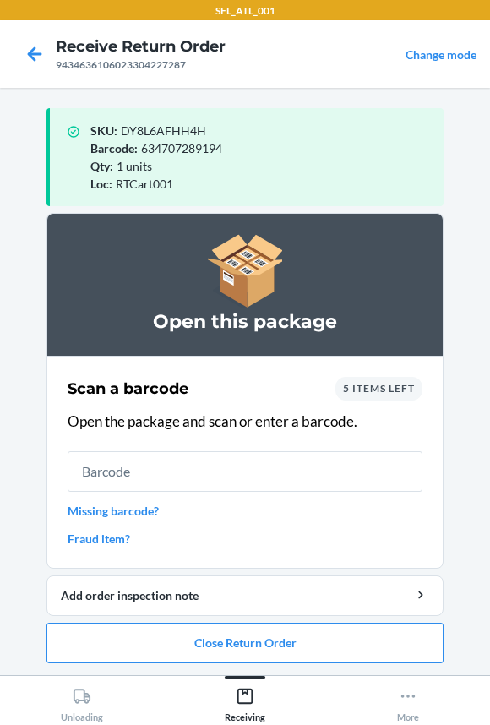
click at [358, 389] on span "5 items left" at bounding box center [379, 388] width 72 height 13
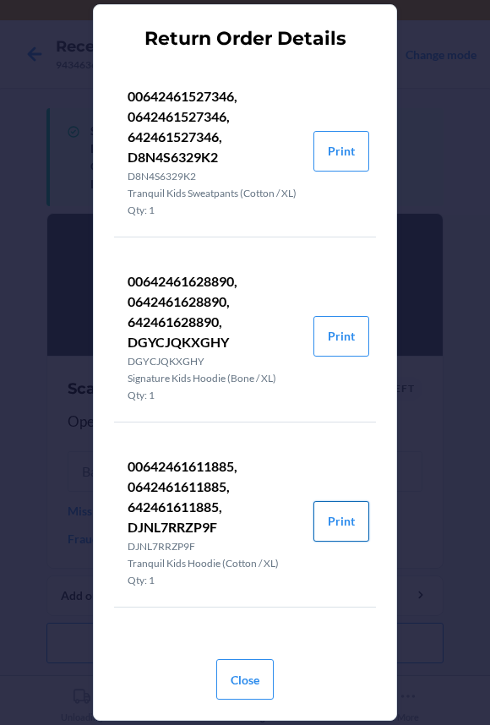
click at [329, 534] on button "Print" at bounding box center [341, 521] width 56 height 41
click at [55, 530] on div "Return Order Details 00642461527346, 0642461527346, 642461527346, D8N4S6329K2 D…" at bounding box center [245, 362] width 490 height 725
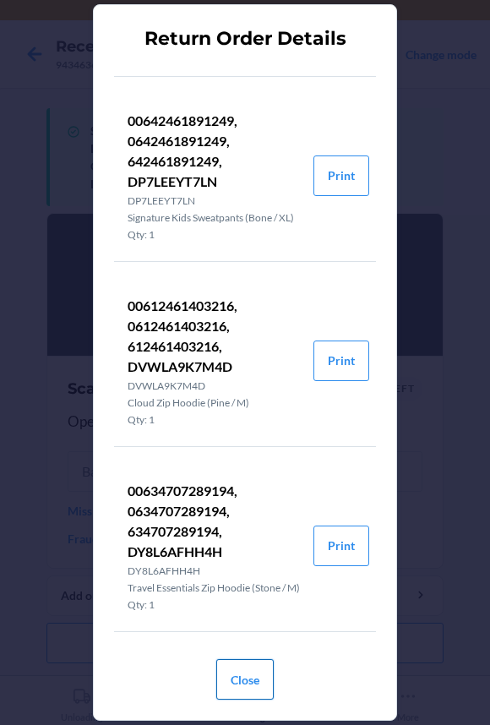
click at [242, 675] on button "Close" at bounding box center [244, 679] width 57 height 41
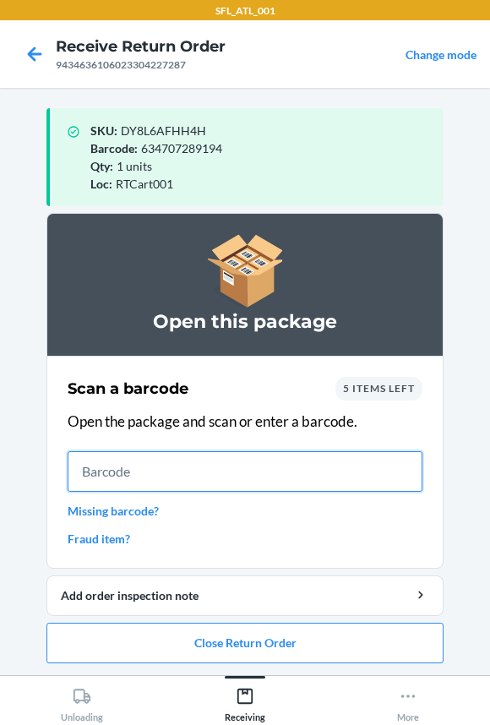
click at [191, 476] on input "text" at bounding box center [245, 471] width 355 height 41
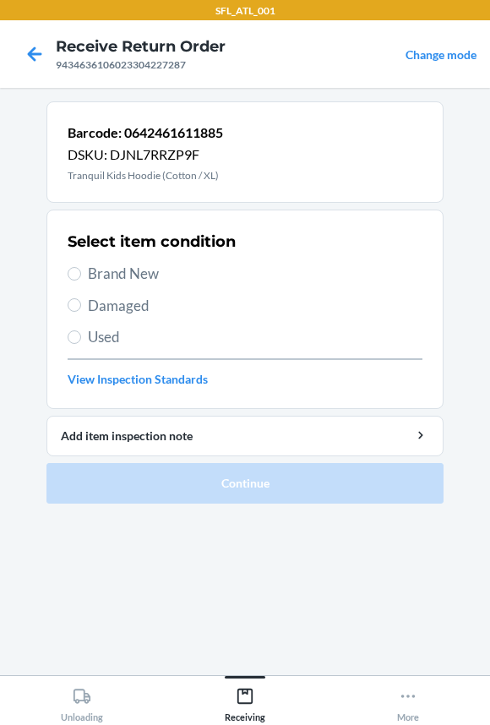
click at [78, 263] on label "Brand New" at bounding box center [245, 274] width 355 height 22
click at [78, 267] on input "Brand New" at bounding box center [75, 274] width 14 height 14
radio input "true"
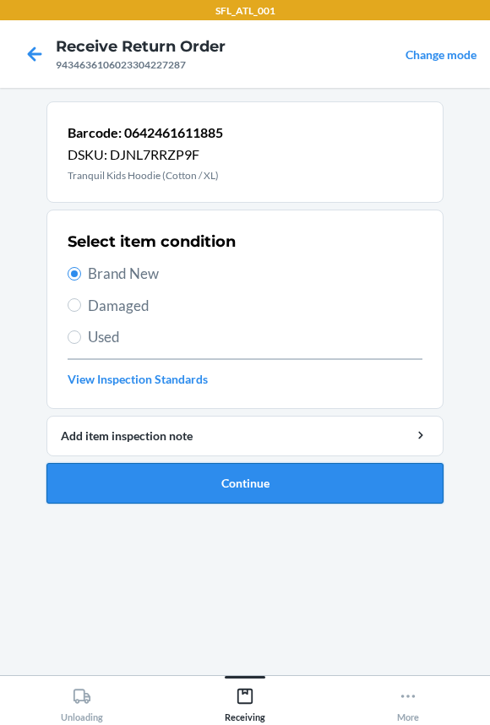
click at [165, 491] on button "Continue" at bounding box center [244, 483] width 397 height 41
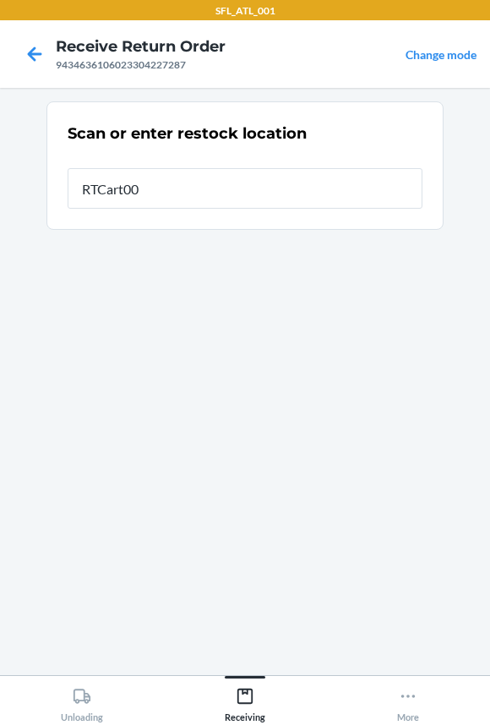
type input "RTCart001"
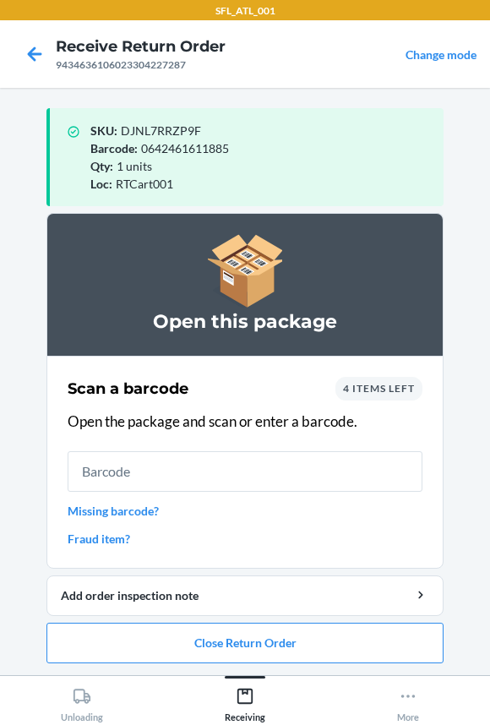
click at [379, 391] on span "4 items left" at bounding box center [379, 388] width 72 height 13
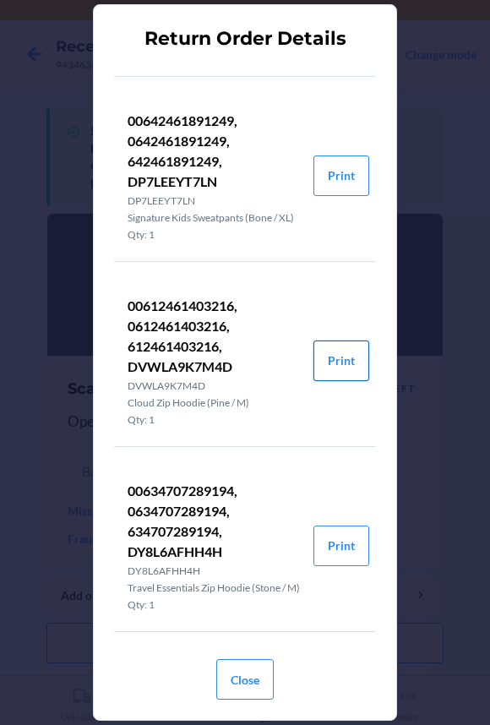
click at [337, 343] on button "Print" at bounding box center [341, 360] width 56 height 41
click at [250, 681] on button "Close" at bounding box center [244, 679] width 57 height 41
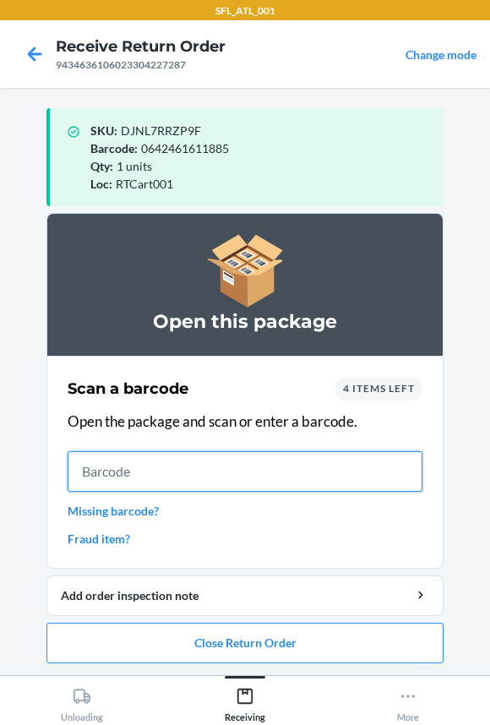
click at [209, 466] on input "text" at bounding box center [245, 471] width 355 height 41
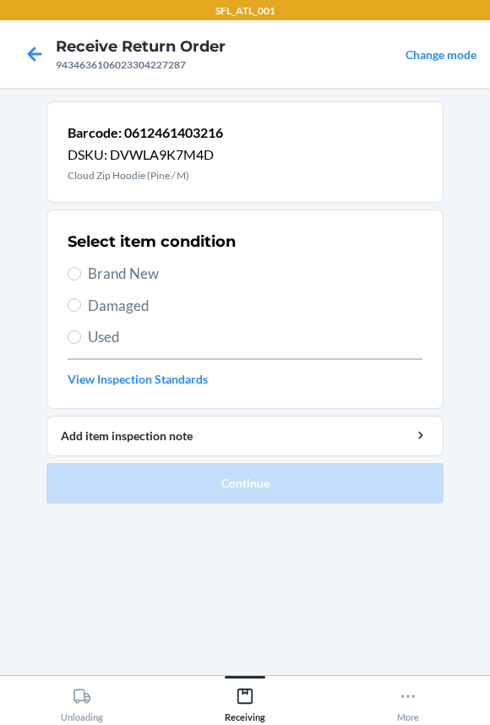
click at [157, 279] on span "Brand New" at bounding box center [255, 274] width 334 height 22
click at [81, 279] on input "Brand New" at bounding box center [75, 274] width 14 height 14
radio input "true"
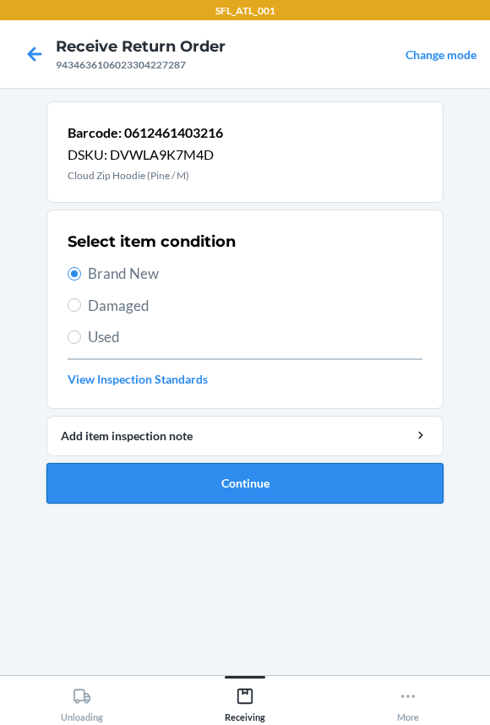
click at [152, 467] on button "Continue" at bounding box center [244, 483] width 397 height 41
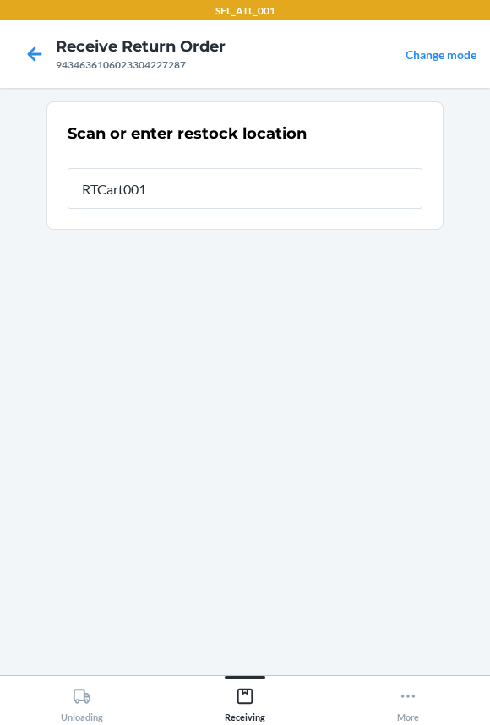
type input "RTCart001"
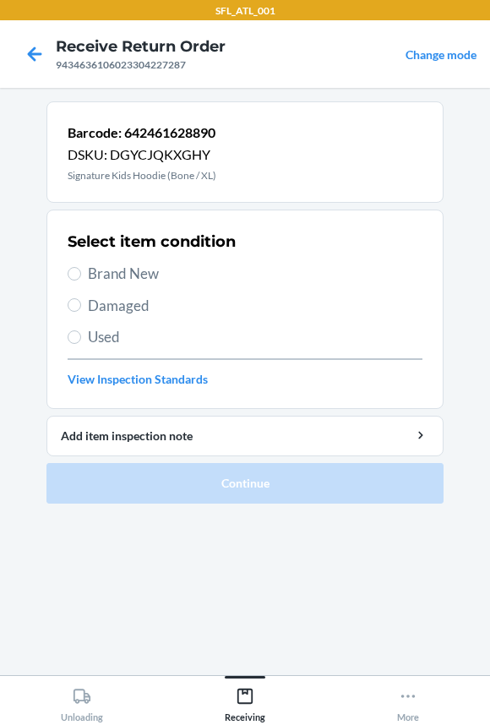
click at [136, 281] on span "Brand New" at bounding box center [255, 274] width 334 height 22
click at [81, 280] on input "Brand New" at bounding box center [75, 274] width 14 height 14
radio input "true"
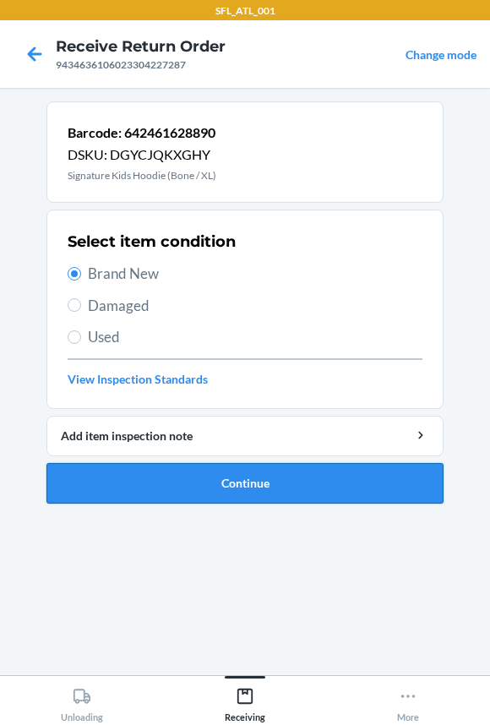
click at [128, 473] on button "Continue" at bounding box center [244, 483] width 397 height 41
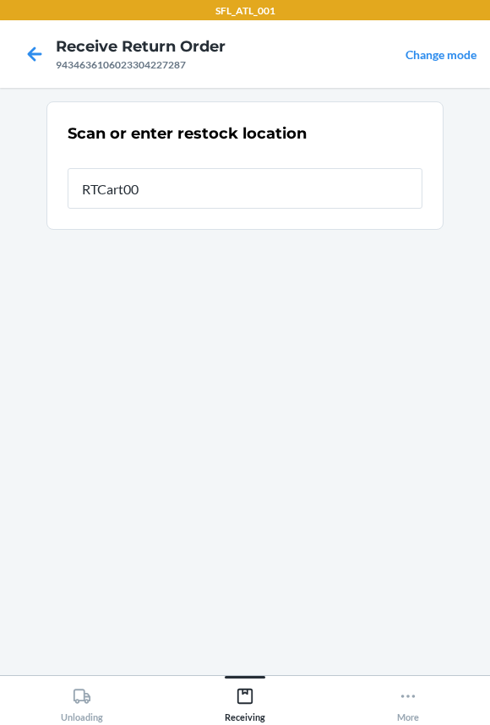
type input "RTCart001"
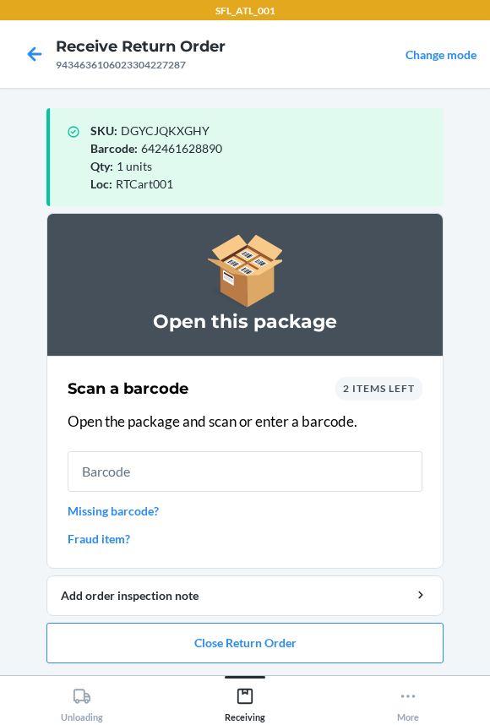
click at [366, 390] on span "2 items left" at bounding box center [379, 388] width 72 height 13
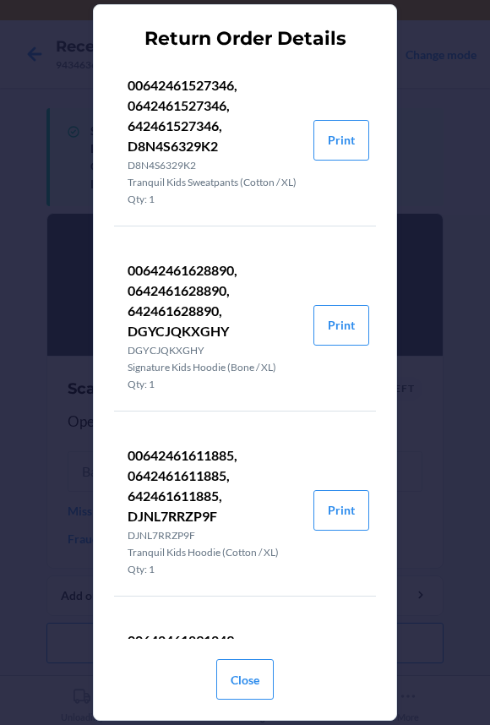
scroll to position [0, 0]
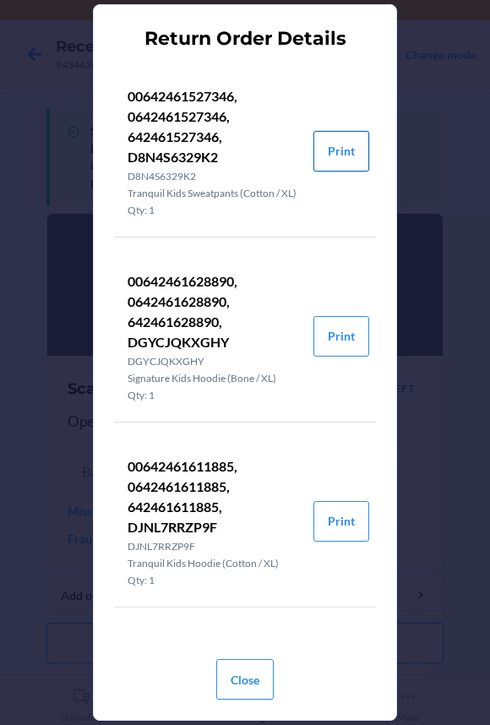
click at [334, 155] on button "Print" at bounding box center [341, 151] width 56 height 41
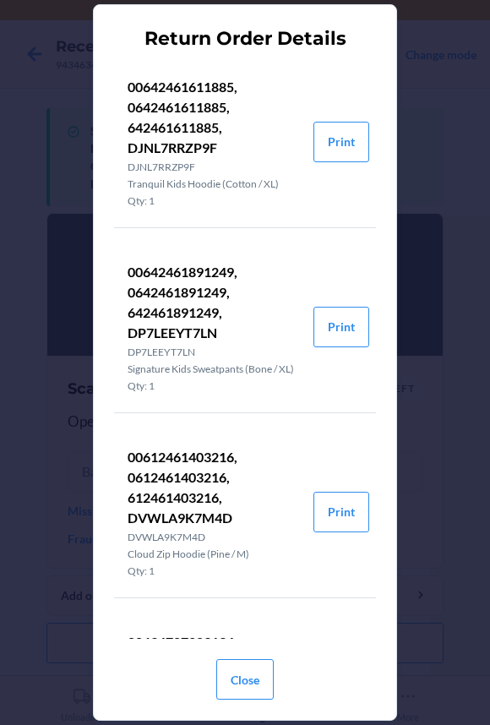
scroll to position [383, 0]
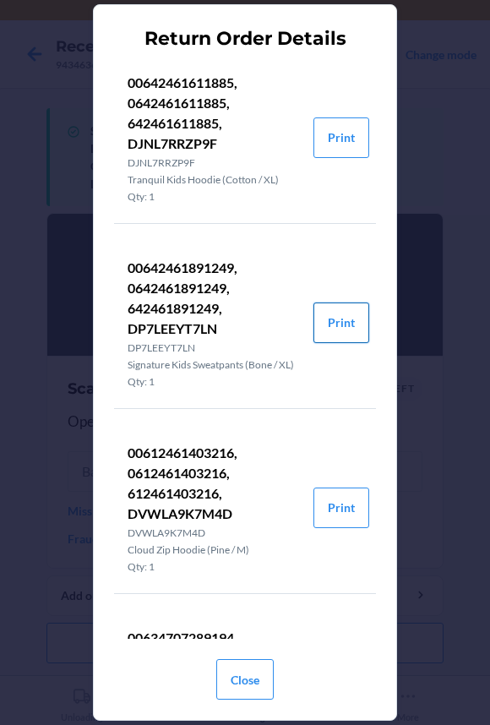
click at [320, 343] on button "Print" at bounding box center [341, 322] width 56 height 41
click at [228, 677] on button "Close" at bounding box center [244, 679] width 57 height 41
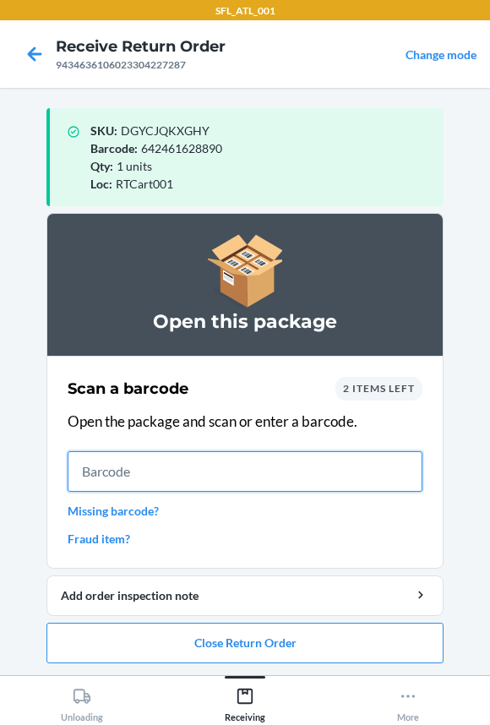
click at [219, 479] on input "text" at bounding box center [245, 471] width 355 height 41
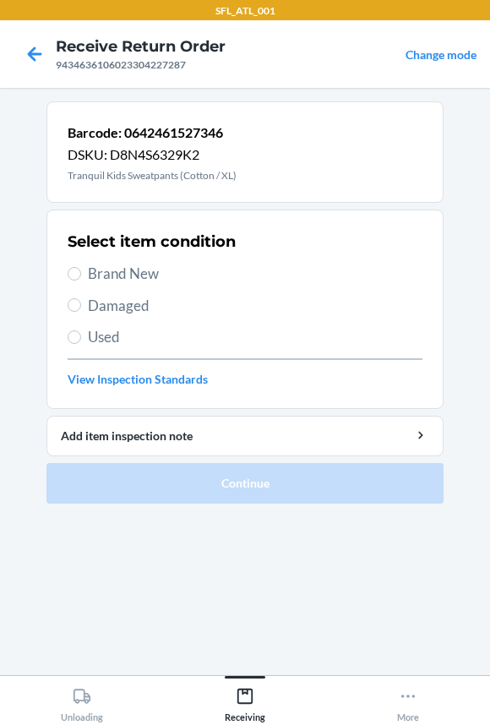
click at [127, 269] on span "Brand New" at bounding box center [255, 274] width 334 height 22
click at [81, 269] on input "Brand New" at bounding box center [75, 274] width 14 height 14
radio input "true"
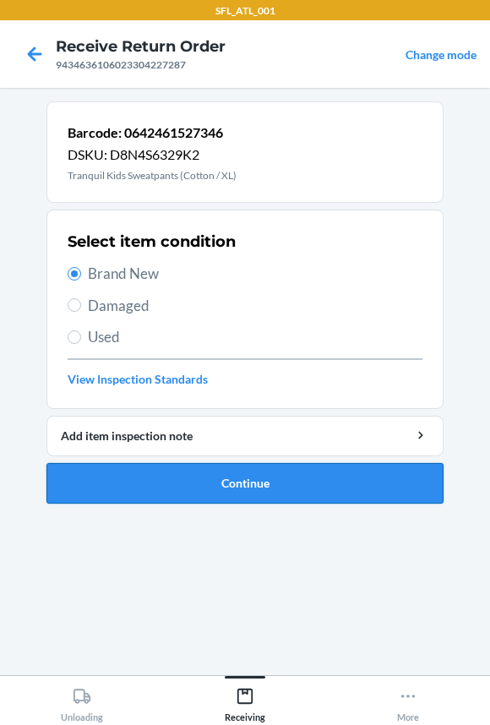
click at [159, 490] on button "Continue" at bounding box center [244, 483] width 397 height 41
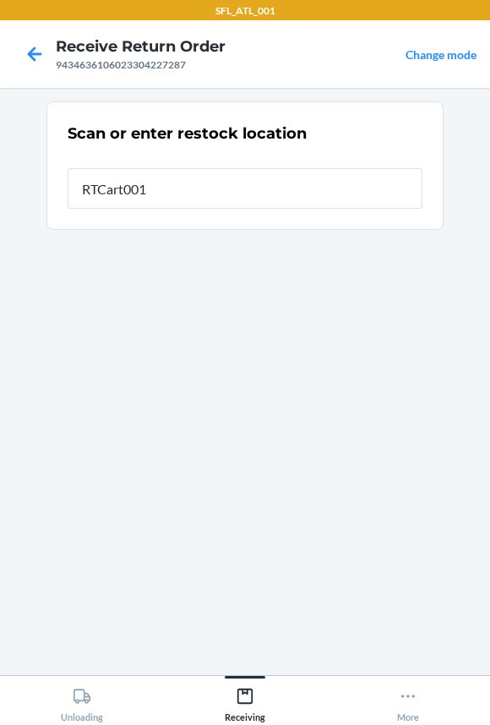
type input "RTCart001"
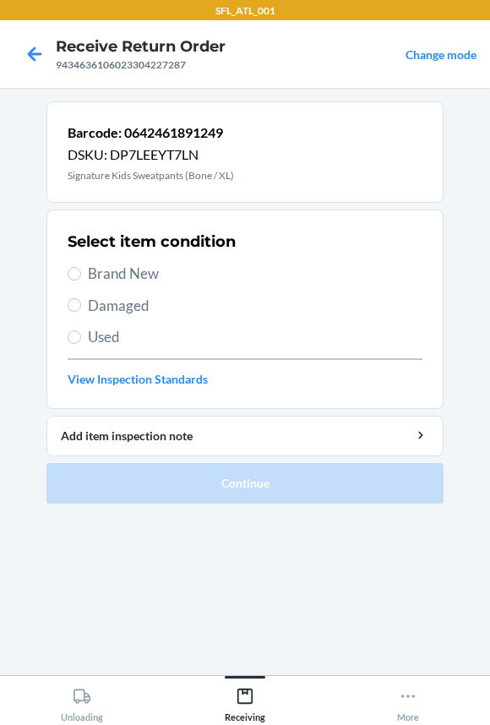
click at [119, 272] on span "Brand New" at bounding box center [255, 274] width 334 height 22
click at [81, 272] on input "Brand New" at bounding box center [75, 274] width 14 height 14
radio input "true"
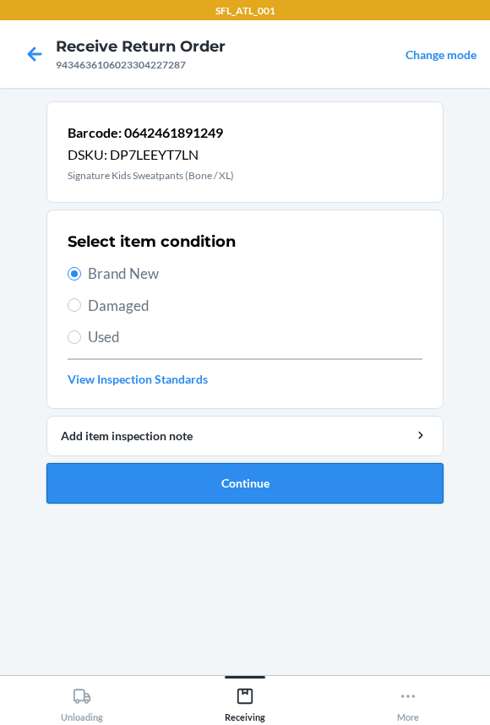
click at [143, 489] on button "Continue" at bounding box center [244, 483] width 397 height 41
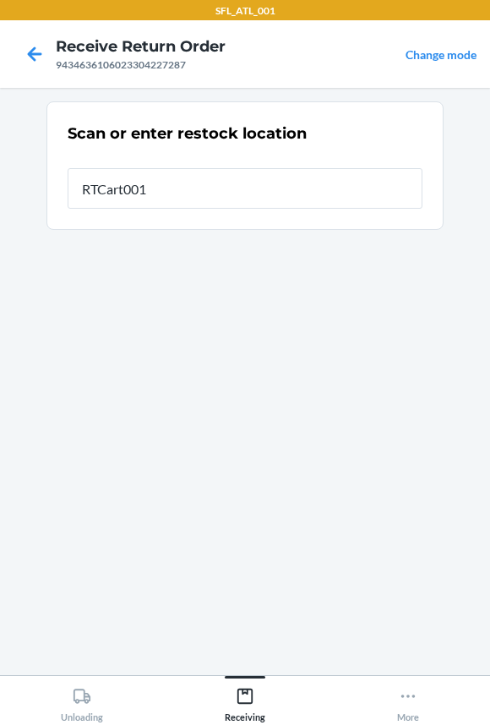
type input "RTCart001"
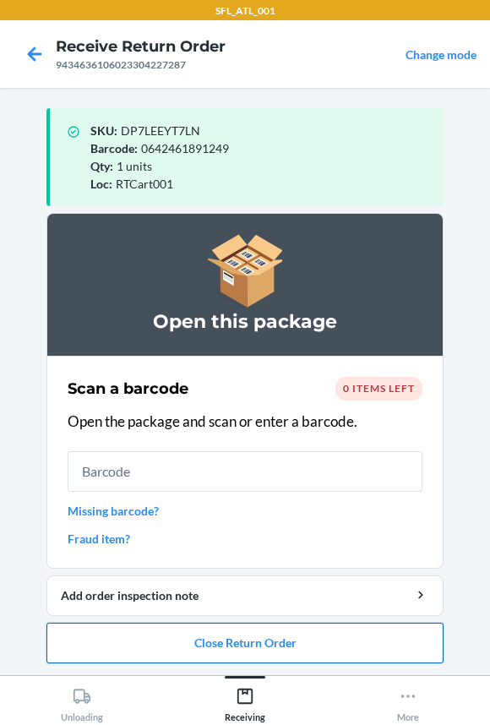
click at [132, 635] on button "Close Return Order" at bounding box center [244, 642] width 397 height 41
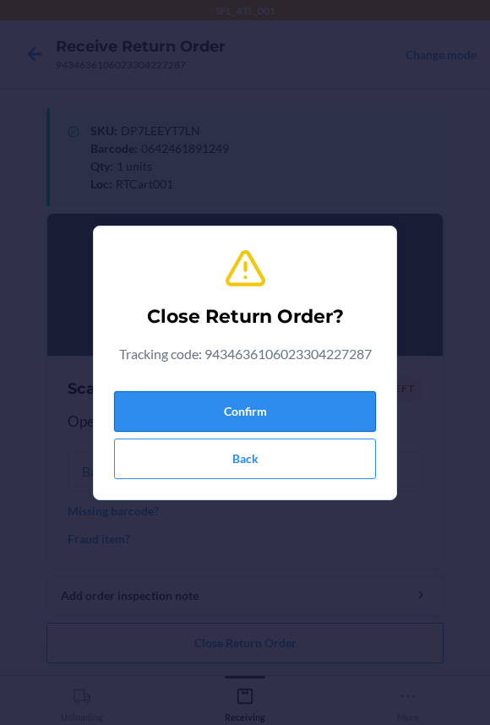
click at [162, 420] on button "Confirm" at bounding box center [245, 411] width 262 height 41
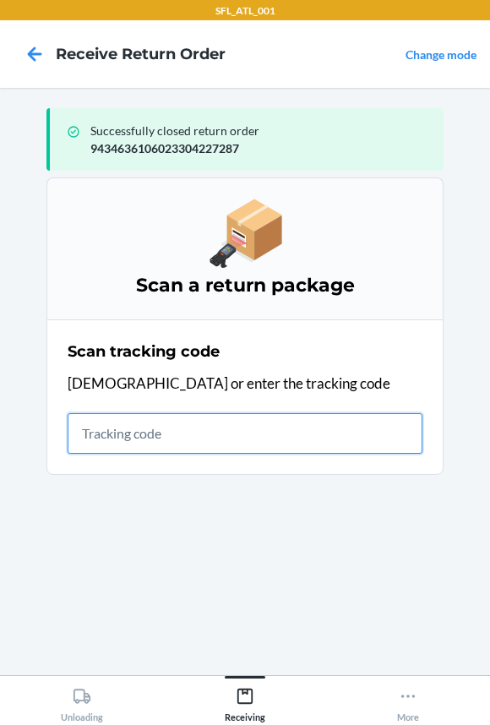
click at [188, 426] on input "text" at bounding box center [245, 433] width 355 height 41
type input "42030259"
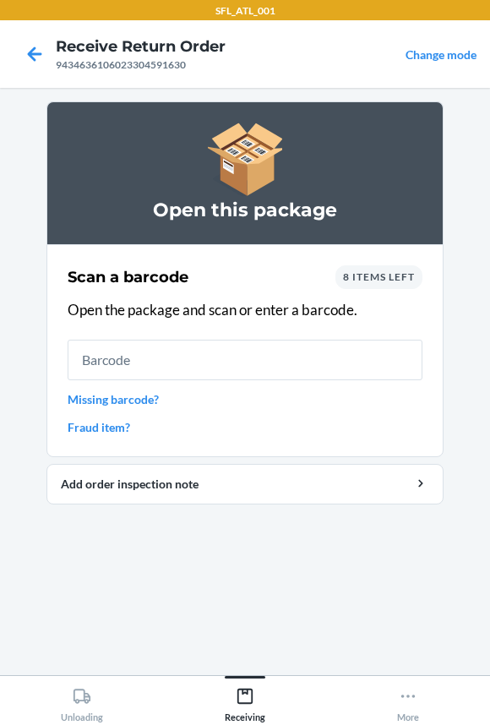
click at [372, 279] on span "8 items left" at bounding box center [379, 276] width 72 height 13
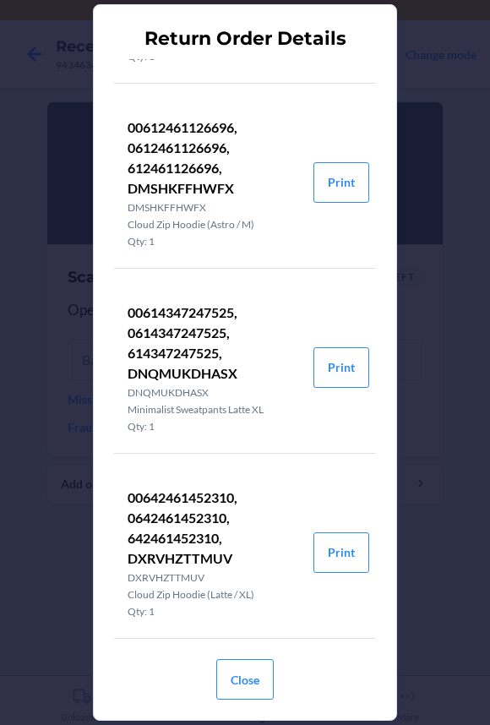
scroll to position [913, 0]
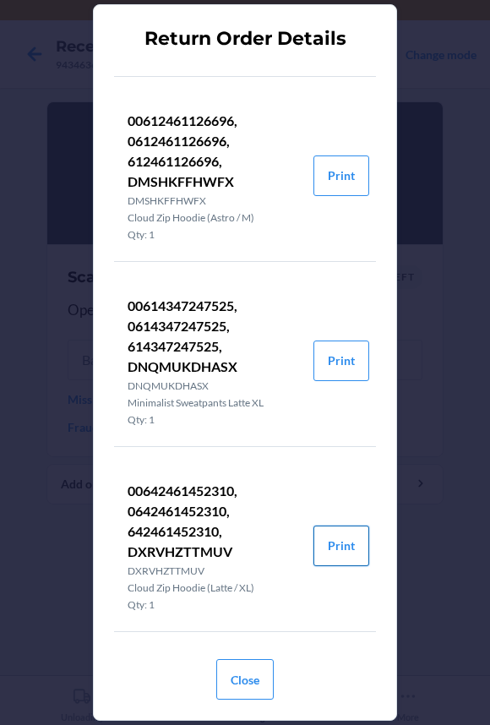
click at [327, 547] on button "Print" at bounding box center [341, 545] width 56 height 41
click at [246, 670] on button "Close" at bounding box center [244, 679] width 57 height 41
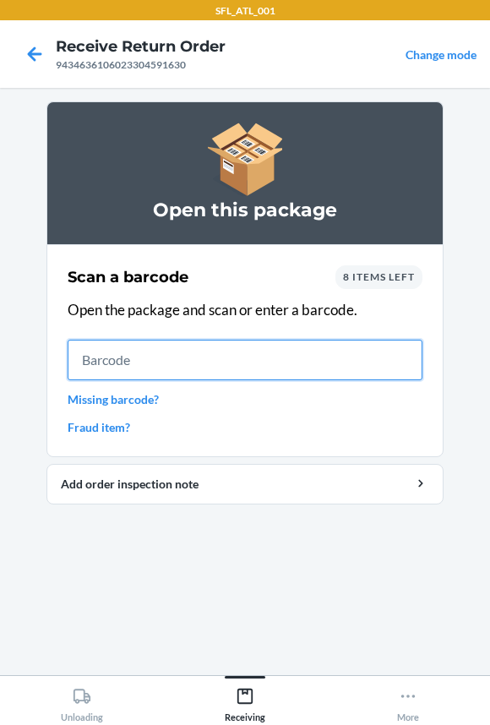
click at [188, 367] on input "text" at bounding box center [245, 359] width 355 height 41
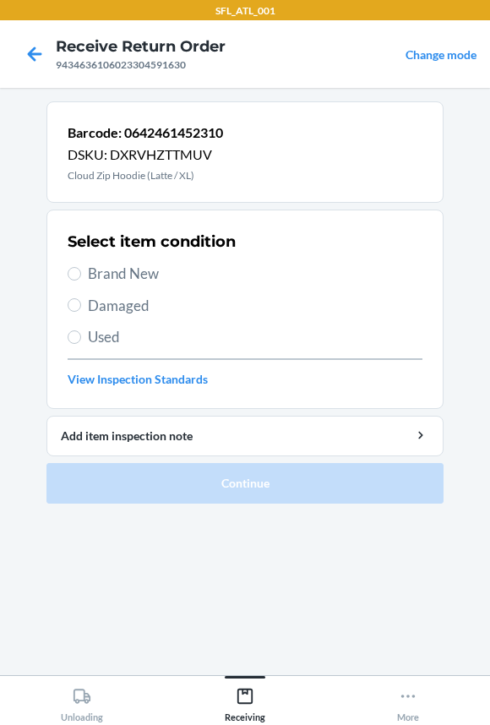
click at [133, 271] on span "Brand New" at bounding box center [255, 274] width 334 height 22
click at [81, 271] on input "Brand New" at bounding box center [75, 274] width 14 height 14
radio input "true"
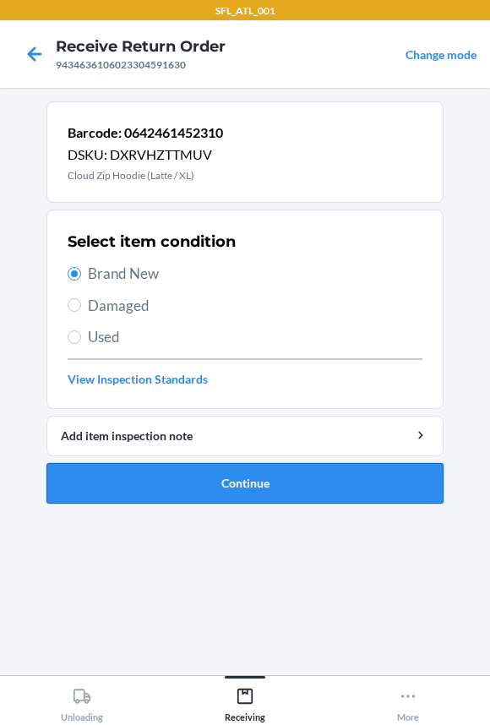
click at [153, 484] on button "Continue" at bounding box center [244, 483] width 397 height 41
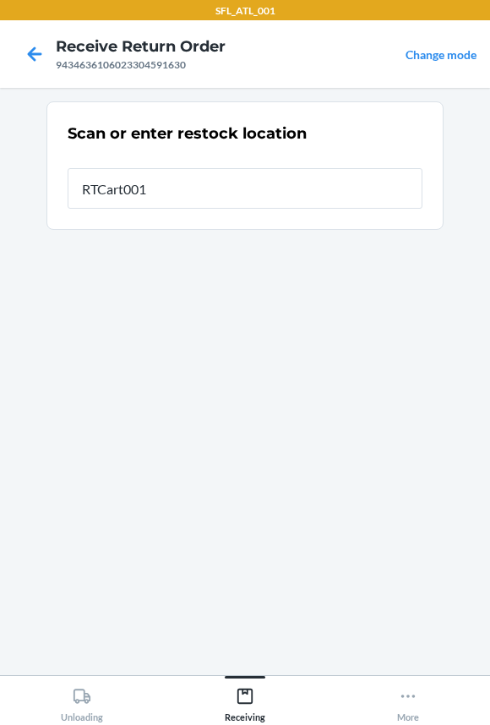
type input "RTCart001"
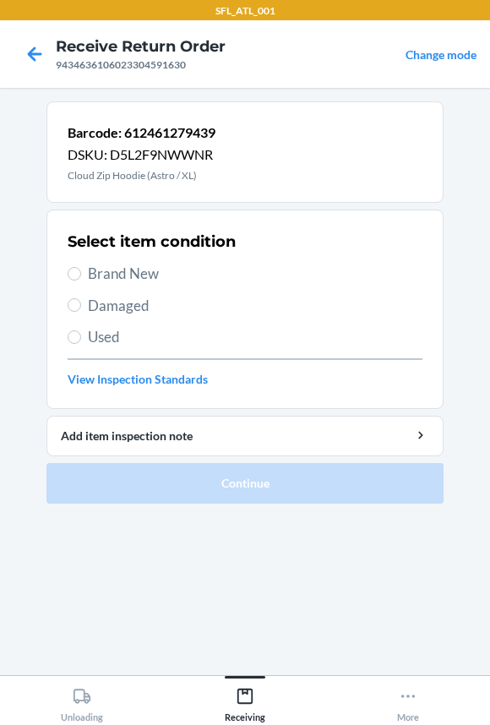
click at [106, 263] on span "Brand New" at bounding box center [255, 274] width 334 height 22
click at [81, 267] on input "Brand New" at bounding box center [75, 274] width 14 height 14
radio input "true"
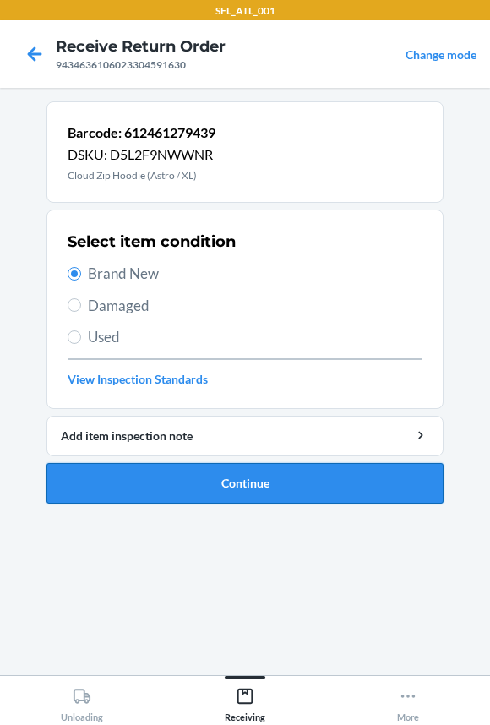
click at [122, 484] on button "Continue" at bounding box center [244, 483] width 397 height 41
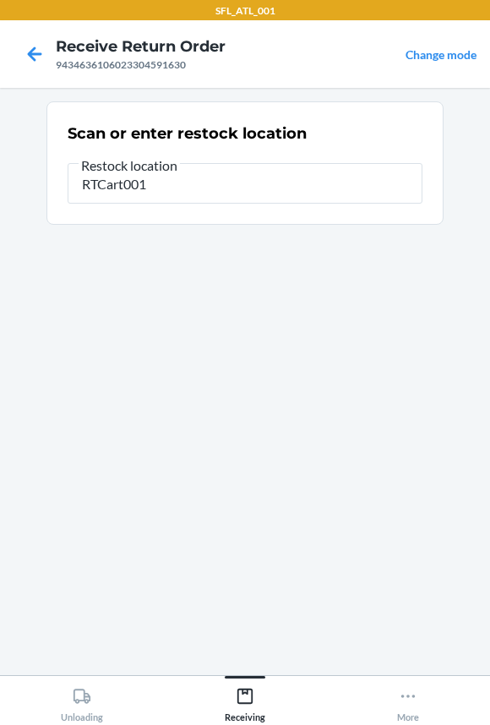
type input "RTCart001"
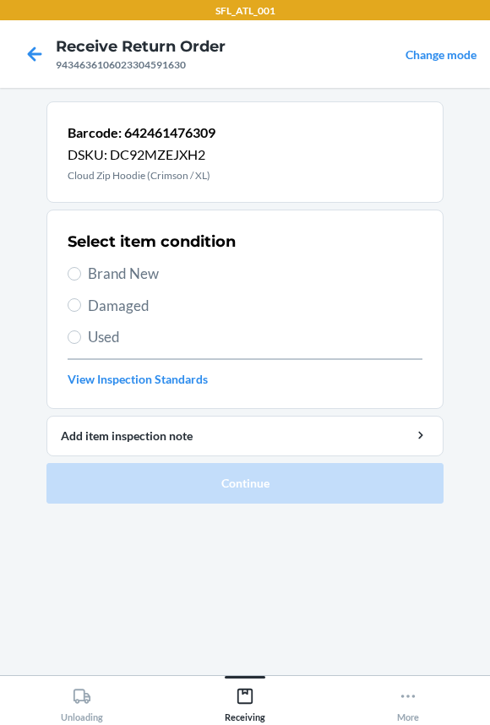
click at [130, 274] on span "Brand New" at bounding box center [255, 274] width 334 height 22
click at [81, 274] on input "Brand New" at bounding box center [75, 274] width 14 height 14
radio input "true"
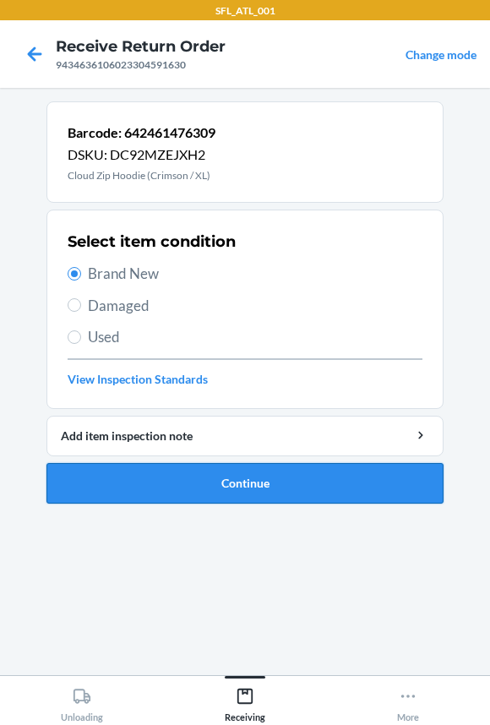
click at [144, 477] on button "Continue" at bounding box center [244, 483] width 397 height 41
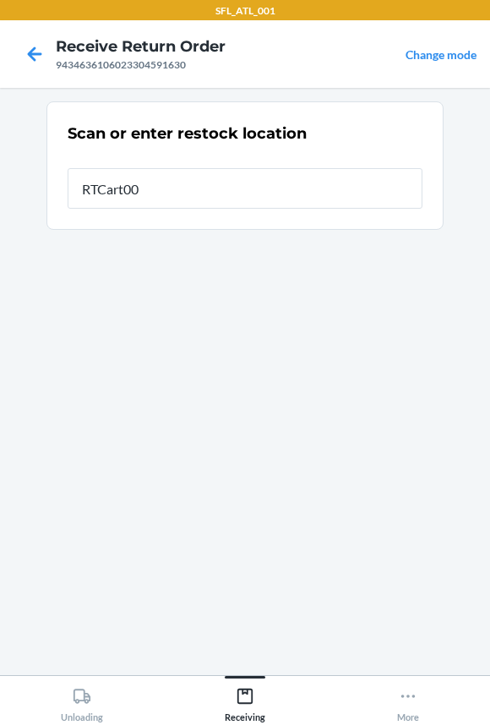
type input "RTCart001"
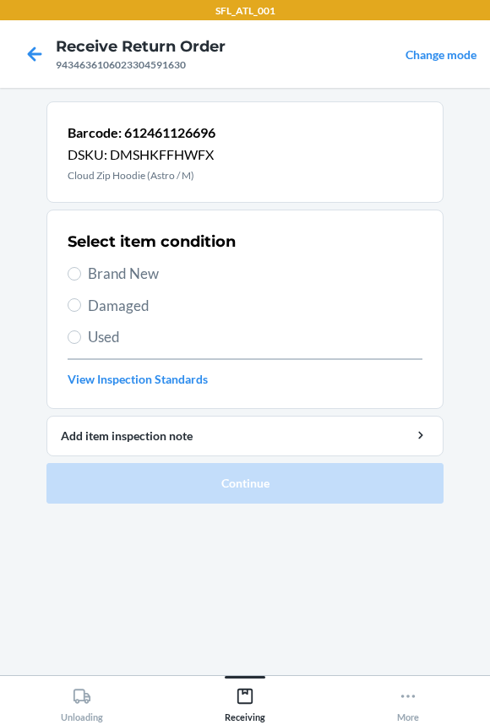
click at [111, 280] on span "Brand New" at bounding box center [255, 274] width 334 height 22
click at [81, 280] on input "Brand New" at bounding box center [75, 274] width 14 height 14
radio input "true"
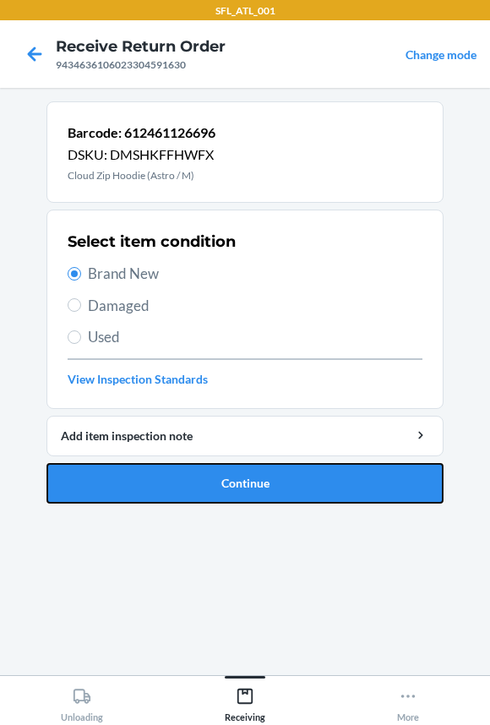
click at [109, 473] on button "Continue" at bounding box center [244, 483] width 397 height 41
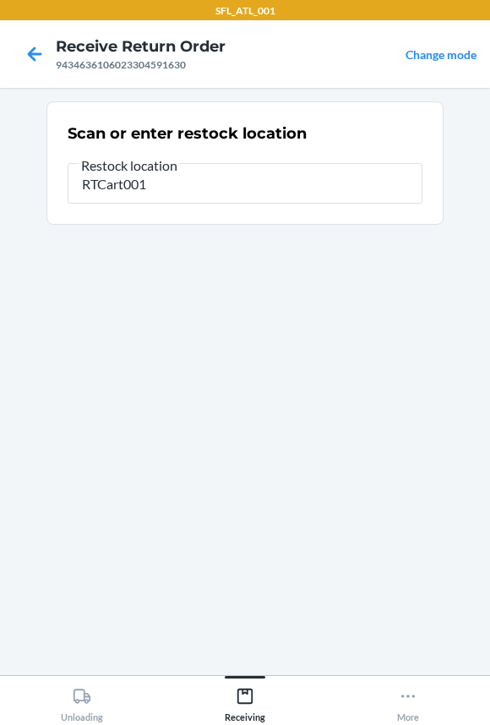
type input "RTCart001"
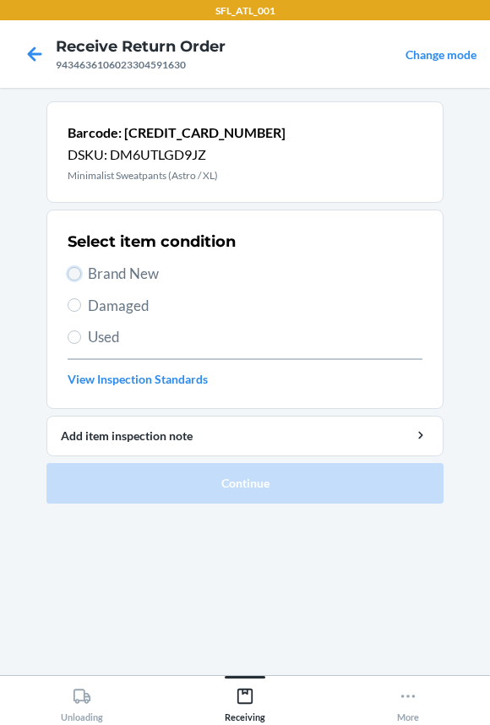
click at [76, 274] on input "Brand New" at bounding box center [75, 274] width 14 height 14
radio input "true"
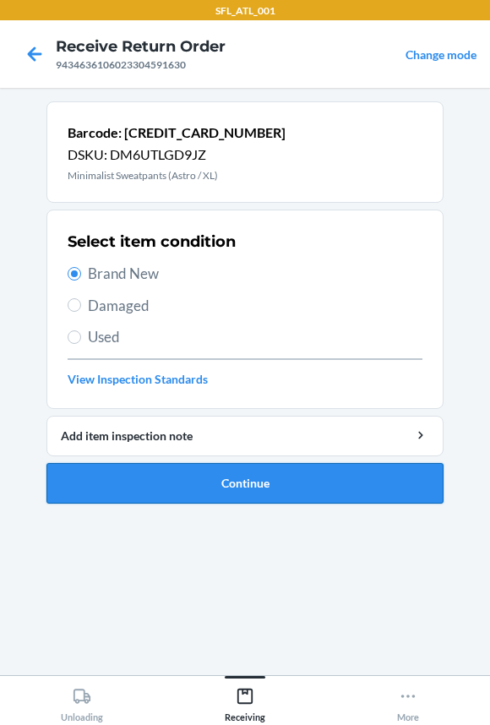
click at [118, 491] on button "Continue" at bounding box center [244, 483] width 397 height 41
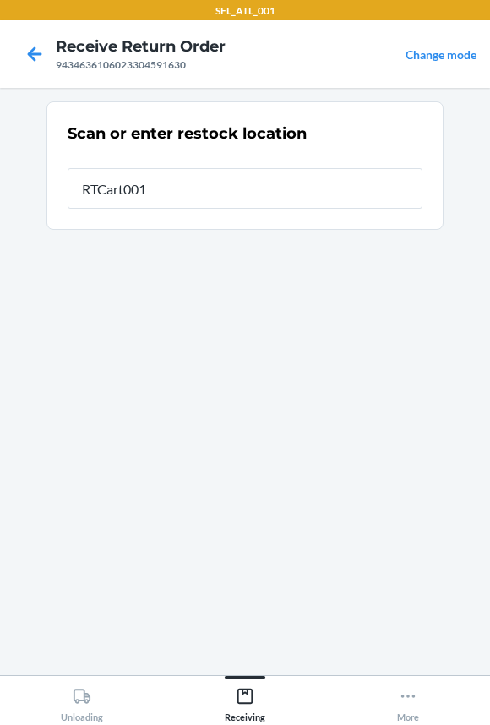
type input "RTCart001"
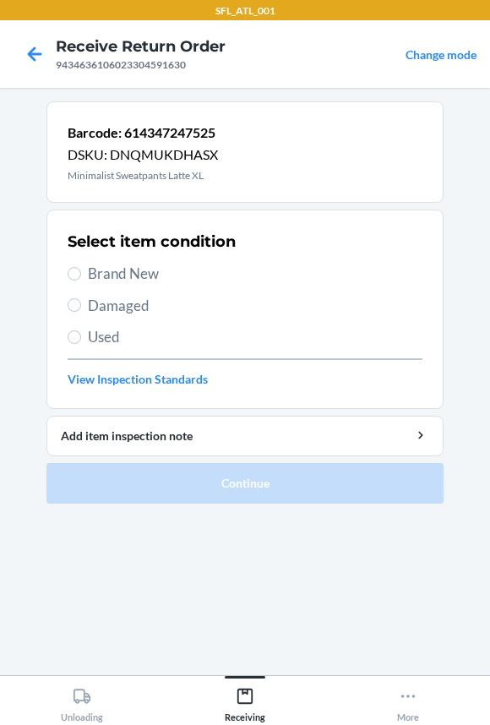
click at [142, 261] on div "Select item condition Brand New Damaged Used View Inspection Standards" at bounding box center [245, 308] width 355 height 167
click at [142, 263] on span "Brand New" at bounding box center [255, 274] width 334 height 22
click at [81, 267] on input "Brand New" at bounding box center [75, 274] width 14 height 14
radio input "true"
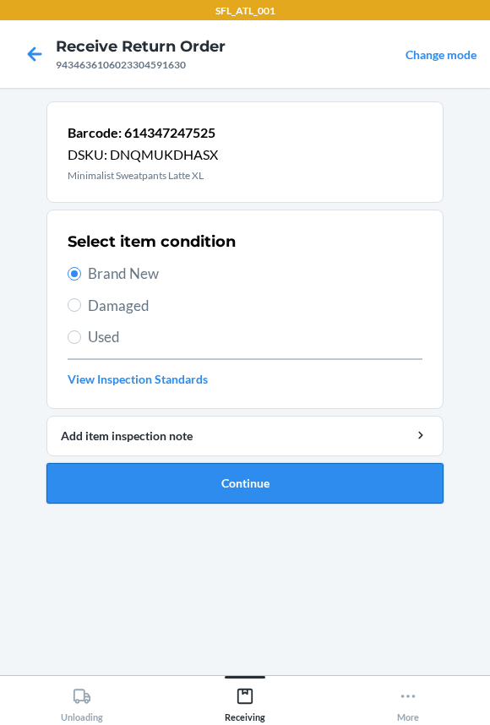
click at [160, 483] on button "Continue" at bounding box center [244, 483] width 397 height 41
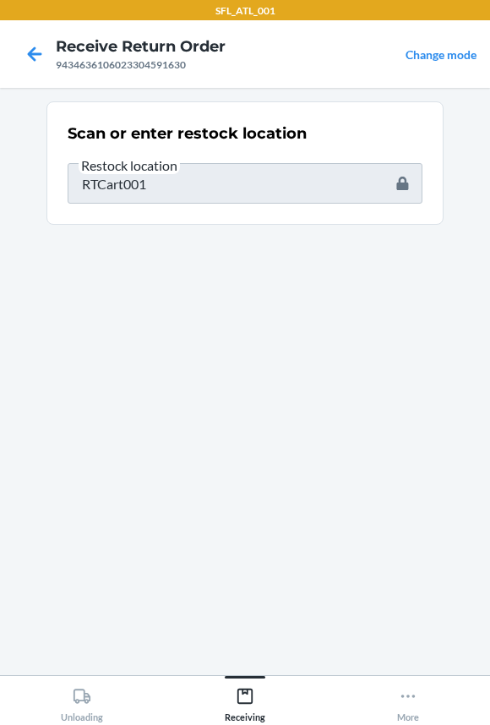
type input "615764044971"
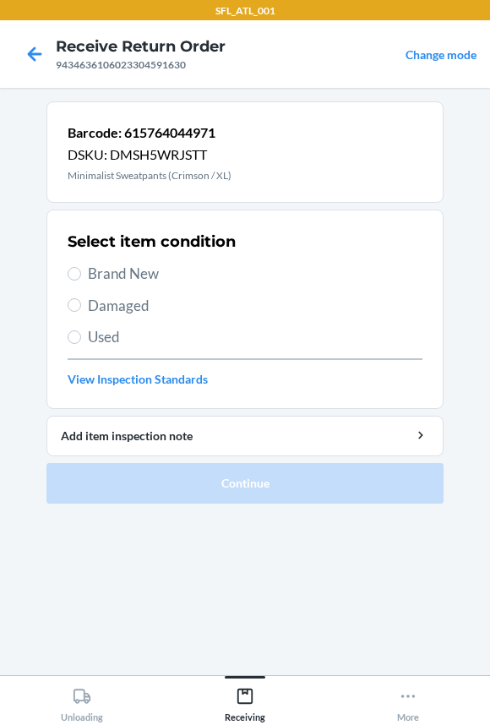
click at [123, 278] on span "Brand New" at bounding box center [255, 274] width 334 height 22
click at [81, 278] on input "Brand New" at bounding box center [75, 274] width 14 height 14
radio input "true"
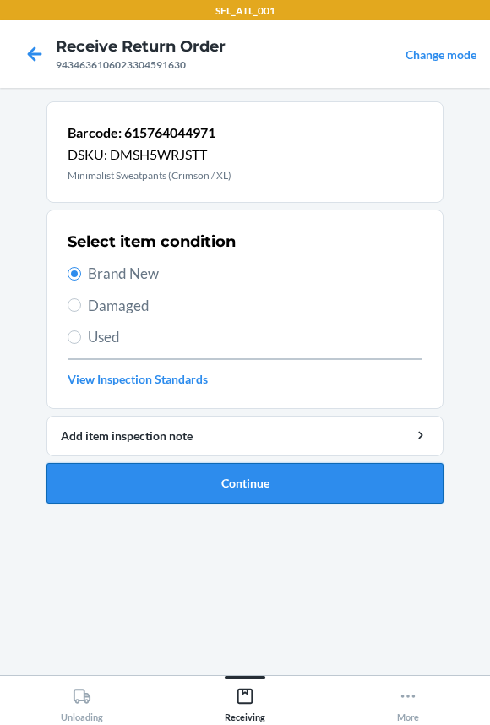
click at [166, 489] on button "Continue" at bounding box center [244, 483] width 397 height 41
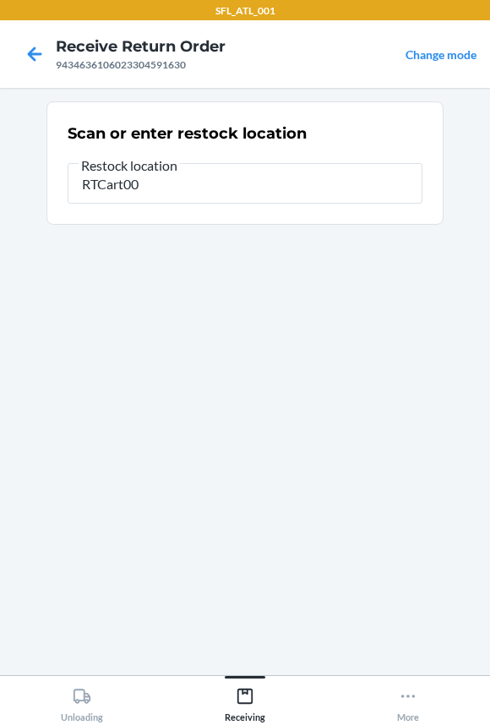
type input "RTCart001"
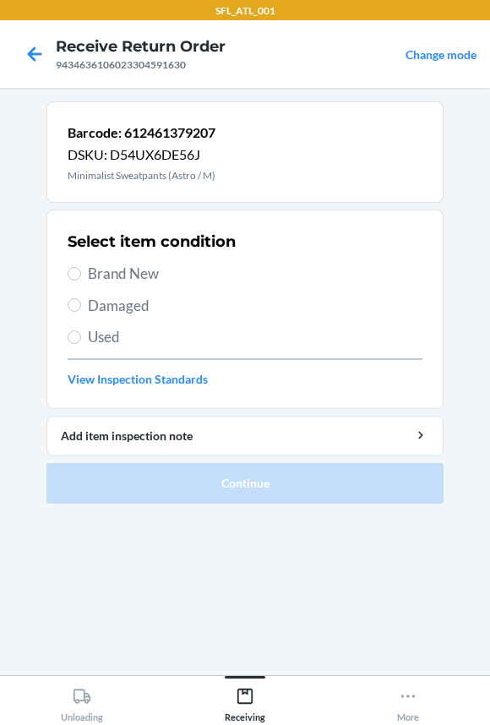
click at [133, 279] on span "Brand New" at bounding box center [255, 274] width 334 height 22
click at [81, 279] on input "Brand New" at bounding box center [75, 274] width 14 height 14
radio input "true"
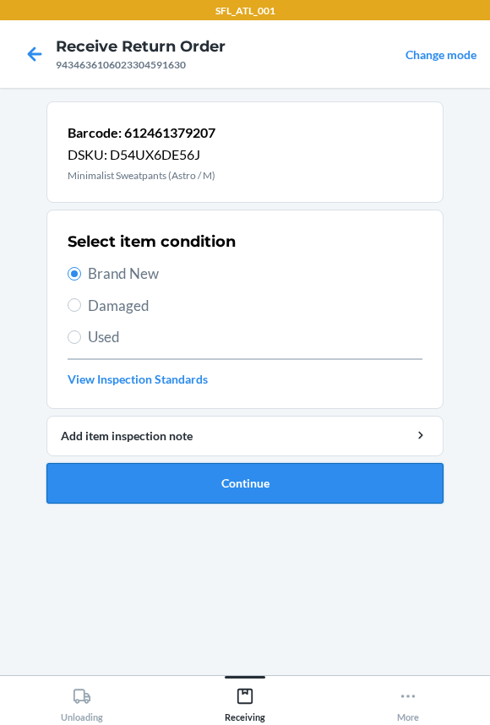
click at [139, 490] on button "Continue" at bounding box center [244, 483] width 397 height 41
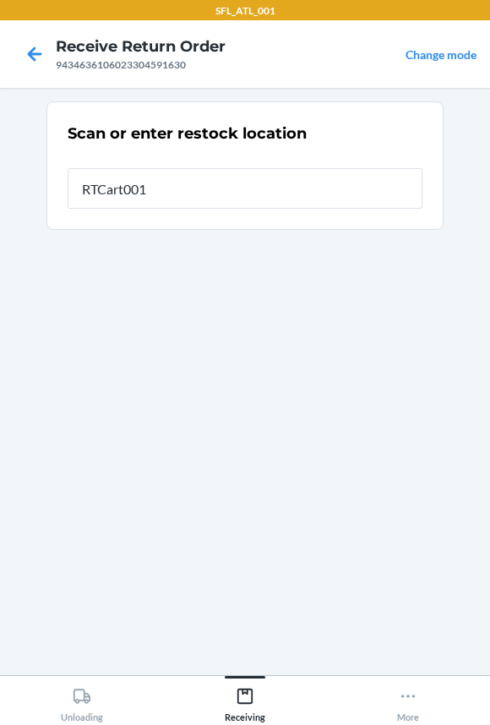
type input "RTCart001"
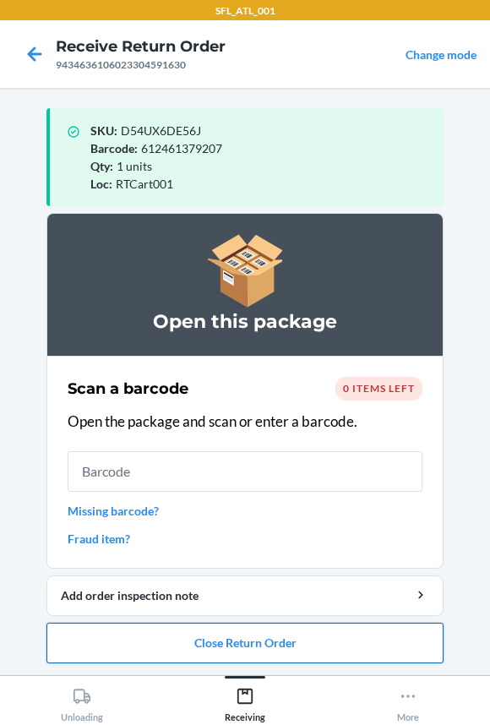
click at [185, 637] on button "Close Return Order" at bounding box center [244, 642] width 397 height 41
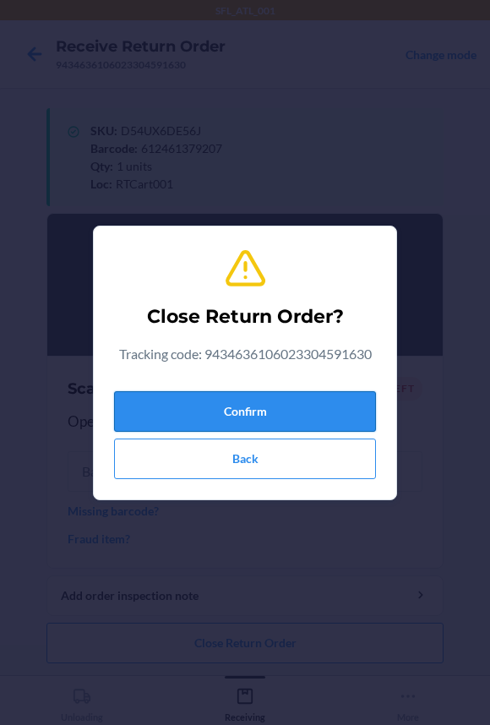
click at [221, 416] on button "Confirm" at bounding box center [245, 411] width 262 height 41
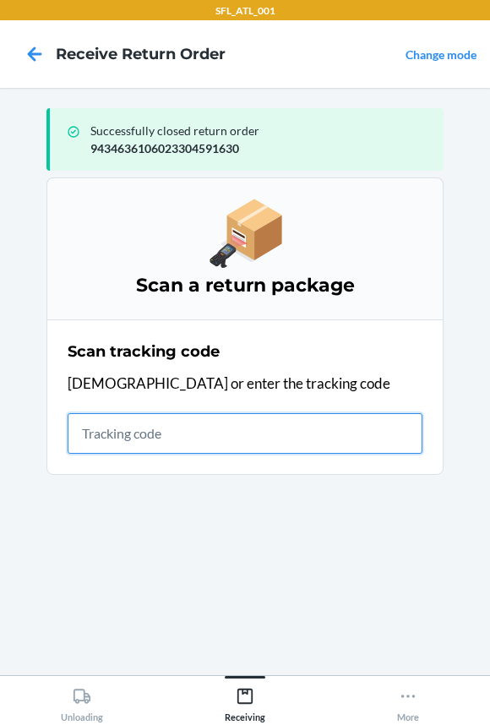
click at [124, 432] on input "text" at bounding box center [245, 433] width 355 height 41
click at [219, 439] on input "text" at bounding box center [245, 433] width 355 height 41
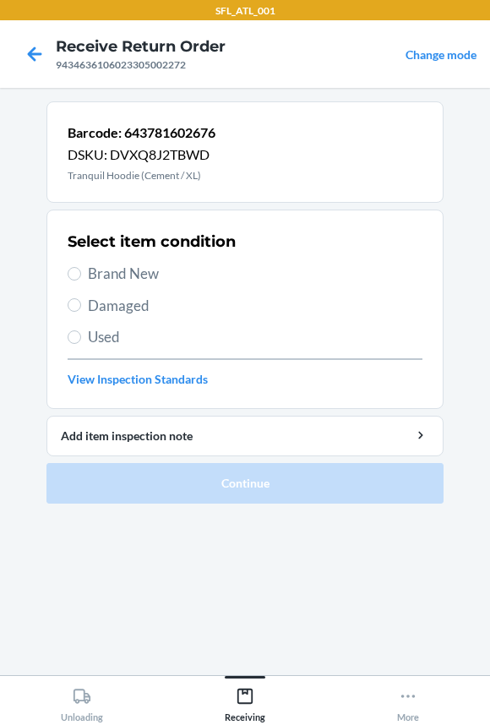
click at [100, 264] on span "Brand New" at bounding box center [255, 274] width 334 height 22
click at [81, 267] on input "Brand New" at bounding box center [75, 274] width 14 height 14
radio input "true"
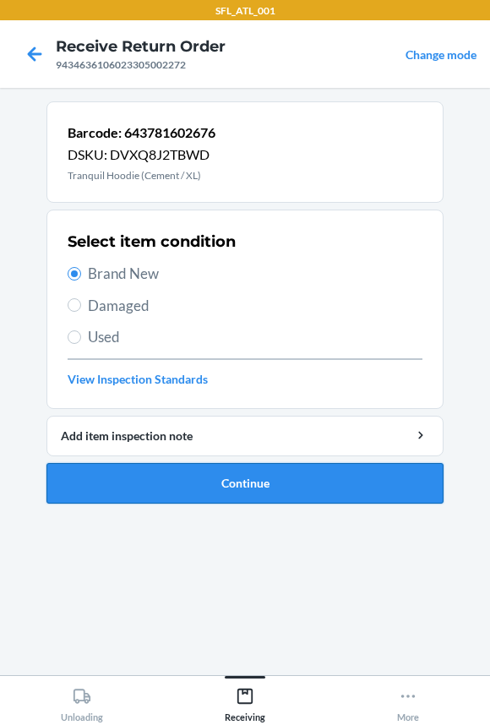
click at [101, 481] on button "Continue" at bounding box center [244, 483] width 397 height 41
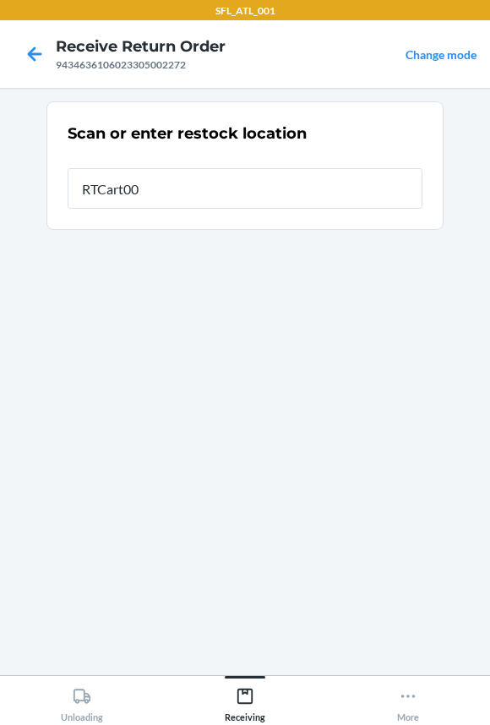
type input "RTCart001"
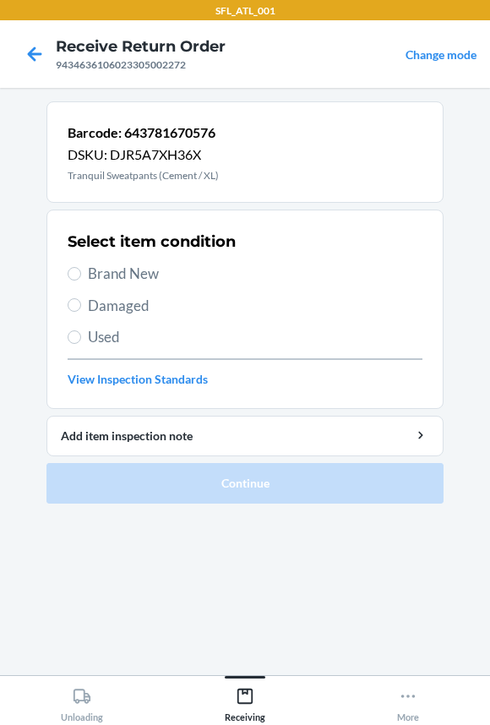
click at [99, 269] on span "Brand New" at bounding box center [255, 274] width 334 height 22
click at [81, 269] on input "Brand New" at bounding box center [75, 274] width 14 height 14
radio input "true"
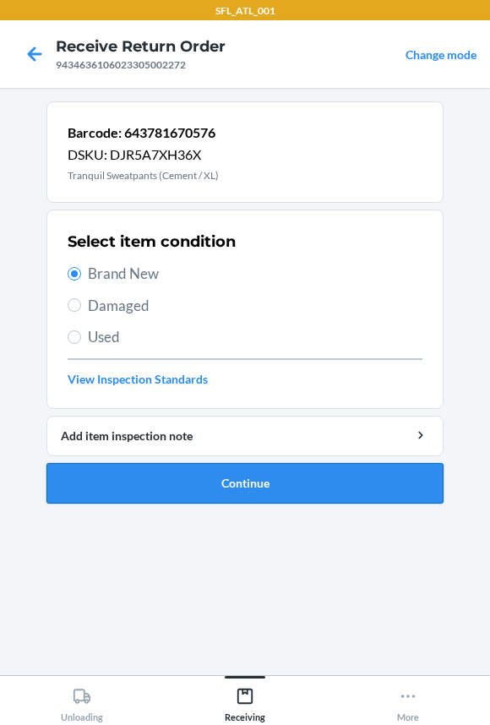
click at [143, 476] on button "Continue" at bounding box center [244, 483] width 397 height 41
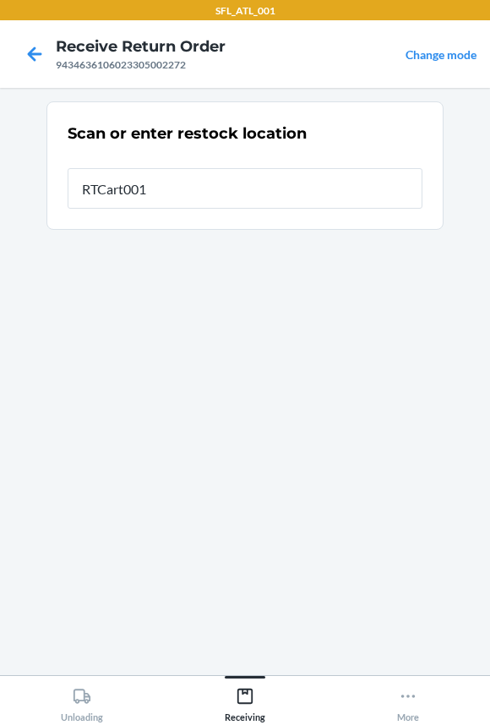
type input "RTCart001"
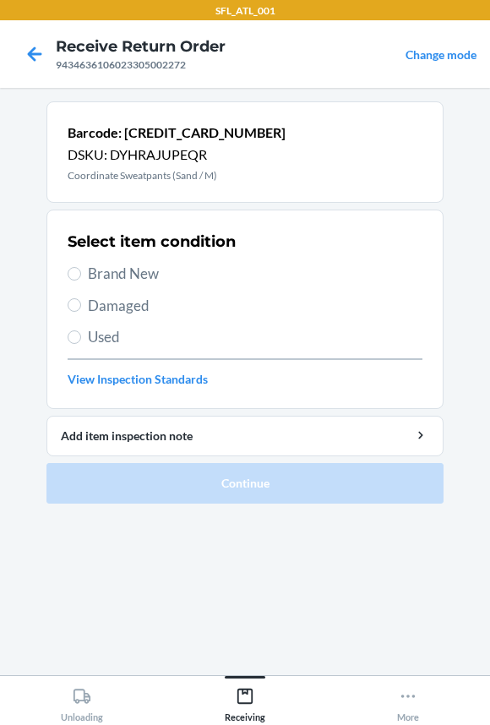
click at [103, 271] on span "Brand New" at bounding box center [255, 274] width 334 height 22
click at [81, 271] on input "Brand New" at bounding box center [75, 274] width 14 height 14
radio input "true"
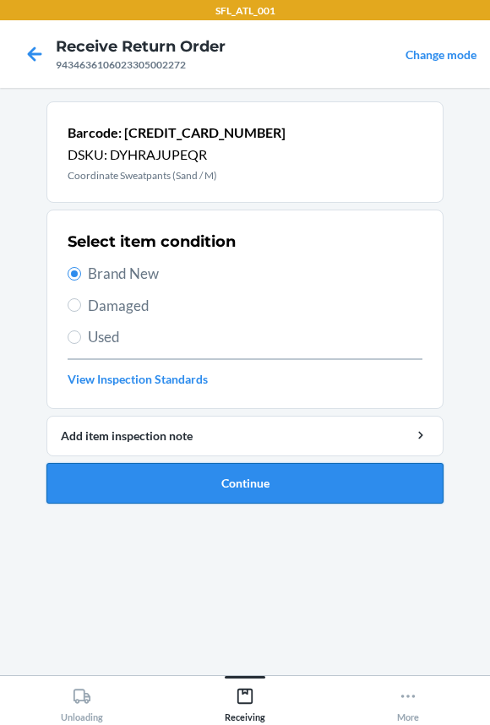
click at [137, 479] on button "Continue" at bounding box center [244, 483] width 397 height 41
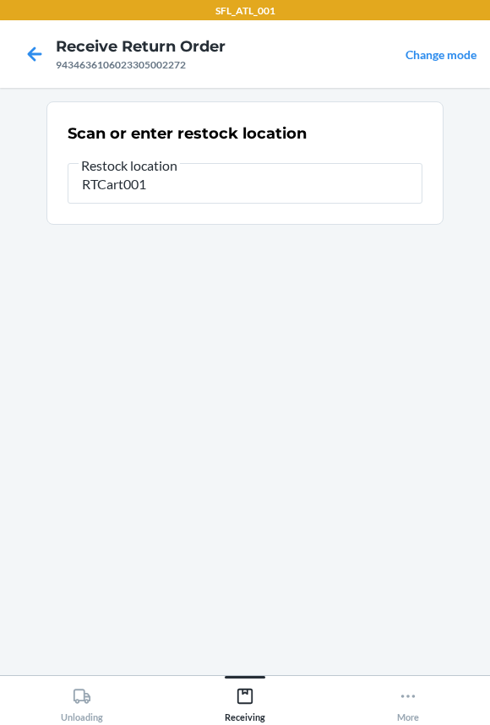
type input "RTCart001"
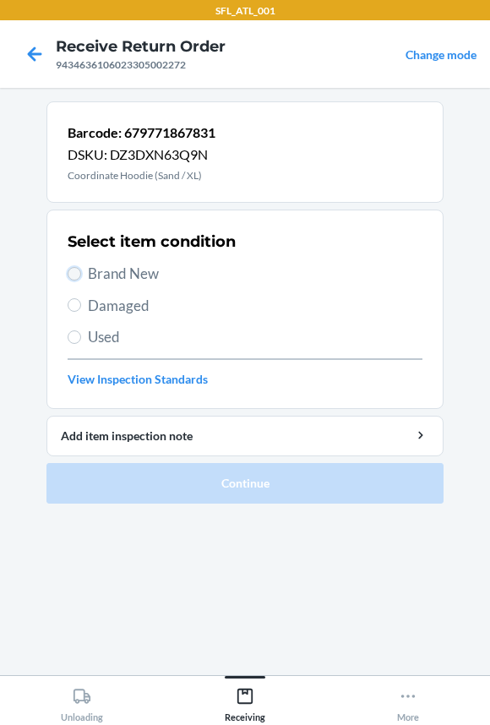
click at [72, 269] on input "Brand New" at bounding box center [75, 274] width 14 height 14
radio input "true"
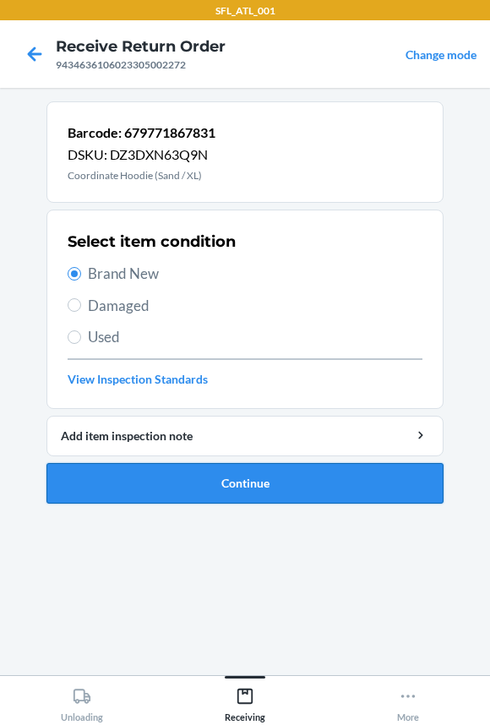
click at [130, 496] on button "Continue" at bounding box center [244, 483] width 397 height 41
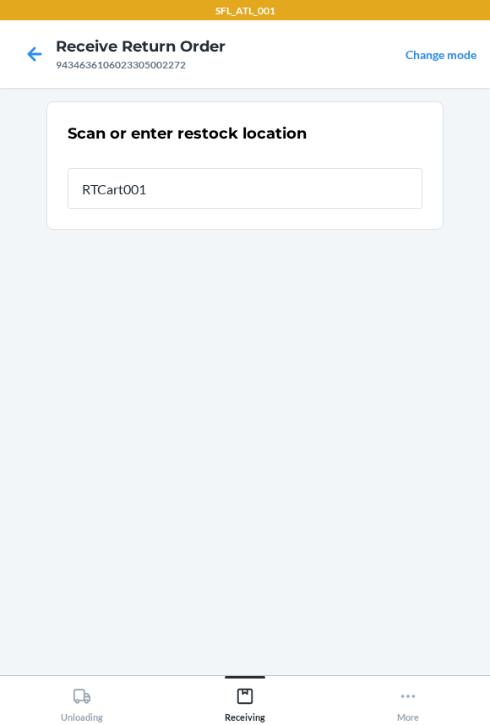
type input "RTCart001"
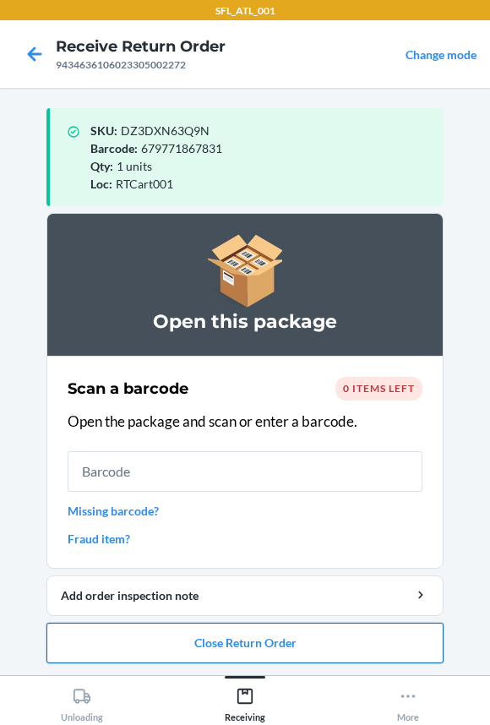
click at [117, 656] on button "Close Return Order" at bounding box center [244, 642] width 397 height 41
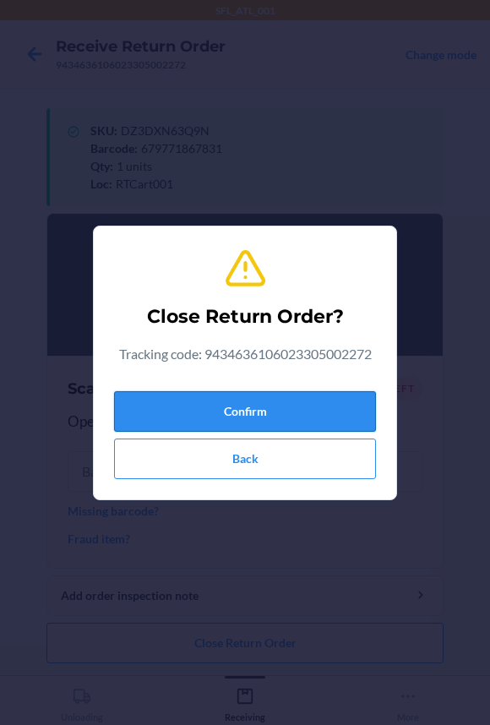
click at [167, 407] on button "Confirm" at bounding box center [245, 411] width 262 height 41
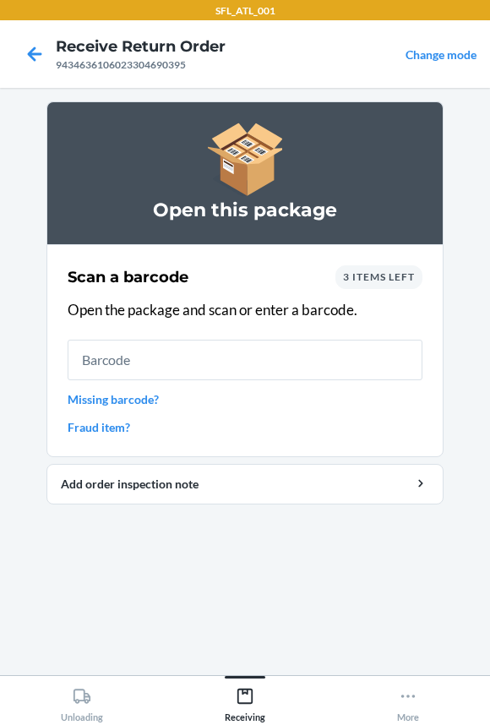
click at [190, 361] on input "text" at bounding box center [245, 359] width 355 height 41
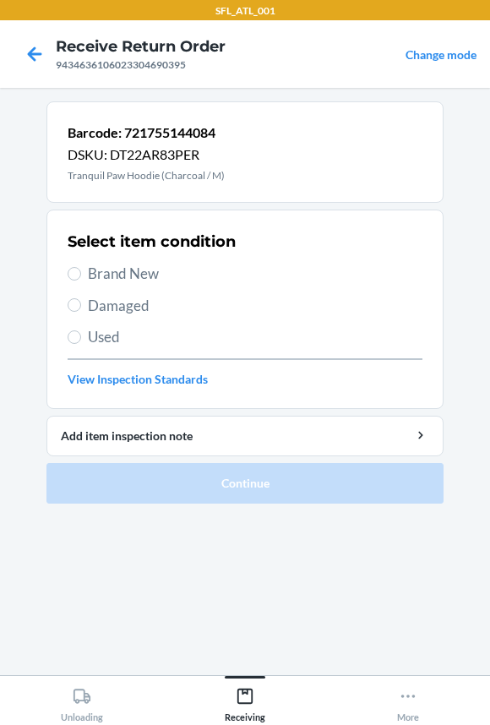
click at [152, 269] on span "Brand New" at bounding box center [255, 274] width 334 height 22
click at [81, 269] on input "Brand New" at bounding box center [75, 274] width 14 height 14
radio input "true"
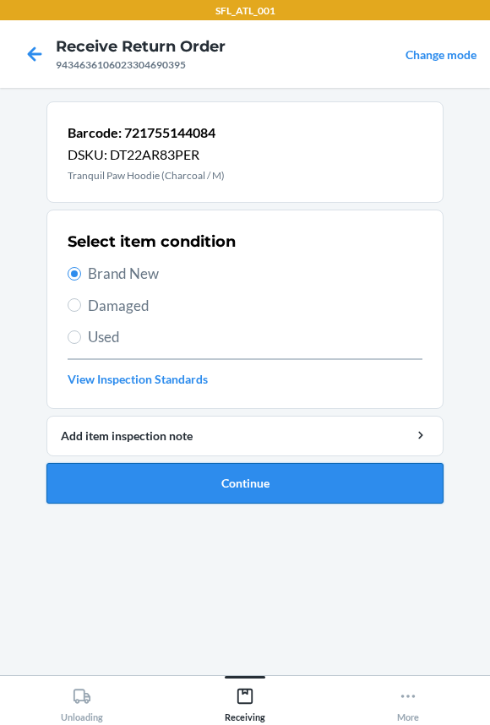
click at [193, 475] on button "Continue" at bounding box center [244, 483] width 397 height 41
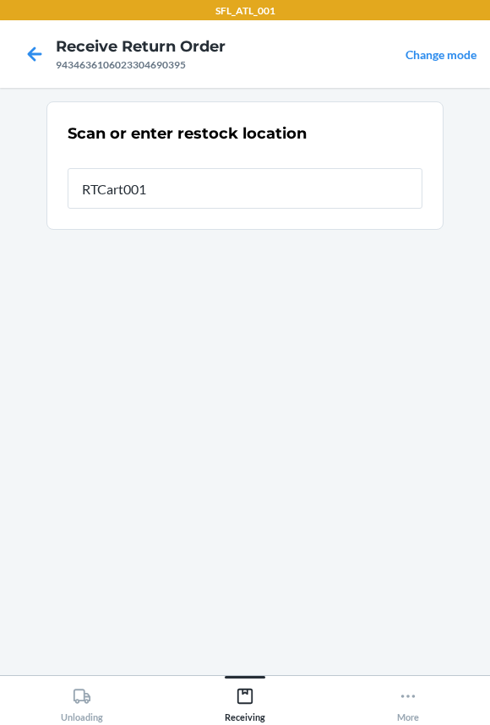
type input "RTCart001"
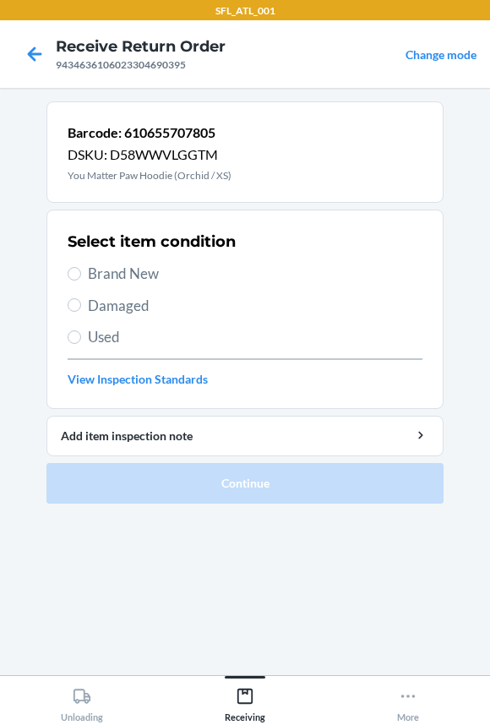
click at [105, 274] on span "Brand New" at bounding box center [255, 274] width 334 height 22
click at [81, 274] on input "Brand New" at bounding box center [75, 274] width 14 height 14
radio input "true"
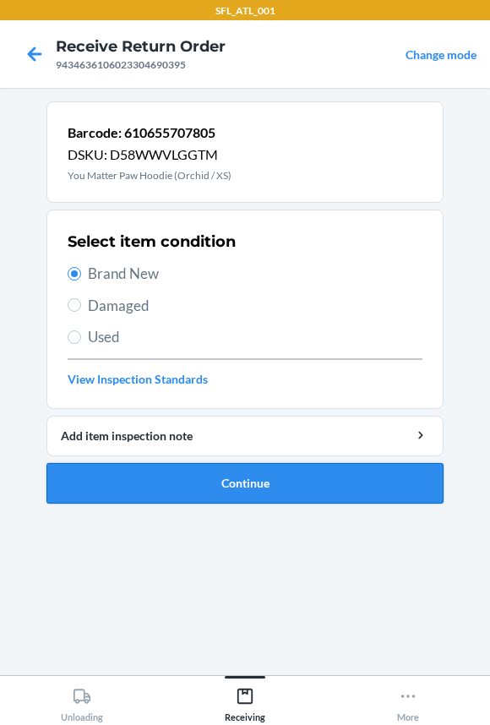
click at [137, 484] on button "Continue" at bounding box center [244, 483] width 397 height 41
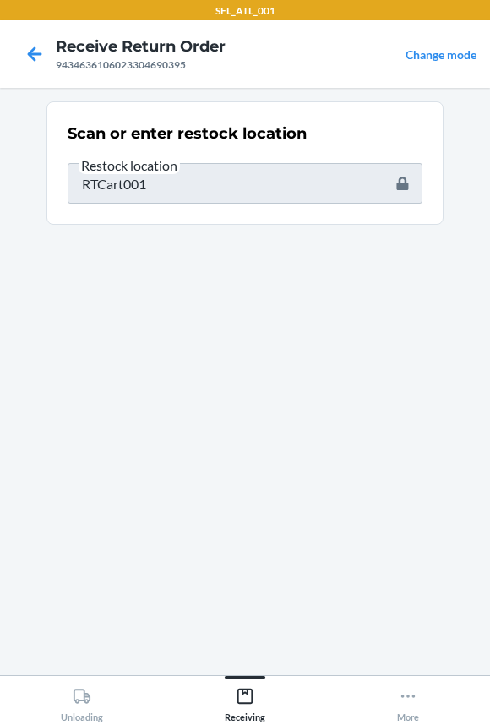
type input "605258351104"
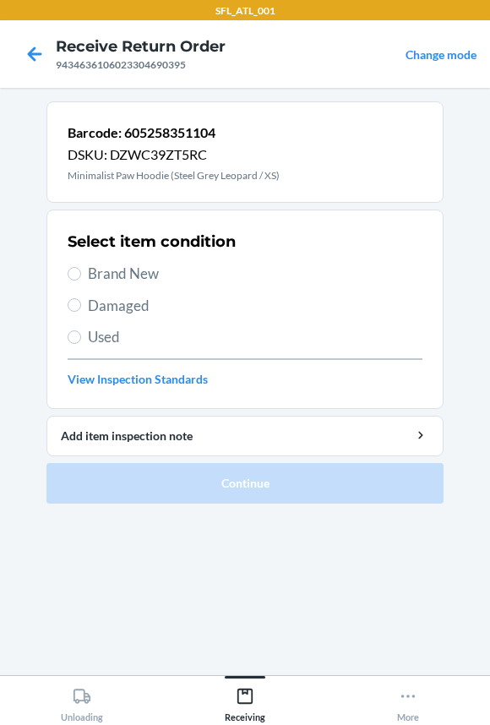
click at [112, 279] on span "Brand New" at bounding box center [255, 274] width 334 height 22
click at [81, 279] on input "Brand New" at bounding box center [75, 274] width 14 height 14
radio input "true"
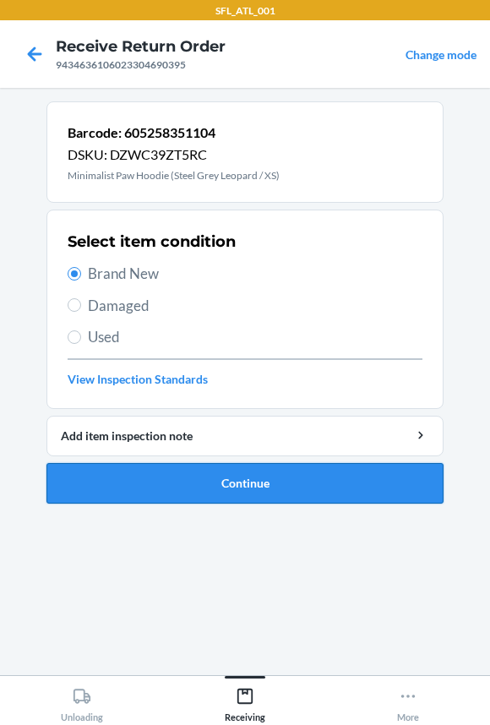
click at [136, 472] on button "Continue" at bounding box center [244, 483] width 397 height 41
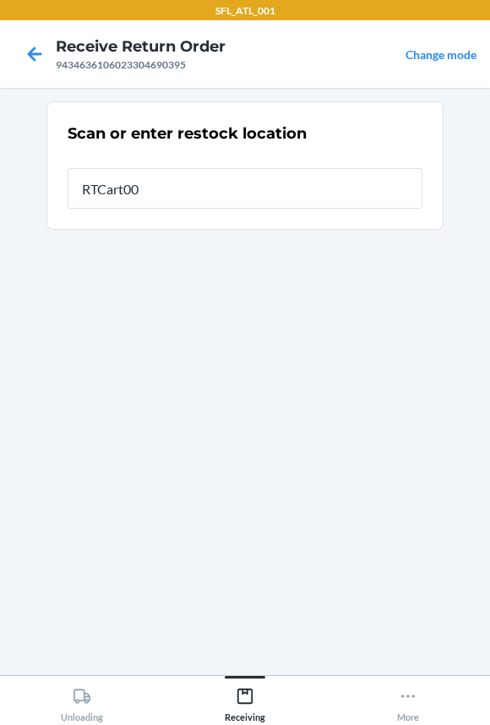
type input "RTCart001"
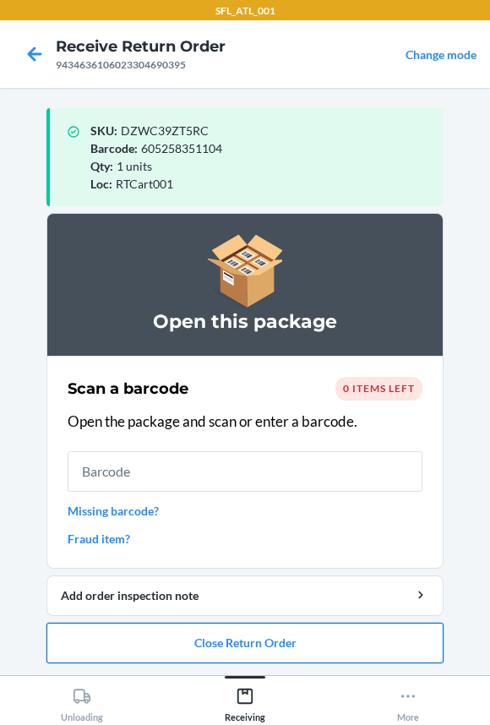
click at [143, 643] on button "Close Return Order" at bounding box center [244, 642] width 397 height 41
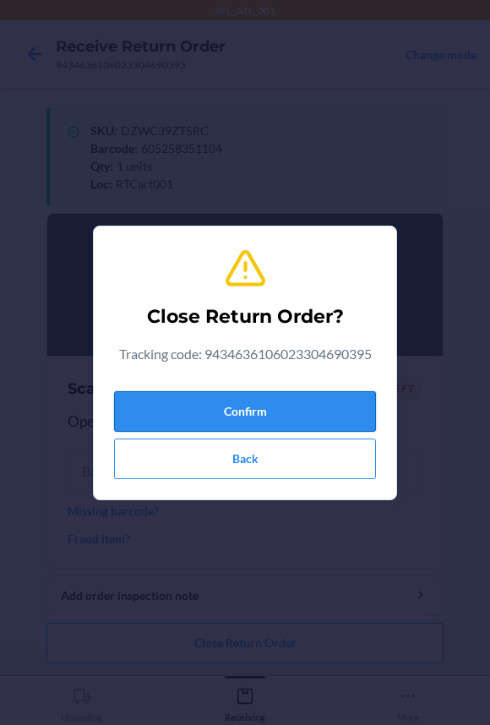
click at [193, 410] on button "Confirm" at bounding box center [245, 411] width 262 height 41
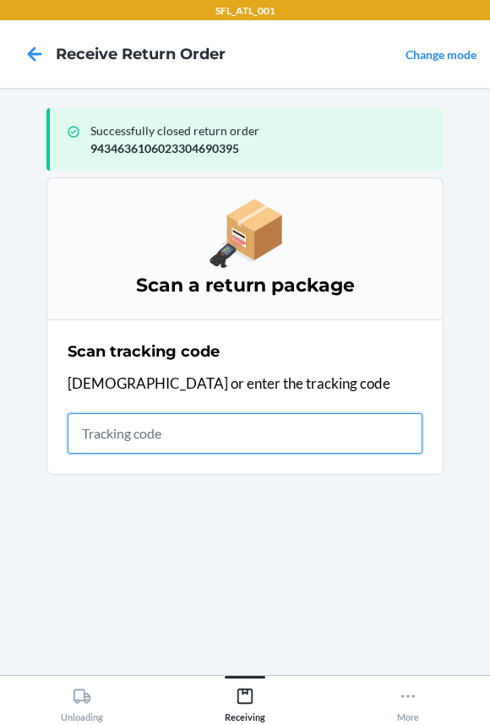
click at [179, 429] on input "text" at bounding box center [245, 433] width 355 height 41
type input "4203025994346361060233"
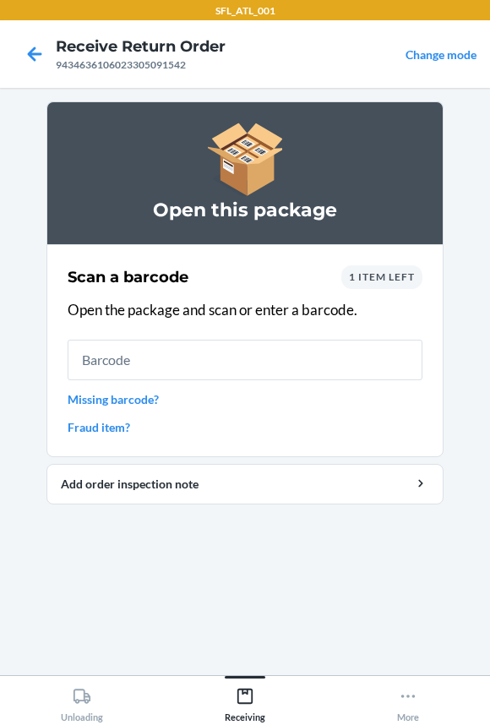
click at [144, 355] on input "text" at bounding box center [245, 359] width 355 height 41
click at [367, 275] on span "1 item left" at bounding box center [382, 276] width 66 height 13
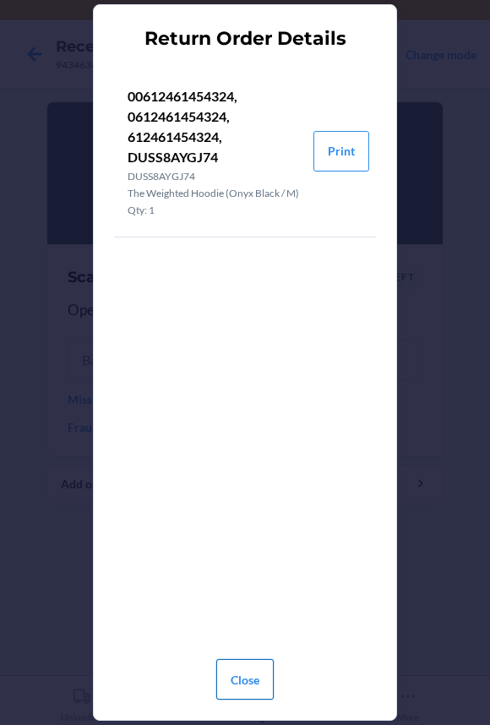
click at [240, 674] on button "Close" at bounding box center [244, 679] width 57 height 41
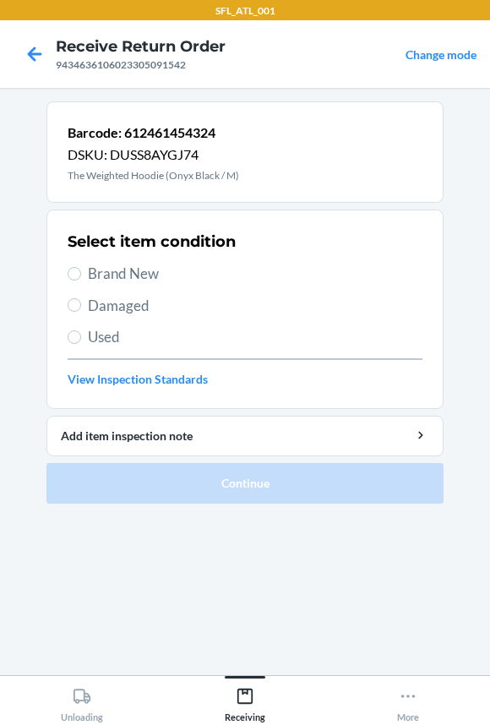
click at [99, 269] on span "Brand New" at bounding box center [255, 274] width 334 height 22
click at [81, 269] on input "Brand New" at bounding box center [75, 274] width 14 height 14
radio input "true"
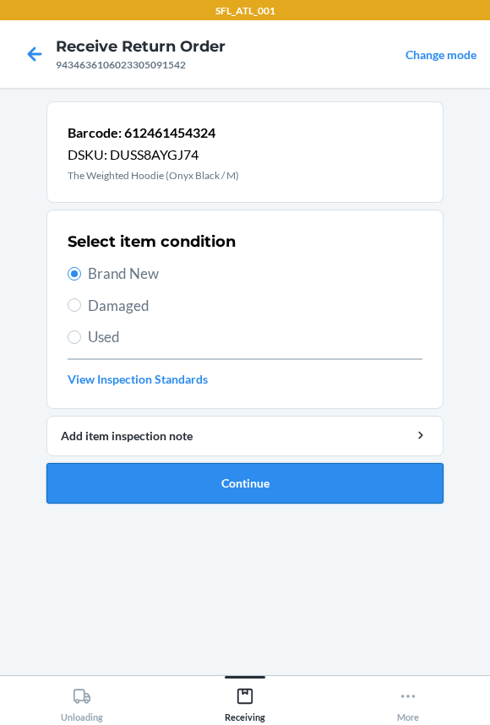
click at [128, 500] on button "Continue" at bounding box center [244, 483] width 397 height 41
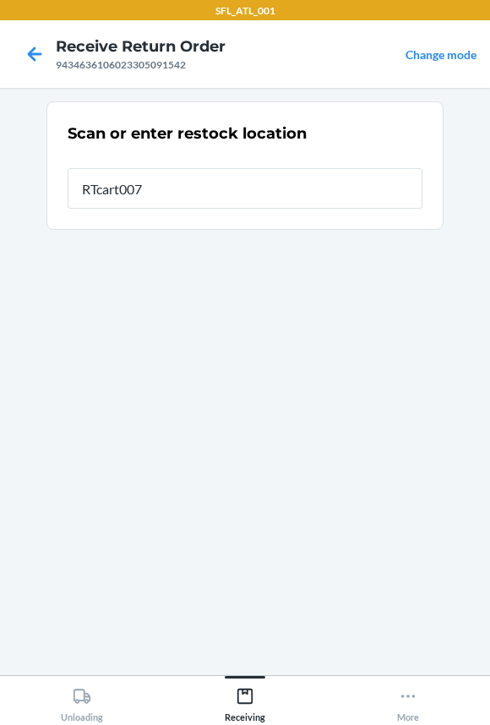
type input "RTcart007"
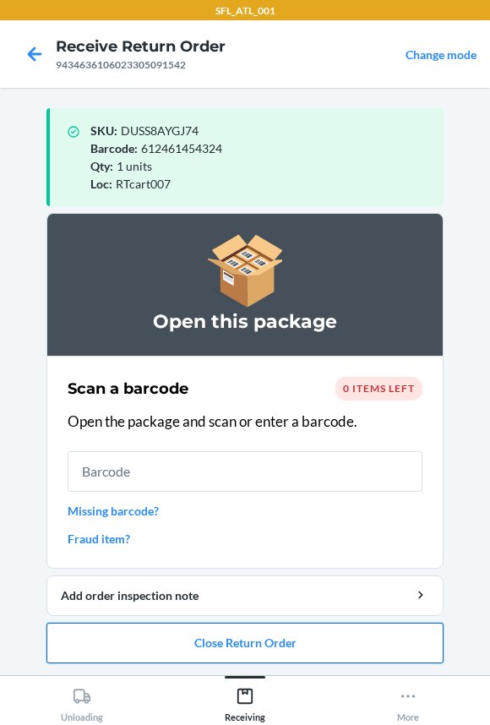
click at [131, 633] on button "Close Return Order" at bounding box center [244, 642] width 397 height 41
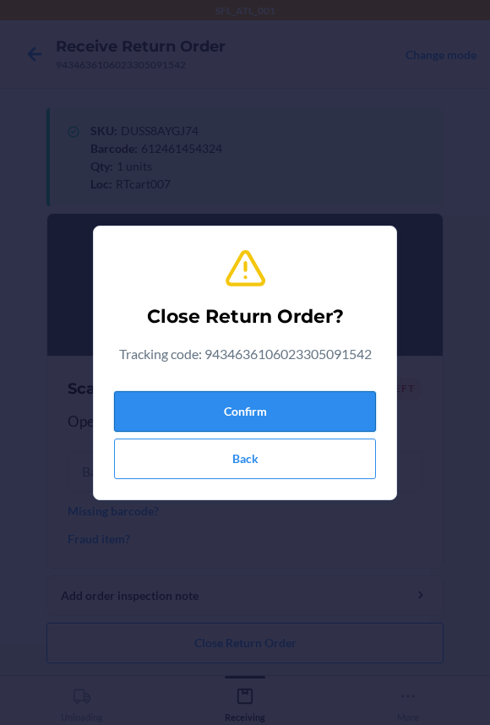
click at [159, 413] on button "Confirm" at bounding box center [245, 411] width 262 height 41
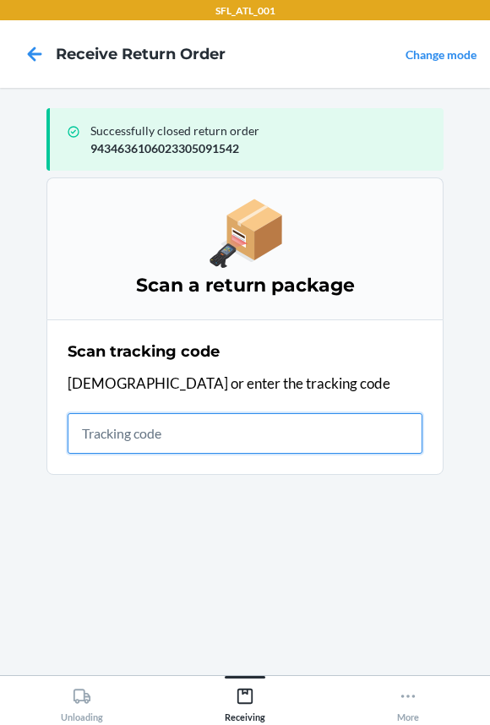
click at [174, 430] on input "text" at bounding box center [245, 433] width 355 height 41
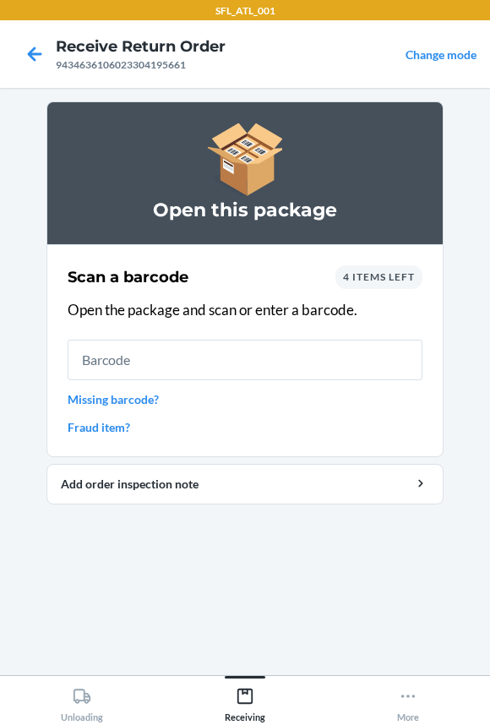
click at [80, 357] on input "text" at bounding box center [245, 359] width 355 height 41
click at [79, 359] on input "text" at bounding box center [245, 359] width 355 height 41
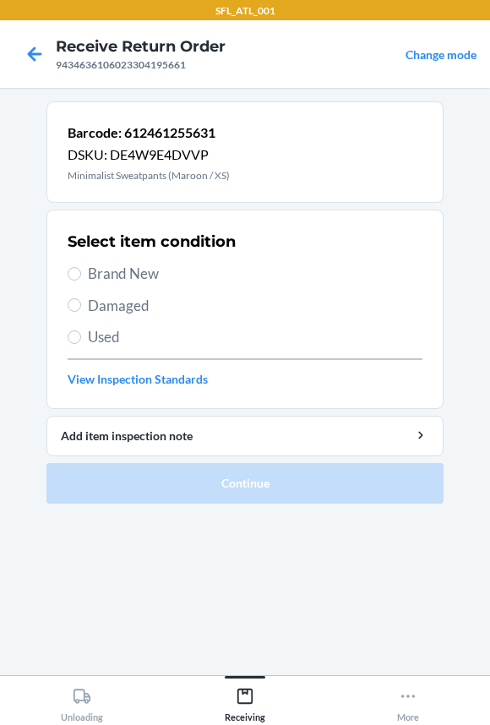
click at [106, 269] on span "Brand New" at bounding box center [255, 274] width 334 height 22
click at [81, 269] on input "Brand New" at bounding box center [75, 274] width 14 height 14
radio input "true"
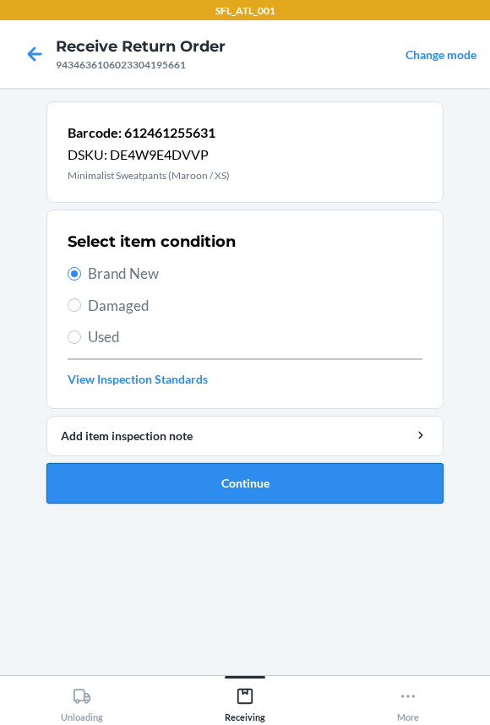
click at [119, 469] on button "Continue" at bounding box center [244, 483] width 397 height 41
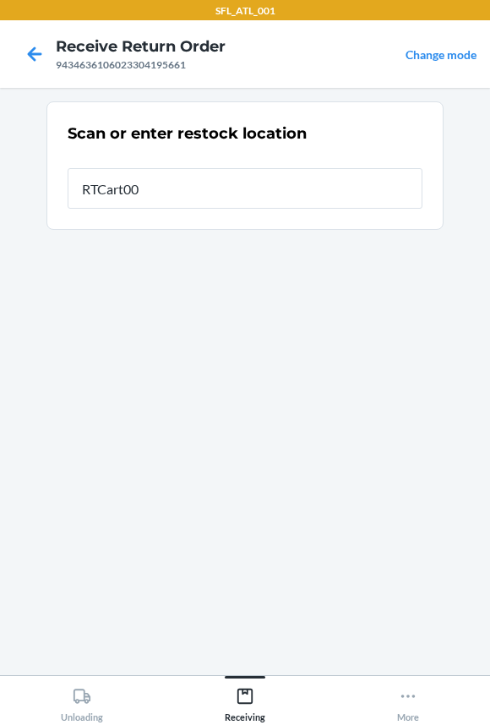
type input "RTCart001"
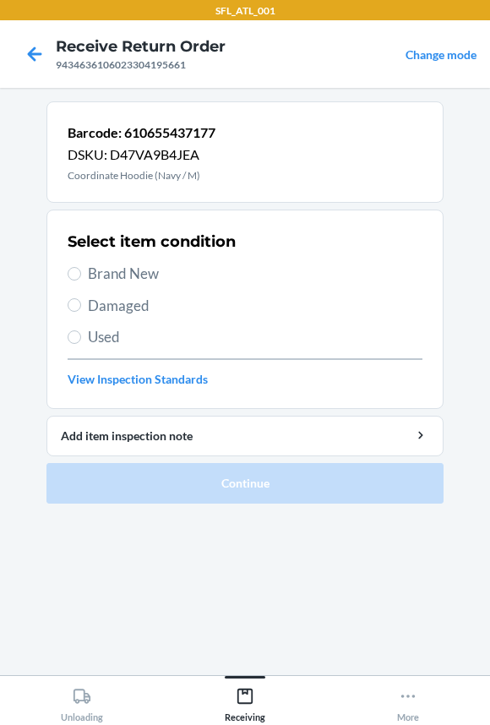
click at [133, 275] on span "Brand New" at bounding box center [255, 274] width 334 height 22
click at [81, 275] on input "Brand New" at bounding box center [75, 274] width 14 height 14
radio input "true"
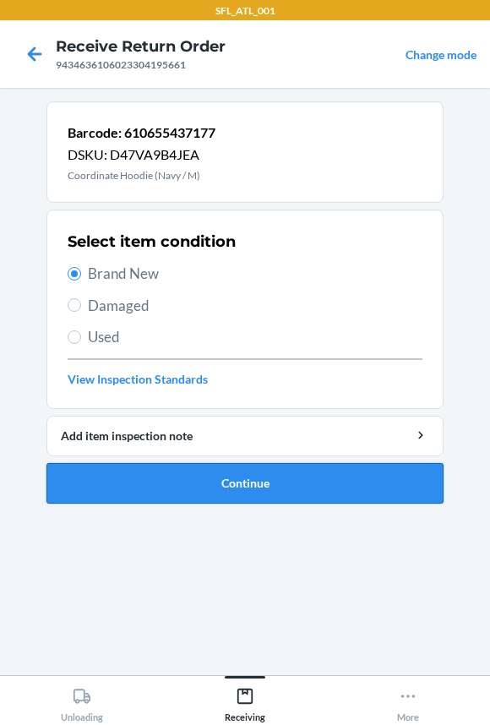
click at [145, 477] on button "Continue" at bounding box center [244, 483] width 397 height 41
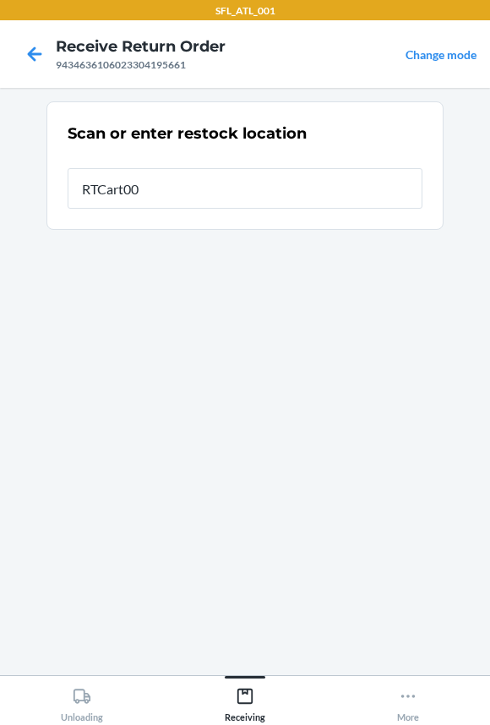
type input "RTCart001"
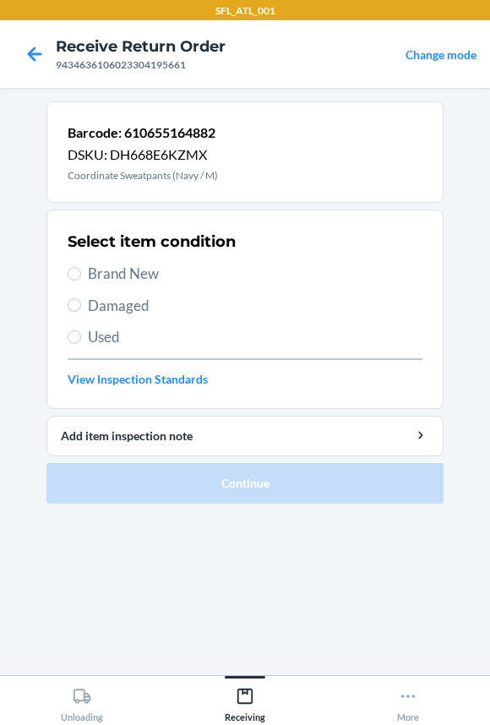
click at [137, 281] on span "Brand New" at bounding box center [255, 274] width 334 height 22
click at [81, 280] on input "Brand New" at bounding box center [75, 274] width 14 height 14
radio input "true"
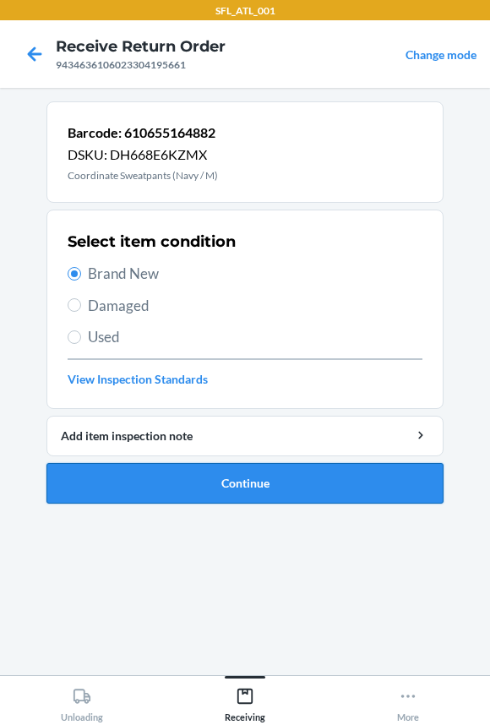
click at [138, 475] on button "Continue" at bounding box center [244, 483] width 397 height 41
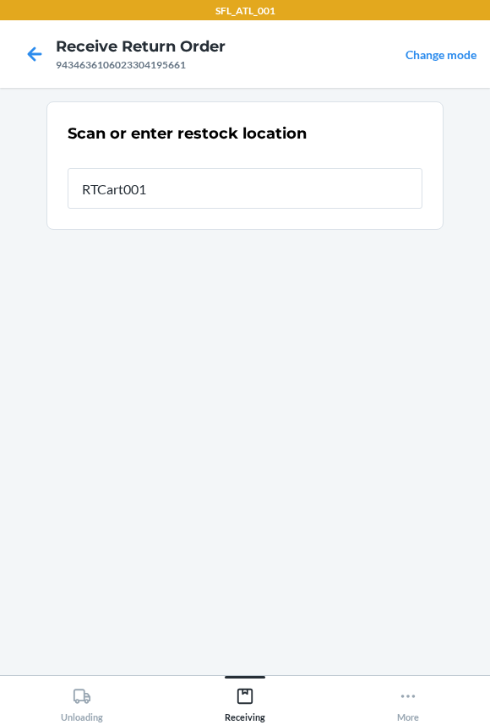
type input "RTCart001"
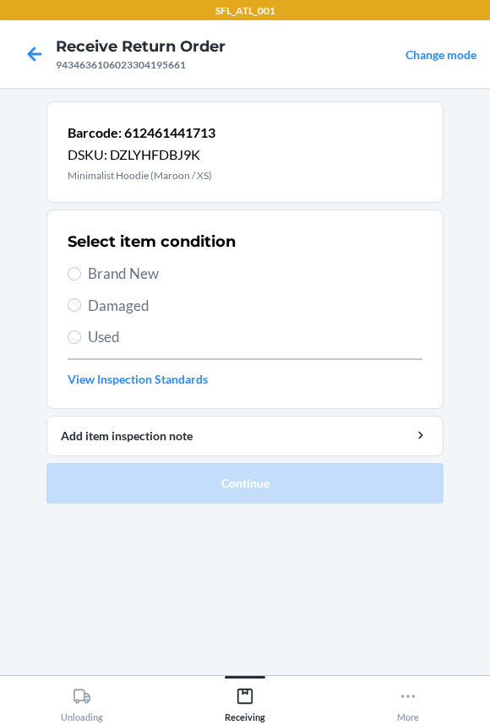
click at [148, 273] on span "Brand New" at bounding box center [255, 274] width 334 height 22
click at [81, 273] on input "Brand New" at bounding box center [75, 274] width 14 height 14
radio input "true"
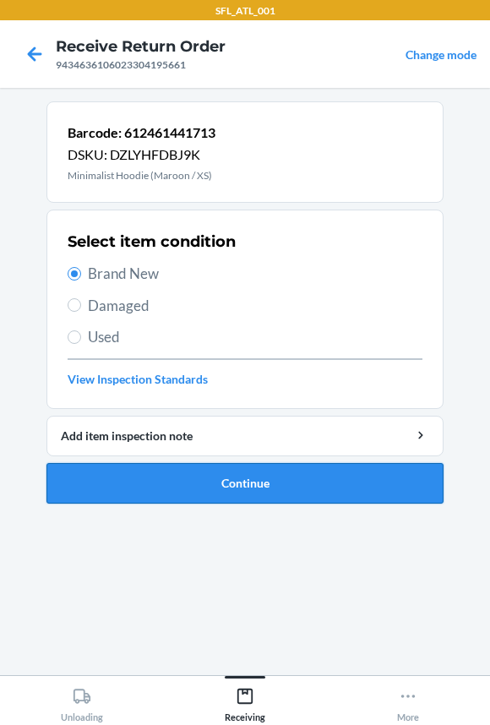
click at [158, 492] on button "Continue" at bounding box center [244, 483] width 397 height 41
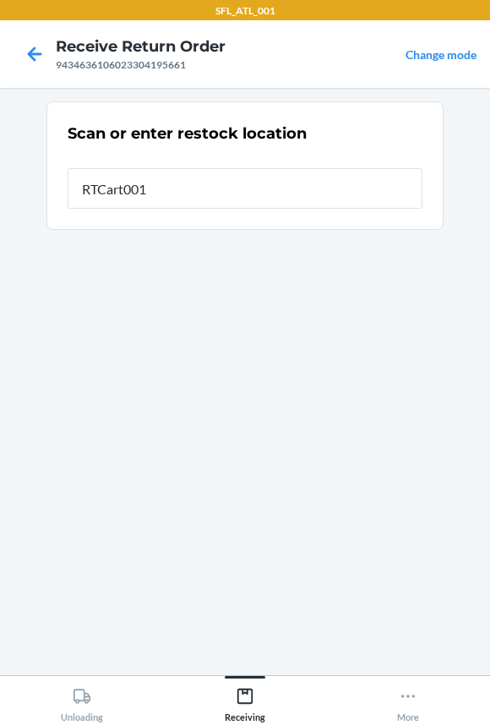
type input "RTCart001"
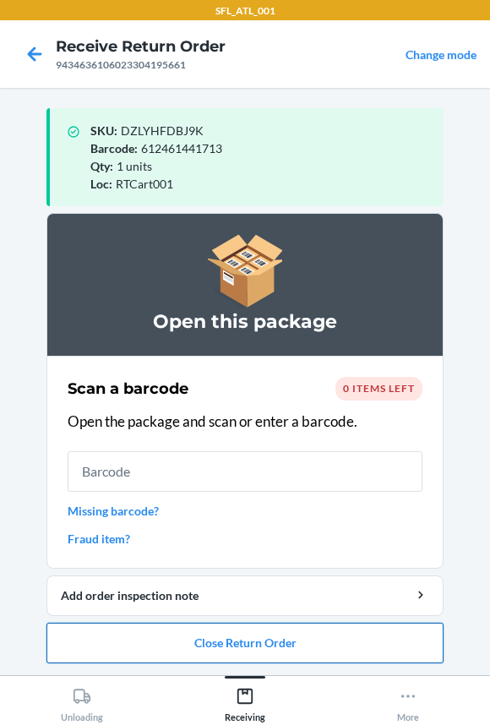
click at [122, 637] on button "Close Return Order" at bounding box center [244, 642] width 397 height 41
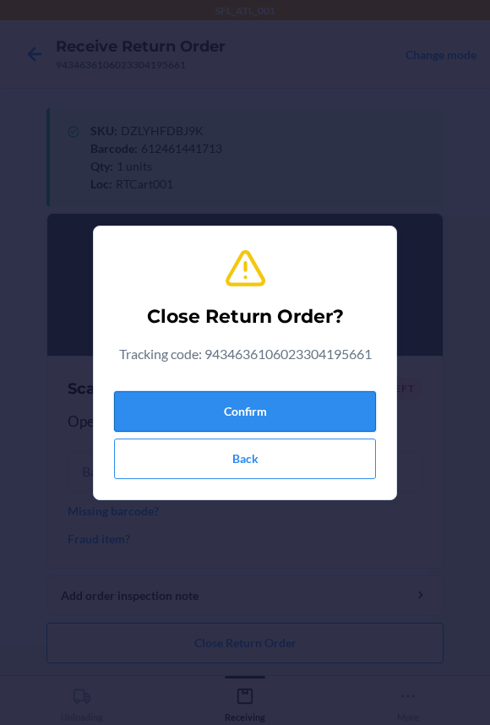
click at [184, 413] on button "Confirm" at bounding box center [245, 411] width 262 height 41
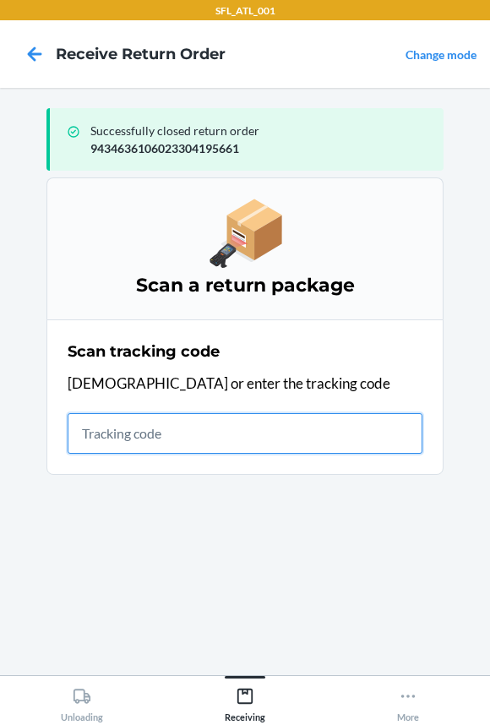
click at [210, 432] on input "text" at bounding box center [245, 433] width 355 height 41
type input "420302599434636106"
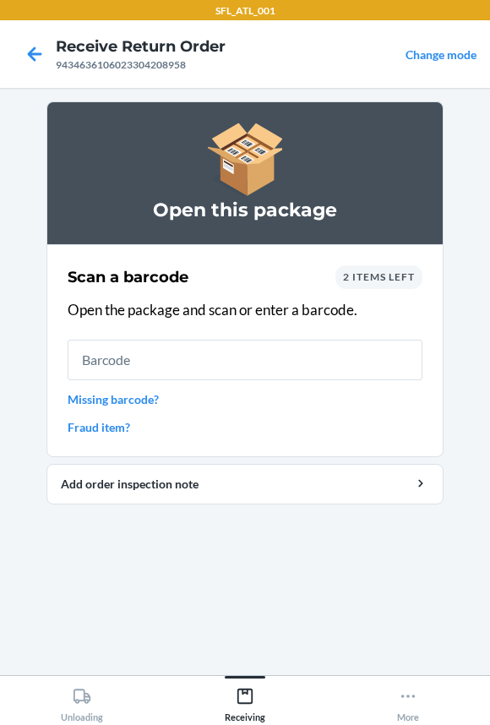
click at [153, 355] on input "text" at bounding box center [245, 359] width 355 height 41
click at [348, 271] on span "2 items left" at bounding box center [379, 276] width 72 height 13
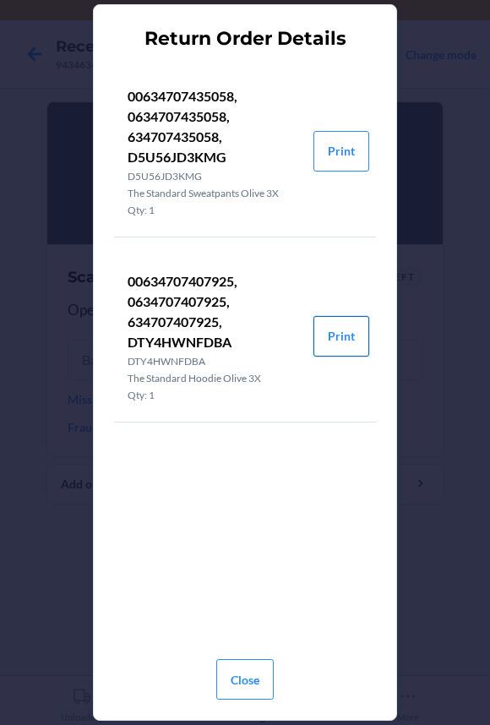
click at [342, 330] on button "Print" at bounding box center [341, 336] width 56 height 41
click at [331, 151] on button "Print" at bounding box center [341, 151] width 56 height 41
click at [236, 677] on button "Close" at bounding box center [244, 679] width 57 height 41
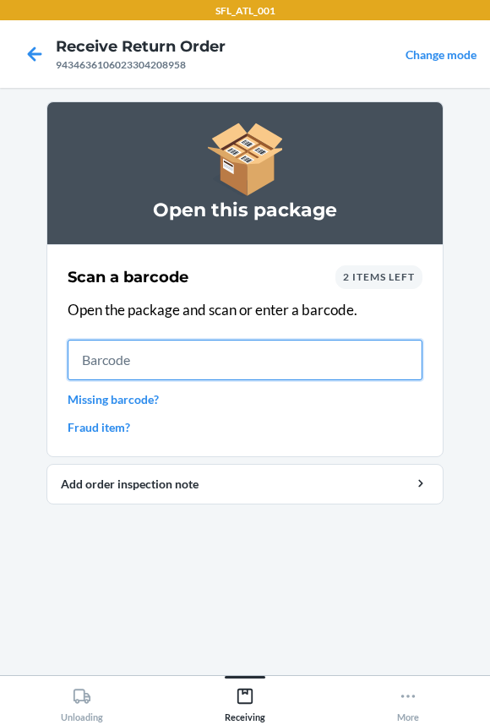
click at [150, 365] on input "text" at bounding box center [245, 359] width 355 height 41
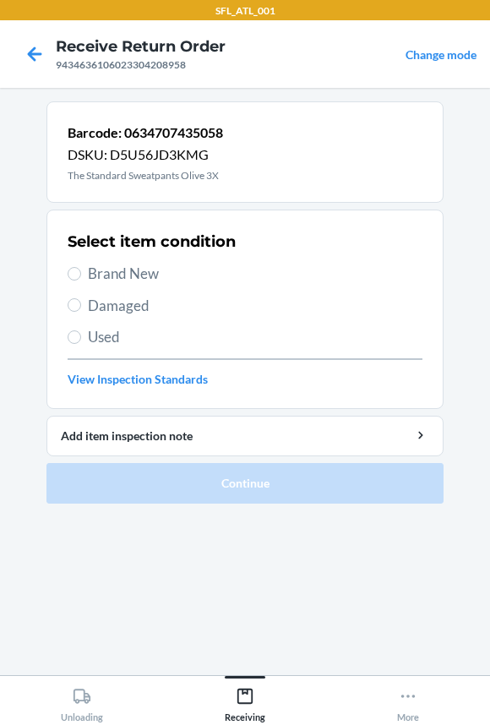
click at [110, 282] on span "Brand New" at bounding box center [255, 274] width 334 height 22
click at [81, 280] on input "Brand New" at bounding box center [75, 274] width 14 height 14
radio input "true"
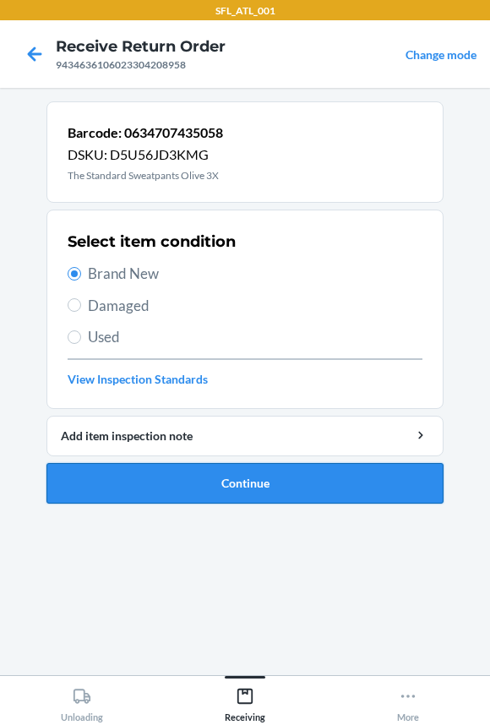
click at [149, 475] on button "Continue" at bounding box center [244, 483] width 397 height 41
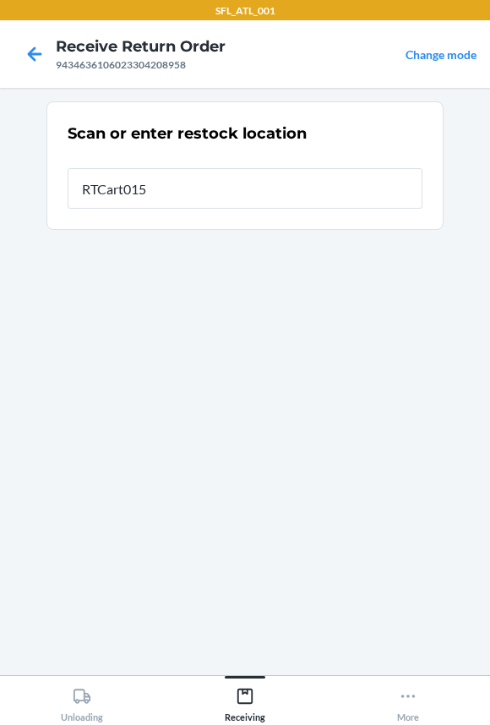
type input "RTCart015"
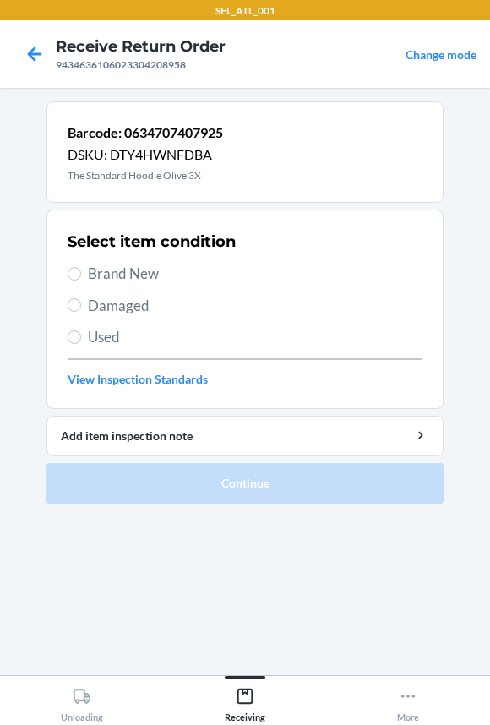
click at [139, 279] on span "Brand New" at bounding box center [255, 274] width 334 height 22
click at [81, 279] on input "Brand New" at bounding box center [75, 274] width 14 height 14
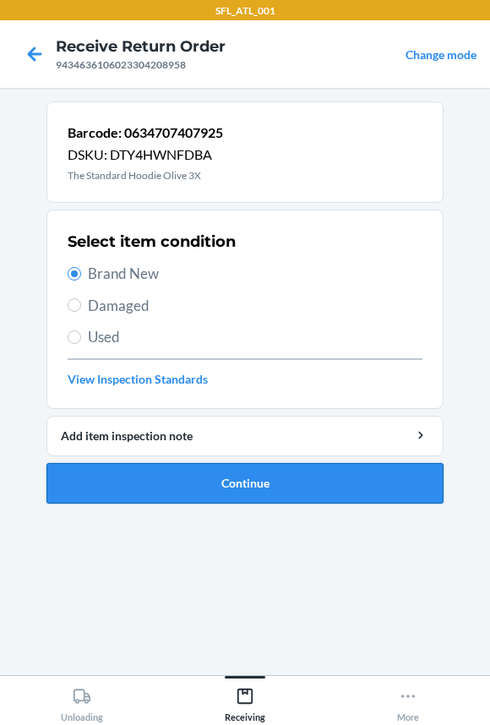
click at [118, 479] on button "Continue" at bounding box center [244, 483] width 397 height 41
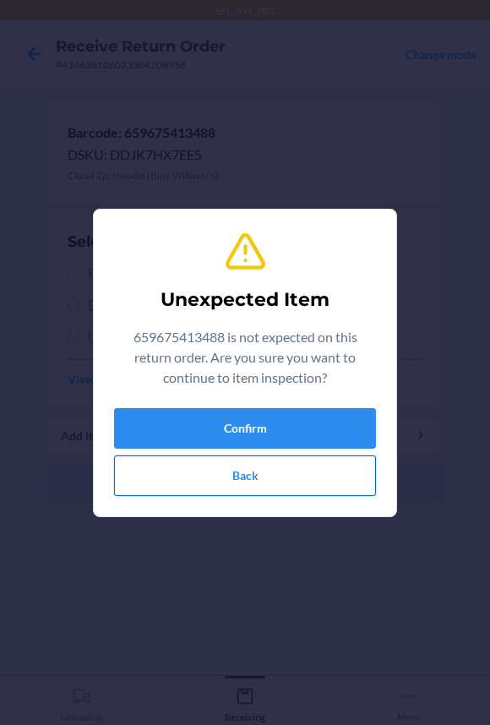
click at [174, 484] on button "Back" at bounding box center [245, 475] width 262 height 41
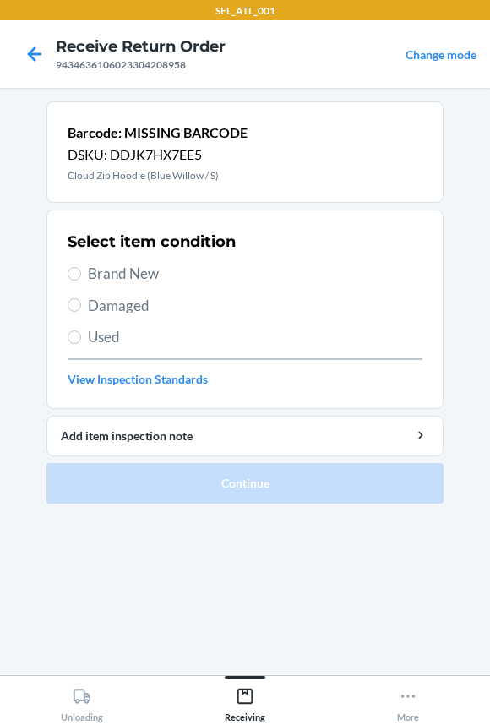
click at [90, 68] on div "9434636106023304208958" at bounding box center [141, 64] width 170 height 15
click at [33, 47] on icon at bounding box center [34, 54] width 29 height 29
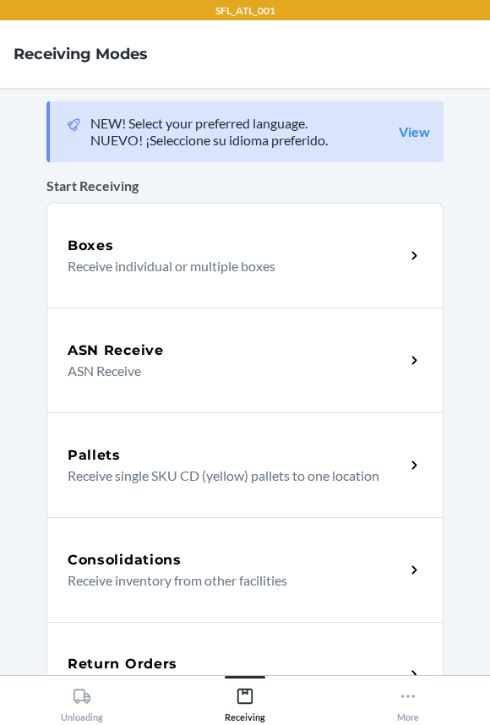
click at [184, 644] on div "Return Orders Receive return order package items" at bounding box center [244, 674] width 397 height 105
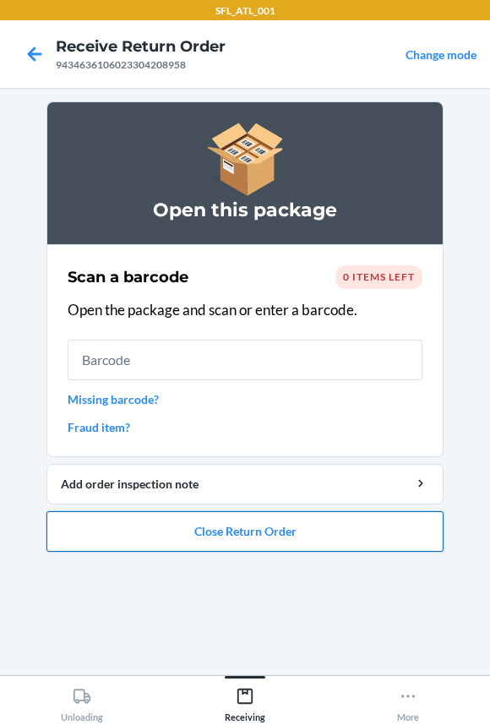
click at [193, 544] on button "Close Return Order" at bounding box center [244, 531] width 397 height 41
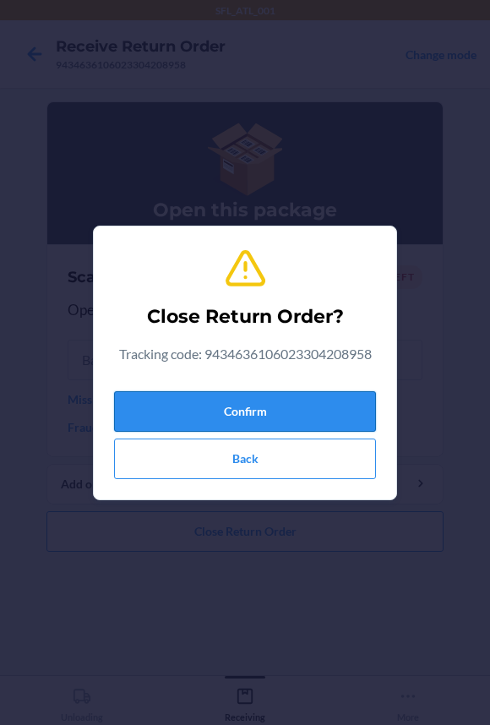
click at [194, 400] on button "Confirm" at bounding box center [245, 411] width 262 height 41
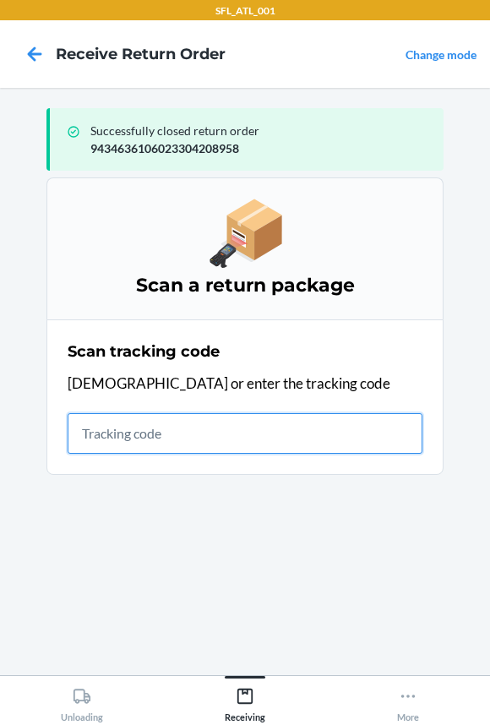
click at [103, 444] on input "text" at bounding box center [245, 433] width 355 height 41
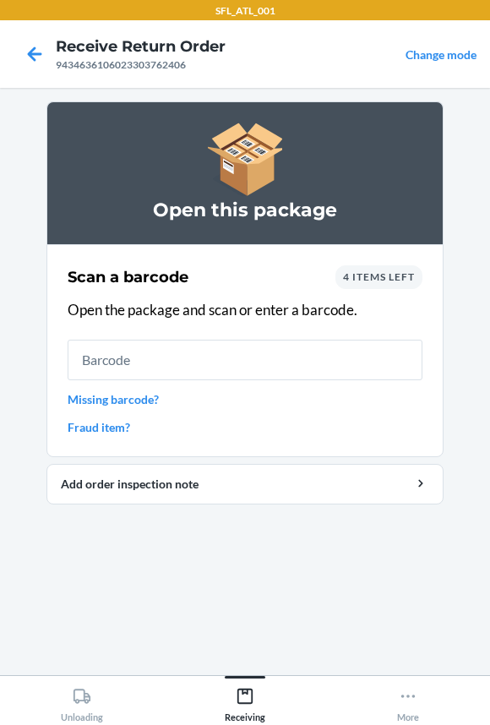
click at [90, 369] on input "text" at bounding box center [245, 359] width 355 height 41
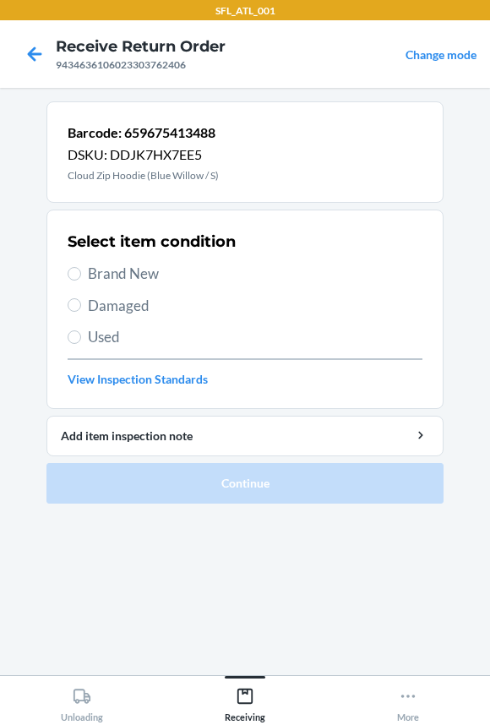
click at [144, 275] on span "Brand New" at bounding box center [255, 274] width 334 height 22
click at [81, 275] on input "Brand New" at bounding box center [75, 274] width 14 height 14
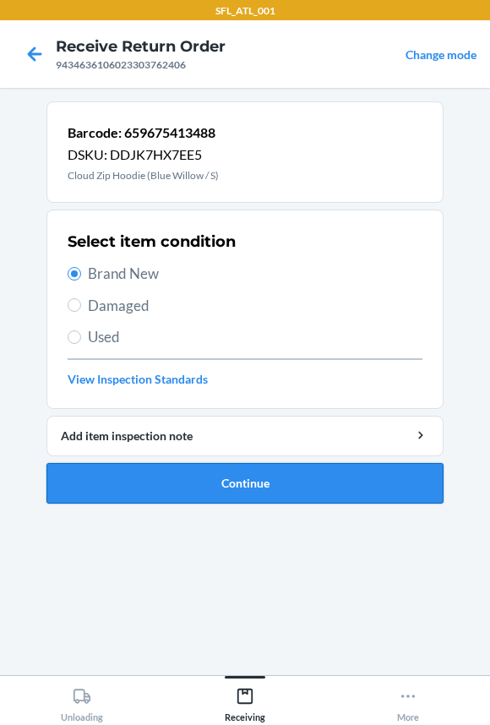
click at [102, 476] on button "Continue" at bounding box center [244, 483] width 397 height 41
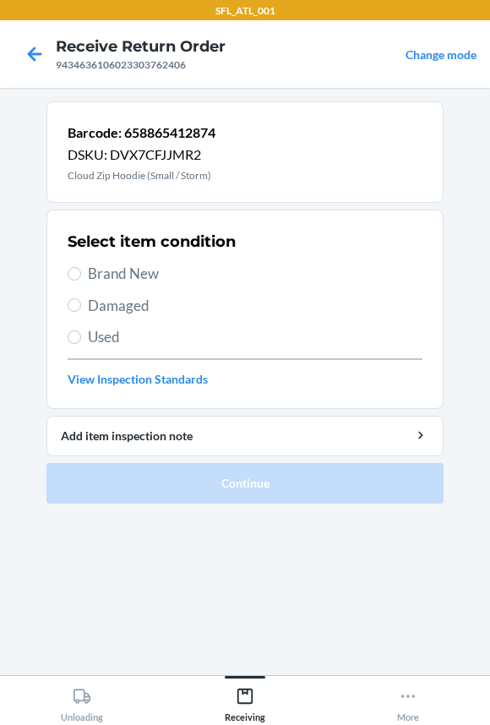
click at [88, 268] on span "Brand New" at bounding box center [255, 274] width 334 height 22
click at [81, 268] on input "Brand New" at bounding box center [75, 274] width 14 height 14
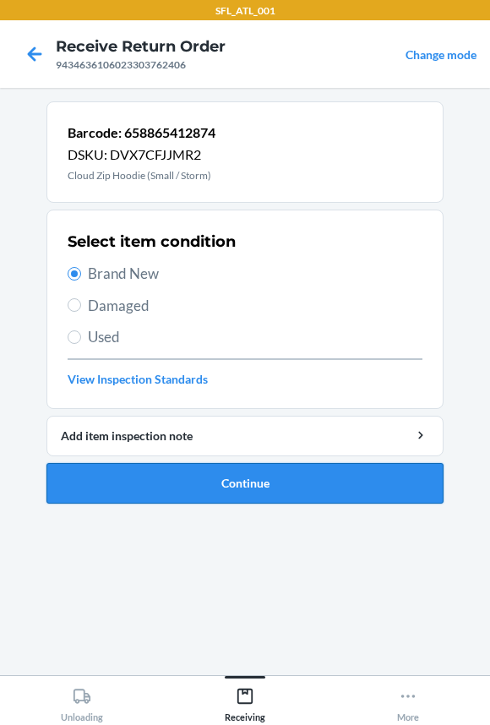
click at [68, 494] on button "Continue" at bounding box center [244, 483] width 397 height 41
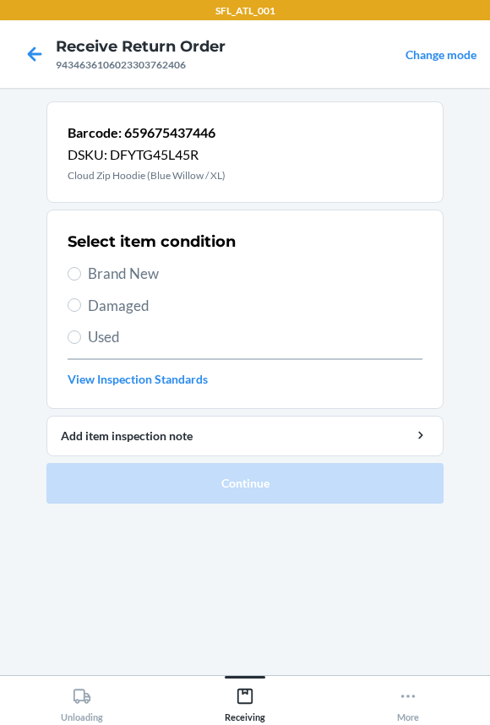
click at [113, 275] on span "Brand New" at bounding box center [255, 274] width 334 height 22
click at [81, 275] on input "Brand New" at bounding box center [75, 274] width 14 height 14
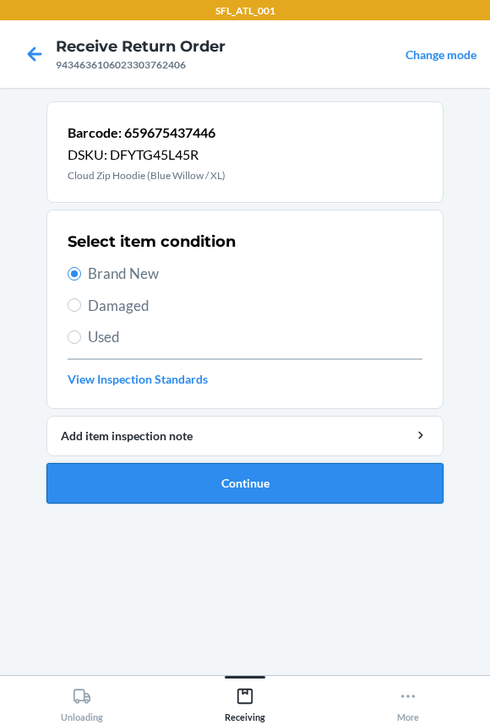
click at [105, 494] on button "Continue" at bounding box center [244, 483] width 397 height 41
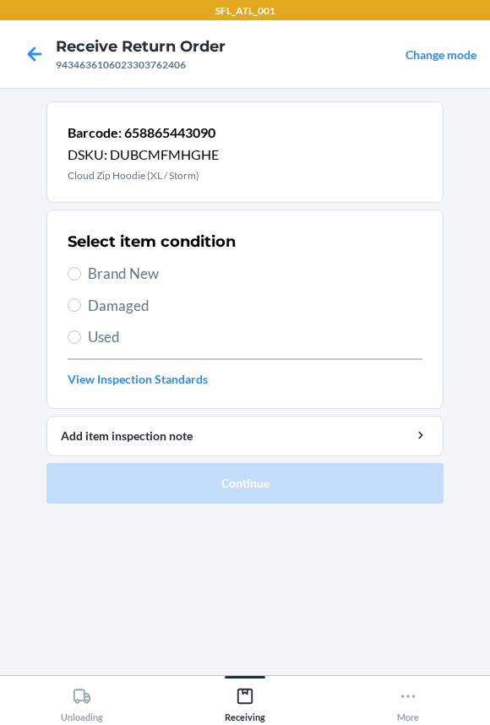
click at [95, 275] on span "Brand New" at bounding box center [255, 274] width 334 height 22
click at [81, 275] on input "Brand New" at bounding box center [75, 274] width 14 height 14
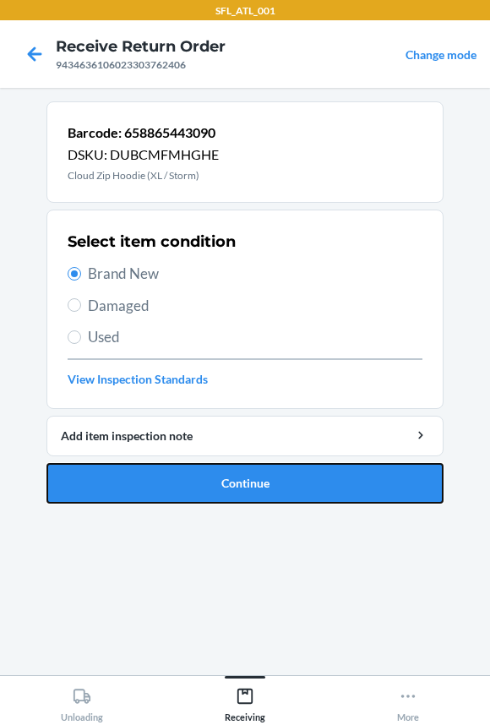
click at [119, 474] on button "Continue" at bounding box center [244, 483] width 397 height 41
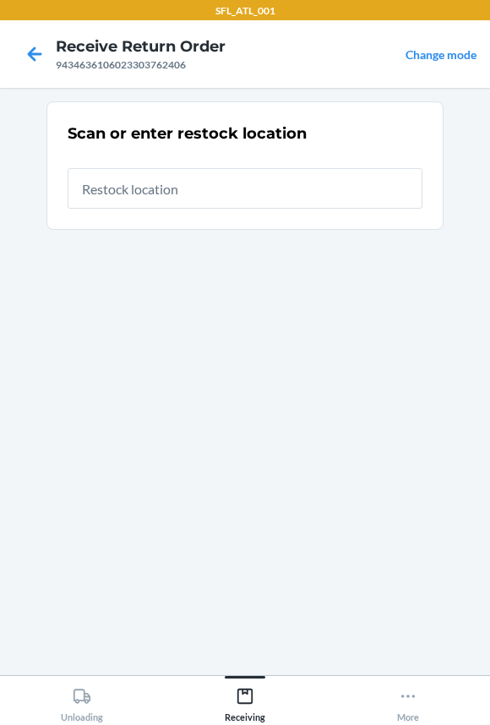
click at [160, 202] on input "text" at bounding box center [245, 188] width 355 height 41
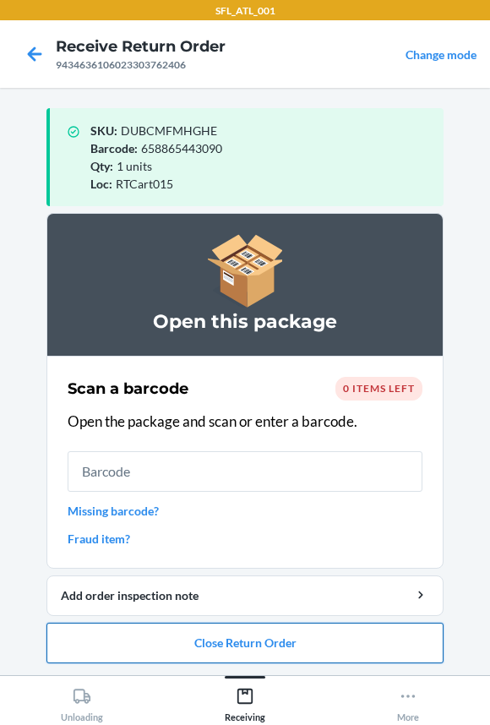
click at [165, 636] on button "Close Return Order" at bounding box center [244, 642] width 397 height 41
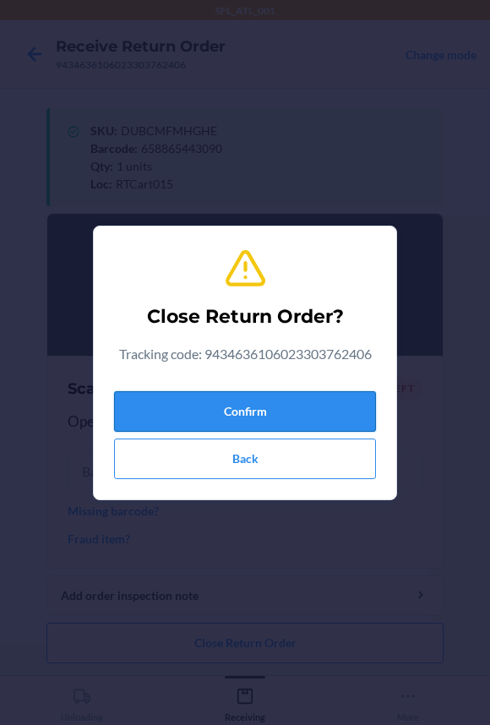
click at [231, 404] on button "Confirm" at bounding box center [245, 411] width 262 height 41
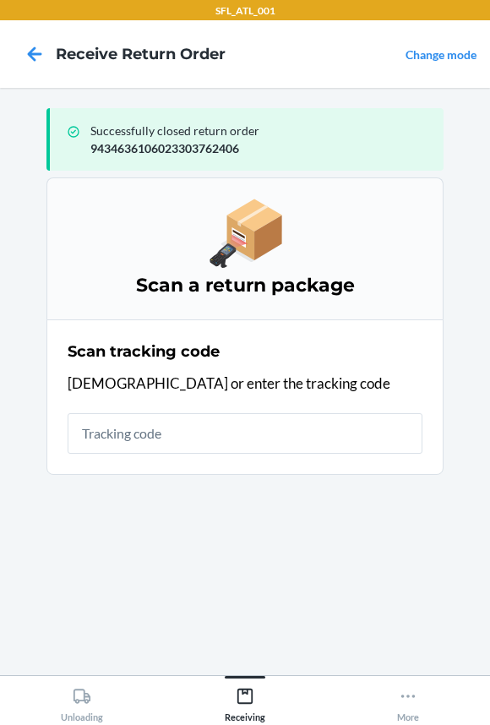
click at [205, 435] on input "text" at bounding box center [245, 433] width 355 height 41
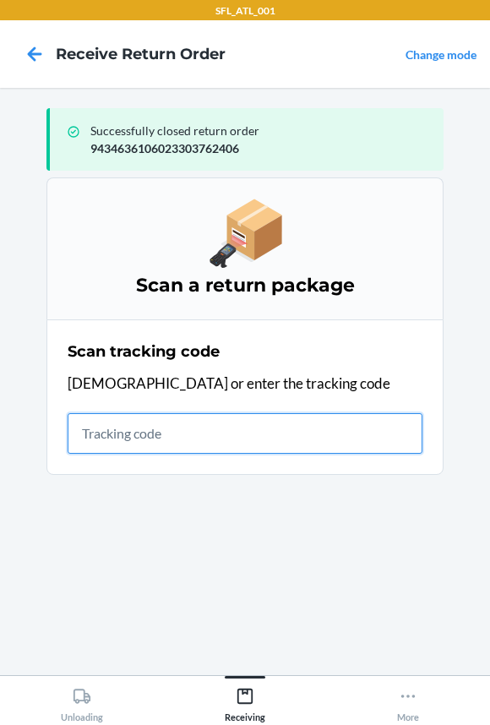
click at [100, 429] on input "text" at bounding box center [245, 433] width 355 height 41
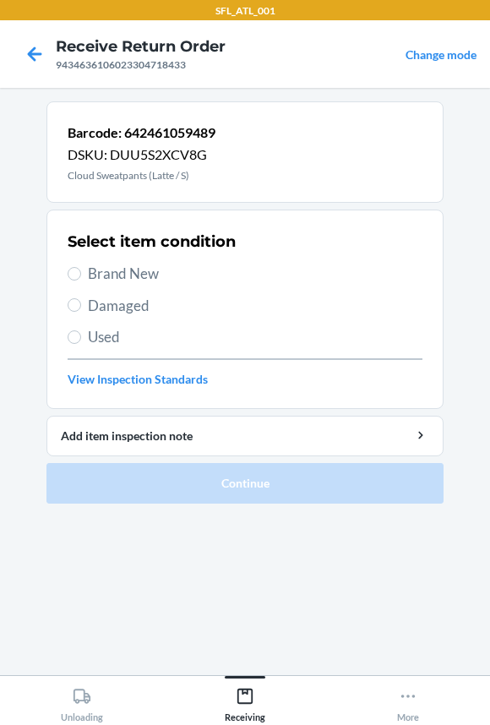
click at [131, 274] on span "Brand New" at bounding box center [255, 274] width 334 height 22
click at [81, 274] on input "Brand New" at bounding box center [75, 274] width 14 height 14
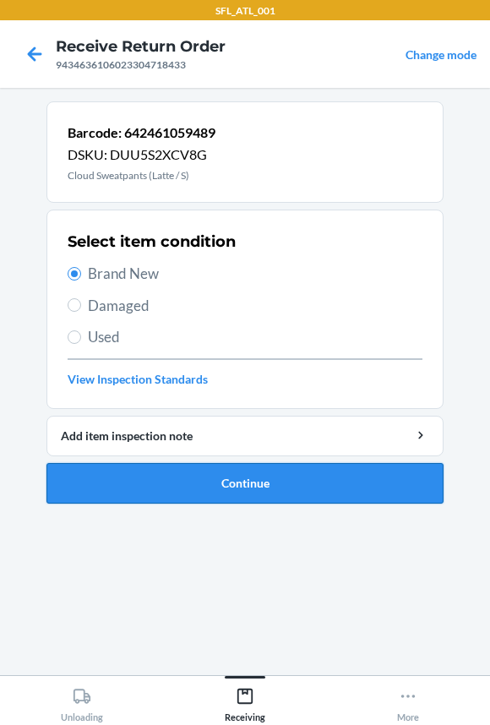
click at [145, 480] on button "Continue" at bounding box center [244, 483] width 397 height 41
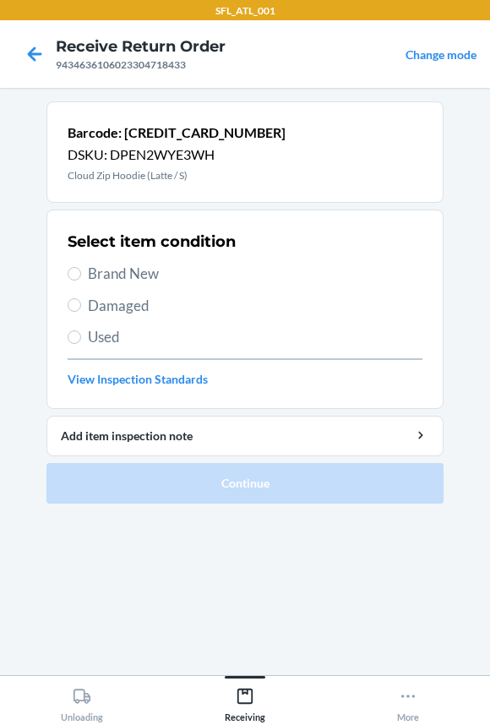
click at [113, 270] on span "Brand New" at bounding box center [255, 274] width 334 height 22
click at [81, 270] on input "Brand New" at bounding box center [75, 274] width 14 height 14
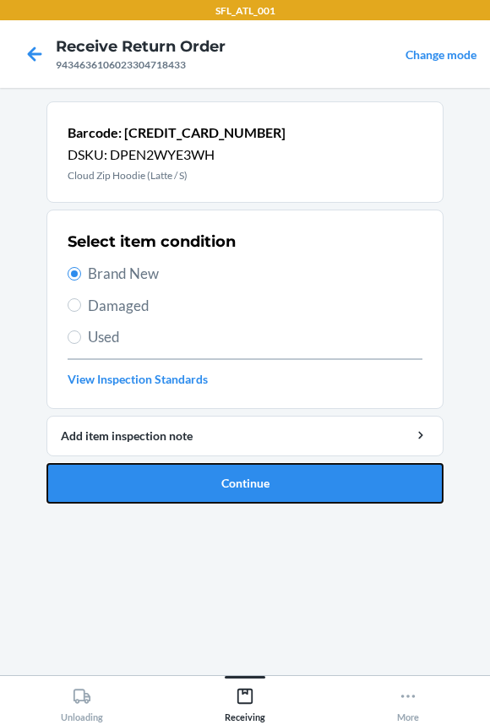
click at [111, 479] on button "Continue" at bounding box center [244, 483] width 397 height 41
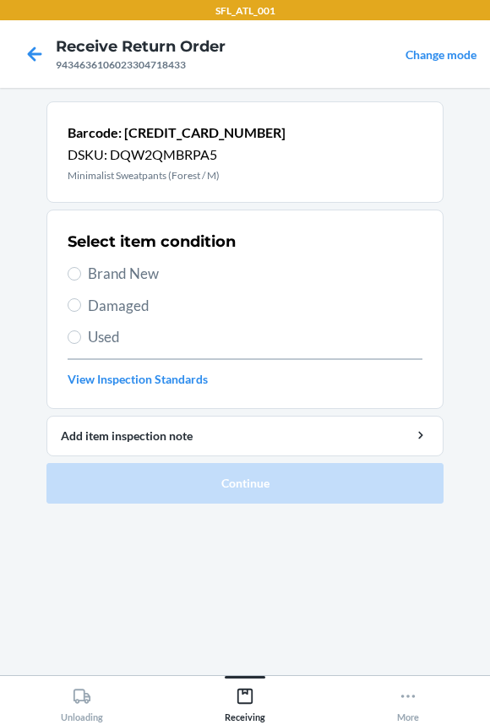
click at [92, 273] on span "Brand New" at bounding box center [255, 274] width 334 height 22
click at [81, 273] on input "Brand New" at bounding box center [75, 274] width 14 height 14
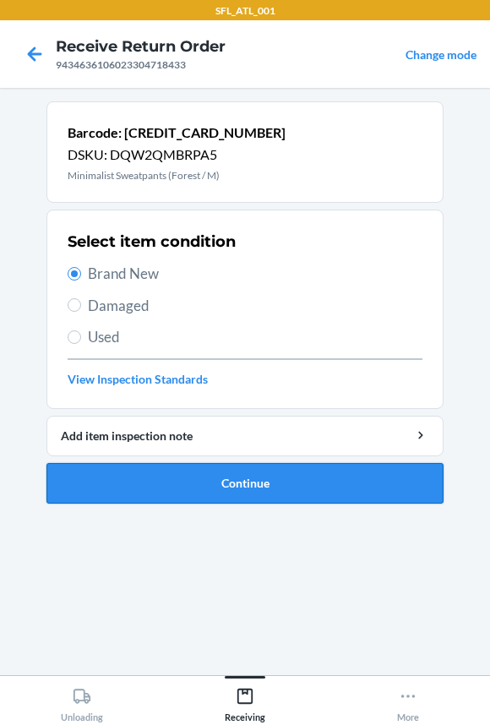
click at [110, 481] on button "Continue" at bounding box center [244, 483] width 397 height 41
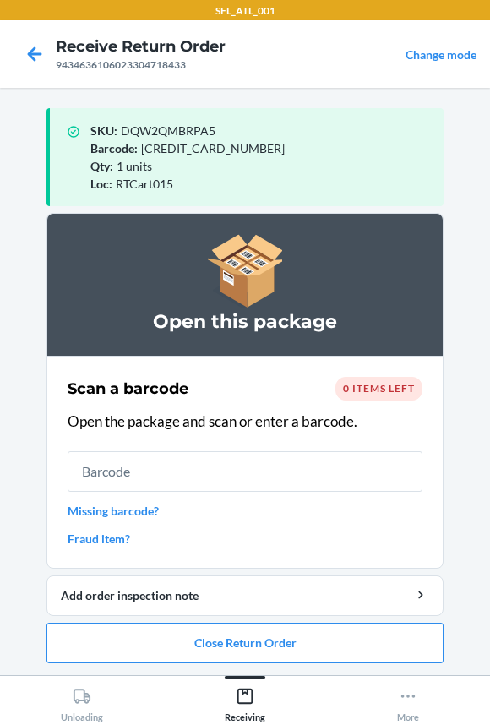
click at [106, 471] on input "text" at bounding box center [245, 471] width 355 height 41
click at [74, 640] on button "Close Return Order" at bounding box center [244, 642] width 397 height 41
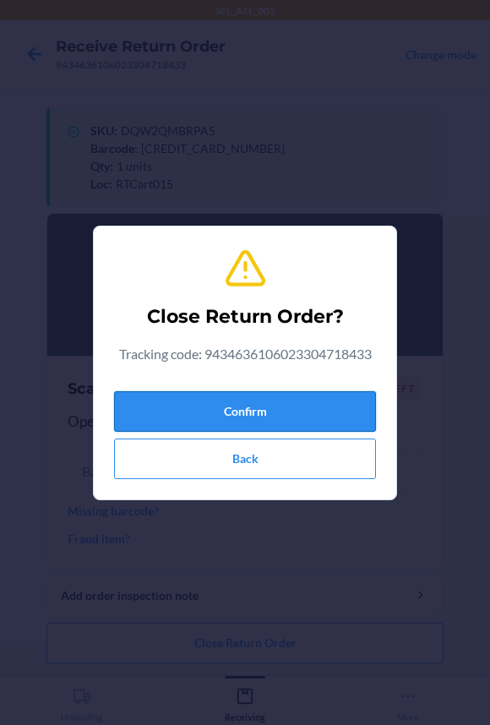
click at [126, 403] on button "Confirm" at bounding box center [245, 411] width 262 height 41
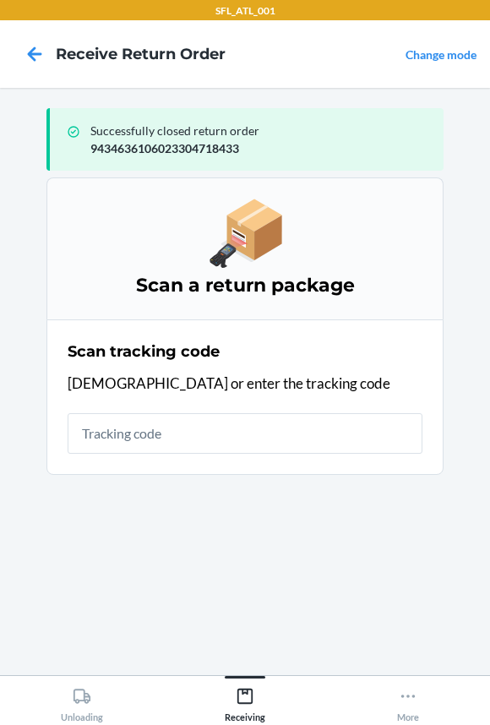
click at [127, 432] on input "text" at bounding box center [245, 433] width 355 height 41
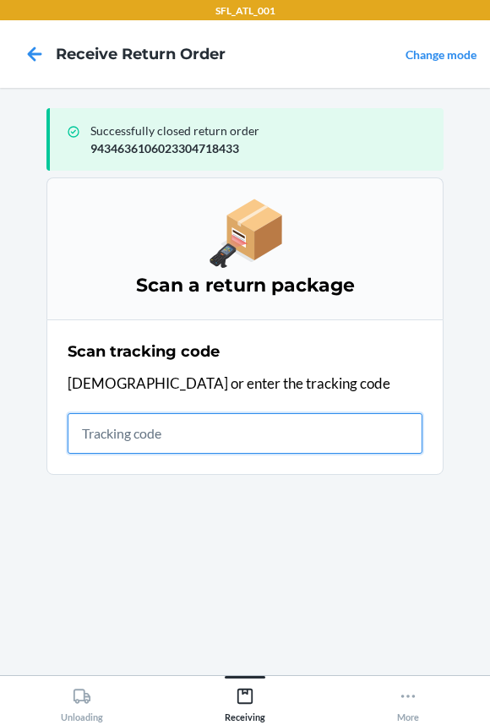
click at [144, 442] on input "text" at bounding box center [245, 433] width 355 height 41
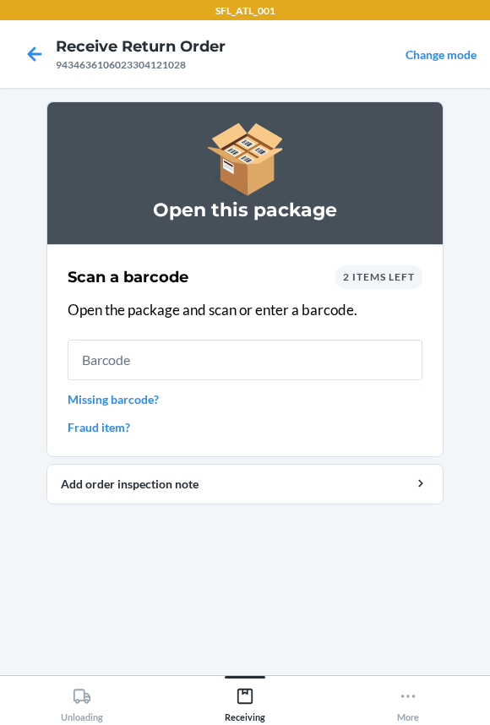
click at [112, 356] on input "text" at bounding box center [245, 359] width 355 height 41
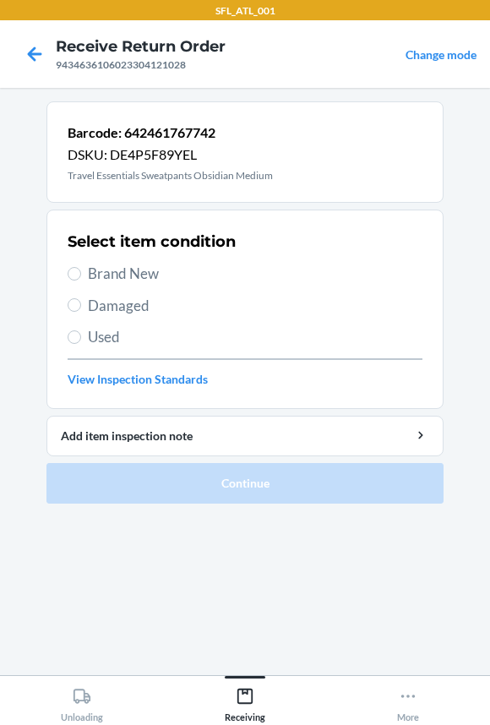
click at [88, 274] on span "Brand New" at bounding box center [255, 274] width 334 height 22
click at [81, 274] on input "Brand New" at bounding box center [75, 274] width 14 height 14
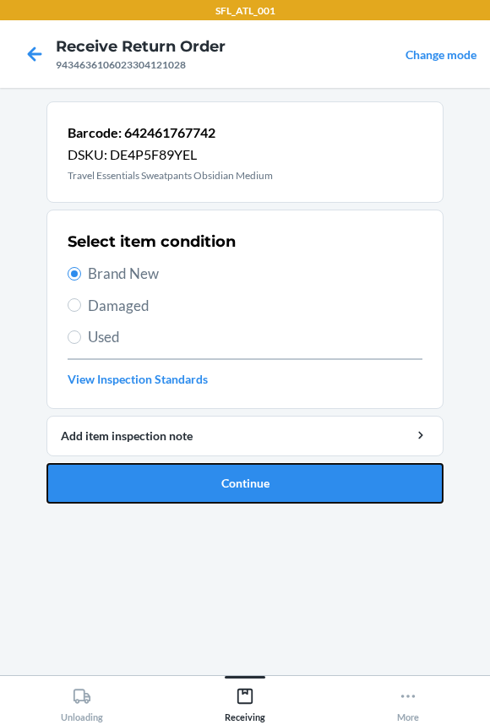
click at [107, 473] on button "Continue" at bounding box center [244, 483] width 397 height 41
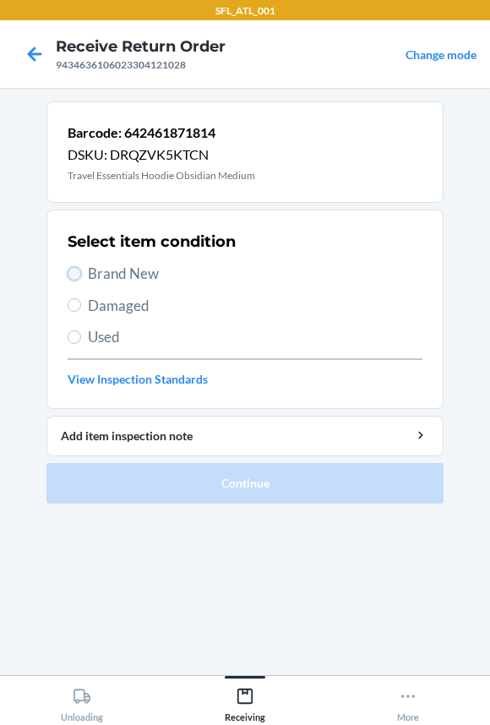
click at [76, 274] on input "Brand New" at bounding box center [75, 274] width 14 height 14
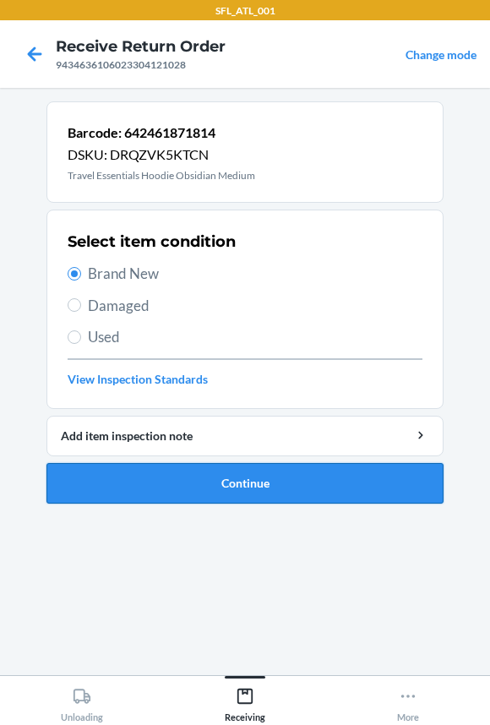
click at [110, 491] on button "Continue" at bounding box center [244, 483] width 397 height 41
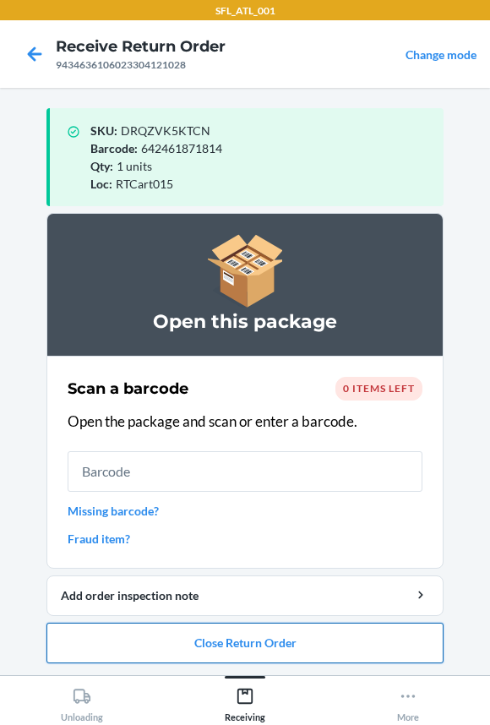
click at [96, 643] on button "Close Return Order" at bounding box center [244, 642] width 397 height 41
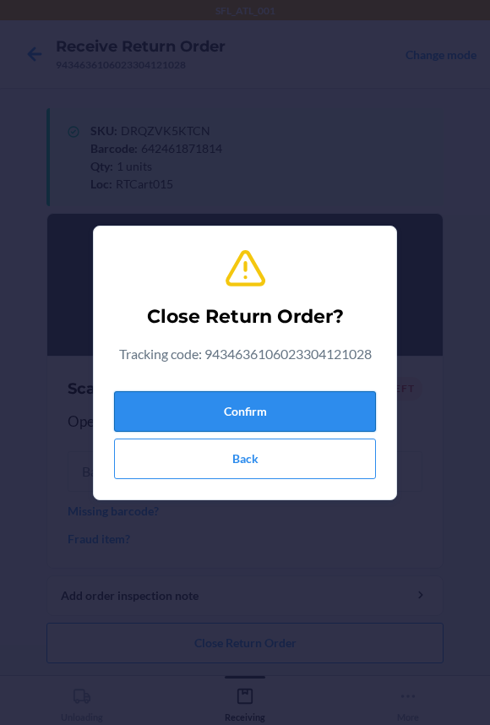
click at [139, 397] on button "Confirm" at bounding box center [245, 411] width 262 height 41
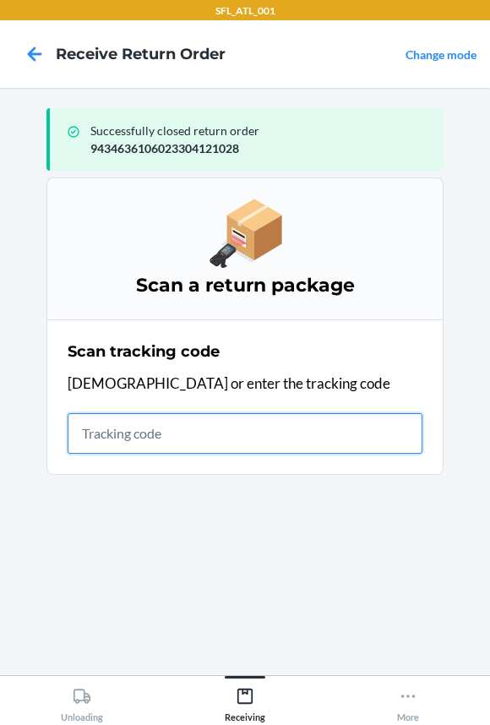
click at [189, 437] on input "text" at bounding box center [245, 433] width 355 height 41
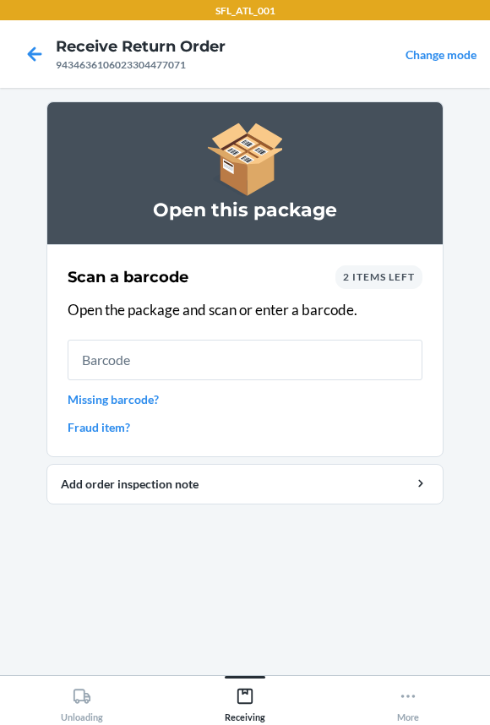
click at [272, 343] on input "text" at bounding box center [245, 359] width 355 height 41
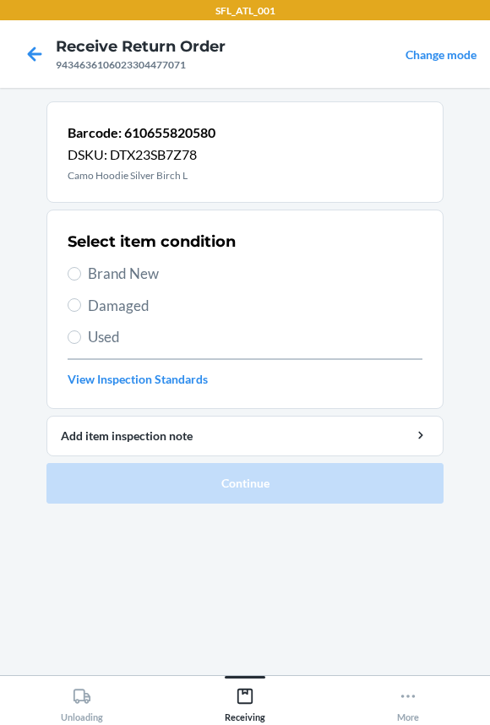
click at [155, 274] on span "Brand New" at bounding box center [255, 274] width 334 height 22
click at [81, 274] on input "Brand New" at bounding box center [75, 274] width 14 height 14
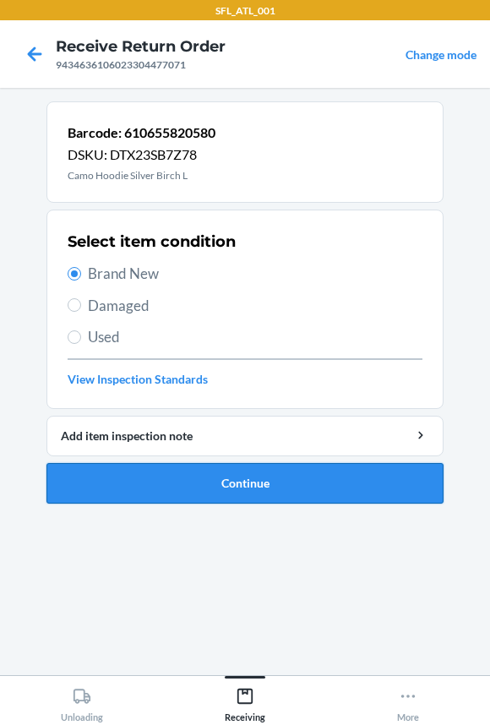
click at [177, 470] on button "Continue" at bounding box center [244, 483] width 397 height 41
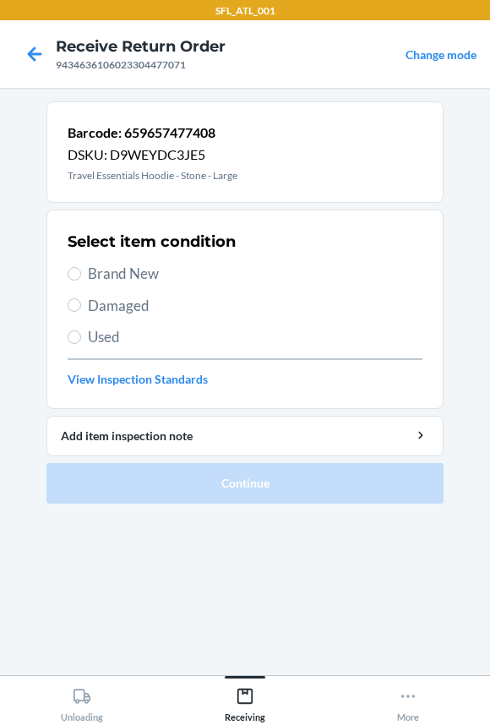
click at [122, 272] on span "Brand New" at bounding box center [255, 274] width 334 height 22
click at [81, 272] on input "Brand New" at bounding box center [75, 274] width 14 height 14
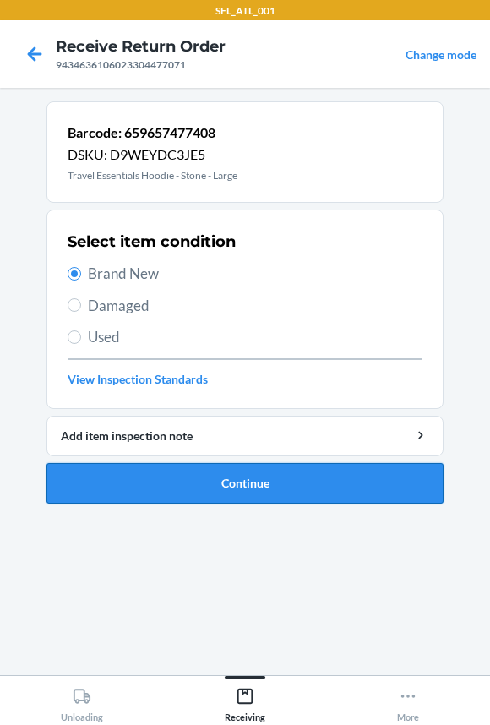
click at [166, 484] on button "Continue" at bounding box center [244, 483] width 397 height 41
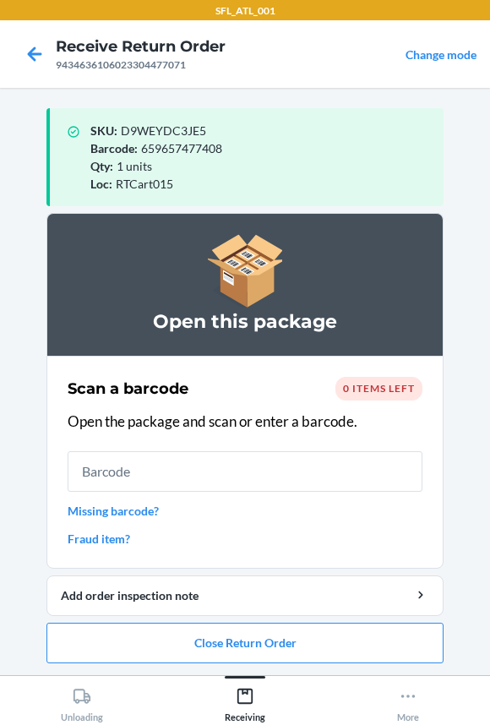
click at [166, 481] on input "text" at bounding box center [245, 471] width 355 height 41
click at [92, 639] on button "Close Return Order" at bounding box center [244, 642] width 397 height 41
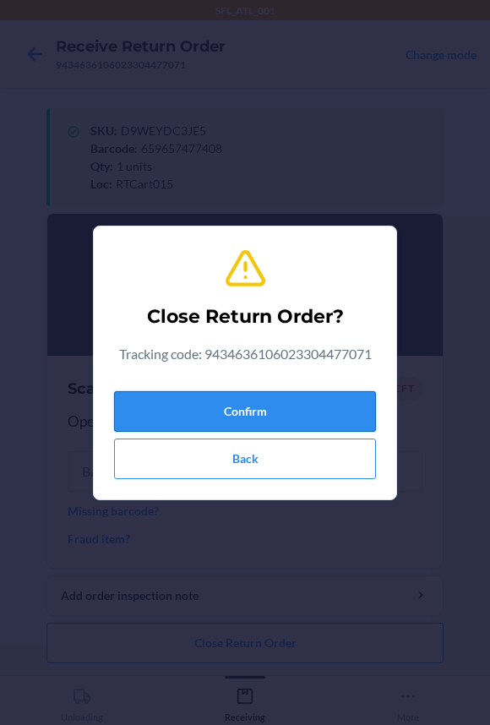
click at [149, 404] on button "Confirm" at bounding box center [245, 411] width 262 height 41
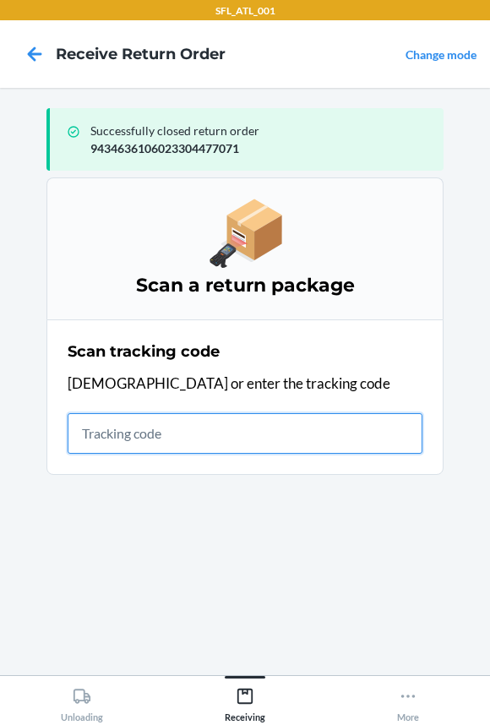
click at [166, 426] on input "text" at bounding box center [245, 433] width 355 height 41
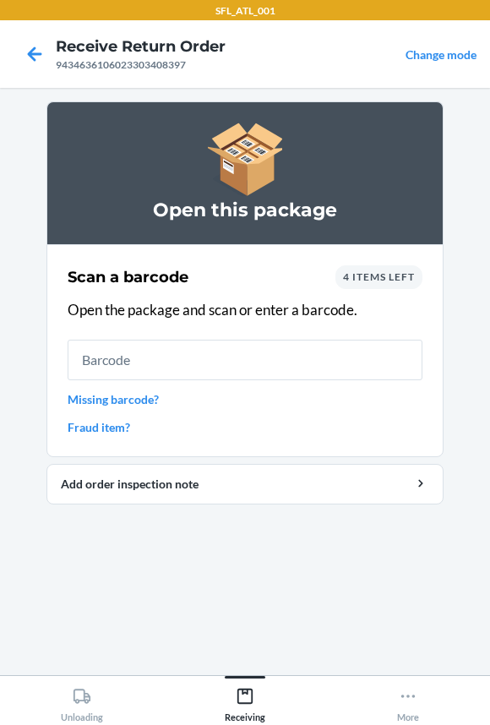
click at [160, 359] on input "text" at bounding box center [245, 359] width 355 height 41
click at [138, 366] on input "text" at bounding box center [245, 359] width 355 height 41
click at [110, 363] on input "text" at bounding box center [245, 359] width 355 height 41
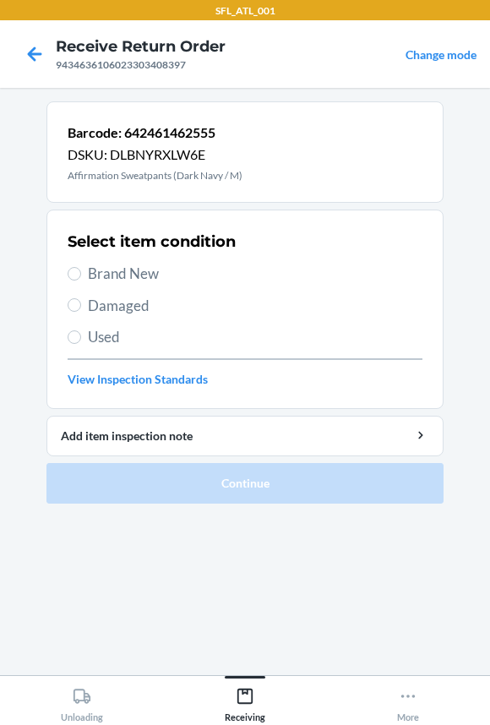
click at [152, 281] on span "Brand New" at bounding box center [255, 274] width 334 height 22
click at [81, 280] on input "Brand New" at bounding box center [75, 274] width 14 height 14
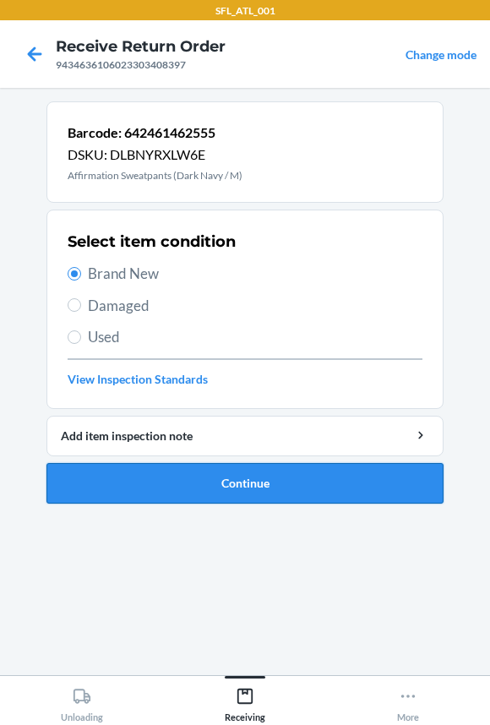
click at [176, 491] on button "Continue" at bounding box center [244, 483] width 397 height 41
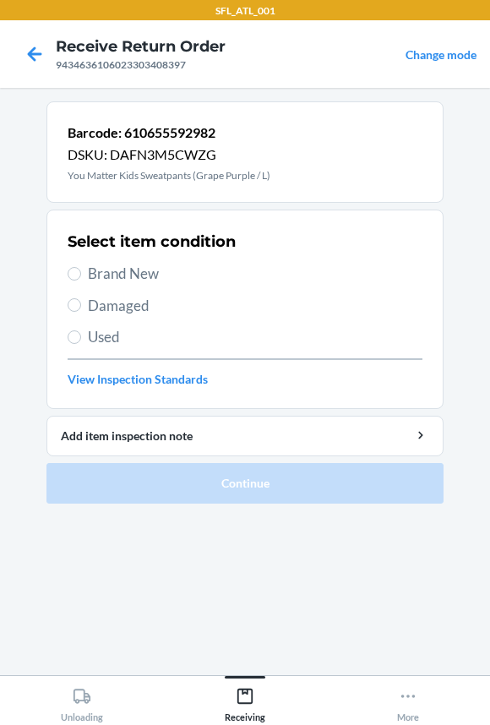
click at [147, 266] on span "Brand New" at bounding box center [255, 274] width 334 height 22
click at [81, 267] on input "Brand New" at bounding box center [75, 274] width 14 height 14
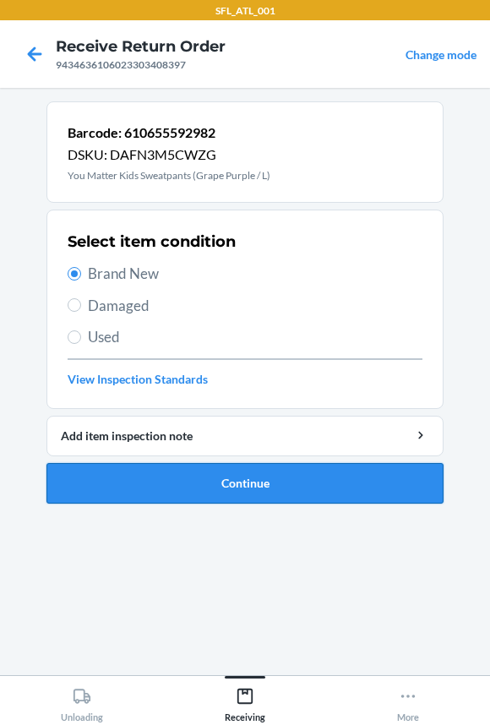
click at [136, 486] on button "Continue" at bounding box center [244, 483] width 397 height 41
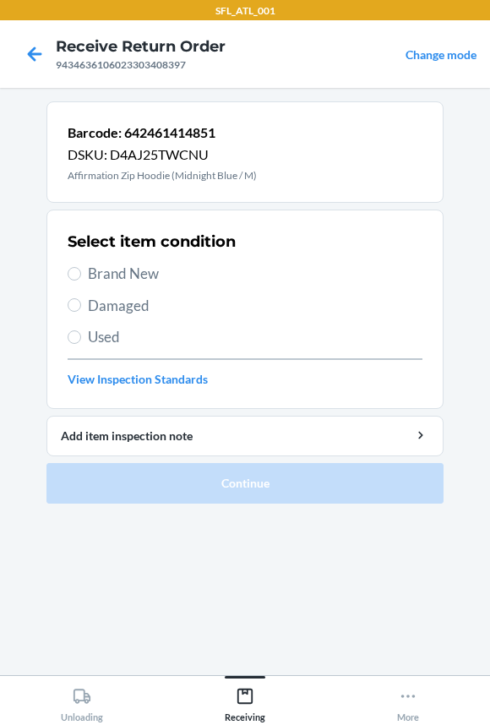
click at [107, 268] on span "Brand New" at bounding box center [255, 274] width 334 height 22
click at [81, 268] on input "Brand New" at bounding box center [75, 274] width 14 height 14
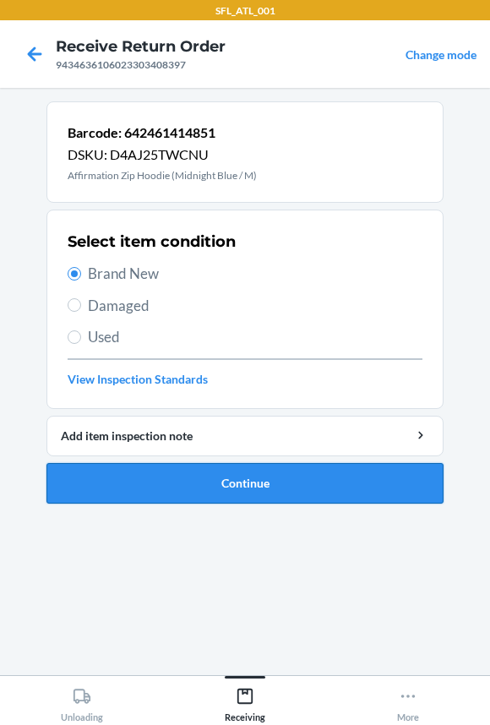
click at [142, 481] on button "Continue" at bounding box center [244, 483] width 397 height 41
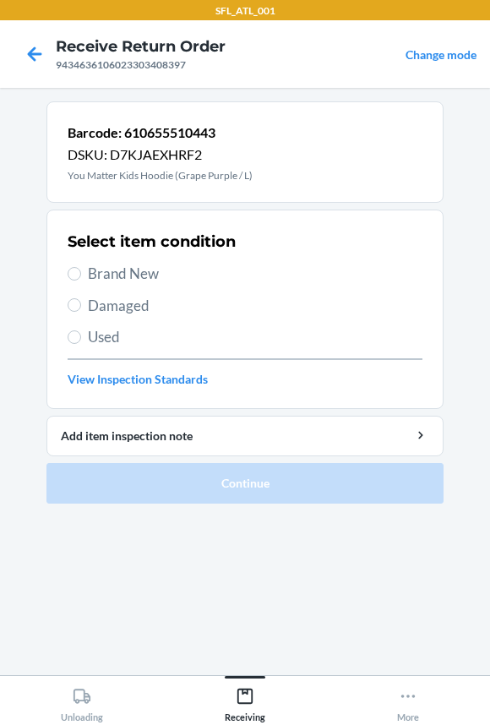
click at [132, 284] on div "Select item condition Brand New Damaged Used View Inspection Standards" at bounding box center [245, 308] width 355 height 167
click at [127, 280] on span "Brand New" at bounding box center [255, 274] width 334 height 22
click at [81, 280] on input "Brand New" at bounding box center [75, 274] width 14 height 14
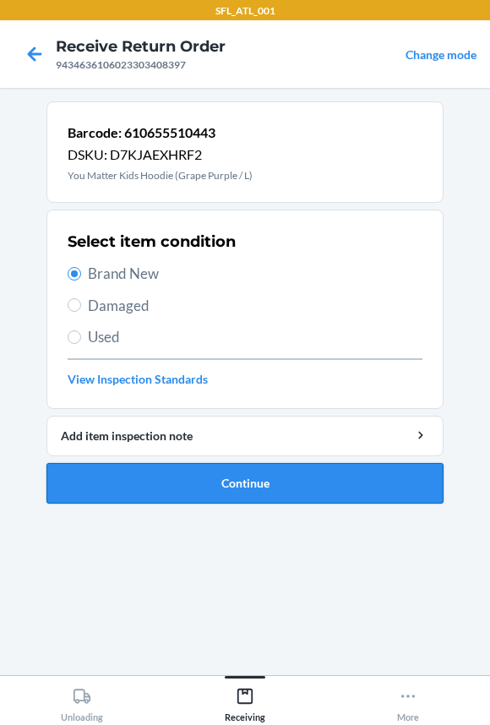
click at [145, 490] on button "Continue" at bounding box center [244, 483] width 397 height 41
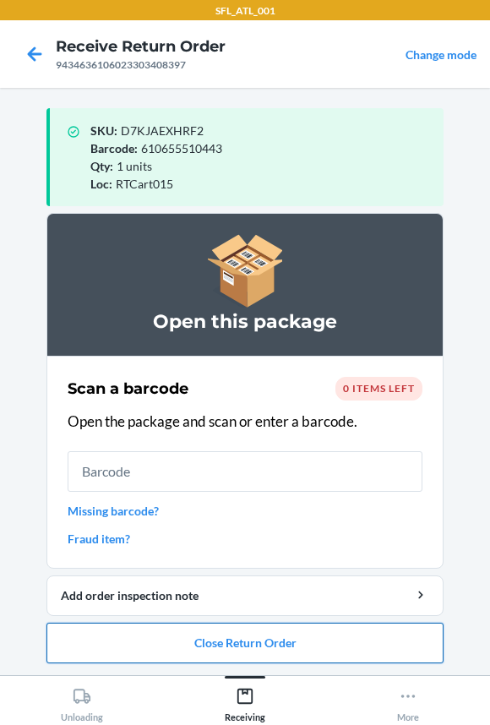
click at [117, 650] on button "Close Return Order" at bounding box center [244, 642] width 397 height 41
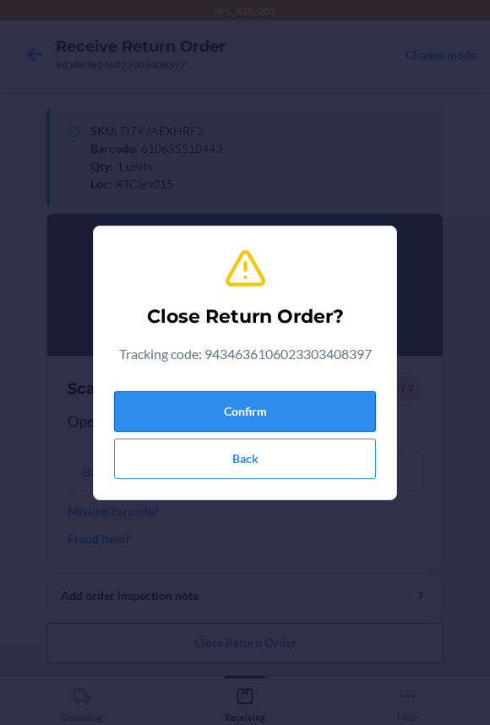
click at [143, 405] on button "Confirm" at bounding box center [245, 411] width 262 height 41
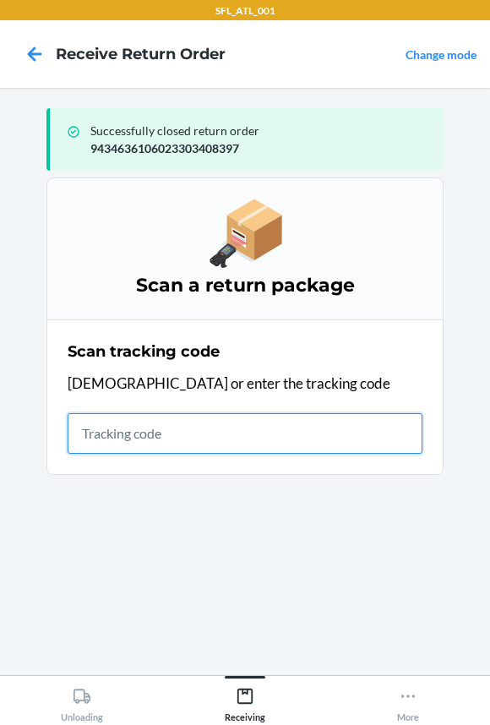
click at [263, 440] on input "text" at bounding box center [245, 433] width 355 height 41
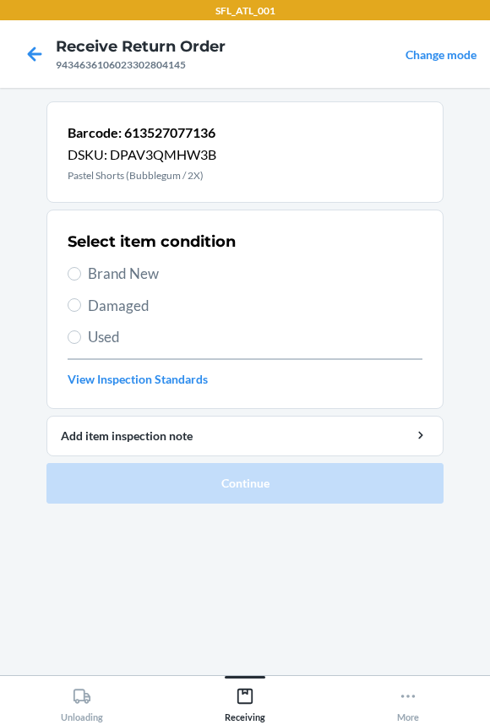
click at [100, 268] on span "Brand New" at bounding box center [255, 274] width 334 height 22
click at [81, 268] on input "Brand New" at bounding box center [75, 274] width 14 height 14
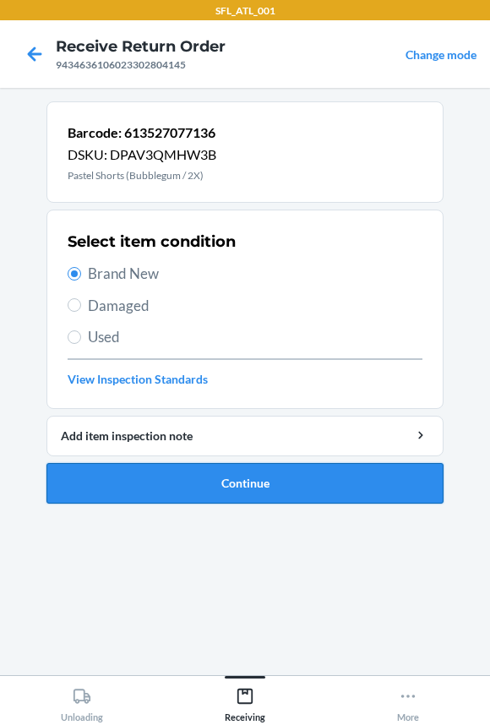
click at [144, 482] on button "Continue" at bounding box center [244, 483] width 397 height 41
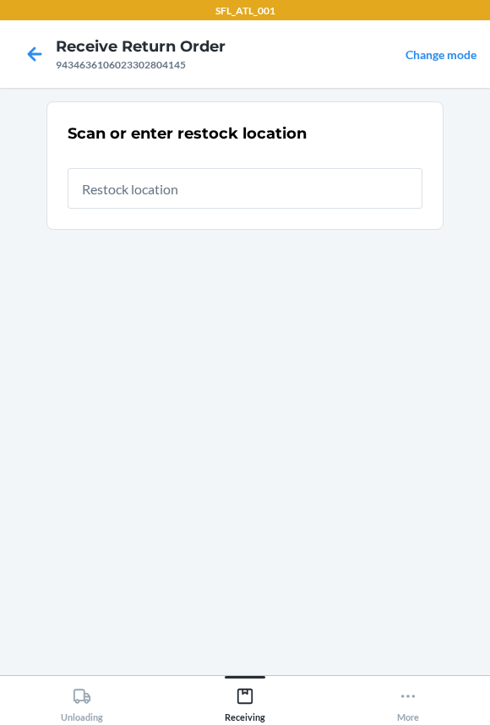
click at [124, 187] on input "text" at bounding box center [245, 188] width 355 height 41
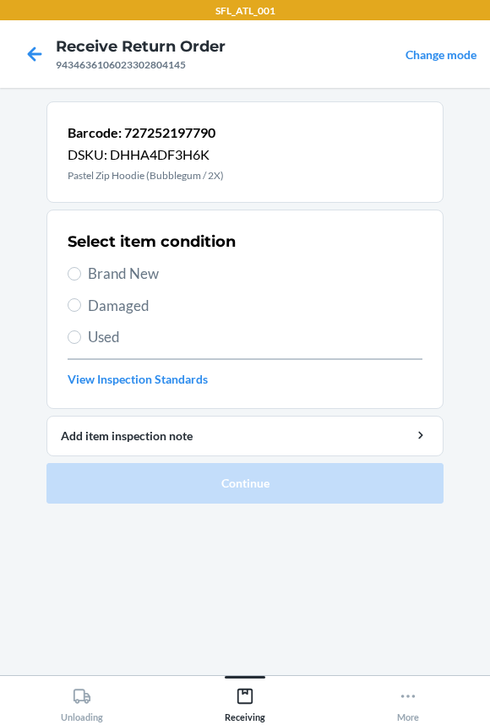
click at [100, 270] on span "Brand New" at bounding box center [255, 274] width 334 height 22
click at [81, 270] on input "Brand New" at bounding box center [75, 274] width 14 height 14
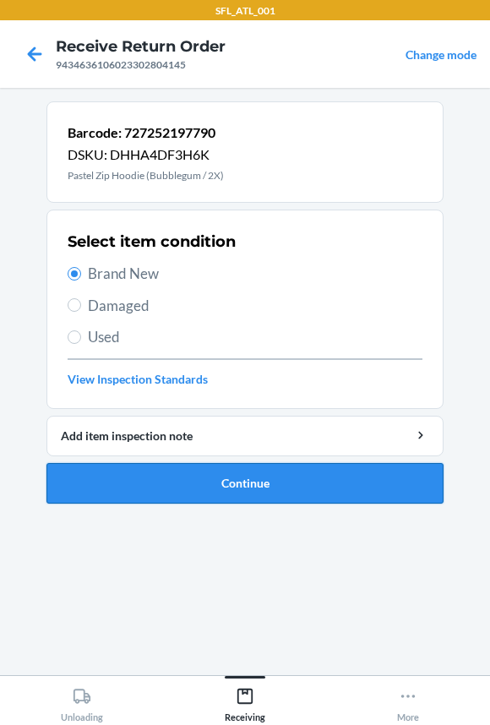
click at [126, 484] on button "Continue" at bounding box center [244, 483] width 397 height 41
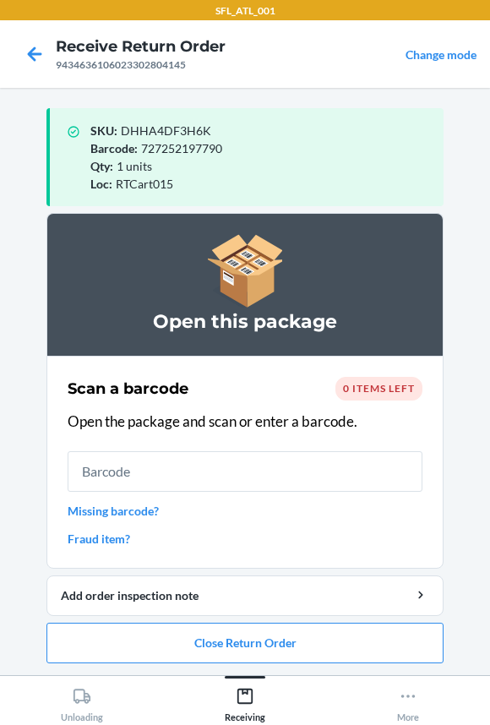
click at [190, 479] on input "text" at bounding box center [245, 471] width 355 height 41
click at [187, 477] on input "text" at bounding box center [245, 471] width 355 height 41
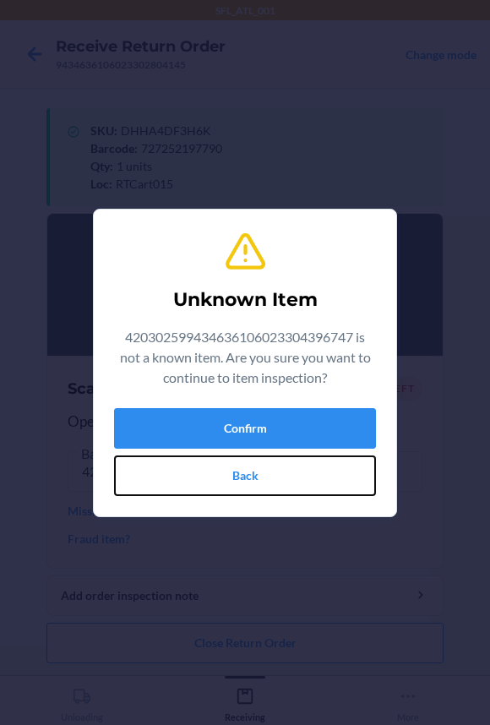
click at [187, 477] on button "Back" at bounding box center [245, 475] width 262 height 41
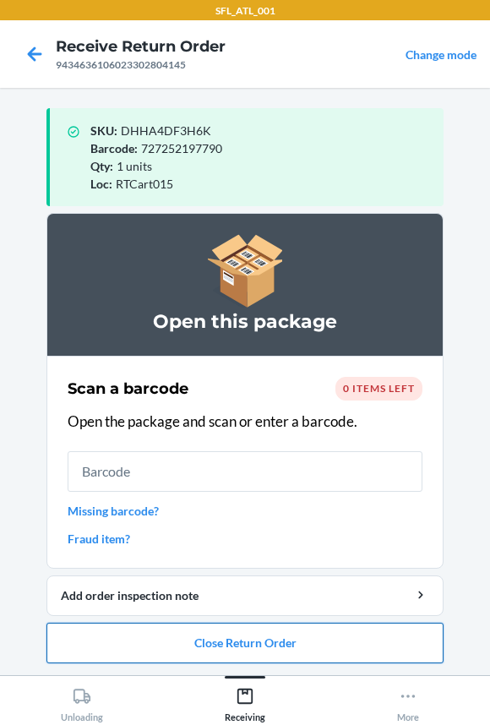
click at [138, 643] on button "Close Return Order" at bounding box center [244, 642] width 397 height 41
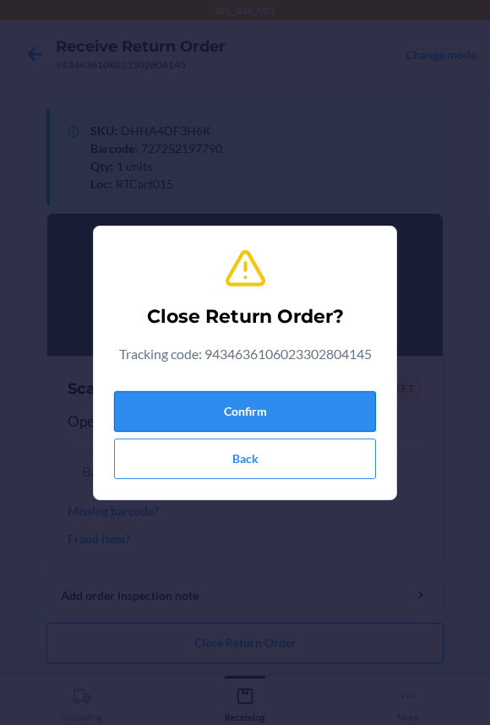
click at [164, 425] on button "Confirm" at bounding box center [245, 411] width 262 height 41
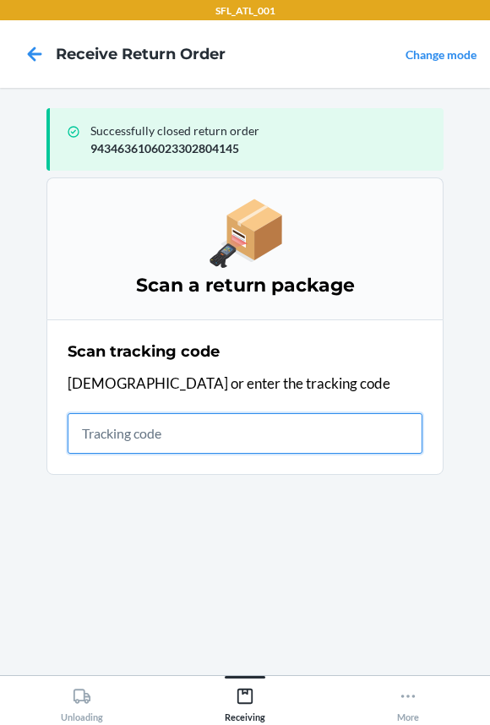
click at [230, 448] on input "text" at bounding box center [245, 433] width 355 height 41
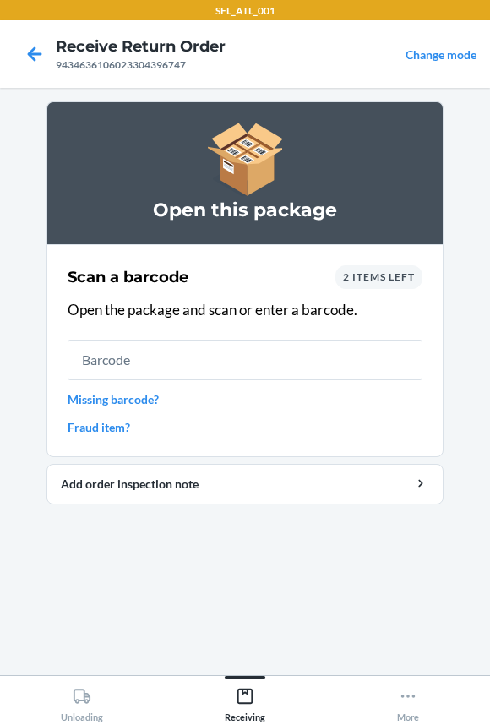
click at [209, 357] on input "text" at bounding box center [245, 359] width 355 height 41
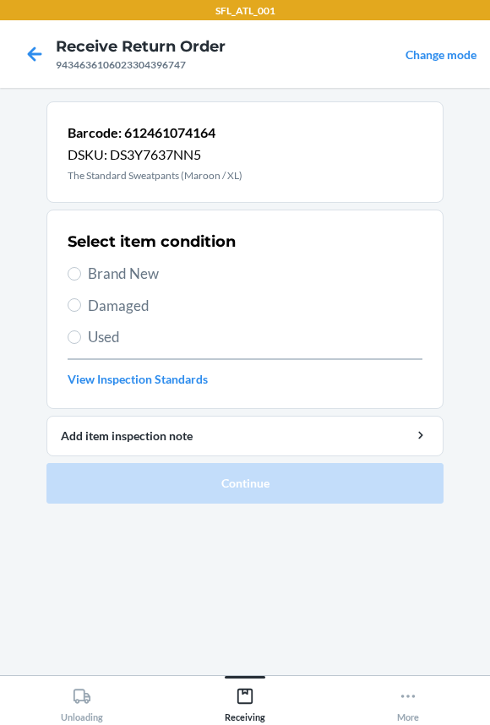
click at [99, 273] on span "Brand New" at bounding box center [255, 274] width 334 height 22
click at [81, 273] on input "Brand New" at bounding box center [75, 274] width 14 height 14
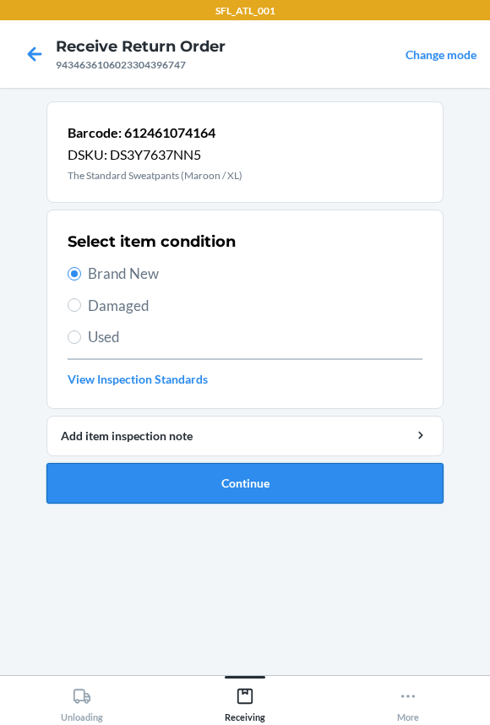
click at [183, 477] on button "Continue" at bounding box center [244, 483] width 397 height 41
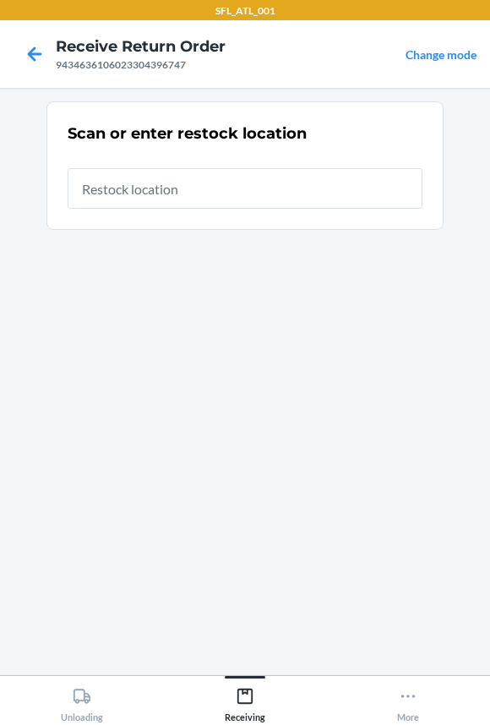
click at [153, 202] on input "text" at bounding box center [245, 188] width 355 height 41
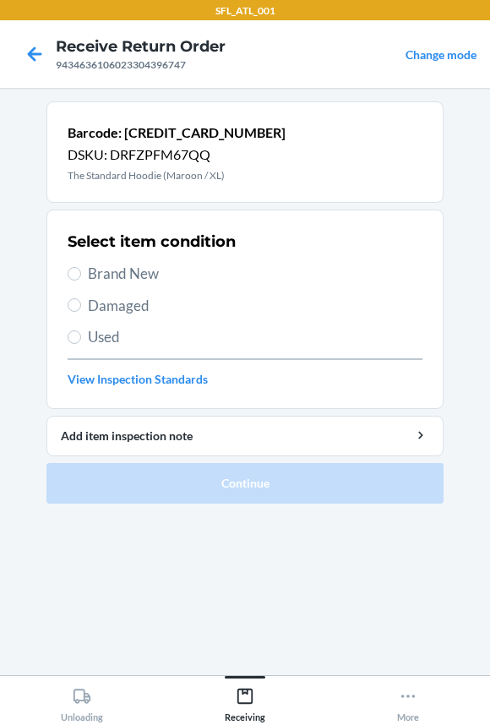
click at [116, 279] on span "Brand New" at bounding box center [255, 274] width 334 height 22
click at [81, 279] on input "Brand New" at bounding box center [75, 274] width 14 height 14
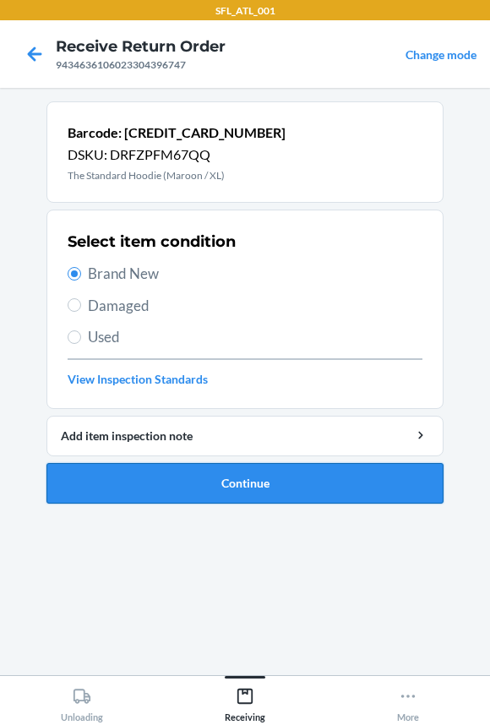
click at [156, 491] on button "Continue" at bounding box center [244, 483] width 397 height 41
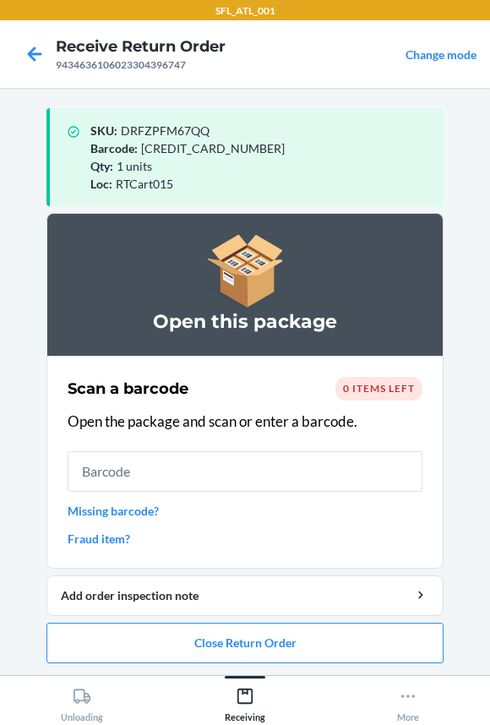
click at [149, 475] on input "text" at bounding box center [245, 471] width 355 height 41
click at [144, 647] on button "Close Return Order" at bounding box center [244, 642] width 397 height 41
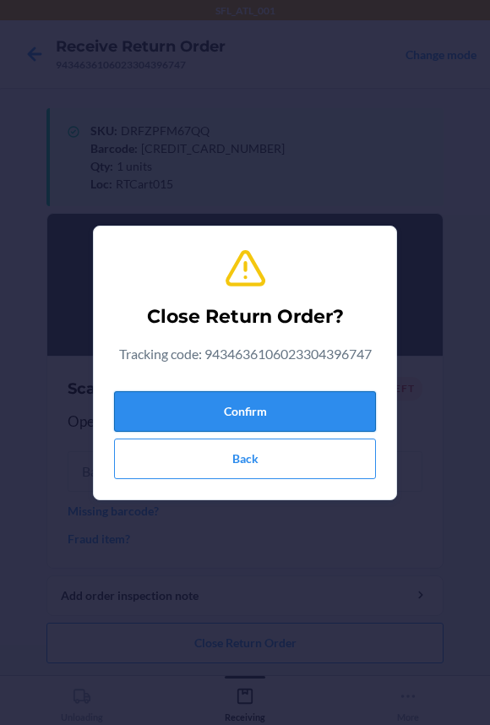
click at [173, 398] on button "Confirm" at bounding box center [245, 411] width 262 height 41
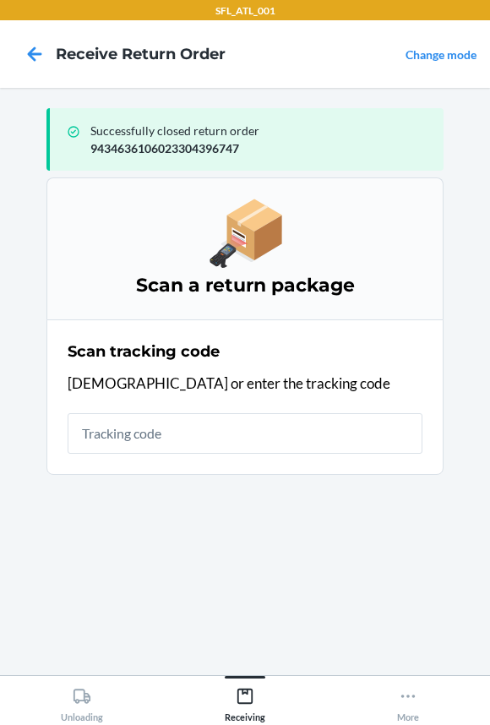
click at [145, 437] on input "text" at bounding box center [245, 433] width 355 height 41
click at [135, 437] on input "text" at bounding box center [245, 433] width 355 height 41
click at [403, 714] on div "More" at bounding box center [408, 701] width 22 height 42
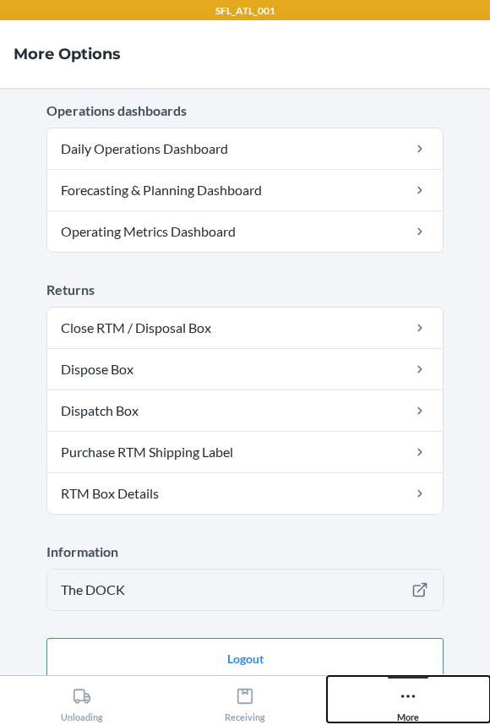
scroll to position [497, 0]
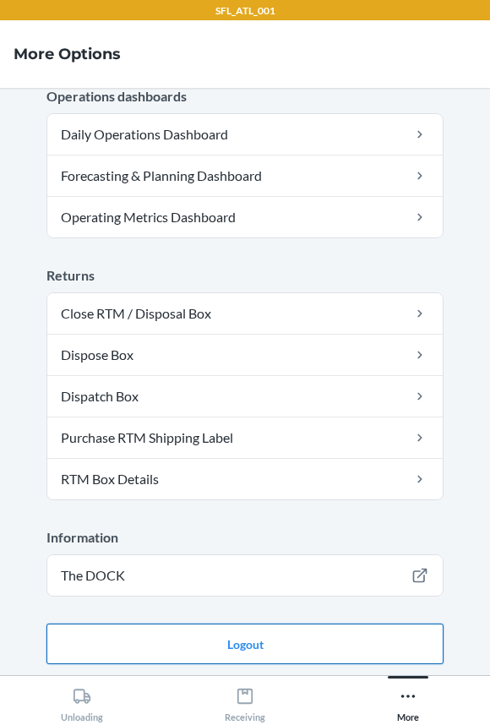
click at [240, 643] on button "Logout" at bounding box center [244, 643] width 397 height 41
